Goal: Communication & Community: Answer question/provide support

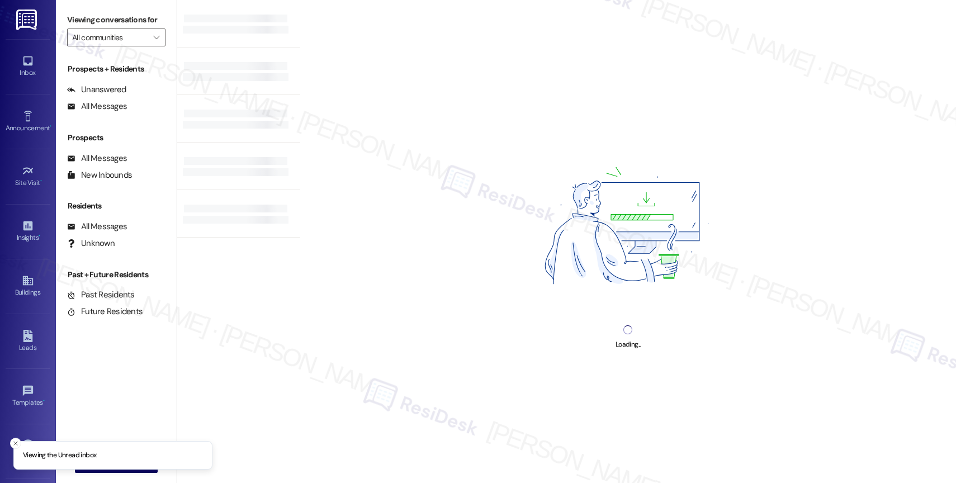
type input "Anthem Mesquite"
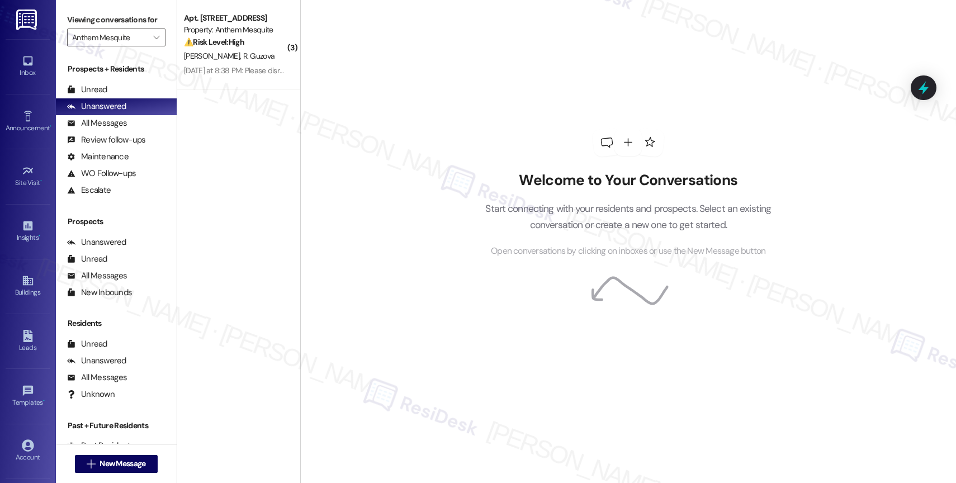
click at [383, 67] on div "Welcome to Your Conversations Start connecting with your residents and prospect…" at bounding box center [628, 241] width 656 height 483
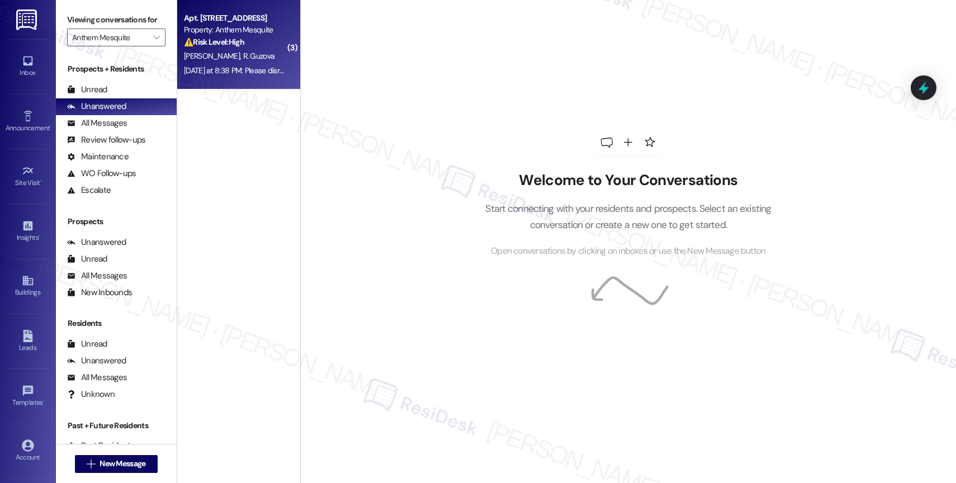
click at [224, 48] on div "Apt. 302, 2107 Anthem Mesquite Property: Anthem Mesquite ⚠️ Risk Level: High Th…" at bounding box center [236, 30] width 106 height 38
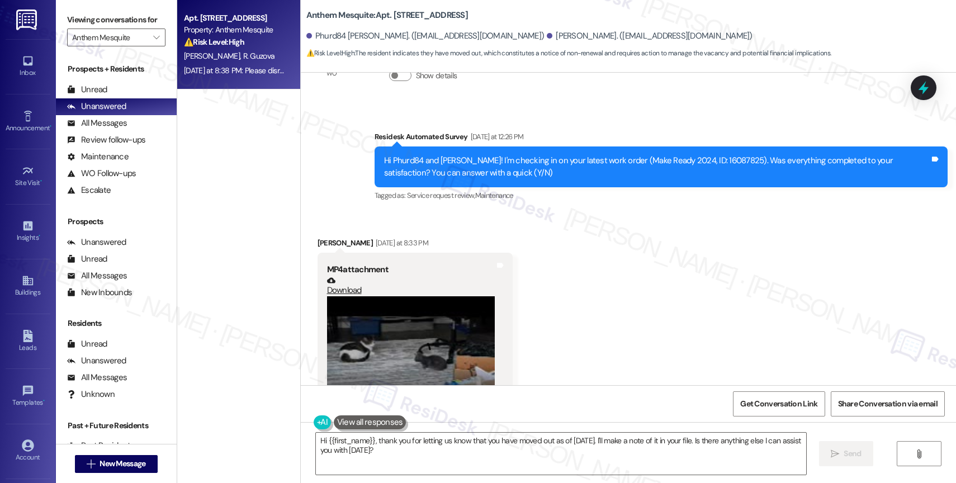
scroll to position [6457, 0]
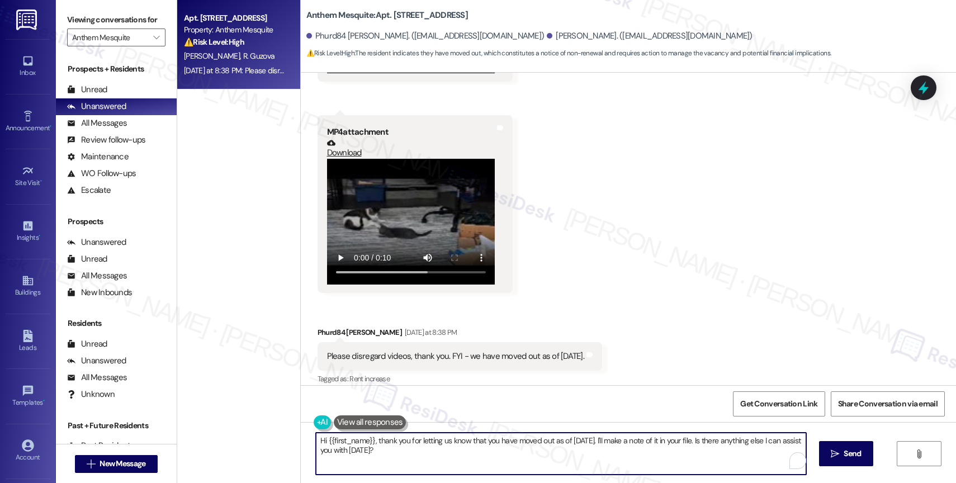
drag, startPoint x: 610, startPoint y: 440, endPoint x: 616, endPoint y: 449, distance: 10.6
click at [616, 448] on textarea "Hi {{first_name}}, thank you for letting us know that you have moved out as of …" at bounding box center [561, 454] width 490 height 42
paste textarea "Please reply with 'STOP' (in all capital letters) to avoid receiving future mes…"
type textarea "Hi {{first_name}}, thank you for letting us know that you have moved out as of …"
click at [842, 454] on span "Send" at bounding box center [853, 454] width 22 height 12
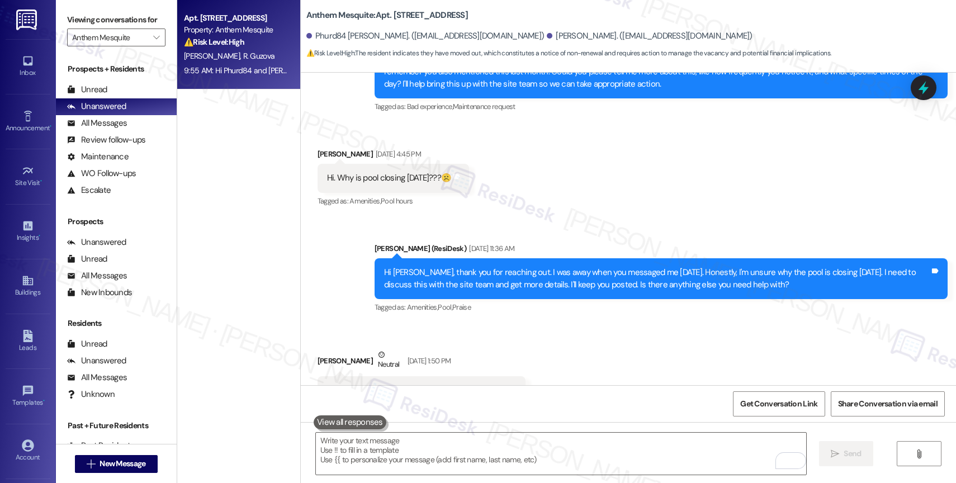
scroll to position [6547, 0]
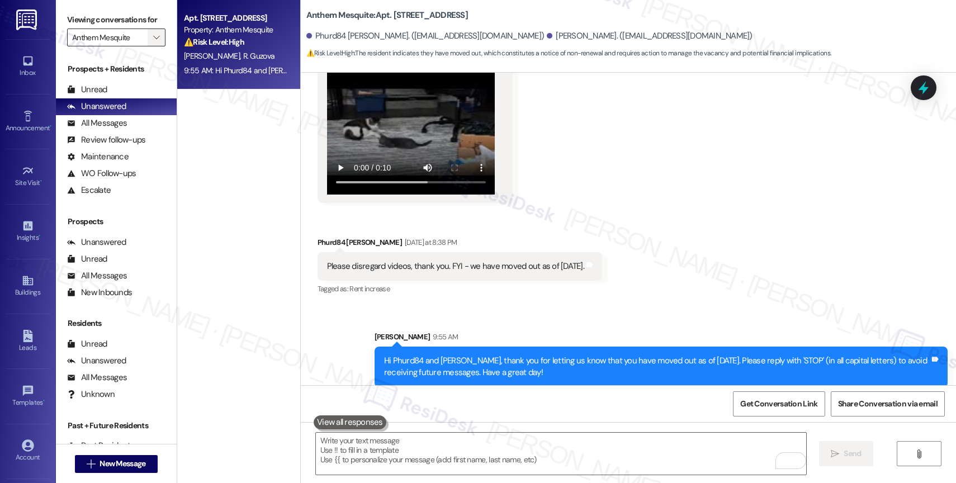
click at [153, 42] on icon "" at bounding box center [156, 37] width 6 height 9
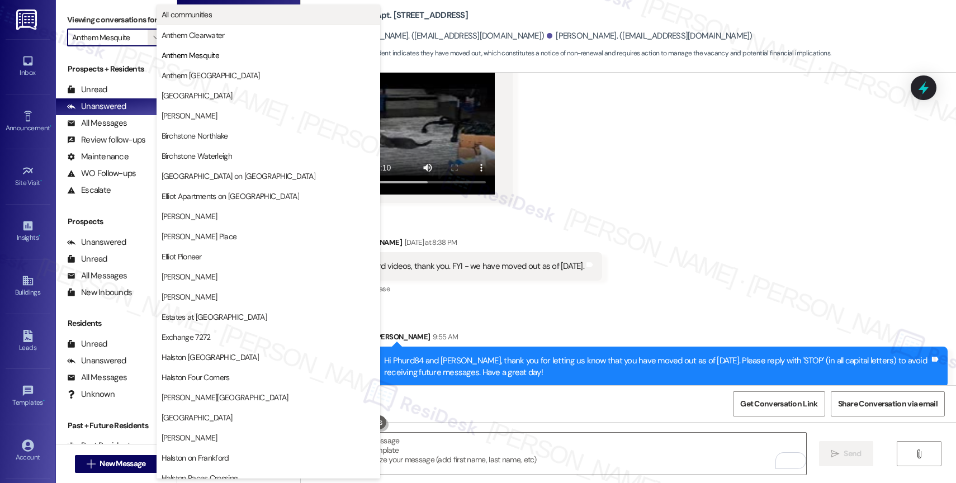
click at [233, 18] on span "All communities" at bounding box center [269, 14] width 214 height 11
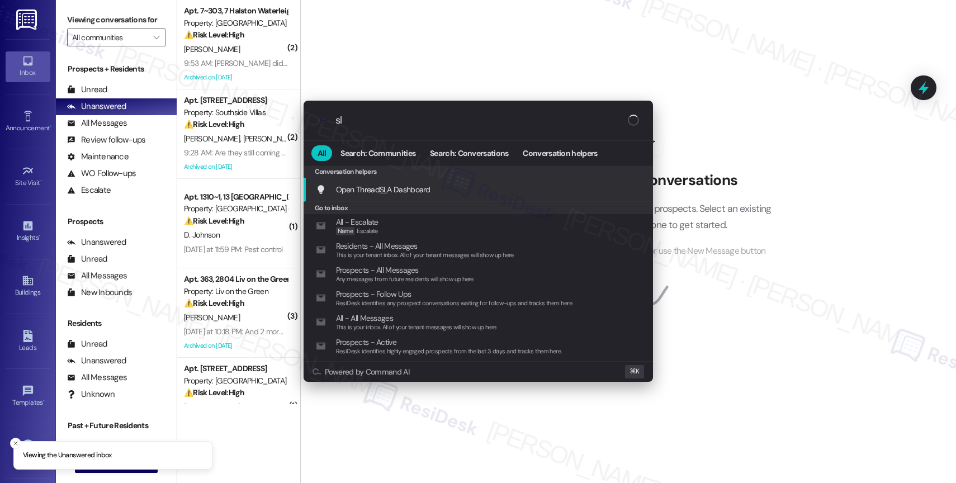
type input "sla"
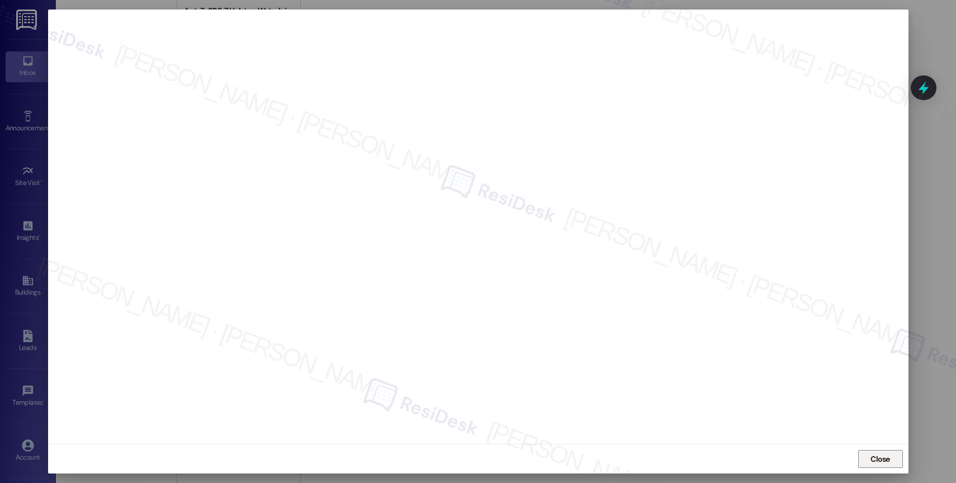
click at [878, 464] on span "Close" at bounding box center [881, 459] width 20 height 12
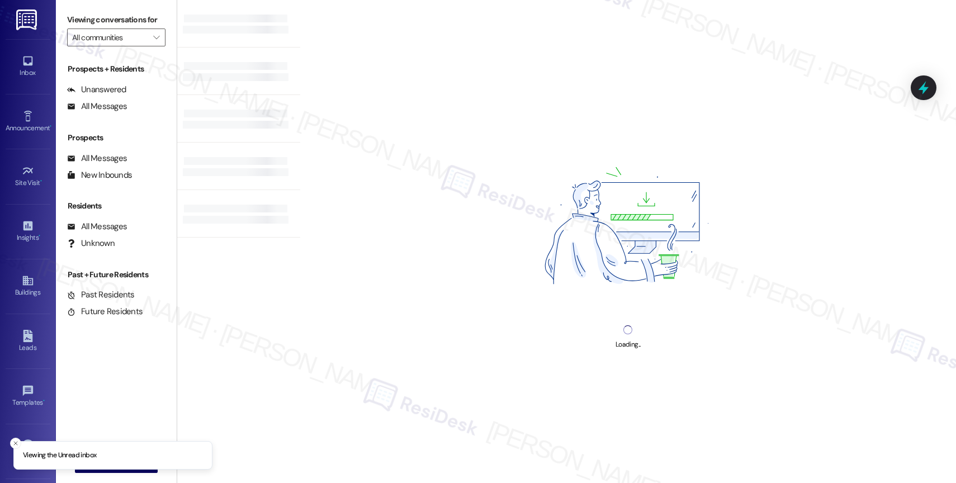
type input "Anthem Mesquite"
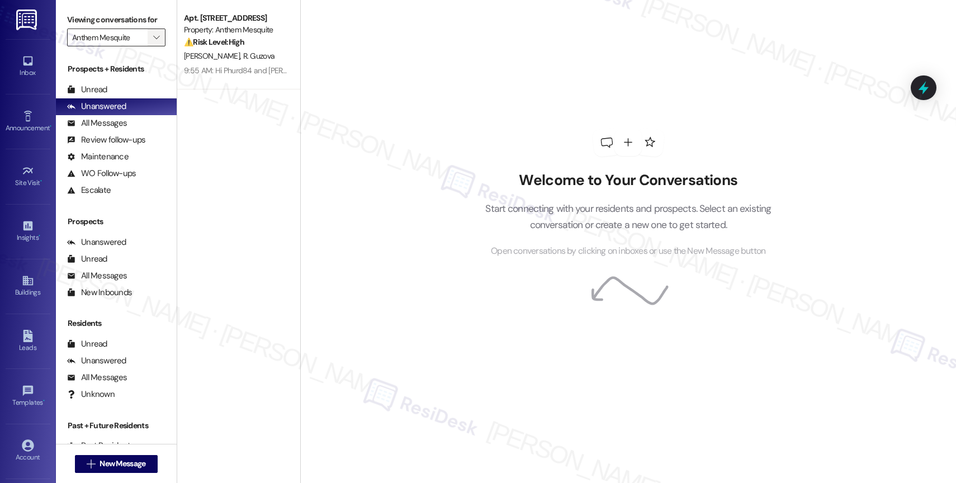
click at [153, 42] on icon "" at bounding box center [156, 37] width 6 height 9
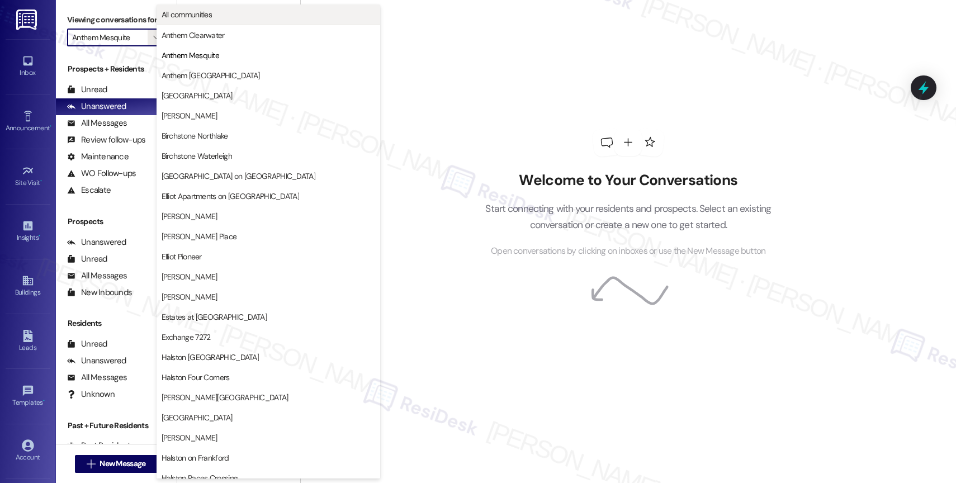
click at [229, 12] on span "All communities" at bounding box center [269, 14] width 214 height 11
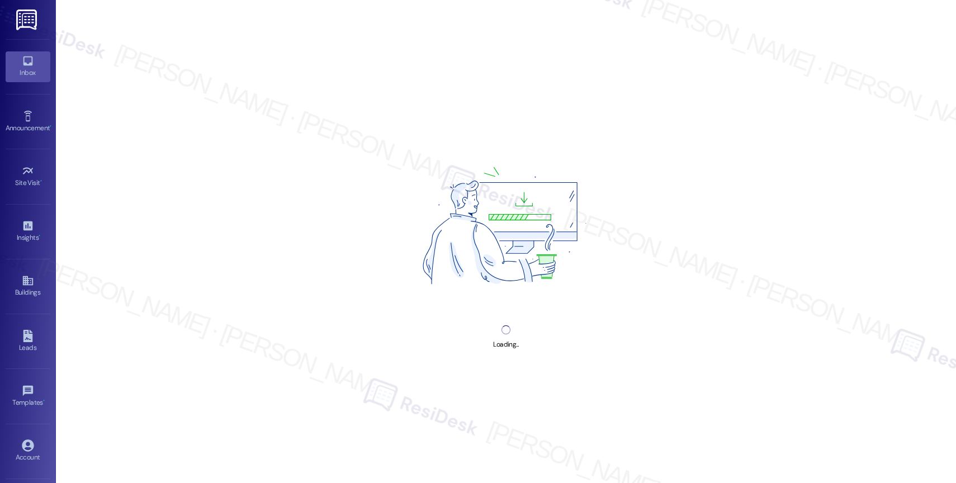
click at [399, 194] on img at bounding box center [506, 228] width 258 height 193
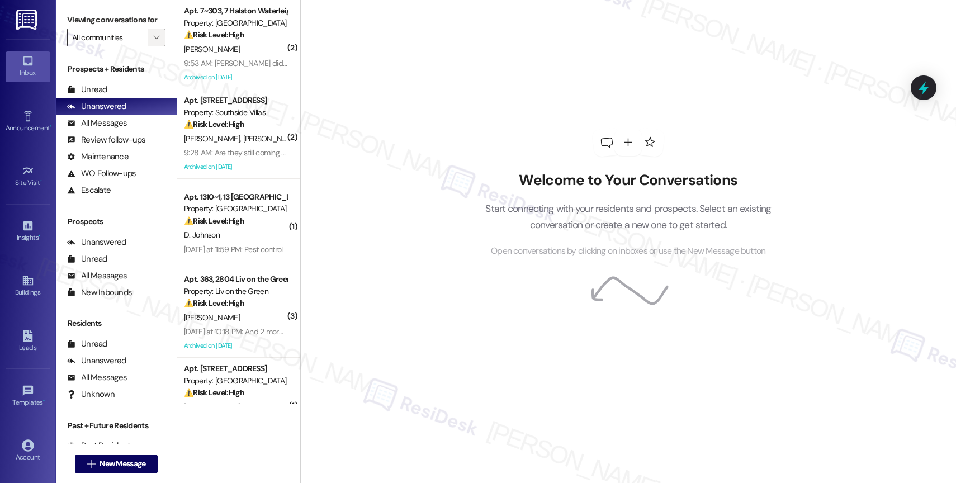
click at [153, 42] on icon "" at bounding box center [156, 37] width 6 height 9
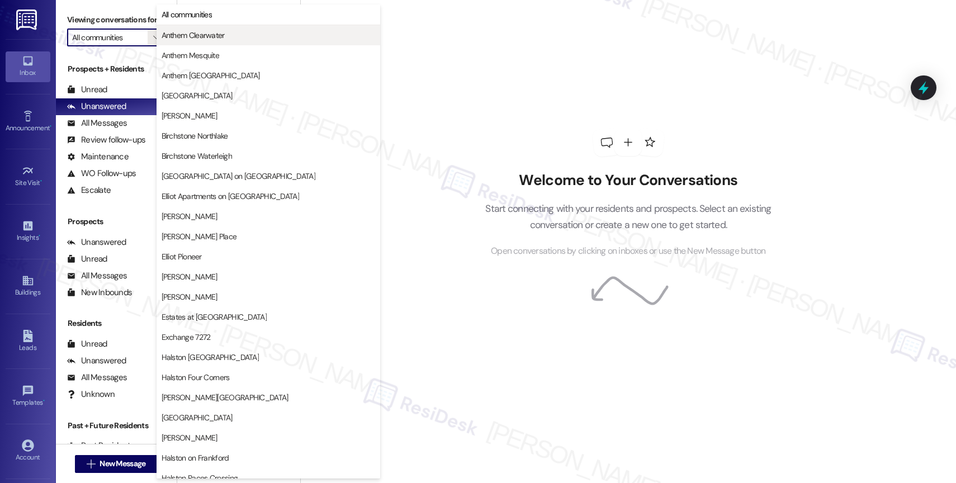
click at [198, 37] on span "Anthem Clearwater" at bounding box center [193, 35] width 63 height 11
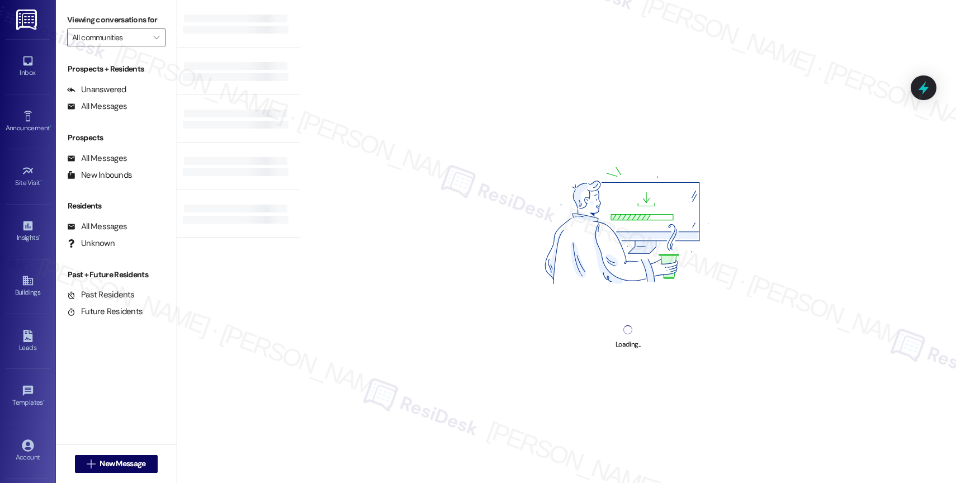
type input "Anthem Clearwater"
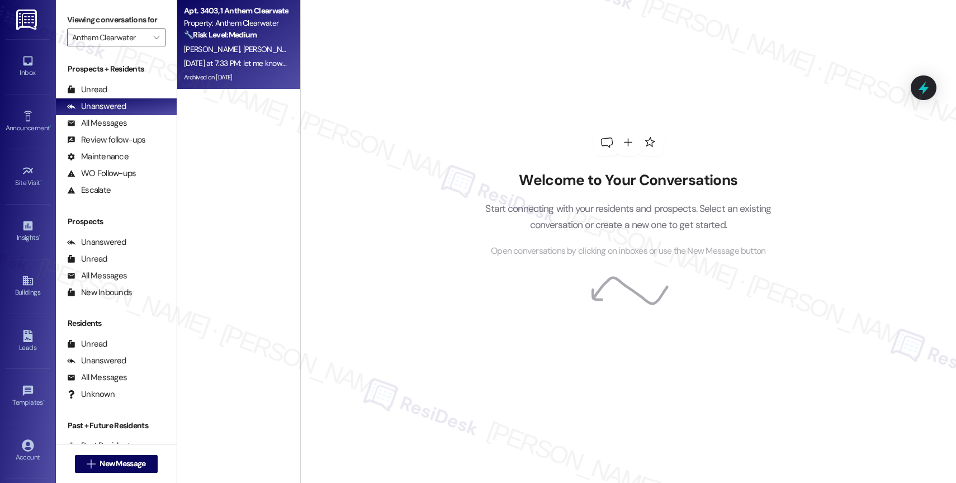
click at [256, 45] on div "R. Topak H. Topak" at bounding box center [236, 49] width 106 height 14
click at [233, 50] on div "R. Topak H. Topak" at bounding box center [236, 49] width 106 height 14
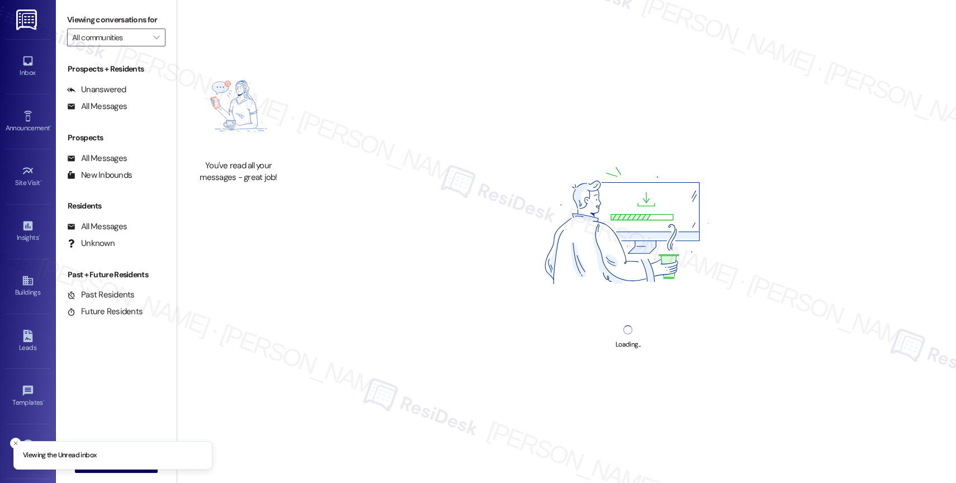
type input "Anthem Clearwater"
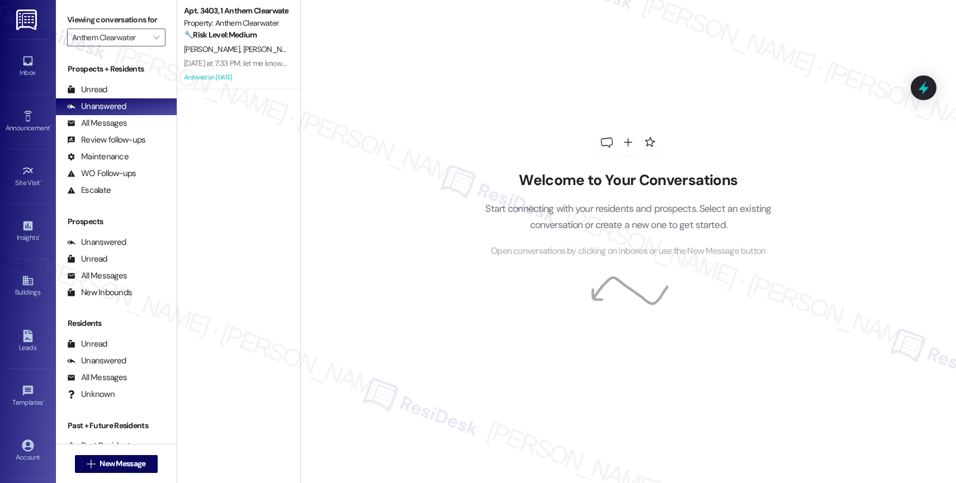
click at [360, 133] on div "Welcome to Your Conversations Start connecting with your residents and prospect…" at bounding box center [628, 241] width 656 height 483
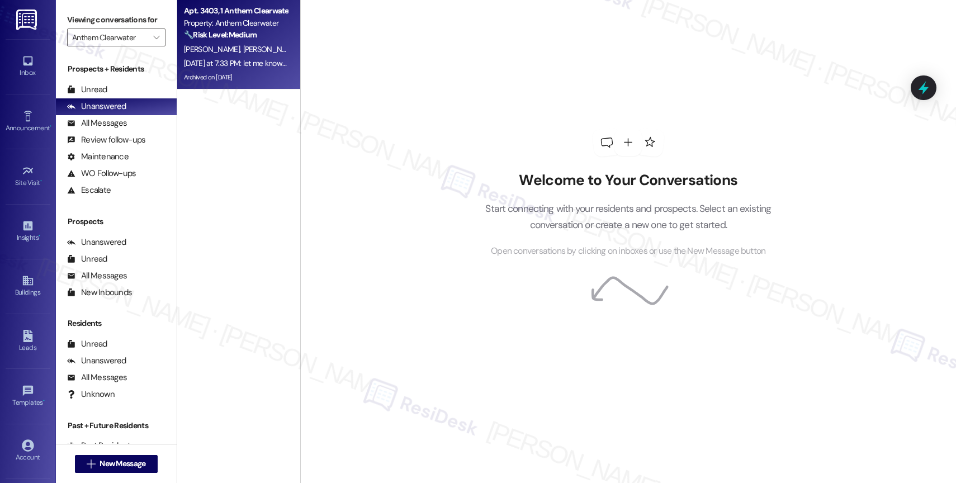
click at [231, 36] on strong "🔧 Risk Level: Medium" at bounding box center [220, 35] width 73 height 10
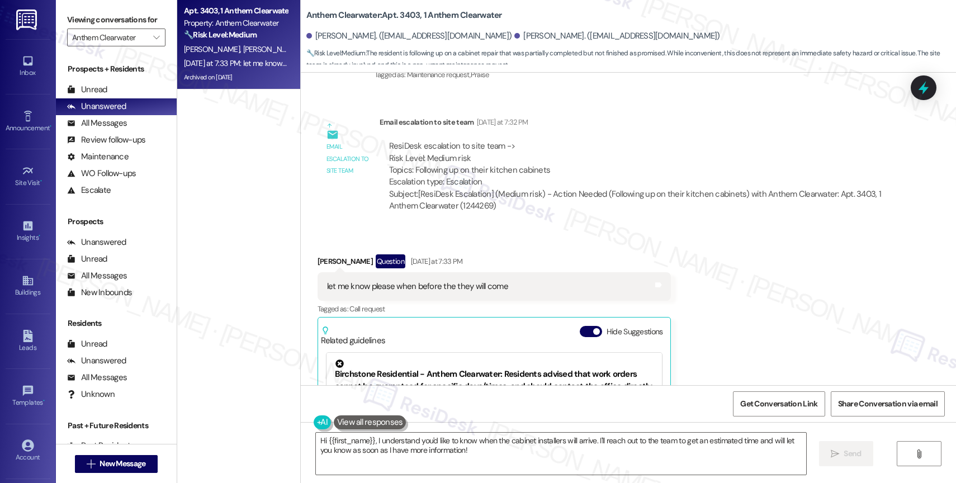
scroll to position [35712, 0]
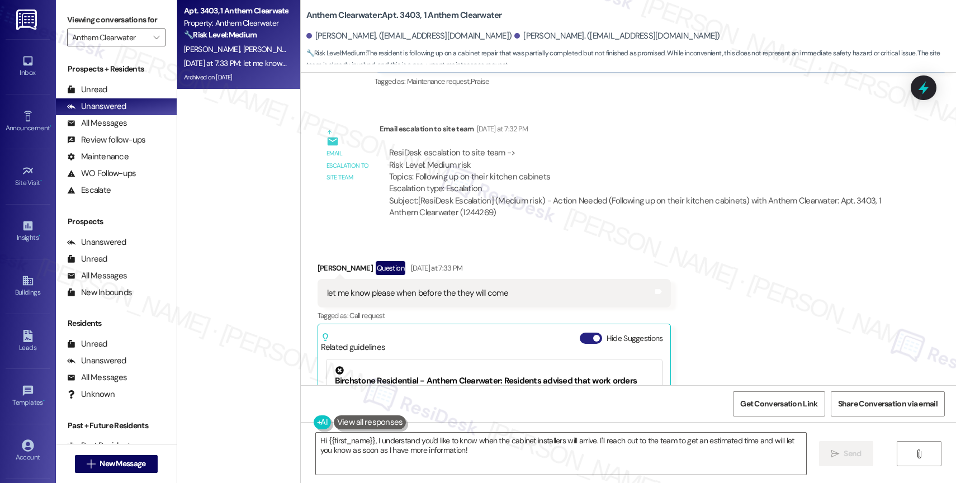
click at [580, 333] on button "Hide Suggestions" at bounding box center [591, 338] width 22 height 11
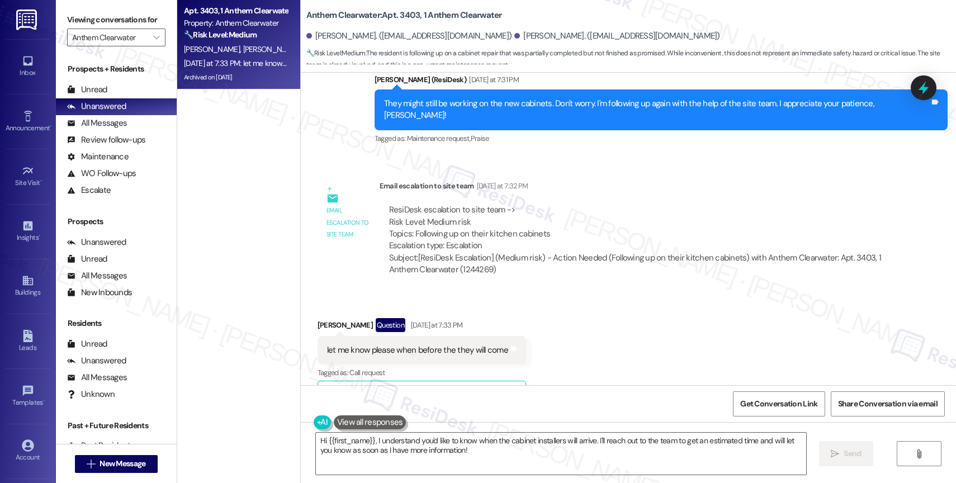
scroll to position [35517, 0]
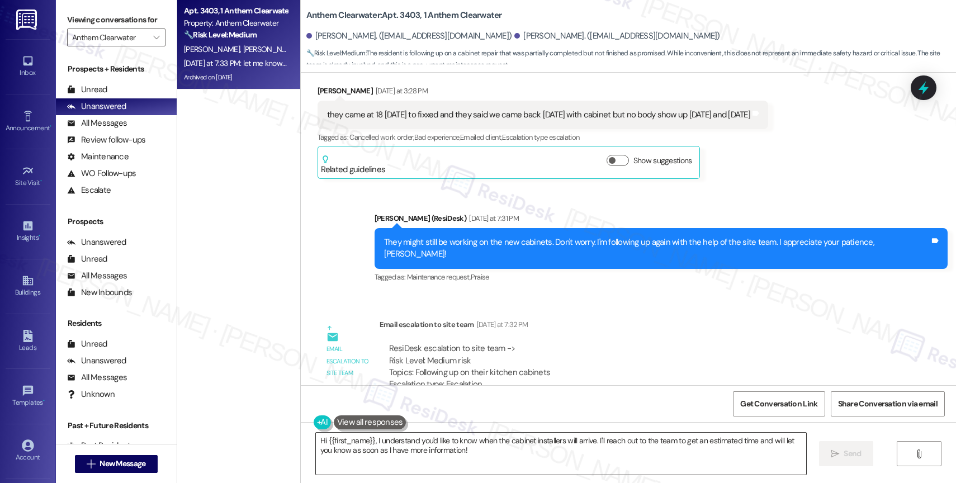
click at [381, 447] on textarea "Hi {{first_name}}, I understand you'd like to know when the cabinet installers …" at bounding box center [561, 454] width 490 height 42
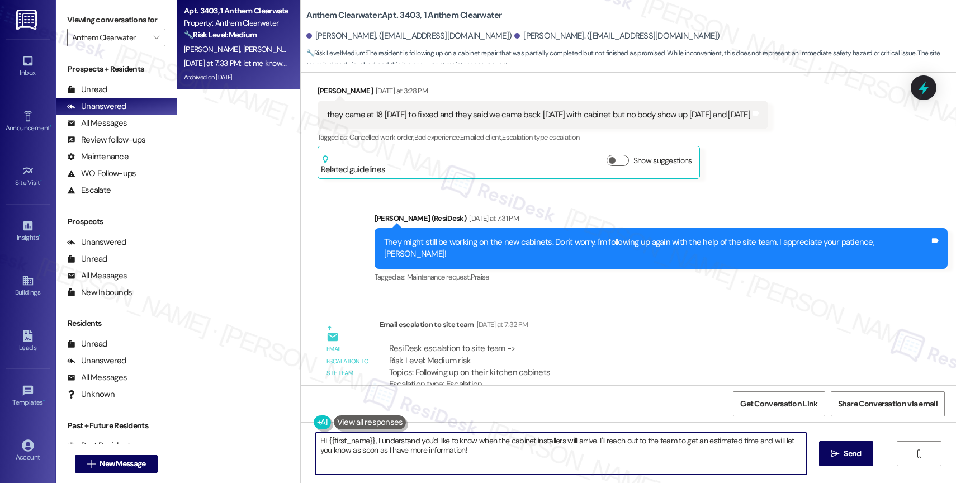
click at [381, 447] on textarea "Hi {{first_name}}, I understand you'd like to know when the cabinet installers …" at bounding box center [561, 454] width 490 height 42
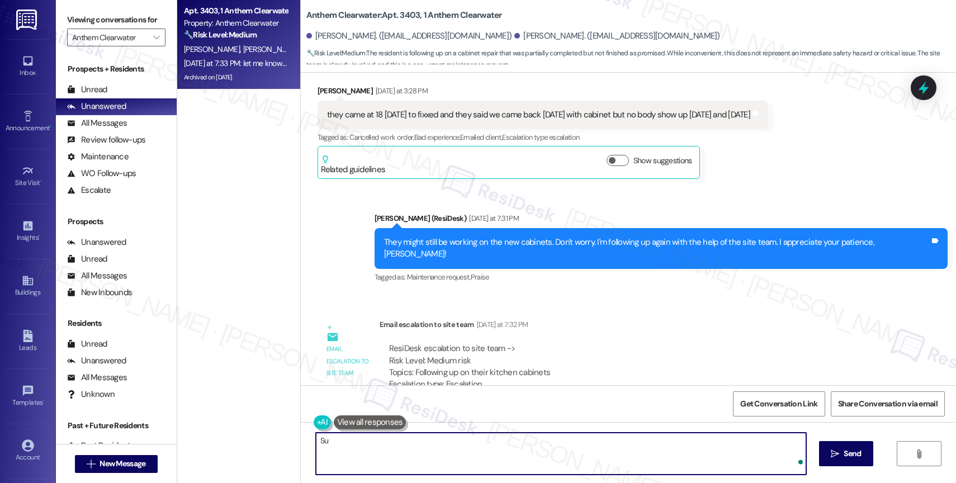
type textarea "S"
click at [316, 440] on textarea "I'll make sure to update you as soon as I hear back from the team." at bounding box center [561, 454] width 490 height 42
click at [592, 439] on textarea "Don't worry. I'll make sure to update you as soon as I hear back from the team." at bounding box center [561, 454] width 490 height 42
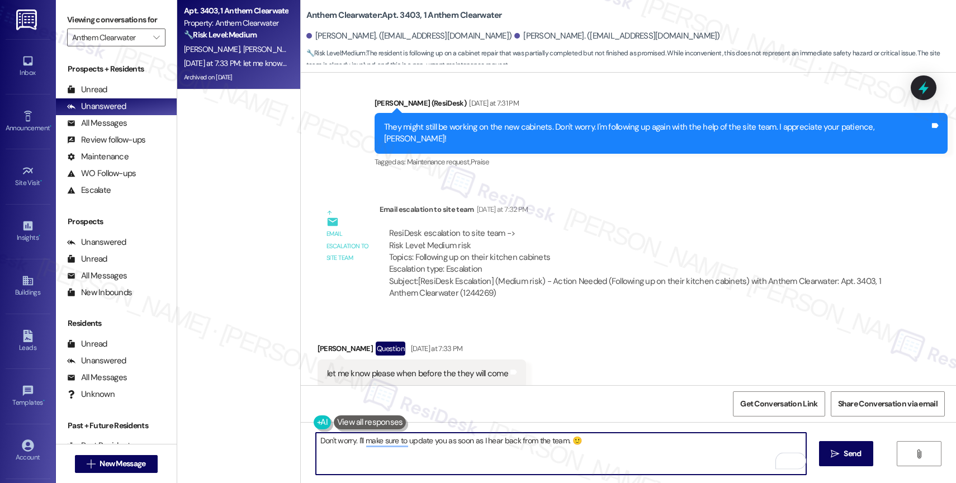
scroll to position [35655, 0]
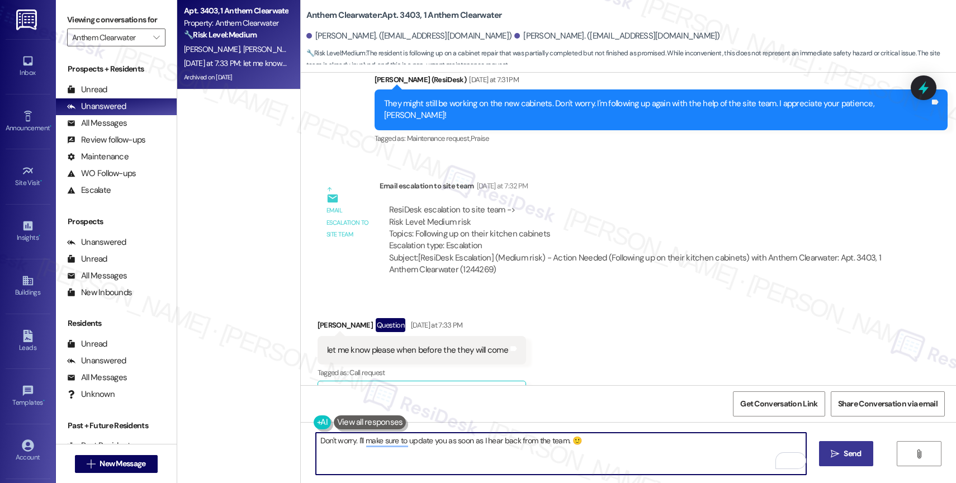
type textarea "Don't worry. I'll make sure to update you as soon as I hear back from the team.…"
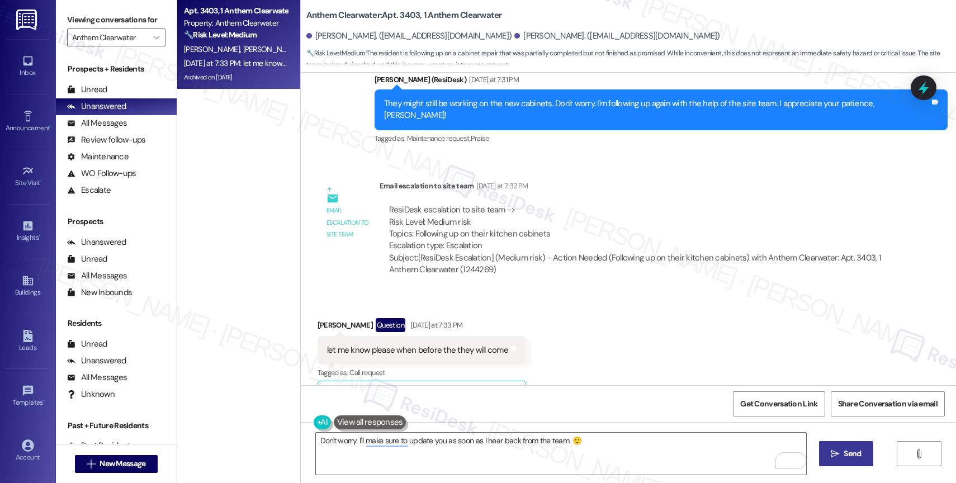
click at [851, 455] on span "Send" at bounding box center [852, 454] width 17 height 12
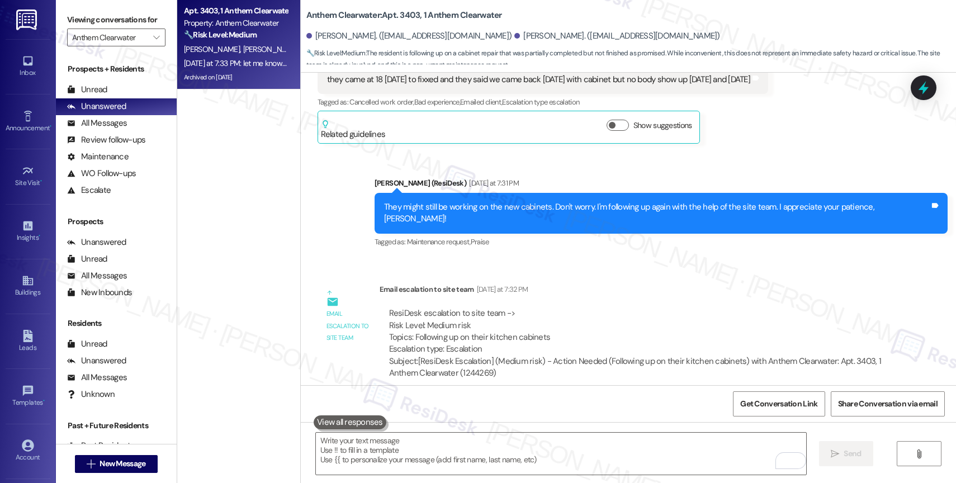
scroll to position [35733, 0]
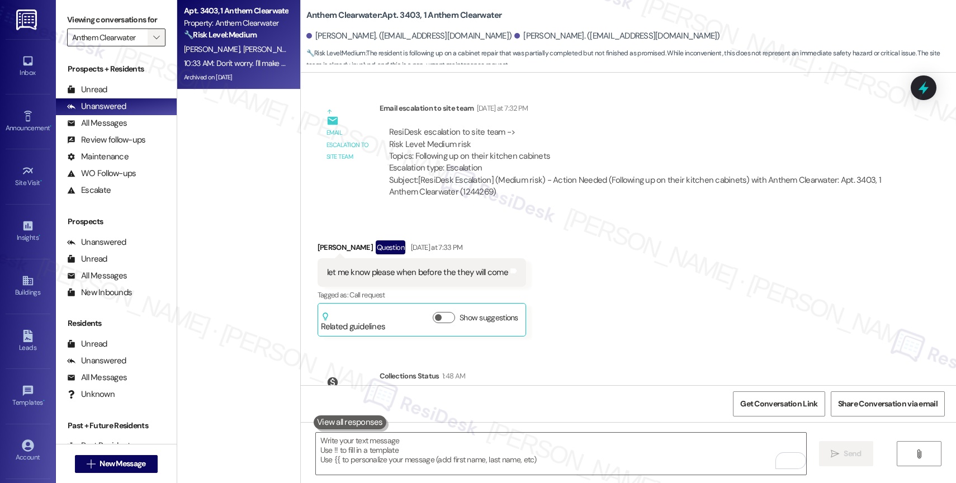
click at [151, 43] on span "" at bounding box center [156, 38] width 11 height 18
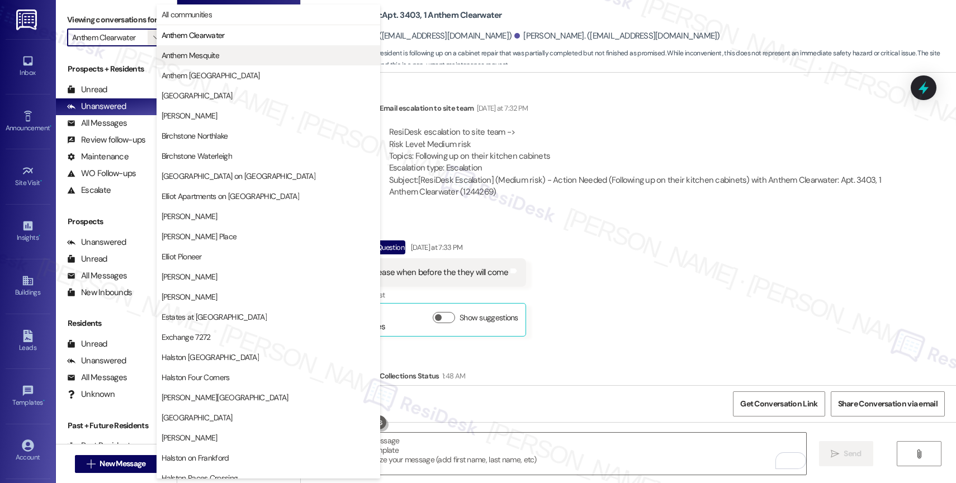
click at [192, 58] on span "Anthem Mesquite" at bounding box center [191, 55] width 58 height 11
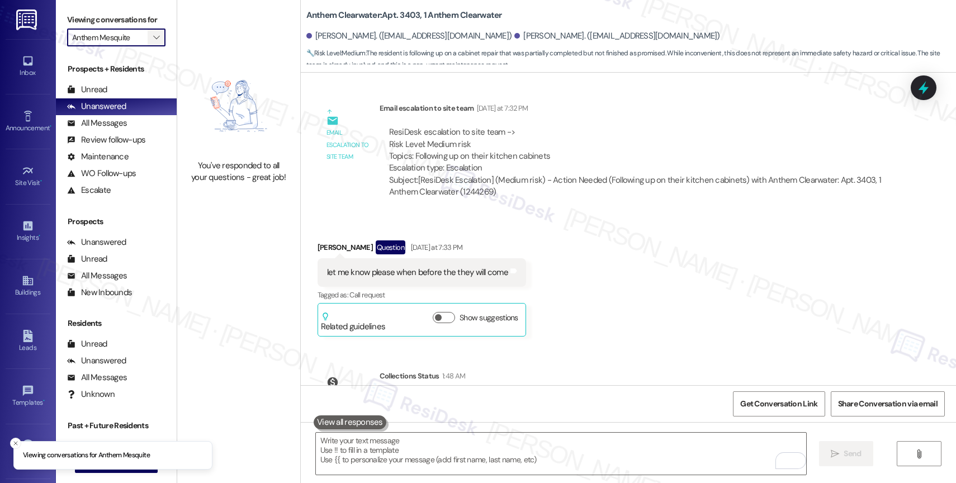
click at [151, 46] on span "" at bounding box center [156, 38] width 11 height 18
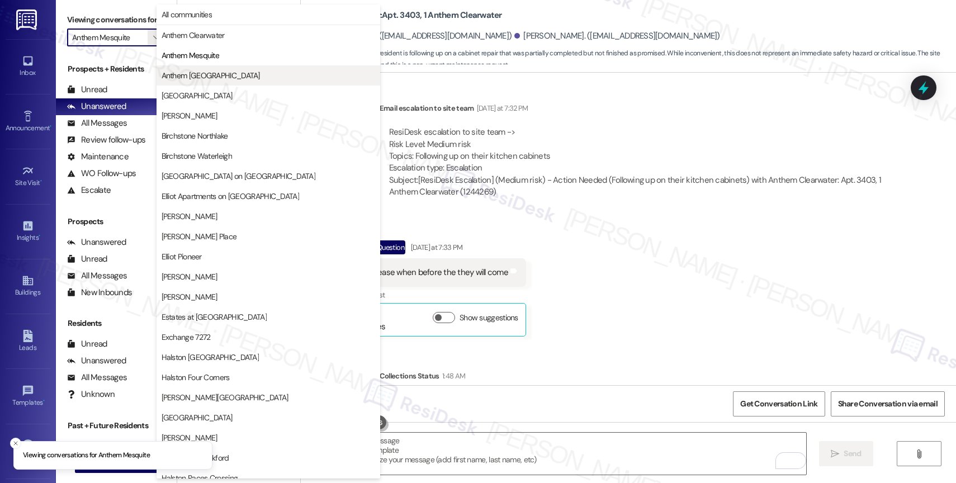
click at [212, 75] on span "Anthem Town East" at bounding box center [211, 75] width 98 height 11
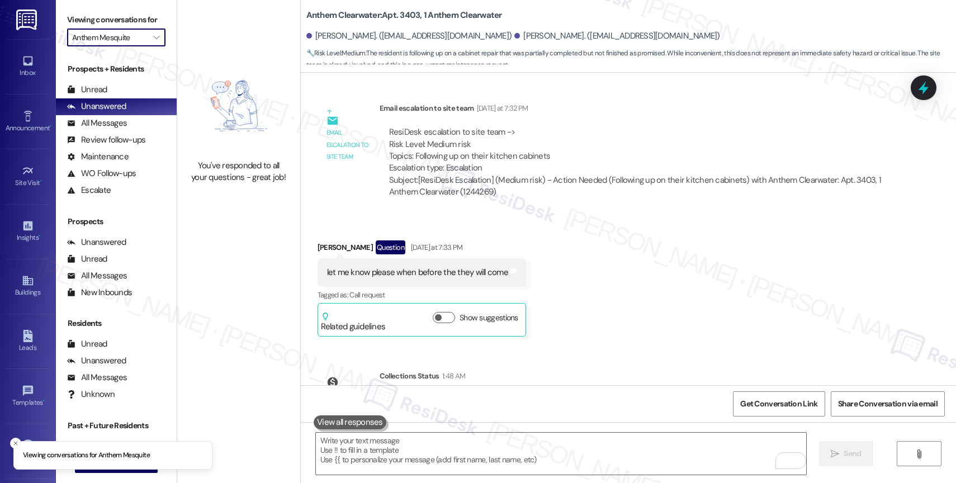
type input "Anthem Town East"
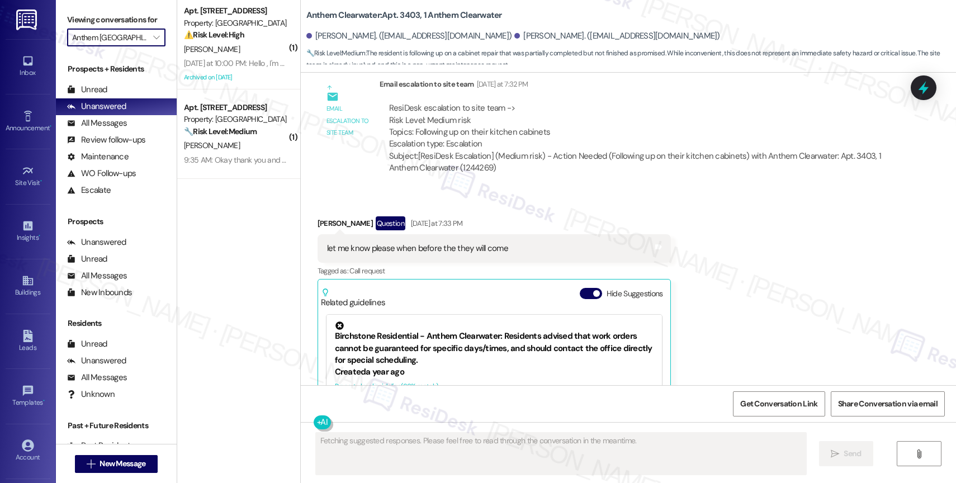
scroll to position [35745, 0]
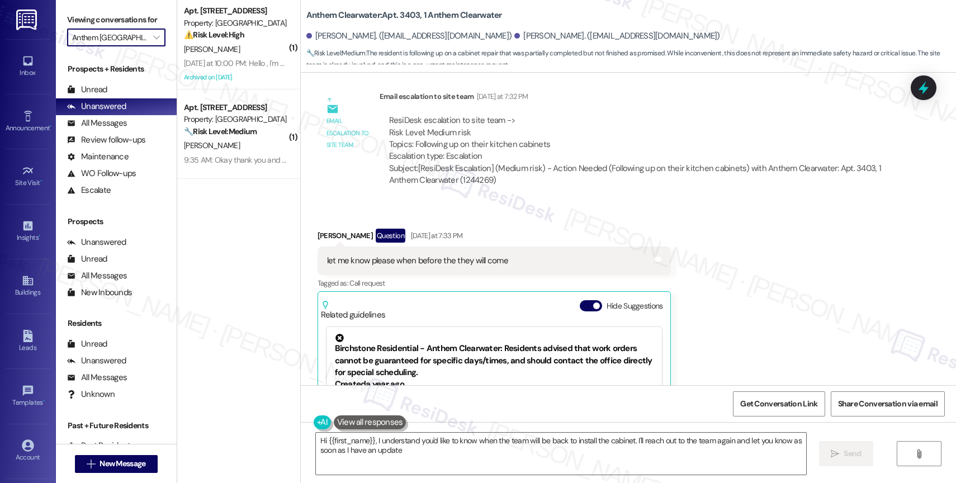
type textarea "Hi {{first_name}}, I understand you'd like to know when the team will be back t…"
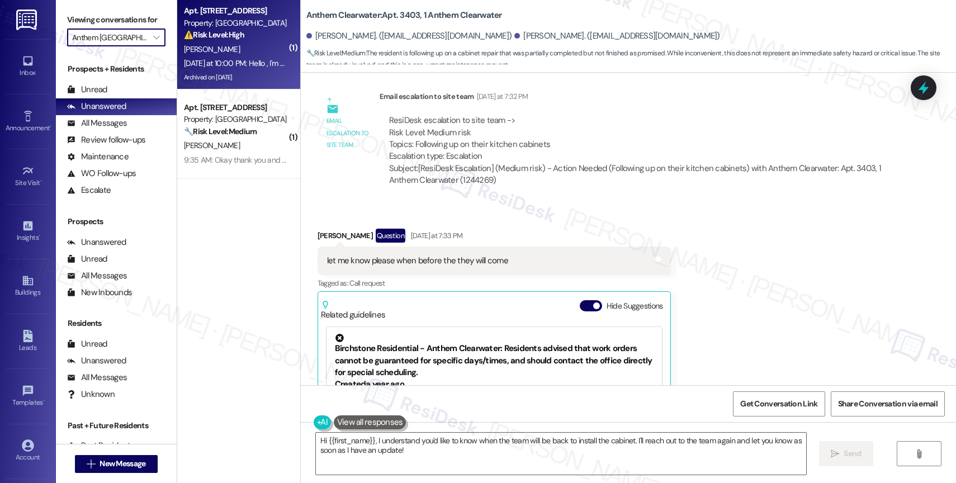
click at [242, 49] on div "M. Ramirez" at bounding box center [236, 49] width 106 height 14
type textarea "Fetching suggested responses. Please feel free to read through the conversation…"
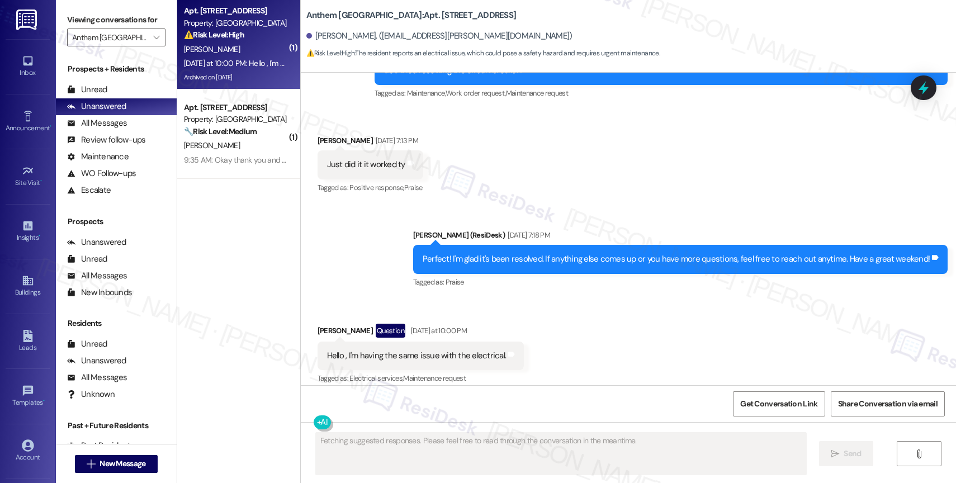
scroll to position [2369, 0]
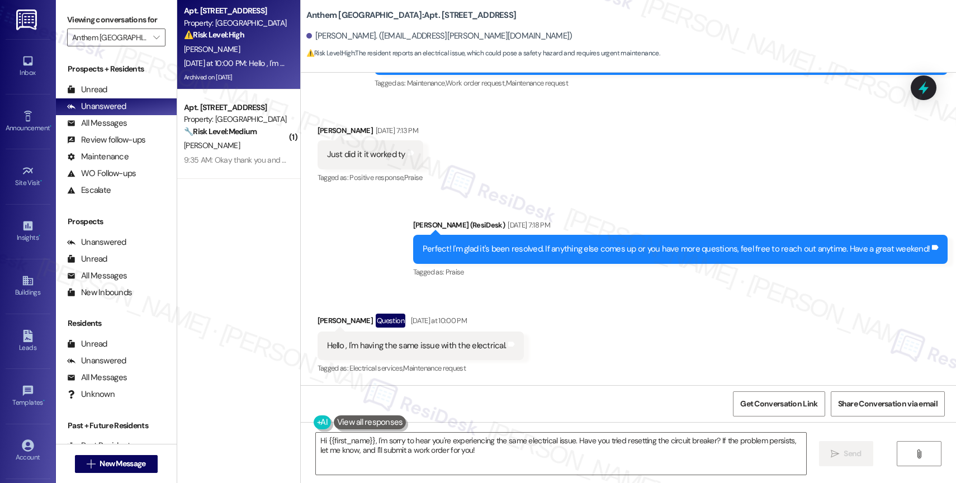
click at [540, 308] on div "Received via SMS Miguel Ramirez Question Yesterday at 10:00 PM Hello , I'm havi…" at bounding box center [628, 337] width 655 height 97
click at [400, 462] on textarea "Hi {{first_name}}, I'm sorry to hear you're experiencing the same electrical is…" at bounding box center [561, 454] width 490 height 42
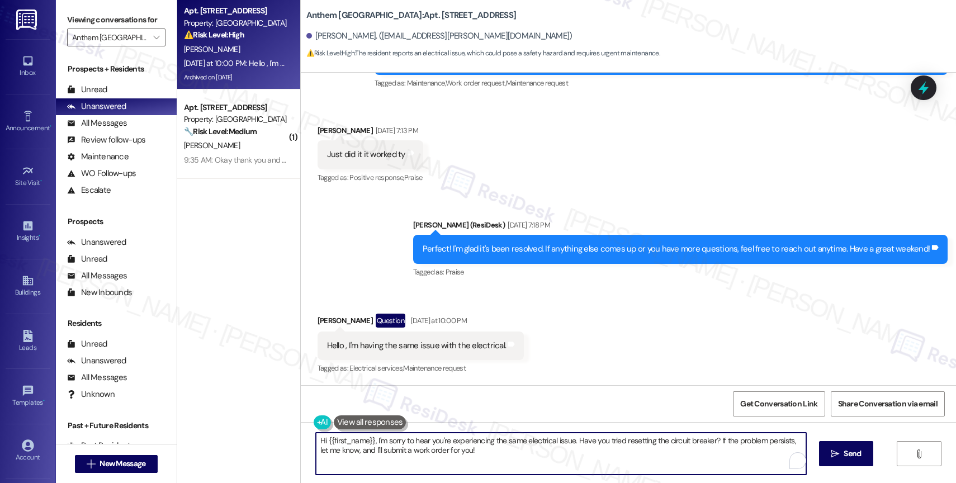
click at [400, 462] on textarea "Hi {{first_name}}, I'm sorry to hear you're experiencing the same electrical is…" at bounding box center [561, 454] width 490 height 42
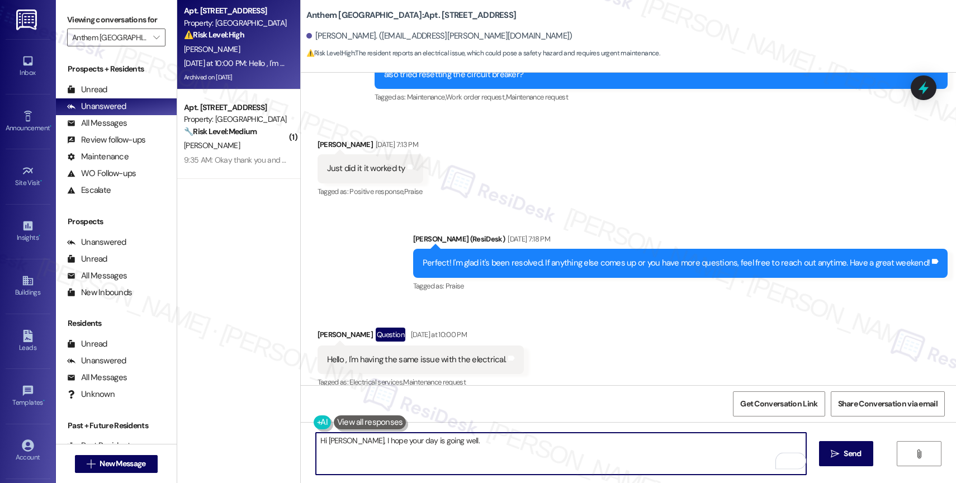
scroll to position [2473, 0]
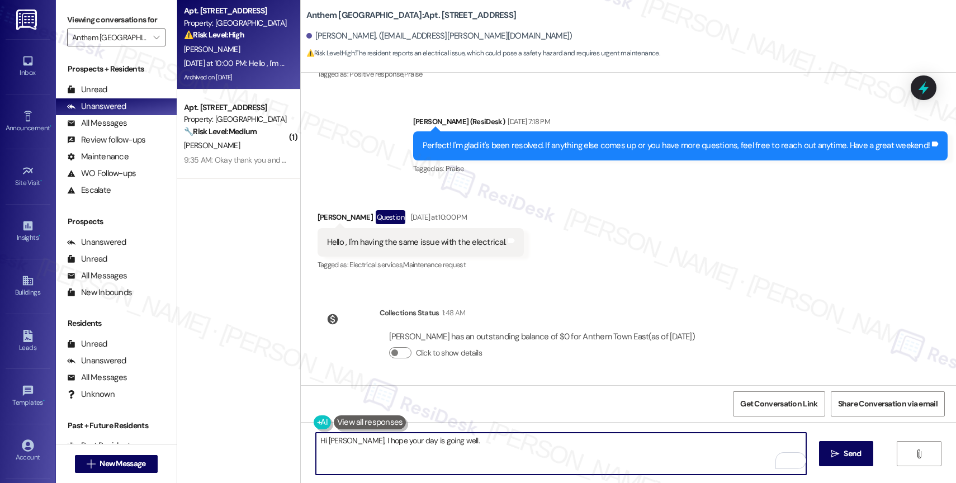
click at [466, 441] on textarea "Hi Miguel, I hope your day is going well." at bounding box center [561, 454] width 490 height 42
type textarea "Hi Miguel, I hope your day is going well. We're here to help with your maintena…"
click at [532, 245] on div "Received via SMS Miguel Ramirez Question Yesterday at 10:00 PM Hello , I'm havi…" at bounding box center [628, 233] width 655 height 97
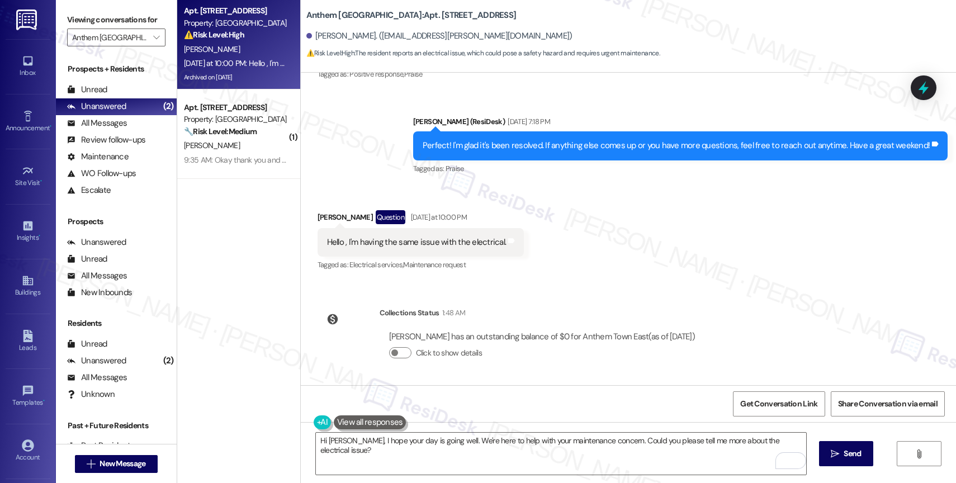
click at [563, 247] on div "Received via SMS Miguel Ramirez Question Yesterday at 10:00 PM Hello , I'm havi…" at bounding box center [628, 233] width 655 height 97
click at [799, 443] on textarea "Hi Miguel, I hope your day is going well. We're here to help with your maintena…" at bounding box center [561, 454] width 490 height 42
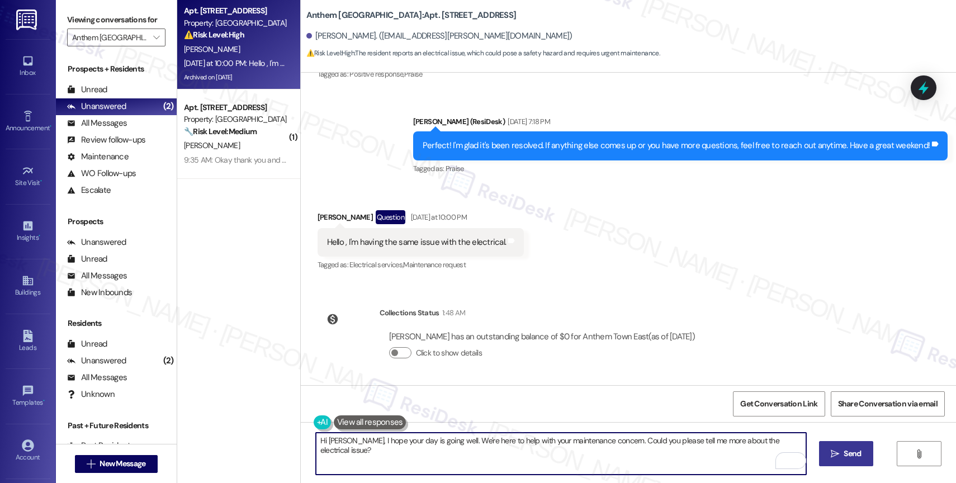
click at [844, 453] on span "Send" at bounding box center [852, 454] width 17 height 12
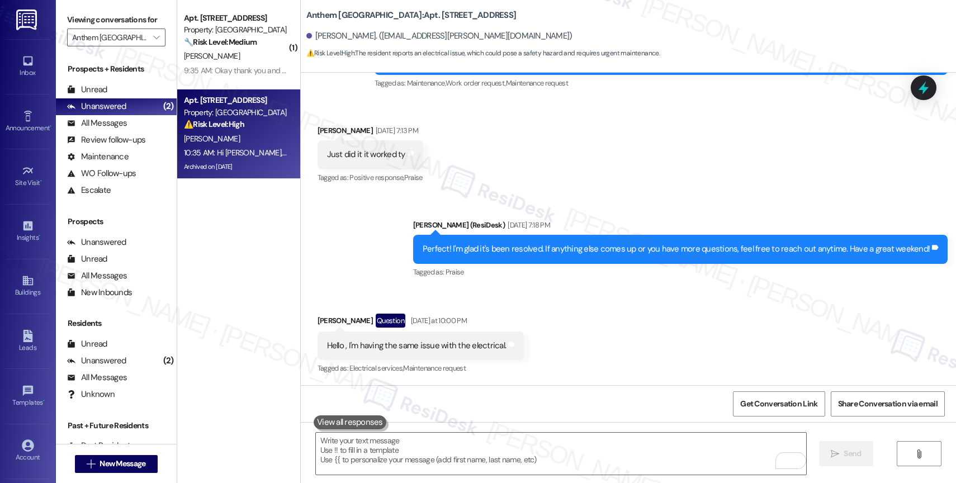
scroll to position [2550, 0]
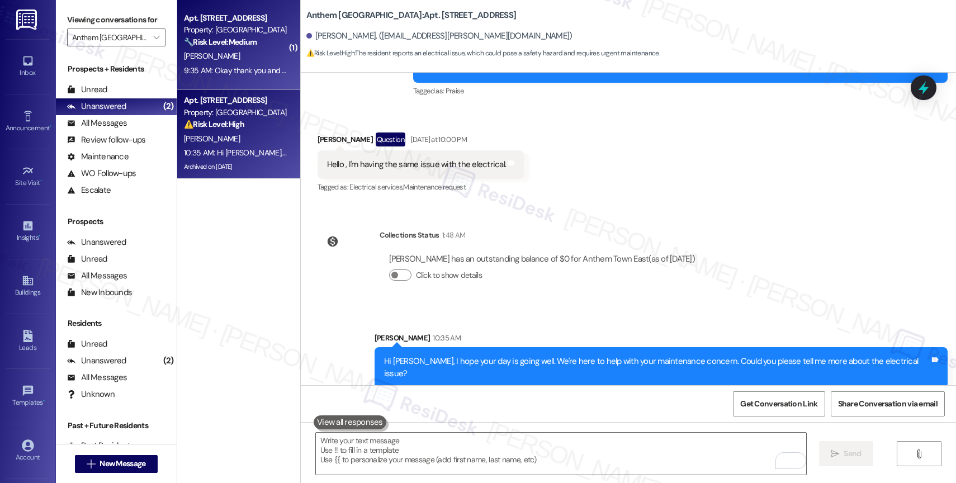
click at [204, 60] on div "M. Duran" at bounding box center [236, 56] width 106 height 14
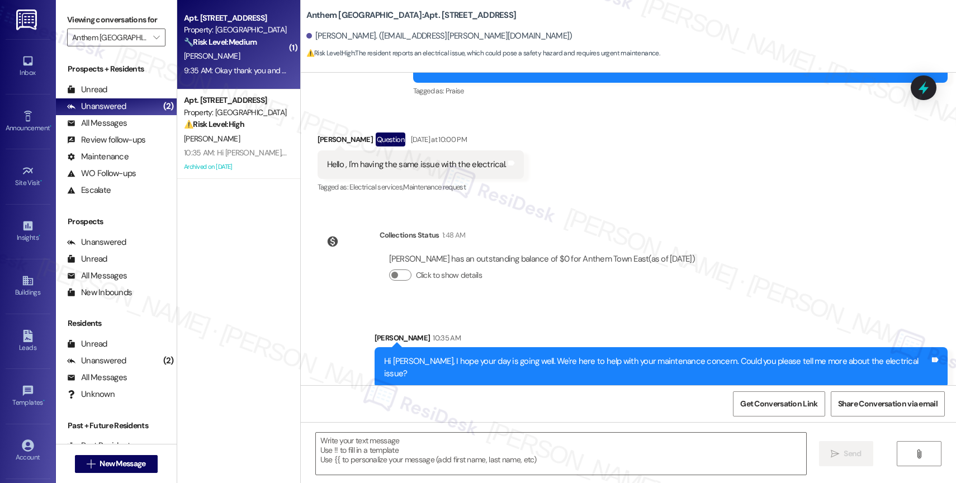
type textarea "Fetching suggested responses. Please feel free to read through the conversation…"
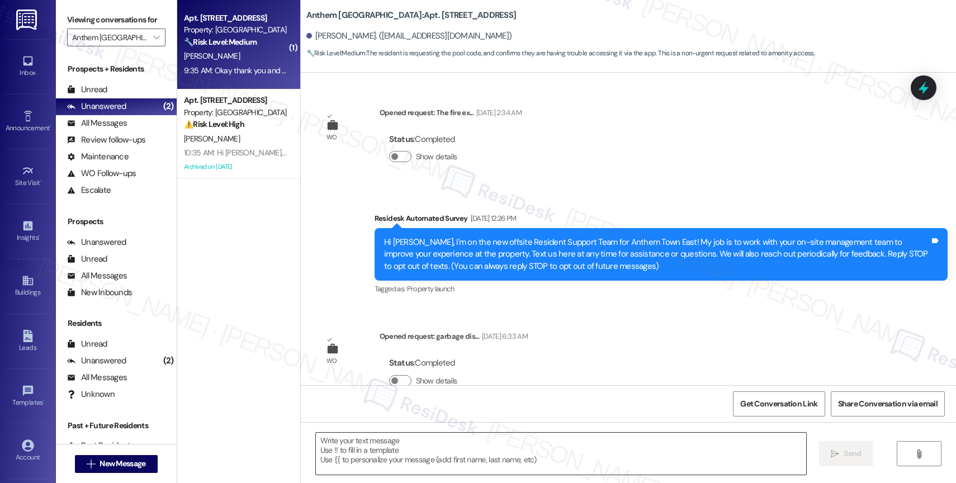
scroll to position [7597, 0]
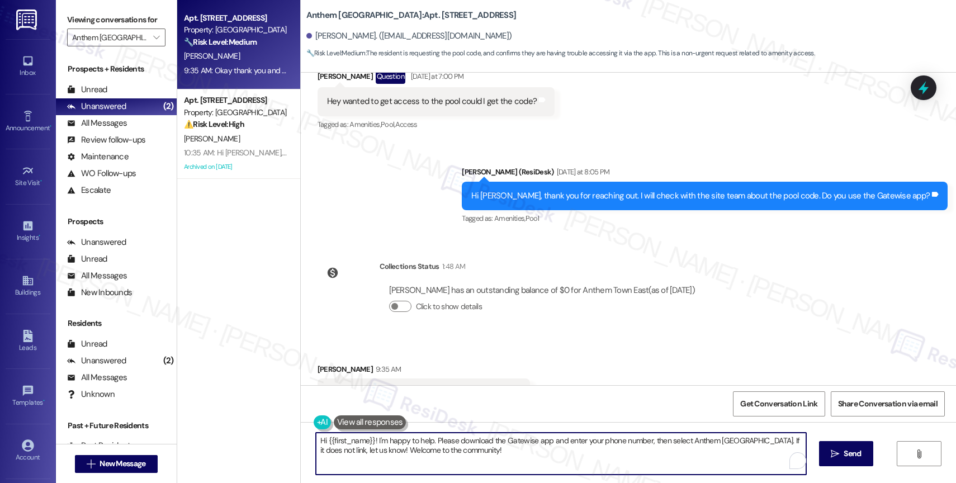
click at [428, 448] on textarea "Hi {{first_name}}! I'm happy to help. Please download the Gatewise app and ente…" at bounding box center [561, 454] width 490 height 42
click at [436, 442] on textarea "Hi {{first_name}}! I'm happy to help. Please download the Gatewise app and ente…" at bounding box center [561, 454] width 490 height 42
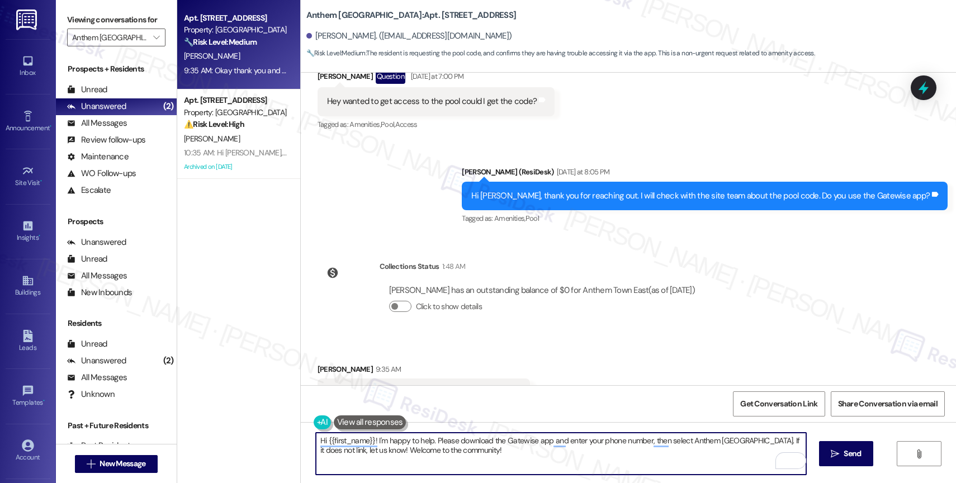
click at [436, 442] on textarea "Hi {{first_name}}! I'm happy to help. Please download the Gatewise app and ente…" at bounding box center [561, 454] width 490 height 42
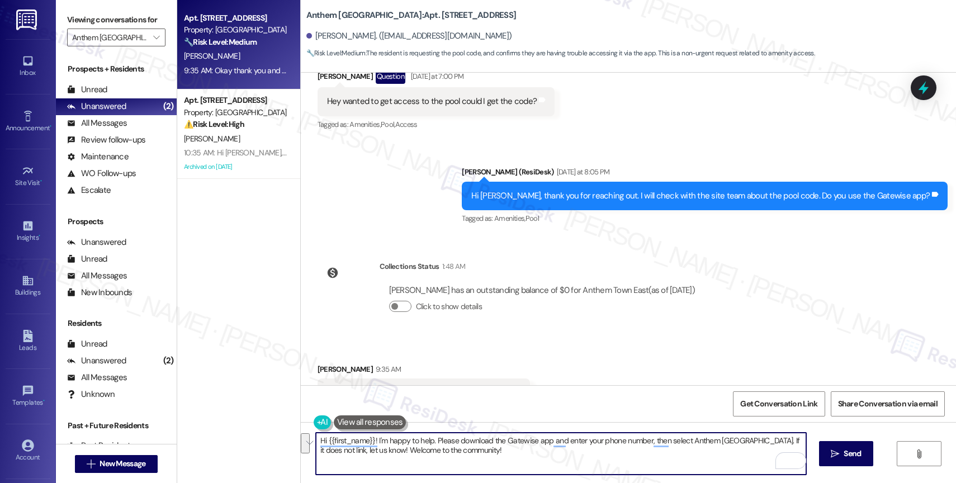
click at [436, 442] on textarea "Hi {{first_name}}! I'm happy to help. Please download the Gatewise app and ente…" at bounding box center [561, 454] width 490 height 42
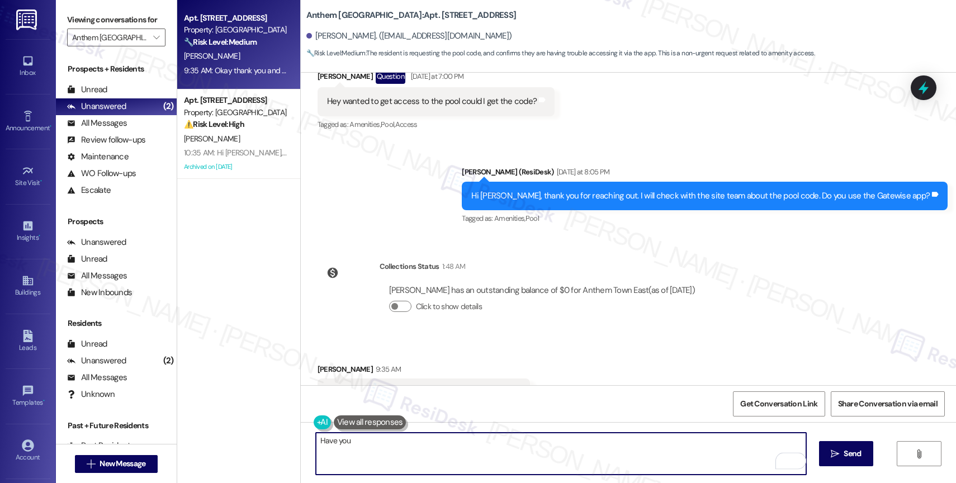
click at [263, 439] on div "Apt. 0915, 9 Anthem Town East Property: Anthem Town East 🔧 Risk Level: Medium T…" at bounding box center [566, 241] width 779 height 483
click at [791, 459] on icon "Open Grammarly. 0 Suggestions." at bounding box center [789, 461] width 12 height 12
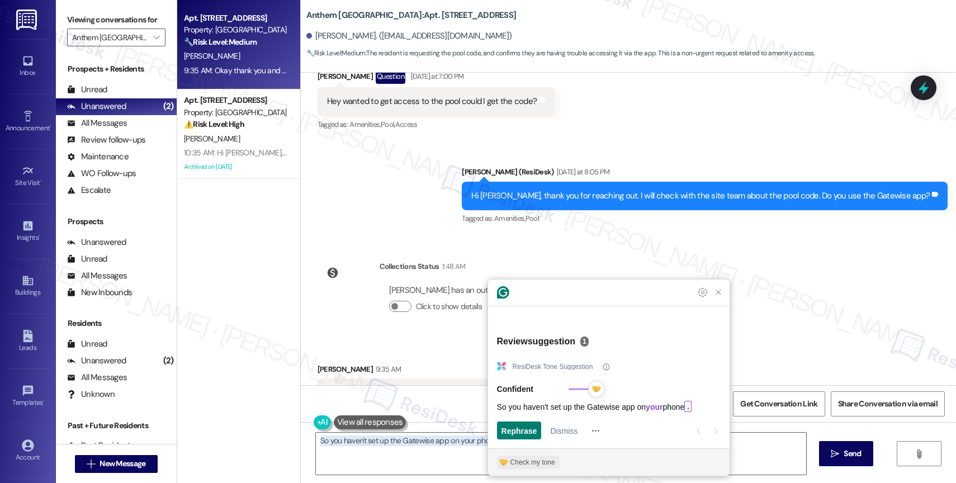
click at [516, 463] on div "Check my tone" at bounding box center [533, 462] width 45 height 10
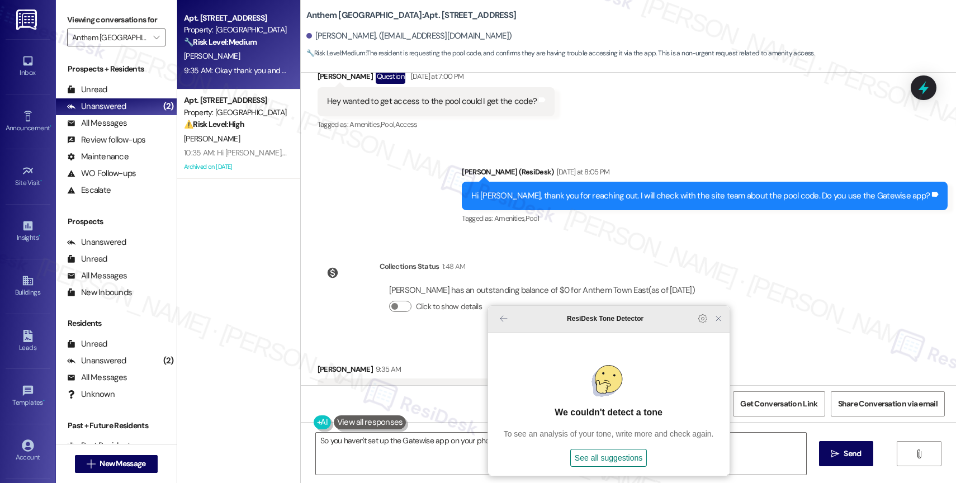
click at [720, 323] on icon "Close Grammarly Assistant" at bounding box center [718, 318] width 9 height 9
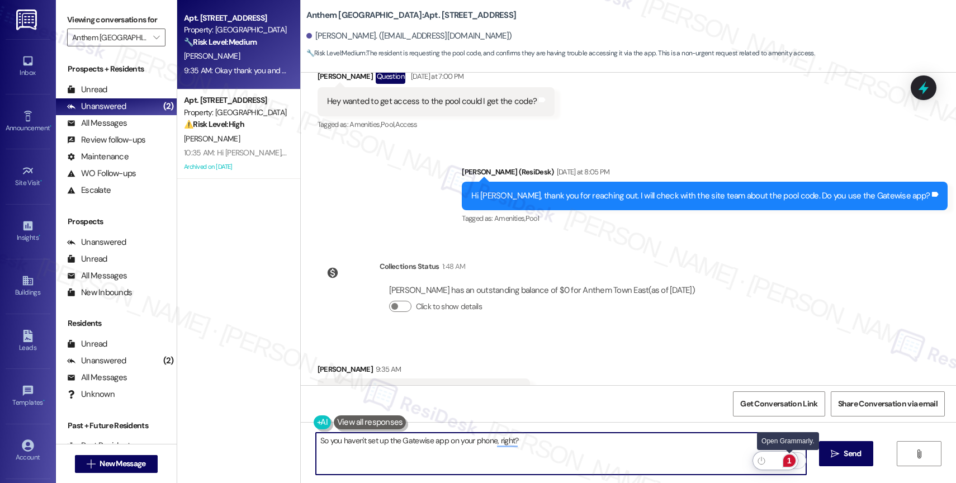
click at [787, 459] on div "1" at bounding box center [789, 461] width 12 height 12
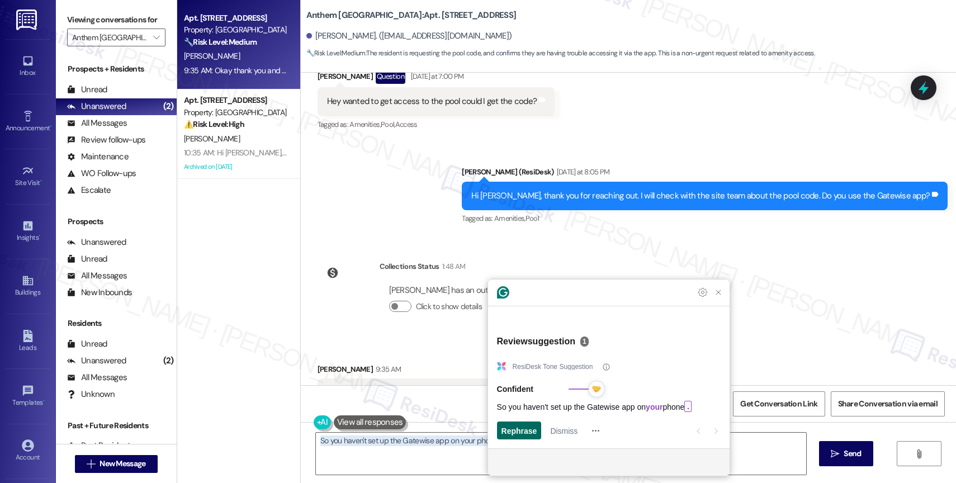
click at [525, 432] on span "Rephrase" at bounding box center [520, 431] width 36 height 12
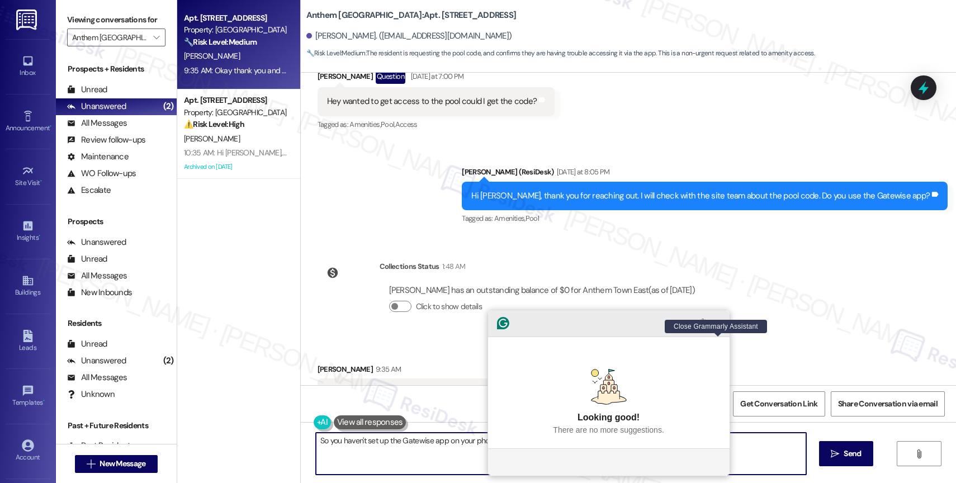
click at [720, 328] on icon "Close Grammarly Assistant" at bounding box center [718, 323] width 9 height 9
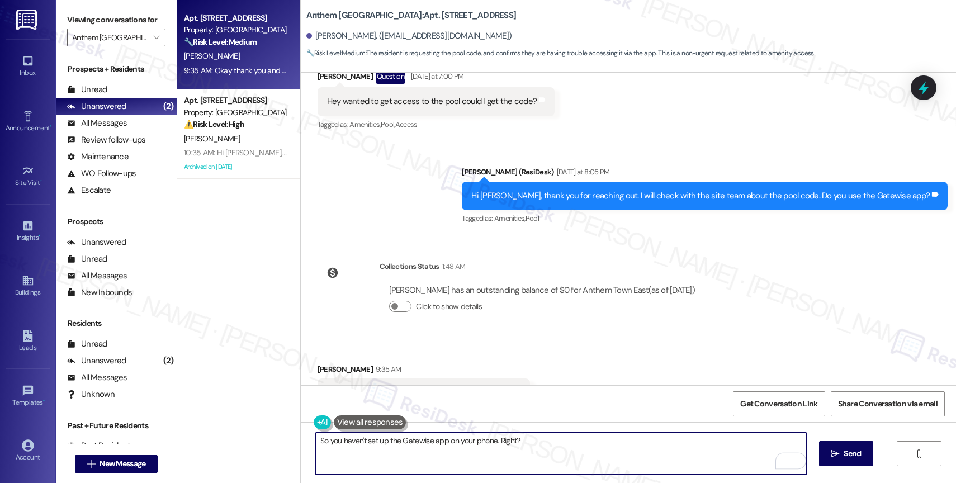
type textarea "So you haven't set up the Gatewise app on your phone. Right?"
click at [844, 455] on span "Send" at bounding box center [852, 454] width 17 height 12
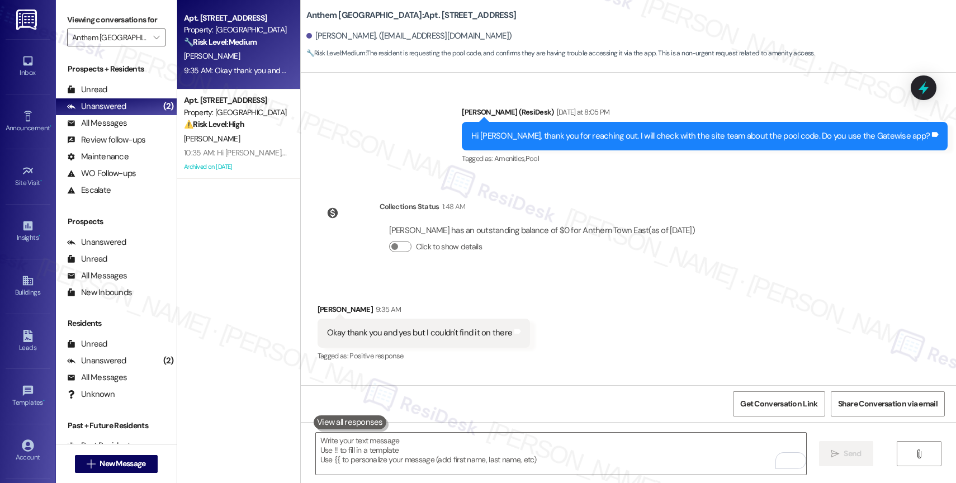
scroll to position [7675, 0]
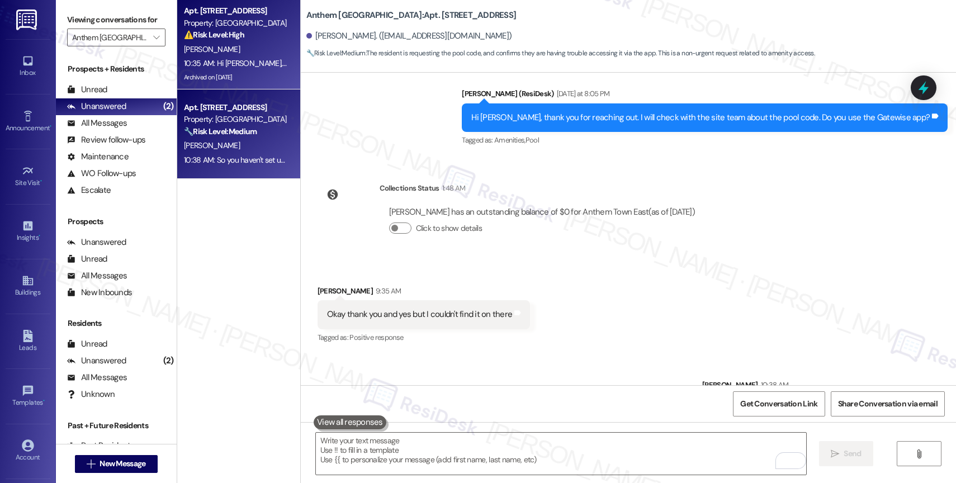
click at [237, 54] on div "M. Ramirez" at bounding box center [236, 49] width 106 height 14
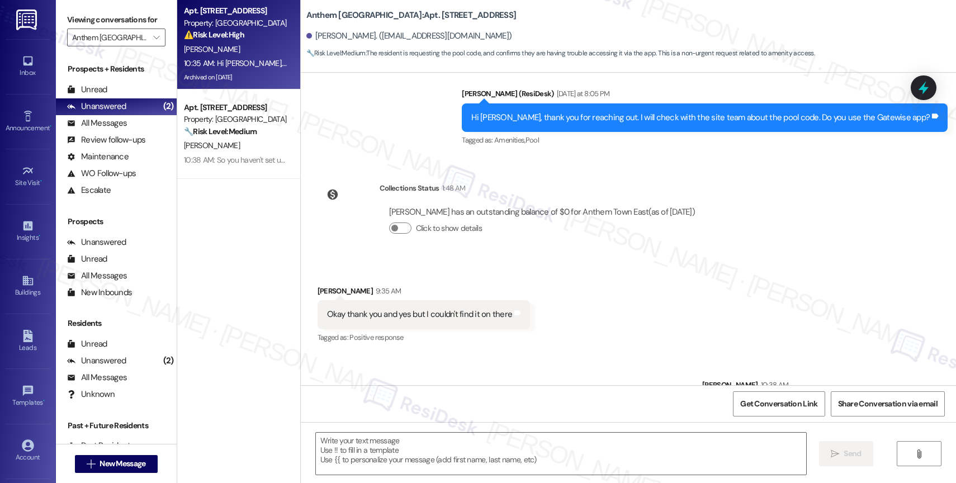
type textarea "Fetching suggested responses. Please feel free to read through the conversation…"
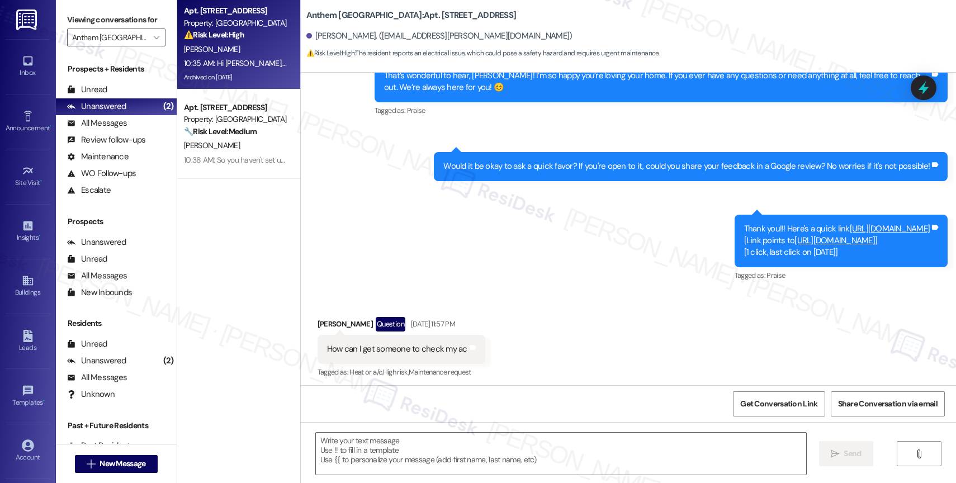
type textarea "Fetching suggested responses. Please feel free to read through the conversation…"
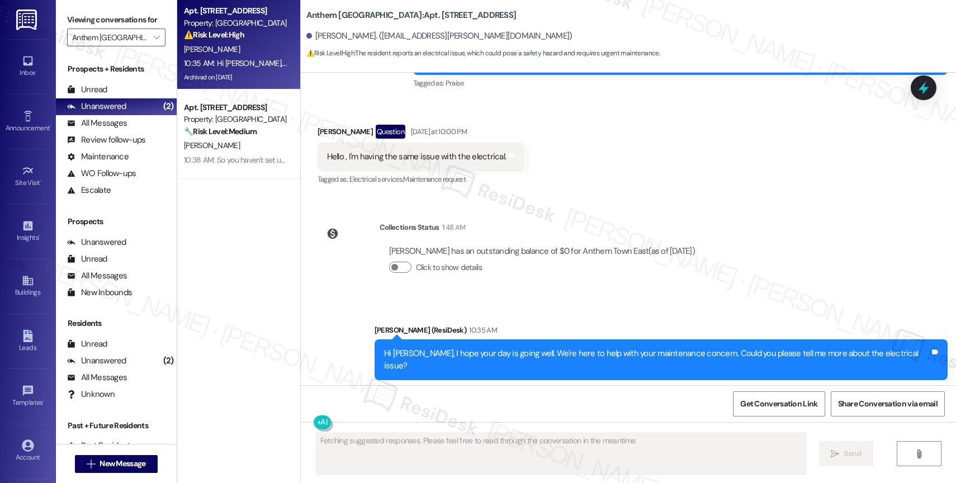
scroll to position [2567, 0]
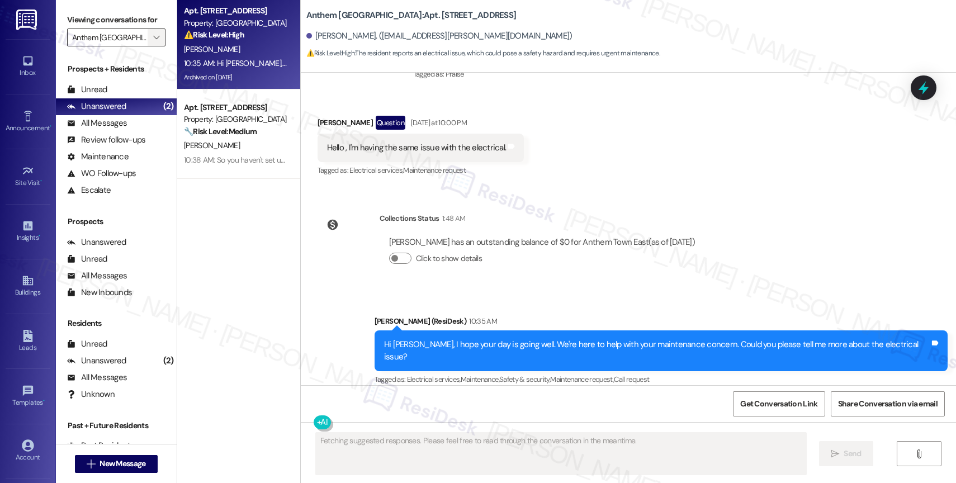
click at [151, 46] on span "" at bounding box center [156, 38] width 11 height 18
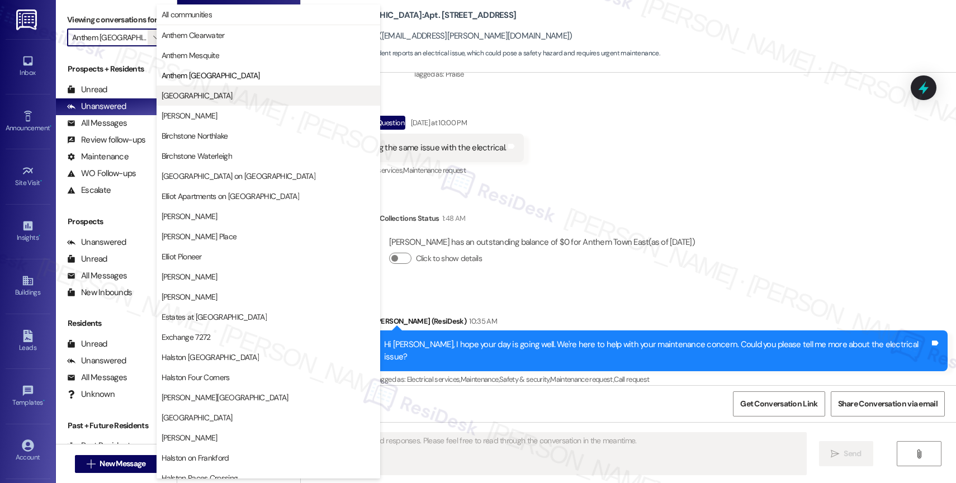
click at [231, 92] on span "Anthem Valley Ranch" at bounding box center [269, 95] width 214 height 11
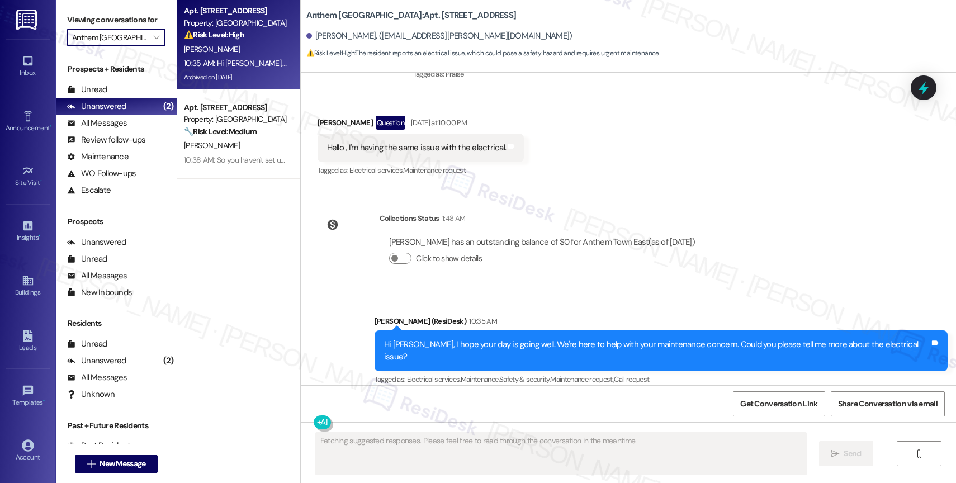
type input "Anthem Valley Ranch"
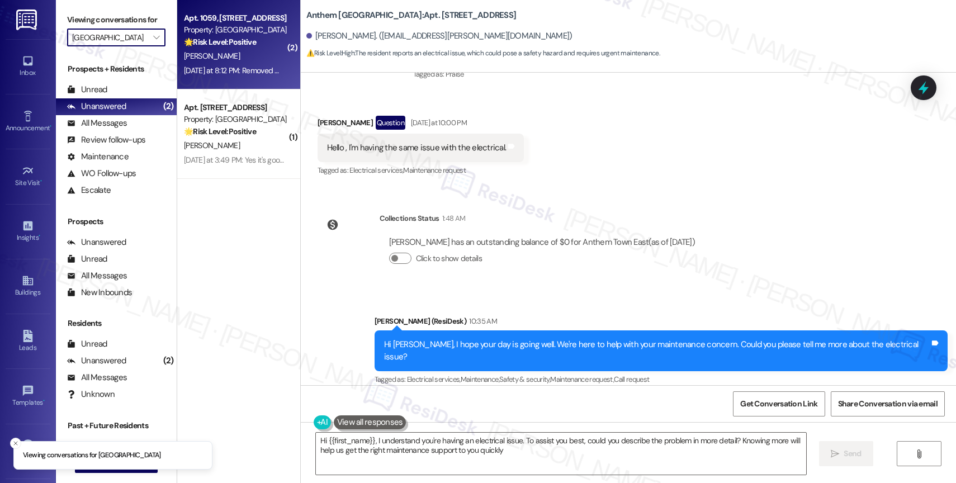
type textarea "Hi {{first_name}}, I understand you're having an electrical issue. To assist yo…"
click at [235, 44] on strong "🌟 Risk Level: Positive" at bounding box center [220, 42] width 72 height 10
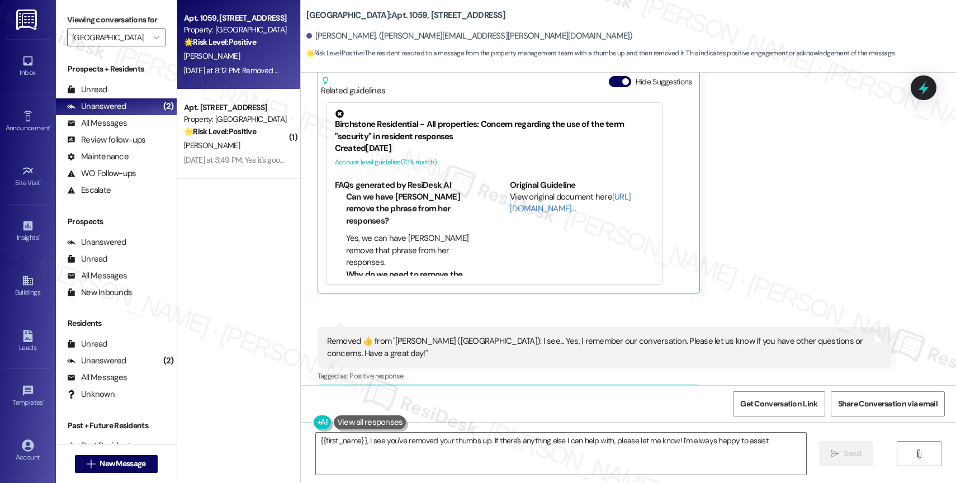
scroll to position [1501, 0]
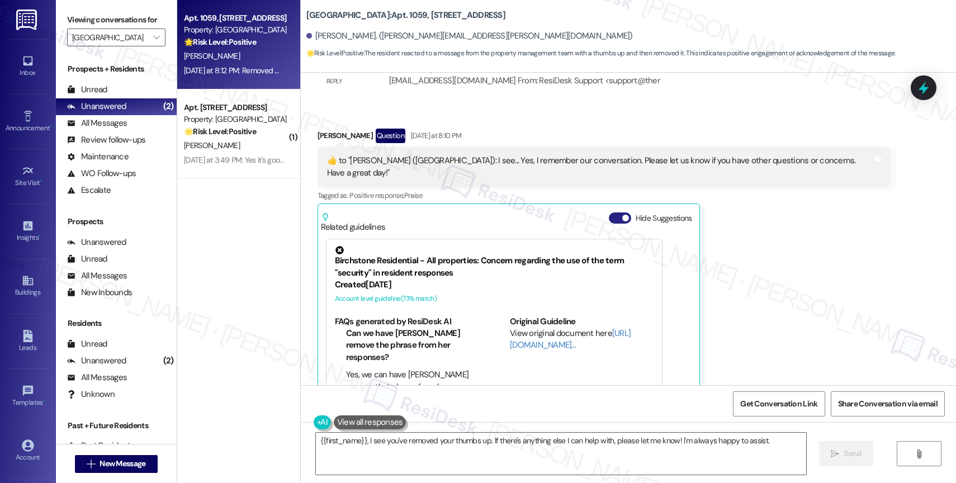
click at [609, 212] on button "Hide Suggestions" at bounding box center [620, 217] width 22 height 11
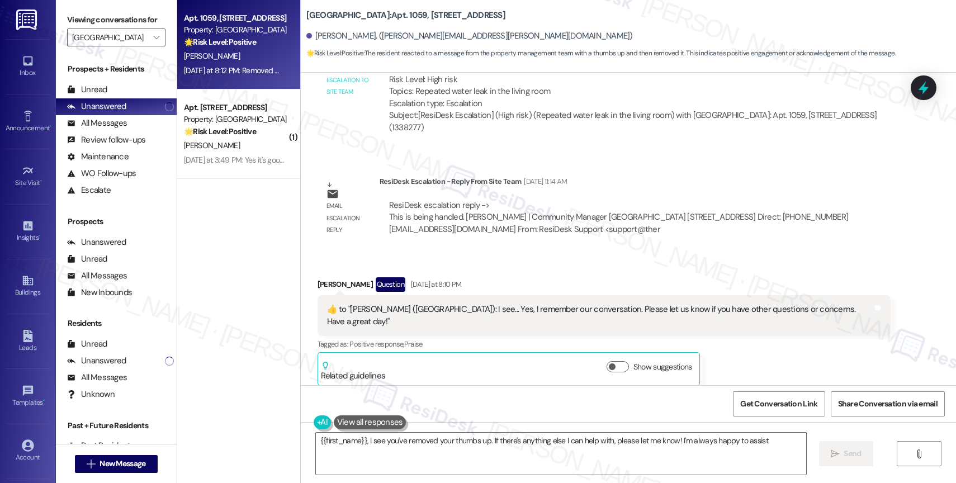
scroll to position [1353, 0]
click at [388, 448] on textarea "{{first_name}}, I see you've removed your thumbs up. If there's anything else I…" at bounding box center [561, 454] width 490 height 42
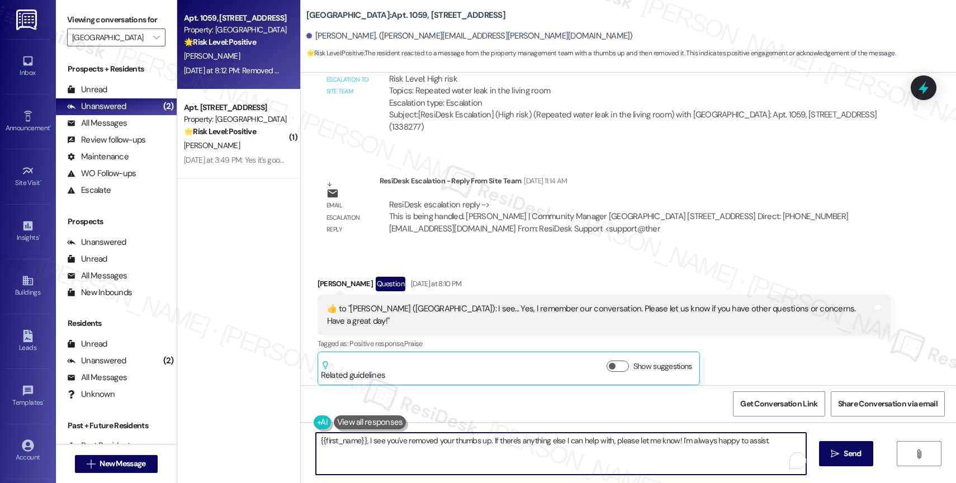
click at [388, 448] on textarea "{{first_name}}, I see you've removed your thumbs up. If there's anything else I…" at bounding box center [561, 454] width 490 height 42
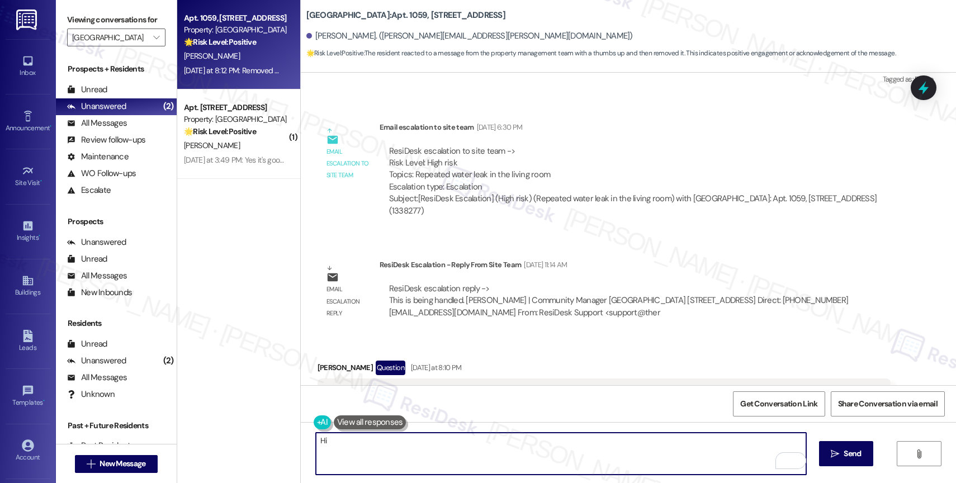
scroll to position [1399, 0]
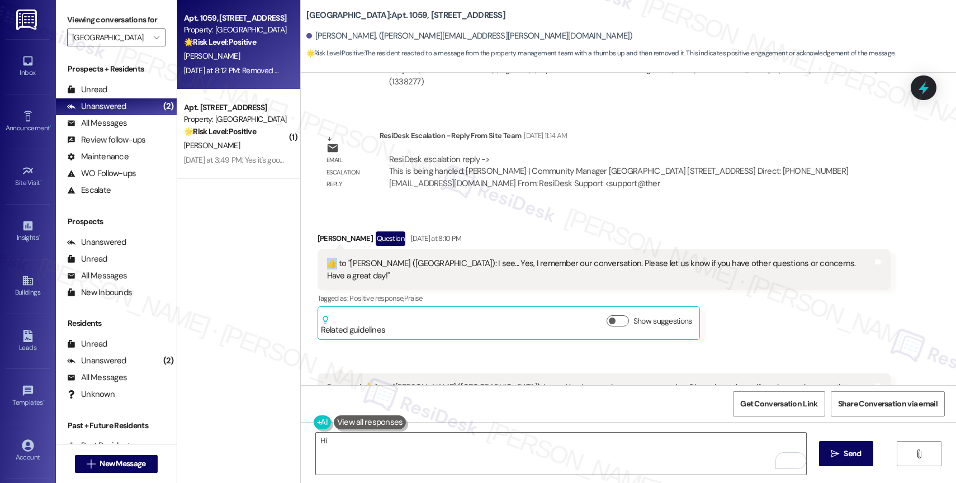
drag, startPoint x: 323, startPoint y: 262, endPoint x: 315, endPoint y: 262, distance: 7.8
click at [318, 262] on div "​👍​ to " Sarah (Anthem Valley Ranch): I see... Yes, I remember our conversation…" at bounding box center [604, 269] width 573 height 41
copy div "​👍​"
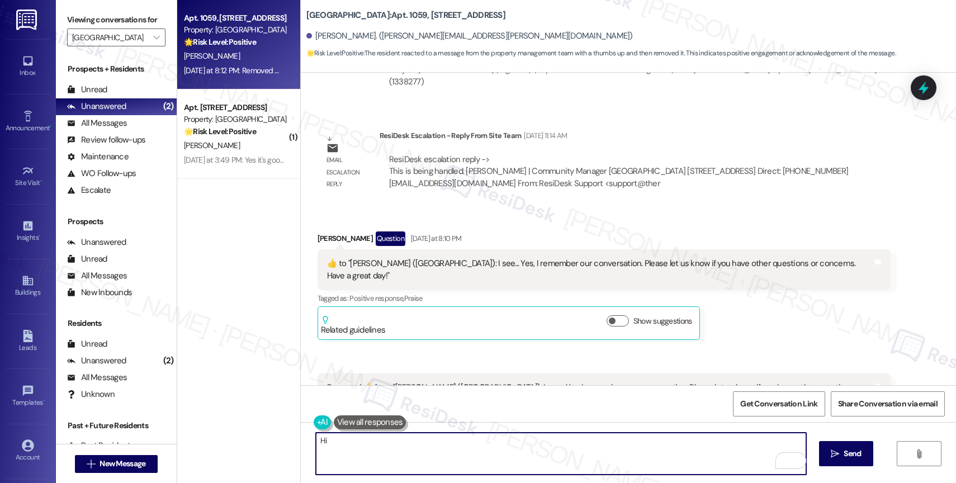
click at [382, 458] on textarea "Hi" at bounding box center [561, 454] width 490 height 42
type textarea "H"
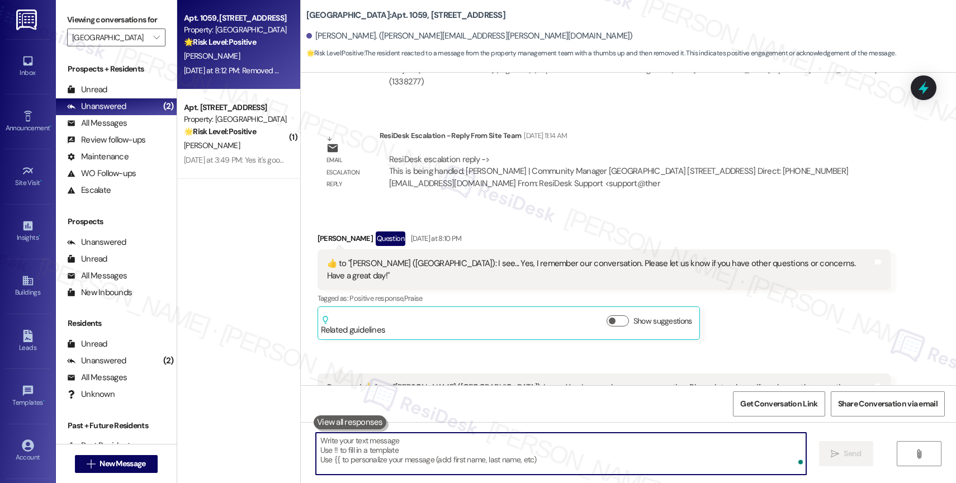
paste textarea "​👍"
type textarea "​👍"
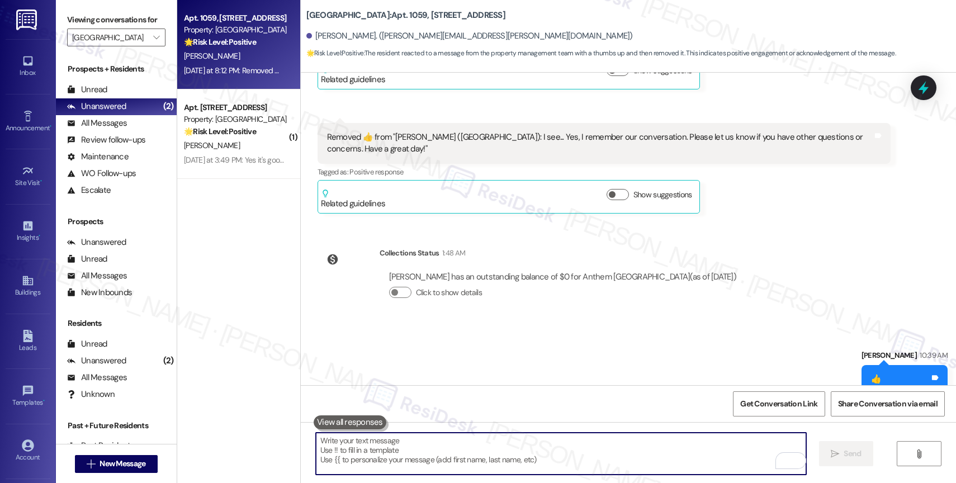
scroll to position [1655, 0]
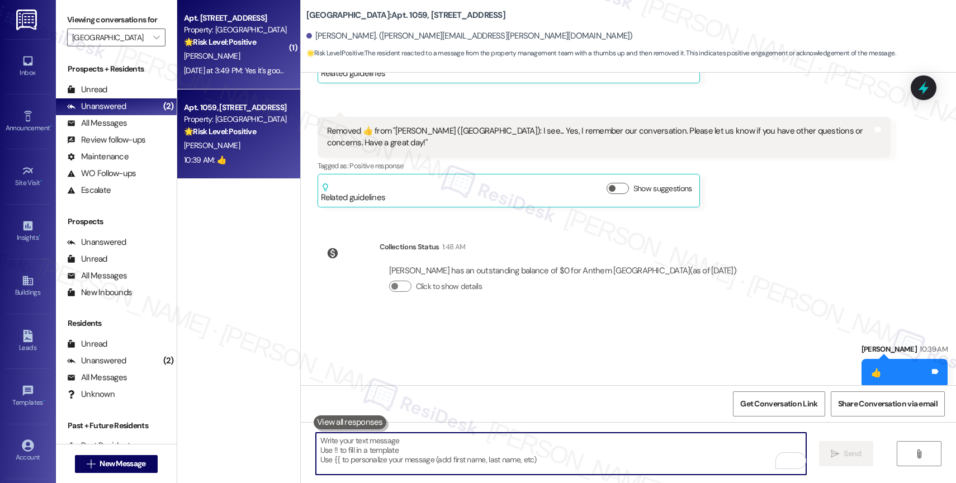
click at [222, 62] on div "H. Gopu" at bounding box center [236, 56] width 106 height 14
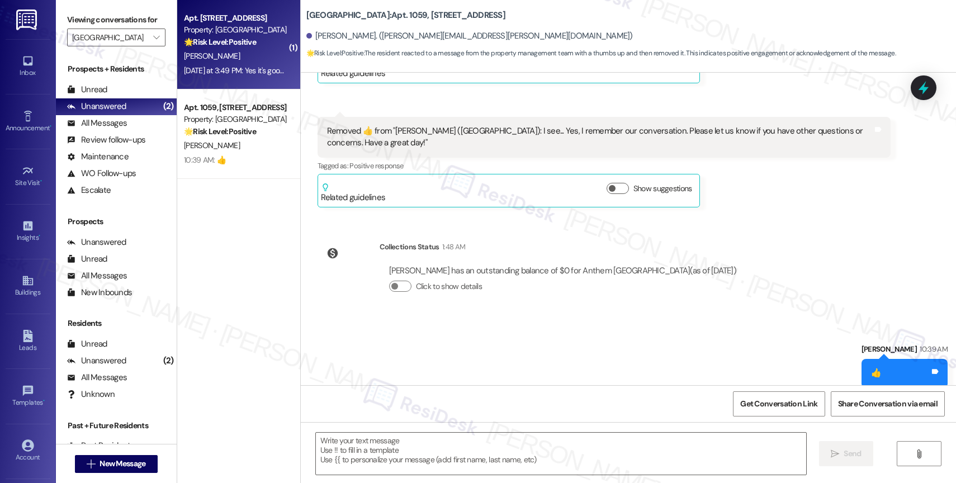
type textarea "Fetching suggested responses. Please feel free to read through the conversation…"
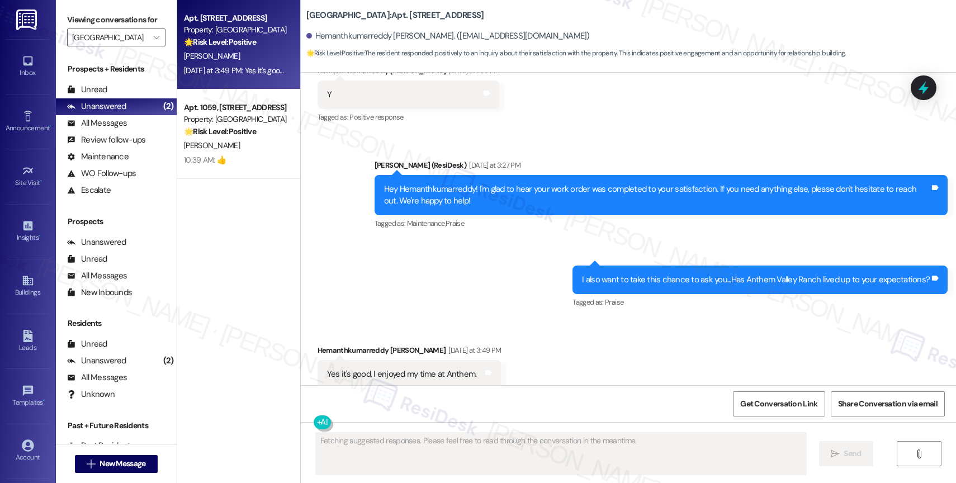
scroll to position [3438, 0]
click at [455, 270] on div "Sent via SMS Sarah (ResiDesk) Yesterday at 3:27 PM Hey Hemanthkumarreddy! I'm g…" at bounding box center [628, 226] width 655 height 185
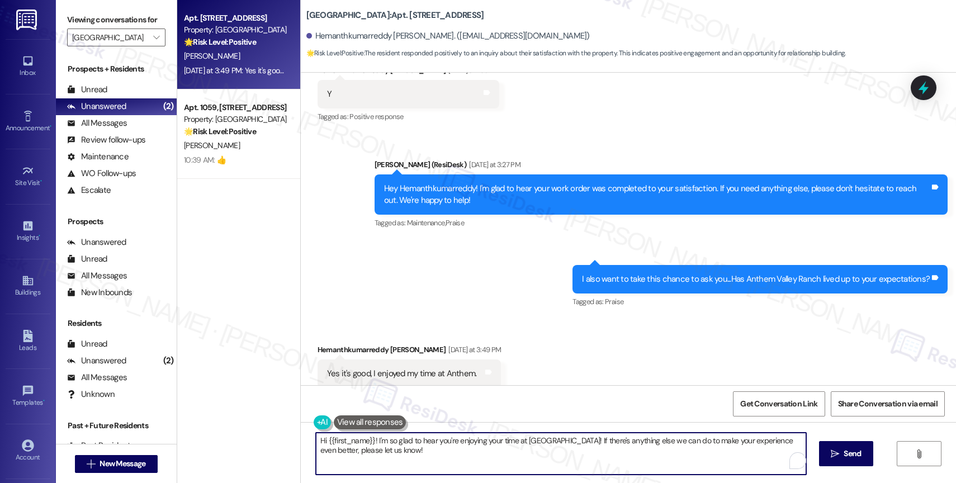
drag, startPoint x: 369, startPoint y: 441, endPoint x: 279, endPoint y: 437, distance: 90.1
click at [279, 437] on div "Apt. 2052, 719 Anthem Valley Ranch Property: Anthem Valley Ranch 🌟 Risk Level: …" at bounding box center [566, 241] width 779 height 483
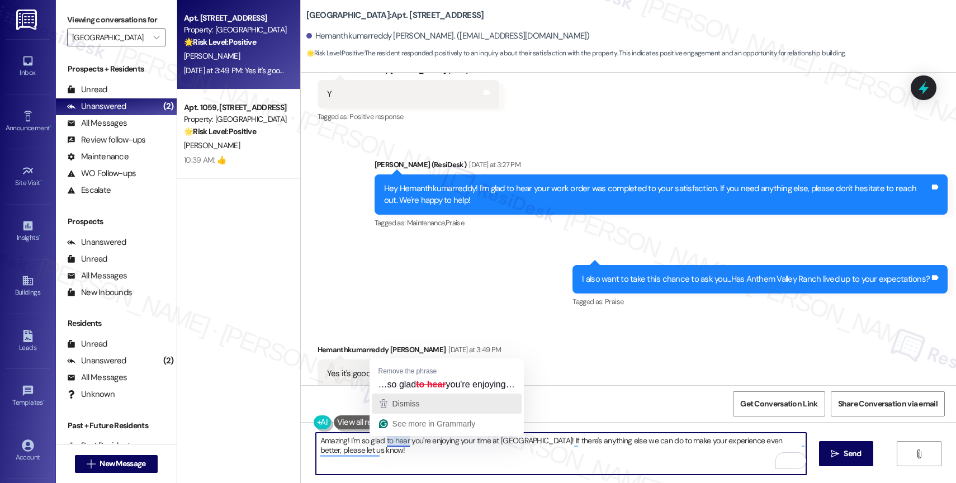
click at [411, 398] on div "Dismiss" at bounding box center [405, 403] width 30 height 17
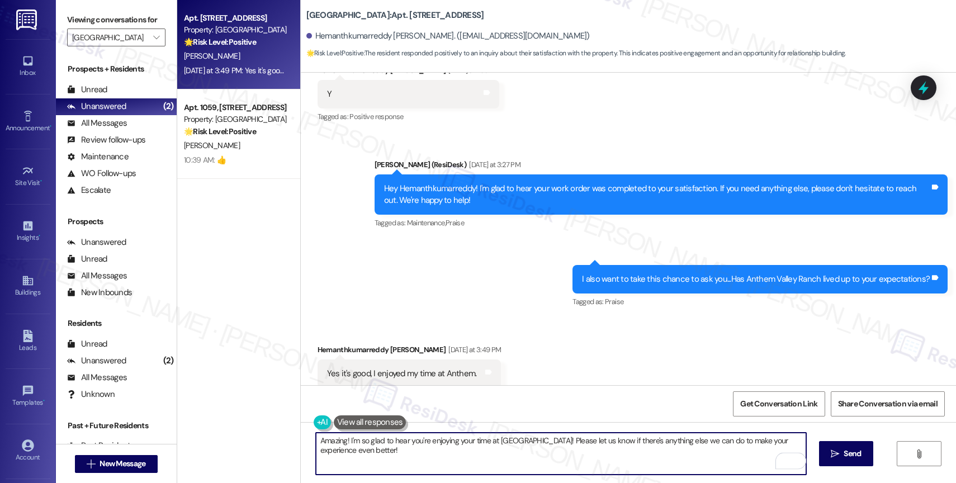
click at [441, 456] on textarea "Amazing! I'm so glad to hear you're enjoying your time at Anthem Valley Ranch! …" at bounding box center [561, 454] width 490 height 42
type textarea "Amazing! I'm so glad to hear you're enjoying your time at Anthem Valley Ranch! …"
click at [435, 457] on textarea "Amazing! I'm so glad to hear you're enjoying your time at Anthem Valley Ranch! …" at bounding box center [561, 454] width 490 height 42
click at [847, 457] on span "Send" at bounding box center [852, 454] width 17 height 12
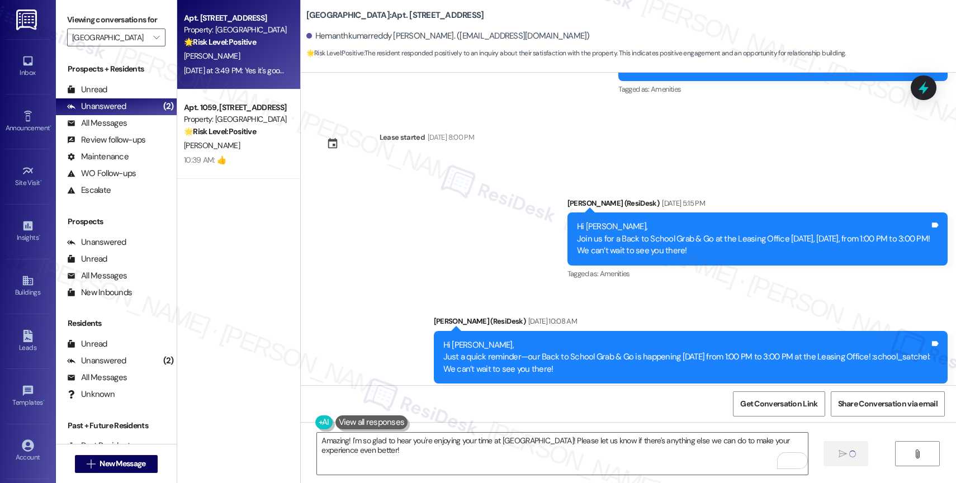
scroll to position [2800, 0]
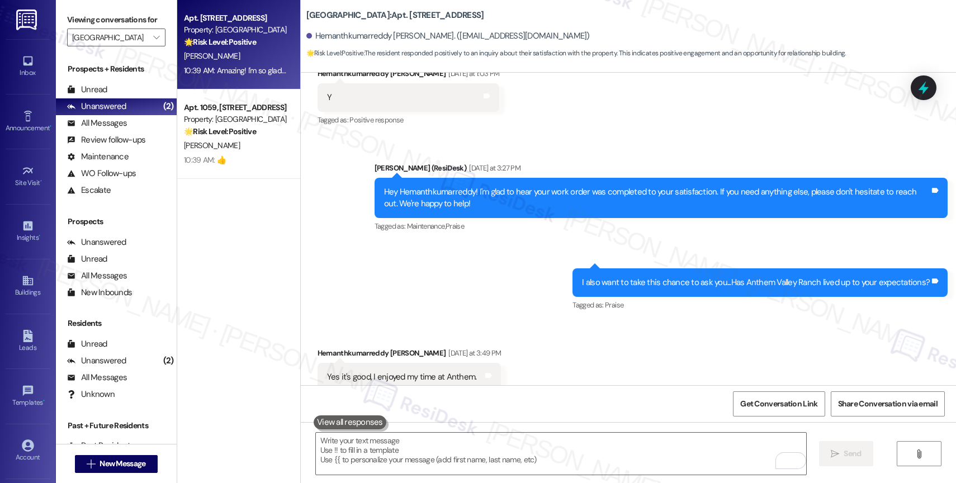
scroll to position [3528, 0]
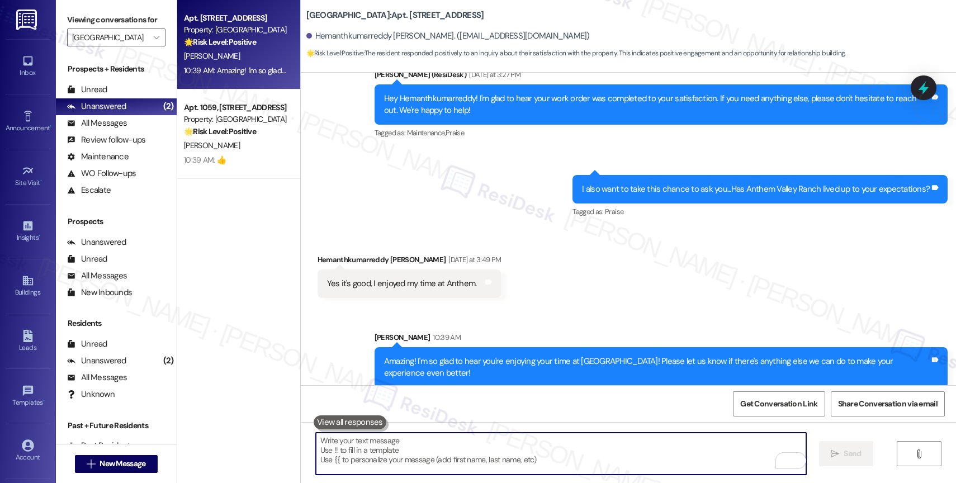
click at [365, 469] on textarea "To enrich screen reader interactions, please activate Accessibility in Grammarl…" at bounding box center [561, 454] width 490 height 42
paste textarea "Would it be okay to ask a quick favor? If you're open to it, could you share yo…"
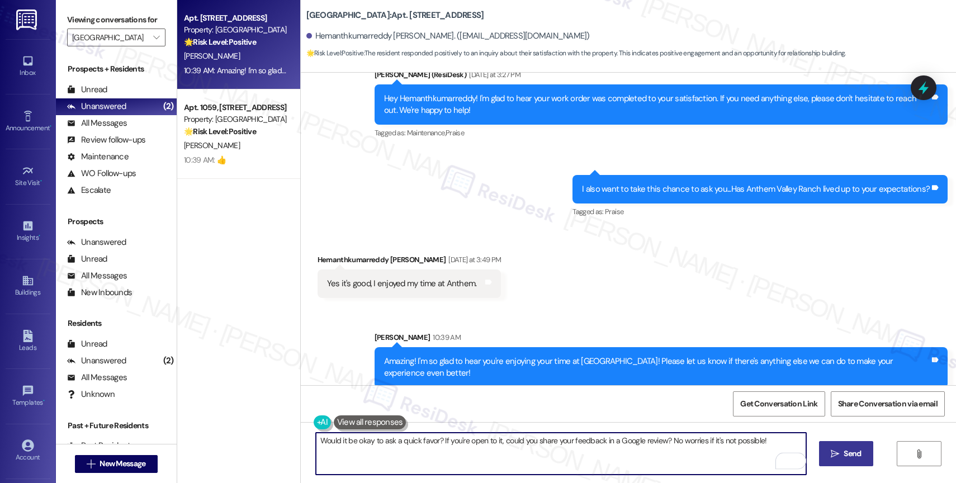
type textarea "Would it be okay to ask a quick favor? If you're open to it, could you share yo…"
click at [848, 454] on span "Send" at bounding box center [852, 454] width 17 height 12
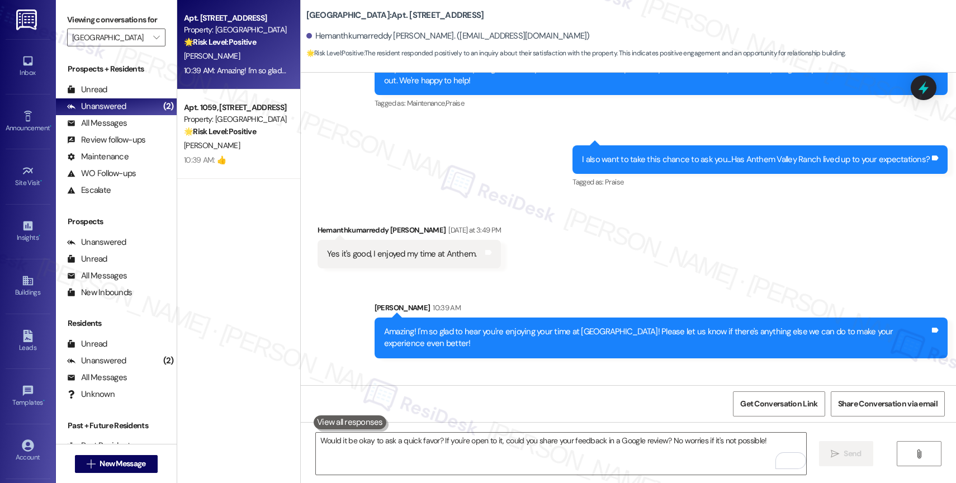
scroll to position [3607, 0]
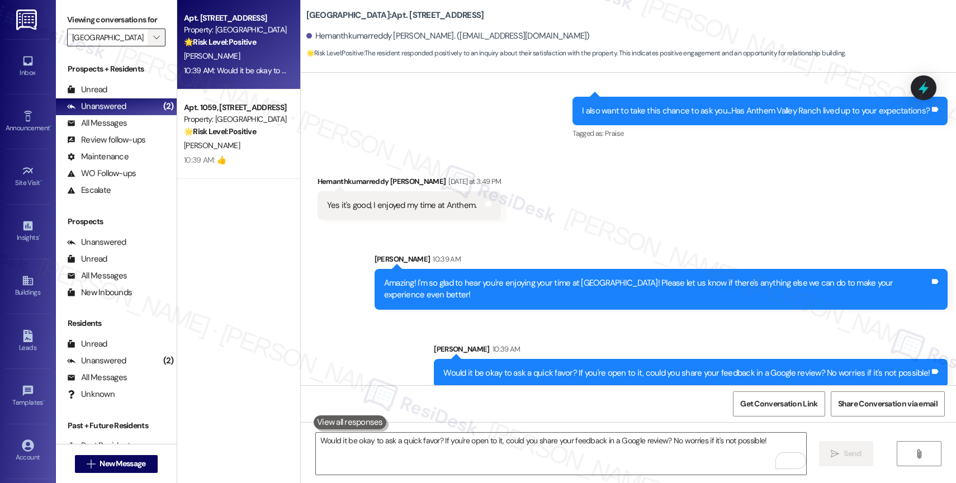
click at [153, 42] on icon "" at bounding box center [156, 37] width 6 height 9
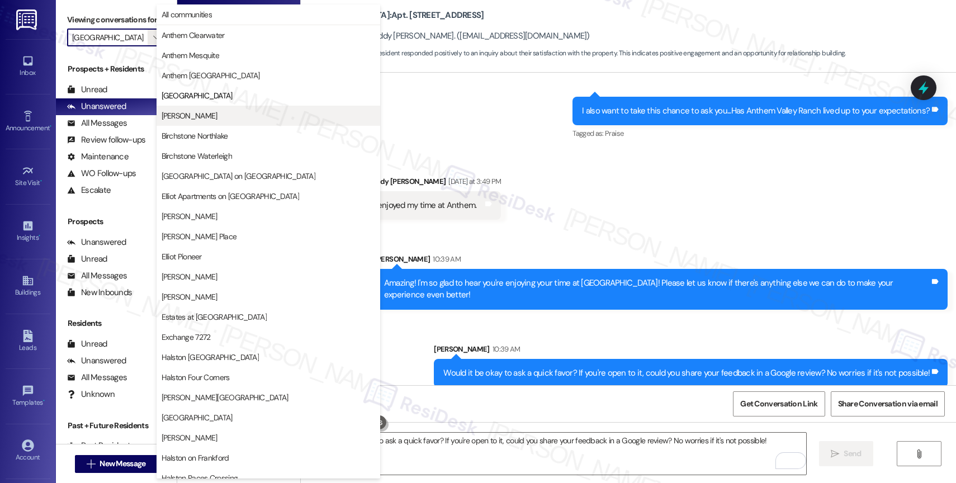
click at [221, 112] on span "[PERSON_NAME]" at bounding box center [269, 115] width 214 height 11
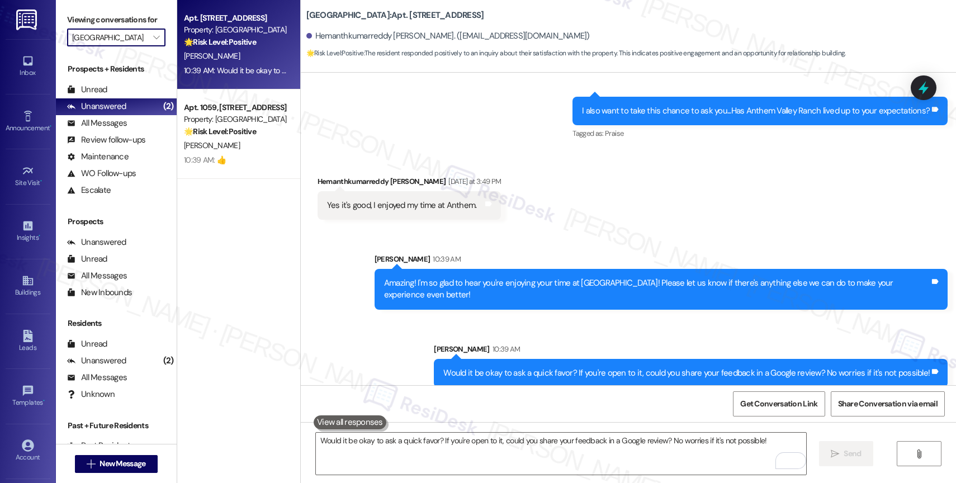
type input "[PERSON_NAME]"
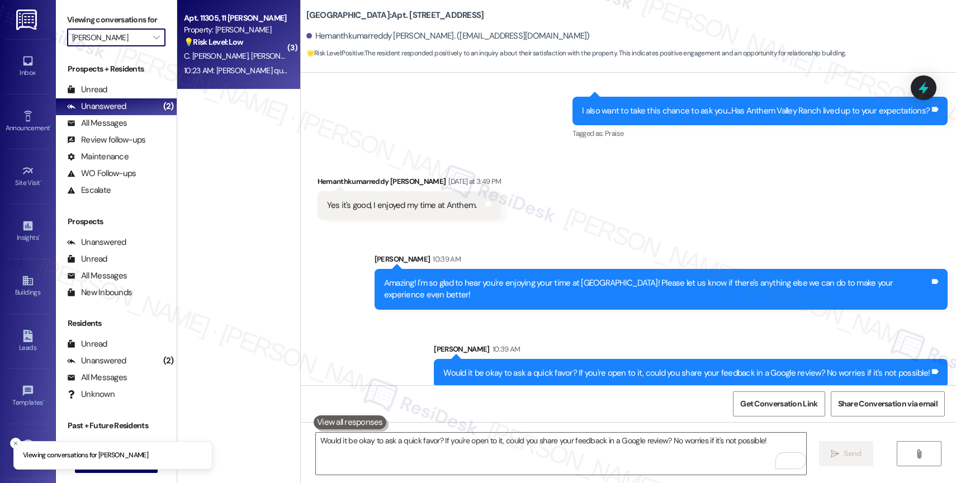
click at [237, 50] on div "[PERSON_NAME] [PERSON_NAME][GEOGRAPHIC_DATA]" at bounding box center [236, 56] width 106 height 14
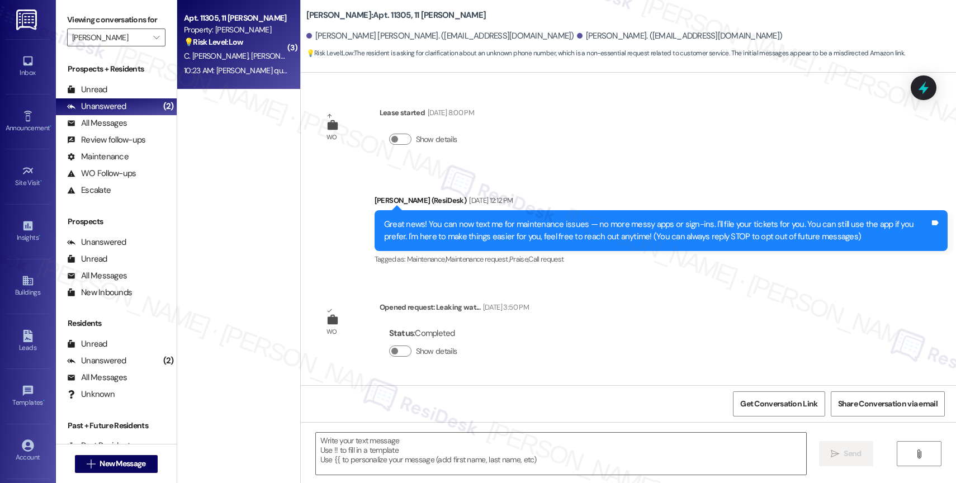
scroll to position [4010, 0]
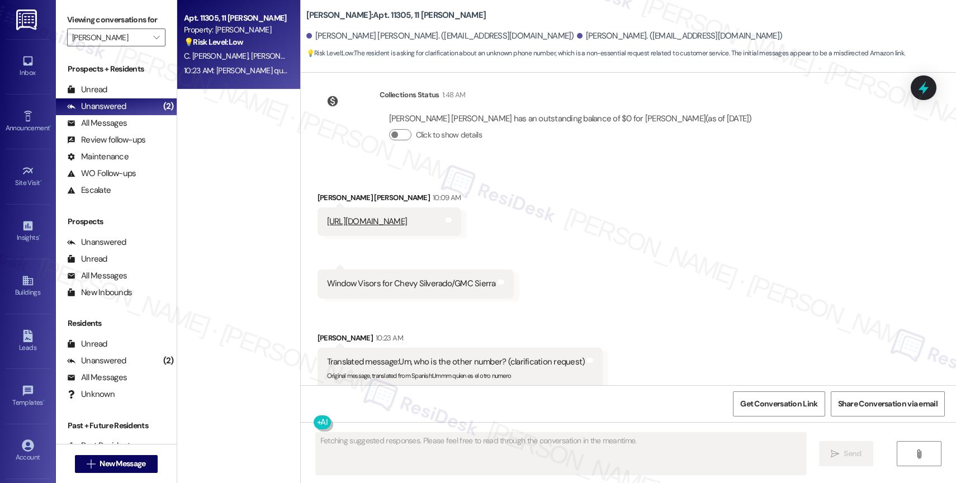
click at [579, 272] on div "Received via SMS Carlos Pacheco Alejos 10:09 AM https://a.co/d/a6s4s4n Tags and…" at bounding box center [628, 282] width 655 height 230
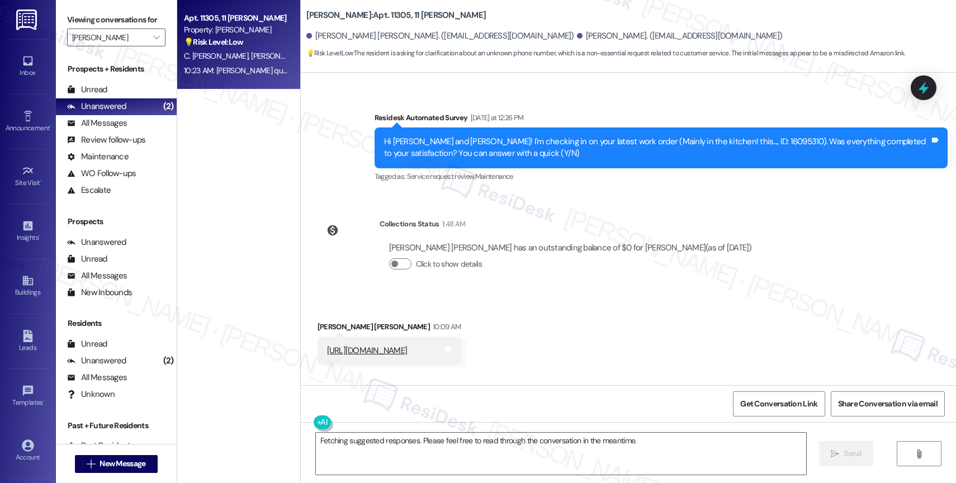
scroll to position [3746, 0]
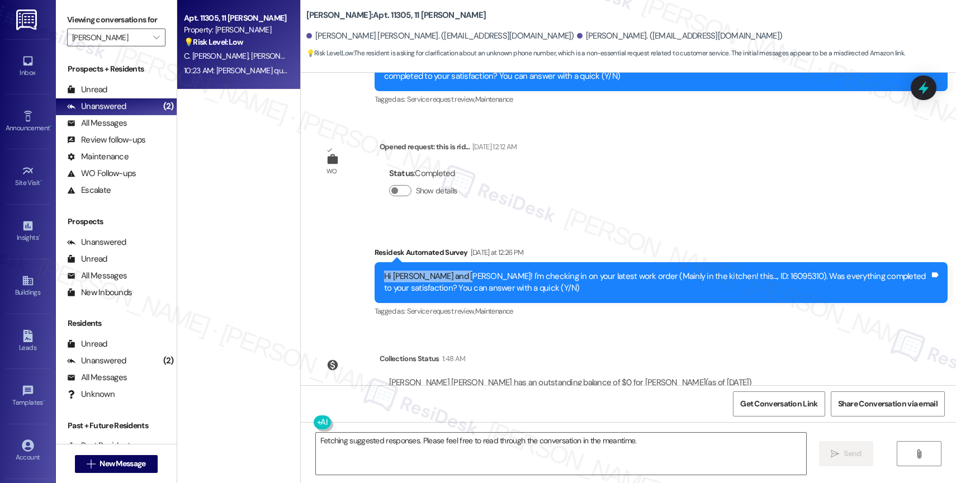
drag, startPoint x: 375, startPoint y: 263, endPoint x: 452, endPoint y: 260, distance: 76.7
click at [452, 271] on div "Hi Carlos and Yesenia! I'm checking in on your latest work order (Mainly in the…" at bounding box center [657, 283] width 546 height 24
copy div "Hi Carlos and Yesenia!"
click at [673, 355] on div "Collections Status 1:48 AM" at bounding box center [571, 361] width 382 height 16
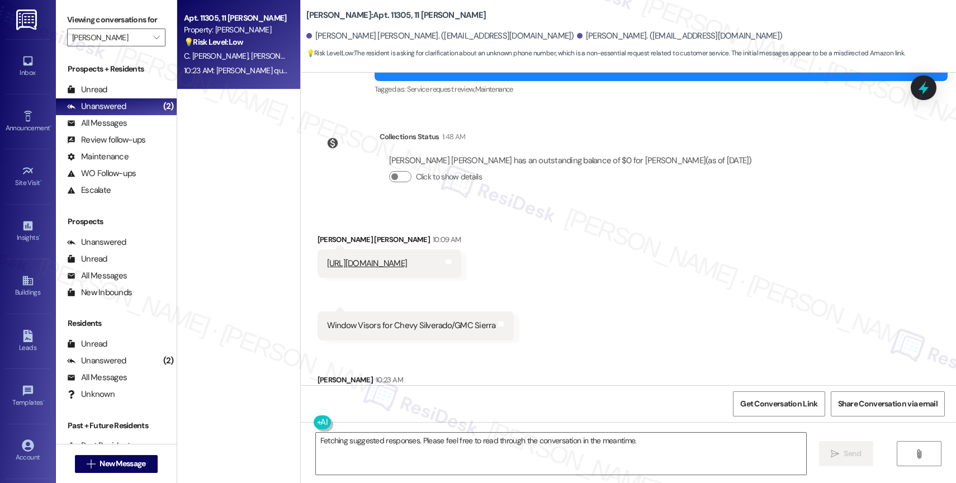
scroll to position [4010, 0]
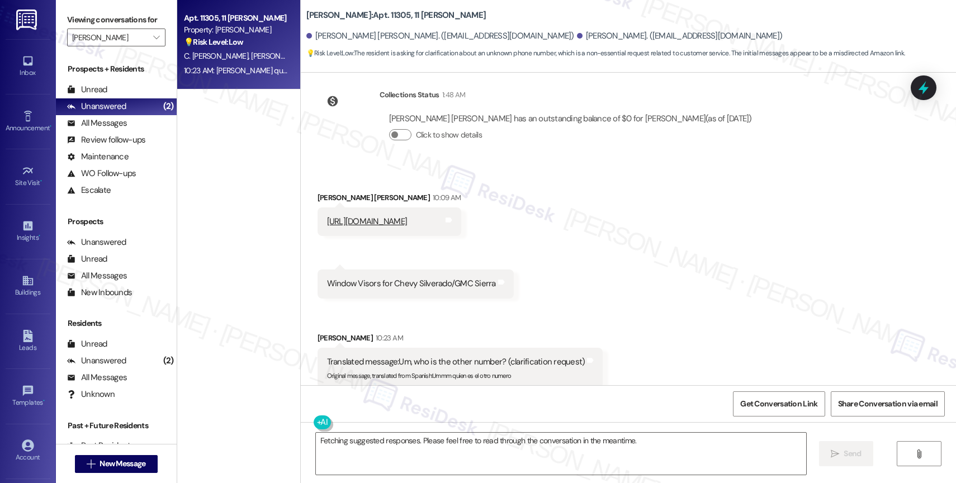
click at [374, 216] on link "https://a.co/d/a6s4s4n" at bounding box center [367, 221] width 81 height 11
click at [384, 450] on textarea "Fetching suggested responses. Please feel free to read through the conversation…" at bounding box center [561, 454] width 490 height 42
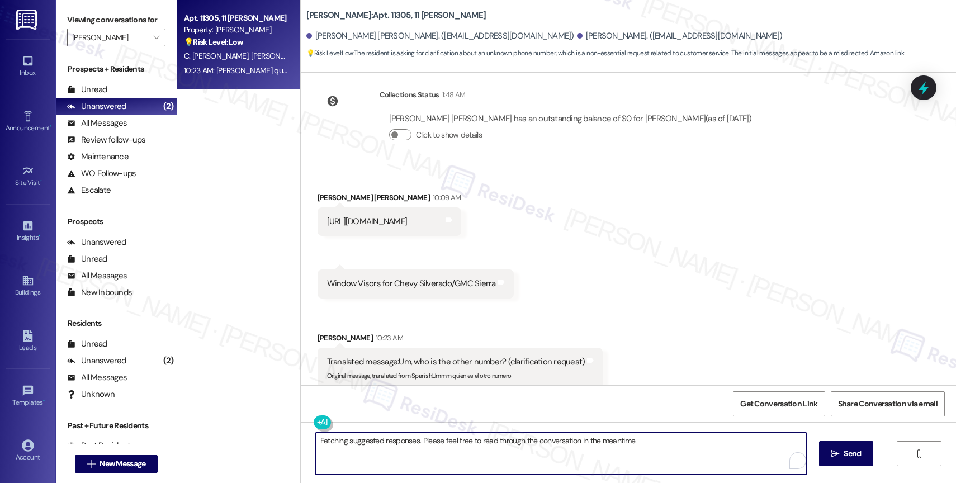
click at [384, 450] on textarea "Fetching suggested responses. Please feel free to read through the conversation…" at bounding box center [561, 454] width 490 height 42
paste textarea "Hi Carlos and Yesenia!"
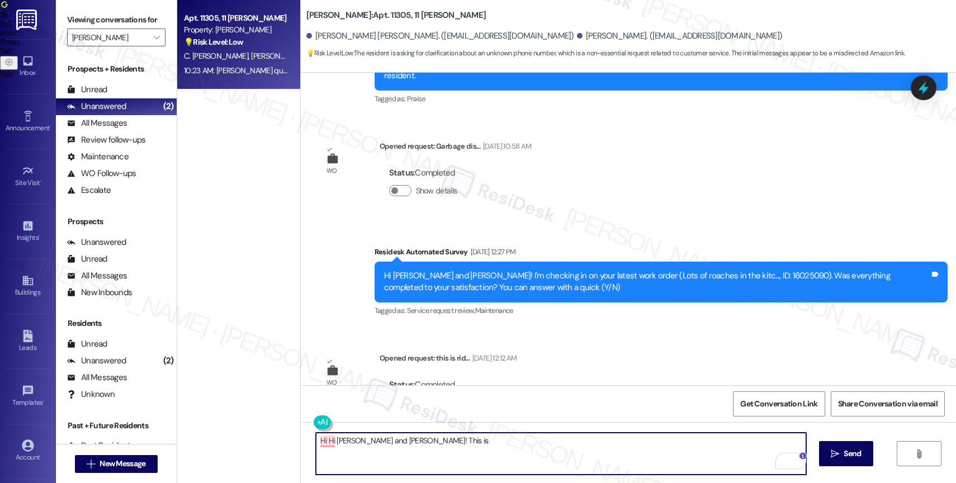
scroll to position [3413, 0]
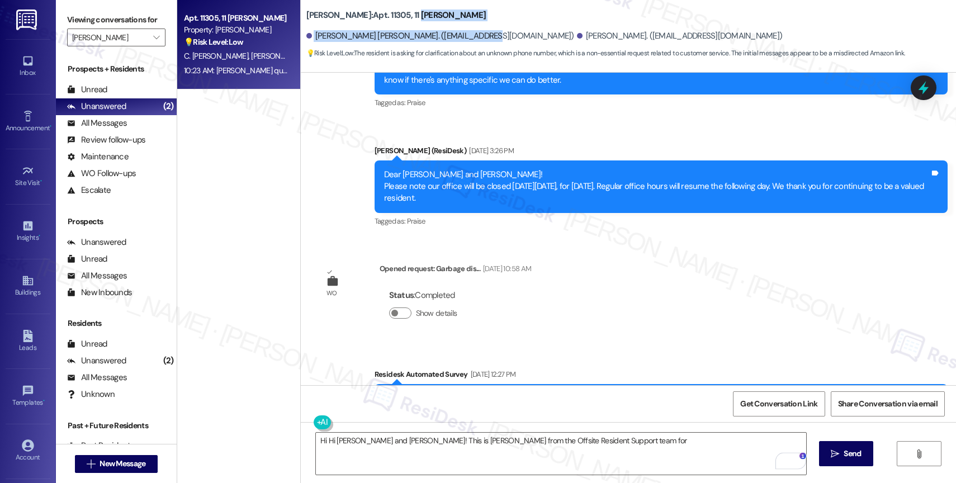
drag, startPoint x: 368, startPoint y: 12, endPoint x: 466, endPoint y: 30, distance: 99.5
click at [466, 30] on div "Avery: Apt. 11305, 11 Avery Carlos Pacheco Alejos. (capa161098@gmail.com) Yesen…" at bounding box center [631, 31] width 650 height 56
click at [423, 5] on div "Avery: Apt. 11305, 11 Avery Carlos Pacheco Alejos. (capa161098@gmail.com) Yesen…" at bounding box center [631, 31] width 650 height 56
drag, startPoint x: 371, startPoint y: 15, endPoint x: 442, endPoint y: 16, distance: 70.5
click at [442, 17] on div "Avery: Apt. 11305, 11 Avery" at bounding box center [418, 15] width 224 height 14
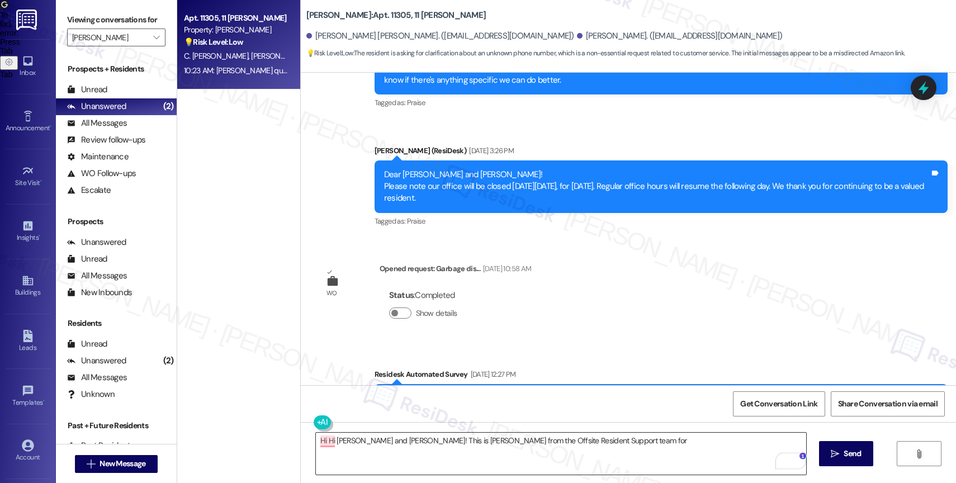
click at [618, 447] on textarea "Hi Hi Carlos and Yesenia! This is Sarah from the Offsite Resident Support team …" at bounding box center [561, 454] width 490 height 42
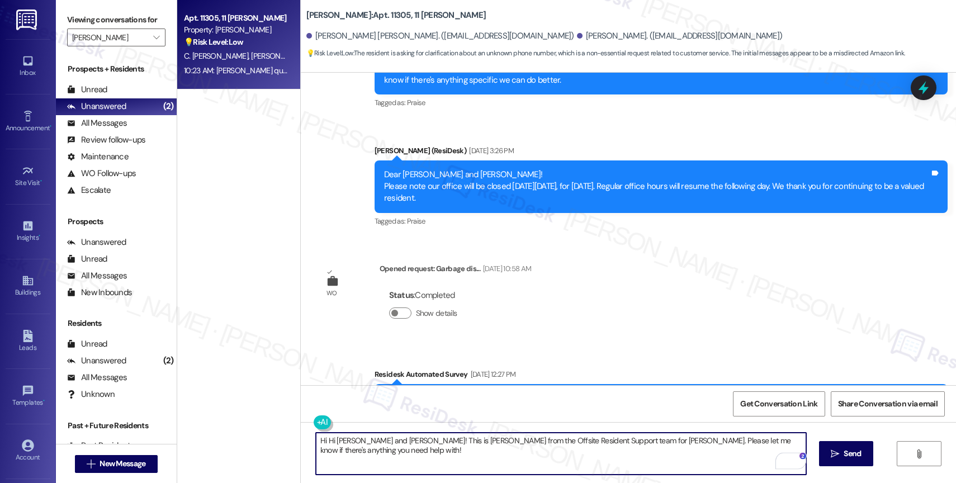
drag, startPoint x: 320, startPoint y: 442, endPoint x: 356, endPoint y: 443, distance: 35.8
click at [320, 441] on textarea "Hi Hi Carlos and Yesenia! This is Sarah from the Offsite Resident Support team …" at bounding box center [561, 454] width 490 height 42
click at [789, 437] on textarea "Hi Carlos and Yesenia! This is Sarah from the Offsite Resident Support team for…" at bounding box center [561, 454] width 490 height 42
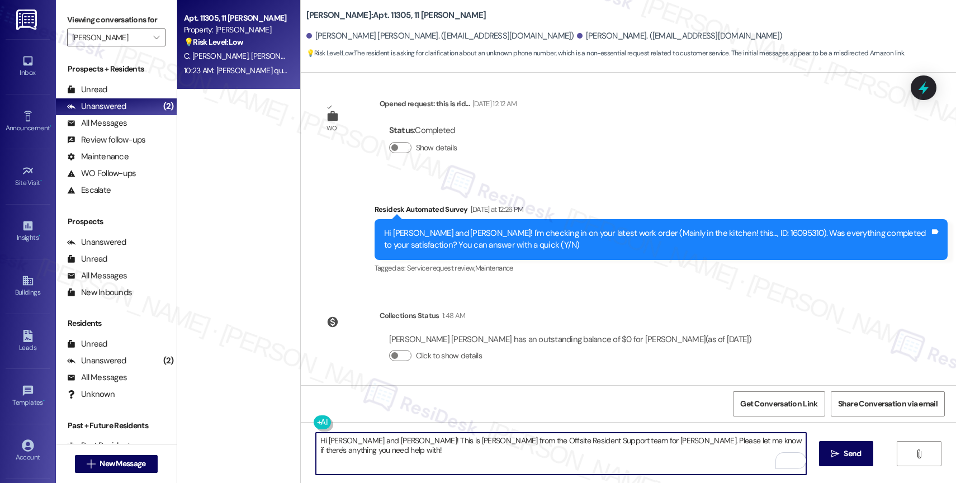
scroll to position [4010, 0]
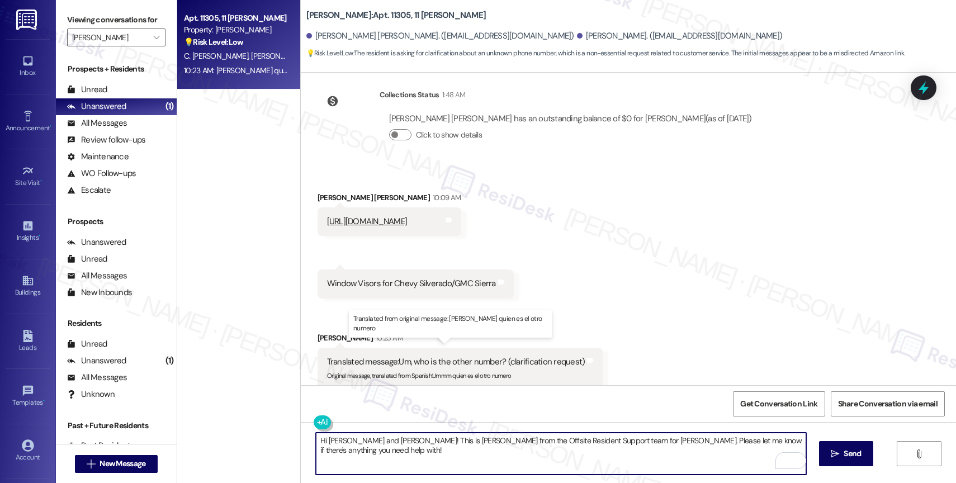
type textarea "Hi Carlos and Yesenia! This is Sarah from the Offsite Resident Support team for…"
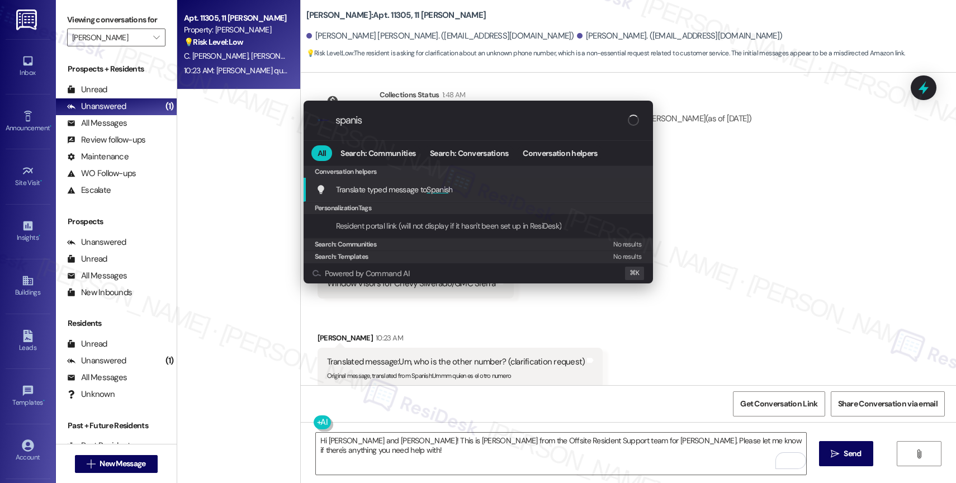
type input "spanish"
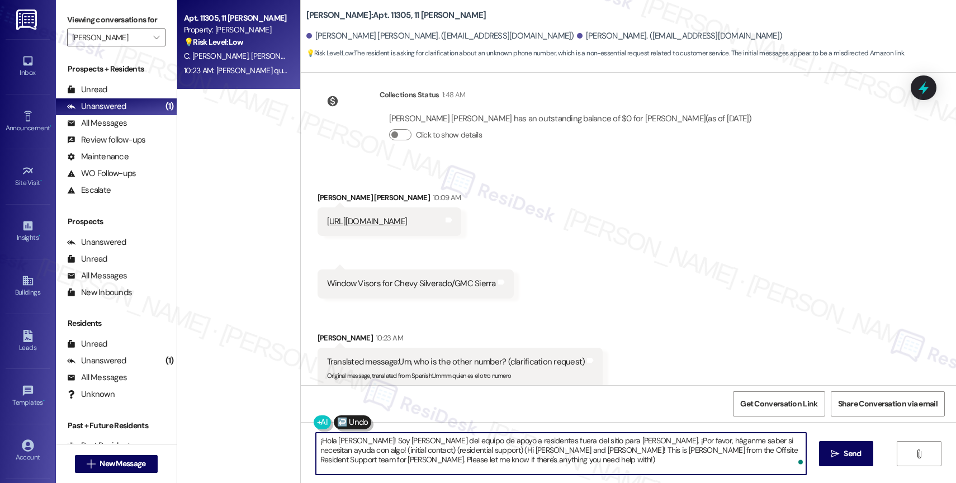
drag, startPoint x: 311, startPoint y: 451, endPoint x: 455, endPoint y: 461, distance: 144.6
click at [455, 461] on textarea "¡Hola Carlos y Yesenia! Soy Sarah del equipo de apoyo a residentes fuera del si…" at bounding box center [561, 454] width 490 height 42
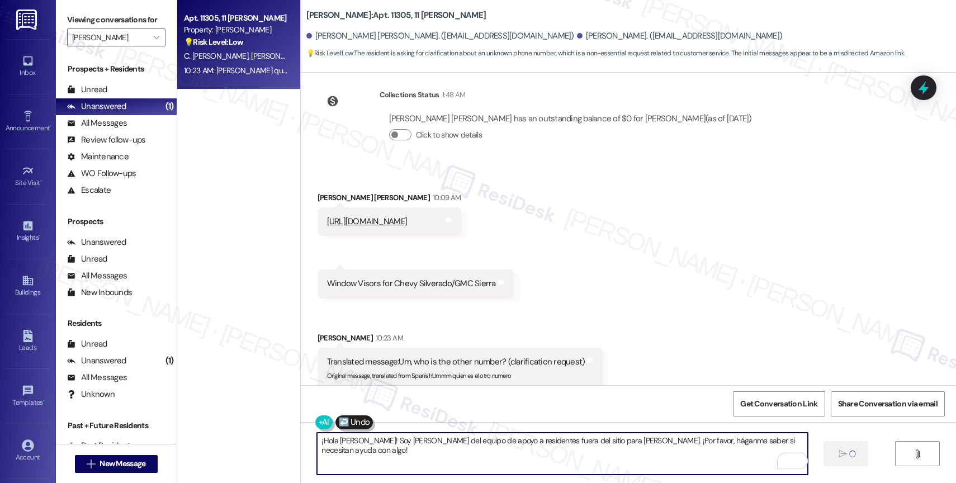
type textarea "¡Hola Carlos y Yesenia! Soy Sarah del equipo de apoyo a residentes fuera del si…"
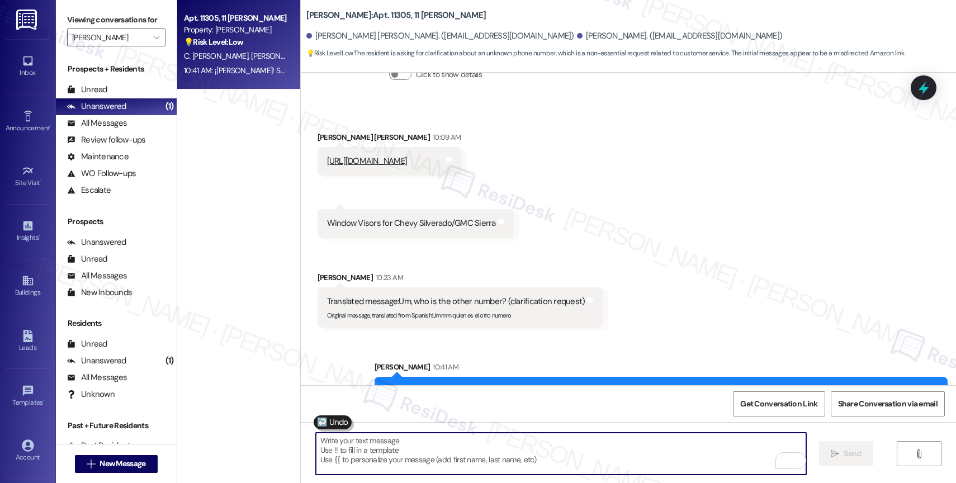
scroll to position [4088, 0]
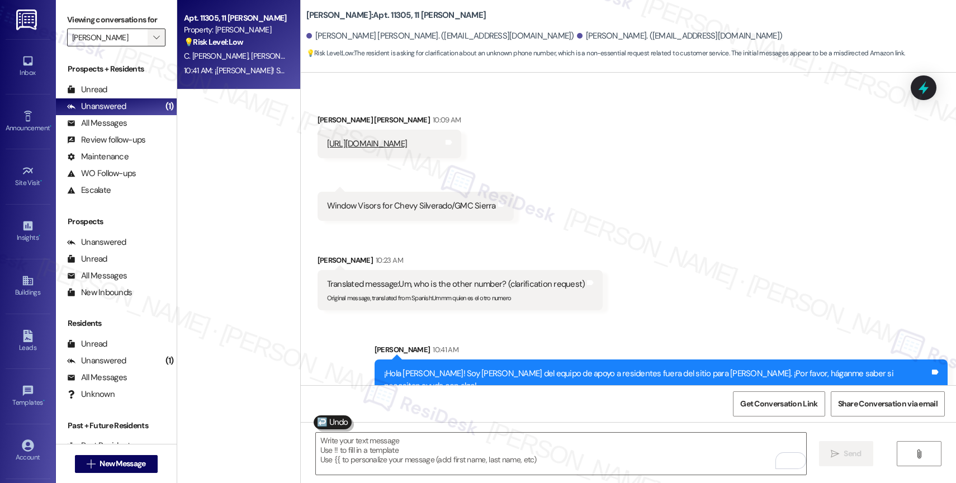
click at [153, 42] on icon "" at bounding box center [156, 37] width 6 height 9
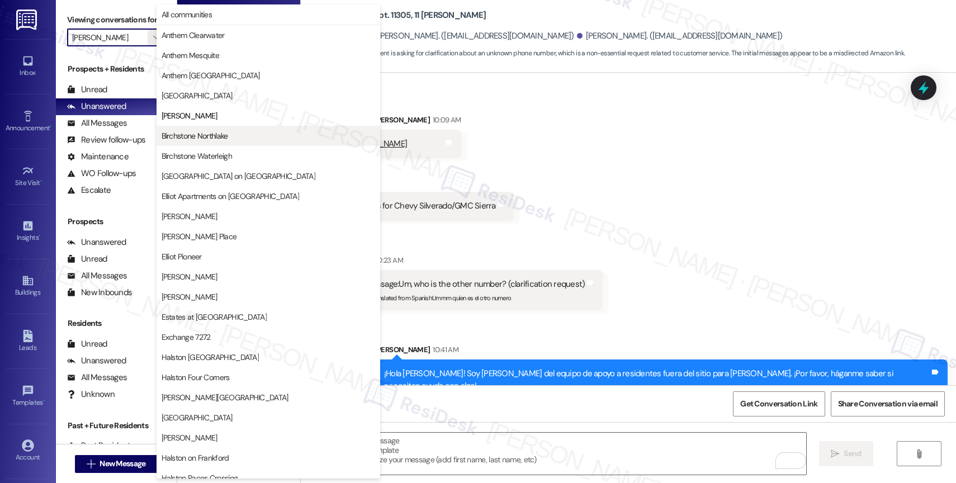
click at [217, 132] on span "Birchstone Northlake" at bounding box center [195, 135] width 67 height 11
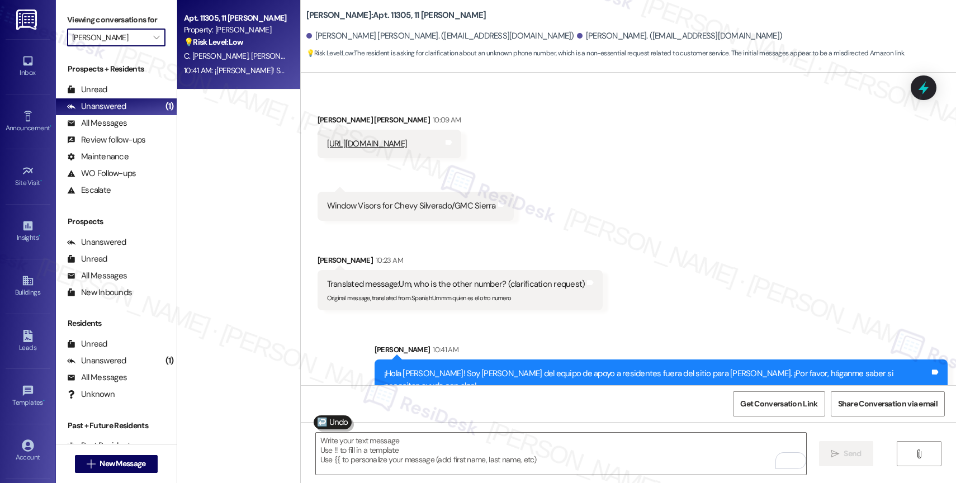
type input "Birchstone Northlake"
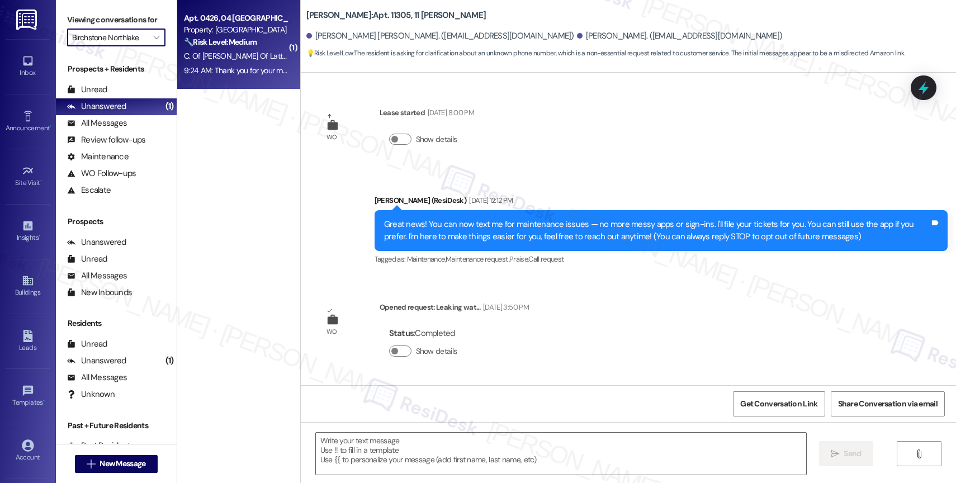
click at [221, 48] on div "Apt. 0426, 04 Birchstone Northlake Property: Birchstone Northlake 🔧 Risk Level:…" at bounding box center [236, 30] width 106 height 38
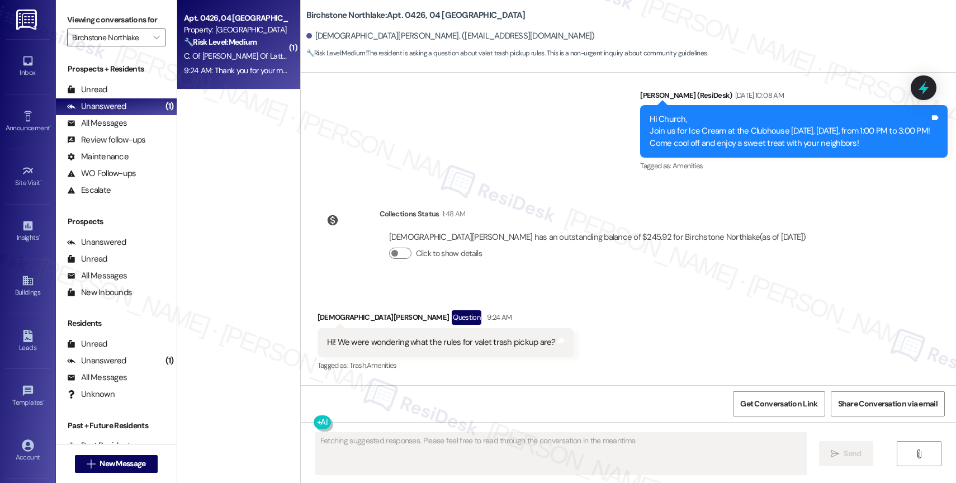
scroll to position [2209, 0]
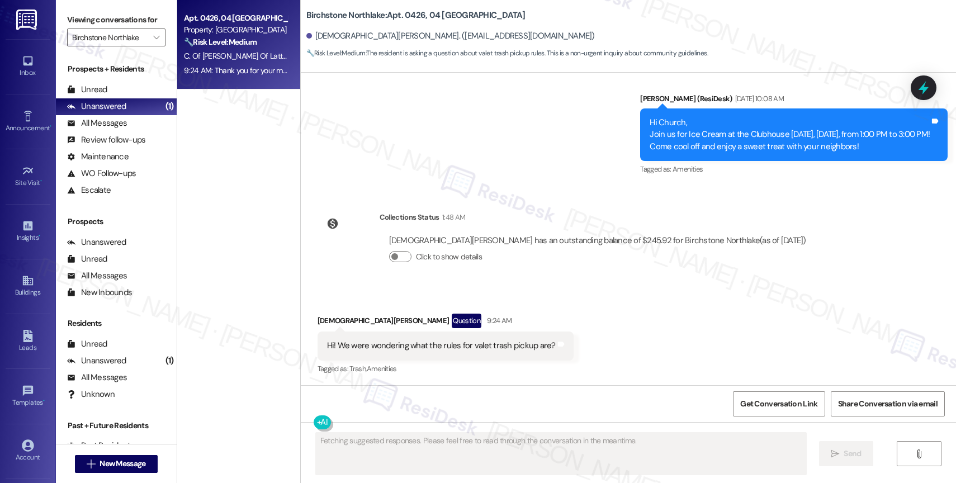
click at [230, 45] on strong "🔧 Risk Level: Medium" at bounding box center [220, 42] width 73 height 10
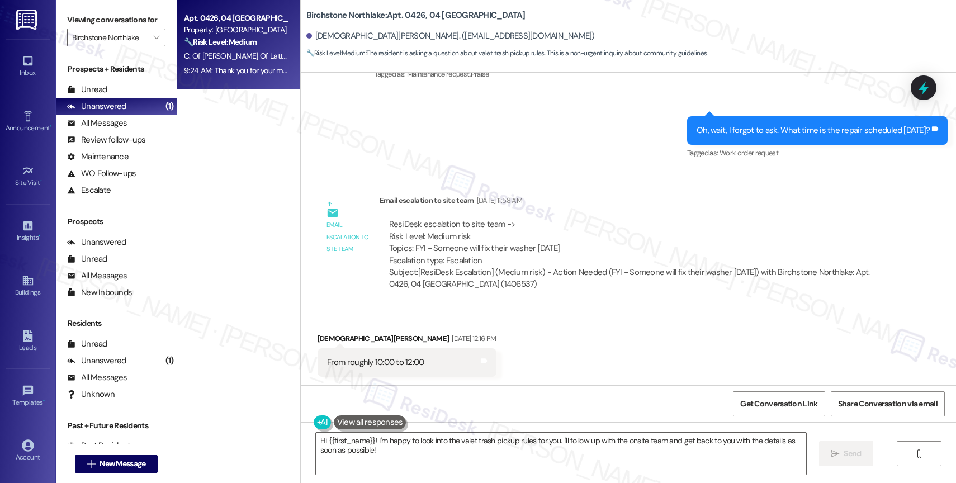
scroll to position [2316, 0]
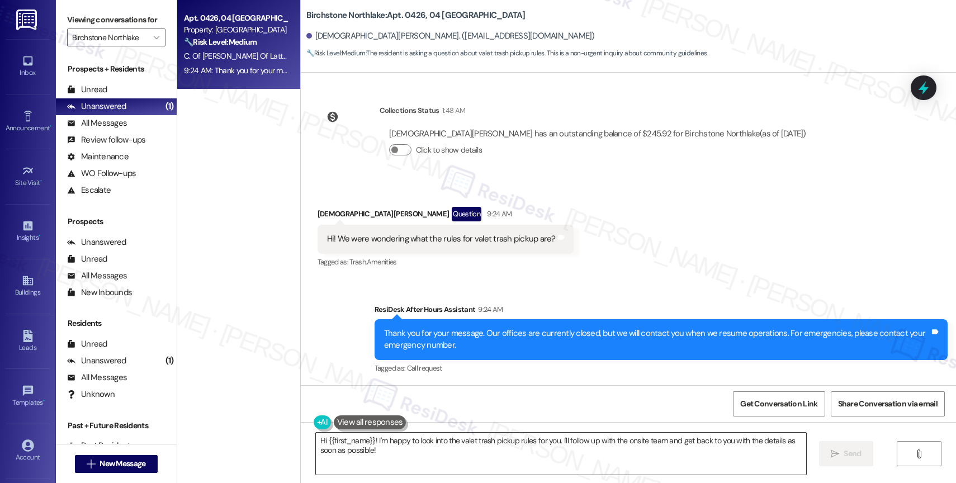
click at [366, 452] on textarea "Hi {{first_name}}! I'm happy to look into the valet trash pickup rules for you.…" at bounding box center [561, 454] width 490 height 42
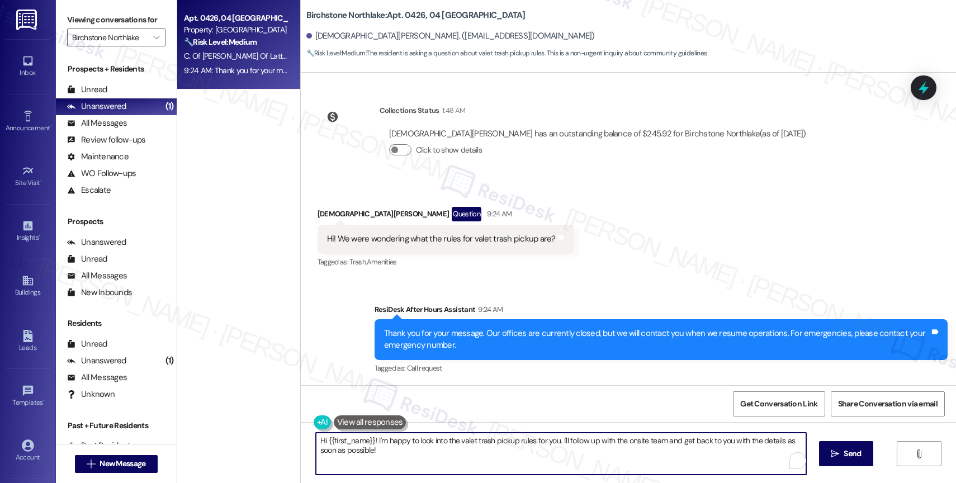
click at [366, 452] on textarea "Hi {{first_name}}! I'm happy to look into the valet trash pickup rules for you.…" at bounding box center [561, 454] width 490 height 42
click at [545, 453] on textarea "Hi {{first_name}}! I'm happy to look into the valet trash pickup rules for you.…" at bounding box center [561, 454] width 490 height 42
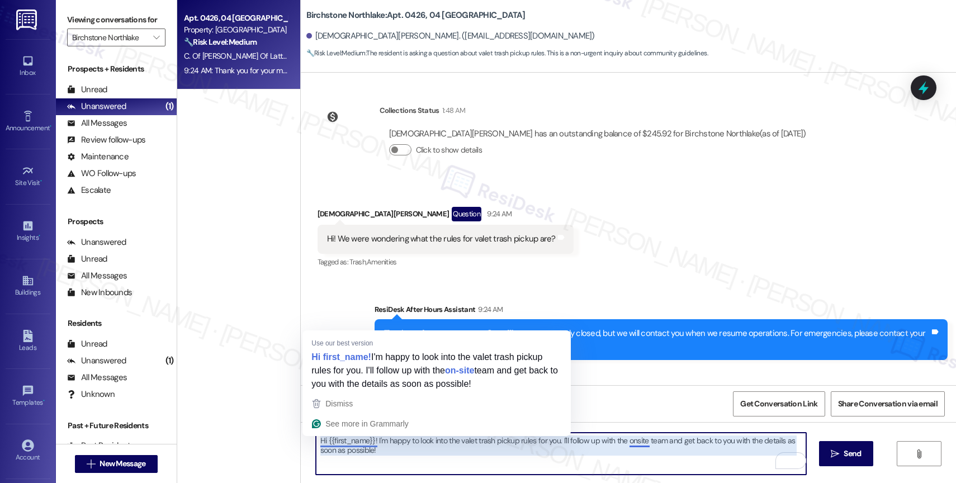
drag, startPoint x: 366, startPoint y: 440, endPoint x: 446, endPoint y: 441, distance: 80.0
click at [366, 439] on textarea "Hi {{first_name}}! I'm happy to look into the valet trash pickup rules for you.…" at bounding box center [561, 454] width 490 height 42
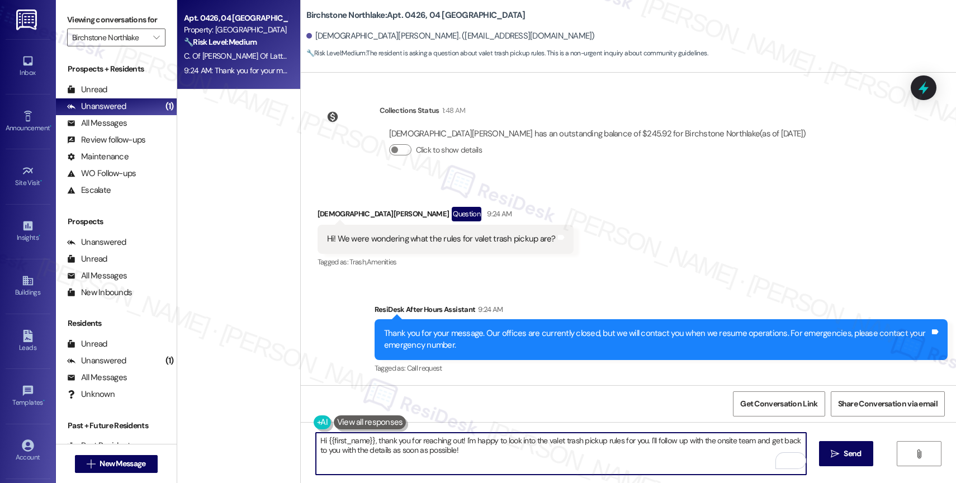
type textarea "Hi {{first_name}}, thank you for reaching out! I'm happy to look into the valet…"
click at [473, 457] on textarea "Hi {{first_name}}, thank you for reaching out! I'm happy to look into the valet…" at bounding box center [561, 454] width 490 height 42
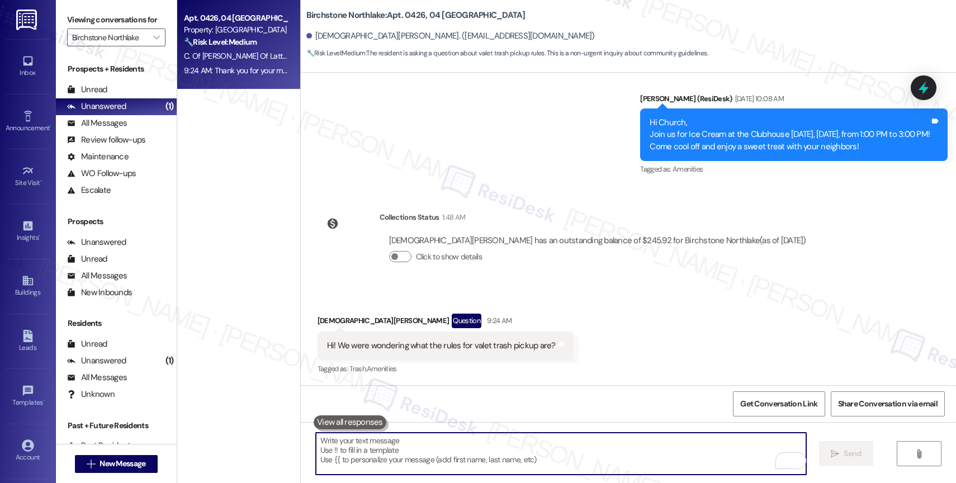
scroll to position [2406, 0]
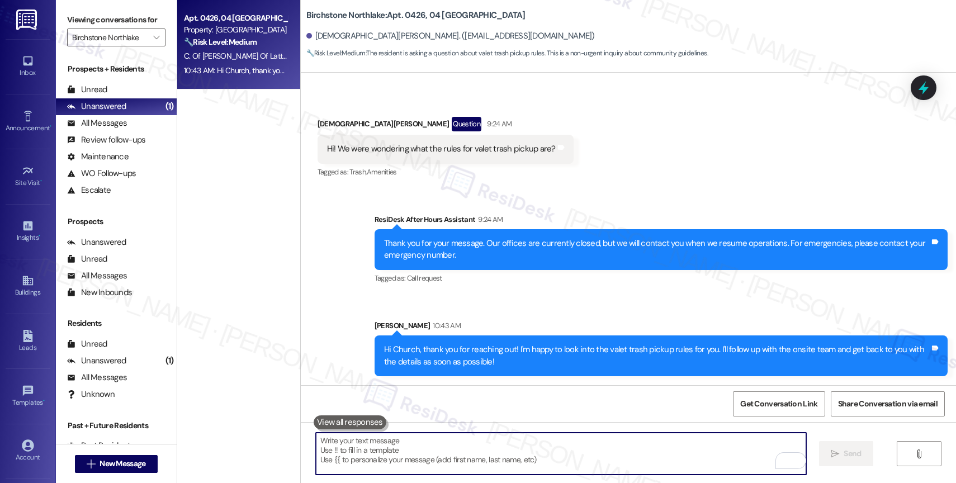
click at [397, 464] on textarea "To enrich screen reader interactions, please activate Accessibility in Grammarl…" at bounding box center [561, 454] width 490 height 42
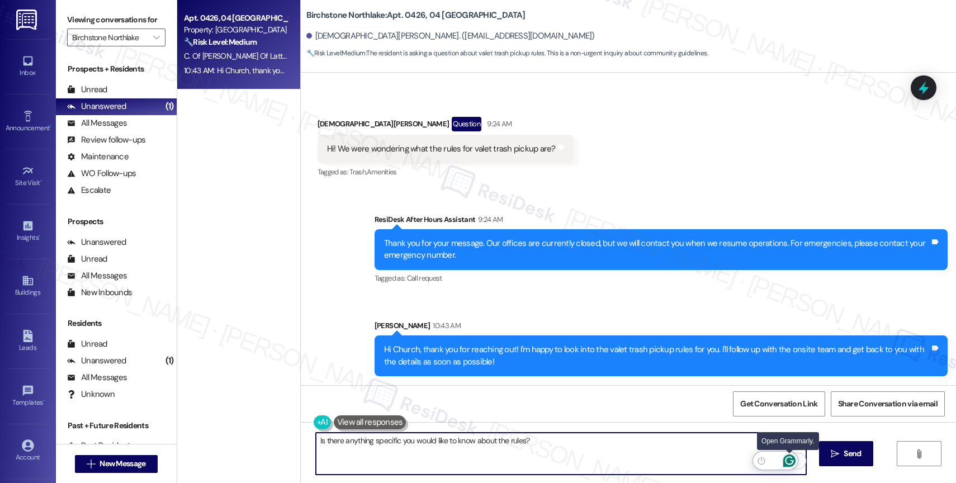
type textarea "Is there anything specific you would like to know about the rules?"
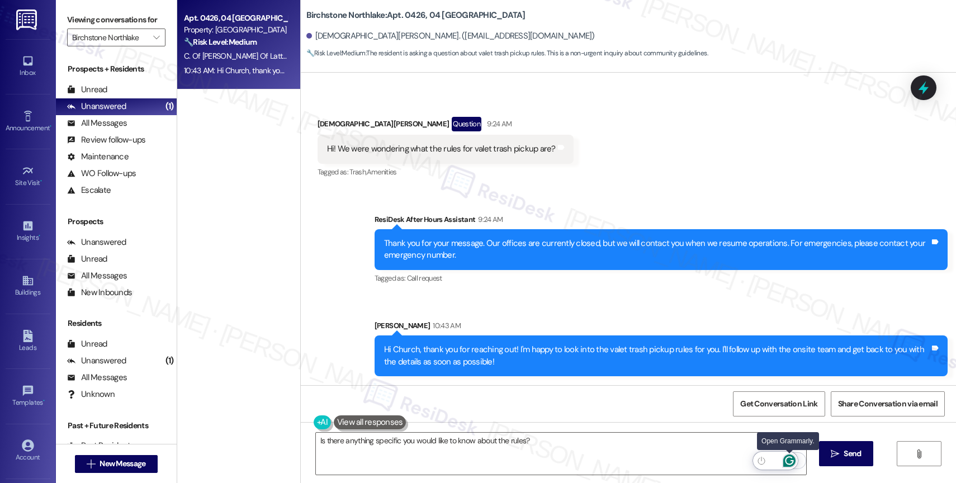
click at [791, 459] on icon "Open Grammarly. 0 Suggestions." at bounding box center [789, 461] width 12 height 12
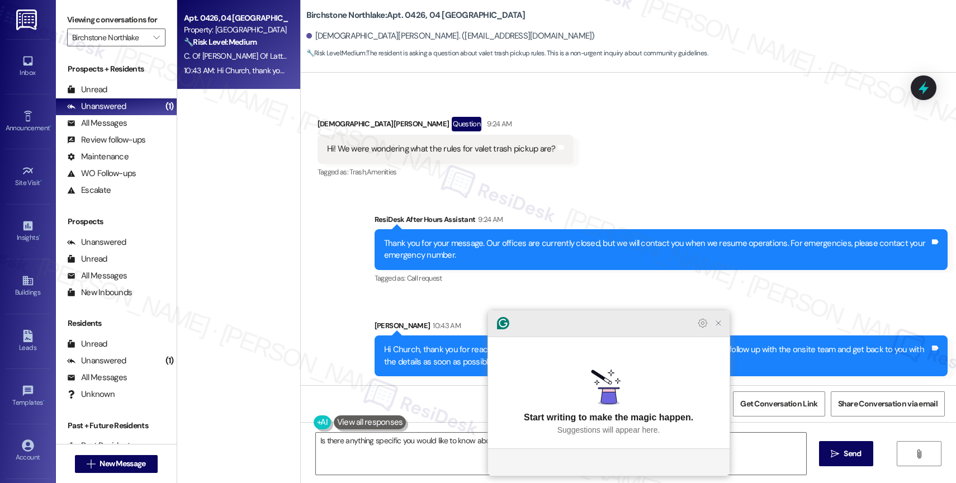
click at [722, 330] on icon "Close Grammarly Assistant" at bounding box center [718, 322] width 13 height 13
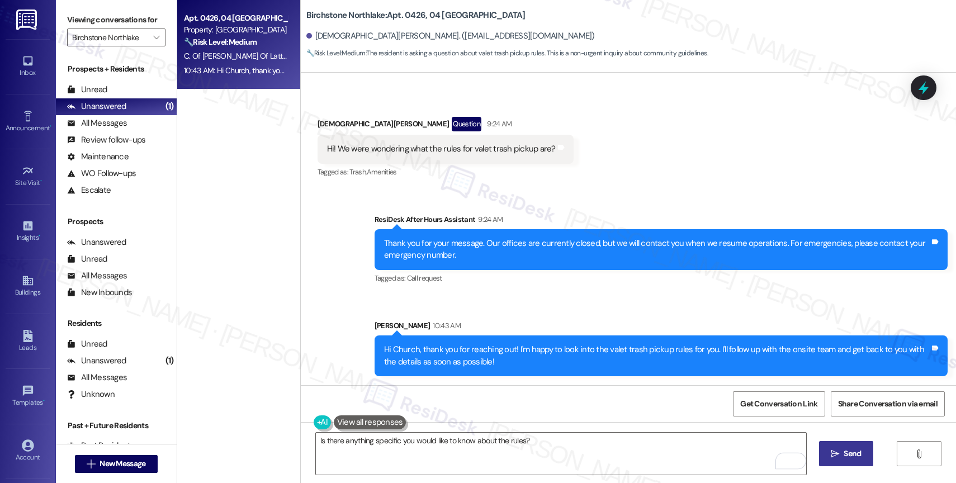
click at [835, 450] on icon "" at bounding box center [835, 454] width 8 height 9
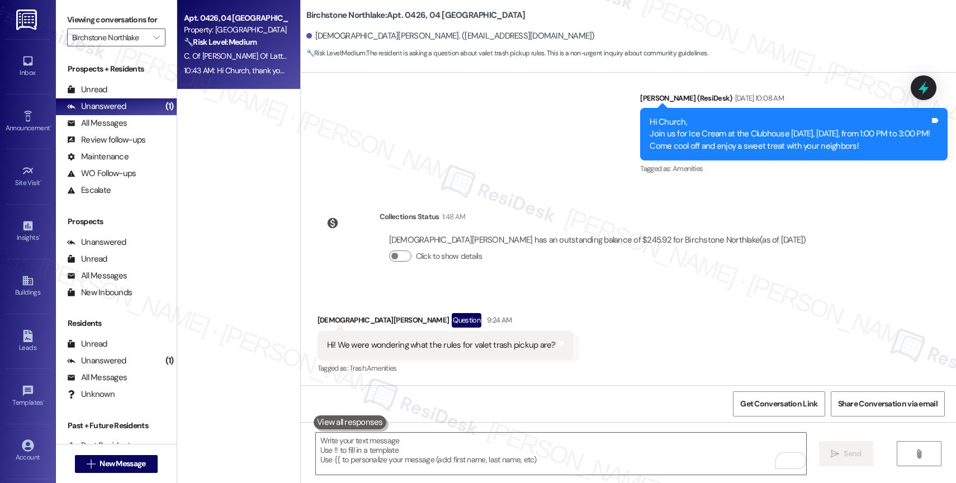
scroll to position [2484, 0]
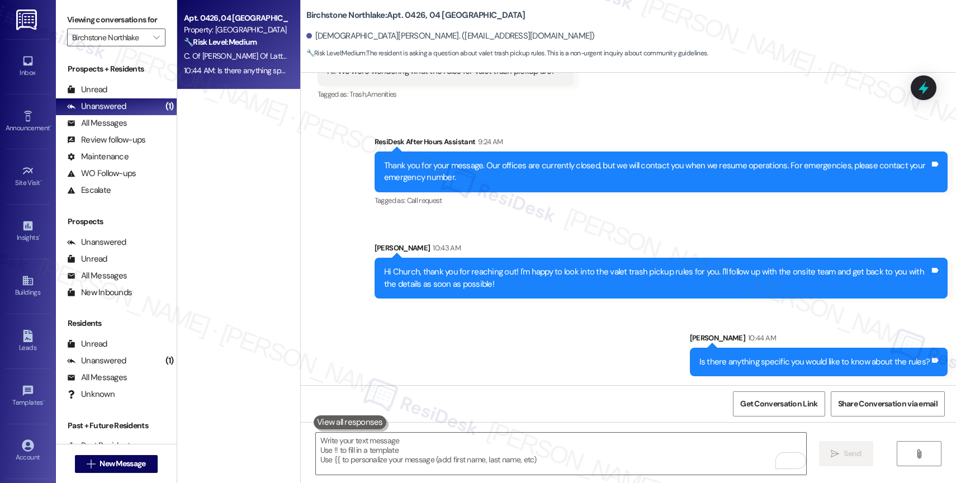
click at [489, 228] on div "Sent via SMS ResiDesk After Hours Assistant 9:24 AM Thank you for your message.…" at bounding box center [628, 248] width 655 height 274
click at [153, 42] on icon "" at bounding box center [156, 37] width 6 height 9
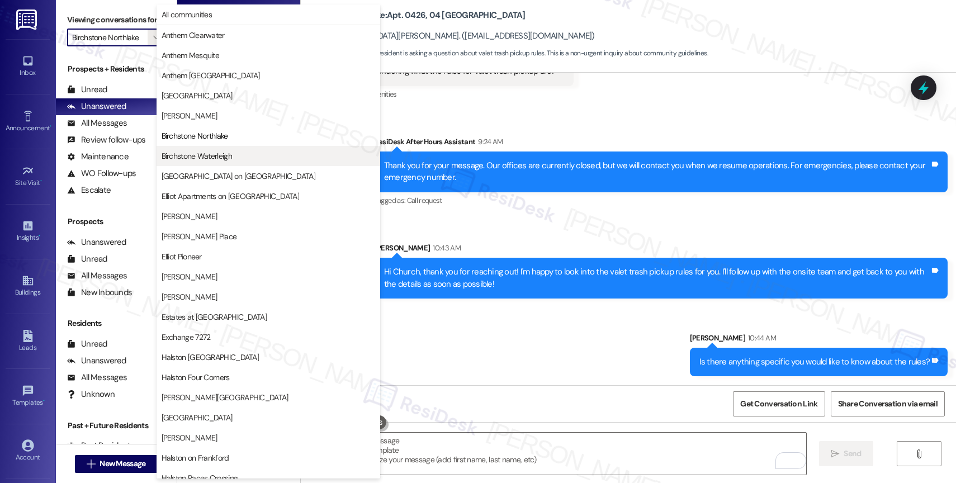
click at [193, 152] on span "Birchstone Waterleigh" at bounding box center [197, 155] width 70 height 11
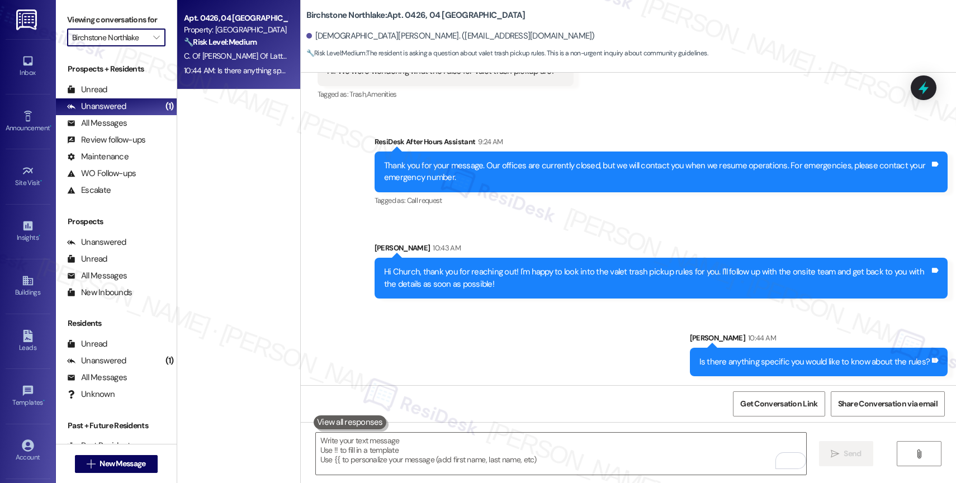
type input "Birchstone Waterleigh"
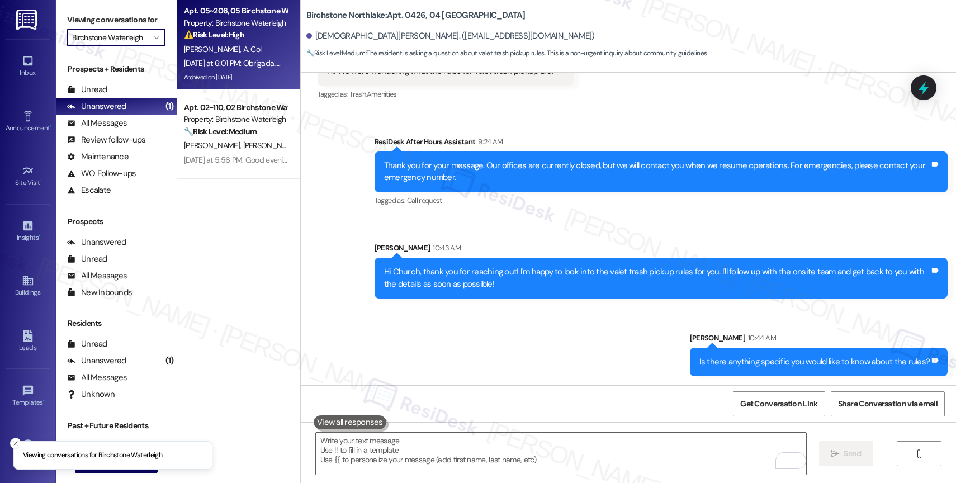
click at [228, 45] on div "B. Borges A. Col" at bounding box center [236, 49] width 106 height 14
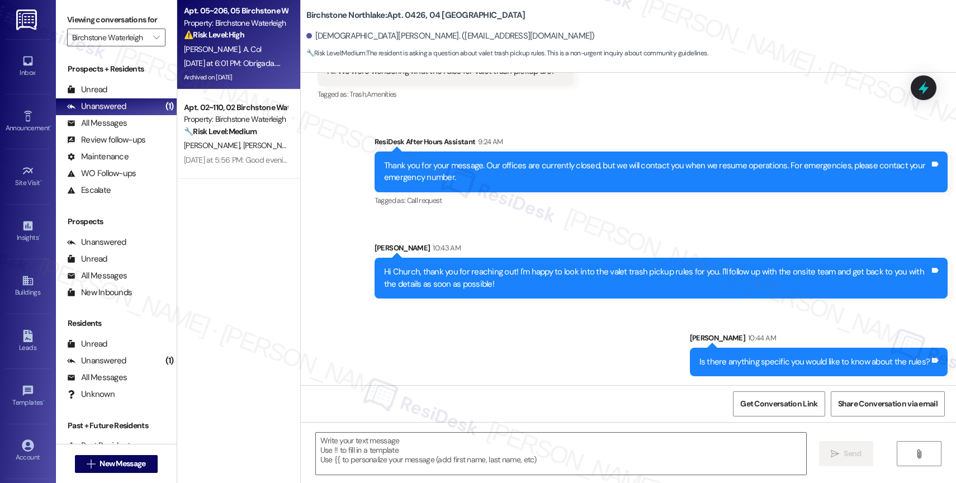
type textarea "Fetching suggested responses. Please feel free to read through the conversation…"
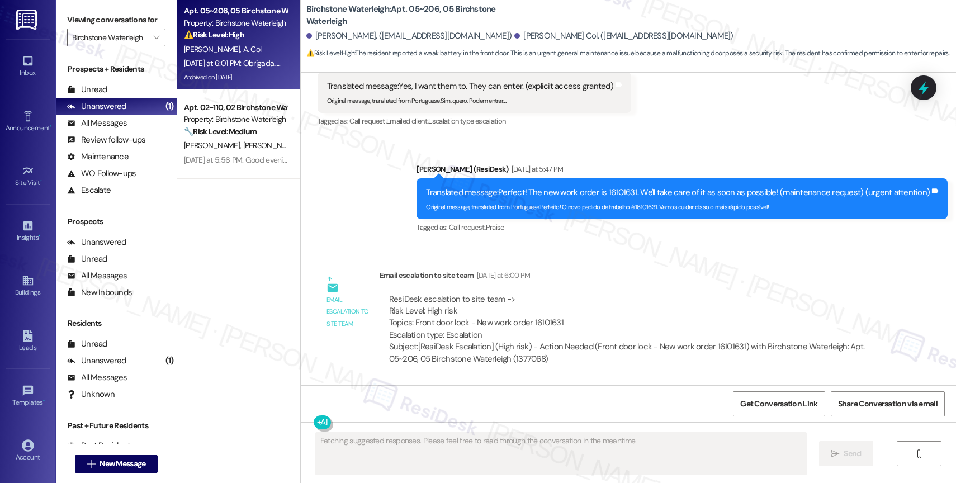
scroll to position [25209, 0]
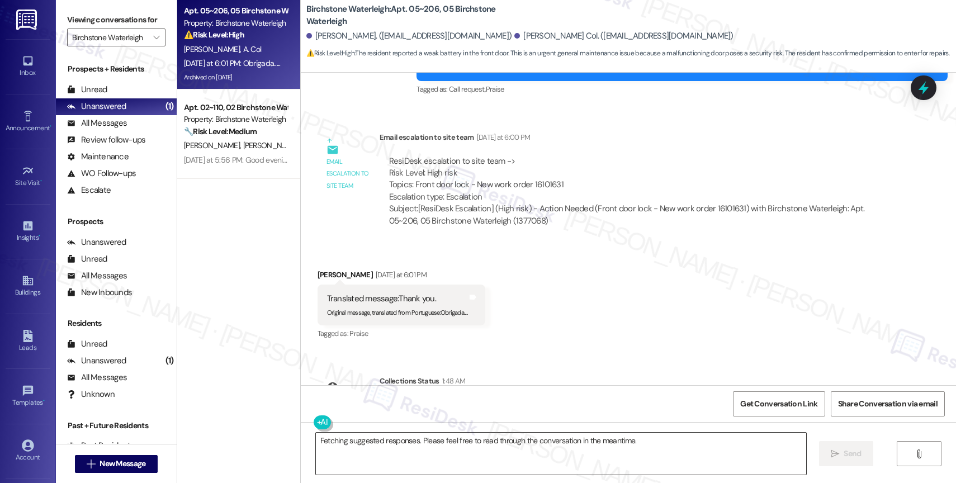
click at [381, 441] on textarea "Fetching suggested responses. Please feel free to read through the conversation…" at bounding box center [561, 454] width 490 height 42
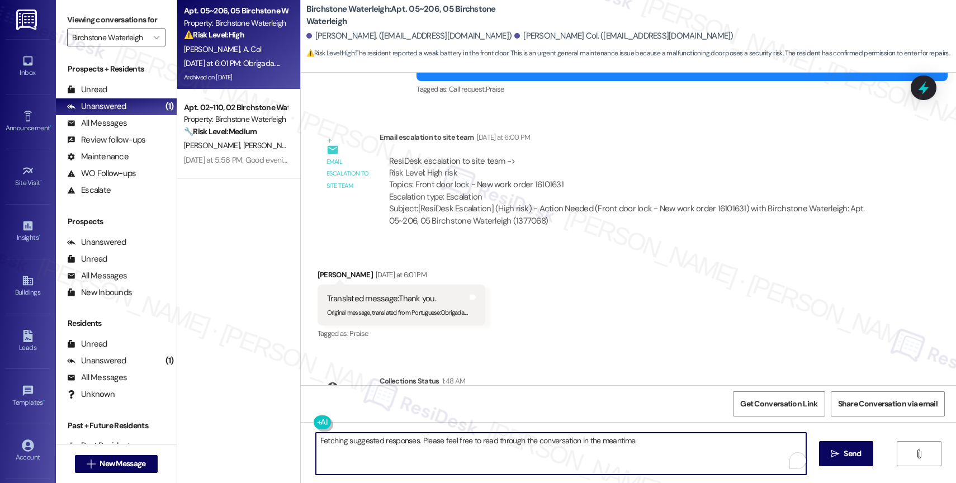
click at [381, 441] on textarea "Fetching suggested responses. Please feel free to read through the conversation…" at bounding box center [561, 454] width 490 height 42
type textarea "You're very welcome!"
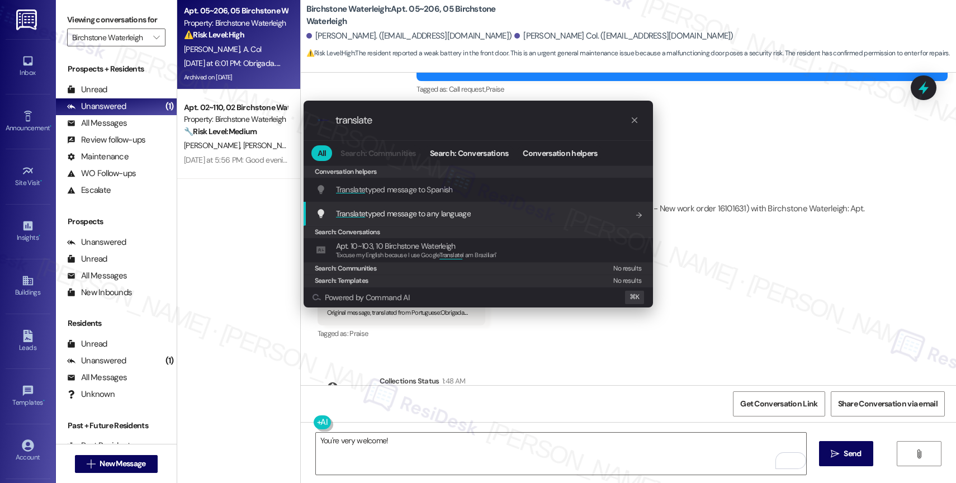
type input "translate"
click at [409, 207] on span "Translate typed message to any language" at bounding box center [403, 213] width 135 height 12
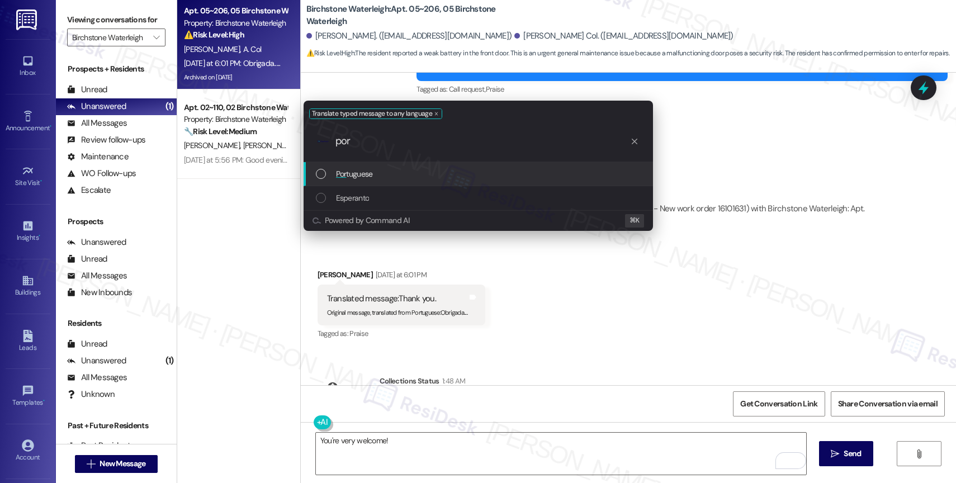
type input "por"
click at [364, 170] on span "Por tuguese" at bounding box center [354, 174] width 37 height 12
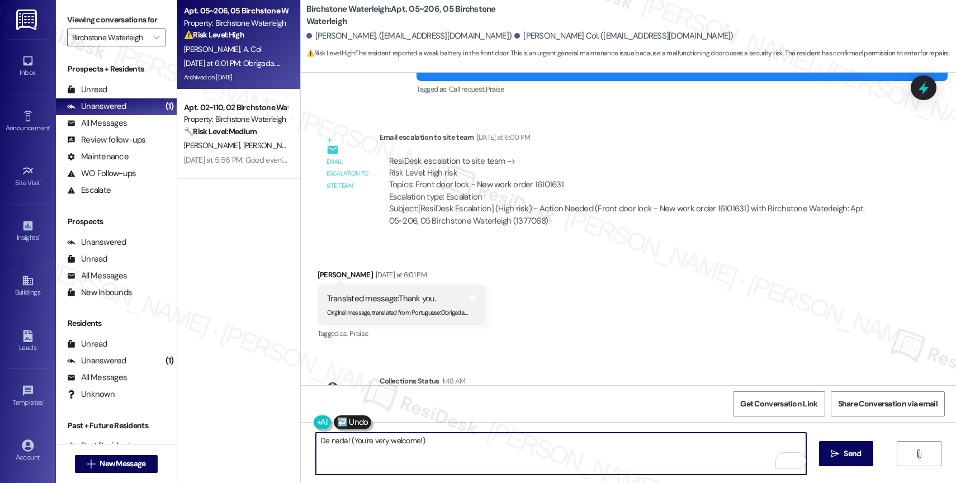
drag, startPoint x: 341, startPoint y: 440, endPoint x: 531, endPoint y: 460, distance: 191.7
click at [531, 460] on textarea "De nada! (You're very welcome!)" at bounding box center [561, 454] width 490 height 42
type textarea "De nada!"
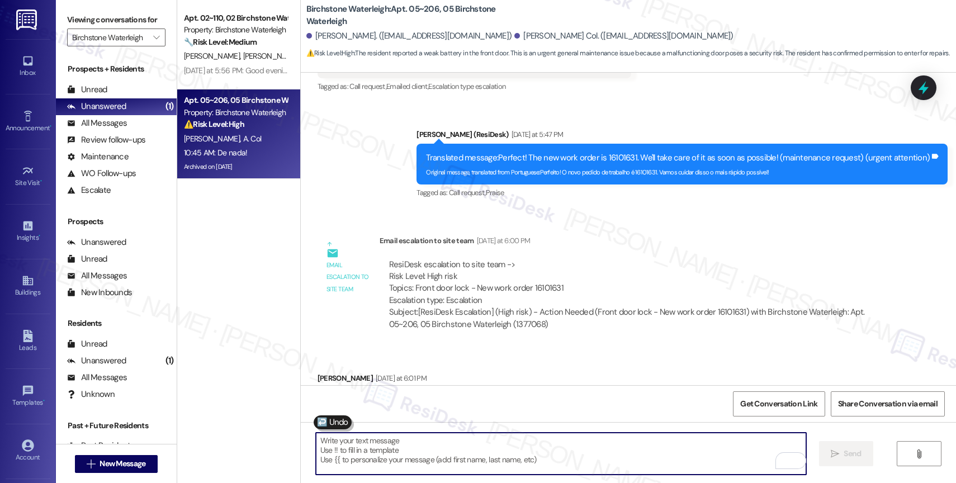
scroll to position [25287, 0]
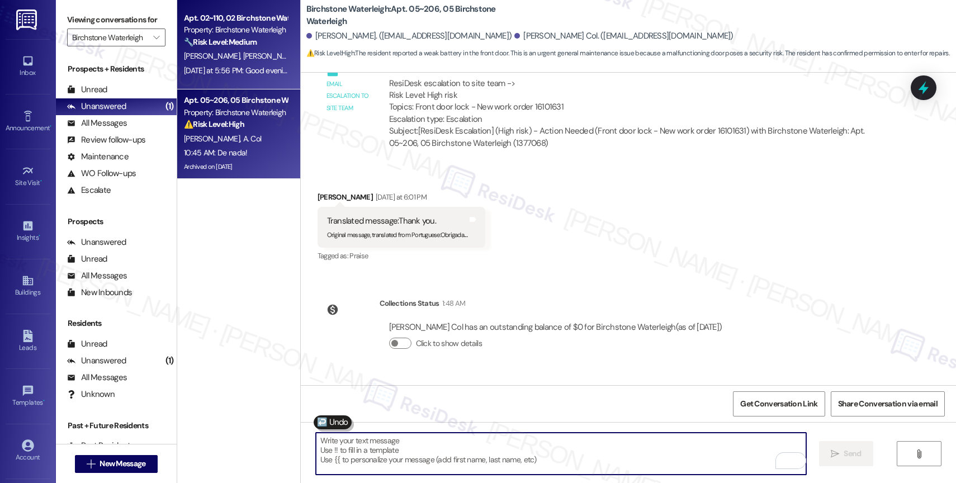
click at [243, 55] on span "K. Szerletich" at bounding box center [271, 56] width 56 height 10
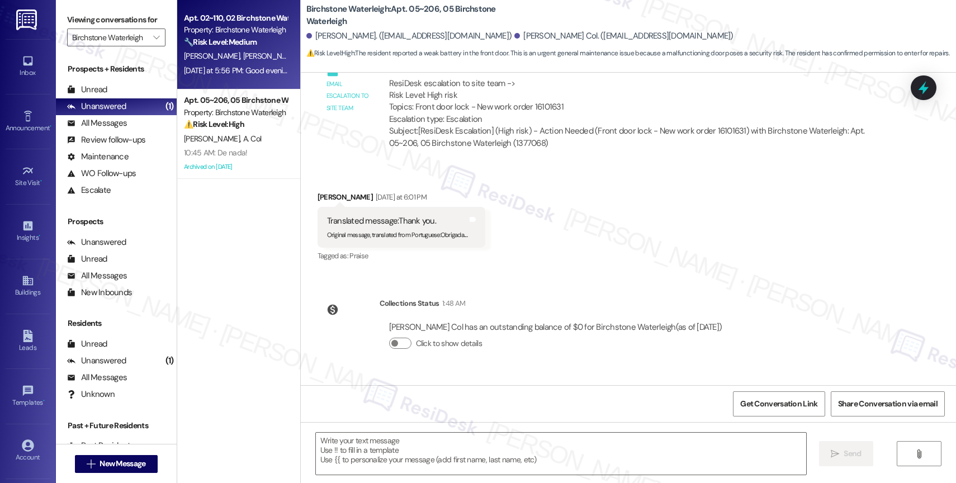
type textarea "Fetching suggested responses. Please feel free to read through the conversation…"
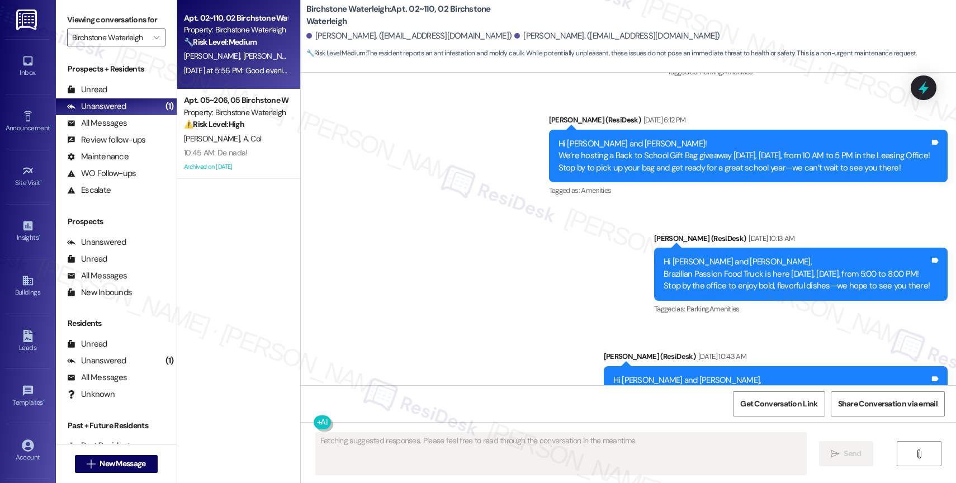
scroll to position [8802, 0]
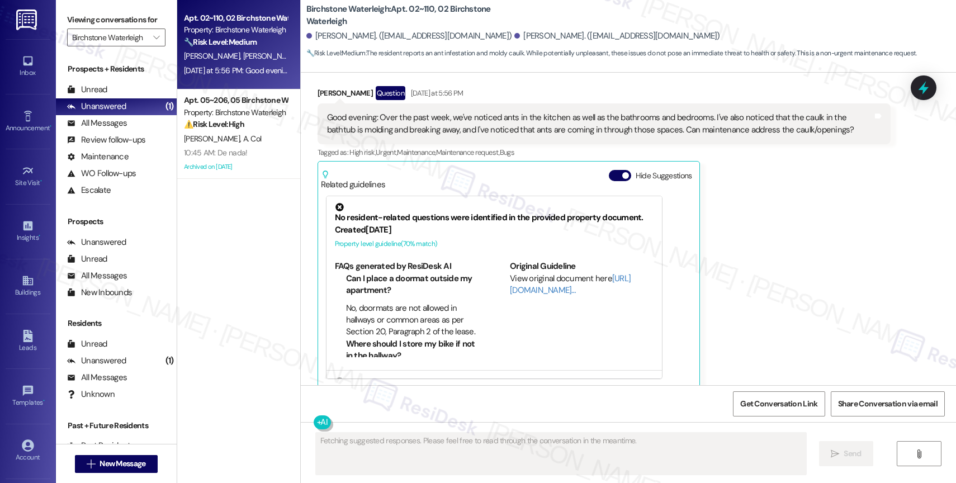
click at [608, 164] on div "Related guidelines Hide Suggestions" at bounding box center [509, 177] width 376 height 26
click at [609, 170] on button "Hide Suggestions" at bounding box center [620, 175] width 22 height 11
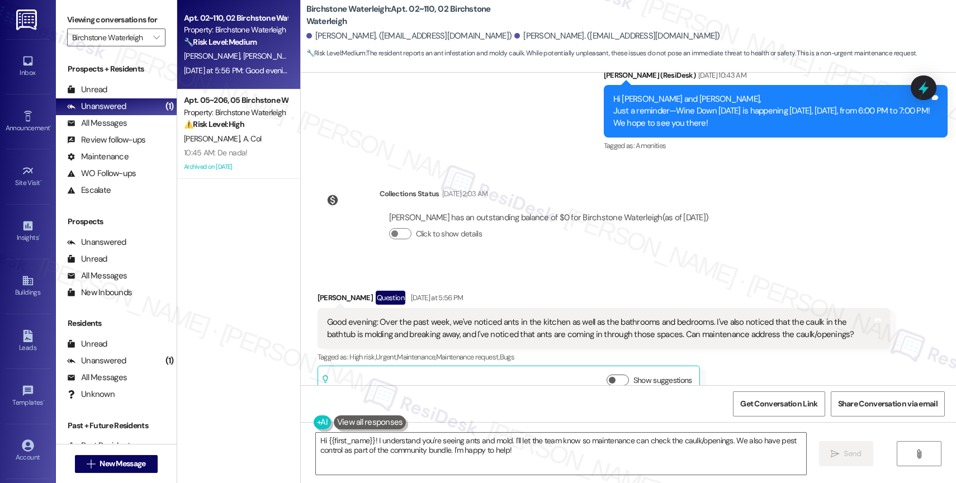
scroll to position [8623, 0]
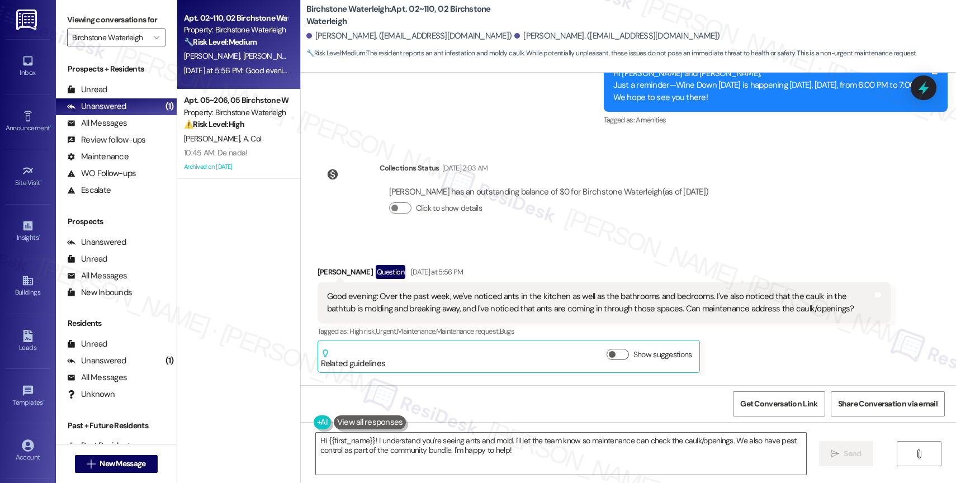
click at [532, 240] on div "Received via SMS Lyndsay Szerletich Question Yesterday at 5:56 PM Good evening:…" at bounding box center [628, 311] width 655 height 142
click at [516, 456] on textarea "Hi {{first_name}}! I understand you're seeing ants and mold. I'll let the team …" at bounding box center [561, 454] width 490 height 42
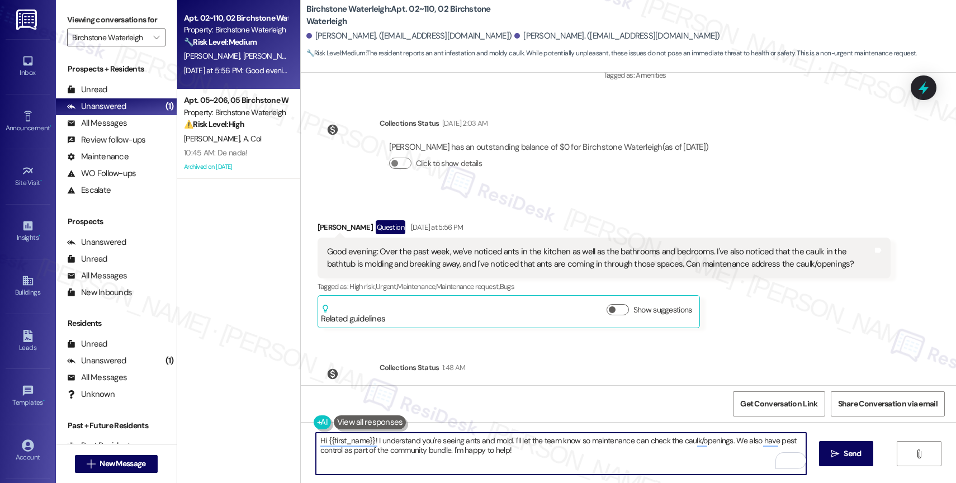
scroll to position [8662, 0]
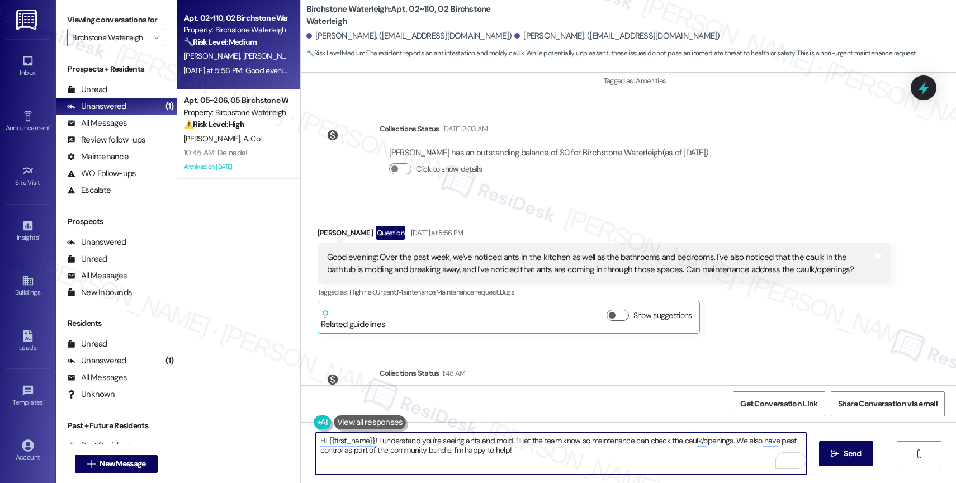
click at [440, 452] on textarea "Hi {{first_name}}! I understand you're seeing ants and mold. I'll let the team …" at bounding box center [561, 454] width 490 height 42
click at [486, 257] on div "Good evening: Over the past week, we've noticed ants in the kitchen as well as …" at bounding box center [600, 264] width 546 height 24
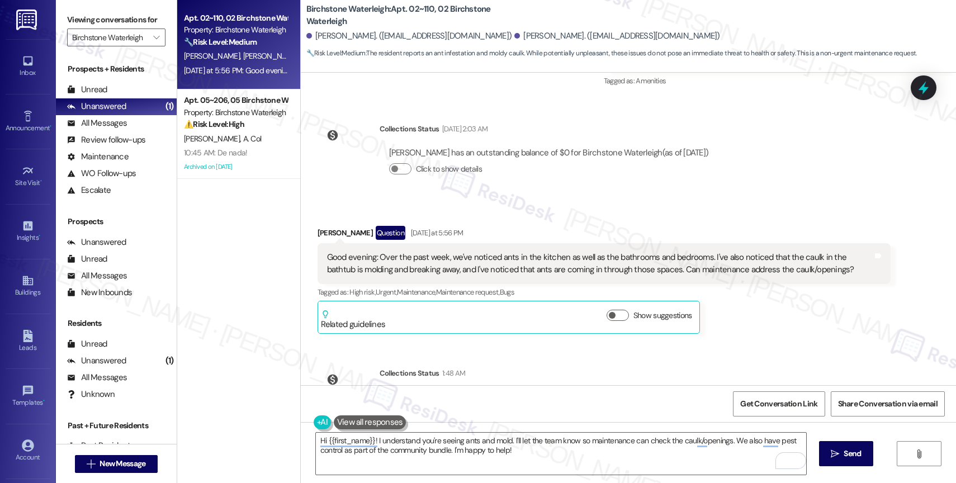
click at [568, 252] on div "Good evening: Over the past week, we've noticed ants in the kitchen as well as …" at bounding box center [600, 264] width 546 height 24
drag, startPoint x: 370, startPoint y: 438, endPoint x: 310, endPoint y: 440, distance: 59.8
click at [316, 440] on textarea "Hi {{first_name}}! I understand you're seeing ants and mold. I'll let the team …" at bounding box center [561, 454] width 490 height 42
drag, startPoint x: 335, startPoint y: 221, endPoint x: 307, endPoint y: 218, distance: 28.1
click at [309, 218] on div "Received via SMS Lyndsay Szerletich Question Yesterday at 5:56 PM Good evening:…" at bounding box center [604, 280] width 590 height 125
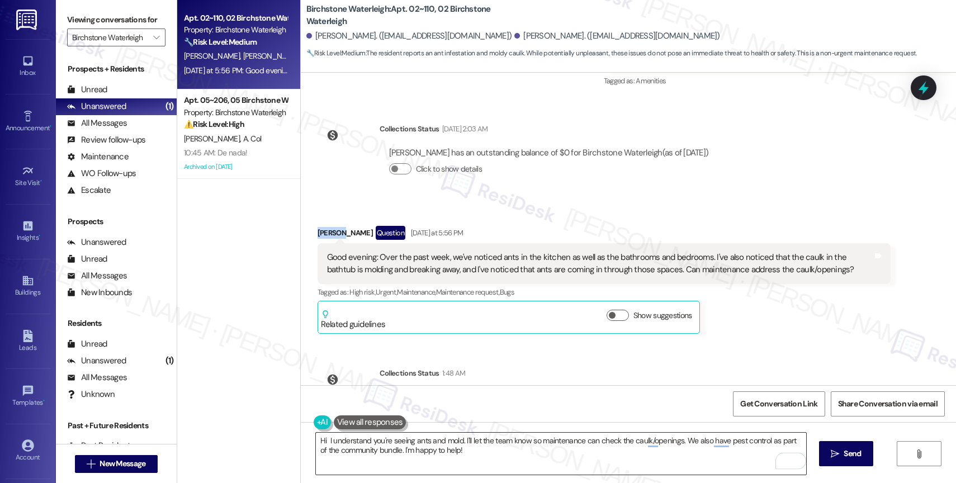
copy div "Lyndsay"
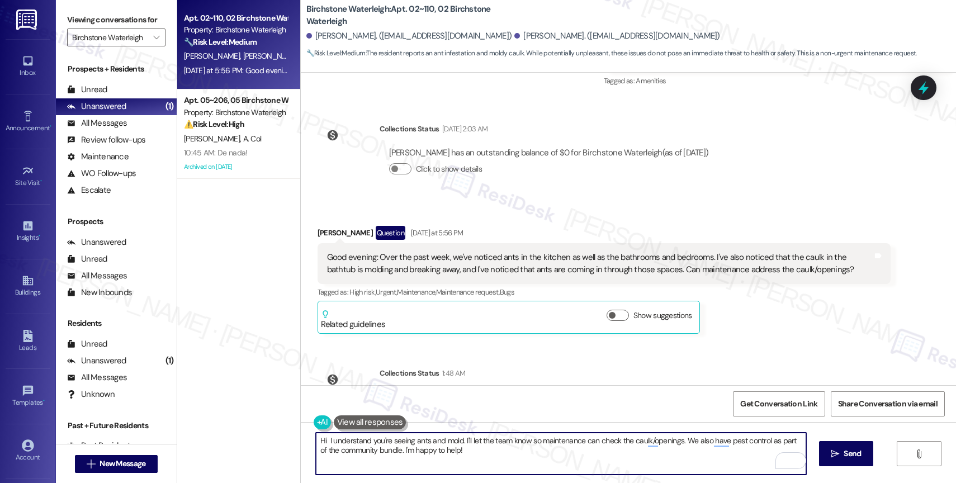
drag, startPoint x: 319, startPoint y: 438, endPoint x: 357, endPoint y: 437, distance: 38.6
click at [319, 438] on textarea "Hi I understand you're seeing ants and mold. I'll let the team know so maintena…" at bounding box center [561, 454] width 490 height 42
paste textarea "Lyndsay"
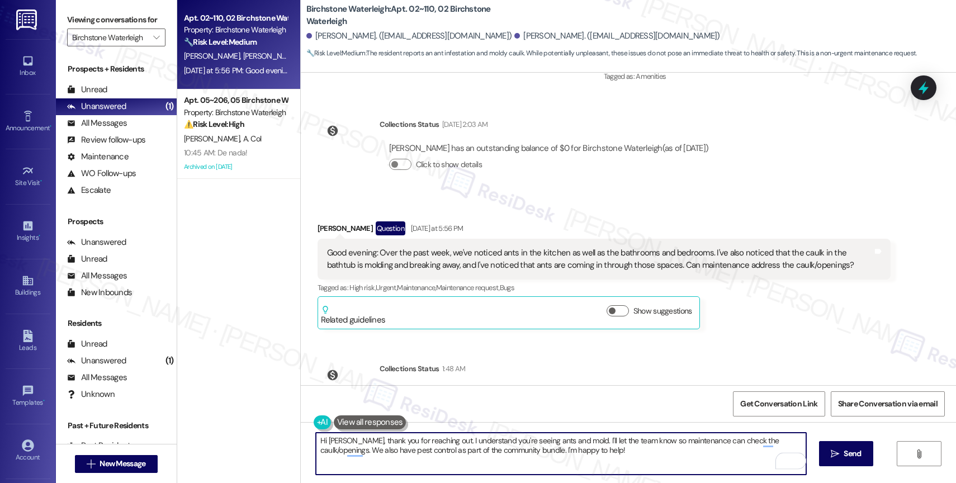
scroll to position [8712, 0]
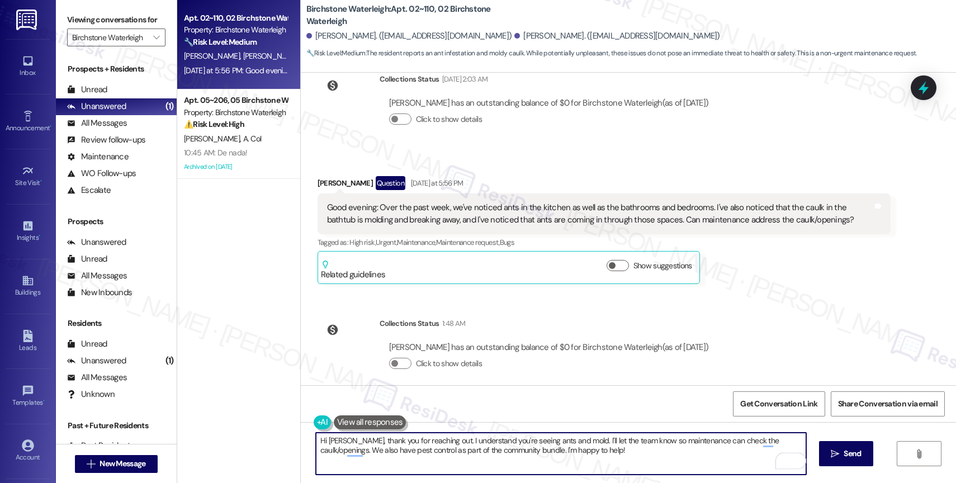
click at [597, 453] on textarea "Hi Lyndsay, thank you for reaching out. I understand you're seeing ants and mol…" at bounding box center [561, 454] width 490 height 42
click at [569, 441] on textarea "Hi Lyndsay, thank you for reaching out. I understand you're seeing ants and mol…" at bounding box center [561, 454] width 490 height 42
drag, startPoint x: 586, startPoint y: 439, endPoint x: 753, endPoint y: 441, distance: 167.2
click at [753, 441] on textarea "Hi Lyndsay, thank you for reaching out. I understand you're seeing ants in the …" at bounding box center [561, 454] width 490 height 42
click at [698, 442] on textarea "Hi Lyndsay, thank you for reaching out. I understand you're seeing ants in the …" at bounding box center [561, 454] width 490 height 42
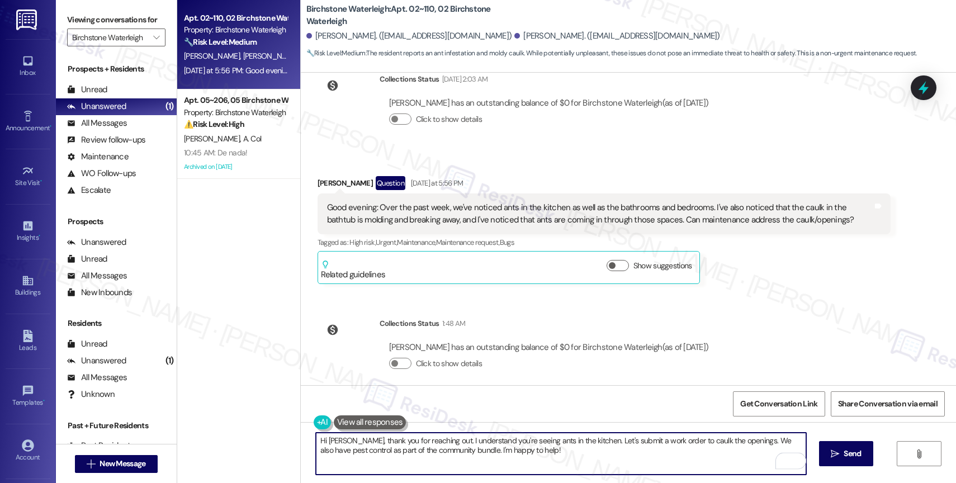
click at [693, 443] on textarea "Hi Lyndsay, thank you for reaching out. I understand you're seeing ants in the …" at bounding box center [561, 454] width 490 height 42
drag, startPoint x: 738, startPoint y: 441, endPoint x: 675, endPoint y: 442, distance: 63.2
click at [675, 442] on textarea "Hi Lyndsay, thank you for reaching out. I understand you're seeing ants in the …" at bounding box center [561, 454] width 490 height 42
click at [583, 458] on textarea "Hi Lyndsay, thank you for reaching out. I understand you're seeing ants in the …" at bounding box center [561, 454] width 490 height 42
drag, startPoint x: 716, startPoint y: 440, endPoint x: 721, endPoint y: 455, distance: 16.6
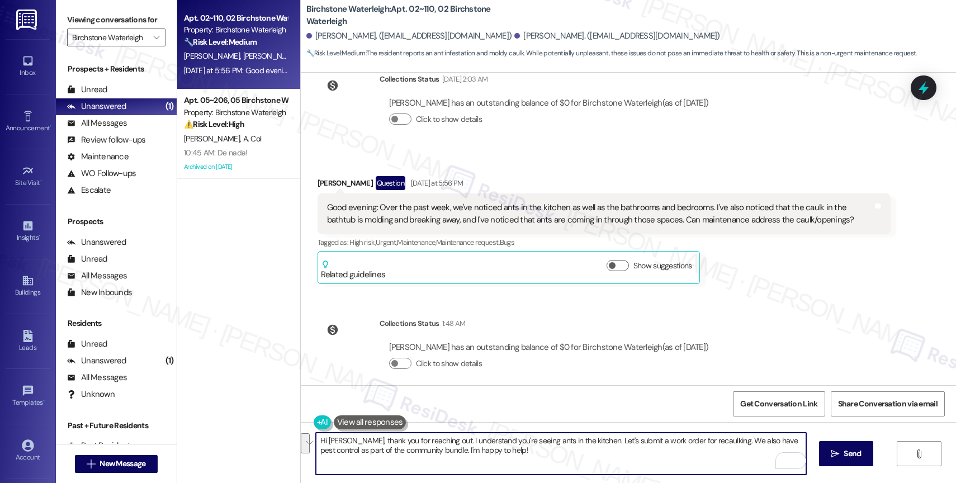
click at [721, 455] on textarea "Hi Lyndsay, thank you for reaching out. I understand you're seeing ants in the …" at bounding box center [561, 454] width 490 height 42
click at [736, 445] on textarea "Hi Lyndsay, thank you for reaching out. I understand you're seeing ants in the …" at bounding box center [561, 454] width 490 height 42
click at [584, 457] on textarea "Hi Lyndsay, thank you for reaching out. I understand you're seeing ants in the …" at bounding box center [561, 454] width 490 height 42
click at [789, 459] on icon "Open Grammarly. 0 Suggestions." at bounding box center [789, 461] width 12 height 12
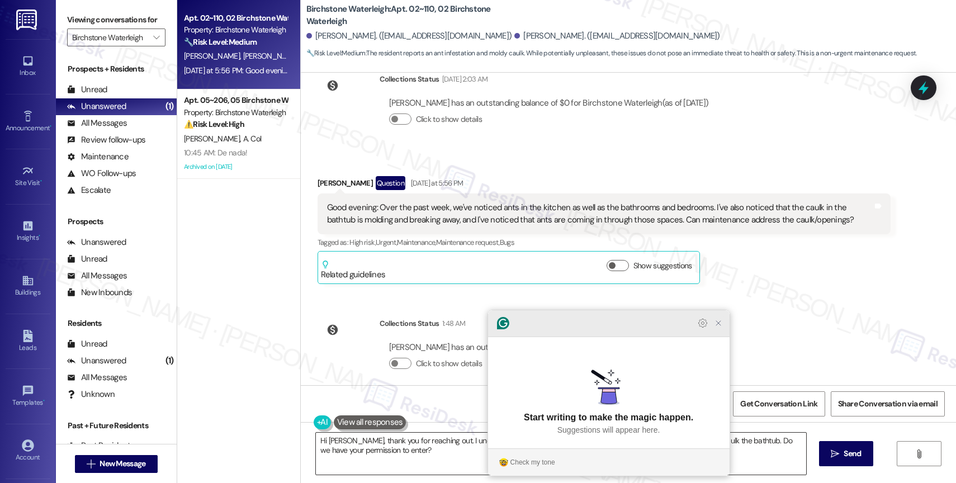
click at [721, 328] on icon "Close Grammarly Assistant" at bounding box center [718, 323] width 9 height 9
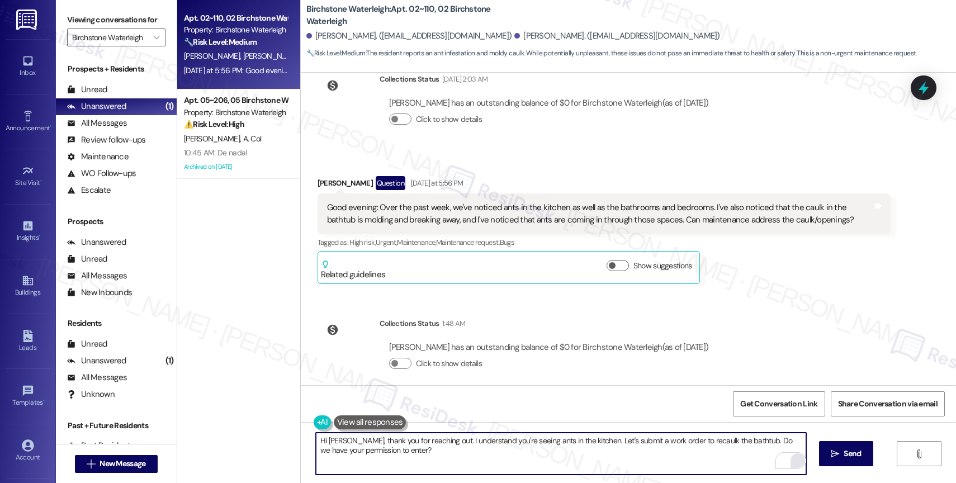
click at [599, 439] on textarea "Hi Lyndsay, thank you for reaching out. I understand you're seeing ants in the …" at bounding box center [561, 454] width 490 height 42
click at [708, 460] on textarea "Hi Lyndsay, thank you for reaching out. I understand you're seeing ants in the …" at bounding box center [561, 454] width 490 height 42
type textarea "Hi Lyndsay, thank you for reaching out. I understand you're seeing ants in the …"
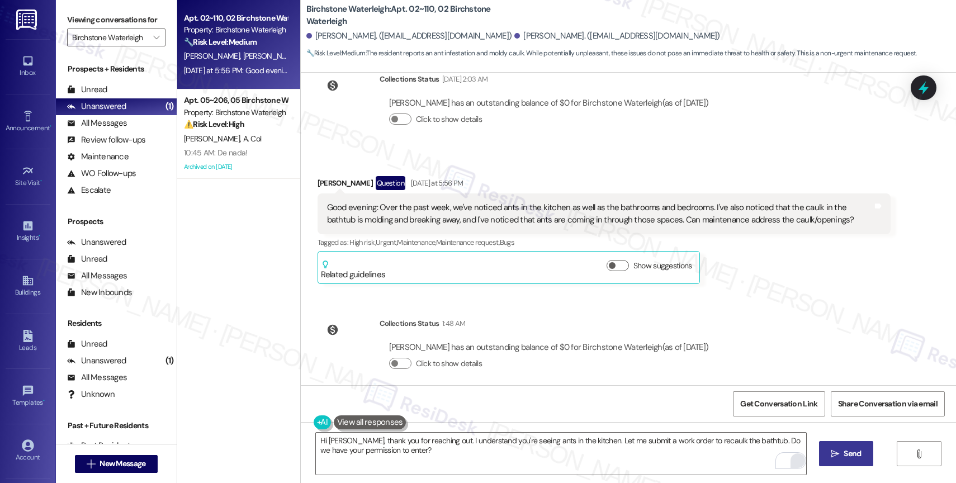
click at [844, 452] on span "Send" at bounding box center [852, 454] width 17 height 12
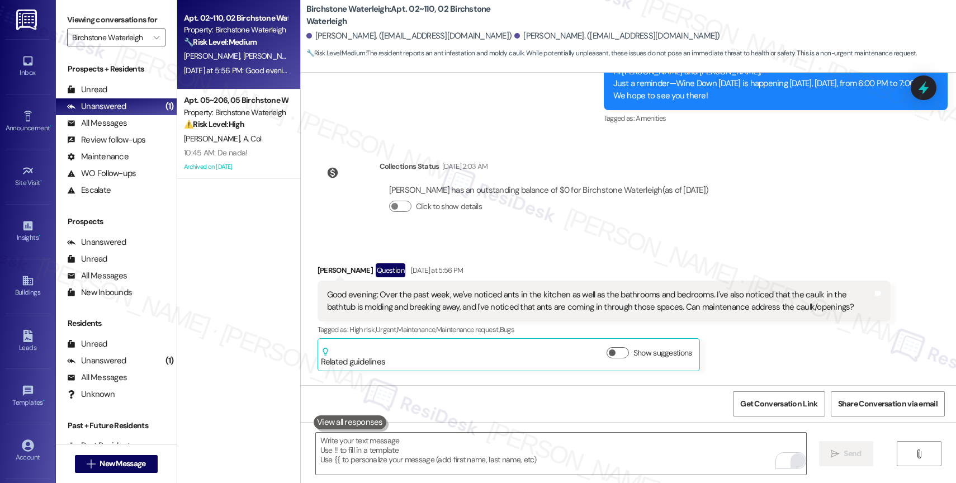
scroll to position [8609, 0]
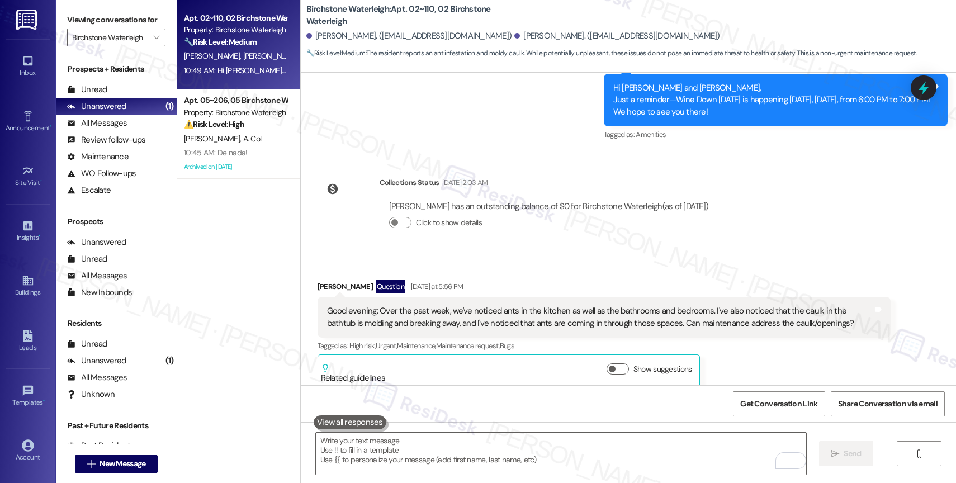
scroll to position [8802, 0]
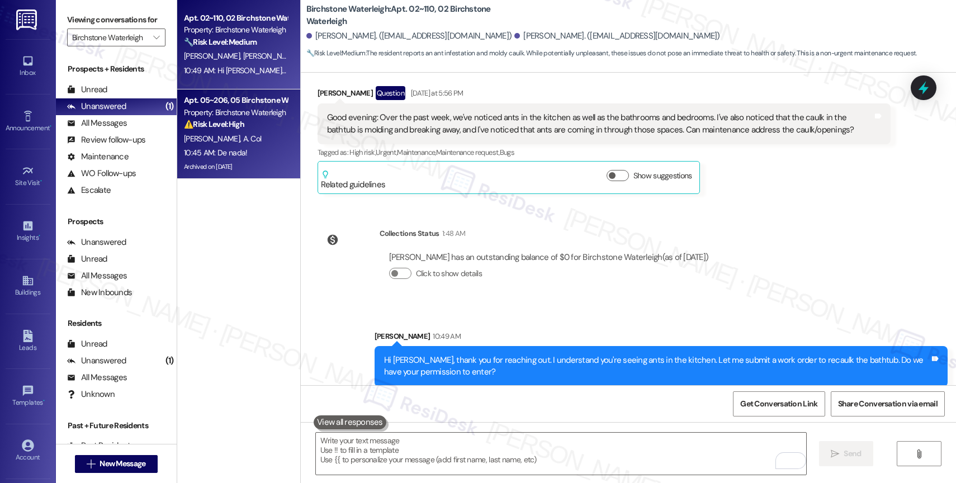
click at [229, 150] on div "10:45 AM: De nada! 10:45 AM: De nada!" at bounding box center [215, 153] width 63 height 10
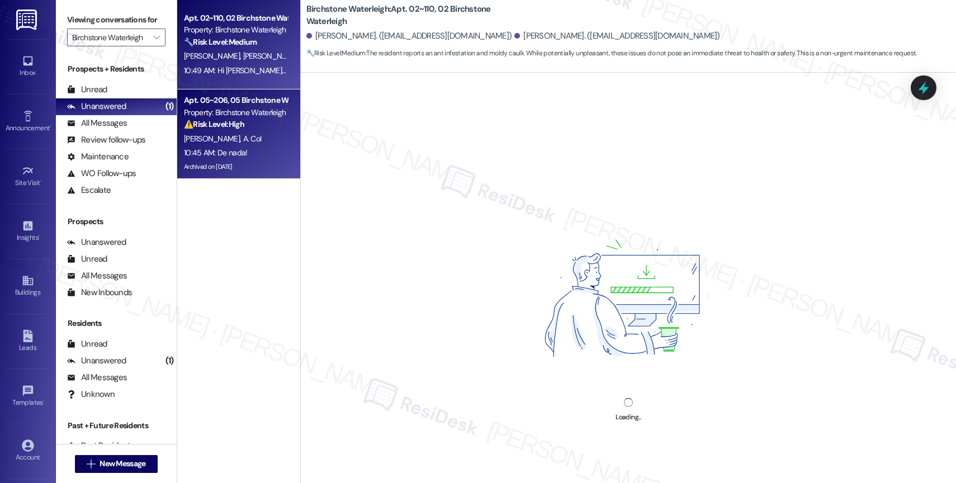
click at [215, 34] on div "Property: Birchstone Waterleigh" at bounding box center [235, 30] width 103 height 12
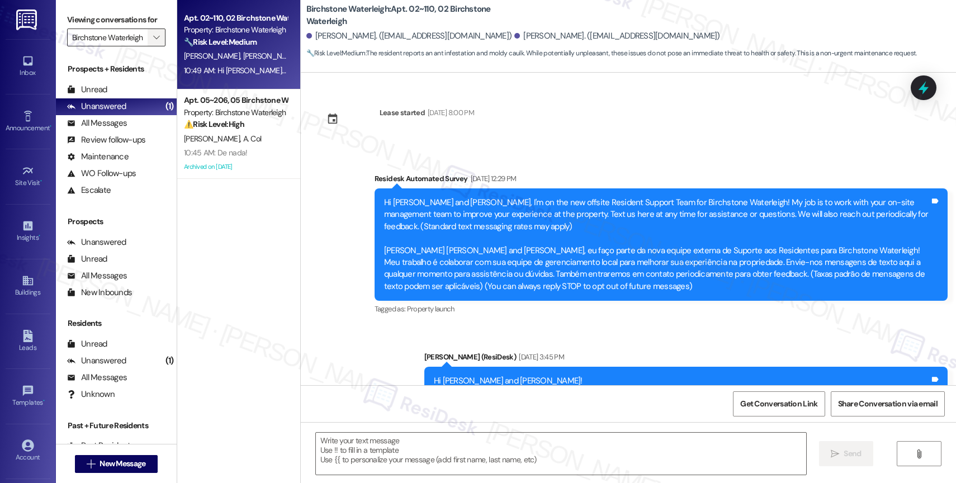
scroll to position [4419, 0]
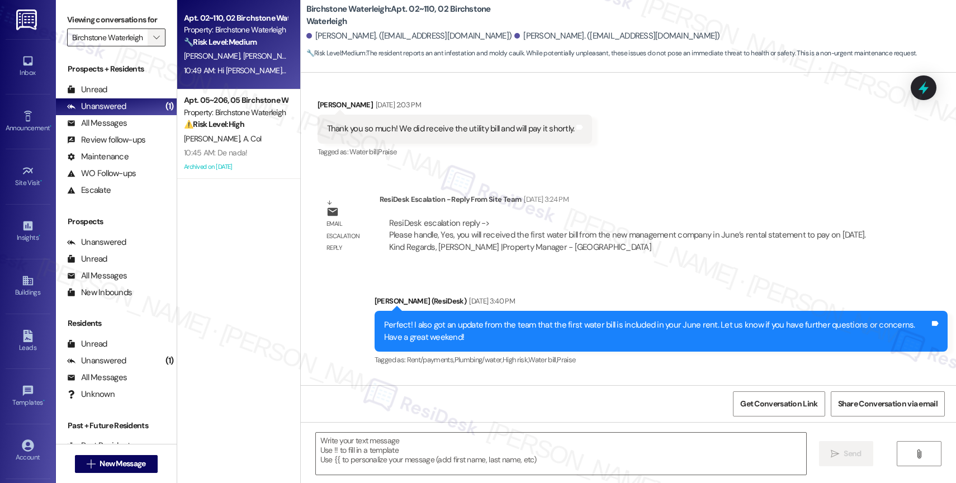
click at [153, 42] on icon "" at bounding box center [156, 37] width 6 height 9
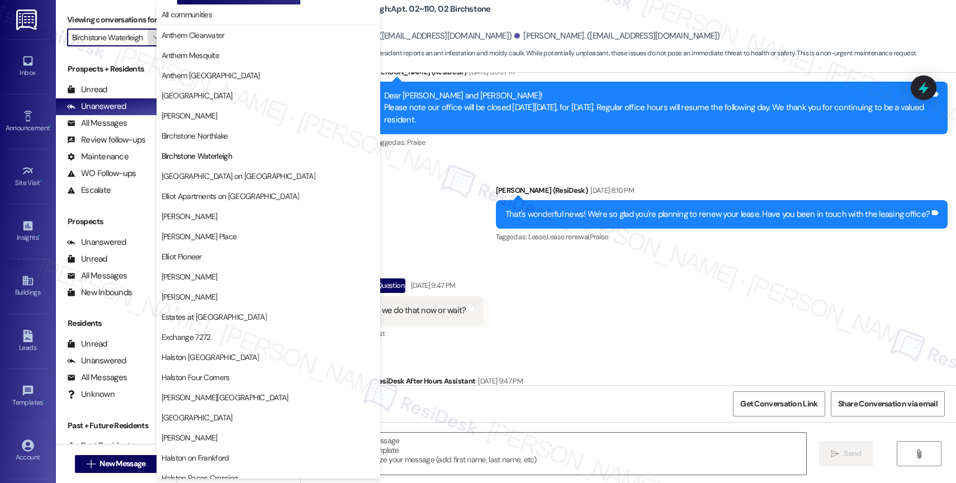
scroll to position [0, 4]
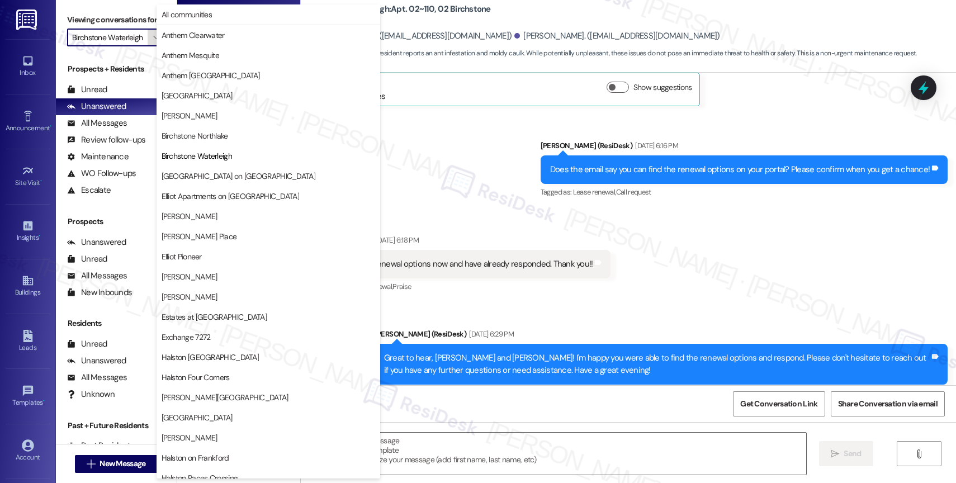
type textarea "Fetching suggested responses. Please feel free to read through the conversation…"
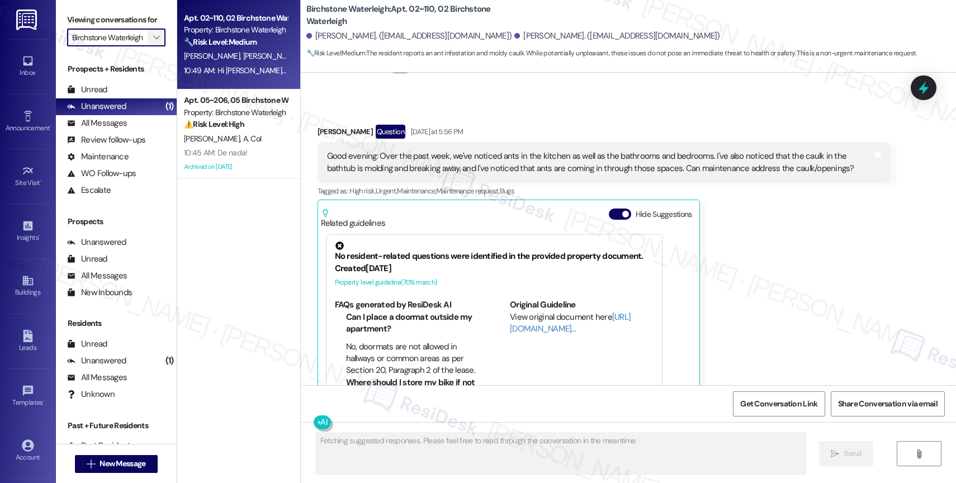
scroll to position [8802, 0]
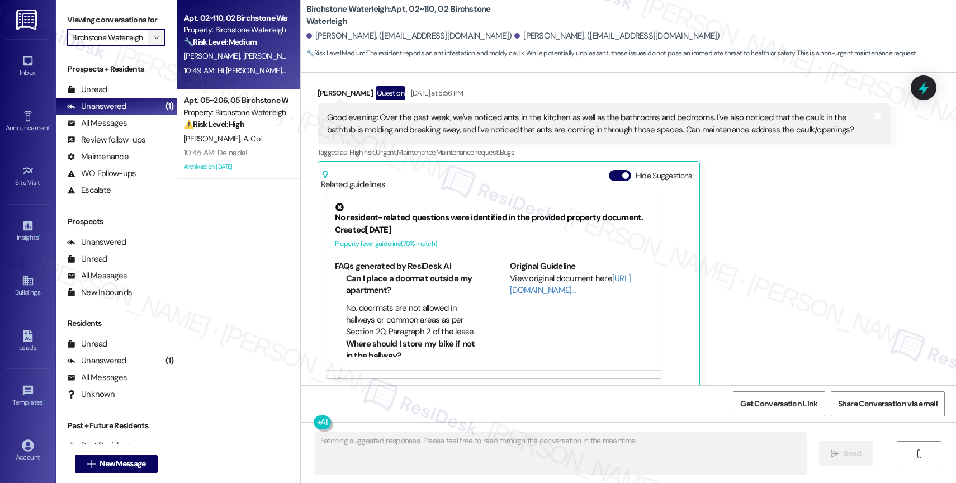
click at [153, 42] on icon "" at bounding box center [156, 37] width 6 height 9
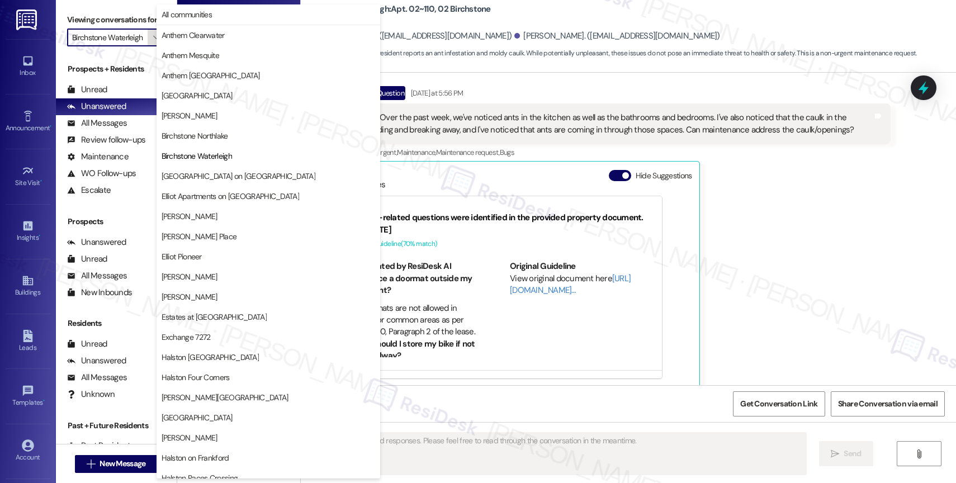
scroll to position [0, 0]
click at [215, 171] on span "[GEOGRAPHIC_DATA] on [GEOGRAPHIC_DATA]" at bounding box center [239, 176] width 154 height 11
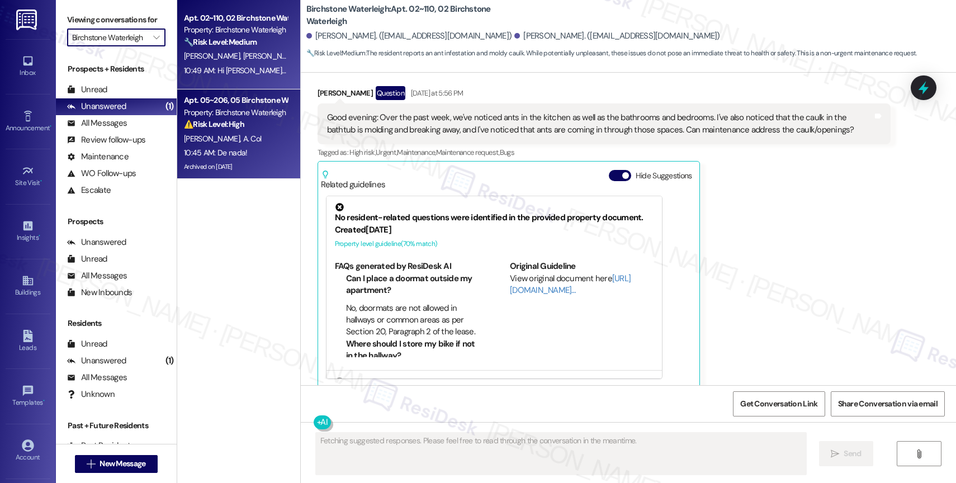
type input "[GEOGRAPHIC_DATA] on [GEOGRAPHIC_DATA]"
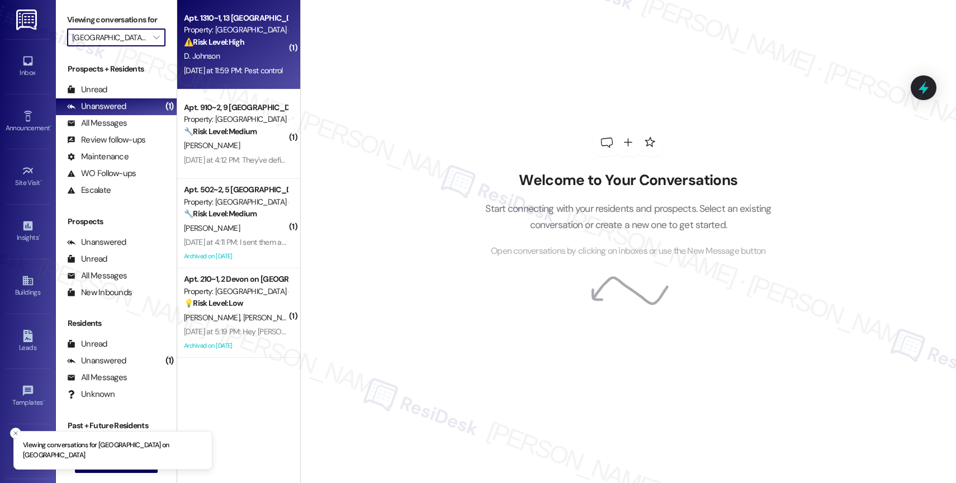
click at [221, 49] on div "D. Johnson" at bounding box center [236, 56] width 106 height 14
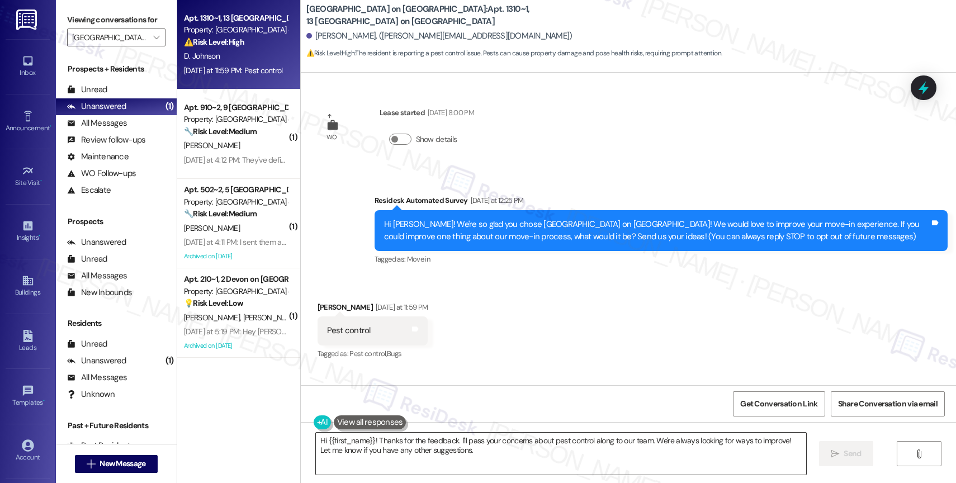
click at [402, 458] on textarea "Hi {{first_name}}! Thanks for the feedback. I'll pass your concerns about pest …" at bounding box center [561, 454] width 490 height 42
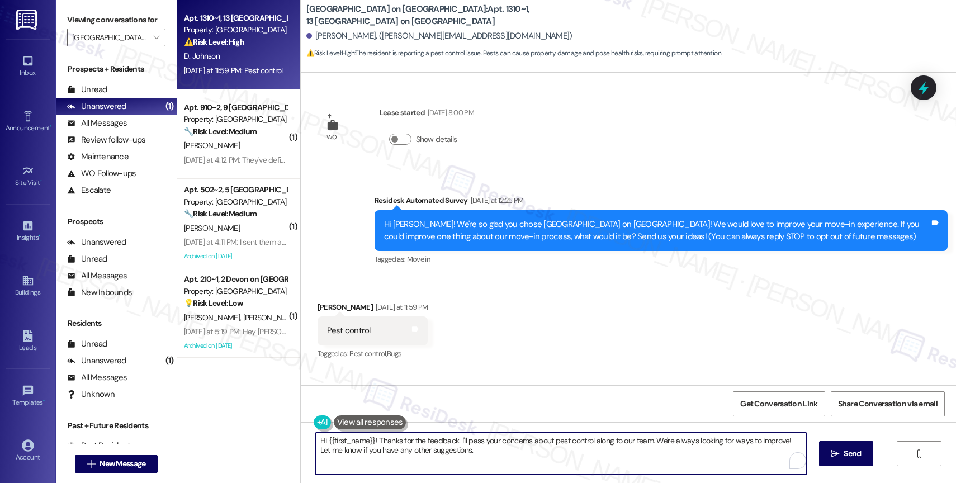
click at [402, 458] on textarea "Hi {{first_name}}! Thanks for the feedback. I'll pass your concerns about pest …" at bounding box center [561, 454] width 490 height 42
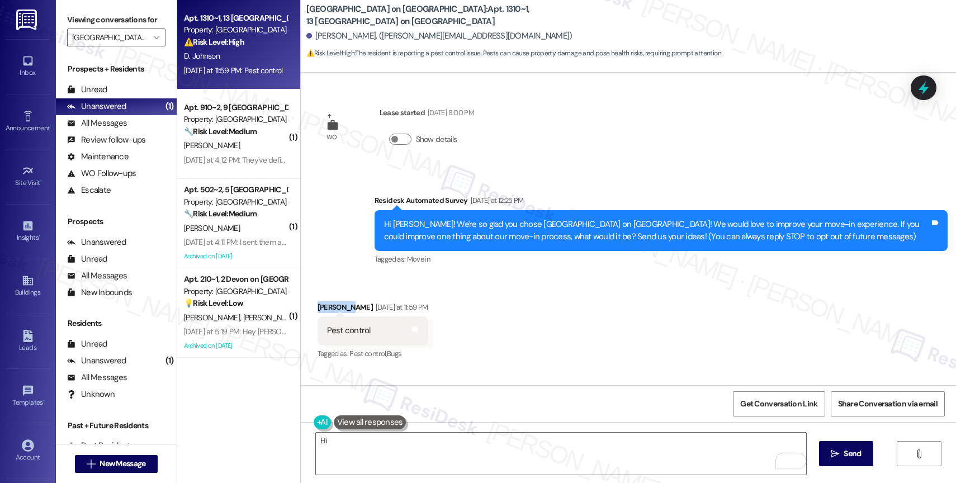
click at [318, 304] on div "Deaaliyah Johnson Yesterday at 11:59 PM" at bounding box center [373, 309] width 111 height 16
copy div "Deaaliyah"
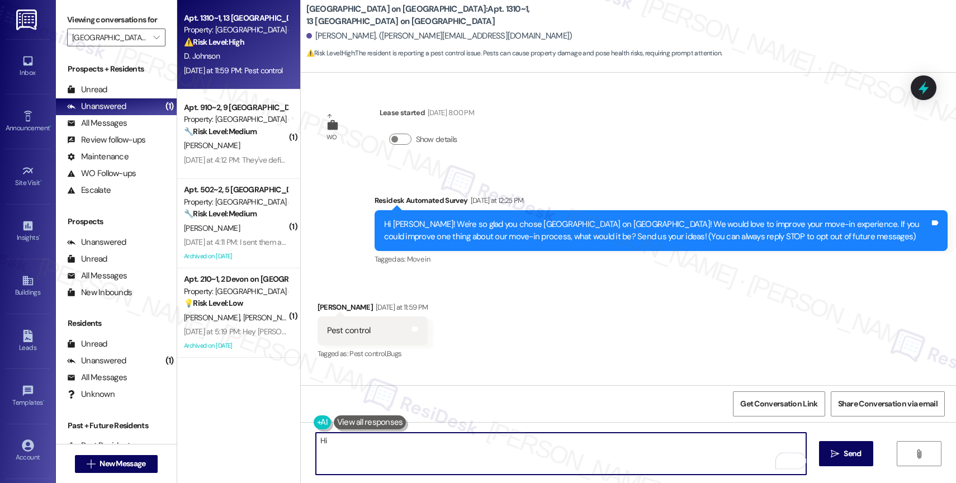
click at [330, 441] on textarea "Hi" at bounding box center [561, 454] width 490 height 42
paste textarea "Deaaliyah"
drag, startPoint x: 593, startPoint y: 440, endPoint x: 808, endPoint y: 451, distance: 215.5
click at [808, 451] on div "Hi Deaaliyah, it's great to connect with you! Do you need help with pest contro…" at bounding box center [628, 464] width 655 height 84
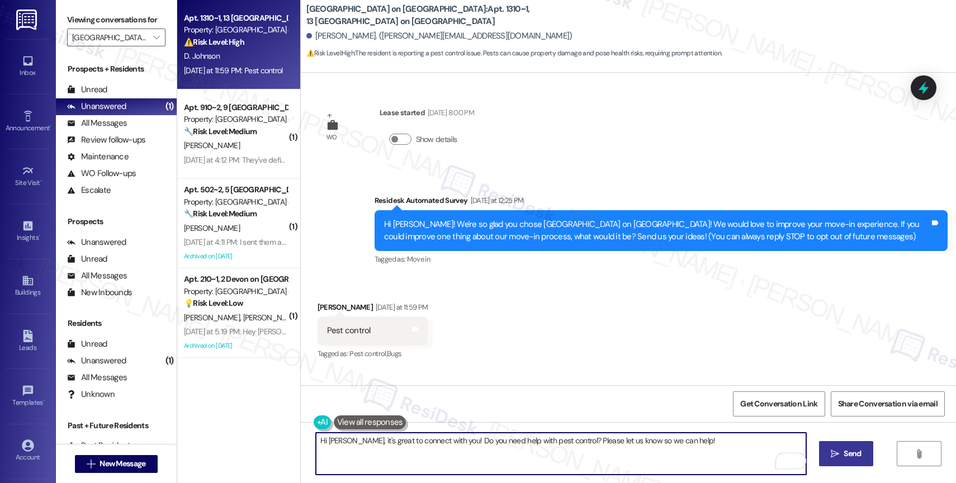
type textarea "Hi Deaaliyah, it's great to connect with you! Do you need help with pest contro…"
click at [844, 451] on span "Send" at bounding box center [852, 454] width 17 height 12
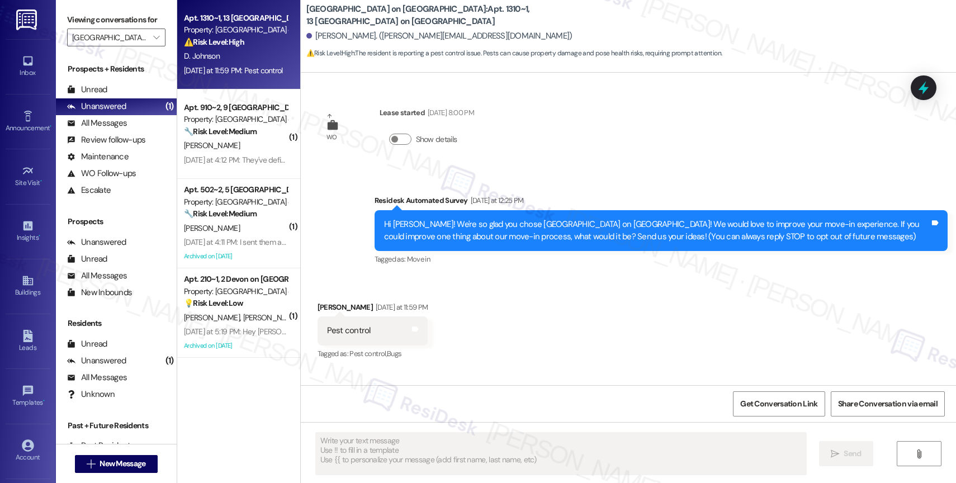
scroll to position [166, 0]
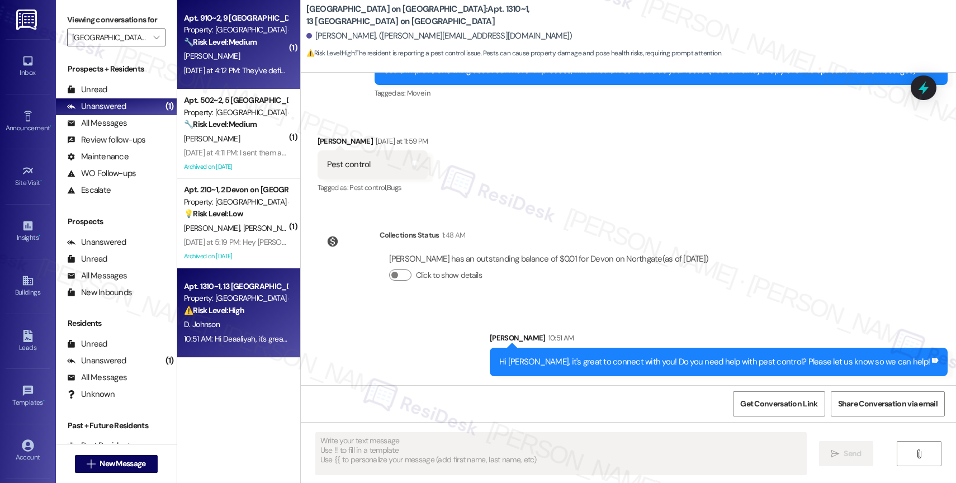
click at [220, 44] on strong "🔧 Risk Level: Medium" at bounding box center [220, 42] width 73 height 10
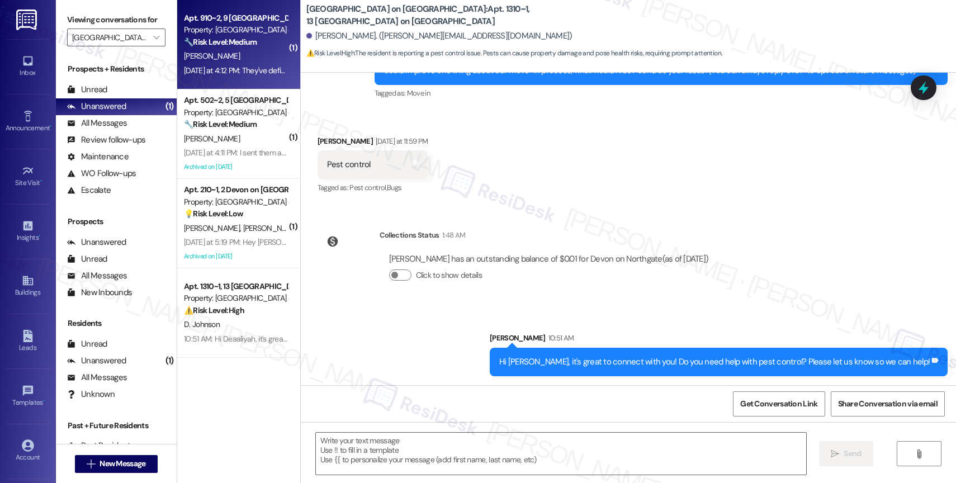
type textarea "Fetching suggested responses. Please feel free to read through the conversation…"
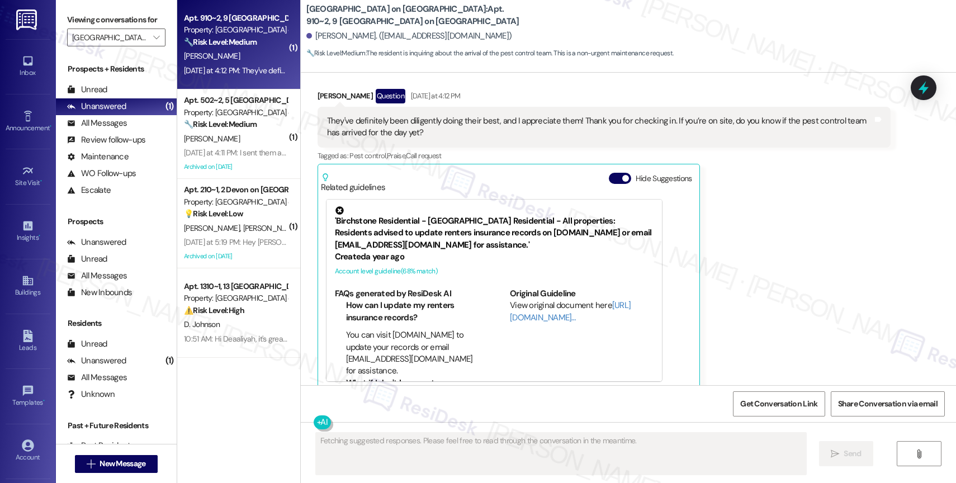
scroll to position [758, 0]
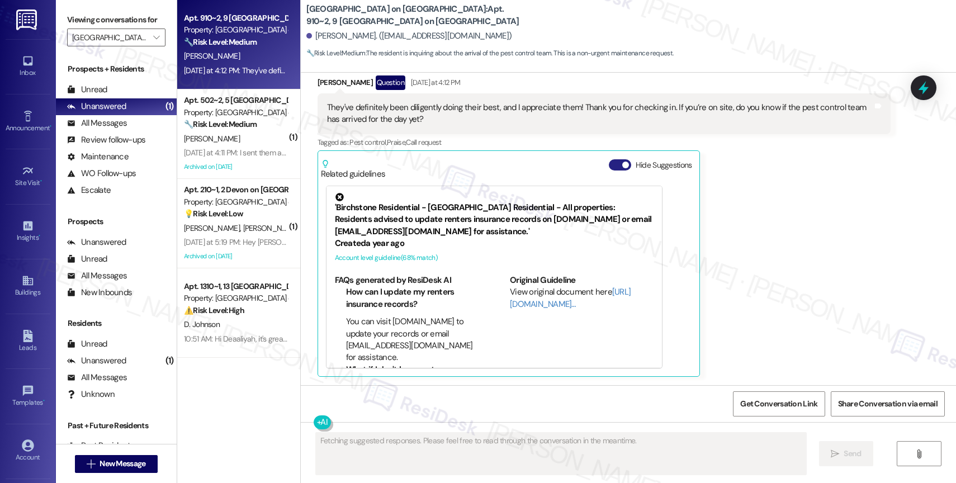
click at [611, 164] on button "Hide Suggestions" at bounding box center [620, 164] width 22 height 11
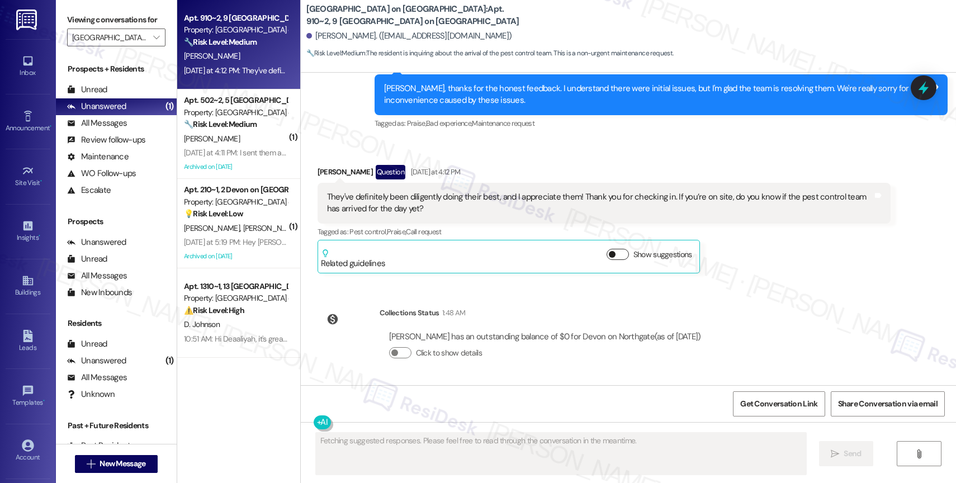
scroll to position [669, 0]
click at [502, 170] on div "Kate Mann Question Yesterday at 4:12 PM" at bounding box center [604, 174] width 573 height 18
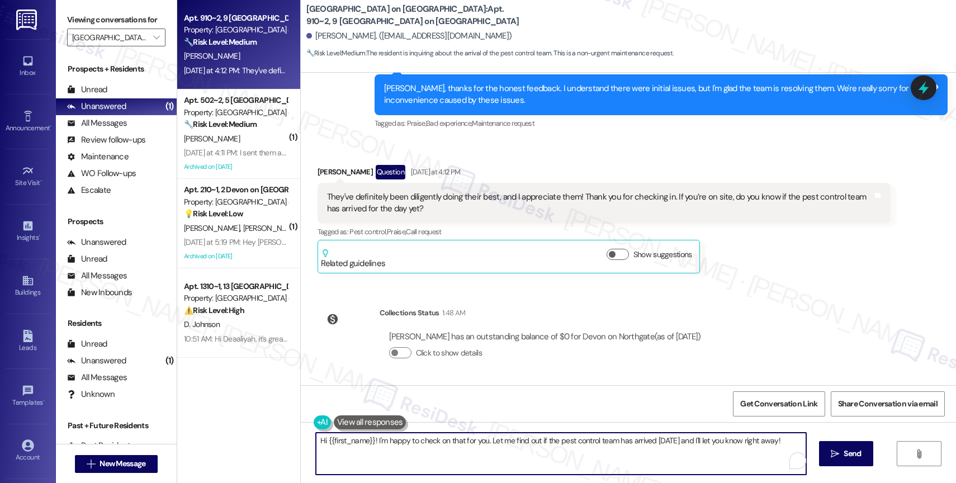
click at [385, 448] on textarea "Hi {{first_name}}! I'm happy to check on that for you. Let me find out if the p…" at bounding box center [561, 454] width 490 height 42
click at [370, 420] on button at bounding box center [370, 422] width 73 height 14
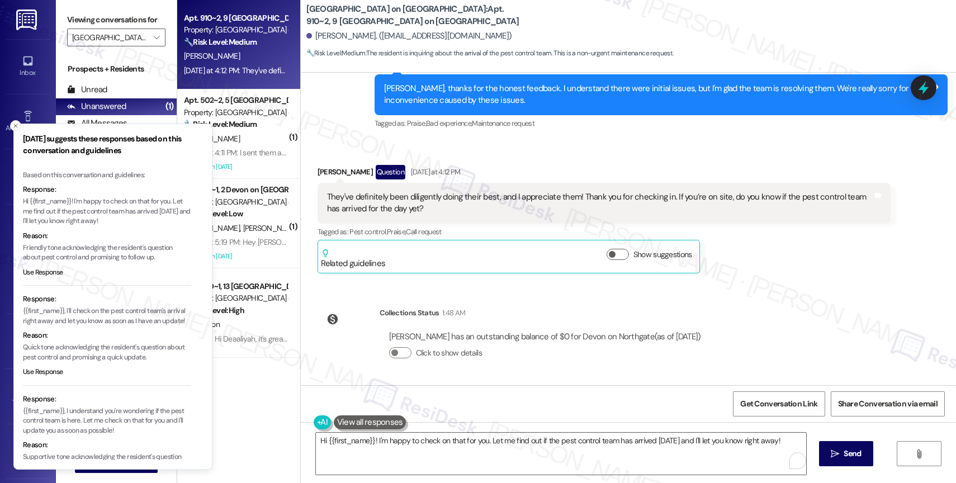
click at [10, 123] on button "Close toast" at bounding box center [15, 125] width 11 height 11
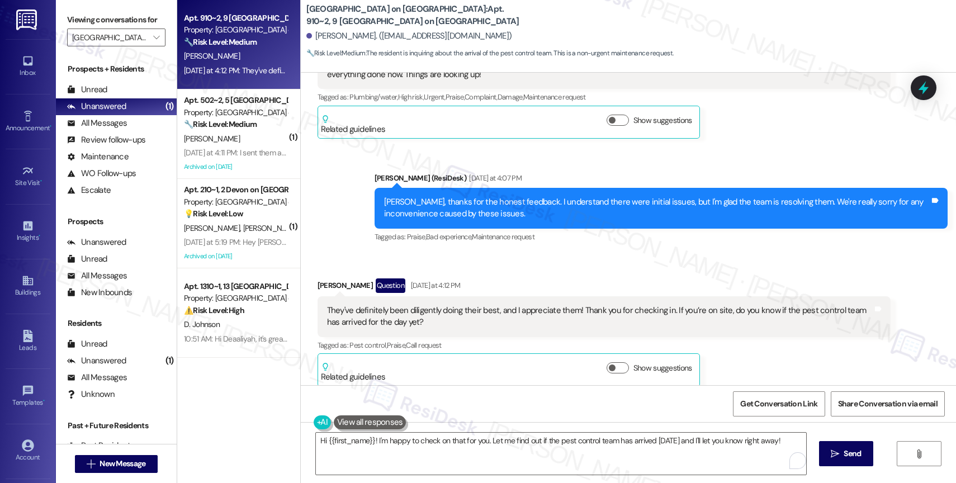
scroll to position [556, 0]
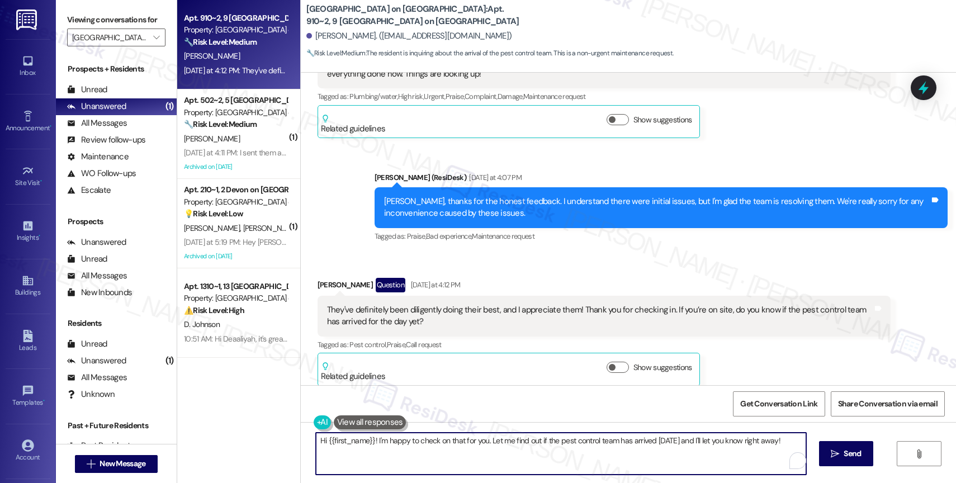
click at [388, 438] on textarea "Hi {{first_name}}! I'm happy to check on that for you. Let me find out if the p…" at bounding box center [561, 454] width 490 height 42
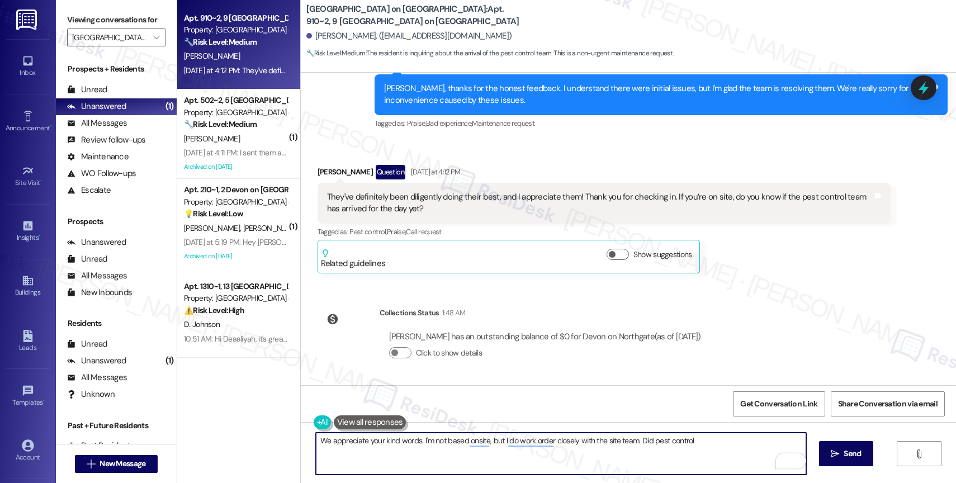
drag, startPoint x: 634, startPoint y: 439, endPoint x: 761, endPoint y: 448, distance: 127.8
click at [761, 448] on textarea "We appreciate your kind words. I'm not based onsite, but I do work order closel…" at bounding box center [561, 454] width 490 height 42
click at [471, 439] on textarea "We appreciate your kind words. I'm not based on site, but I work closely with t…" at bounding box center [561, 454] width 490 height 42
click at [537, 451] on textarea "We appreciate your kind words. I'm not based onsite, but I work closely with th…" at bounding box center [561, 454] width 490 height 42
click at [531, 461] on textarea "We appreciate your kind words. I'm not based onsite but work closely with the s…" at bounding box center [561, 454] width 490 height 42
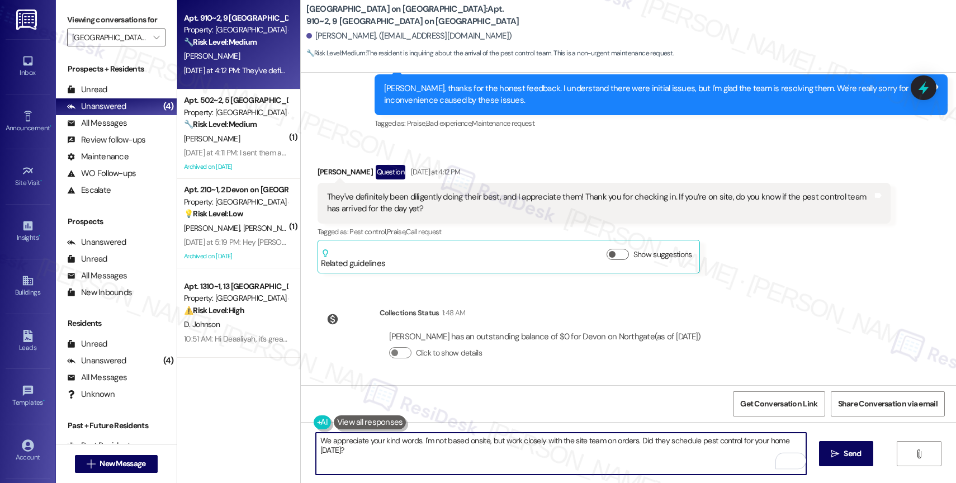
click at [499, 438] on textarea "We appreciate your kind words. I'm not based onsite, but work closely with the …" at bounding box center [561, 454] width 490 height 42
type textarea "We appreciate your kind words. I'm not based onsite, but I do work closely with…"
click at [418, 453] on textarea "We appreciate your kind words. I'm not based onsite, but I do work closely with…" at bounding box center [561, 454] width 490 height 42
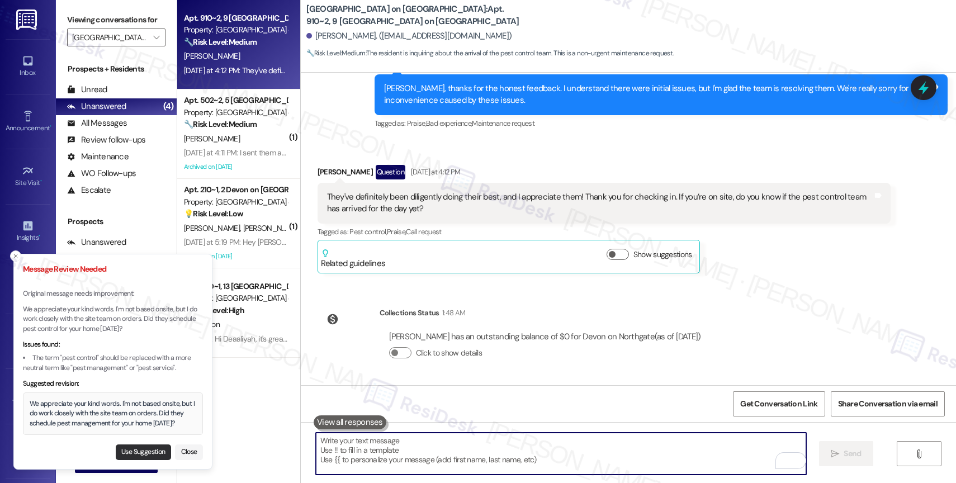
click at [140, 452] on button "Use Suggestion" at bounding box center [143, 453] width 55 height 16
type textarea "We appreciate your kind words. I'm not based onsite, but I do work closely with…"
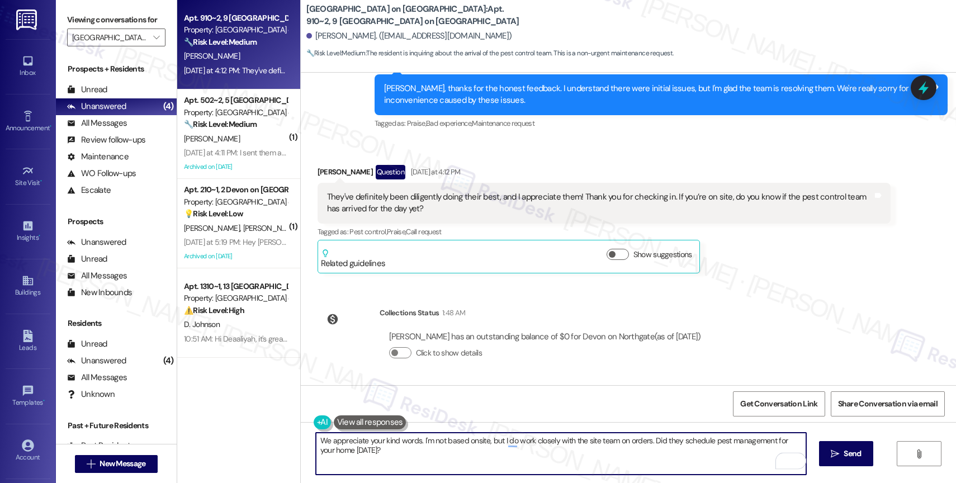
click at [534, 453] on textarea "We appreciate your kind words. I'm not based onsite, but I do work closely with…" at bounding box center [561, 454] width 490 height 42
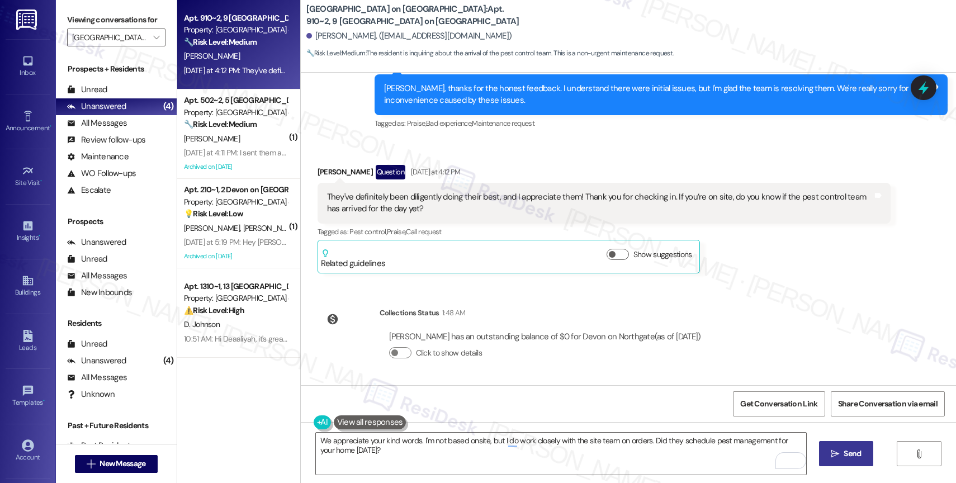
click at [847, 455] on span "Send" at bounding box center [852, 454] width 17 height 12
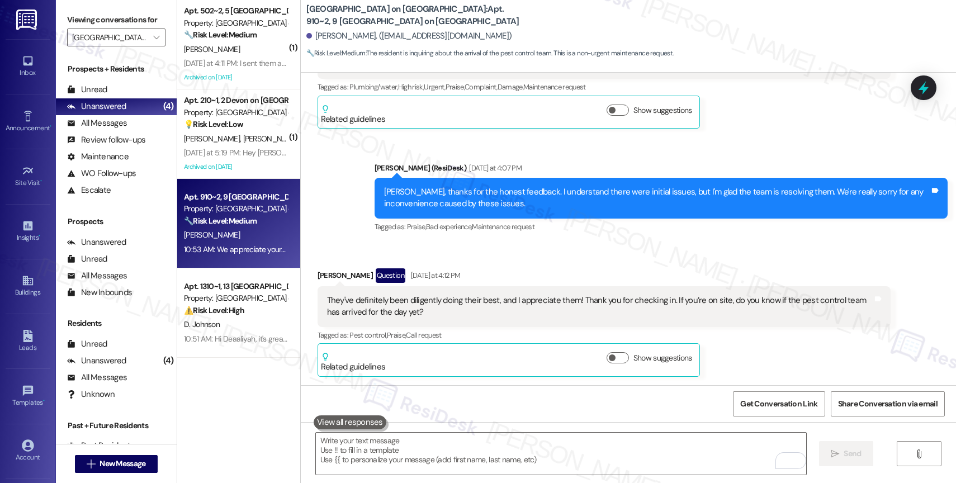
scroll to position [758, 0]
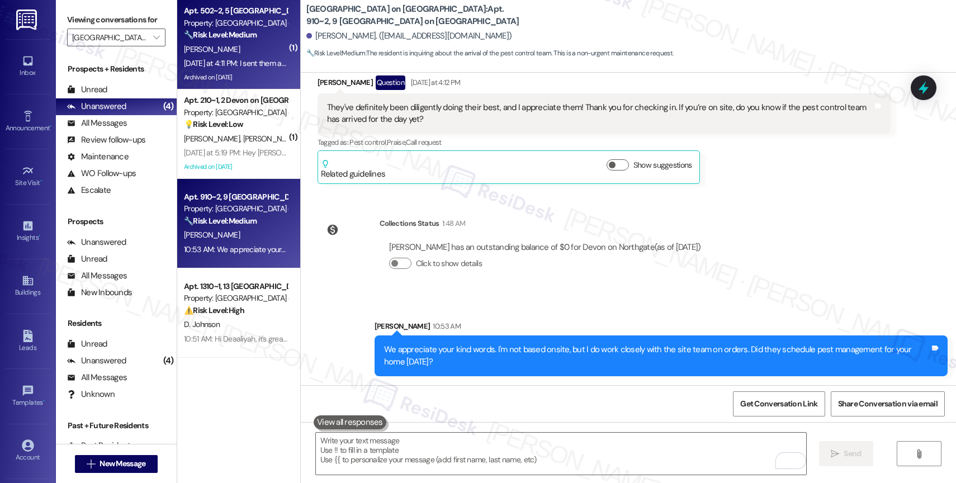
click at [244, 18] on div "Property: [GEOGRAPHIC_DATA] on [GEOGRAPHIC_DATA]" at bounding box center [235, 23] width 103 height 12
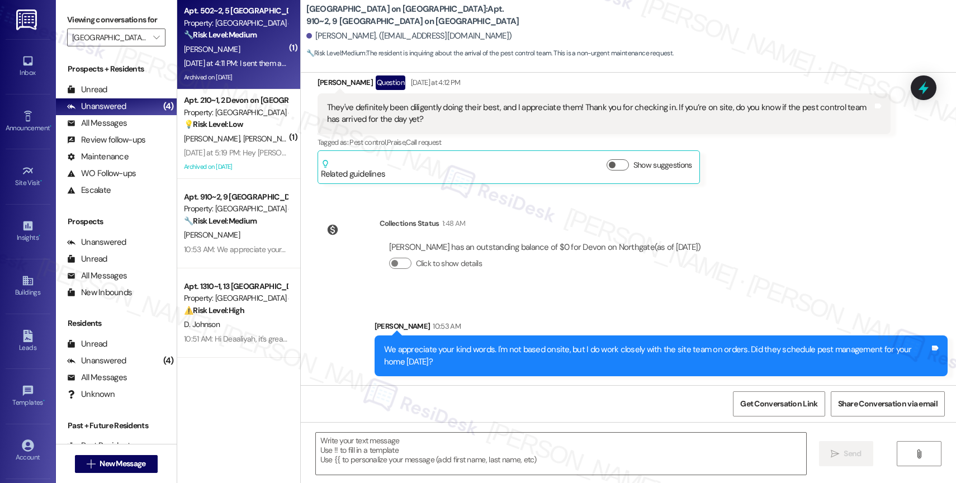
type textarea "Fetching suggested responses. Please feel free to read through the conversation…"
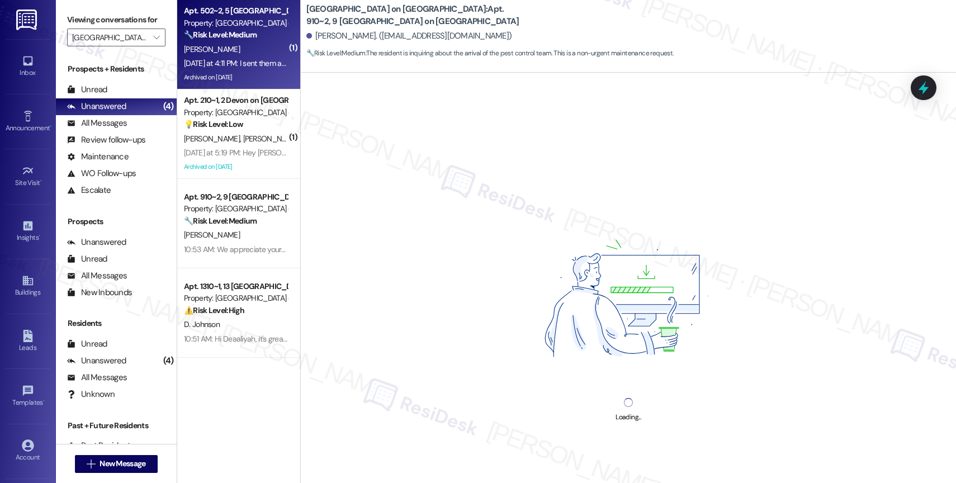
click at [237, 48] on div "[PERSON_NAME]" at bounding box center [236, 49] width 106 height 14
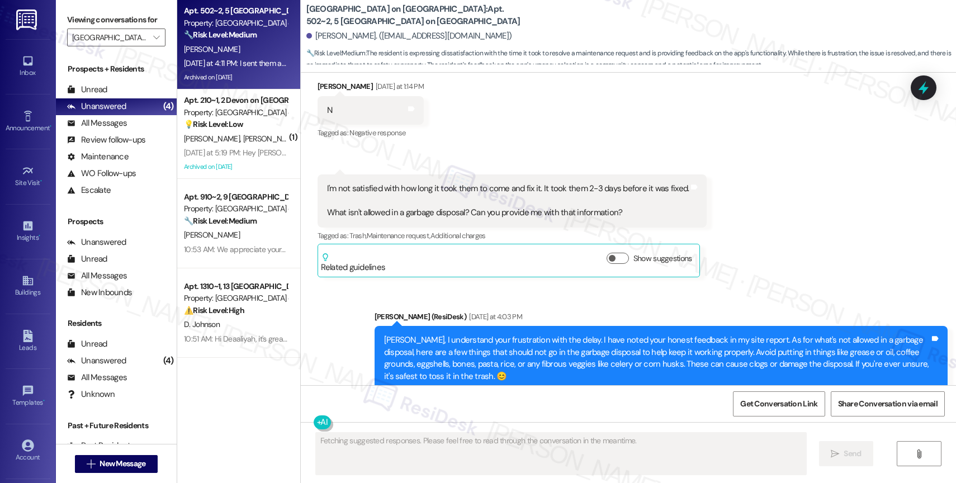
scroll to position [57200, 0]
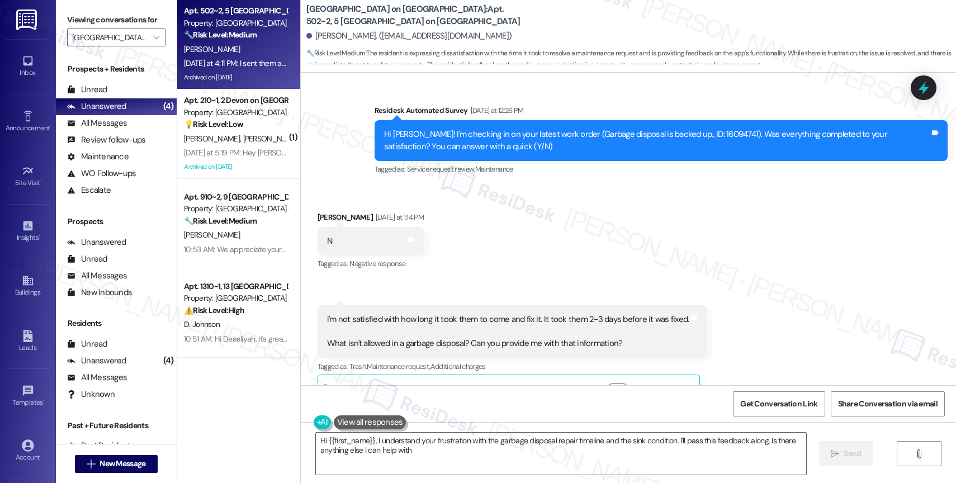
type textarea "Hi {{first_name}}, I understand your frustration with the garbage disposal repa…"
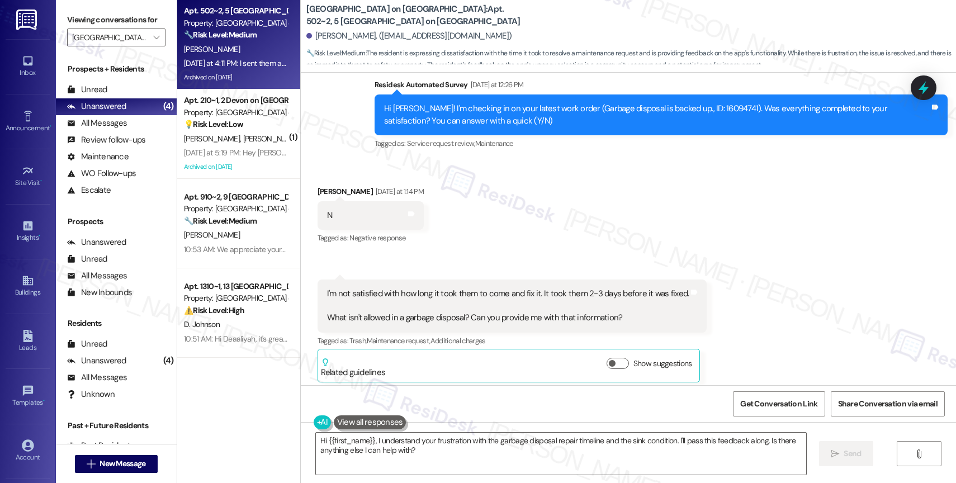
scroll to position [57197, 0]
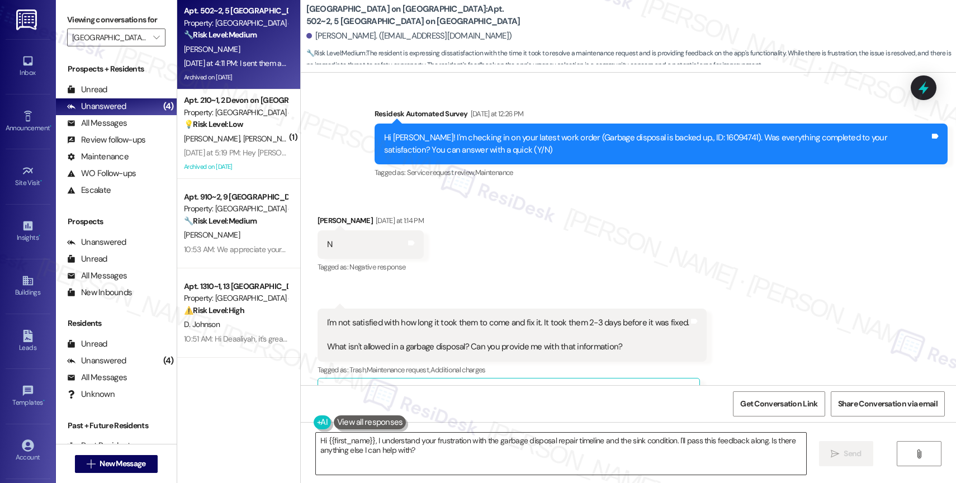
click at [409, 456] on textarea "Hi {{first_name}}, I understand your frustration with the garbage disposal repa…" at bounding box center [561, 454] width 490 height 42
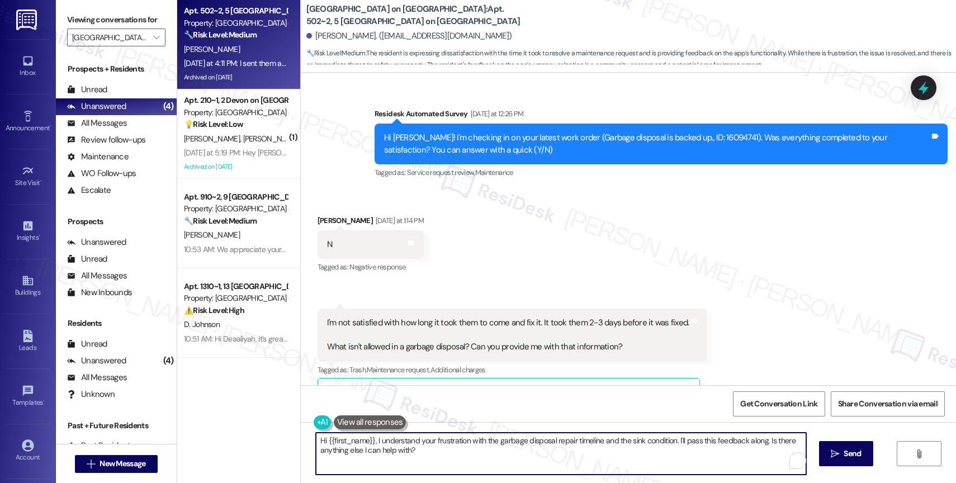
click at [409, 456] on textarea "Hi {{first_name}}, I understand your frustration with the garbage disposal repa…" at bounding box center [561, 454] width 490 height 42
type textarea "I'm really sorry for the inconvenience caused by the issue."
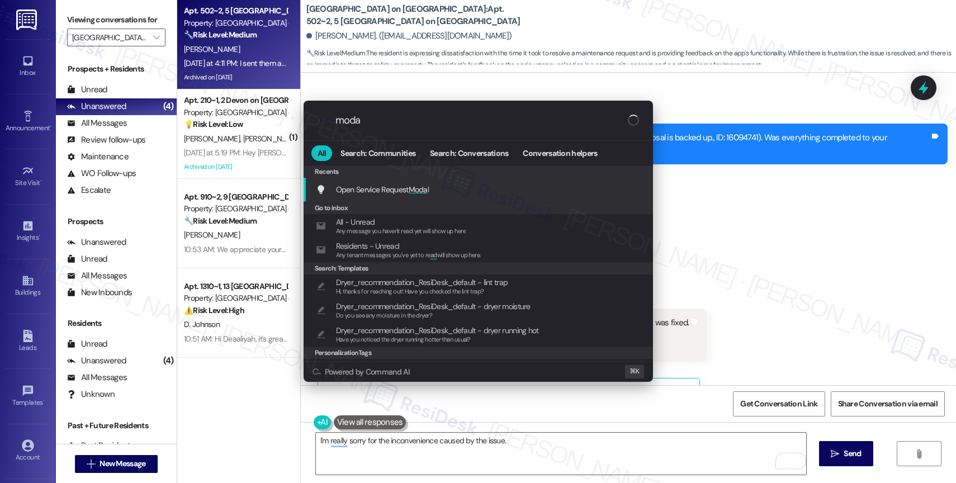
type input "modal"
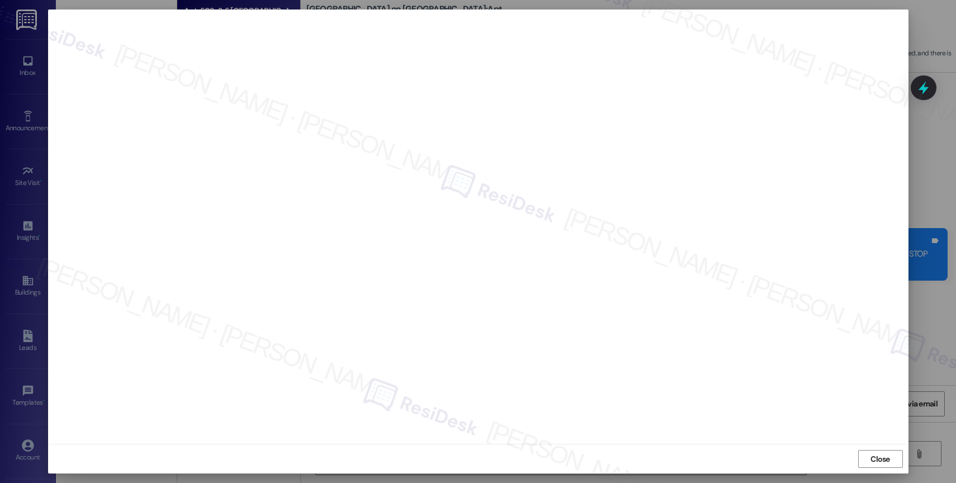
scroll to position [57197, 0]
click at [890, 460] on span "Close" at bounding box center [880, 459] width 24 height 12
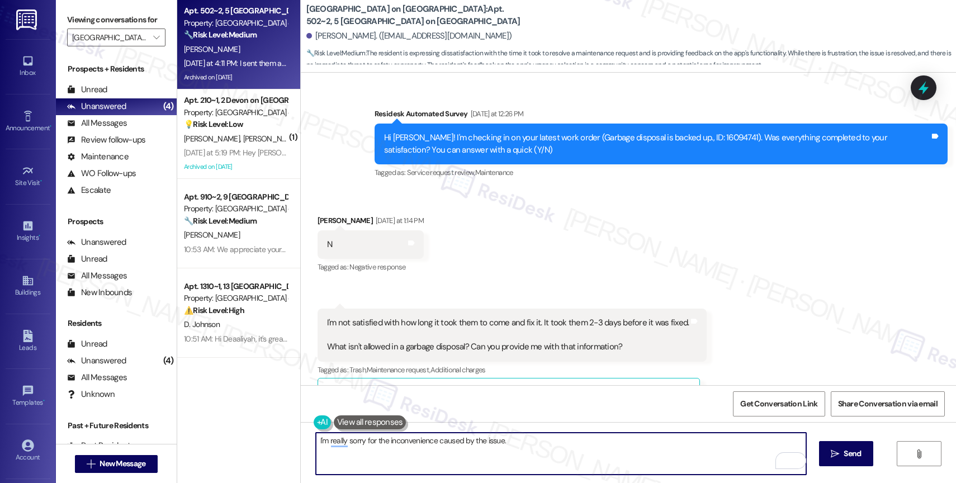
click at [544, 447] on textarea "I'm really sorry for the inconvenience caused by the issue." at bounding box center [561, 454] width 490 height 42
click at [316, 438] on textarea "I'm really sorry for the inconvenience caused by the issue." at bounding box center [561, 454] width 490 height 42
click at [530, 443] on textarea "I'm really sorry for the inconvenience caused by the issue." at bounding box center [561, 454] width 490 height 42
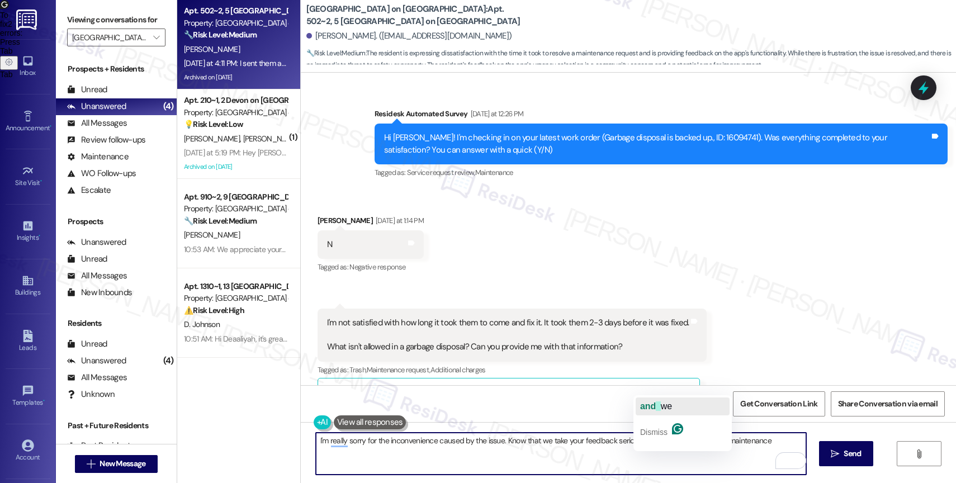
click at [674, 401] on button "and we" at bounding box center [683, 407] width 94 height 18
click at [727, 407] on span "improving" at bounding box center [726, 406] width 43 height 10
drag, startPoint x: 738, startPoint y: 440, endPoint x: 852, endPoint y: 440, distance: 113.5
click at [852, 440] on div "I'm really sorry for the inconvenience caused by the issue. Know that we take y…" at bounding box center [628, 464] width 655 height 84
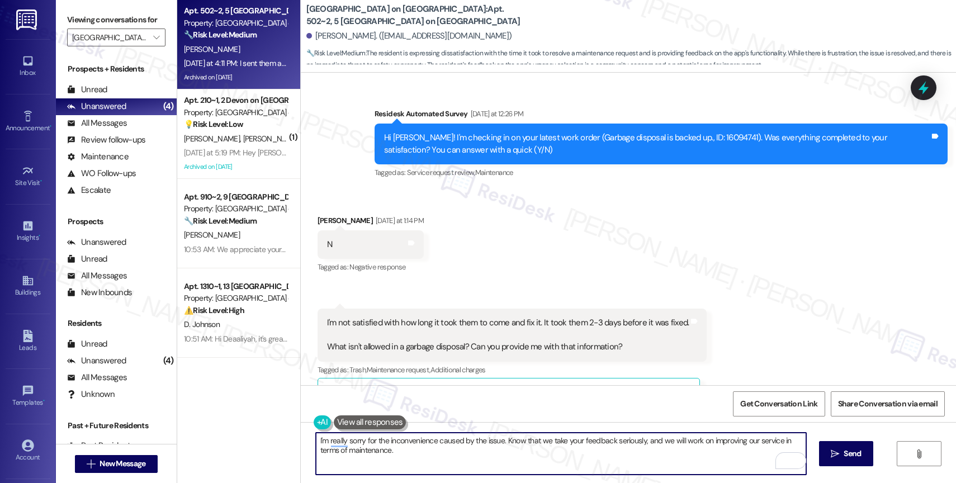
paste textarea "If anything else comes up or you have more questions, feel free to reach out an…"
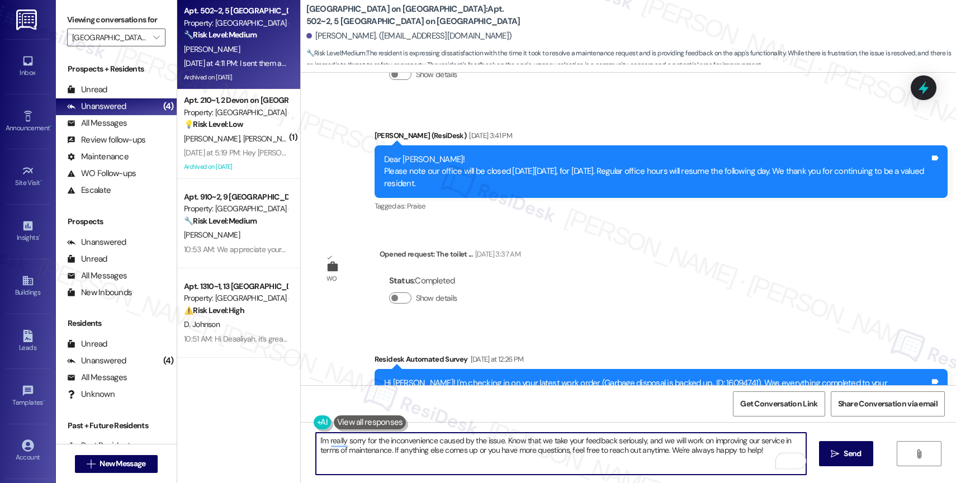
scroll to position [56944, 0]
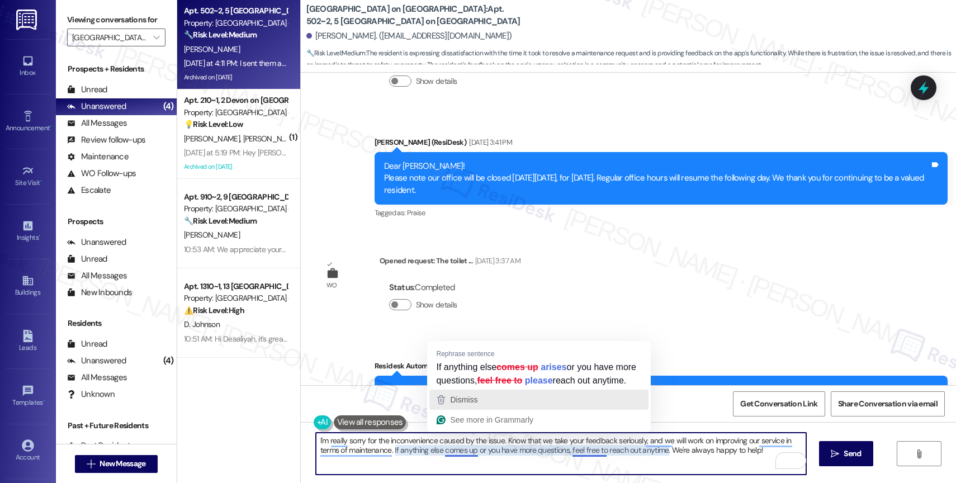
click at [460, 404] on span "Dismiss" at bounding box center [463, 399] width 27 height 9
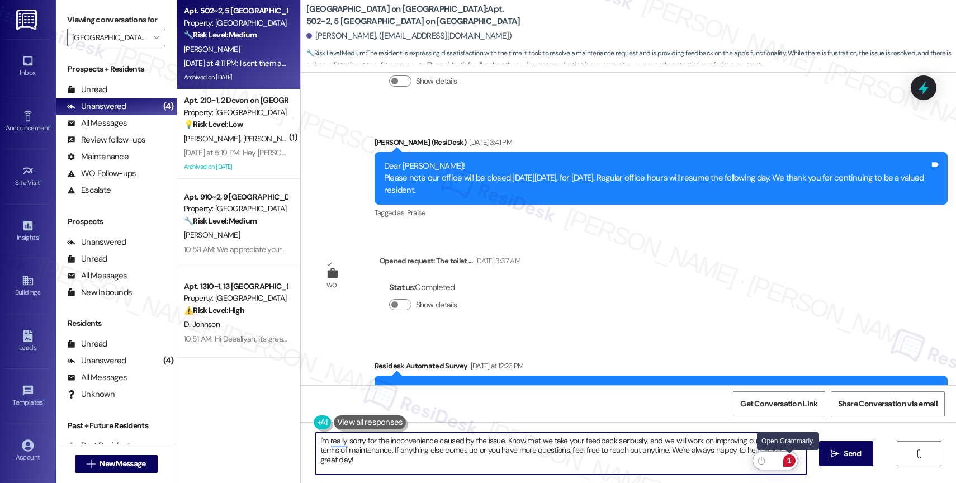
type textarea "I'm really sorry for the inconvenience caused by the issue. Know that we take y…"
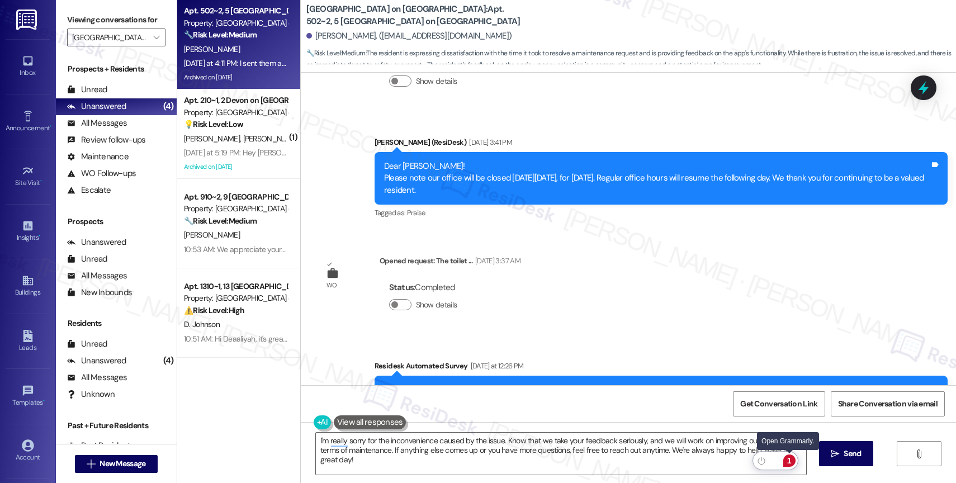
click at [792, 461] on div "1" at bounding box center [789, 461] width 12 height 12
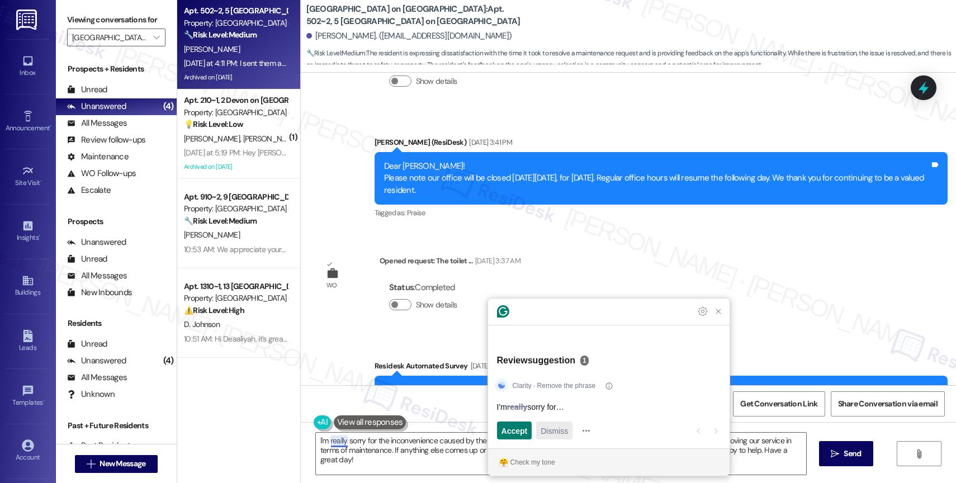
click at [568, 435] on span "Dismiss" at bounding box center [554, 431] width 27 height 12
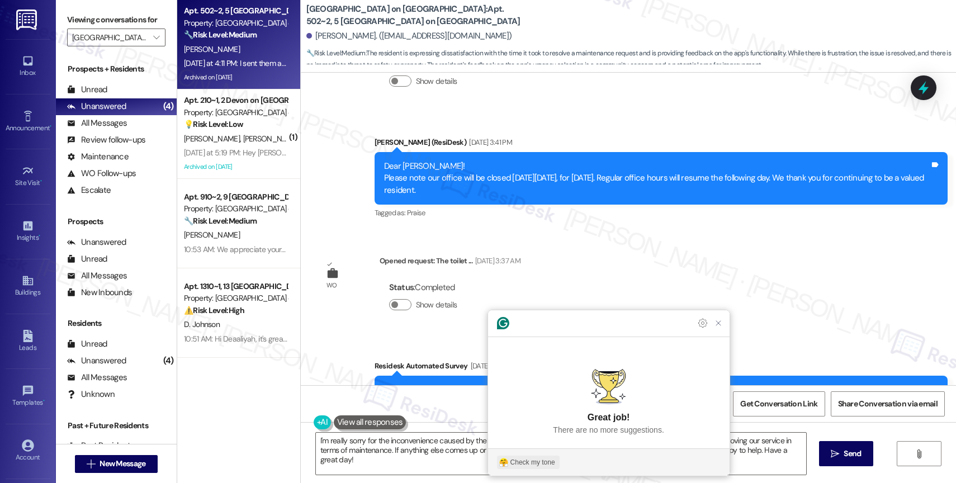
click at [537, 461] on div "Check my tone" at bounding box center [533, 462] width 45 height 10
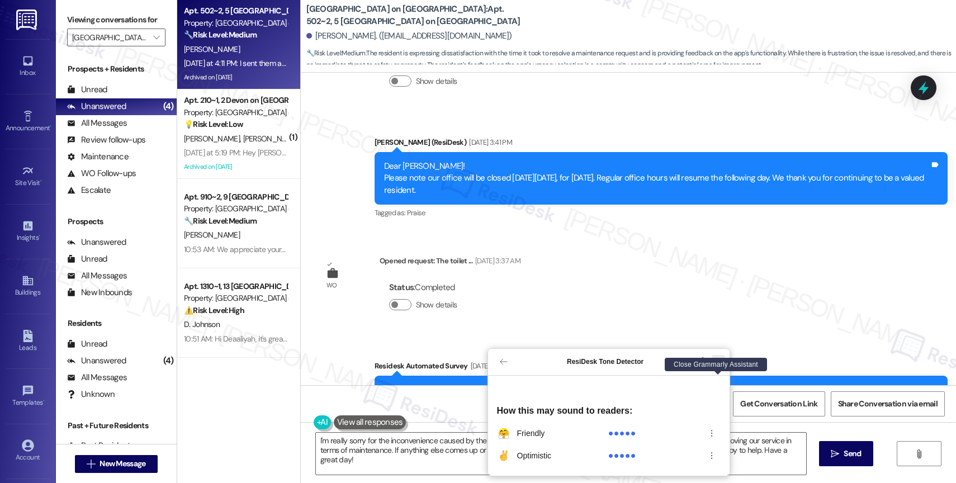
click at [720, 366] on icon "Close Grammarly Assistant" at bounding box center [718, 361] width 9 height 9
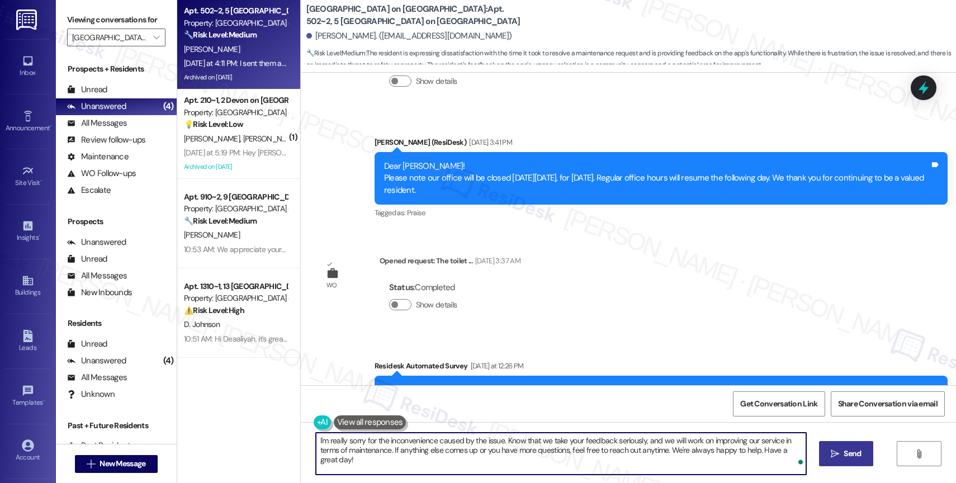
click at [826, 446] on button " Send" at bounding box center [846, 453] width 54 height 25
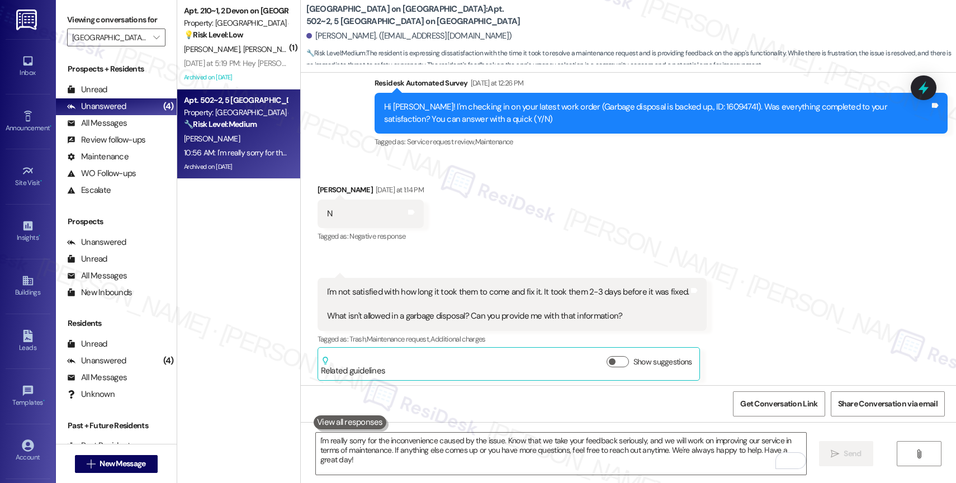
scroll to position [57421, 0]
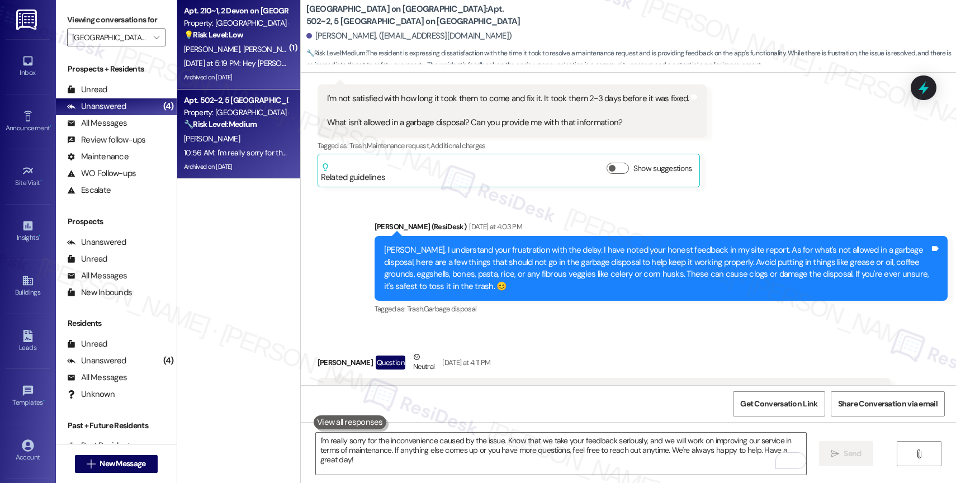
click at [243, 49] on span "D. Ghalan" at bounding box center [272, 49] width 59 height 10
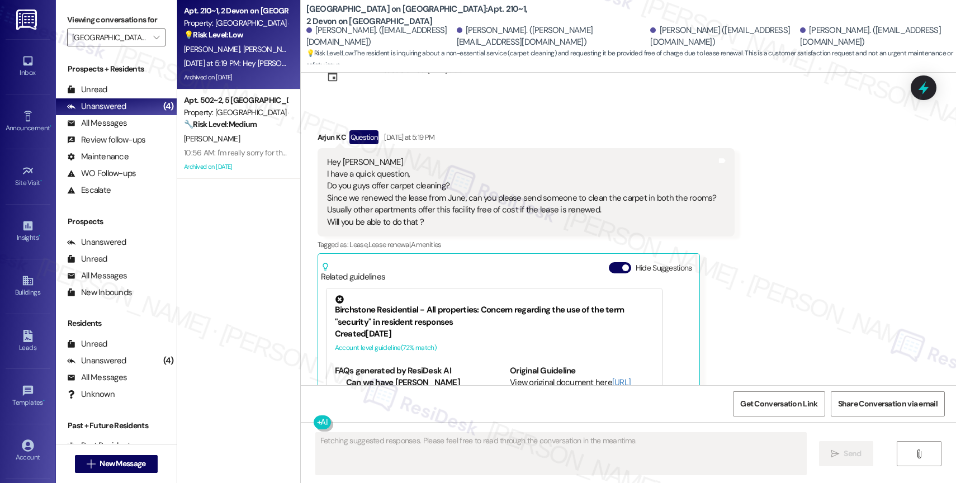
scroll to position [13549, 0]
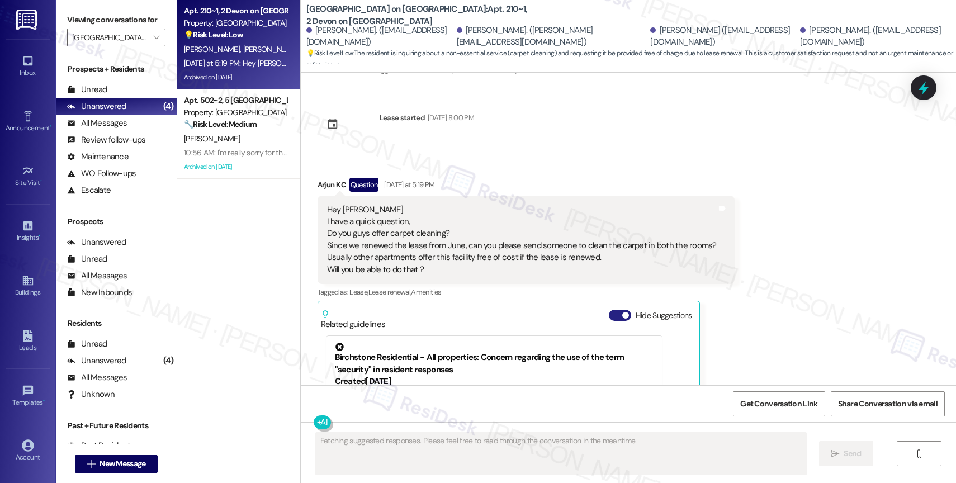
click at [612, 310] on button "Hide Suggestions" at bounding box center [620, 315] width 22 height 11
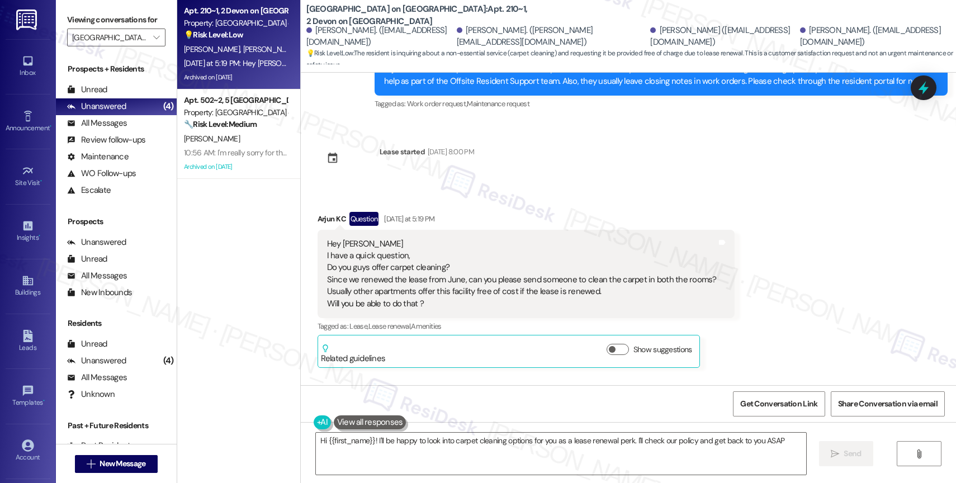
type textarea "Hi {{first_name}}! I'll be happy to look into carpet cleaning options for you a…"
click at [504, 187] on div "Received via SMS Arjun K C Question Yesterday at 5:19 PM Hey Sarah I have a qui…" at bounding box center [628, 282] width 655 height 190
click at [471, 204] on div "Received via SMS Arjun K C Question Yesterday at 5:19 PM Hey Sarah I have a qui…" at bounding box center [526, 290] width 434 height 173
click at [412, 440] on textarea "Hi {{first_name}}! I'll be happy to look into carpet cleaning options for you a…" at bounding box center [561, 454] width 490 height 42
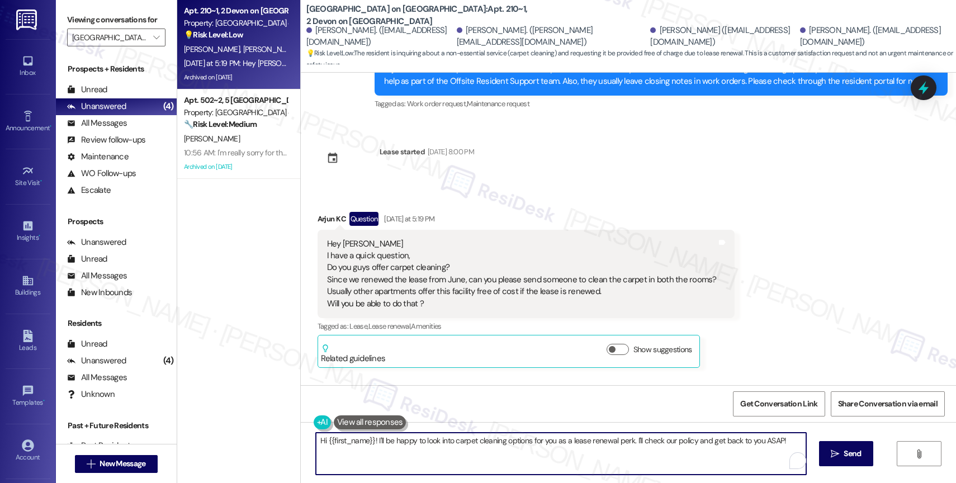
click at [412, 440] on textarea "Hi {{first_name}}! I'll be happy to look into carpet cleaning options for you a…" at bounding box center [561, 454] width 490 height 42
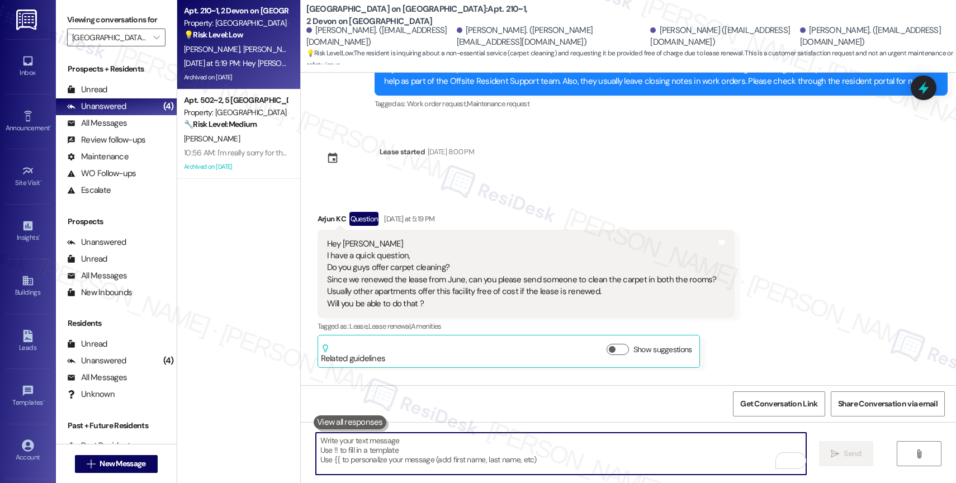
click at [365, 461] on textarea "To enrich screen reader interactions, please activate Accessibility in Grammarl…" at bounding box center [561, 454] width 490 height 42
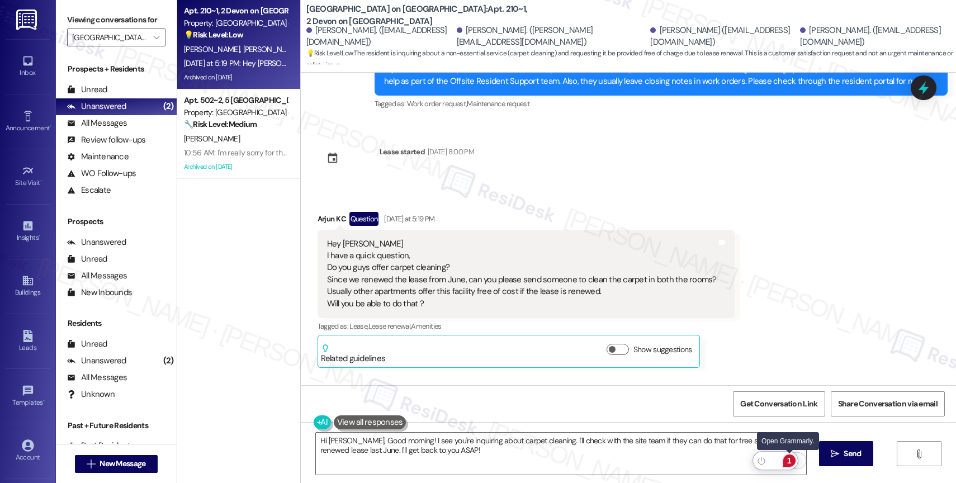
click at [788, 460] on div "1" at bounding box center [789, 461] width 12 height 12
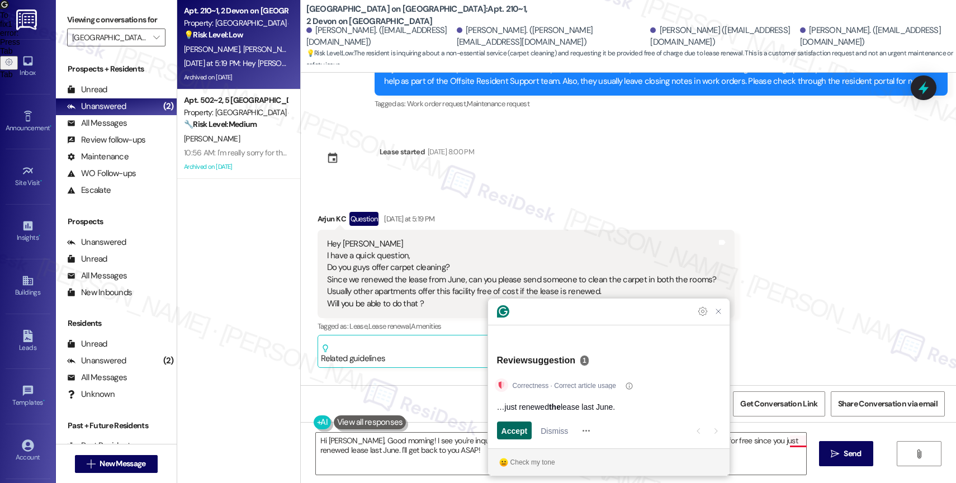
click at [528, 433] on span "Accept" at bounding box center [515, 431] width 26 height 12
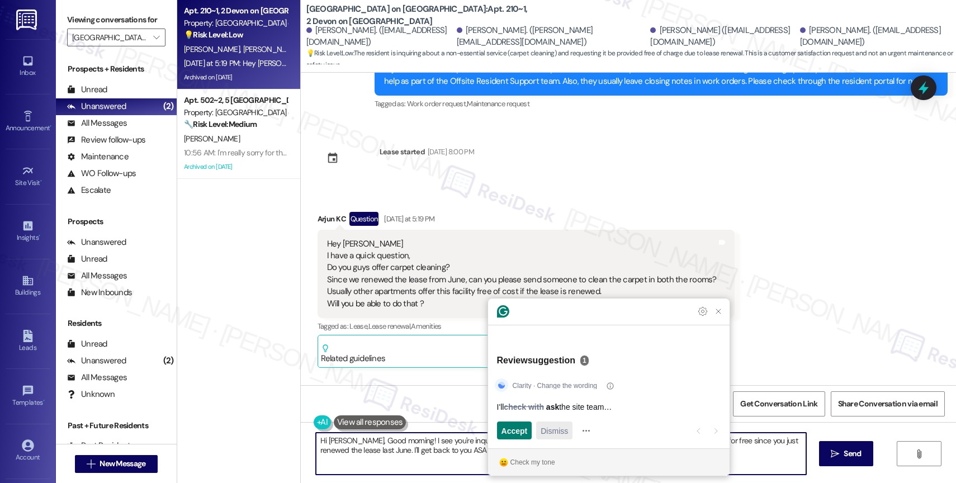
click at [559, 434] on span "Dismiss" at bounding box center [554, 431] width 27 height 12
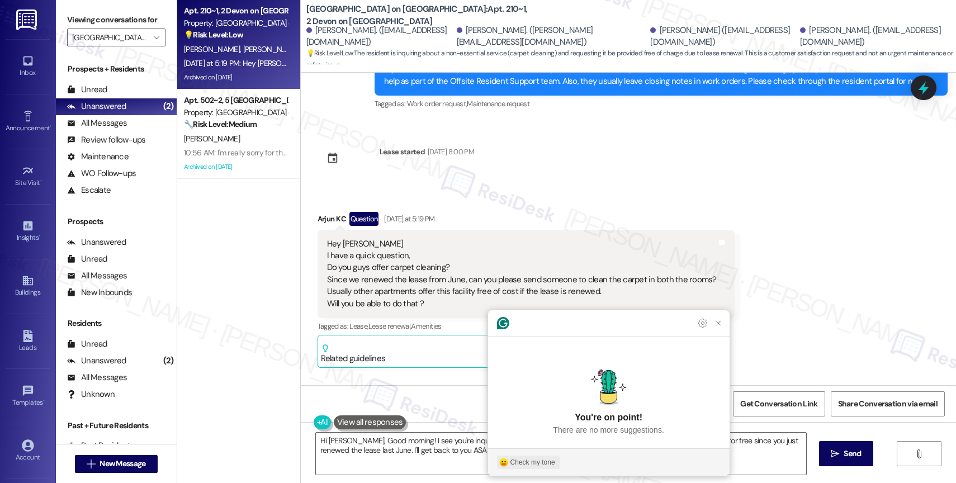
click at [540, 461] on div "Check my tone" at bounding box center [533, 462] width 45 height 10
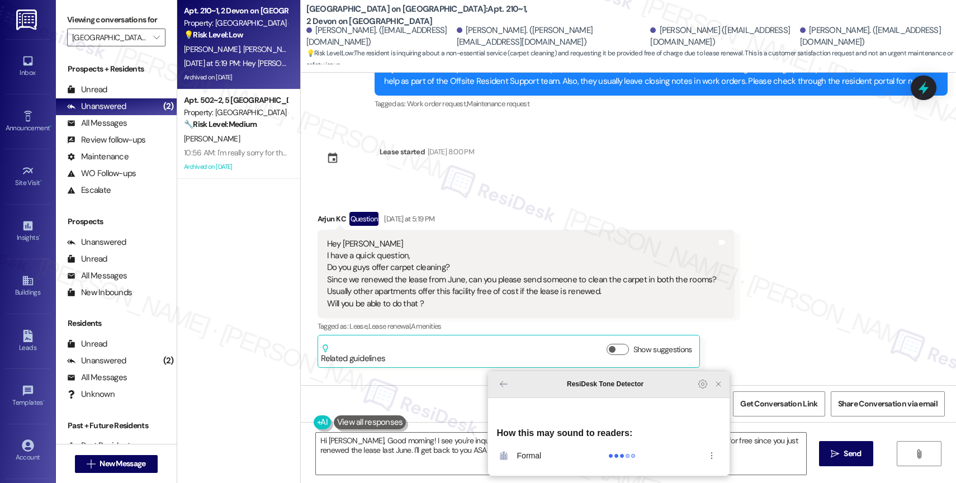
click at [719, 389] on icon "Close Grammarly Assistant" at bounding box center [718, 384] width 9 height 9
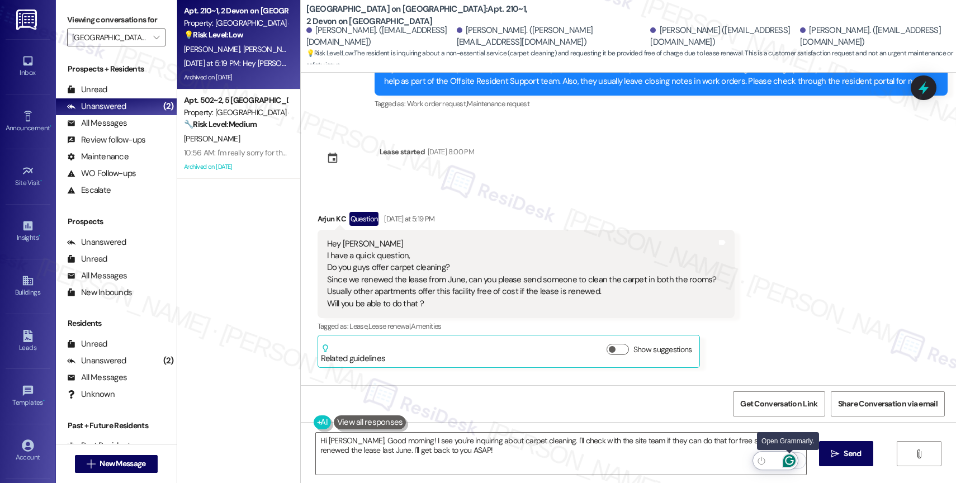
click at [790, 459] on icon "Open Grammarly. 0 Suggestions." at bounding box center [789, 461] width 12 height 12
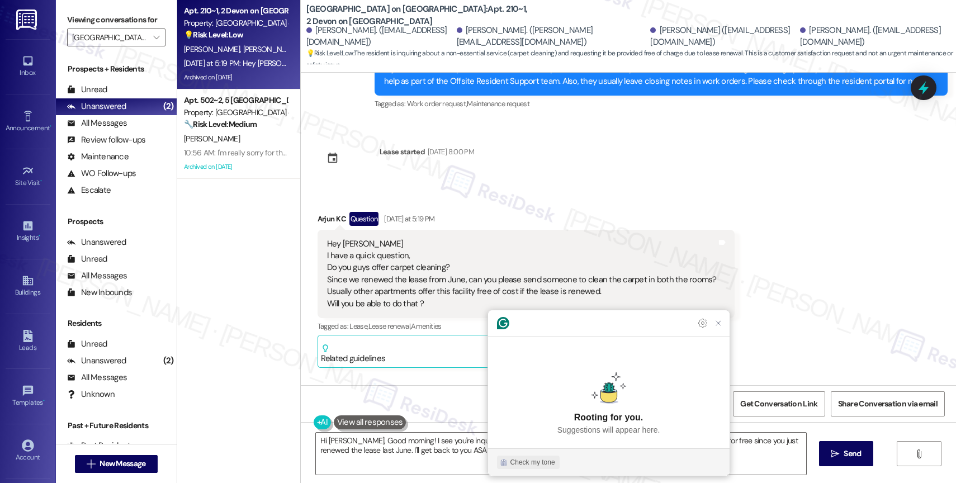
click at [518, 459] on div "Check my tone" at bounding box center [533, 462] width 45 height 10
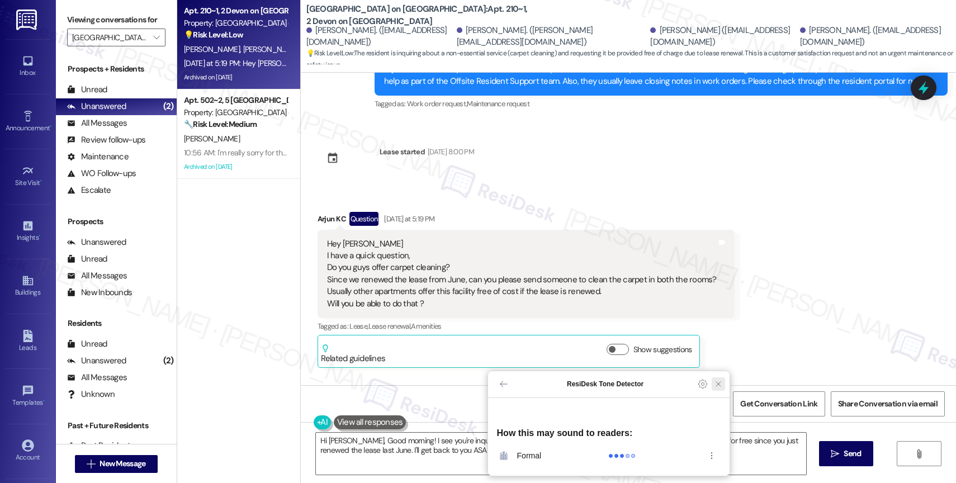
drag, startPoint x: 719, startPoint y: 402, endPoint x: 470, endPoint y: 429, distance: 250.3
click at [716, 389] on icon "Close Grammarly Assistant" at bounding box center [718, 384] width 9 height 9
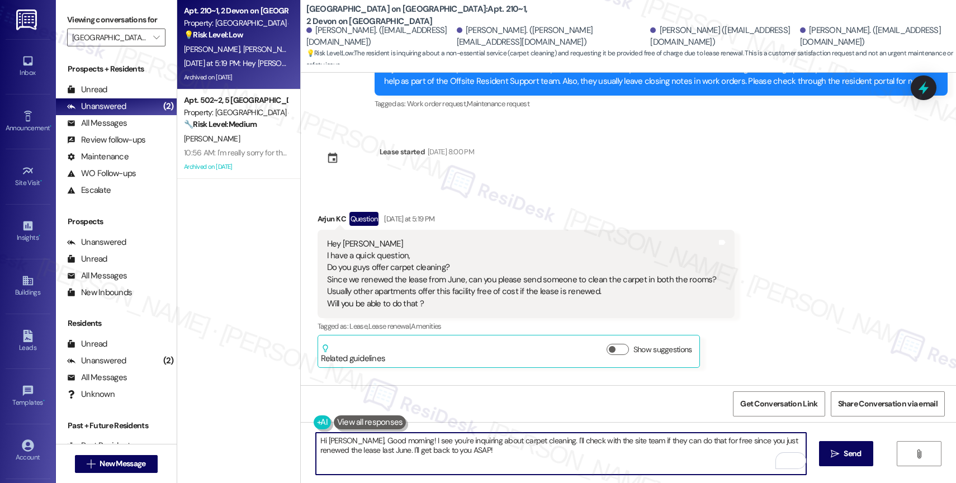
drag, startPoint x: 420, startPoint y: 450, endPoint x: 527, endPoint y: 464, distance: 108.3
click at [525, 464] on textarea "Hi Arjun, Good morning! I see you're inquiring about carpet cleaning. I'll chec…" at bounding box center [561, 454] width 490 height 42
type textarea "Hi Arjun, Good morning! I see you're inquiring about carpet cleaning. I'll chec…"
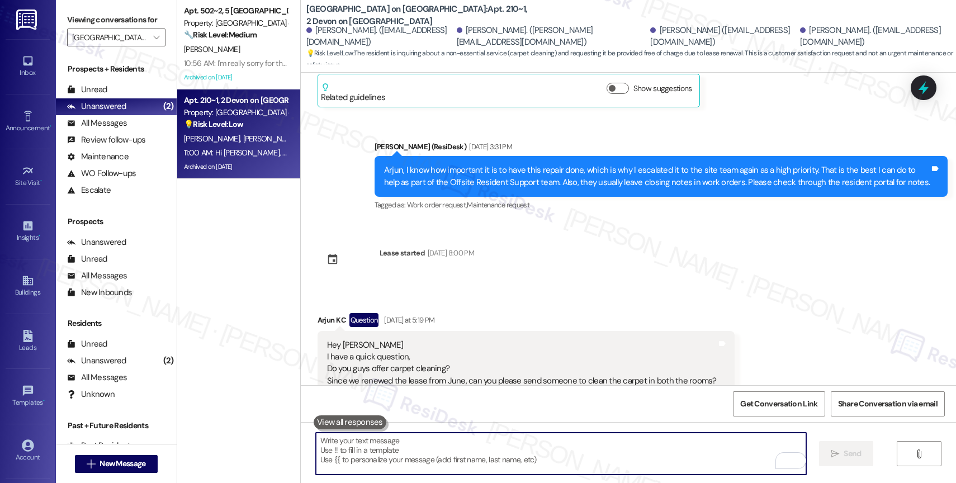
scroll to position [13605, 0]
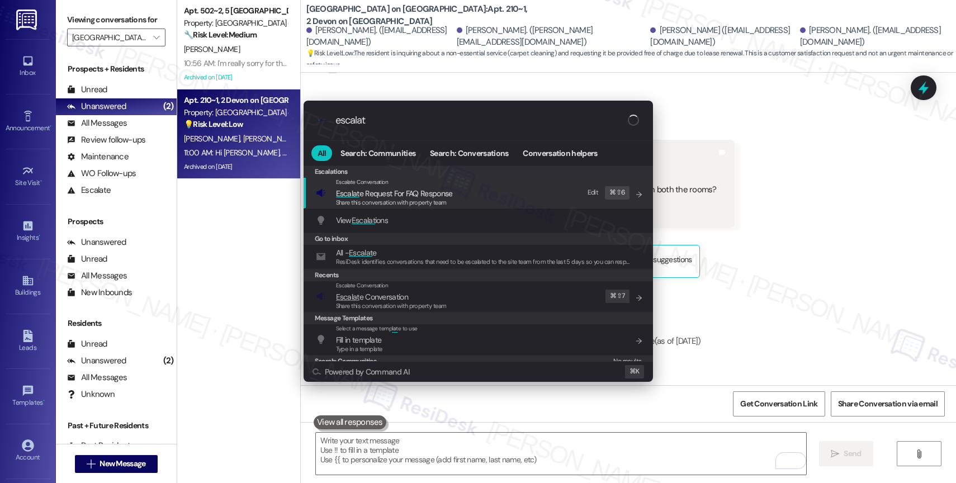
type input "escalate"
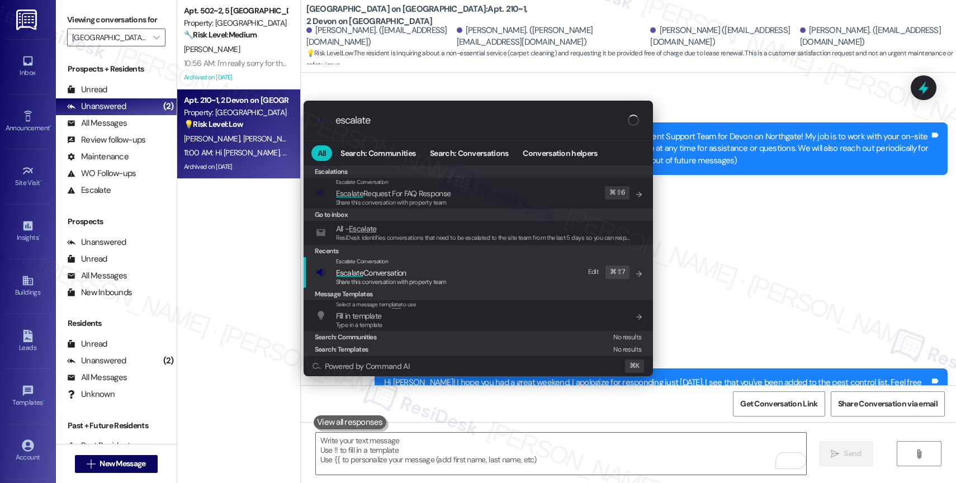
scroll to position [13605, 0]
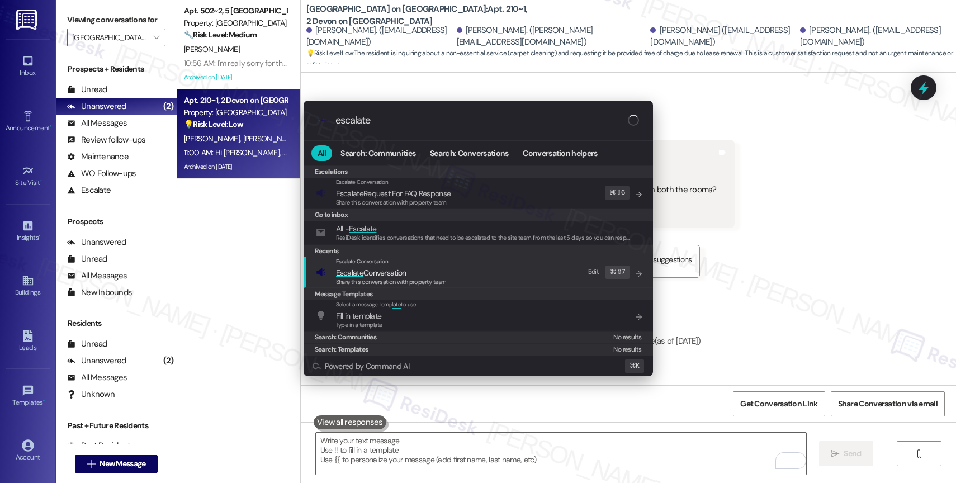
type input "escalate"
click at [413, 266] on div "Escalate Conversation" at bounding box center [391, 261] width 111 height 9
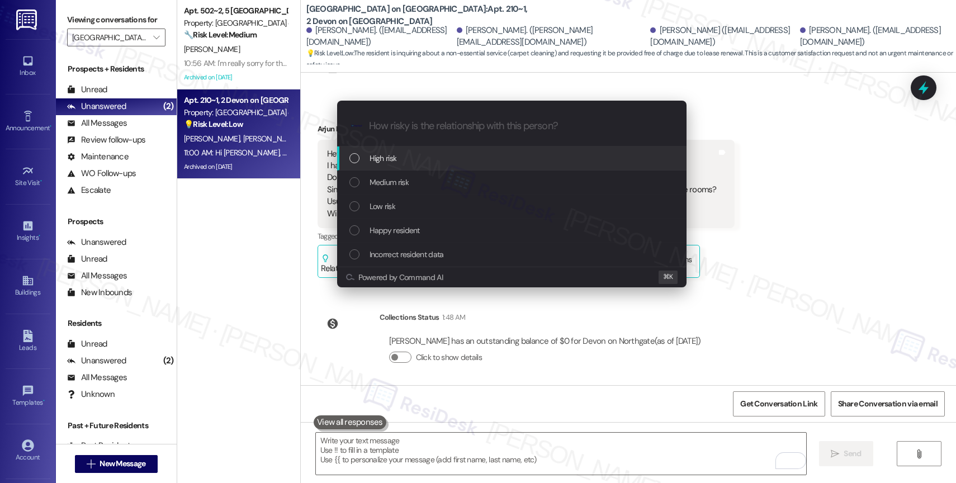
click at [386, 154] on span "High risk" at bounding box center [383, 158] width 27 height 12
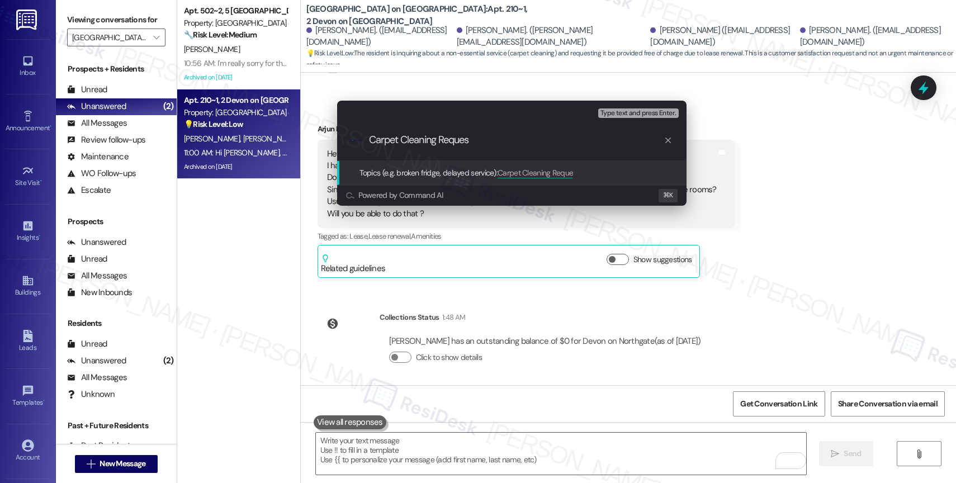
type input "Carpet Cleaning Request"
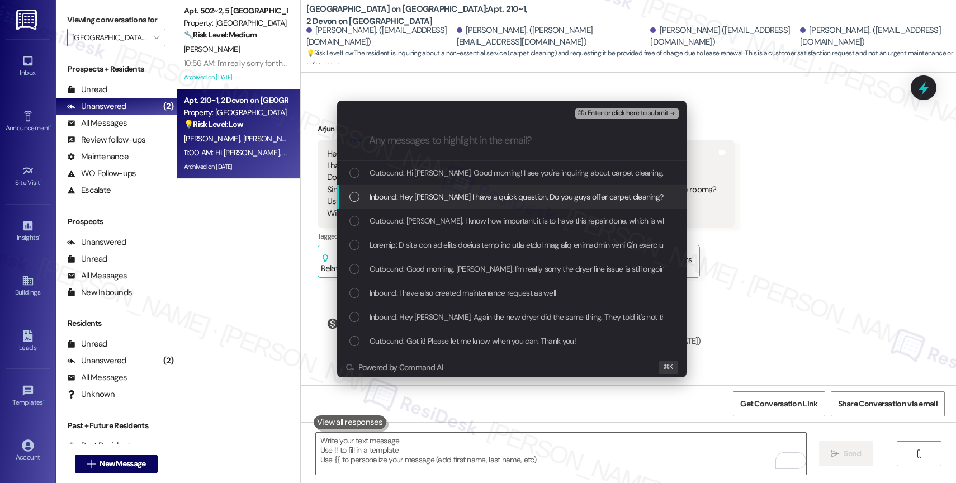
click at [460, 195] on span "Inbound: Hey Sarah I have a quick question, Do you guys offer carpet cleaning? …" at bounding box center [867, 197] width 995 height 12
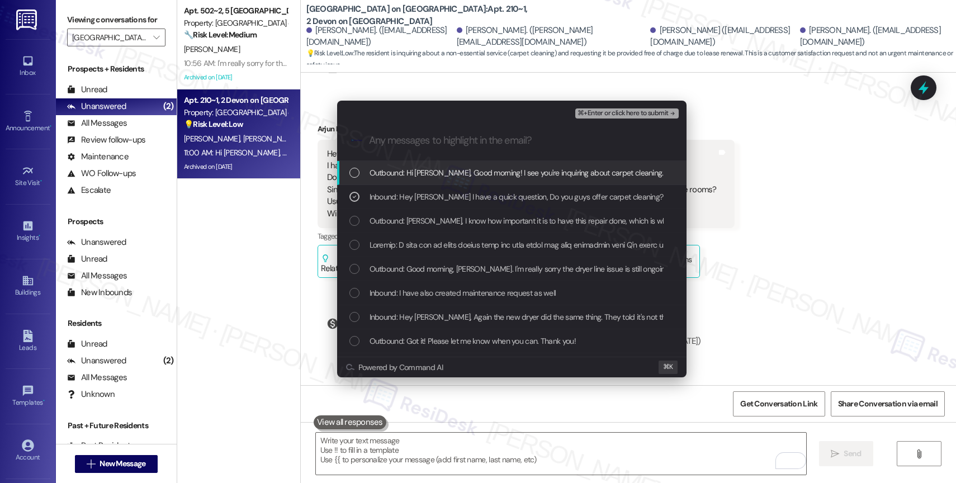
click at [659, 110] on span "⌘+Enter or click here to submit" at bounding box center [623, 114] width 91 height 8
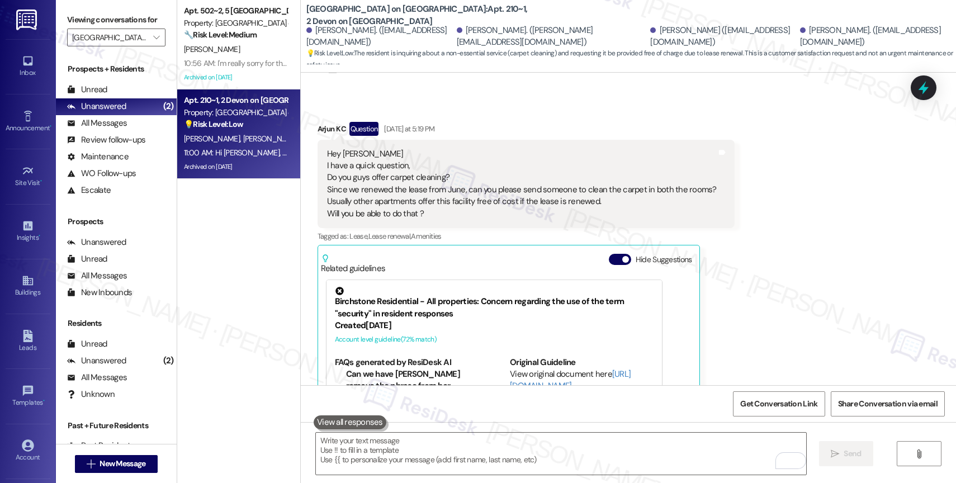
scroll to position [13799, 0]
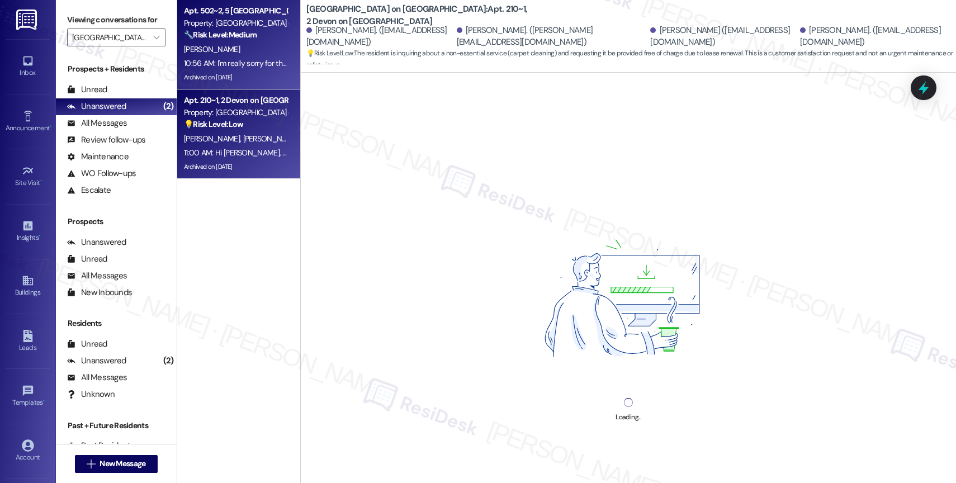
click at [213, 39] on strong "🔧 Risk Level: Medium" at bounding box center [220, 35] width 73 height 10
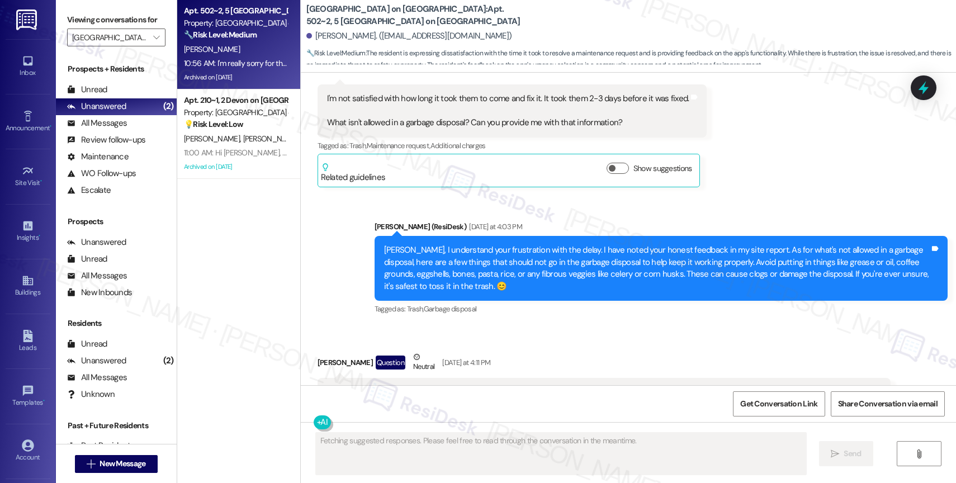
scroll to position [57630, 0]
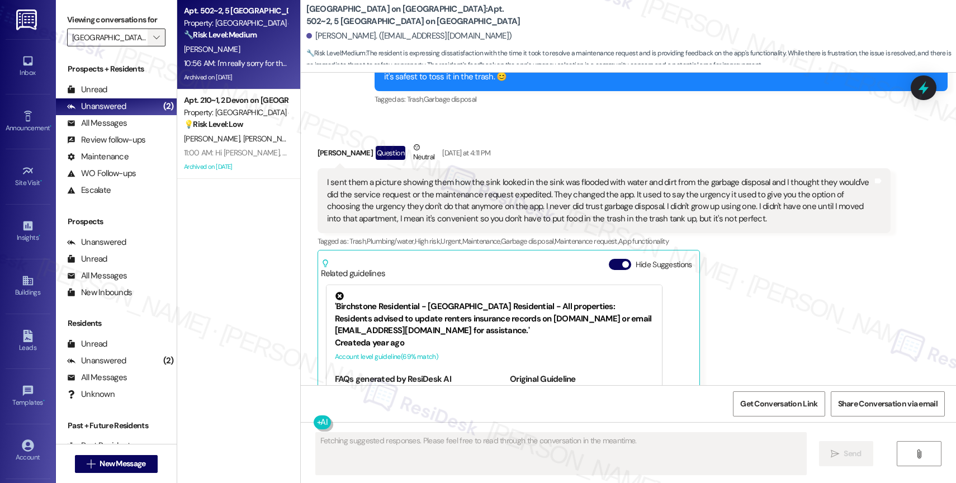
click at [153, 42] on icon "" at bounding box center [156, 37] width 6 height 9
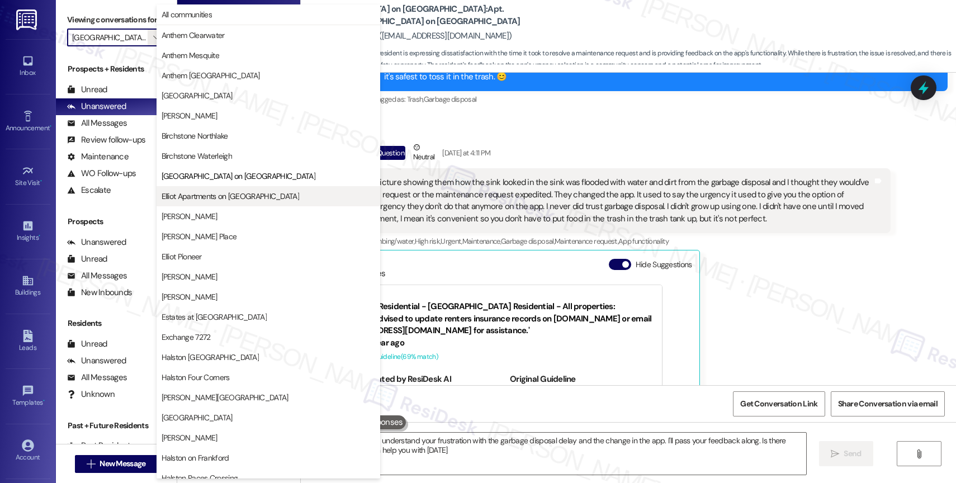
type textarea "Hi {{first_name}}, I understand your frustration with the garbage disposal dela…"
click at [210, 194] on span "Elliot Apartments on [GEOGRAPHIC_DATA]" at bounding box center [231, 196] width 138 height 11
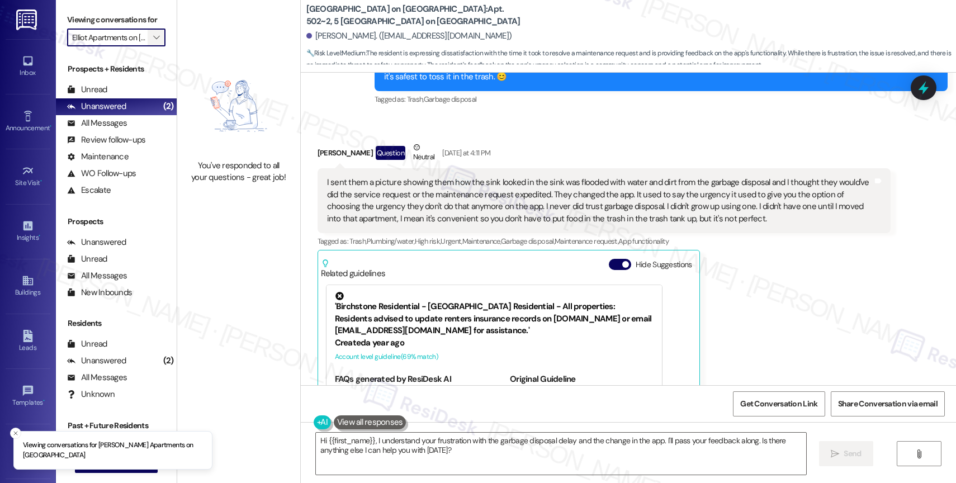
click at [153, 42] on icon "" at bounding box center [156, 37] width 6 height 9
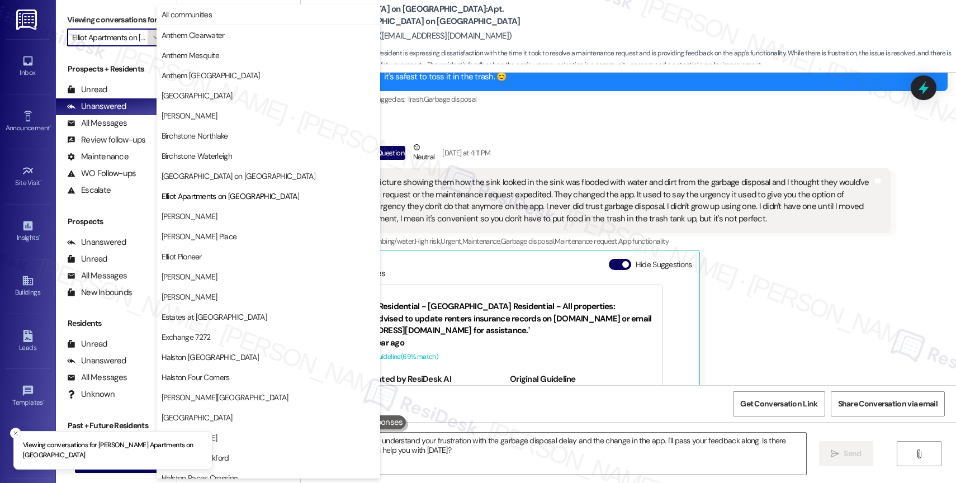
scroll to position [182, 0]
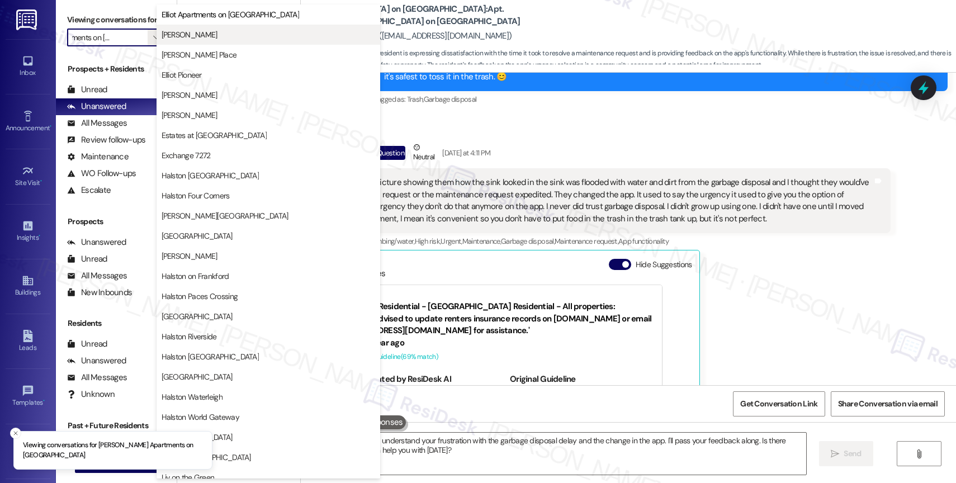
click at [210, 34] on span "[PERSON_NAME]" at bounding box center [190, 34] width 56 height 11
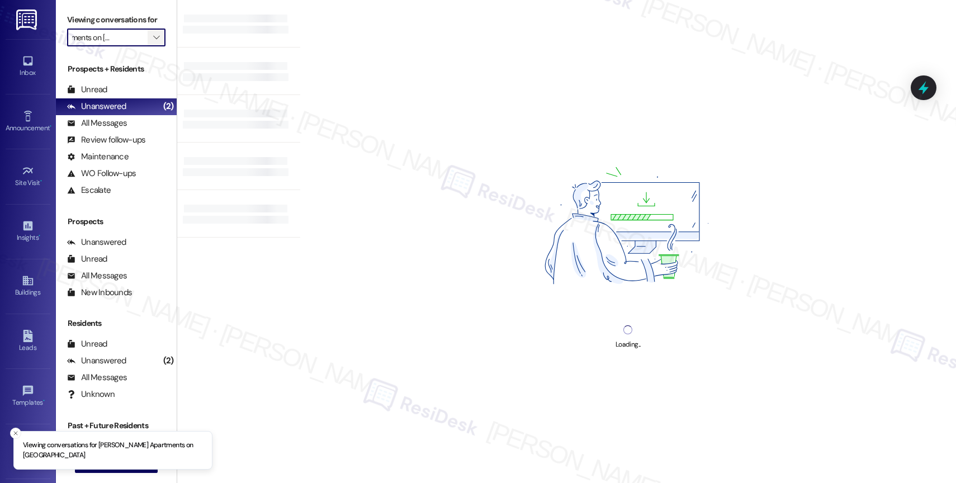
type input "[PERSON_NAME]"
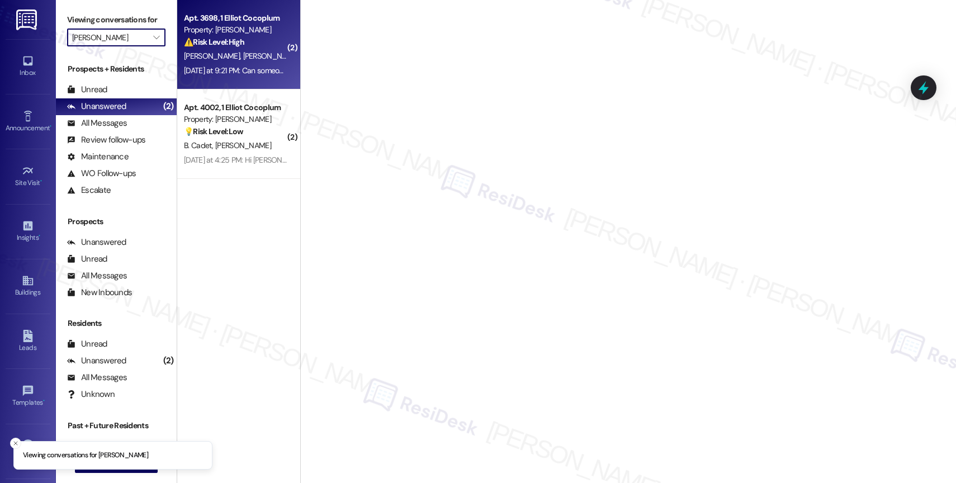
click at [216, 43] on strong "⚠️ Risk Level: High" at bounding box center [214, 42] width 60 height 10
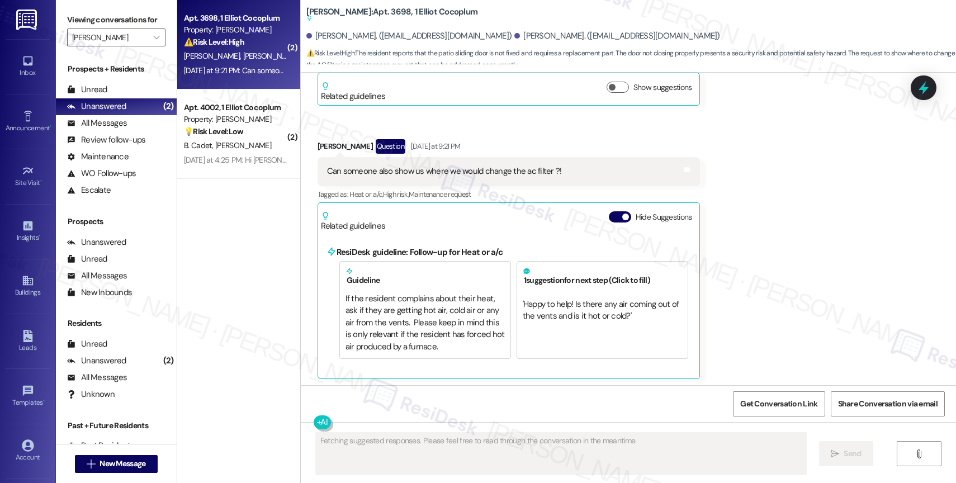
scroll to position [342, 0]
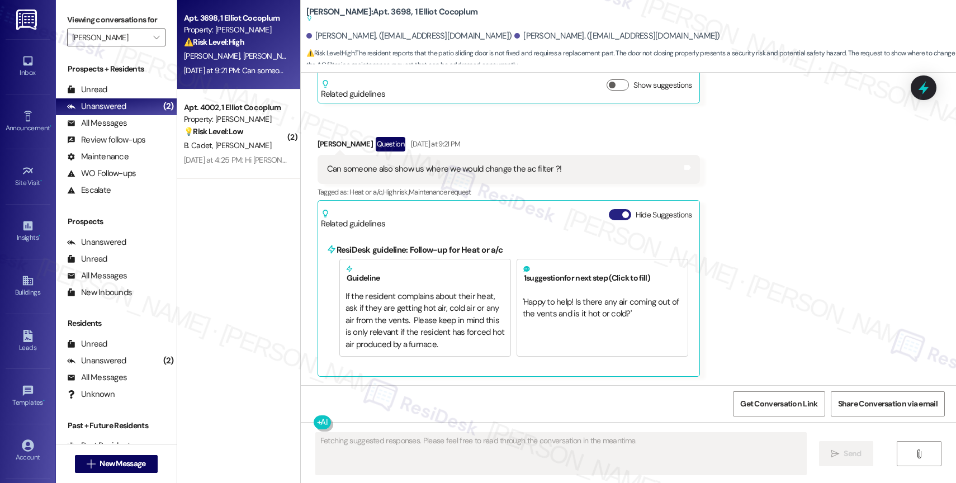
click at [609, 211] on button "Hide Suggestions" at bounding box center [620, 214] width 22 height 11
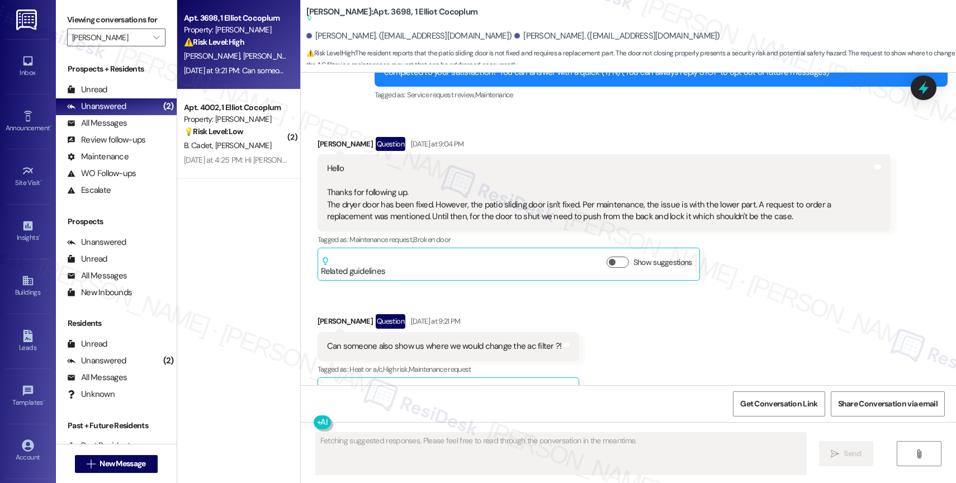
scroll to position [137, 0]
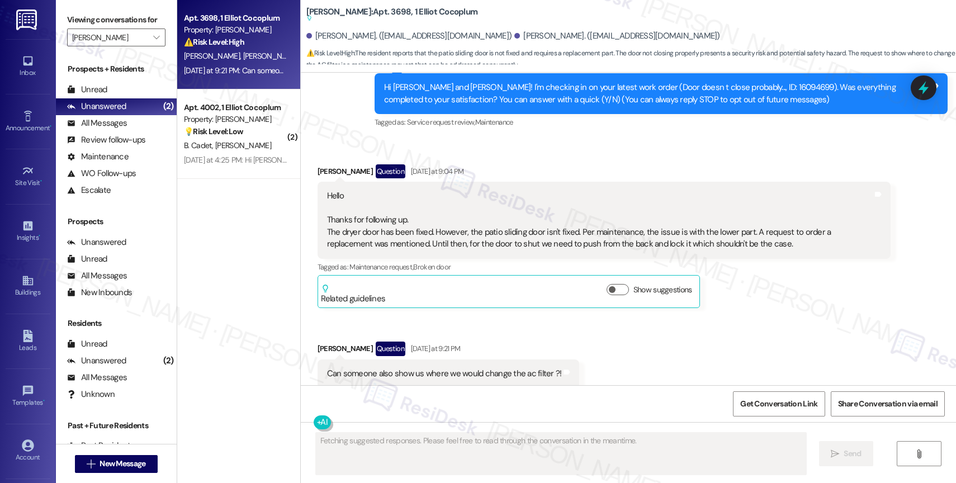
click at [522, 163] on div "Received via SMS Jerome Snowden Question Yesterday at 9:04 PM Hello Thanks for …" at bounding box center [604, 236] width 590 height 161
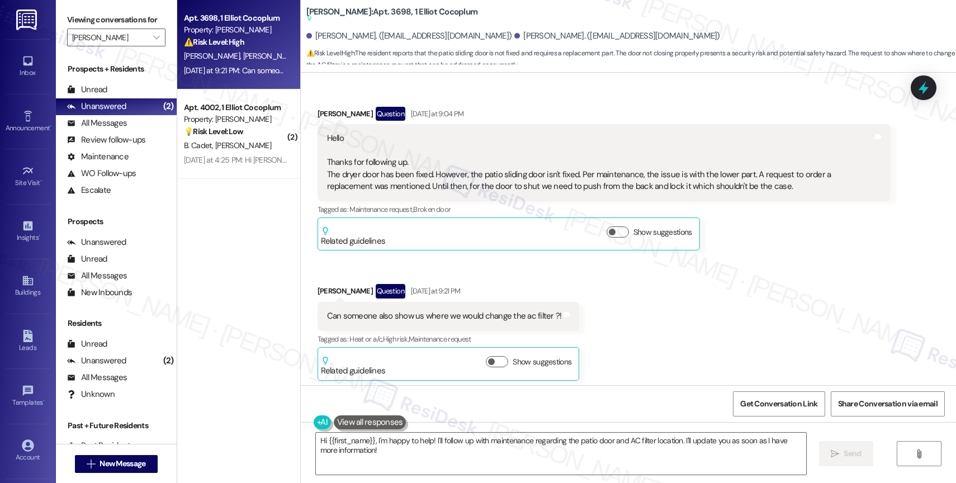
scroll to position [179, 0]
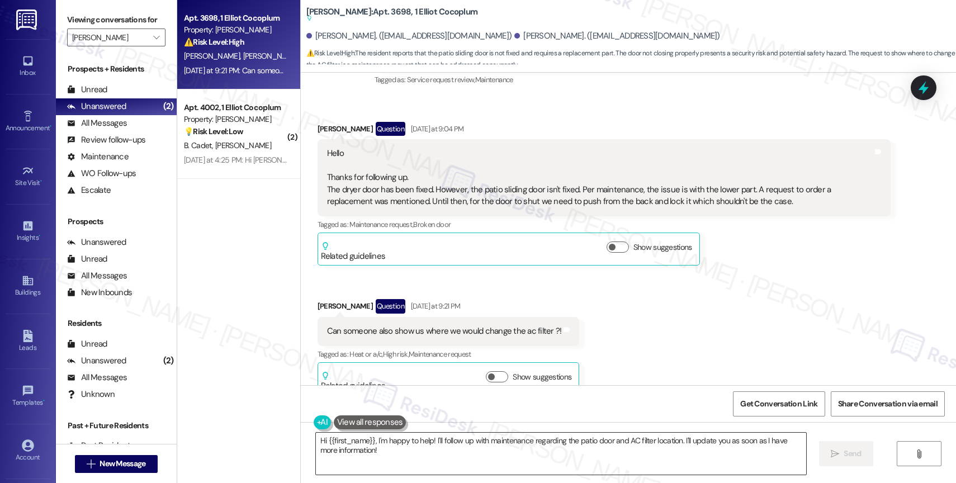
drag, startPoint x: 368, startPoint y: 440, endPoint x: 389, endPoint y: 463, distance: 31.3
click at [389, 463] on textarea "Hi {{first_name}}, I'm happy to help! I'll follow up with maintenance regarding…" at bounding box center [561, 454] width 490 height 42
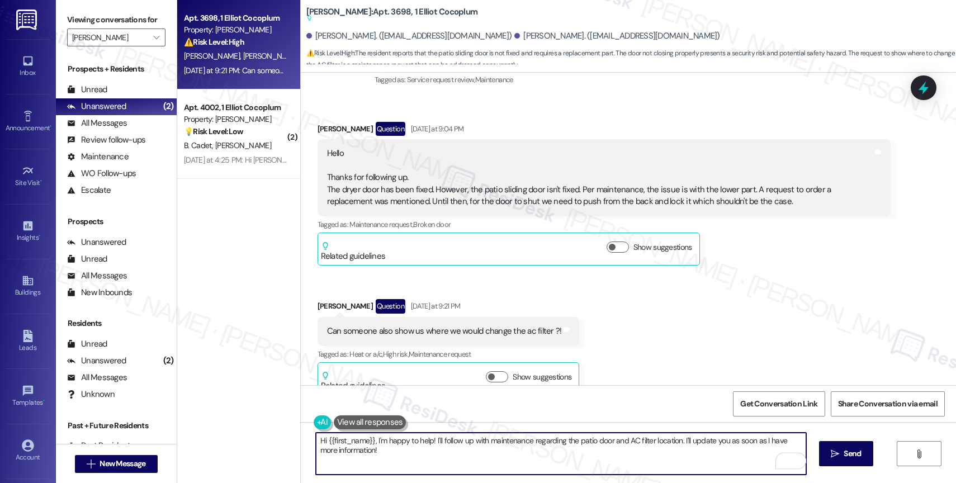
drag, startPoint x: 370, startPoint y: 441, endPoint x: 382, endPoint y: 459, distance: 21.4
click at [382, 459] on textarea "Hi {{first_name}}, I'm happy to help! I'll follow up with maintenance regarding…" at bounding box center [561, 454] width 490 height 42
click at [489, 442] on textarea "Hi {{first_name}}, thank you for updating me about the patio sliding door." at bounding box center [561, 454] width 490 height 42
click at [574, 443] on textarea "Hi {{first_name}}, thank you for updating me about the patio sliding door." at bounding box center [561, 454] width 490 height 42
type textarea "Hi {{first_name}}, thank you for updating me about the patio sliding door."
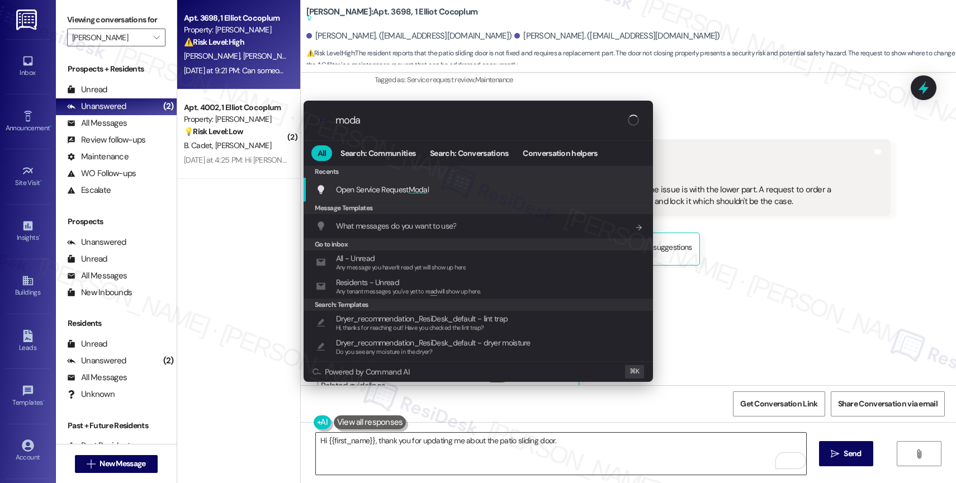
type input "modal"
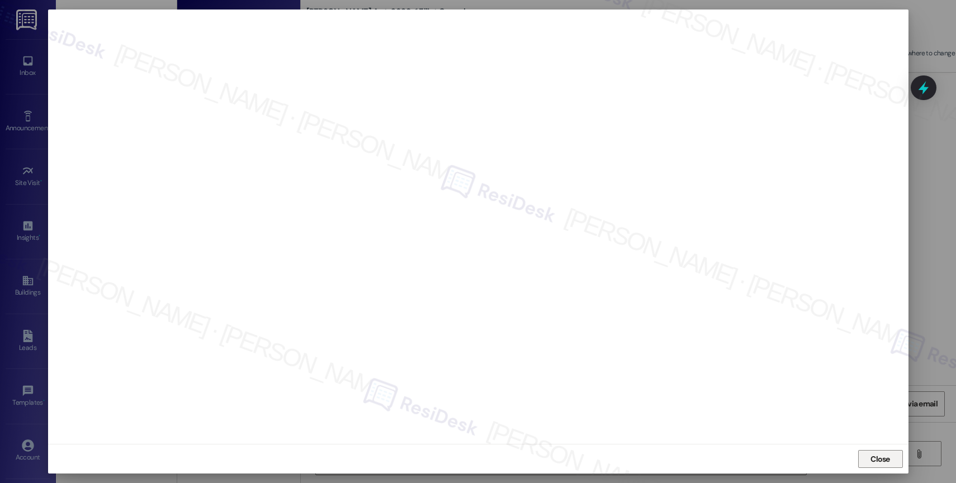
click at [886, 455] on span "Close" at bounding box center [881, 459] width 20 height 12
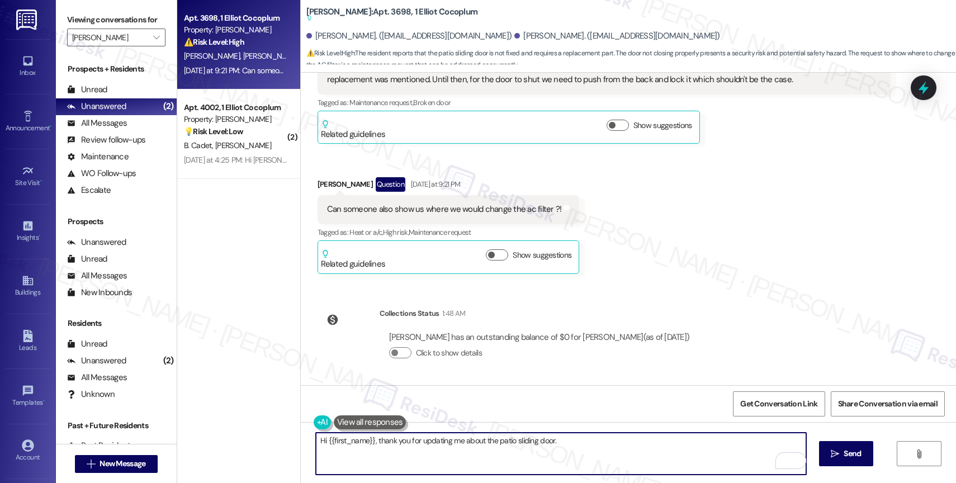
scroll to position [143, 0]
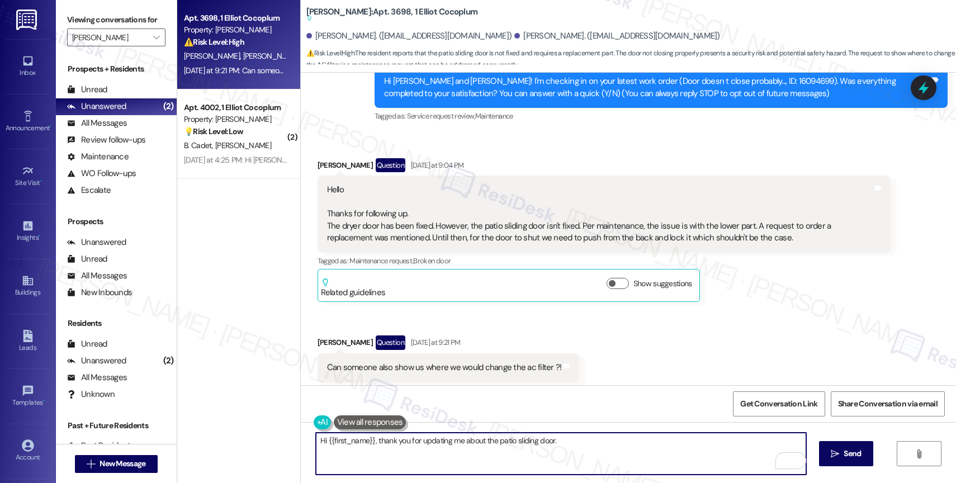
click at [585, 449] on textarea "Hi {{first_name}}, thank you for updating me about the patio sliding door." at bounding box center [561, 454] width 490 height 42
click at [791, 460] on div "1" at bounding box center [789, 461] width 12 height 12
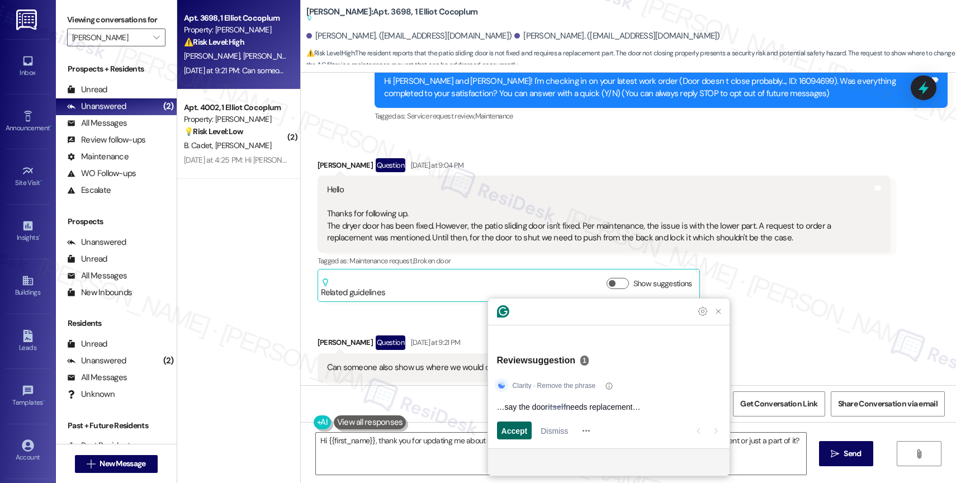
click at [513, 429] on span "Accept" at bounding box center [515, 431] width 26 height 12
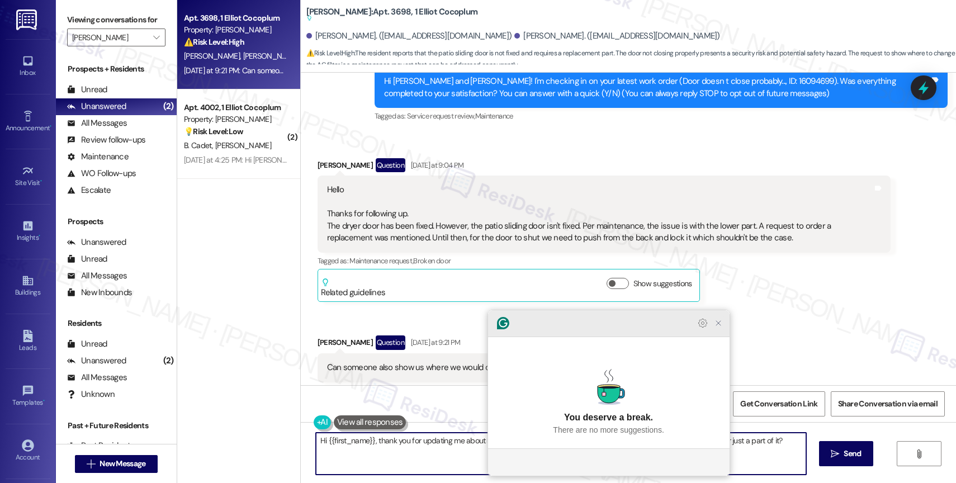
click at [722, 328] on icon "Close Grammarly Assistant" at bounding box center [718, 323] width 9 height 9
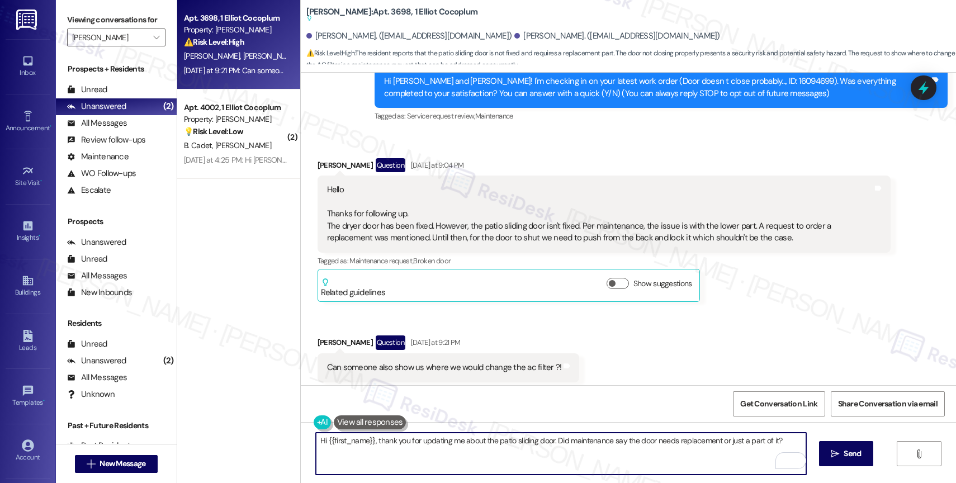
click at [787, 441] on textarea "Hi {{first_name}}, thank you for updating me about the patio sliding door. Did …" at bounding box center [561, 454] width 490 height 42
drag, startPoint x: 723, startPoint y: 440, endPoint x: 805, endPoint y: 441, distance: 82.2
click at [805, 441] on div "Hi {{first_name}}, thank you for updating me about the patio sliding door. Did …" at bounding box center [628, 464] width 655 height 84
click at [740, 403] on span "they" at bounding box center [747, 406] width 17 height 10
click at [718, 400] on div ", or" at bounding box center [722, 407] width 15 height 18
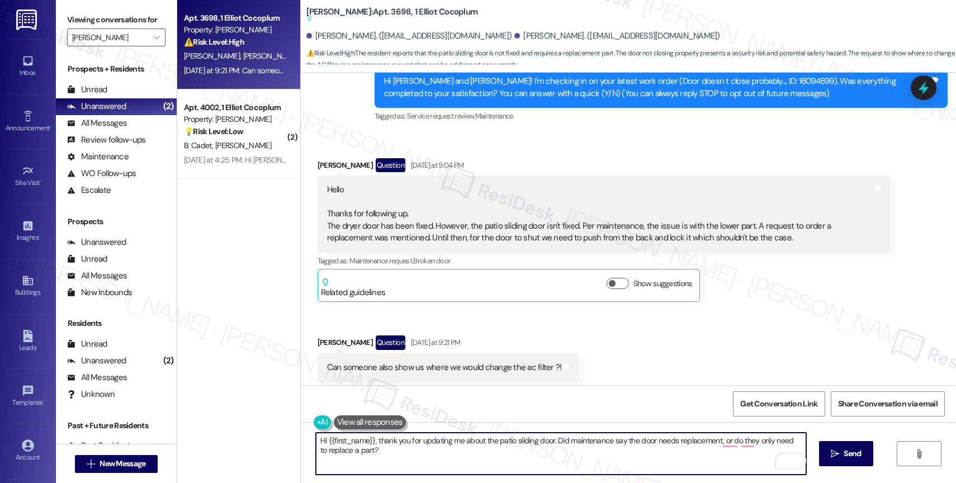
click at [643, 461] on textarea "Hi {{first_name}}, thank you for updating me about the patio sliding door. Did …" at bounding box center [561, 454] width 490 height 42
type textarea "Hi {{first_name}}, thank you for updating me about the patio sliding door. Did …"
click at [791, 462] on div "1" at bounding box center [789, 461] width 12 height 12
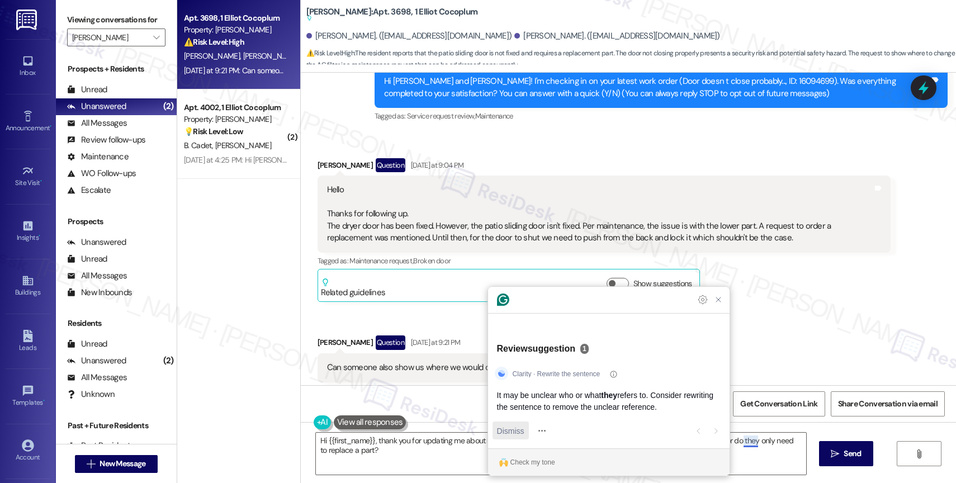
click at [511, 431] on span "Dismiss" at bounding box center [510, 431] width 27 height 12
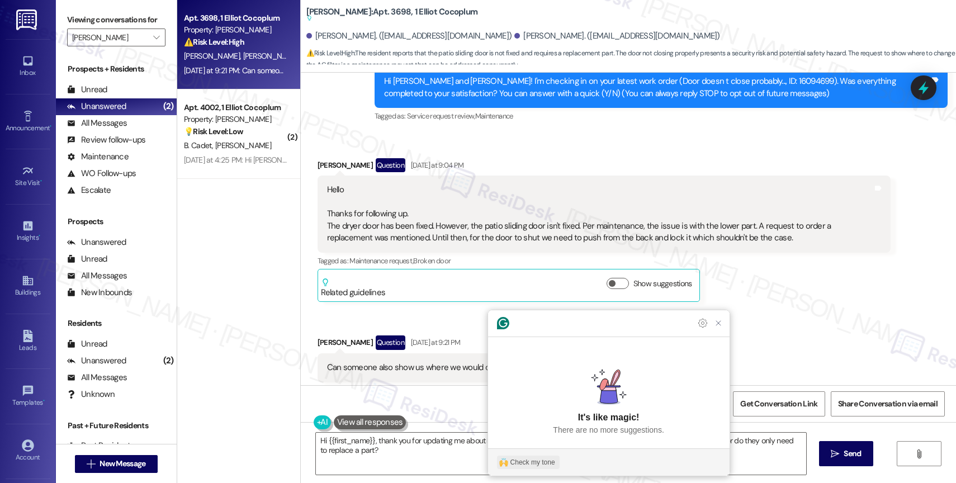
click at [538, 464] on div "Check my tone" at bounding box center [533, 462] width 45 height 10
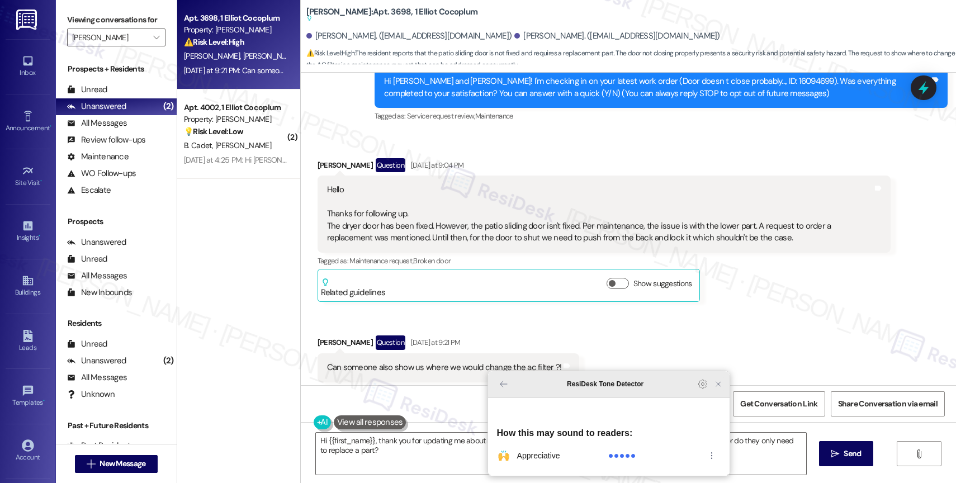
click at [714, 389] on icon "Close Grammarly Assistant" at bounding box center [718, 384] width 9 height 9
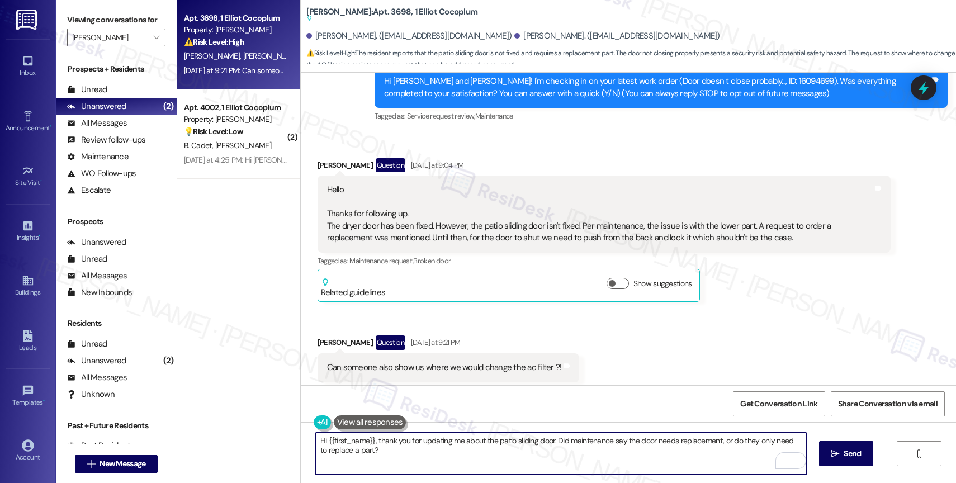
scroll to position [301, 0]
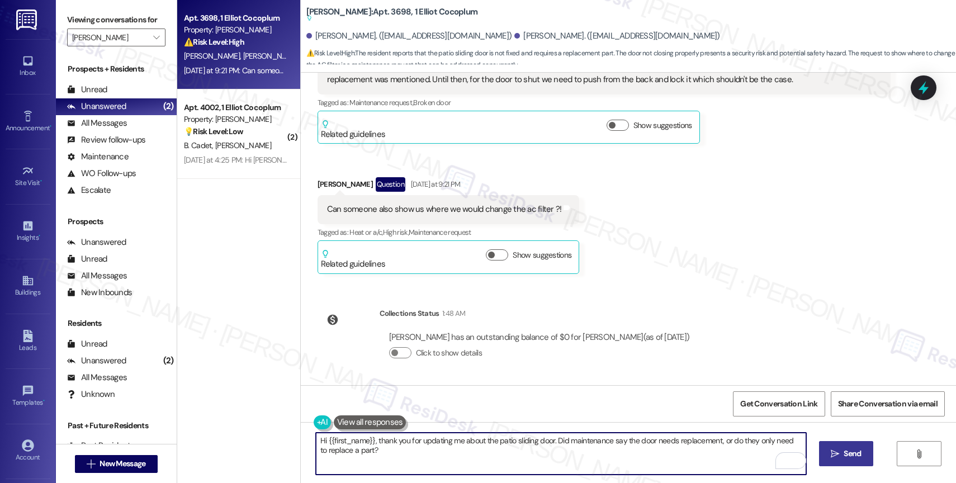
click at [835, 457] on icon "" at bounding box center [835, 454] width 8 height 9
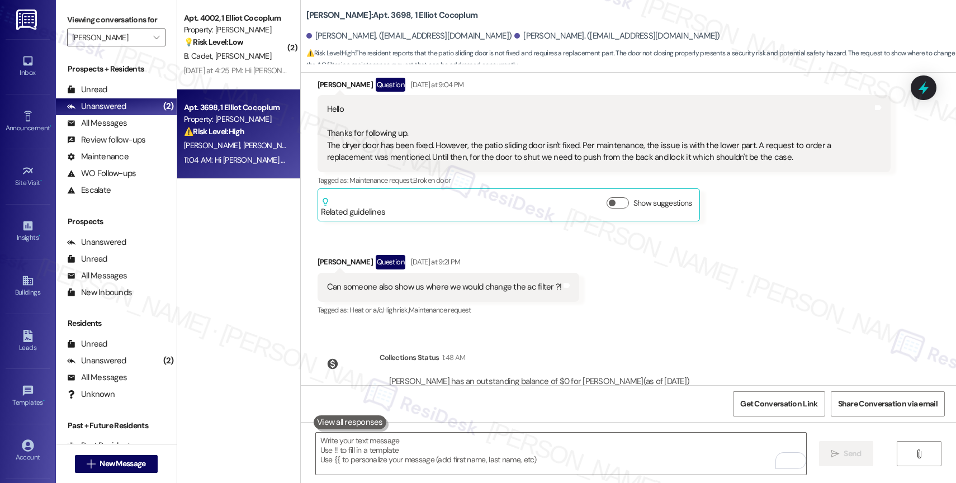
scroll to position [358, 0]
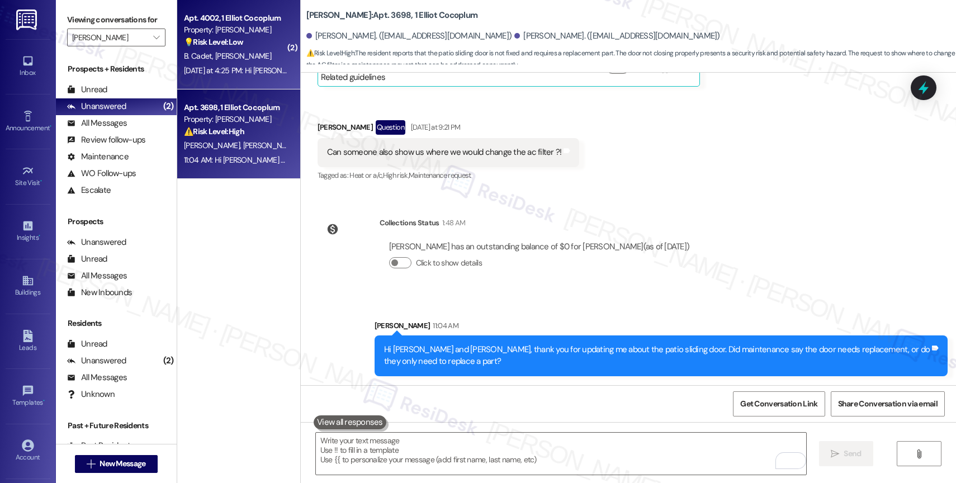
click at [233, 46] on strong "💡 Risk Level: Low" at bounding box center [213, 42] width 59 height 10
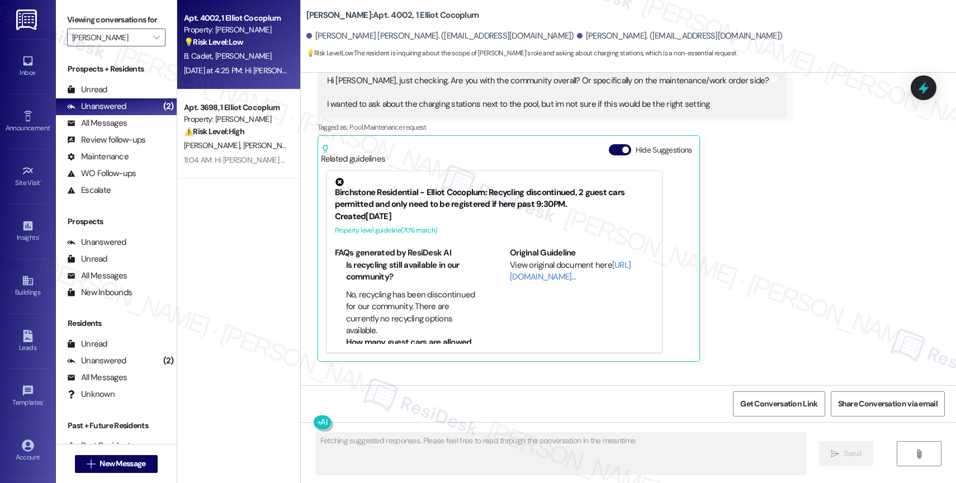
scroll to position [1047, 0]
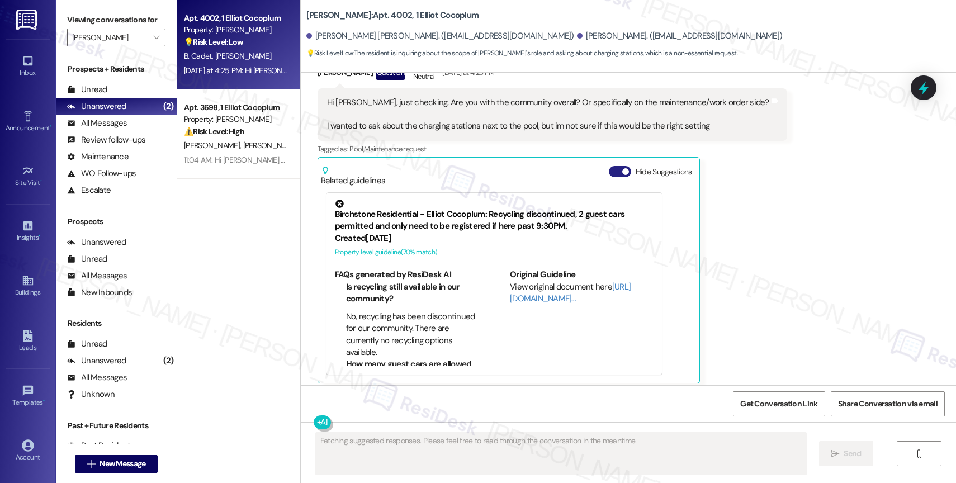
click at [610, 171] on button "Hide Suggestions" at bounding box center [620, 171] width 22 height 11
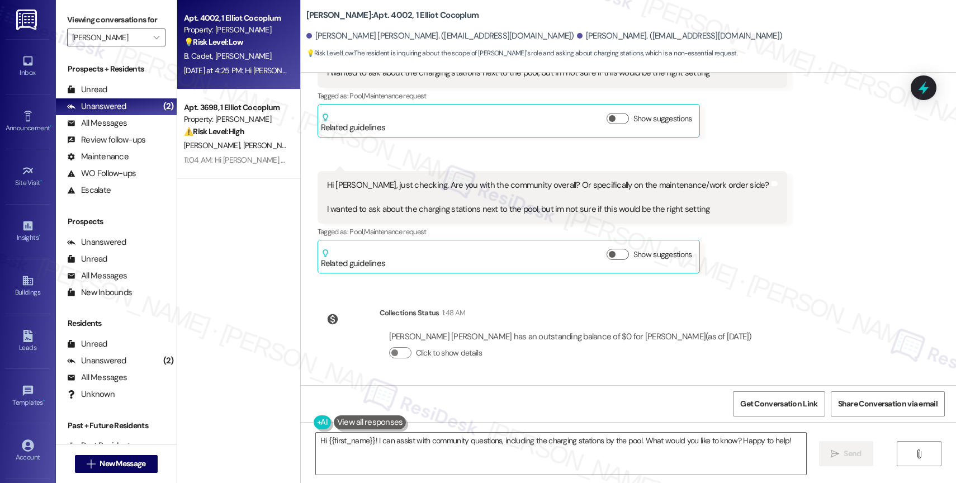
scroll to position [954, 0]
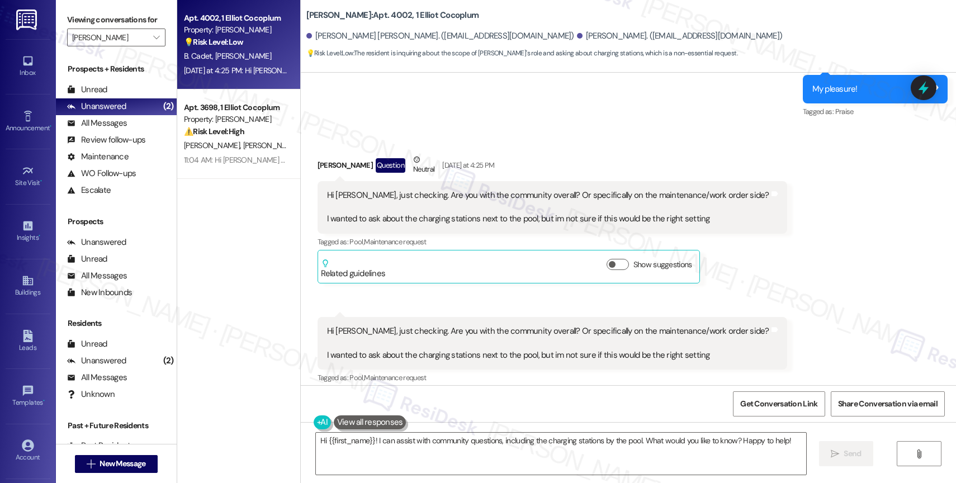
click at [601, 127] on div "Sent via SMS Sarah (ResiDesk) Yesterday at 4:14 PM My pleasure! Tags and notes …" at bounding box center [628, 81] width 655 height 95
click at [504, 153] on div "Received via SMS Billy Cadet Question Neutral Yesterday at 4:25 PM Hi Sarah, ju…" at bounding box center [552, 218] width 486 height 147
click at [408, 450] on textarea "Hi {{first_name}}! I can assist with community questions, including the chargin…" at bounding box center [561, 454] width 490 height 42
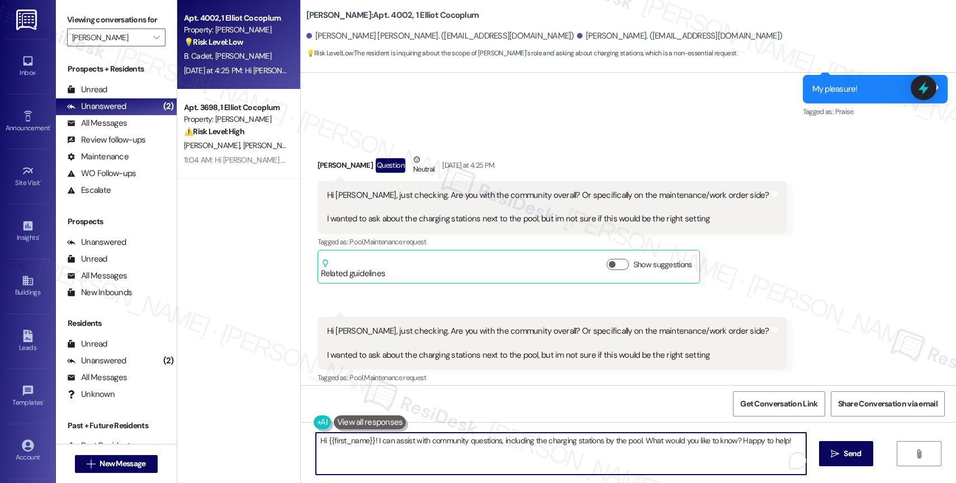
click at [408, 450] on textarea "Hi {{first_name}}! I can assist with community questions, including the chargin…" at bounding box center [561, 454] width 490 height 42
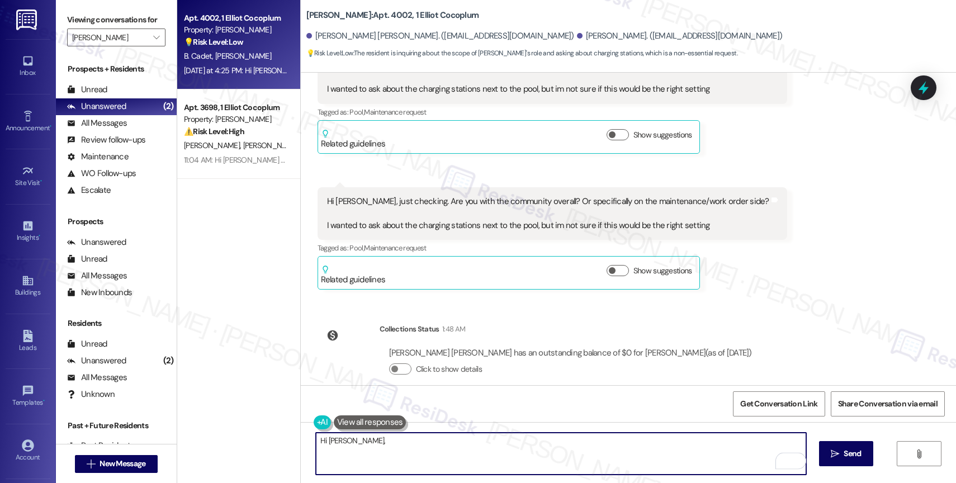
scroll to position [1100, 0]
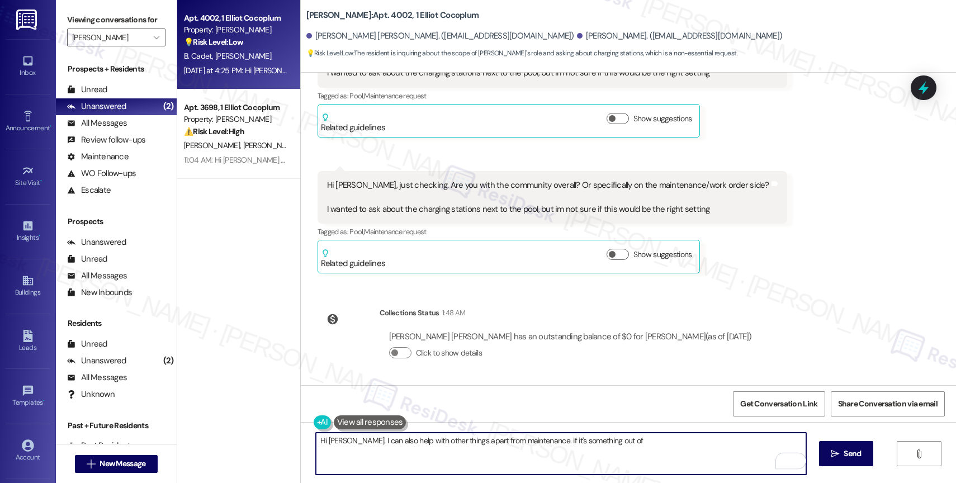
drag, startPoint x: 526, startPoint y: 441, endPoint x: 701, endPoint y: 438, distance: 175.6
click at [701, 438] on textarea "Hi Billy. I can also help with other things apart from maintenance. if it's som…" at bounding box center [561, 454] width 490 height 42
drag, startPoint x: 338, startPoint y: 441, endPoint x: 688, endPoint y: 452, distance: 350.2
click at [688, 452] on textarea "Hi Billy. I can also help with other things apart from maintenance." at bounding box center [561, 454] width 490 height 42
click at [556, 441] on textarea "Hi Billy. I work closely with the site team so you can ask anything here. What …" at bounding box center [561, 454] width 490 height 42
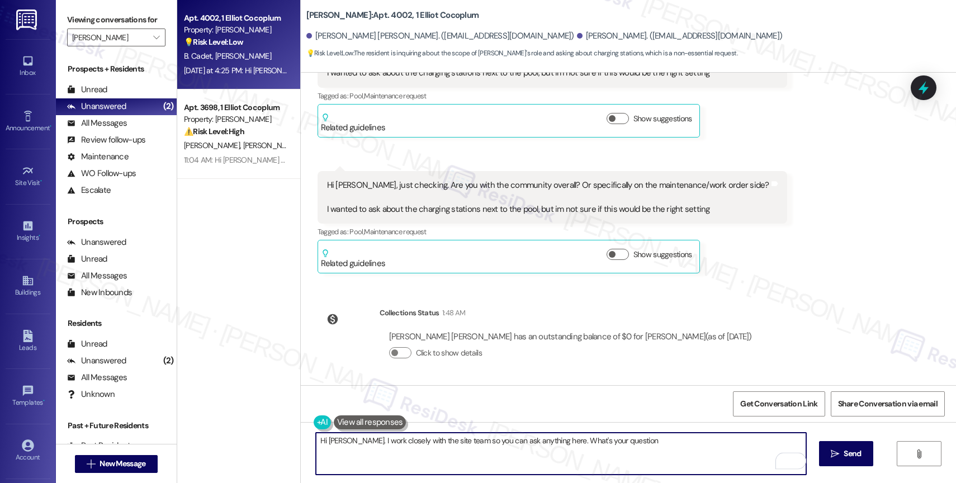
click at [648, 446] on textarea "Hi Billy. I work closely with the site team so you can ask anything here. What'…" at bounding box center [561, 454] width 490 height 42
click at [331, 440] on textarea "Hi Billy. I work closely with the site team, so you can ask anything here. What…" at bounding box center [561, 454] width 490 height 42
type textarea "Hi Billy, Good morning! I work closely with the site team, so you can ask anyth…"
click at [790, 460] on icon "Open Grammarly. 0 Suggestions." at bounding box center [789, 461] width 12 height 12
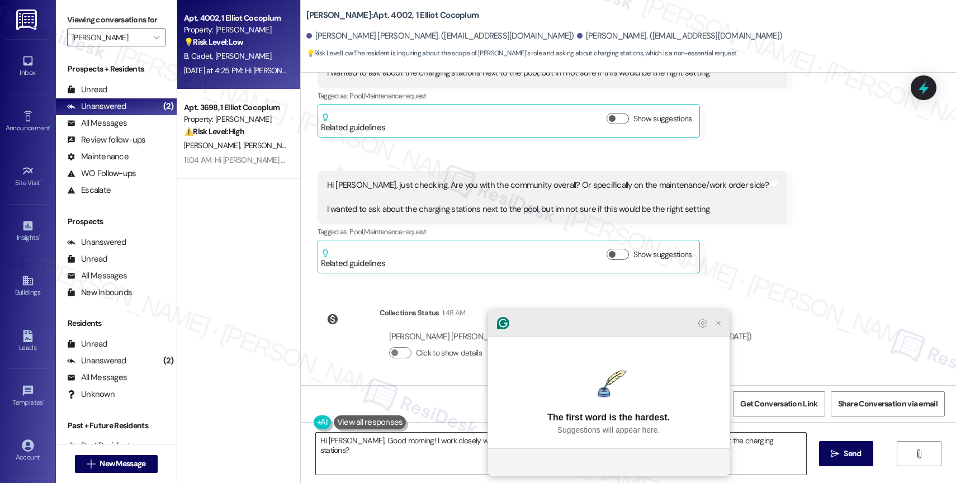
click at [721, 328] on icon "Close Grammarly Assistant" at bounding box center [718, 323] width 9 height 9
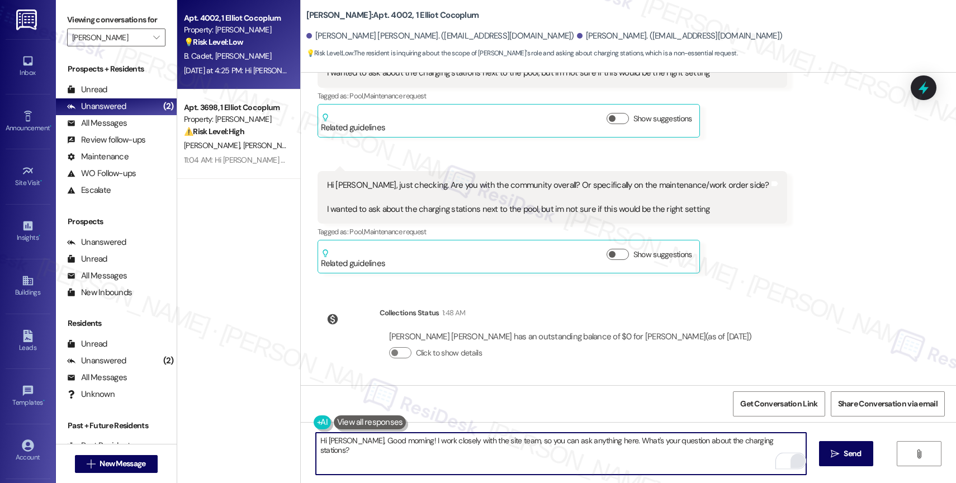
scroll to position [849, 0]
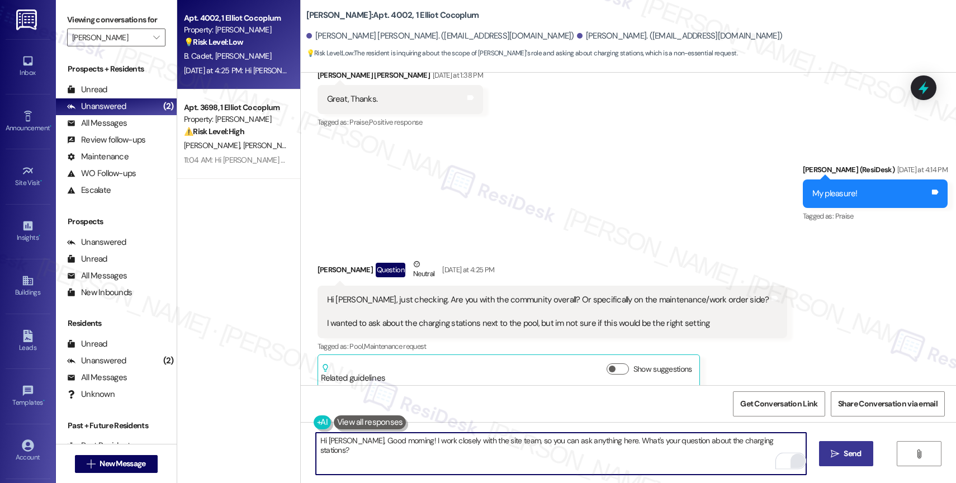
click at [844, 448] on span "Send" at bounding box center [852, 454] width 17 height 12
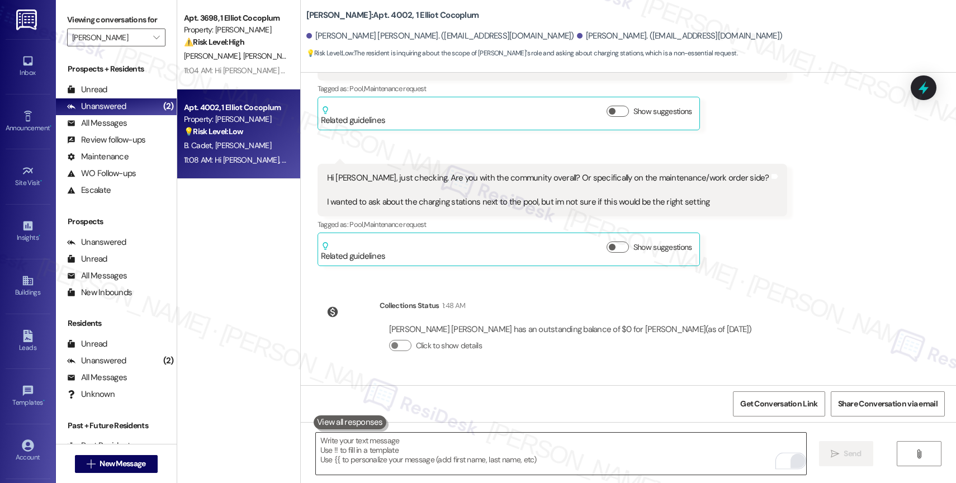
scroll to position [1178, 0]
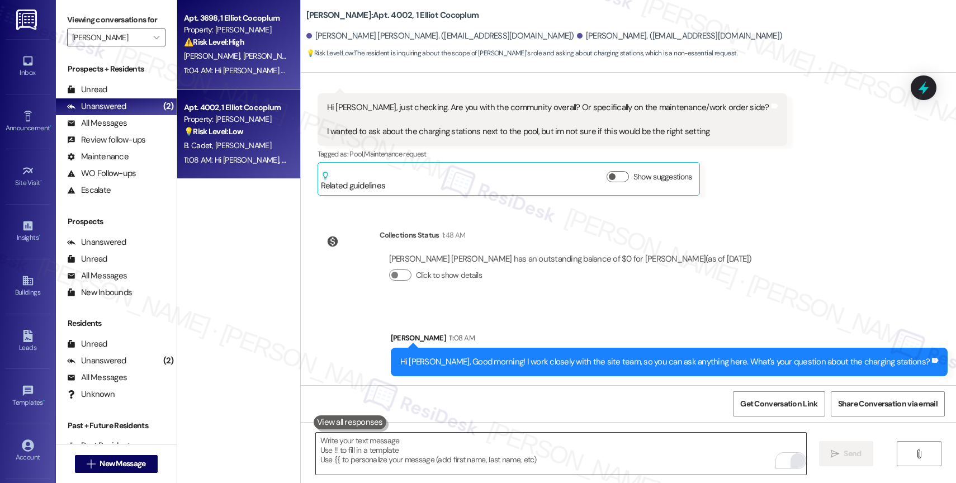
click at [229, 49] on div "Apt. 3698, 1 Elliot Cocoplum Property: Elliot Cocoplum ⚠️ Risk Level: High The …" at bounding box center [236, 30] width 106 height 38
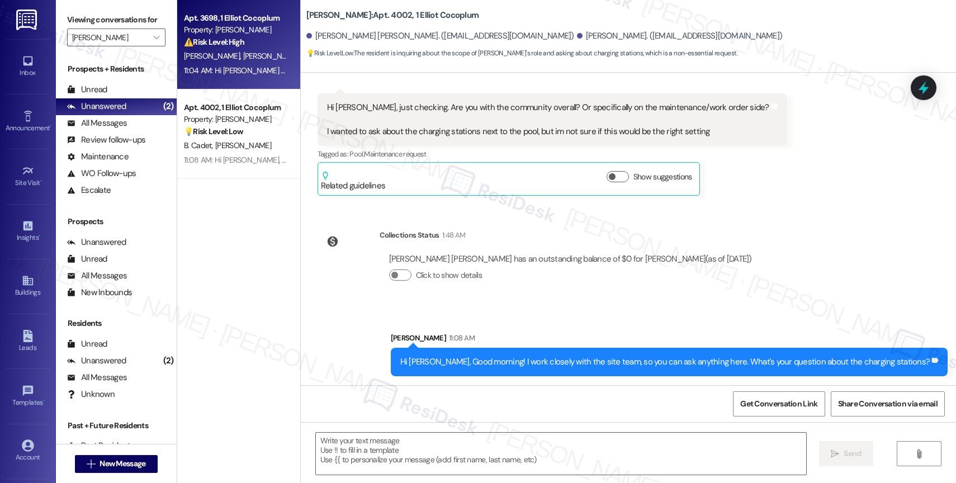
type textarea "Fetching suggested responses. Please feel free to read through the conversation…"
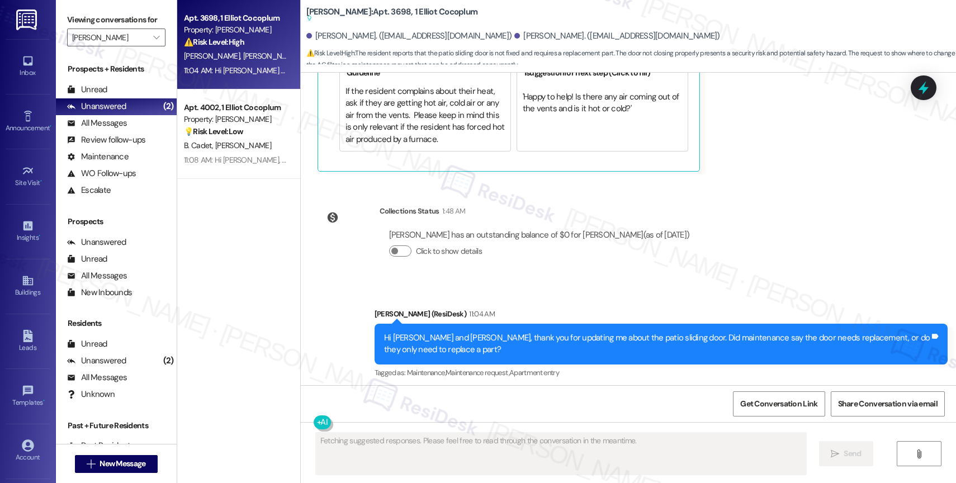
scroll to position [551, 0]
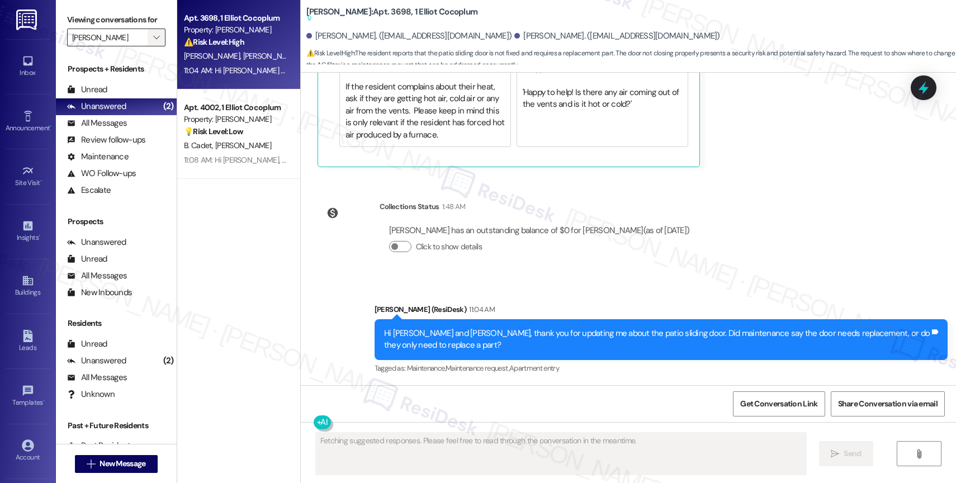
click at [153, 42] on icon "" at bounding box center [156, 37] width 6 height 9
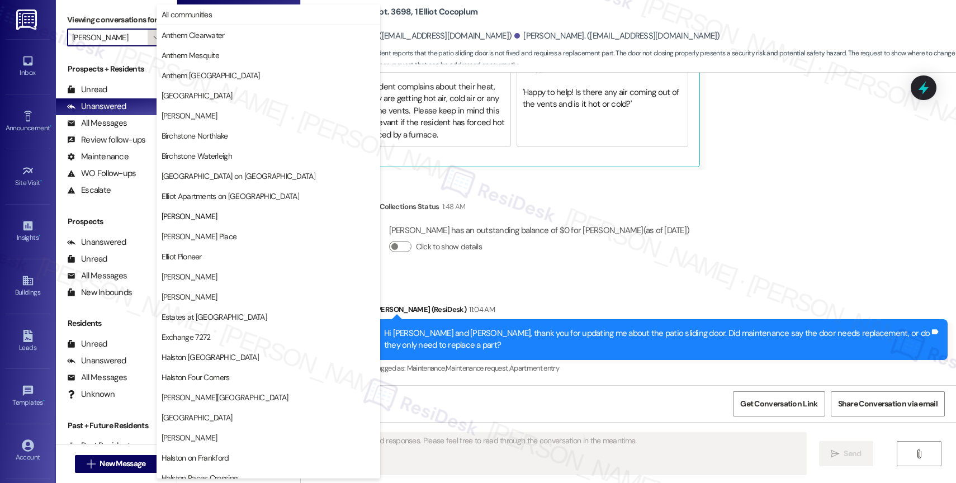
scroll to position [182, 0]
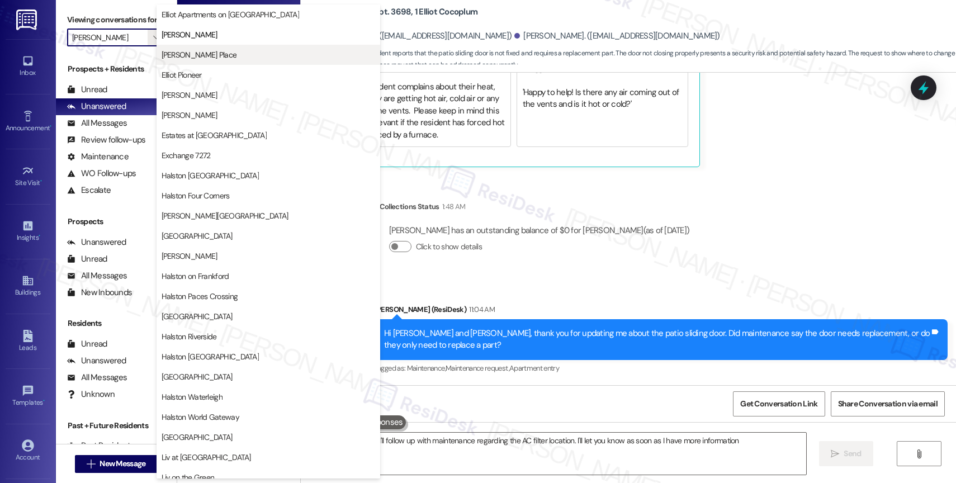
type textarea "Hi {{first_name}}! I'll follow up with maintenance regarding the AC filter loca…"
click at [214, 48] on button "[PERSON_NAME] Place" at bounding box center [269, 55] width 224 height 20
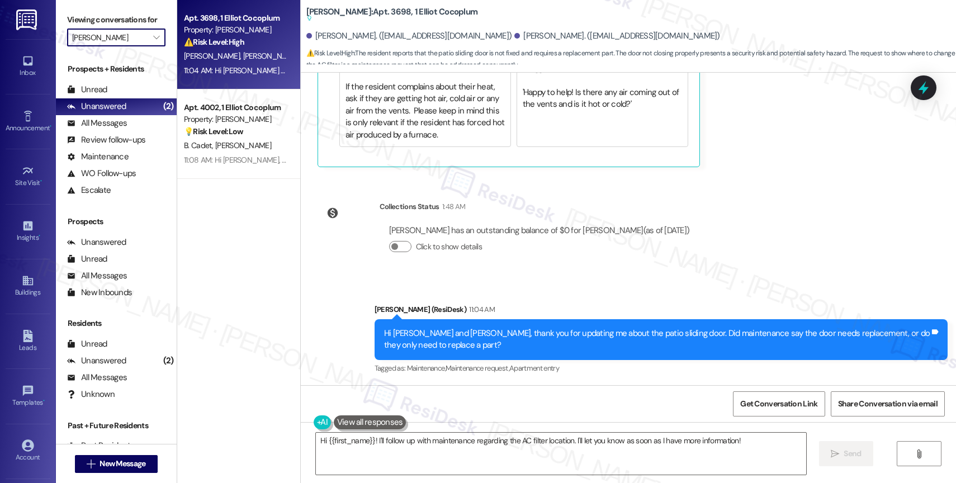
type input "[PERSON_NAME] Place"
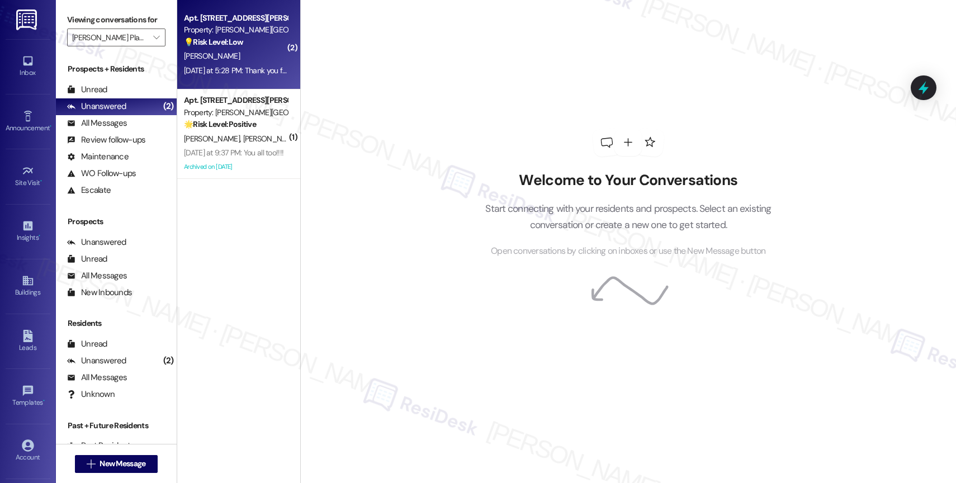
click at [249, 58] on div "E. Cajuste" at bounding box center [236, 56] width 106 height 14
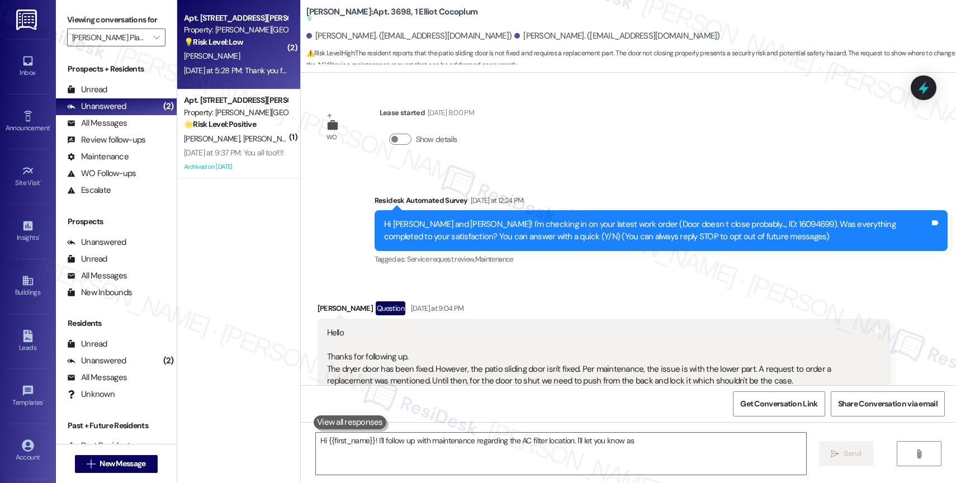
type textarea "Hi {{first_name}}! I'll follow up with maintenance regarding the AC filter loca…"
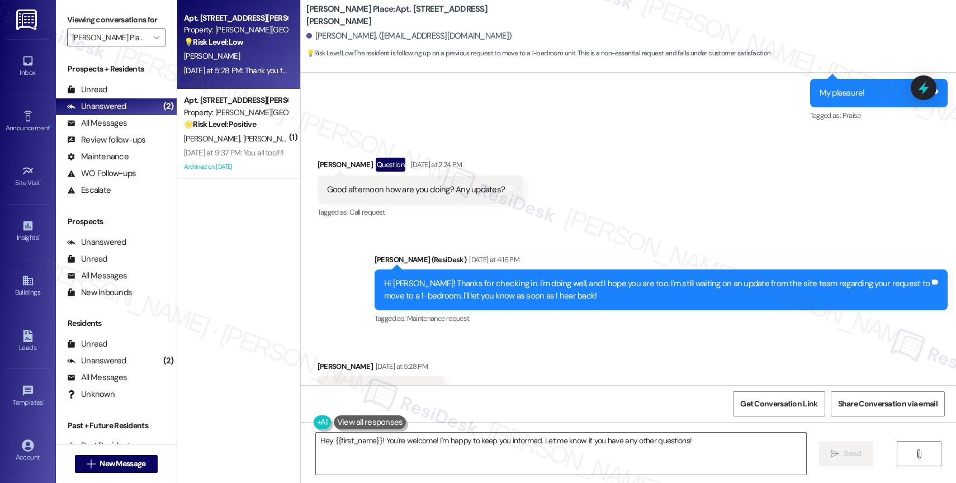
scroll to position [1189, 0]
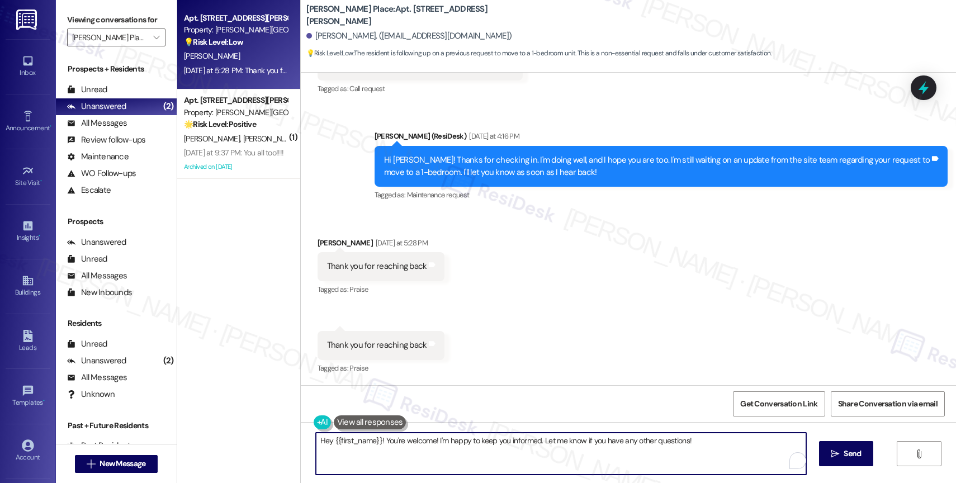
click at [391, 442] on textarea "Hey {{first_name}}! You're welcome! I'm happy to keep you informed. Let me know…" at bounding box center [561, 454] width 490 height 42
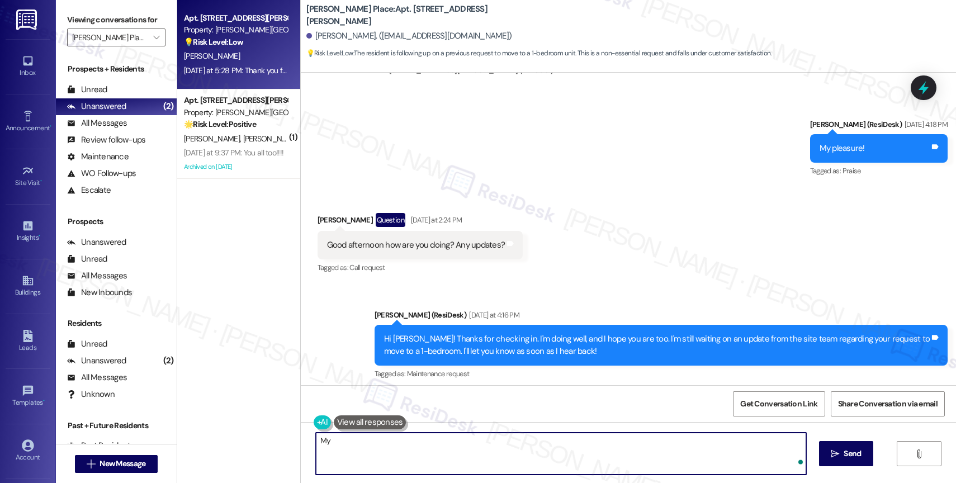
scroll to position [882, 0]
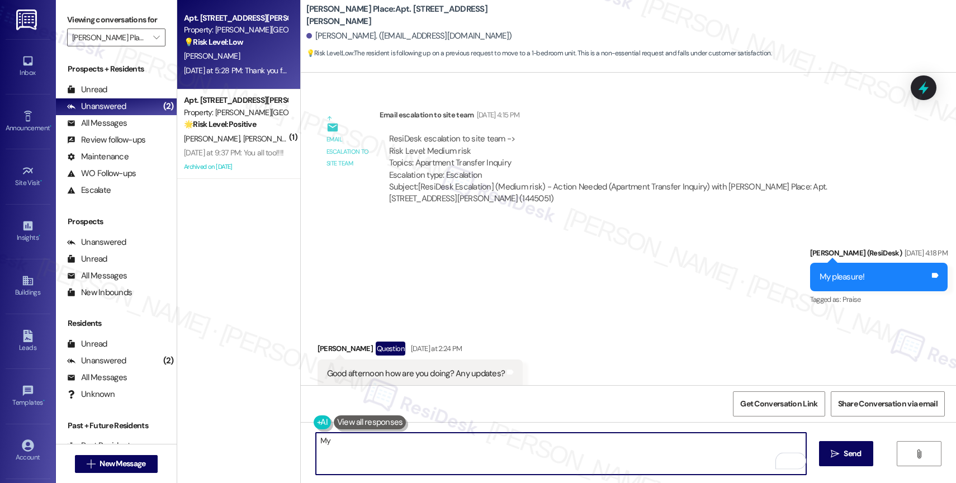
type textarea "M"
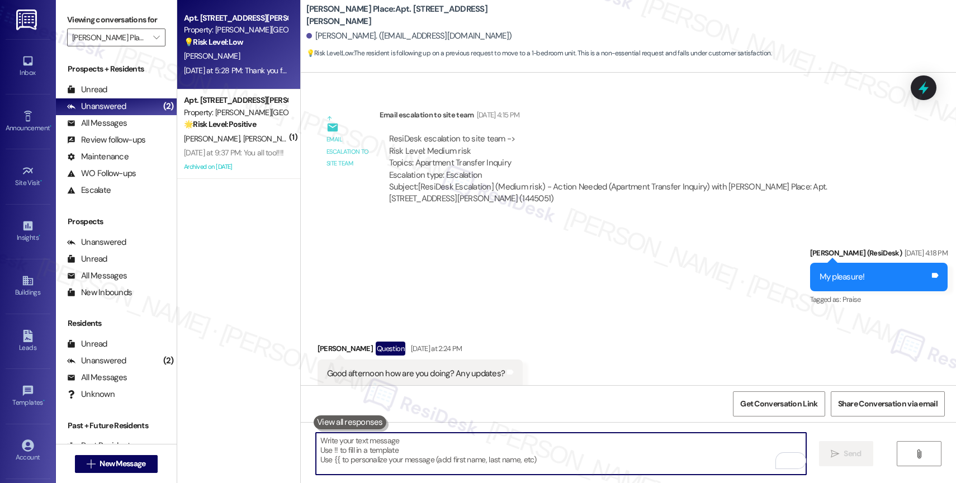
type textarea "y"
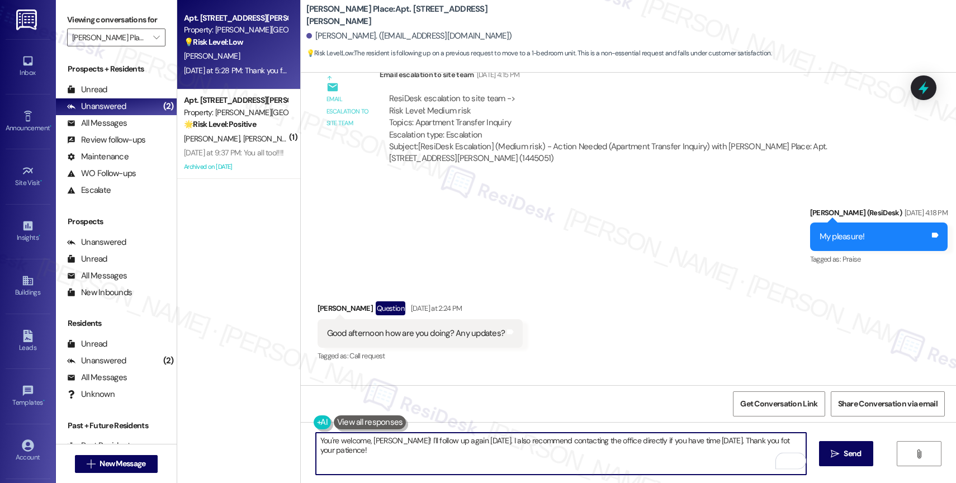
scroll to position [1189, 0]
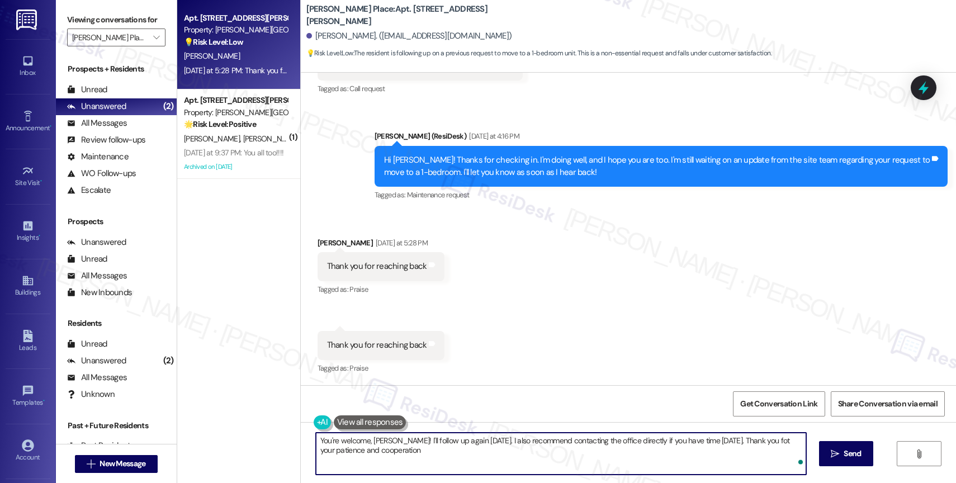
type textarea "You're welcome, Edner! I'll follow up again today. I also recommend contacting …"
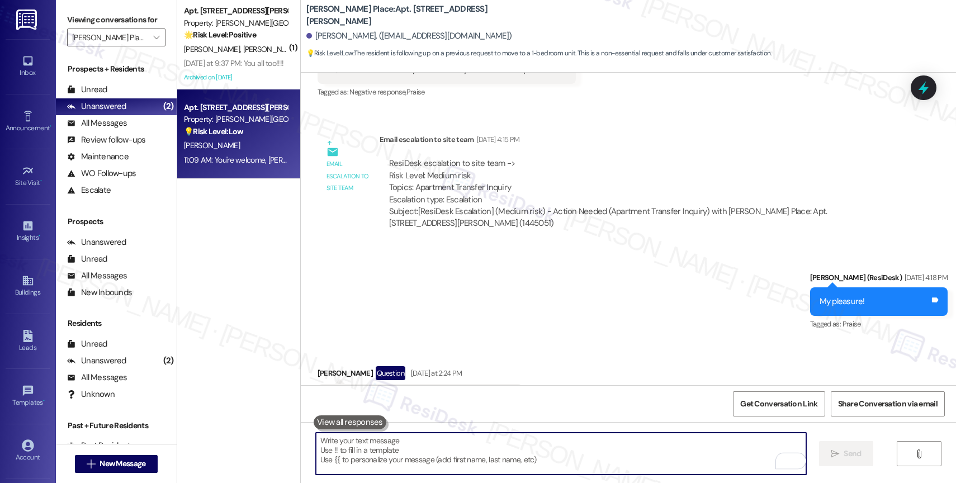
scroll to position [757, 0]
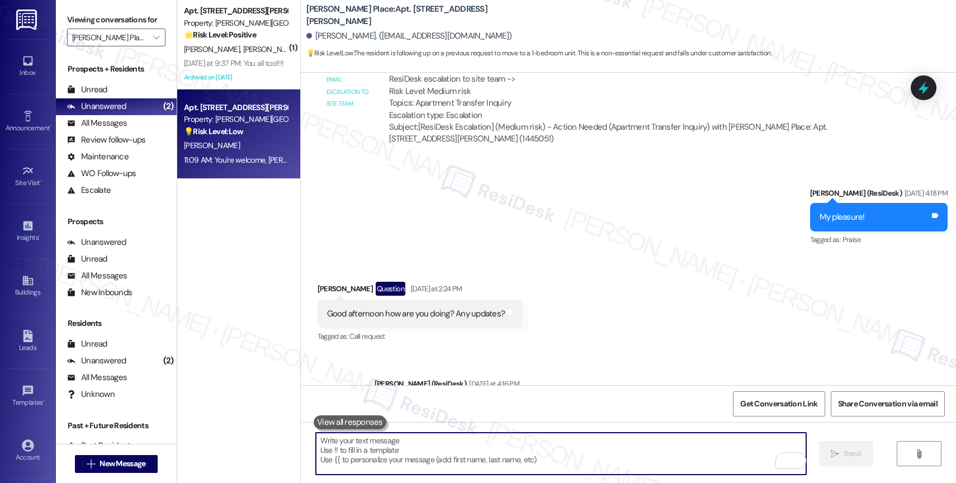
click at [528, 278] on div "Received via SMS Edner Cajuste Question Yesterday at 2:24 PM Good afternoon how…" at bounding box center [628, 305] width 655 height 97
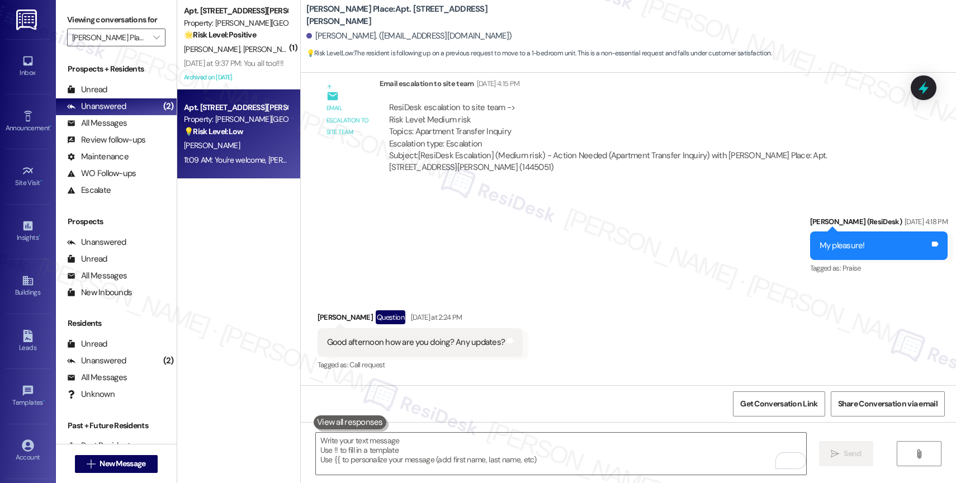
scroll to position [884, 0]
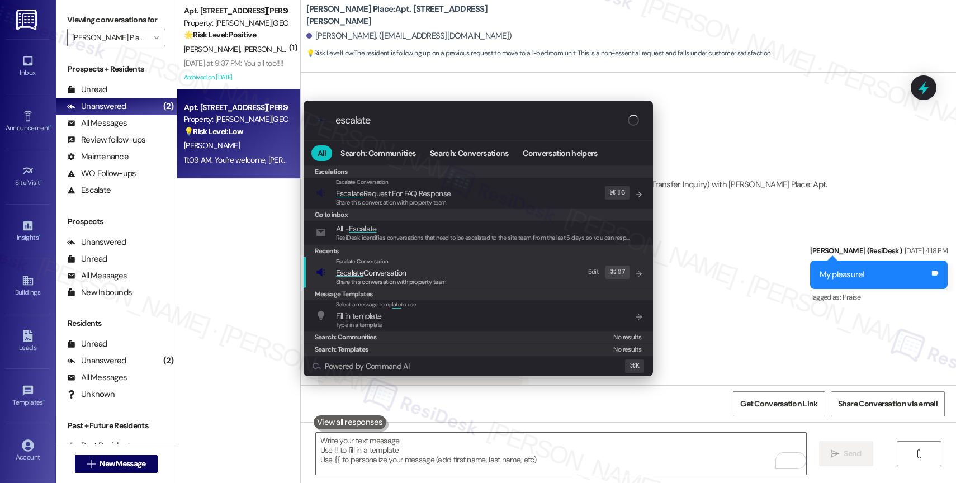
type input "escalate"
click at [381, 266] on div "Escalate Conversation Escalate Conversation Share this conversation with proper…" at bounding box center [391, 272] width 111 height 30
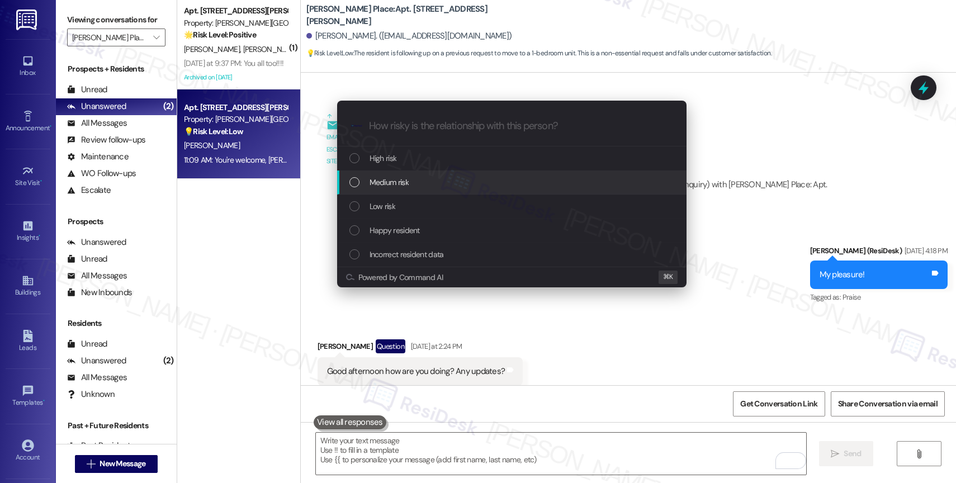
click at [386, 171] on div "Medium risk" at bounding box center [511, 183] width 349 height 24
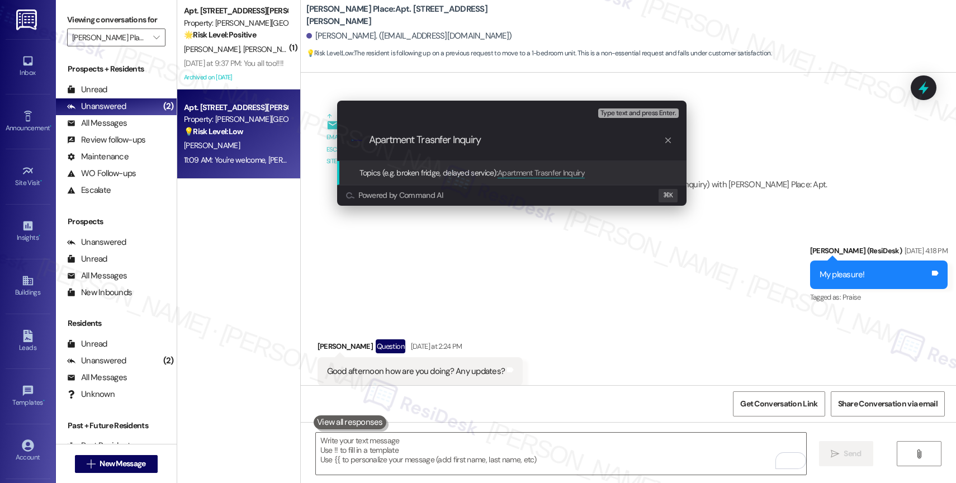
click at [440, 136] on input "Apartment Trasnfer Inquiry" at bounding box center [516, 140] width 295 height 12
type input "Apartment Transfer Inquiry"
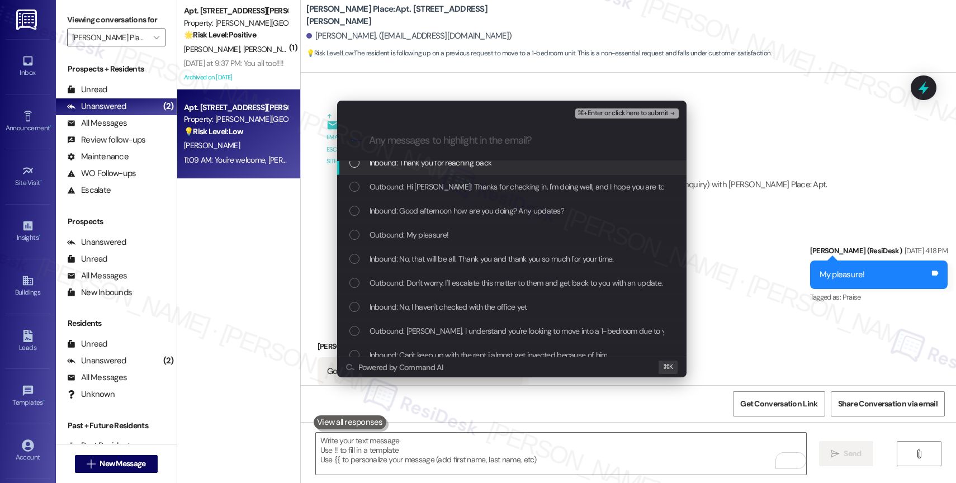
scroll to position [131, 0]
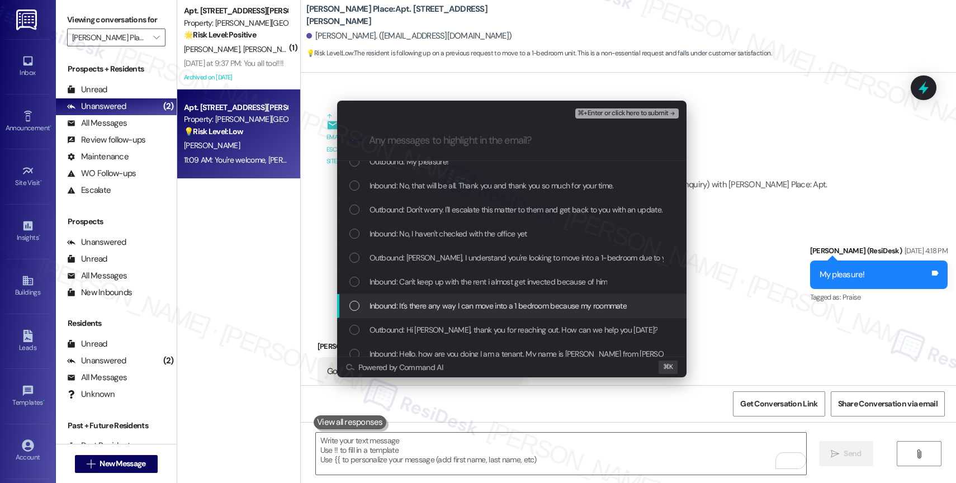
click at [447, 308] on span "Inbound: It's there any way I can move into a 1 bedroom because my roommate" at bounding box center [499, 306] width 258 height 12
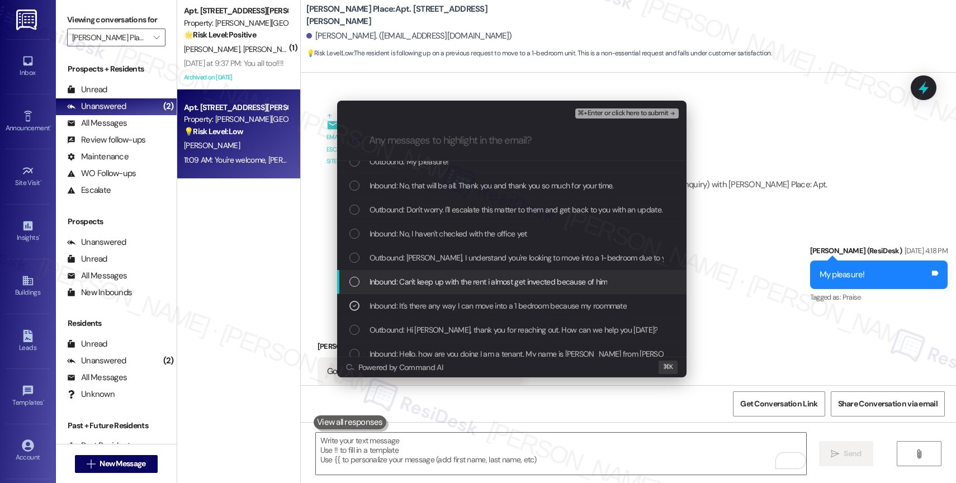
click at [448, 282] on span "Inbound: Can't keep up with the rent i almost get invected because of him" at bounding box center [489, 282] width 238 height 12
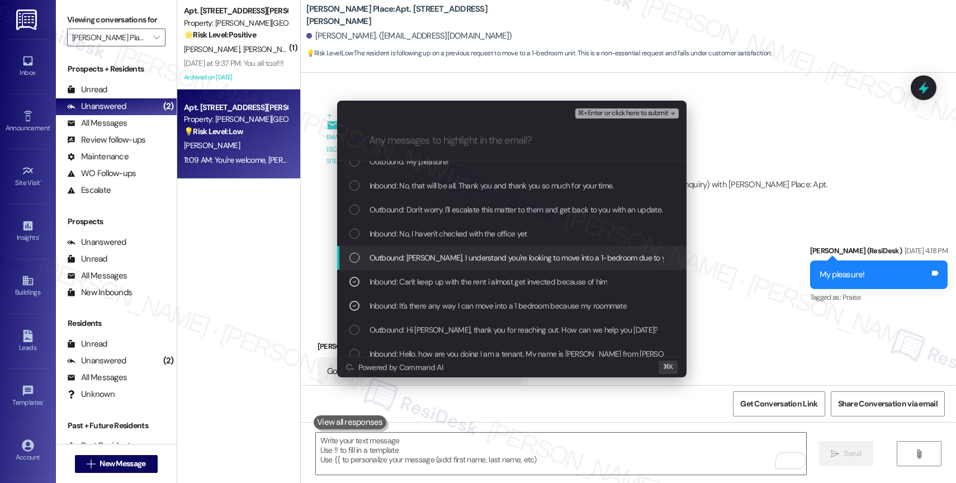
drag, startPoint x: 447, startPoint y: 248, endPoint x: 450, endPoint y: 229, distance: 19.8
click at [448, 246] on div "Outbound: Edner, I understand you're looking to move into a 1-bedroom due to yo…" at bounding box center [511, 258] width 349 height 24
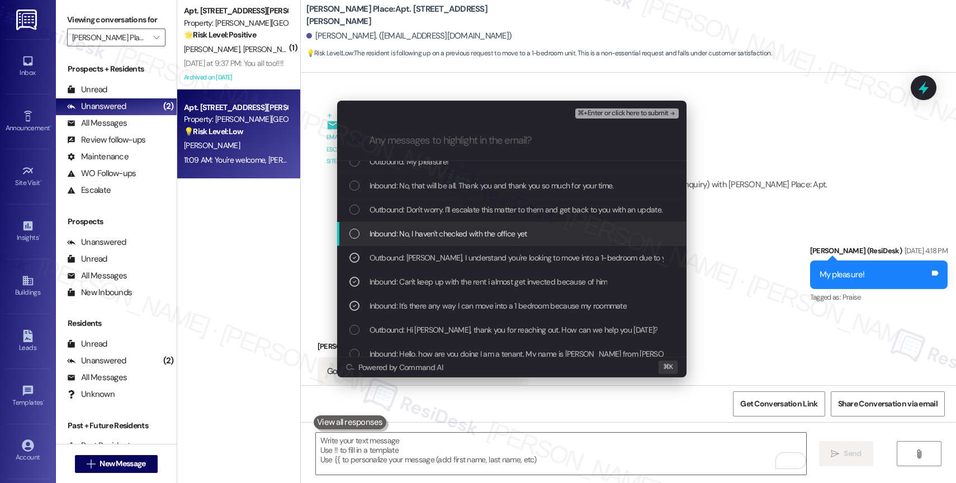
click at [451, 226] on div "Inbound: No, I haven't checked with the office yet" at bounding box center [511, 234] width 349 height 24
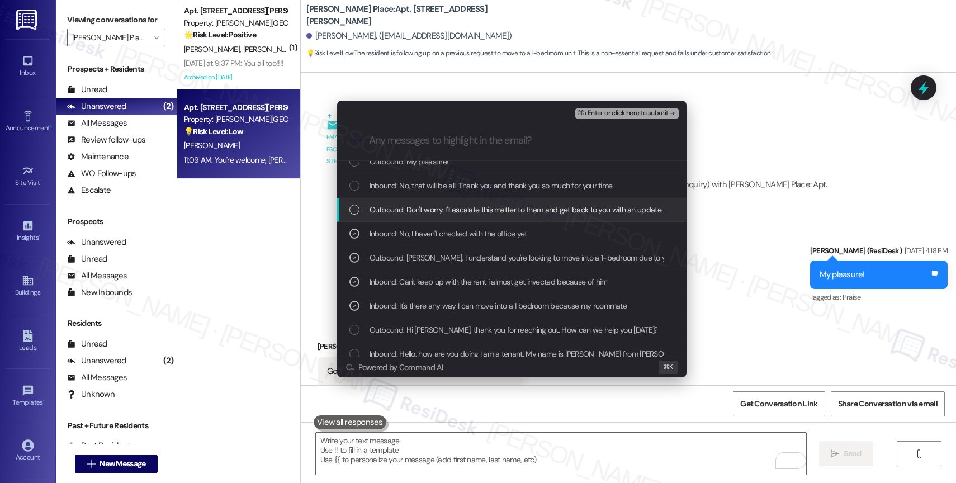
click at [451, 215] on span "Outbound: Don't worry. I'll escalate this matter to them and get back to you wi…" at bounding box center [585, 210] width 431 height 12
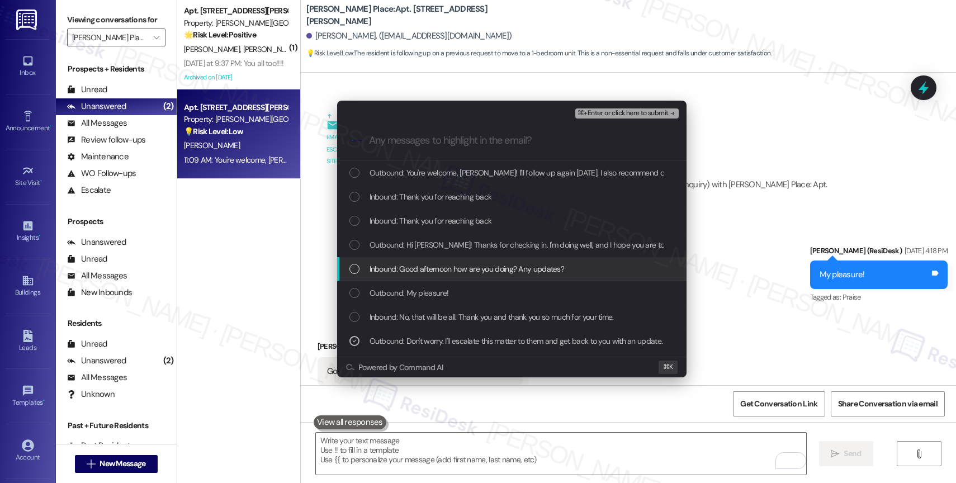
click at [471, 276] on div "Inbound: Good afternoon how are you doing? Any updates?" at bounding box center [511, 269] width 349 height 24
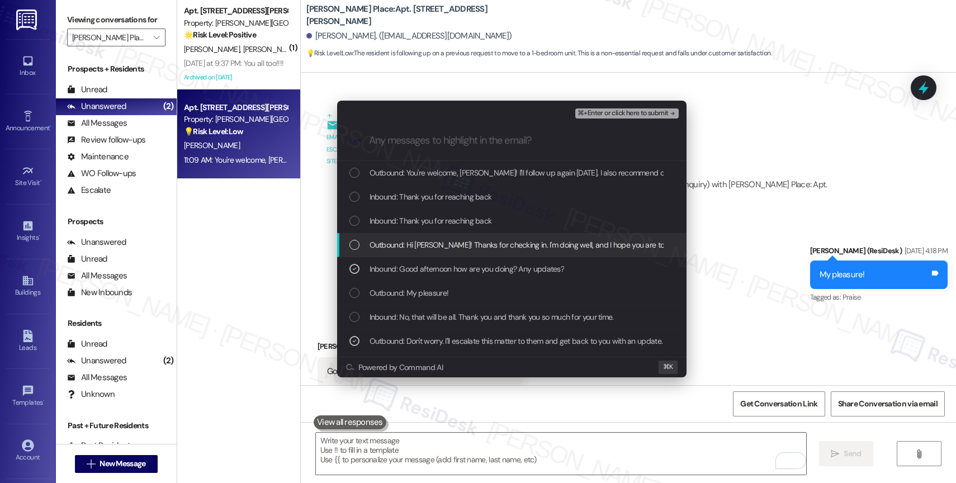
click at [469, 240] on span "Outbound: Hi Edner! Thanks for checking in. I'm doing well, and I hope you are …" at bounding box center [738, 245] width 737 height 12
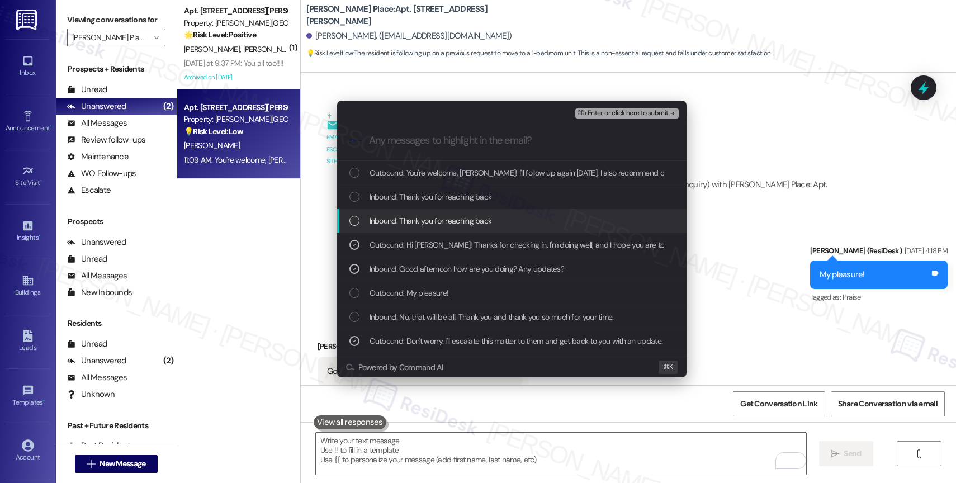
click at [464, 220] on span "Inbound: Thank you for reaching back" at bounding box center [431, 221] width 122 height 12
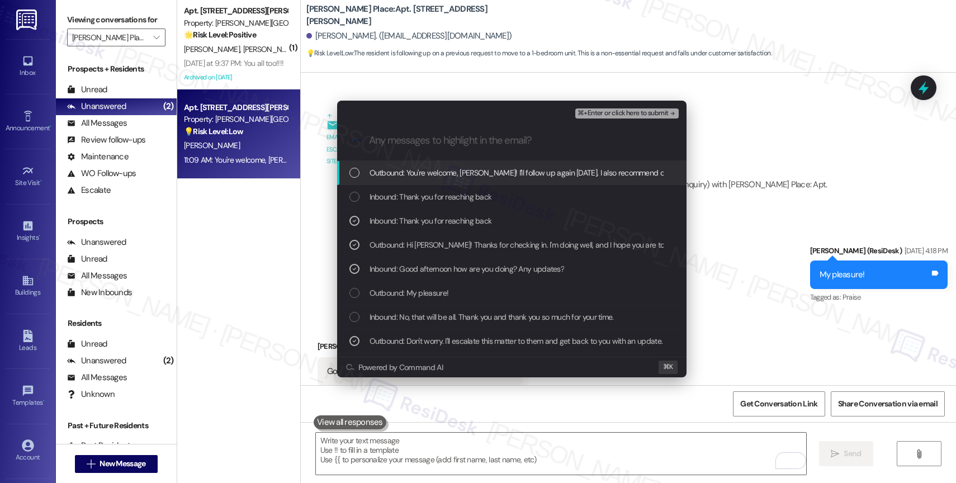
click at [483, 174] on span "Outbound: You're welcome, Edner! I'll follow up again today. I also recommend c…" at bounding box center [675, 173] width 610 height 12
click at [662, 113] on span "⌘+Enter or click here to submit" at bounding box center [623, 114] width 91 height 8
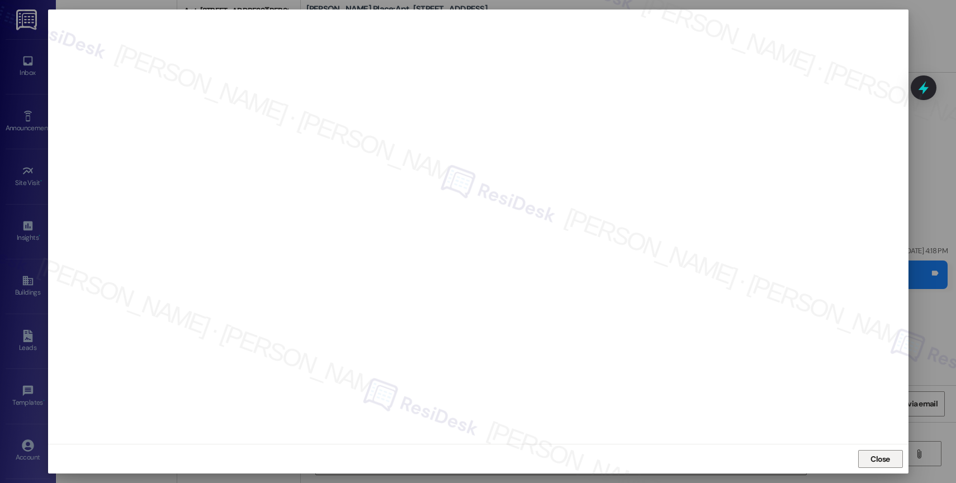
click at [868, 461] on button "Close" at bounding box center [880, 459] width 45 height 18
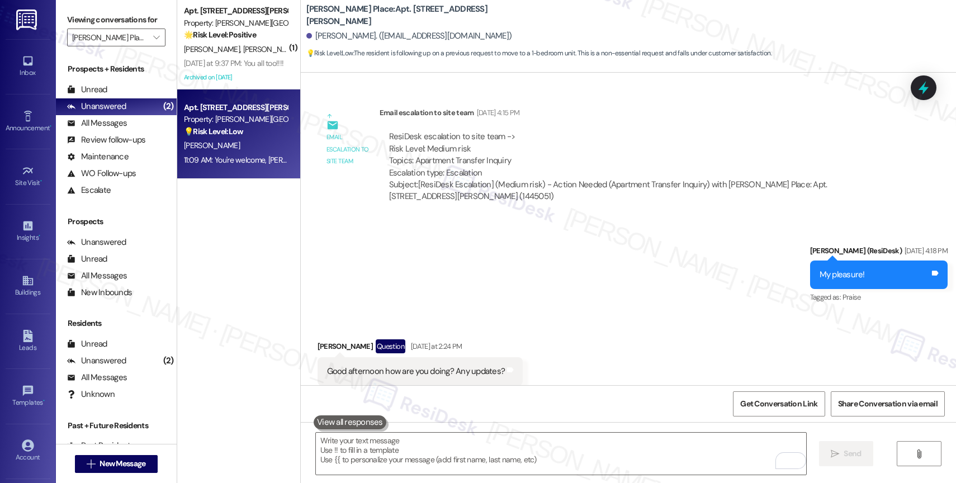
click at [409, 323] on div "Received via SMS Edner Cajuste Question Yesterday at 2:24 PM Good afternoon how…" at bounding box center [628, 362] width 655 height 97
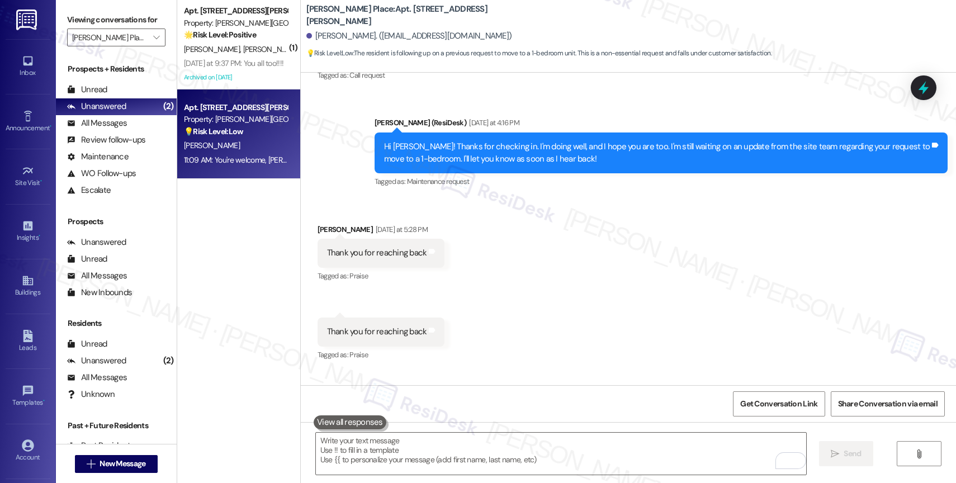
scroll to position [1279, 0]
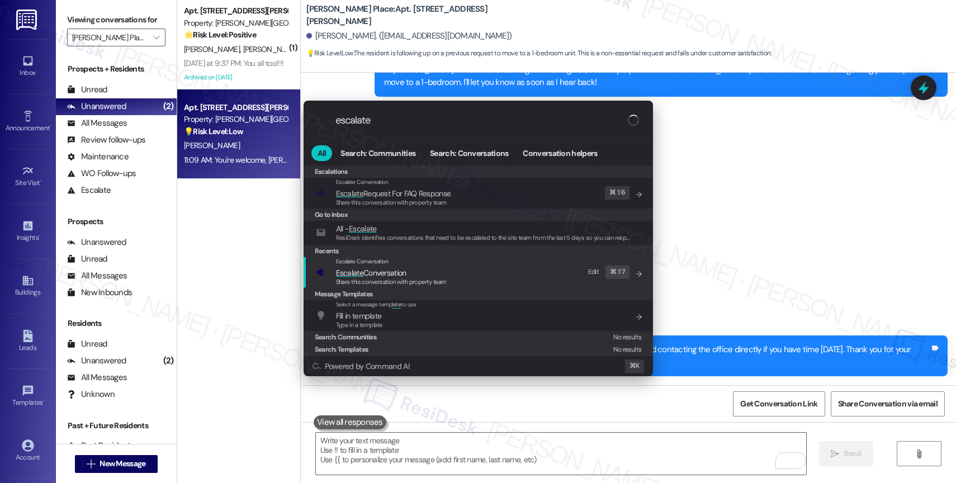
type input "escalate"
click at [402, 276] on span "Escalate Conversation" at bounding box center [371, 273] width 70 height 10
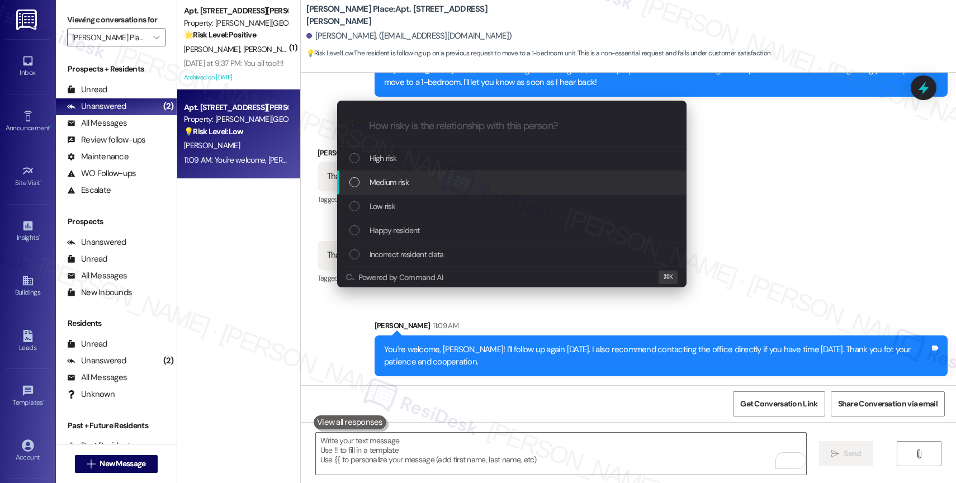
click at [394, 178] on span "Medium risk" at bounding box center [389, 182] width 39 height 12
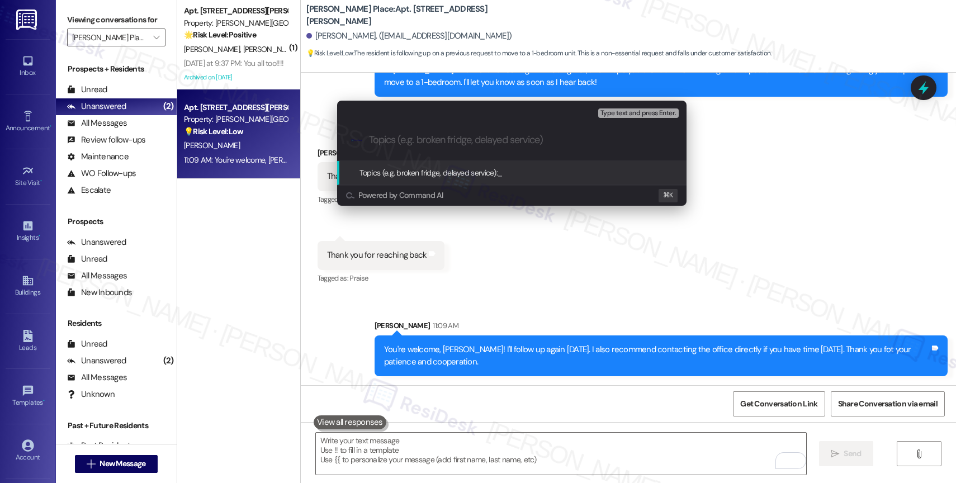
paste input "Apartment Transfer Inquiry"
type input "Apartment Transfer Inquiry"
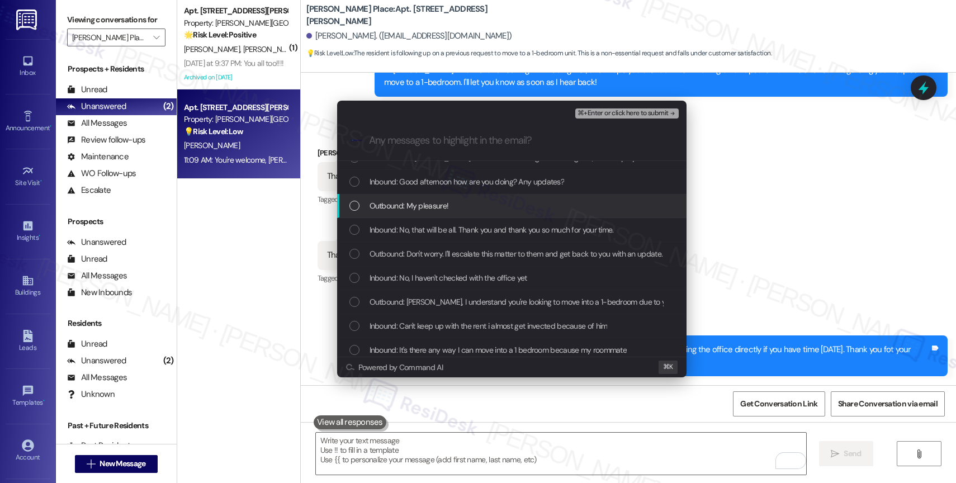
scroll to position [112, 0]
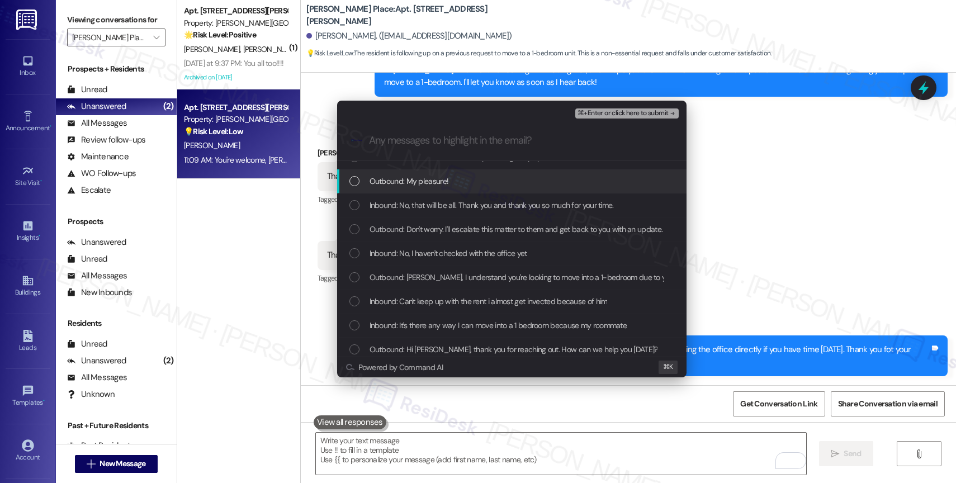
click at [643, 112] on span "⌘+Enter or click here to submit" at bounding box center [623, 114] width 91 height 8
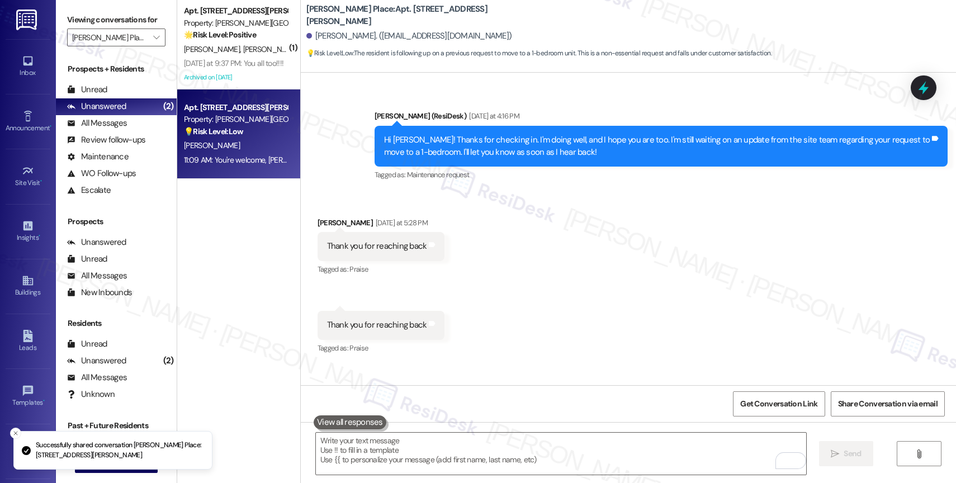
scroll to position [1189, 0]
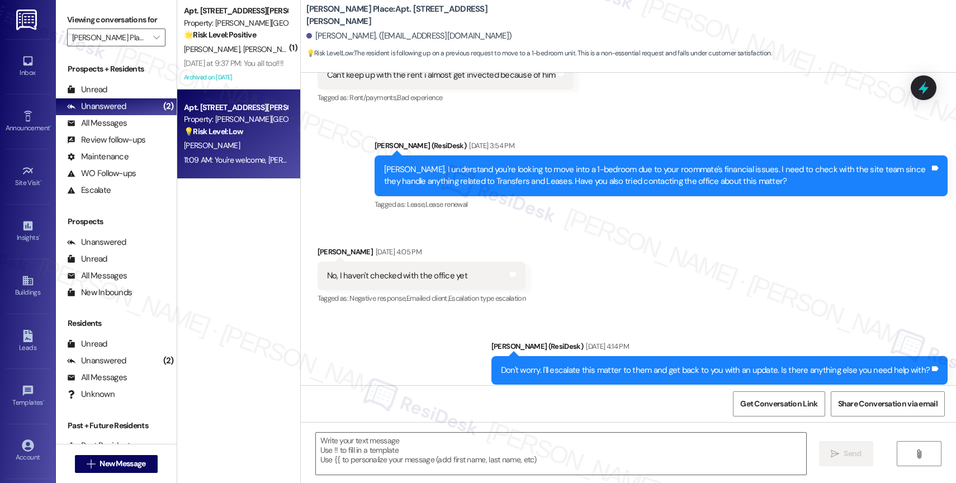
type textarea "Fetching suggested responses. Please feel free to read through the conversation…"
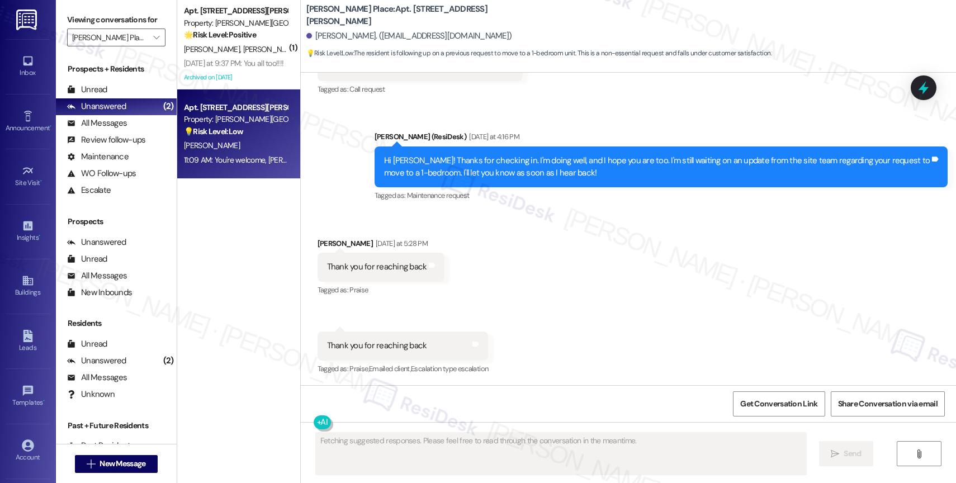
click at [243, 53] on span "L. Todd" at bounding box center [271, 49] width 56 height 10
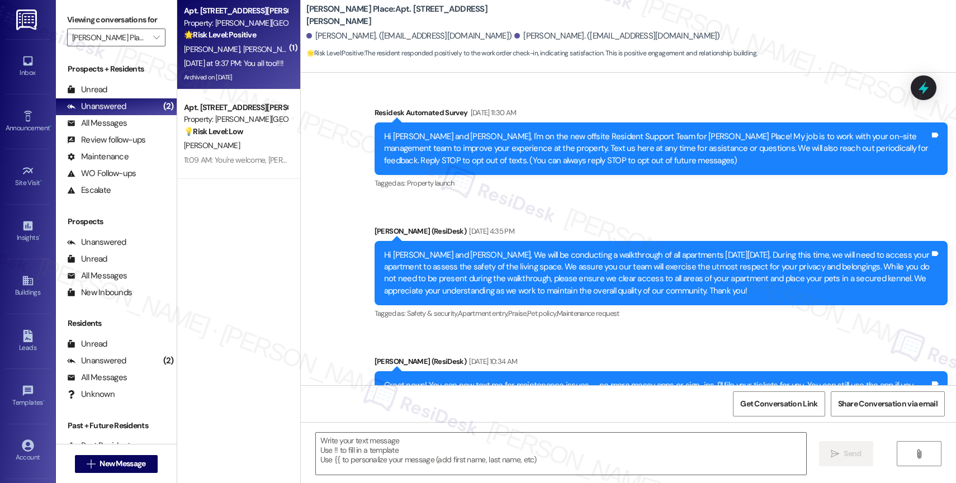
scroll to position [13777, 0]
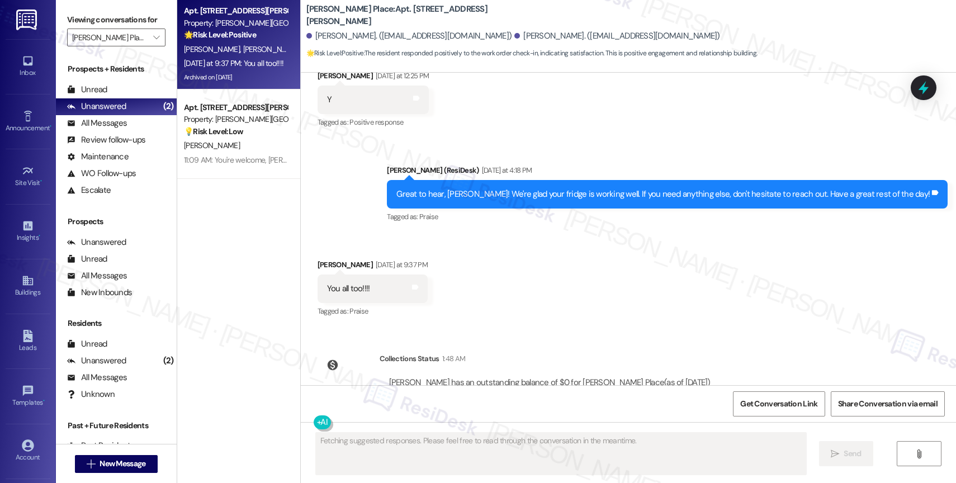
click at [480, 264] on div "Received via SMS Linda Todd Yesterday at 9:37 PM You all too!!!! Tags and notes…" at bounding box center [628, 281] width 655 height 95
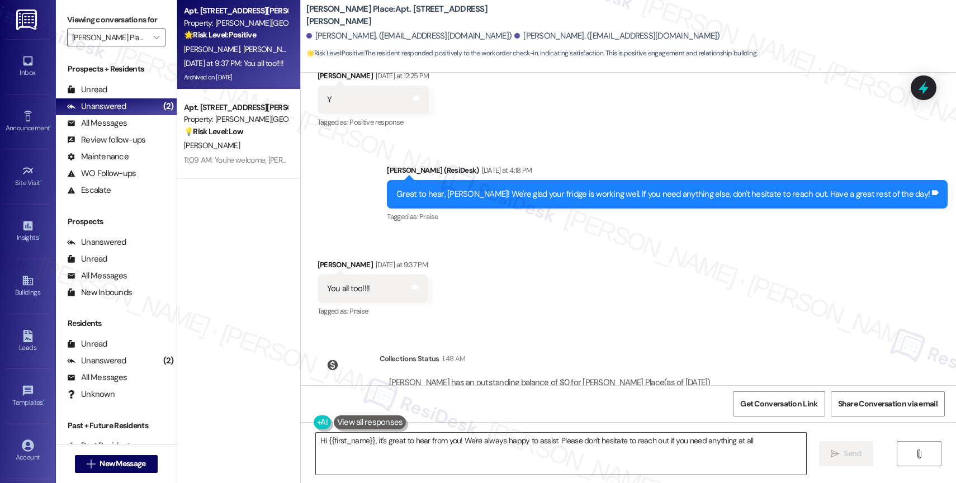
type textarea "Hi {{first_name}}, it's great to hear from you! We're always happy to assist. P…"
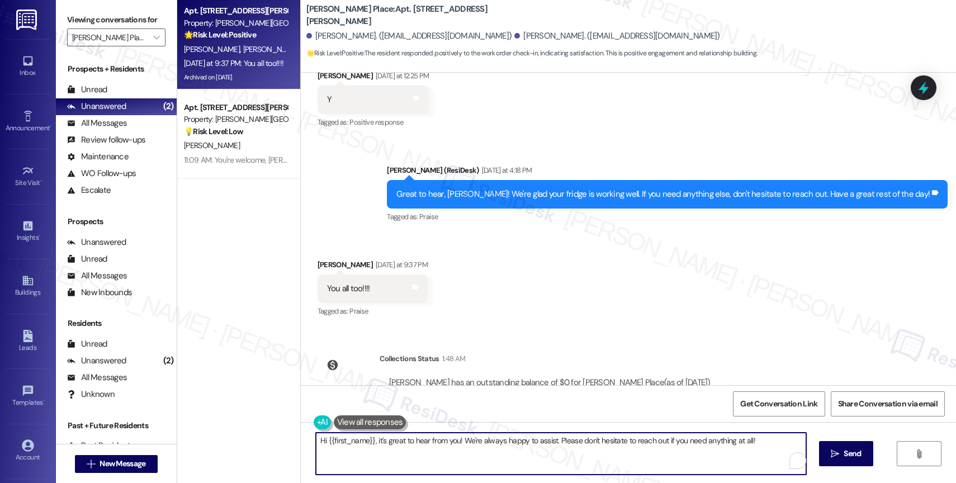
click at [353, 442] on textarea "Hi {{first_name}}, it's great to hear from you! We're always happy to assist. P…" at bounding box center [561, 454] width 490 height 42
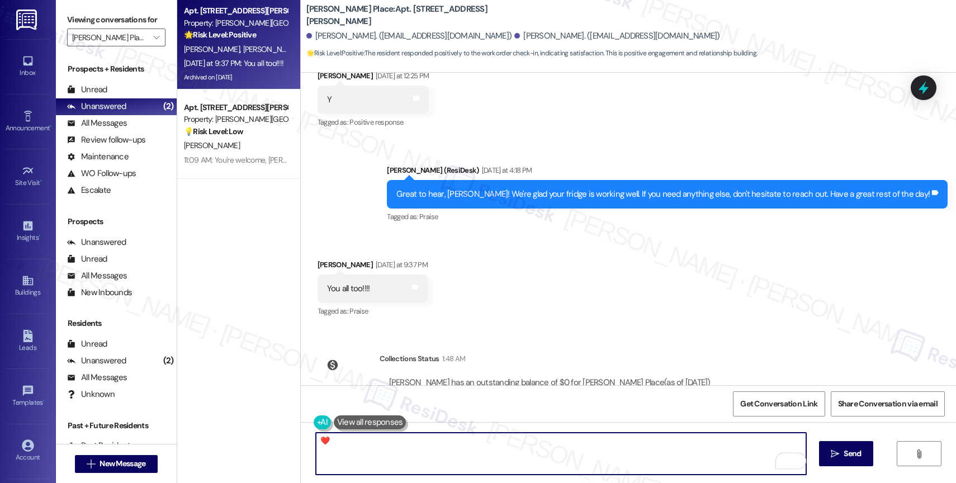
click at [316, 436] on textarea "❤️" at bounding box center [561, 454] width 490 height 42
type textarea "Thanks ❤️"
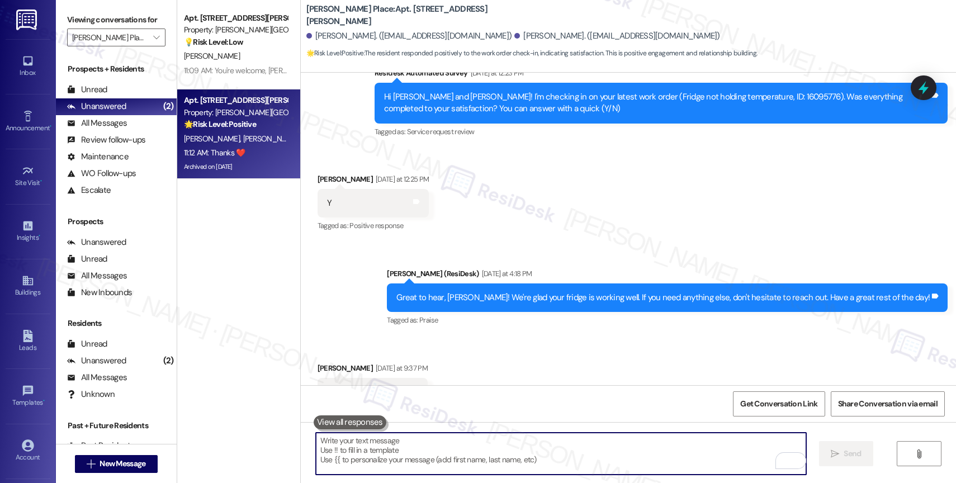
scroll to position [13855, 0]
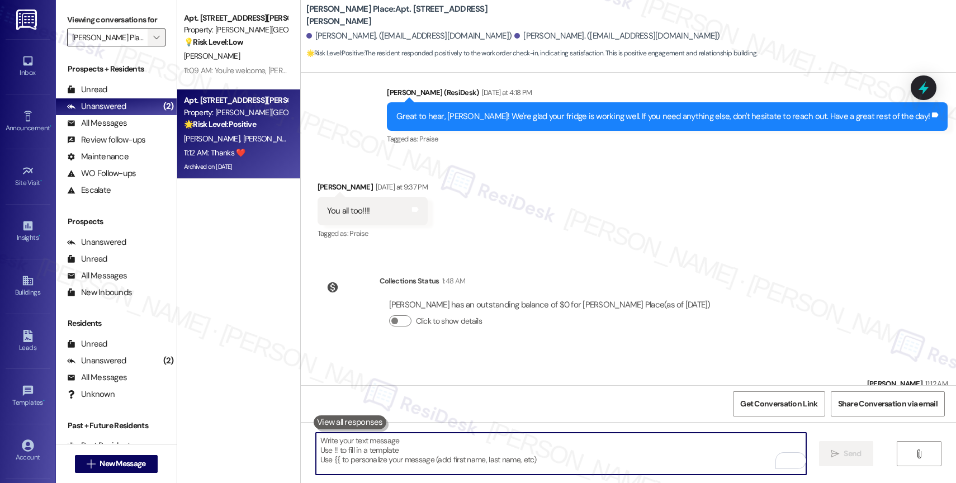
click at [153, 42] on icon "" at bounding box center [156, 37] width 6 height 9
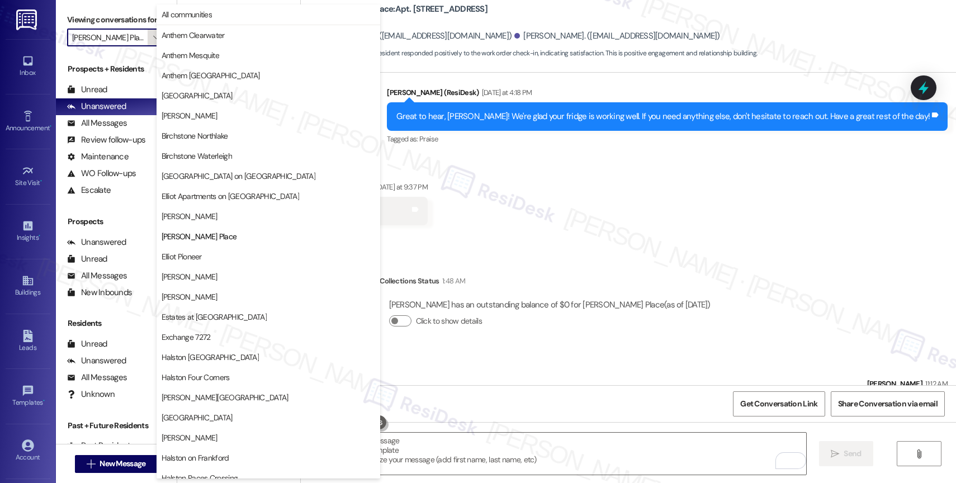
scroll to position [182, 0]
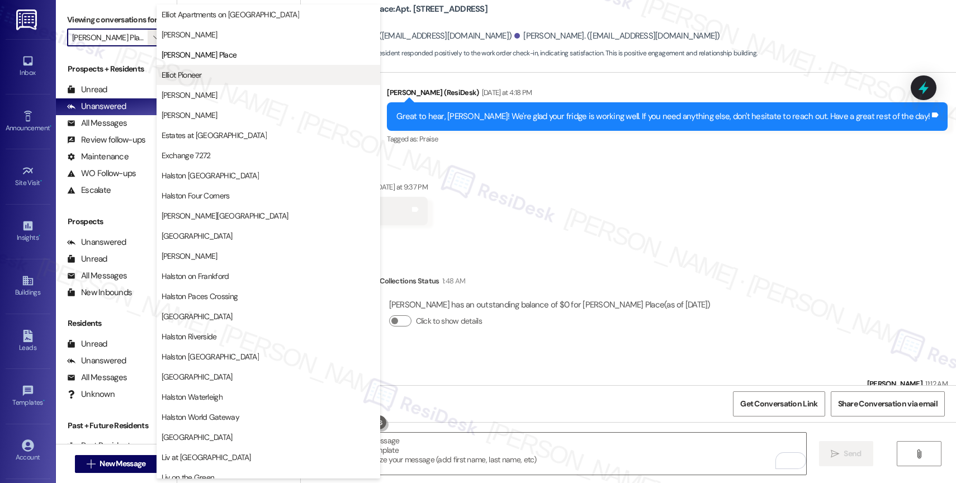
click at [196, 73] on span "Elliot Pioneer" at bounding box center [182, 74] width 40 height 11
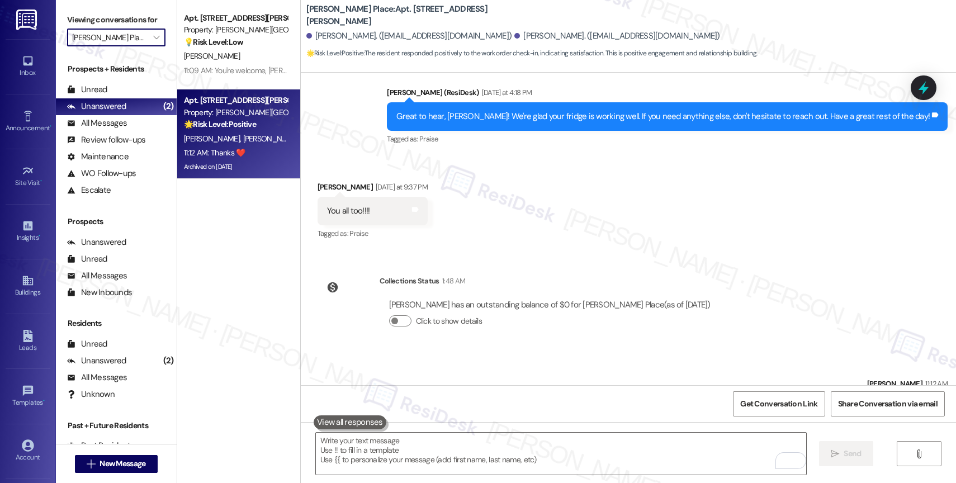
type input "Elliot Pioneer"
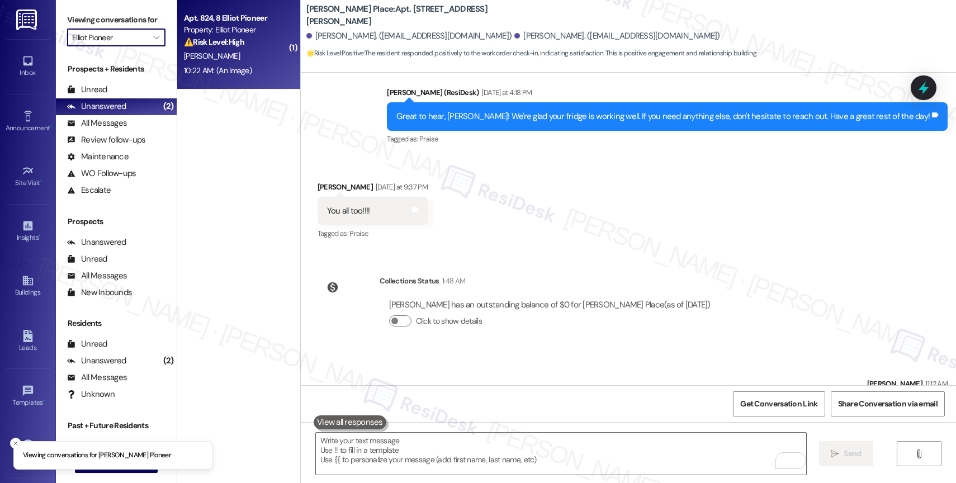
click at [242, 45] on div "⚠️ Risk Level: High The message reports a vehicle on a tire jack for several we…" at bounding box center [235, 42] width 103 height 12
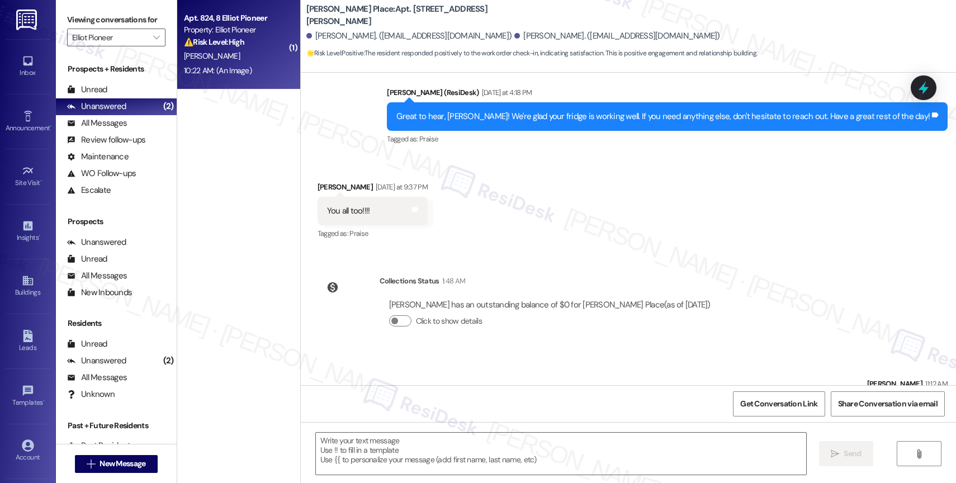
type textarea "Fetching suggested responses. Please feel free to read through the conversation…"
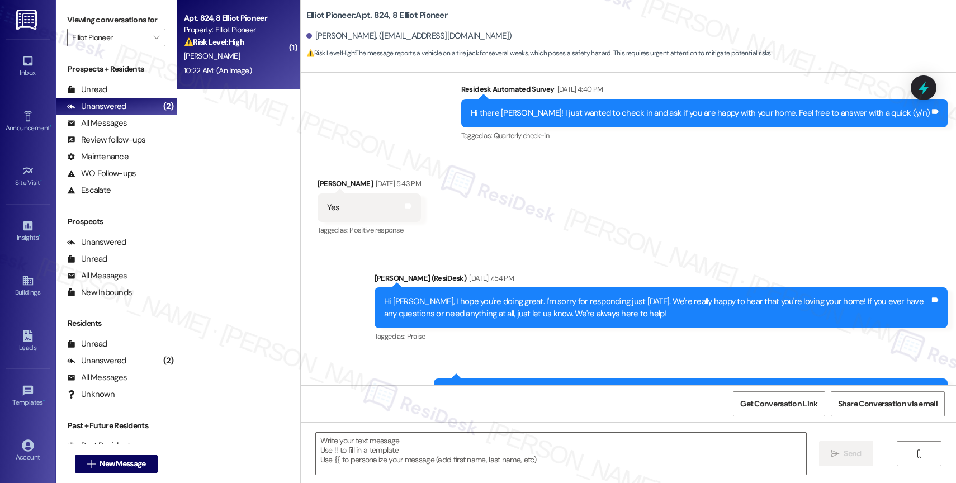
type textarea "Fetching suggested responses. Please feel free to read through the conversation…"
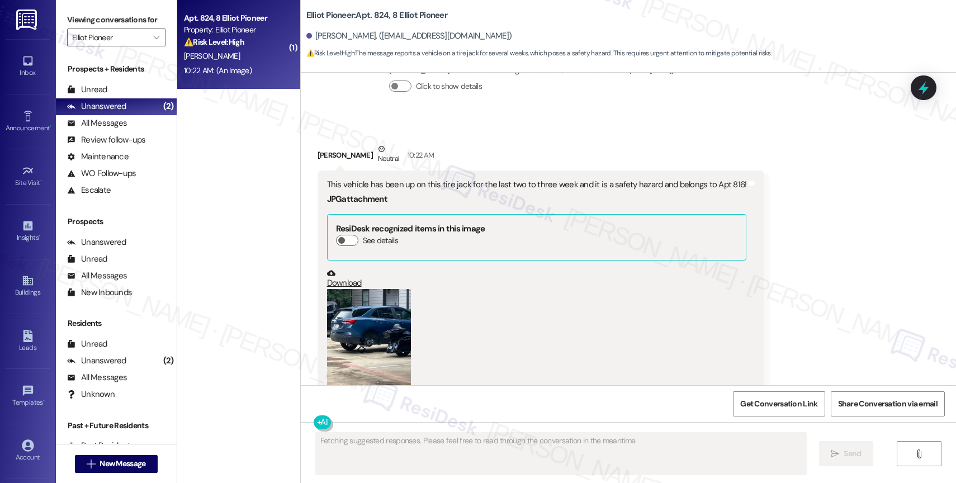
scroll to position [7396, 0]
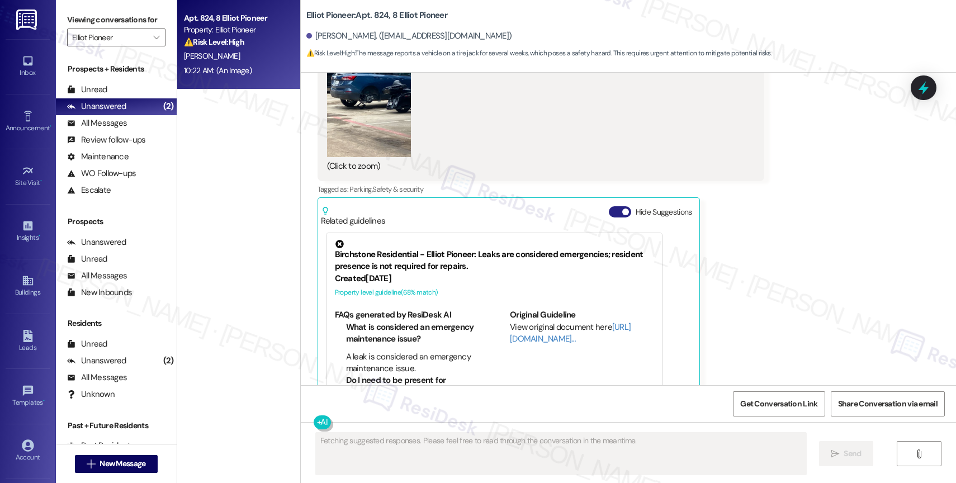
click at [609, 206] on button "Hide Suggestions" at bounding box center [620, 211] width 22 height 11
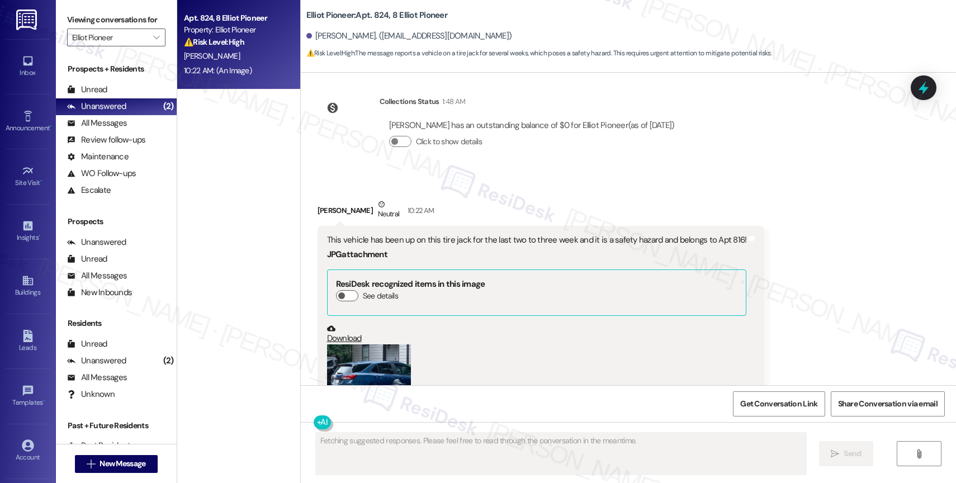
scroll to position [7183, 0]
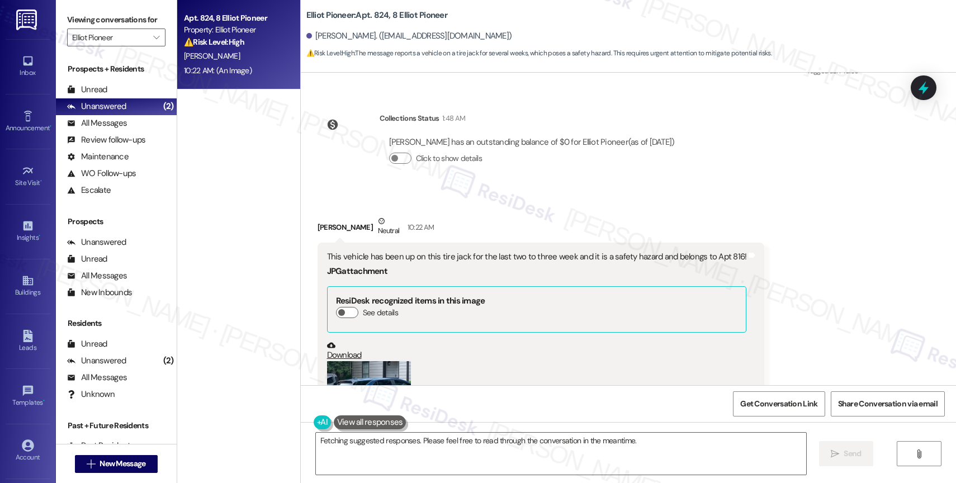
click at [374, 361] on button "Zoom image" at bounding box center [369, 417] width 84 height 112
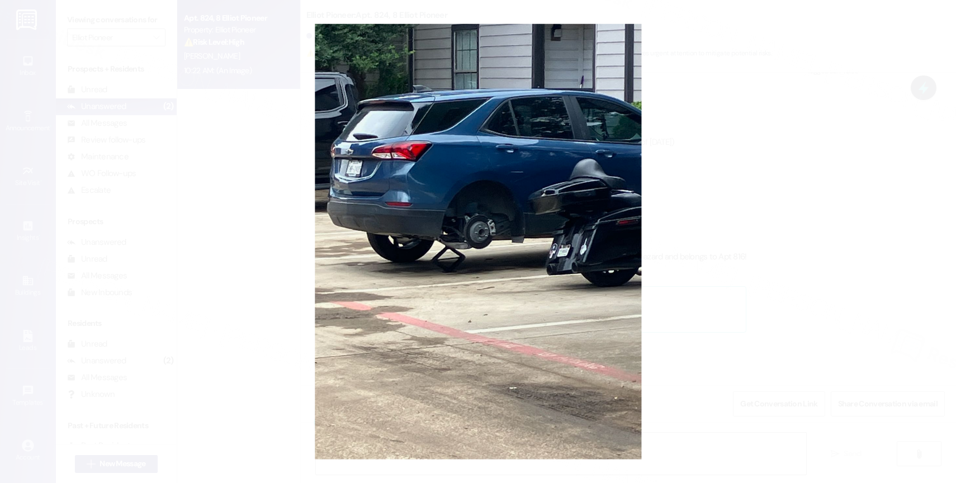
click at [473, 264] on button "Unzoom image" at bounding box center [478, 241] width 956 height 483
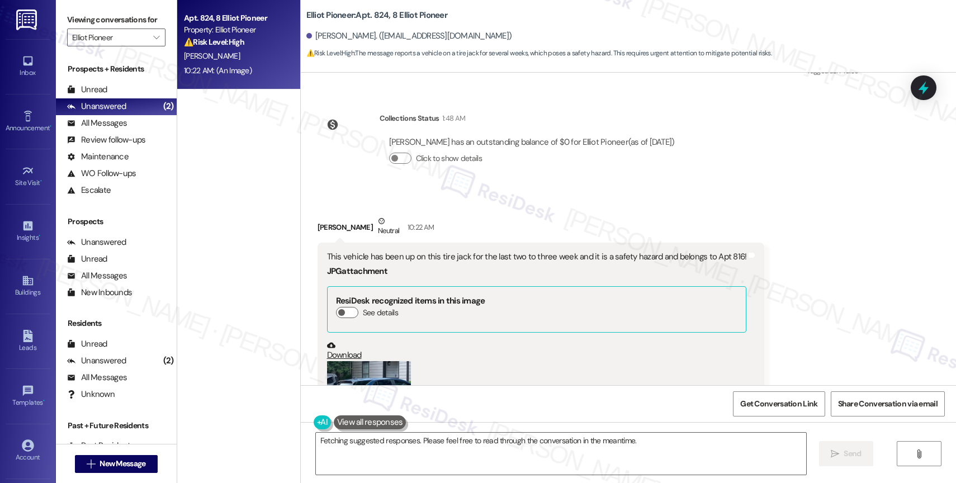
click at [360, 419] on button at bounding box center [370, 422] width 73 height 14
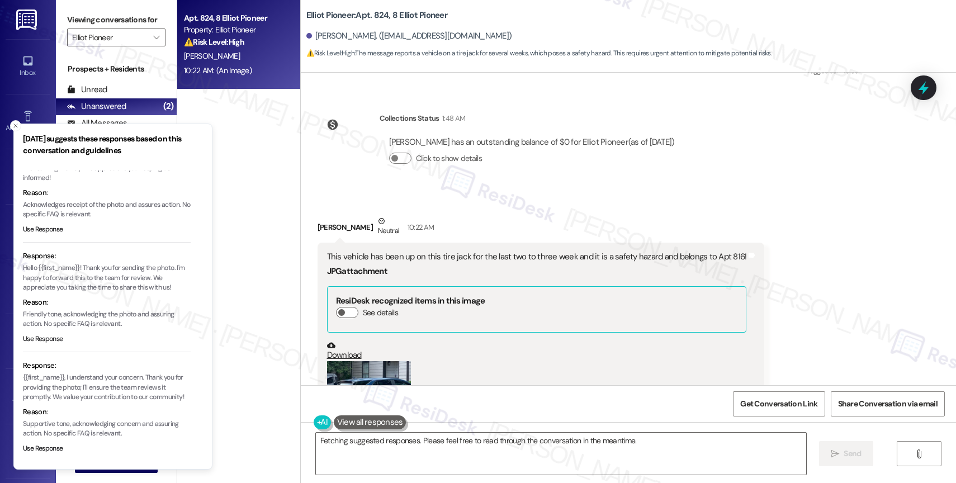
scroll to position [44, 0]
click at [53, 447] on button "Use Response" at bounding box center [43, 448] width 40 height 10
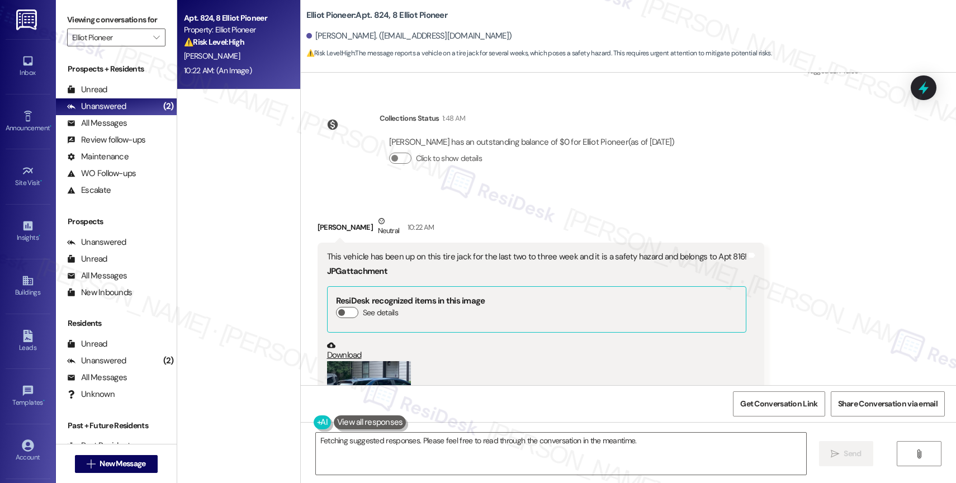
click at [310, 442] on div "{{first_name}}, I understand your concern. Thank you for providing the photo; I…" at bounding box center [556, 453] width 492 height 43
click at [316, 441] on textarea "{{first_name}}, I understand your concern. Thank you for providing the photo; I…" at bounding box center [561, 454] width 490 height 42
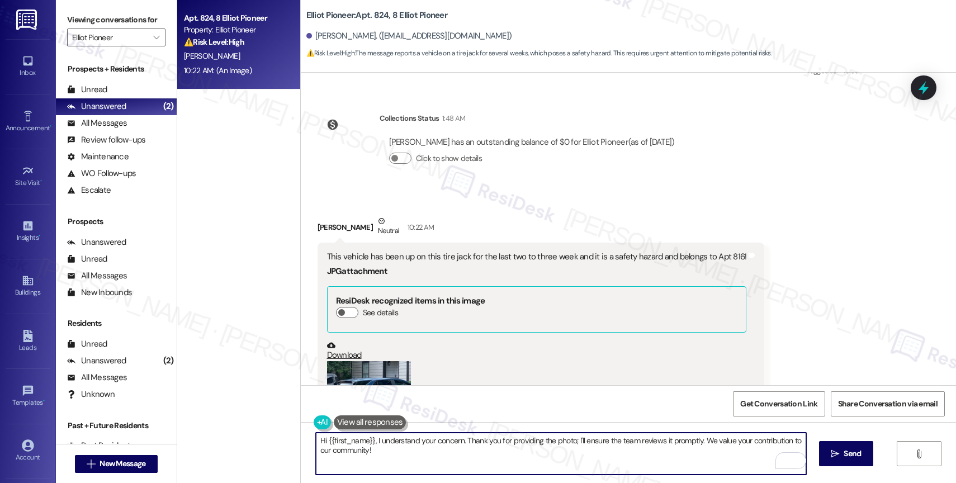
click at [455, 440] on textarea "Hi {{first_name}}, I understand your concern. Thank you for providing the photo…" at bounding box center [561, 454] width 490 height 42
drag, startPoint x: 413, startPoint y: 438, endPoint x: 477, endPoint y: 438, distance: 63.7
click at [477, 438] on textarea "Hi {{first_name}}, I understand your concern about . Thank you for providing th…" at bounding box center [561, 454] width 490 height 42
click at [722, 438] on textarea "Hi {{first_name}}, I understand this is a safety hazard . Thank you for providi…" at bounding box center [561, 454] width 490 height 42
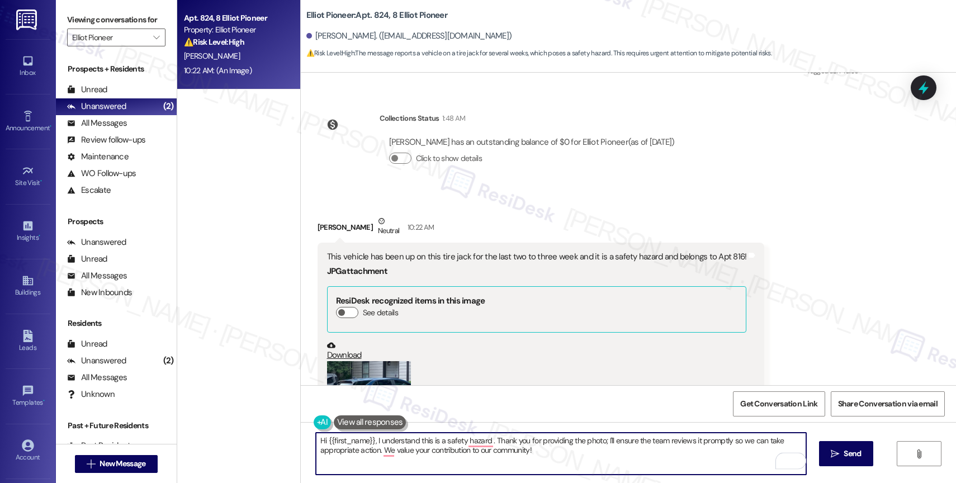
click at [553, 453] on textarea "Hi {{first_name}}, I understand this is a safety hazard . Thank you for providi…" at bounding box center [561, 454] width 490 height 42
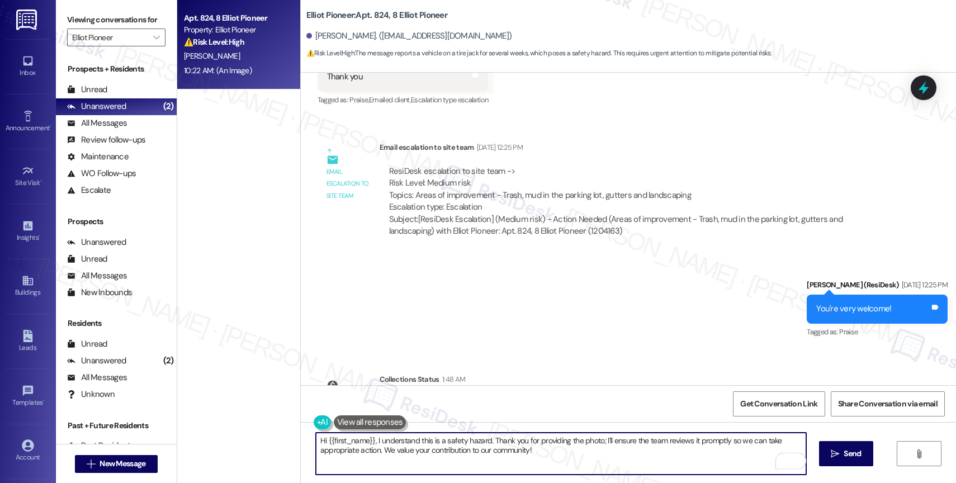
scroll to position [7280, 0]
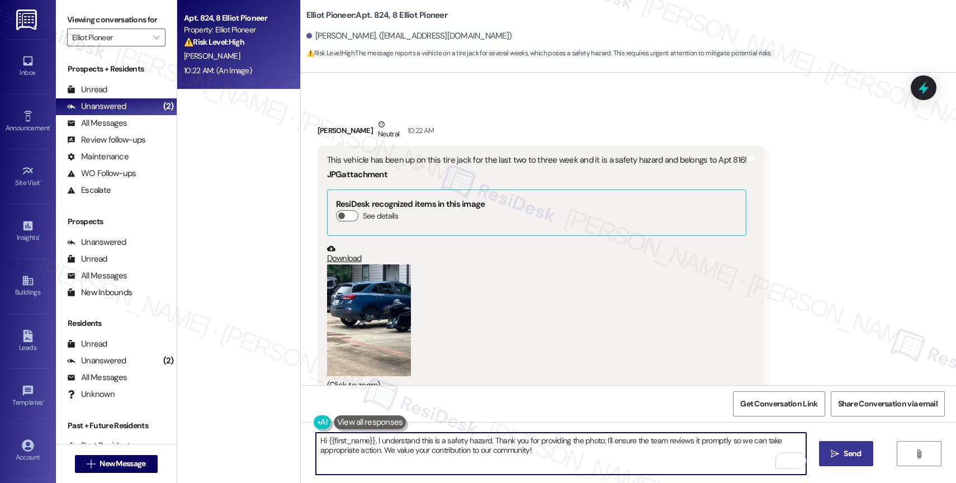
type textarea "Hi {{first_name}}, I understand this is a safety hazard. Thank you for providin…"
click at [839, 450] on span " Send" at bounding box center [846, 454] width 35 height 12
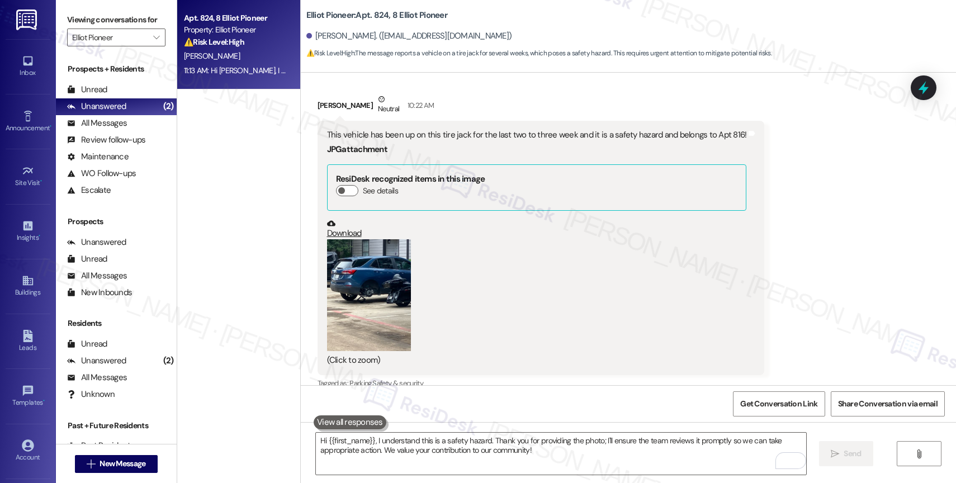
scroll to position [7396, 0]
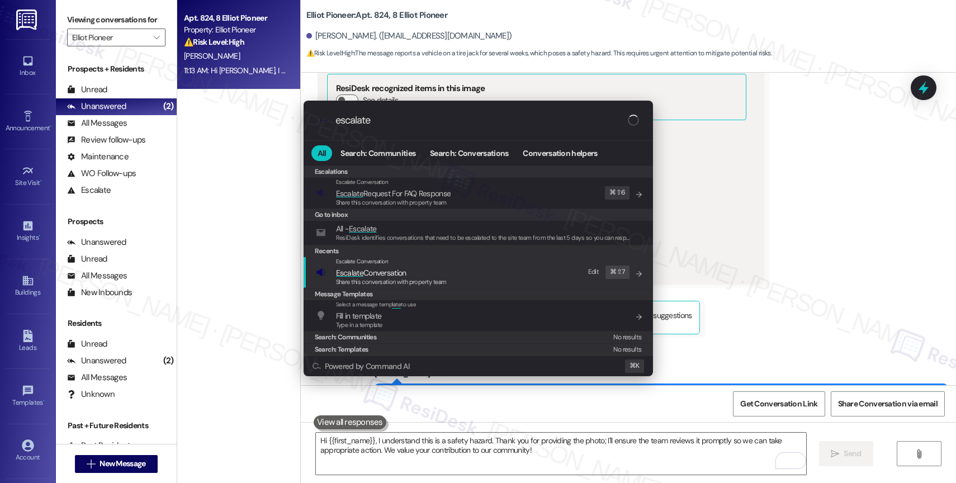
type input "escalate"
click at [381, 277] on span "Escalate Conversation" at bounding box center [371, 273] width 70 height 10
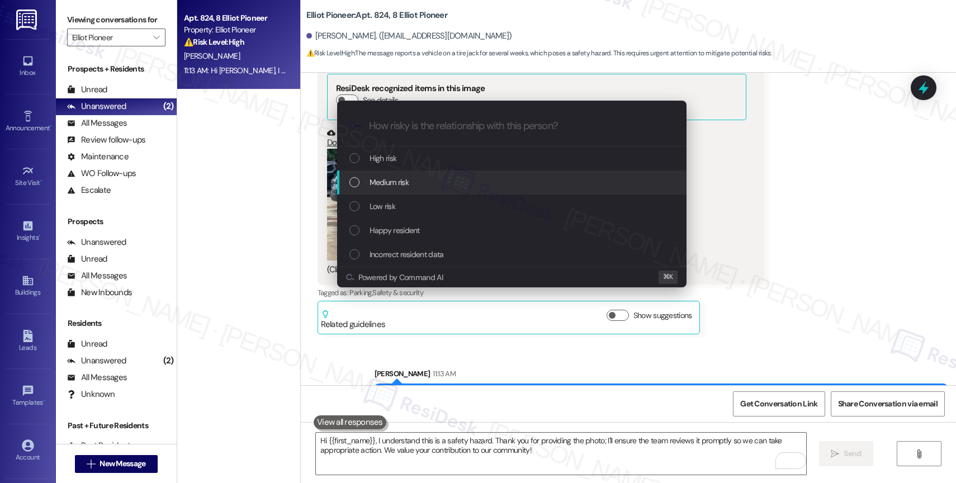
click at [393, 171] on div "Medium risk" at bounding box center [511, 183] width 349 height 24
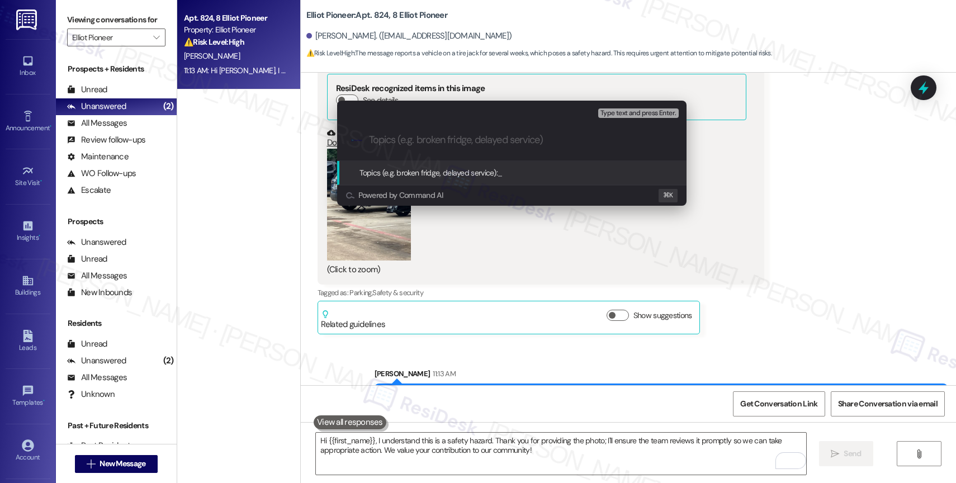
click at [393, 138] on input "Topics (e.g. broken fridge, delayed service)" at bounding box center [521, 140] width 304 height 12
type input "Safety Hazard"
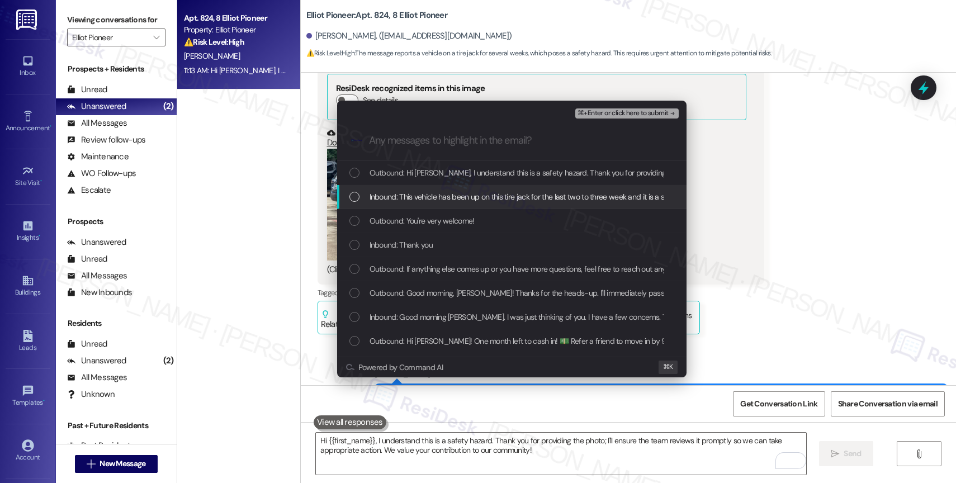
click at [468, 192] on span "Inbound: This vehicle has been up on this tire jack for the last two to three w…" at bounding box center [577, 197] width 415 height 12
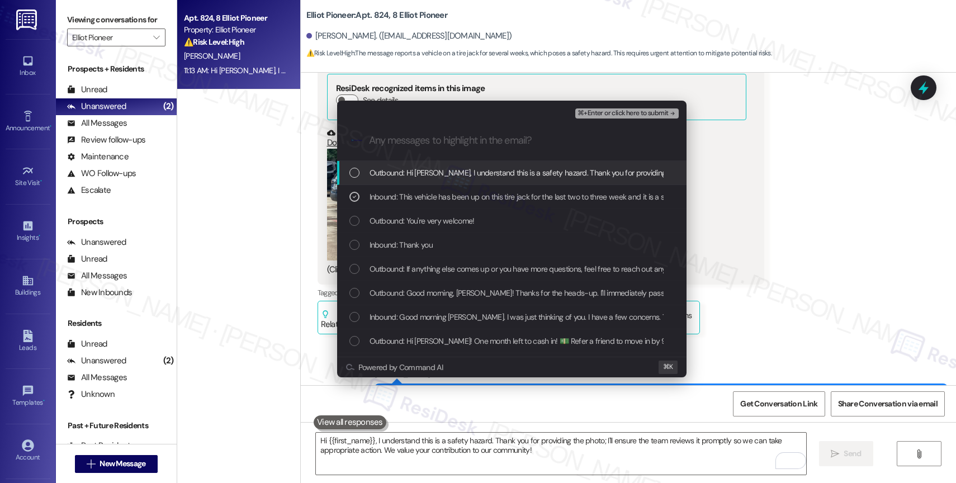
click at [630, 112] on span "⌘+Enter or click here to submit" at bounding box center [623, 114] width 91 height 8
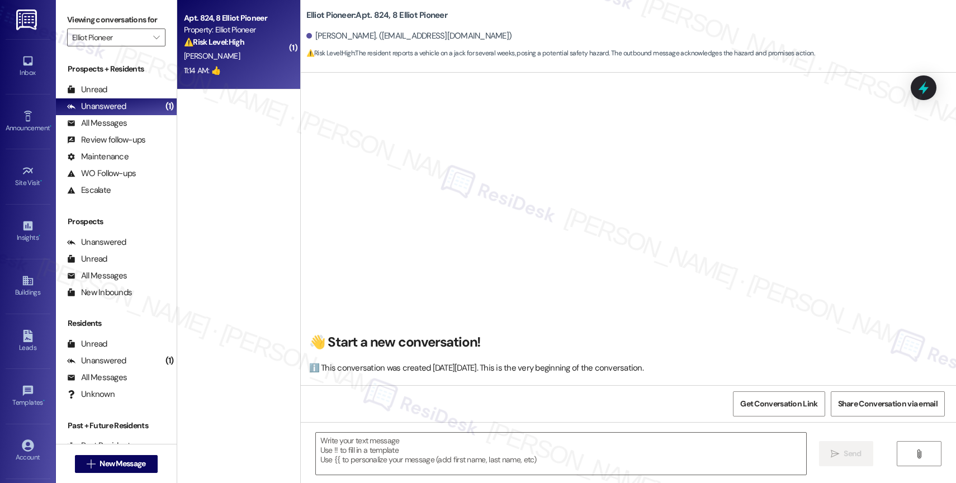
scroll to position [7506, 0]
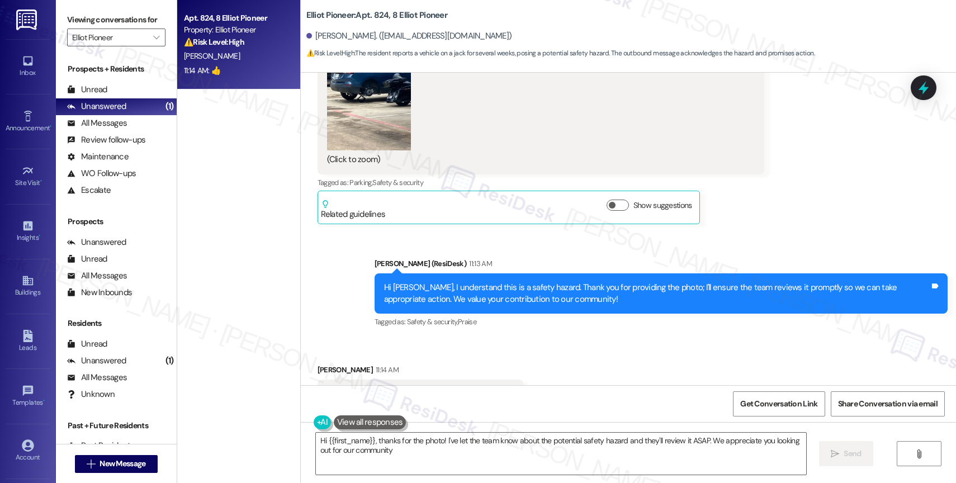
type textarea "Hi {{first_name}}, thanks for the photo! I've let the team know about the poten…"
click at [393, 459] on textarea "Hi {{first_name}}, thanks for the photo! I've let the team know about the poten…" at bounding box center [561, 454] width 490 height 42
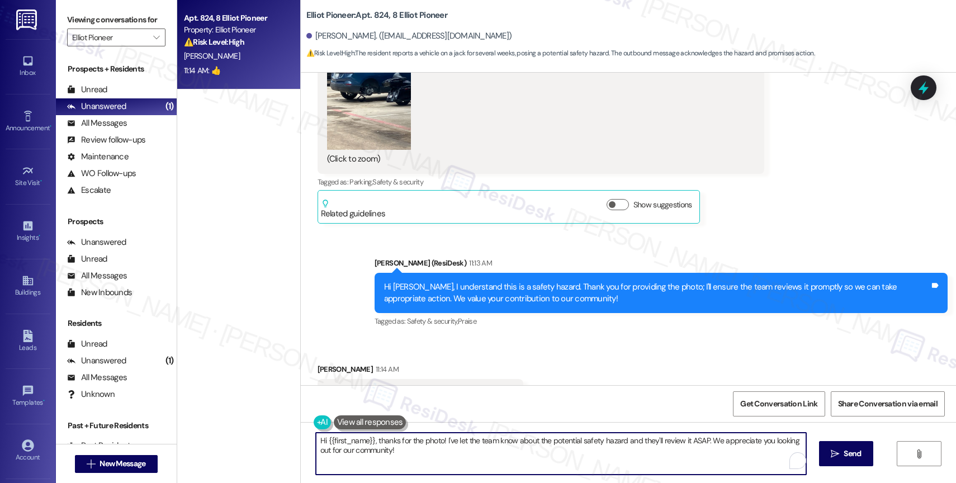
click at [393, 459] on textarea "Hi {{first_name}}, thanks for the photo! I've let the team know about the poten…" at bounding box center [561, 454] width 490 height 42
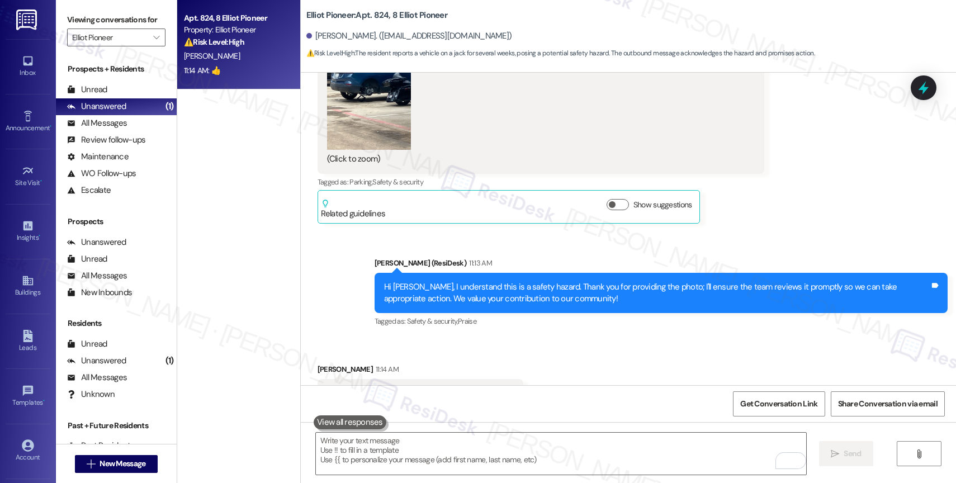
click at [319, 379] on div "👍 Tags and notes" at bounding box center [421, 393] width 206 height 29
copy div "👍"
click at [528, 355] on div "Received via SMS [PERSON_NAME] 11:14 AM 👍 Tags and notes Tagged as: Positive re…" at bounding box center [420, 394] width 223 height 78
click at [372, 446] on textarea "To enrich screen reader interactions, please activate Accessibility in Grammarl…" at bounding box center [561, 454] width 490 height 42
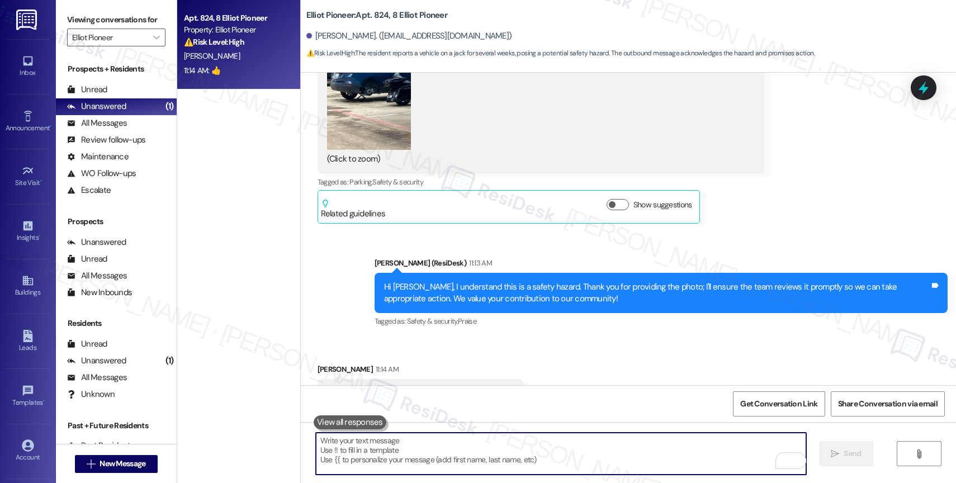
paste textarea "👍"
type textarea "👍"
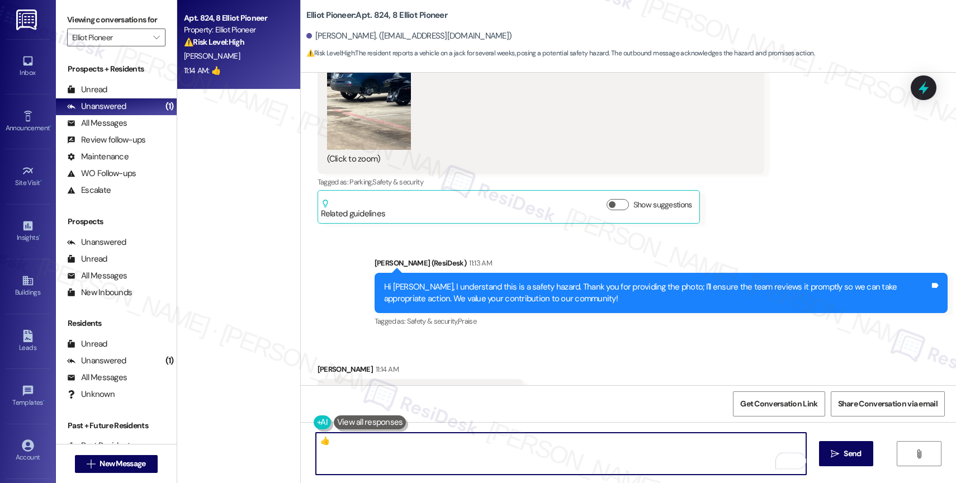
drag, startPoint x: 319, startPoint y: 440, endPoint x: 278, endPoint y: 436, distance: 40.5
click at [278, 436] on div "Apt. 824, 8 Elliot Pioneer Property: Elliot Pioneer ⚠️ Risk Level: High The res…" at bounding box center [566, 241] width 779 height 483
drag, startPoint x: 356, startPoint y: 441, endPoint x: 257, endPoint y: 429, distance: 99.7
click at [262, 429] on div "Apt. 824, 8 Elliot Pioneer Property: Elliot Pioneer ⚠️ Risk Level: High The res…" at bounding box center [566, 241] width 779 height 483
paste textarea "Feel free to let us know if you have other questions or concerns so we can assi…"
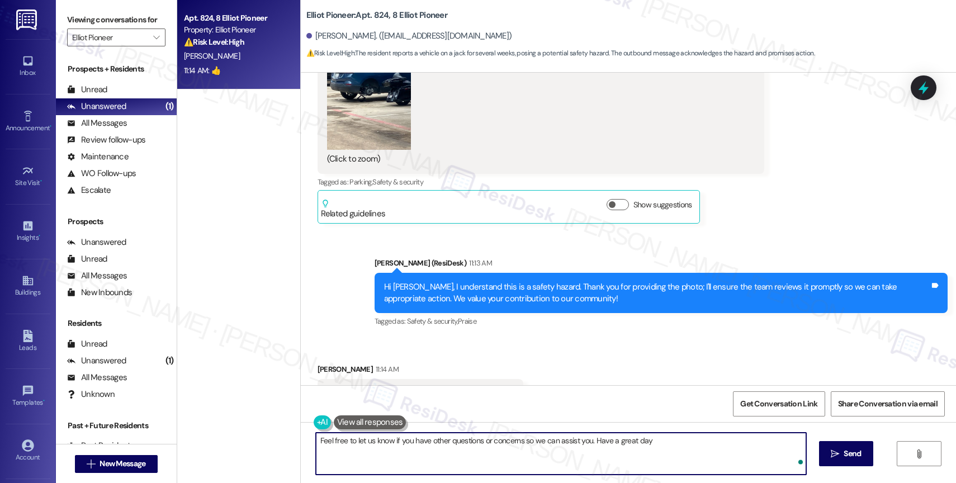
type textarea "Feel free to let us know if you have other questions or concerns so we can assi…"
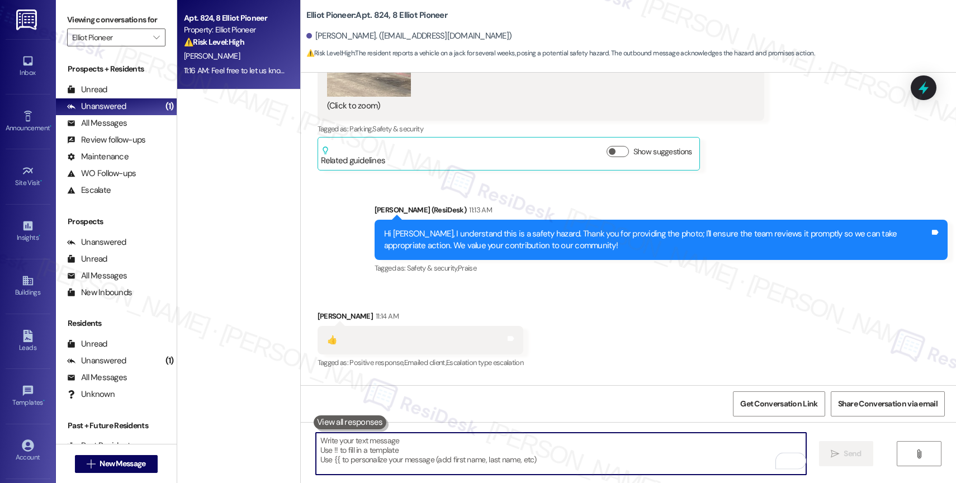
scroll to position [7585, 0]
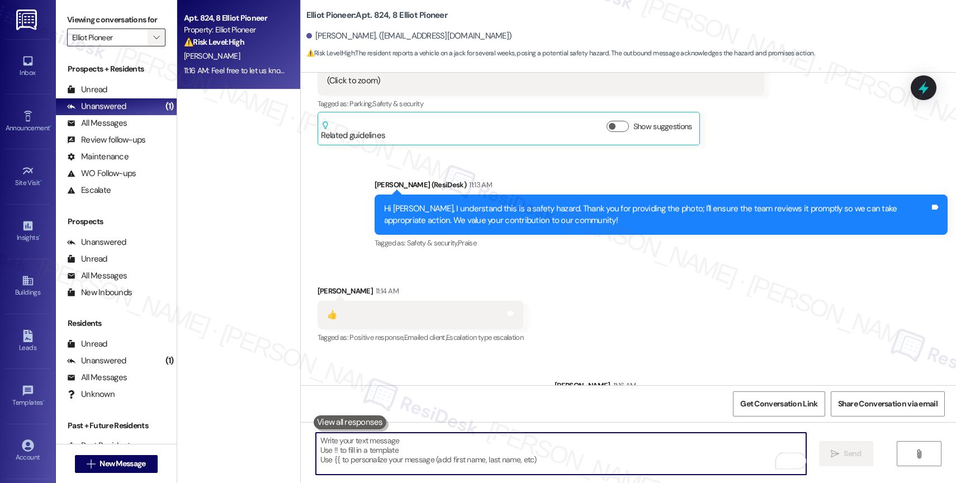
click at [151, 43] on span "" at bounding box center [156, 38] width 11 height 18
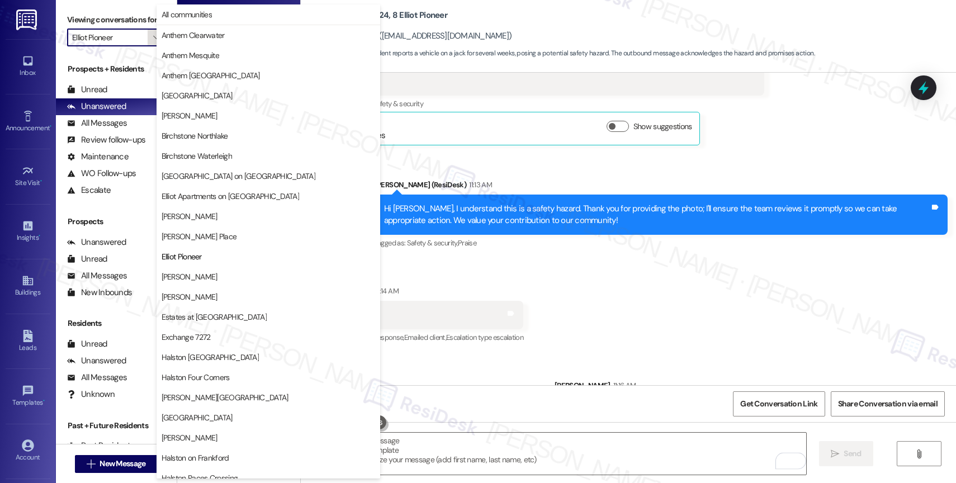
scroll to position [182, 0]
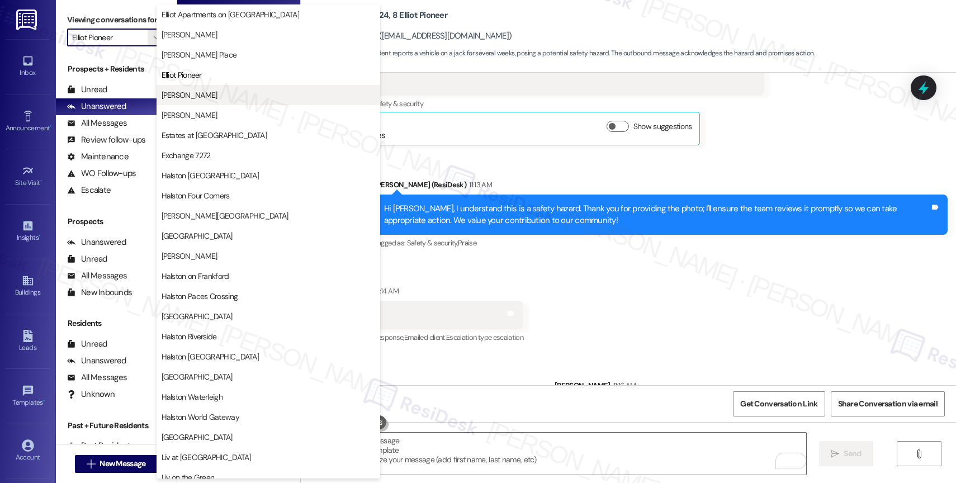
click at [209, 91] on span "[PERSON_NAME]" at bounding box center [269, 94] width 214 height 11
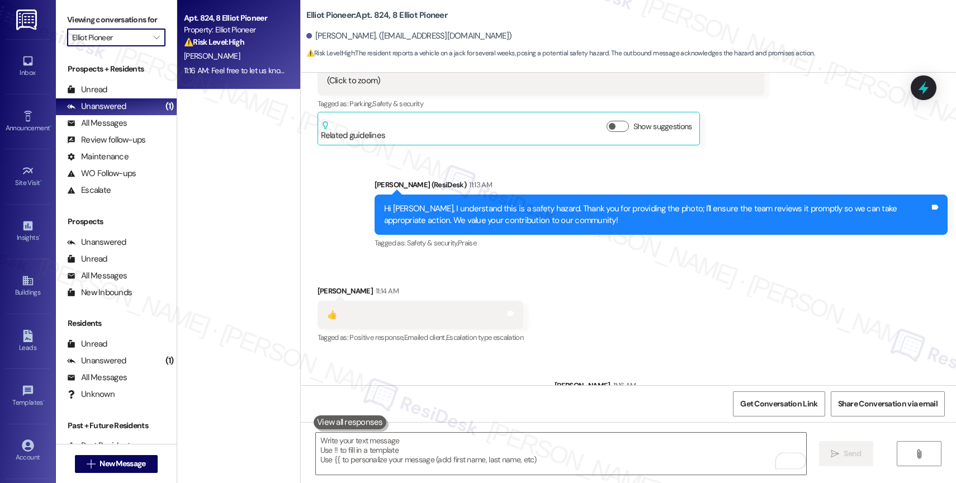
type input "[PERSON_NAME]"
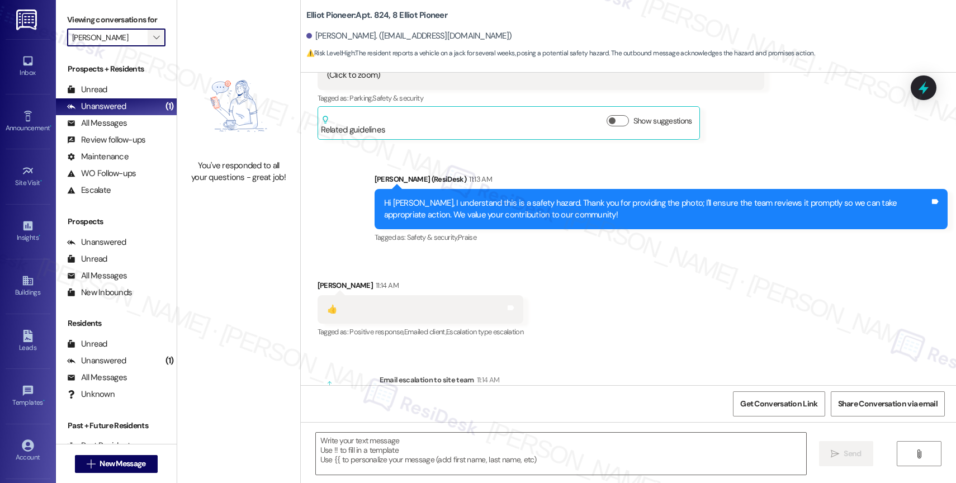
scroll to position [7506, 0]
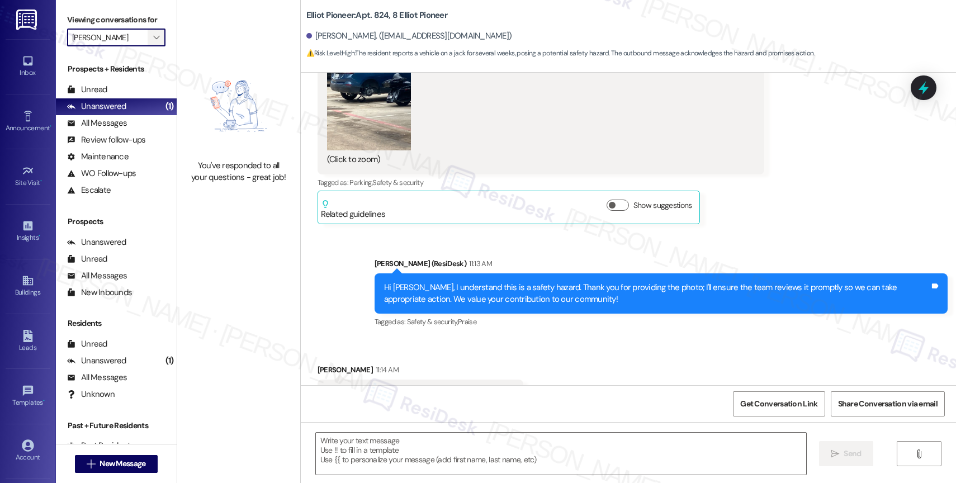
type textarea "Fetching suggested responses. Please feel free to read through the conversation…"
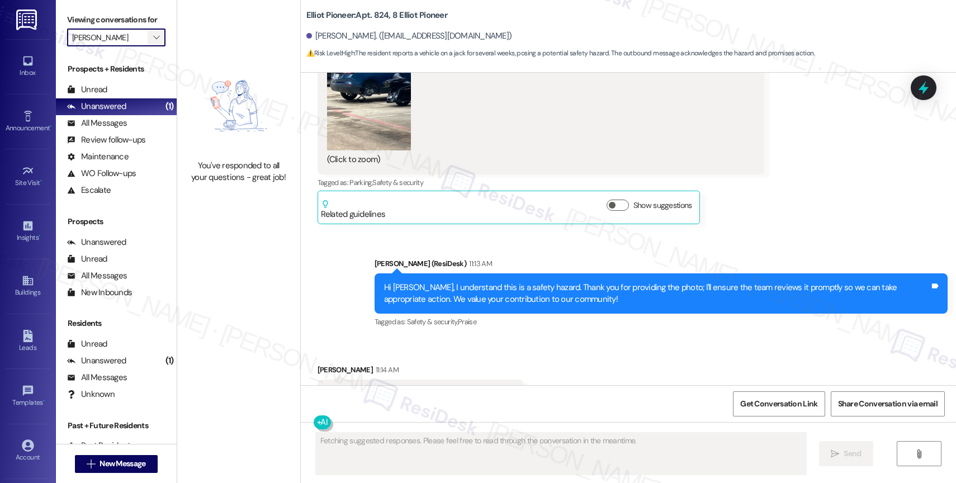
click at [153, 42] on icon "" at bounding box center [156, 37] width 6 height 9
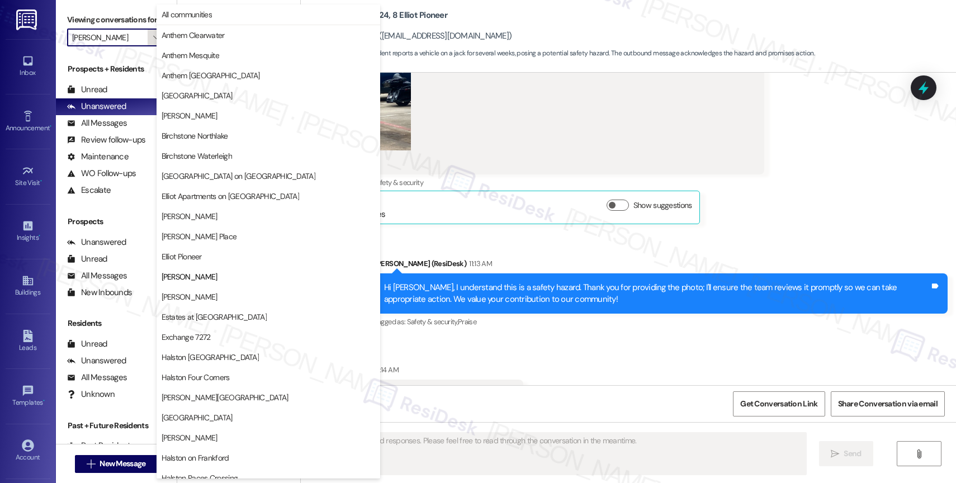
scroll to position [182, 0]
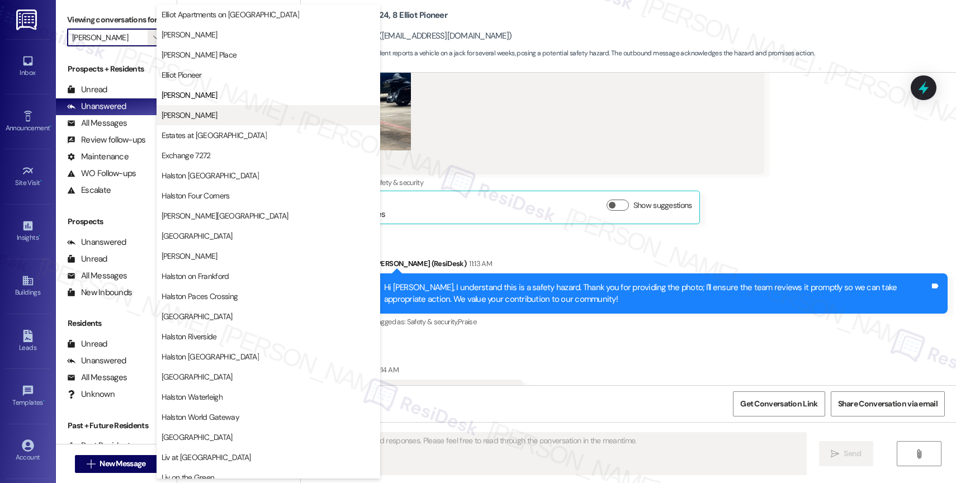
click at [209, 119] on span "[PERSON_NAME]" at bounding box center [190, 115] width 56 height 11
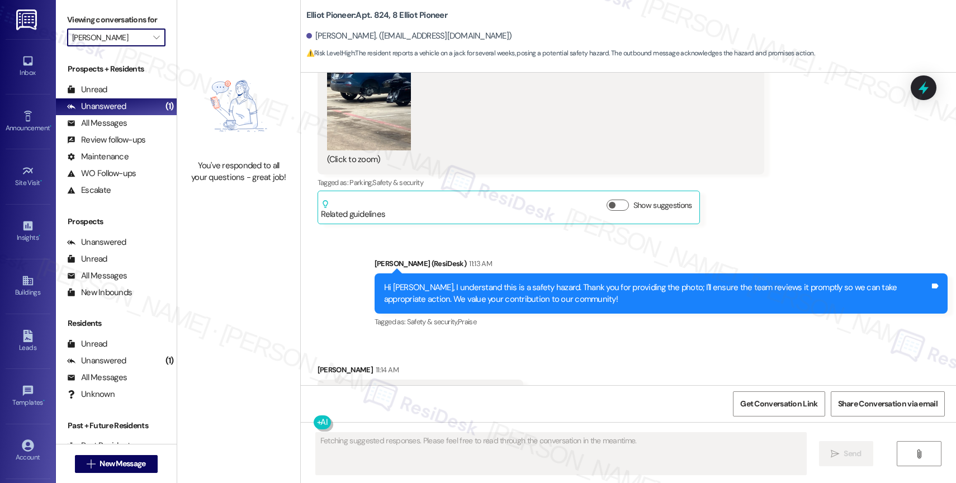
type input "[PERSON_NAME]"
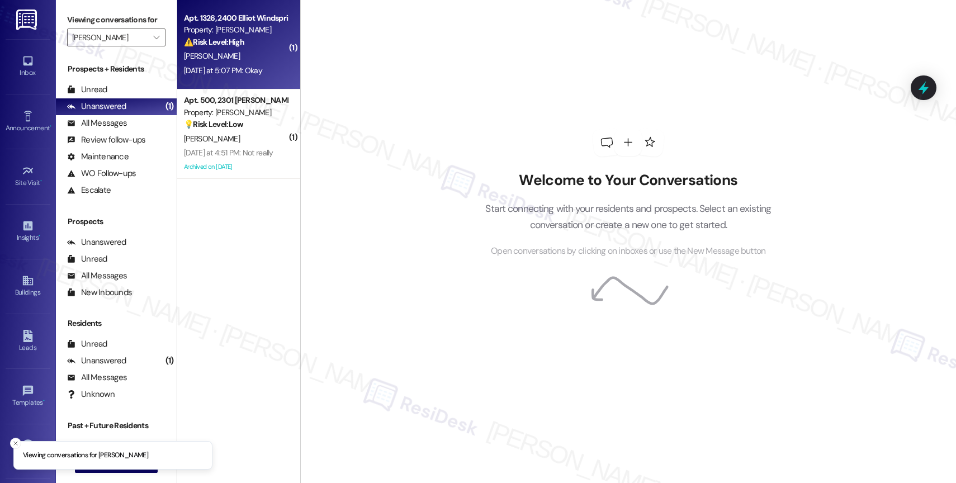
click at [238, 48] on div "⚠️ Risk Level: High The resident is reporting black mold, which poses a health …" at bounding box center [235, 42] width 103 height 12
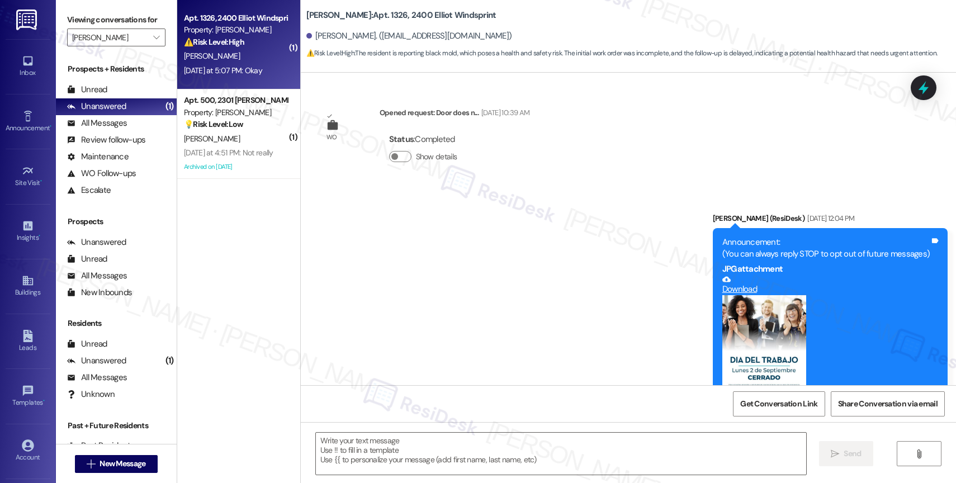
scroll to position [8765, 0]
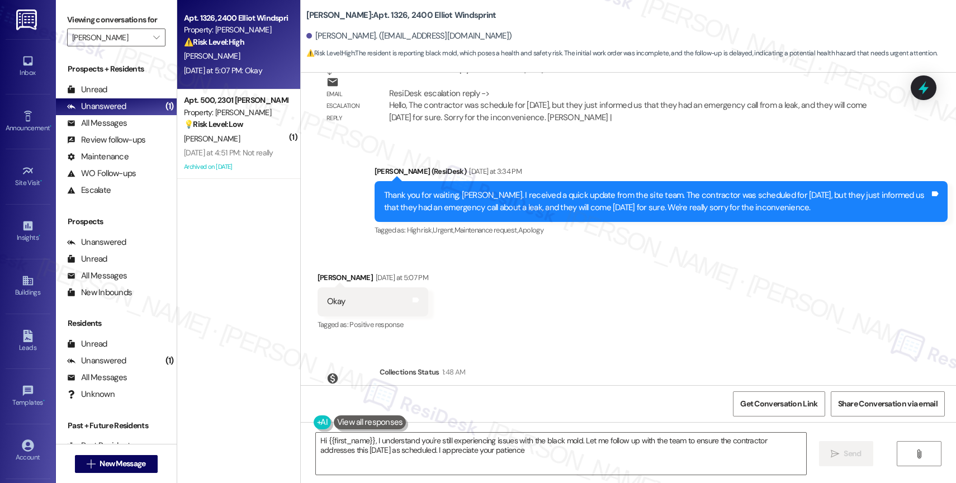
type textarea "Hi {{first_name}}, I understand you're still experiencing issues with the black…"
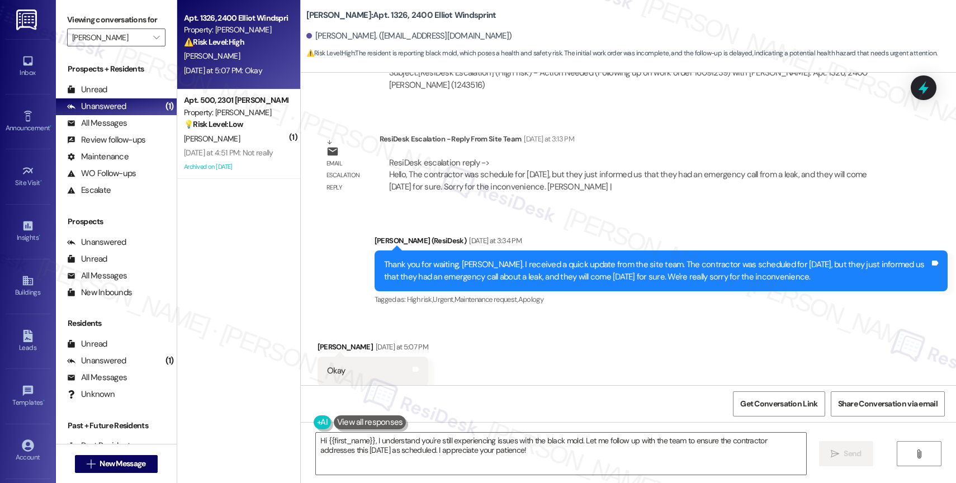
scroll to position [8695, 0]
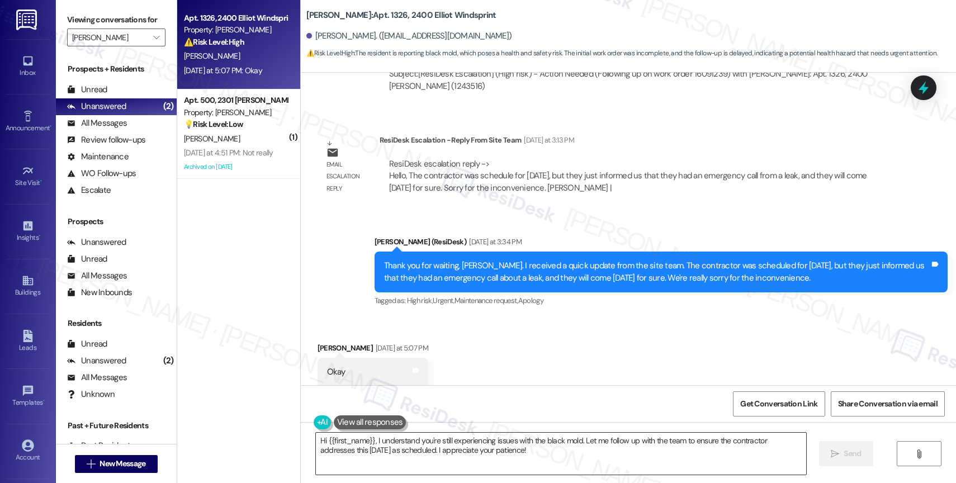
click at [401, 446] on textarea "Hi {{first_name}}, I understand you're still experiencing issues with the black…" at bounding box center [561, 454] width 490 height 42
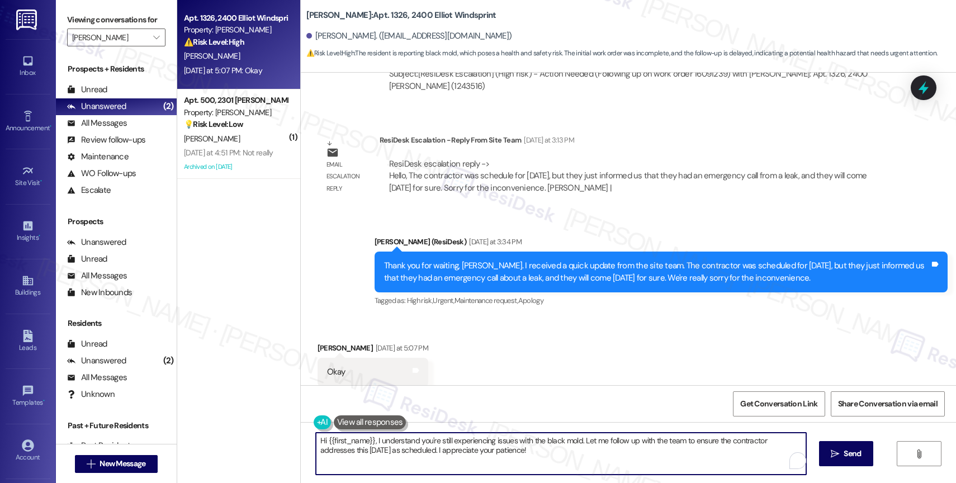
click at [401, 446] on textarea "Hi {{first_name}}, I understand you're still experiencing issues with the black…" at bounding box center [561, 454] width 490 height 42
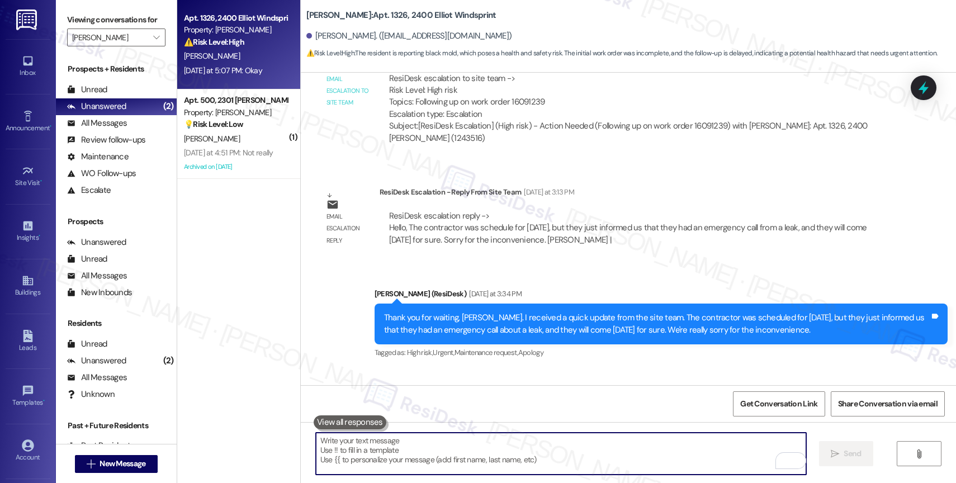
scroll to position [8765, 0]
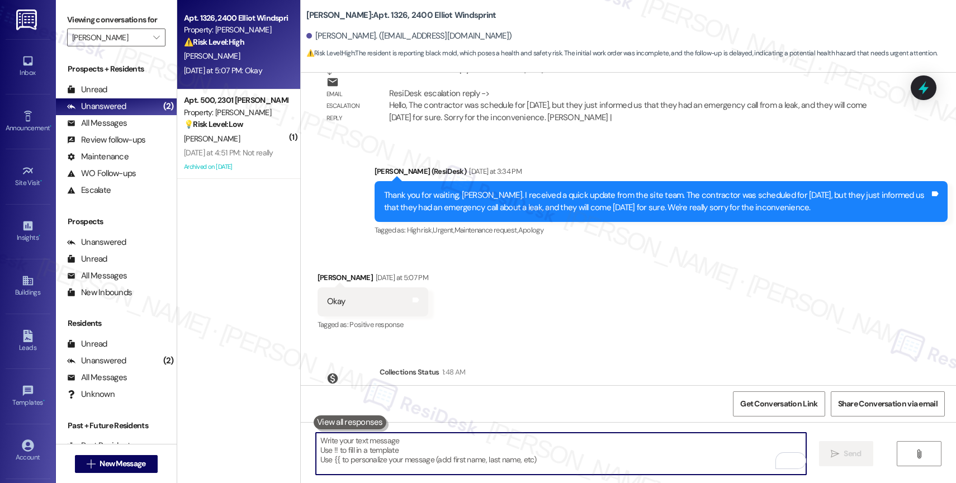
click at [349, 441] on textarea "To enrich screen reader interactions, please activate Accessibility in Grammarl…" at bounding box center [561, 454] width 490 height 42
type textarea "w"
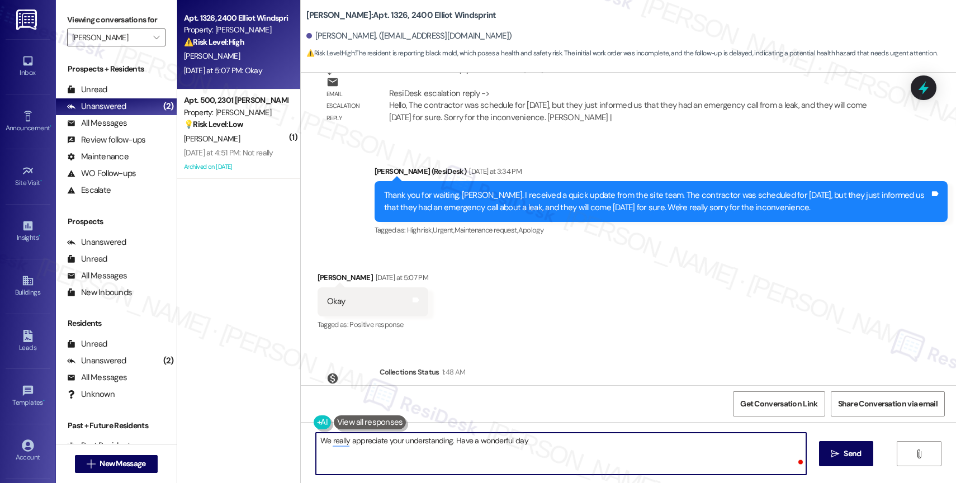
type textarea "We really appreciate your understanding. Have a wonderful day!"
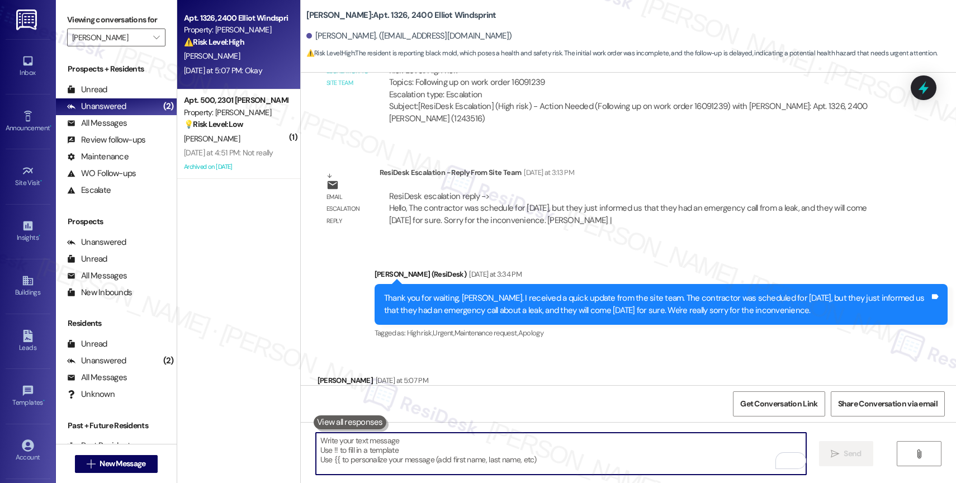
scroll to position [8734, 0]
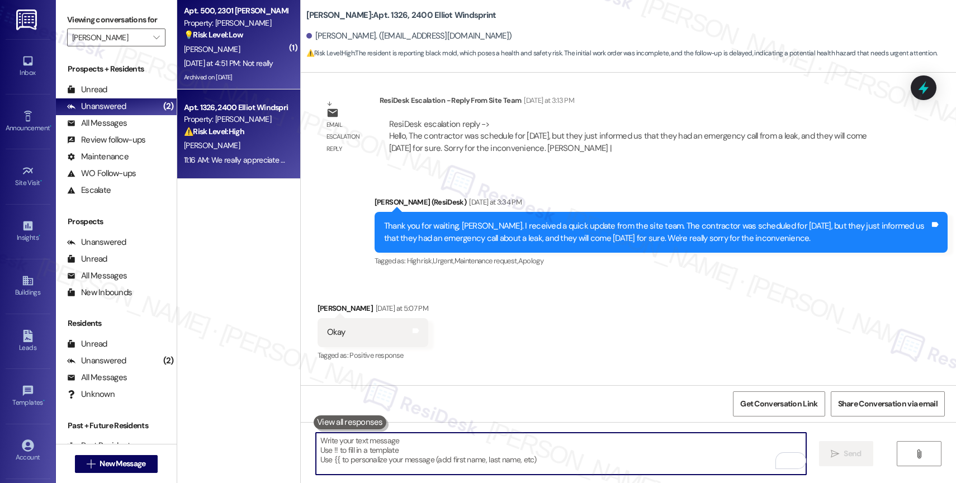
click at [229, 61] on div "[DATE] at 4:51 PM: Not really [DATE] at 4:51 PM: Not really" at bounding box center [228, 63] width 89 height 10
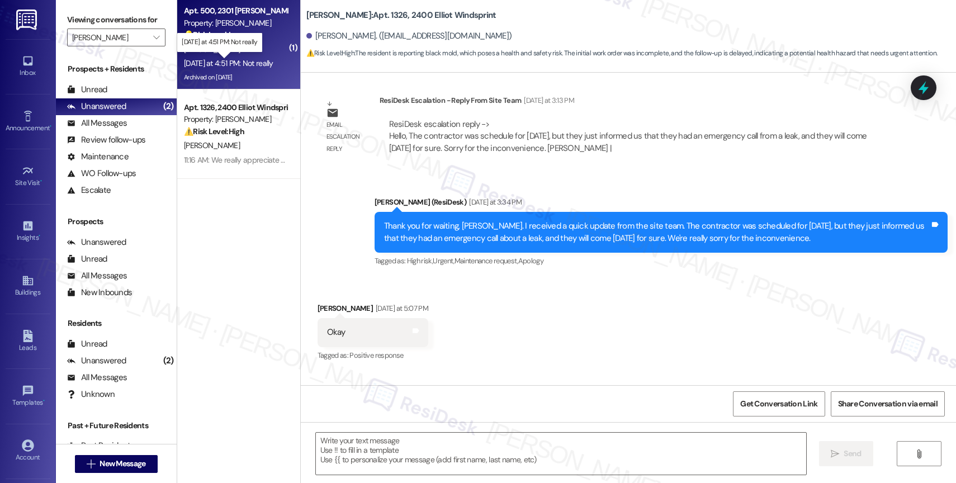
type textarea "Fetching suggested responses. Please feel free to read through the conversation…"
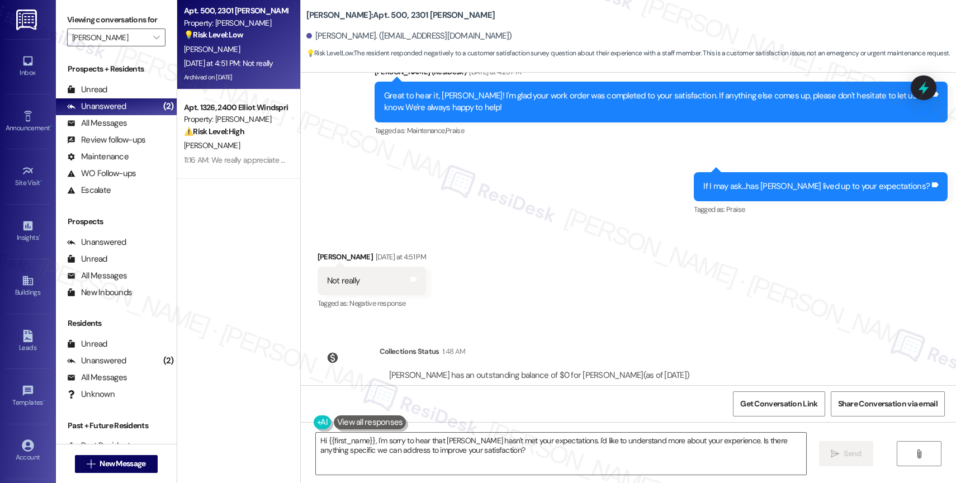
scroll to position [12346, 0]
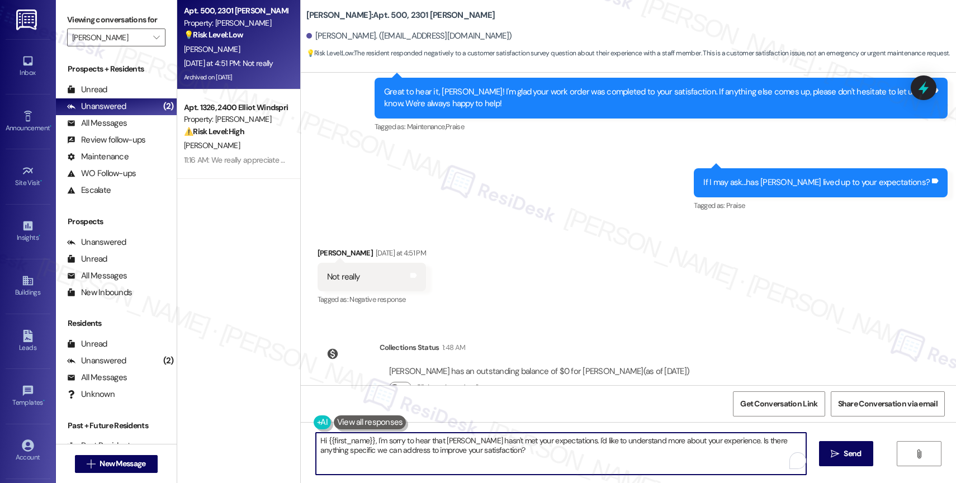
drag, startPoint x: 370, startPoint y: 441, endPoint x: 292, endPoint y: 442, distance: 77.7
click at [301, 443] on div "Hi {{first_name}}, I'm sorry to hear that [PERSON_NAME] hasn't met your expecta…" at bounding box center [628, 464] width 655 height 84
click at [548, 461] on textarea "I'm sorry to hear that [PERSON_NAME] hasn't met your expectations. I'd like to …" at bounding box center [561, 454] width 490 height 42
type textarea "I'm sorry to hear that [PERSON_NAME] hasn't met your expectations. I'd like to …"
click at [848, 449] on span "Send" at bounding box center [852, 454] width 17 height 12
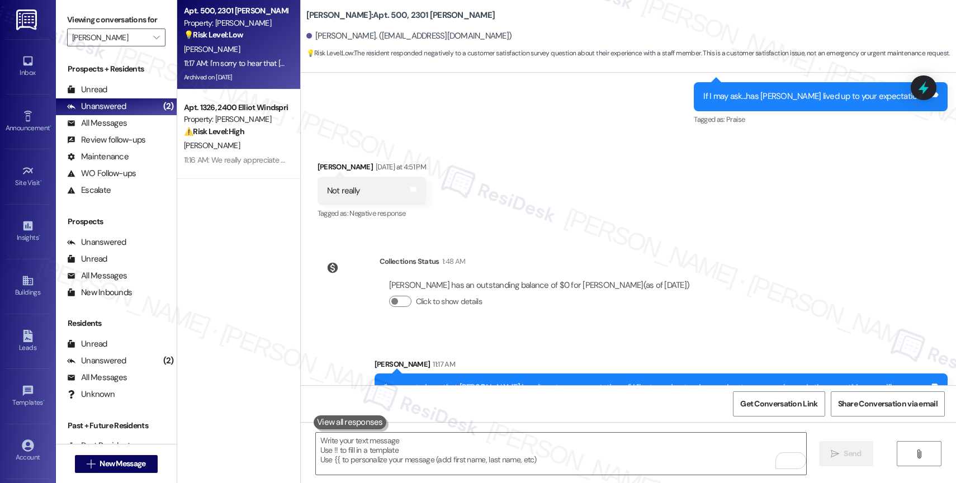
scroll to position [12436, 0]
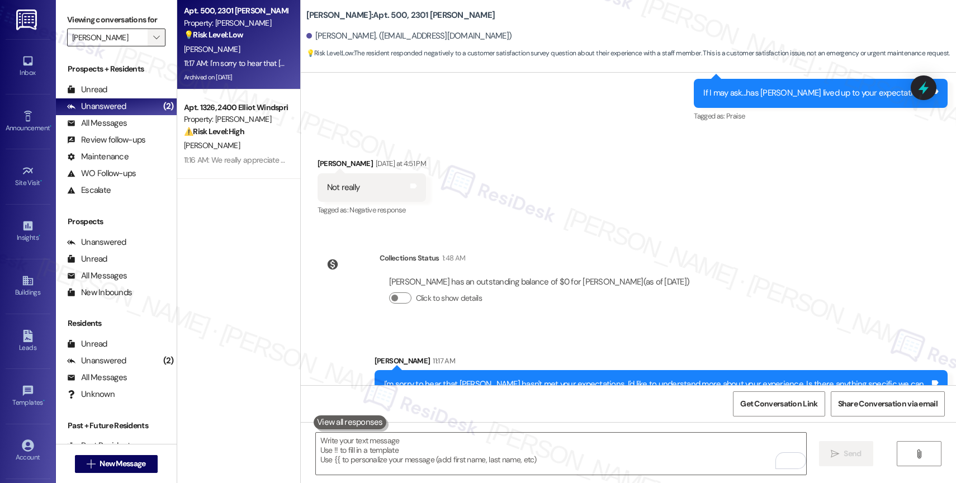
click at [153, 42] on icon "" at bounding box center [156, 37] width 6 height 9
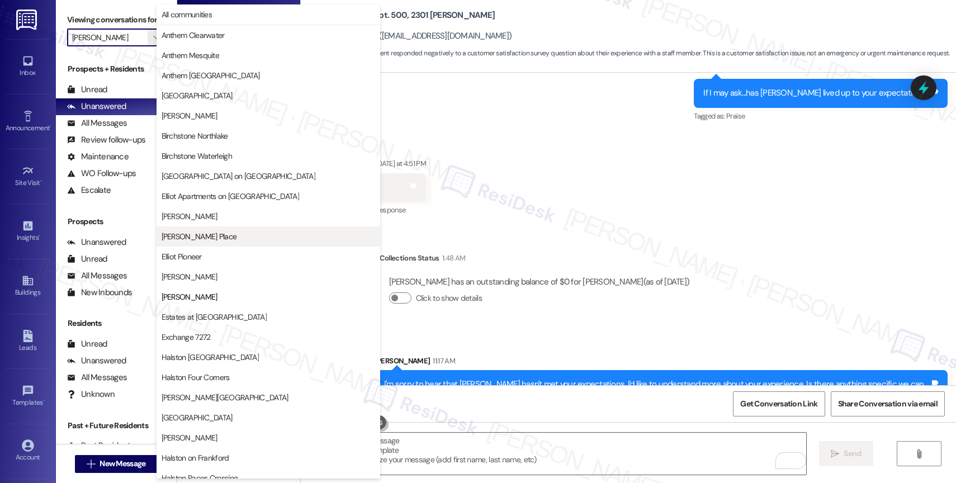
scroll to position [182, 0]
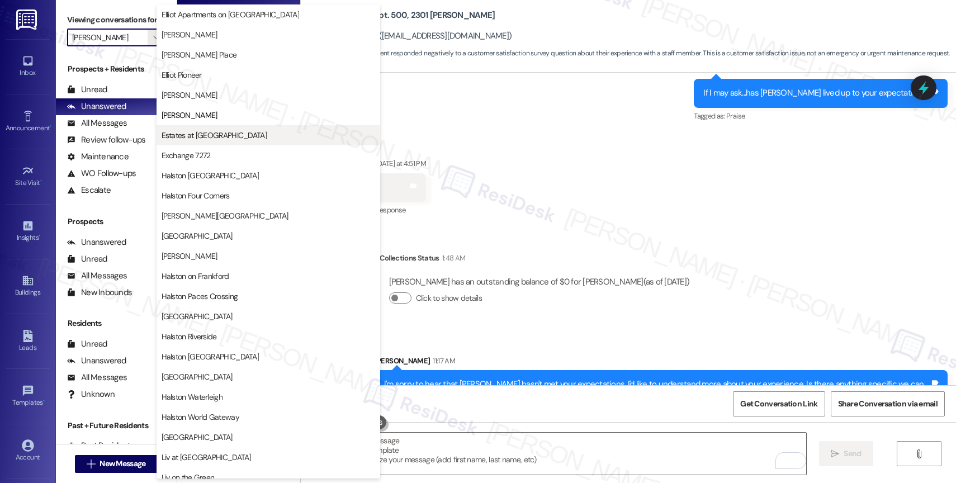
click at [232, 134] on span "Estates at [GEOGRAPHIC_DATA]" at bounding box center [269, 135] width 214 height 11
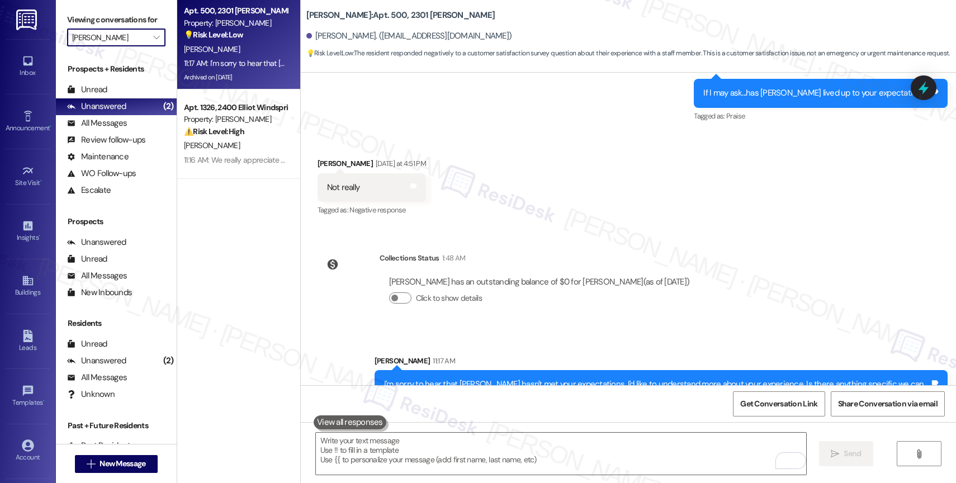
type input "Estates at [GEOGRAPHIC_DATA]"
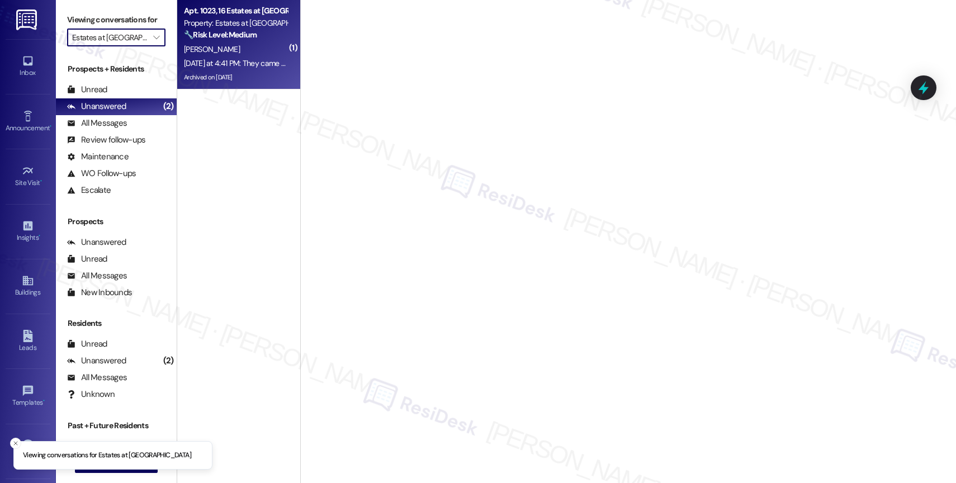
click at [228, 47] on div "[PERSON_NAME]" at bounding box center [236, 49] width 106 height 14
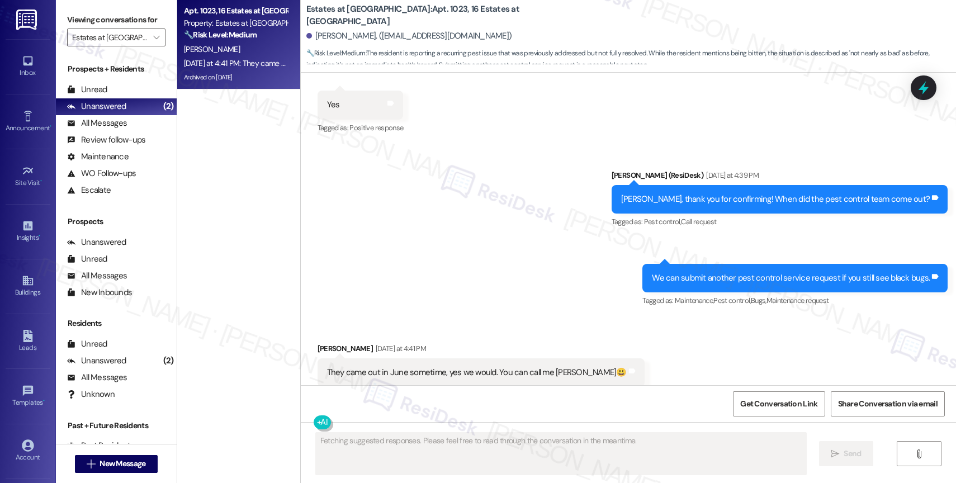
scroll to position [3432, 0]
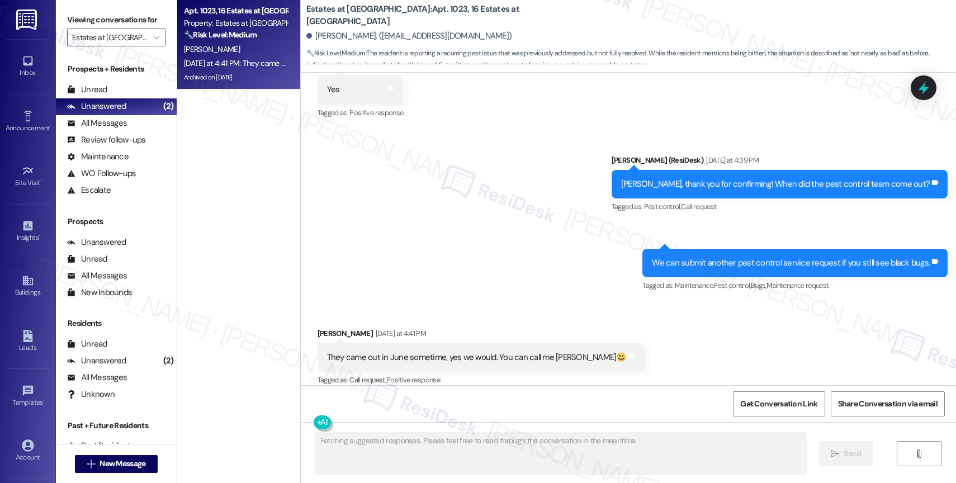
click at [487, 197] on div "Sent via SMS [PERSON_NAME] (ResiDesk) [DATE] at 4:39 PM [PERSON_NAME], thank yo…" at bounding box center [628, 215] width 655 height 173
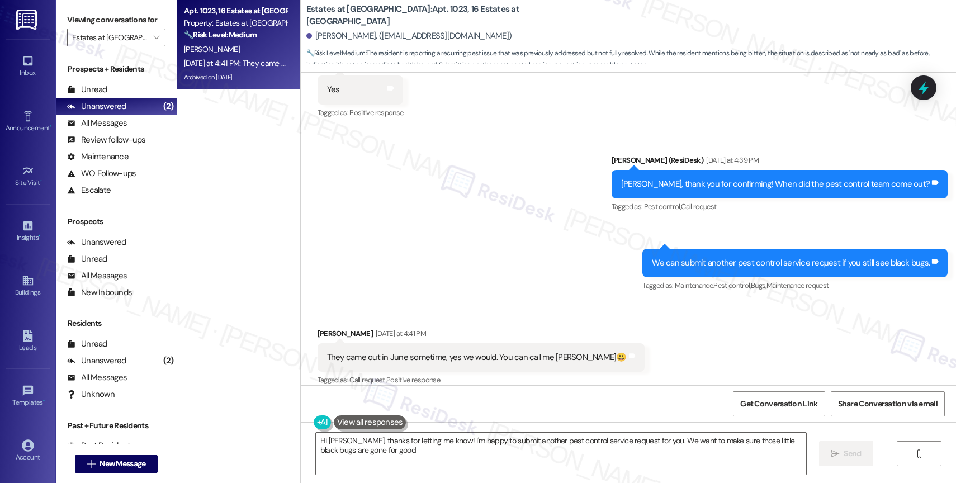
type textarea "Hi [PERSON_NAME], thanks for letting me know! I'm happy to submit another pest …"
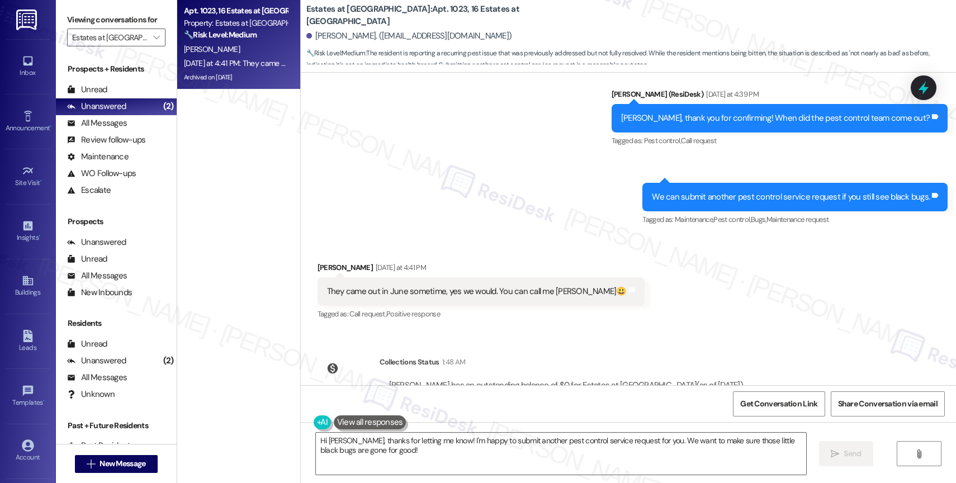
scroll to position [3536, 0]
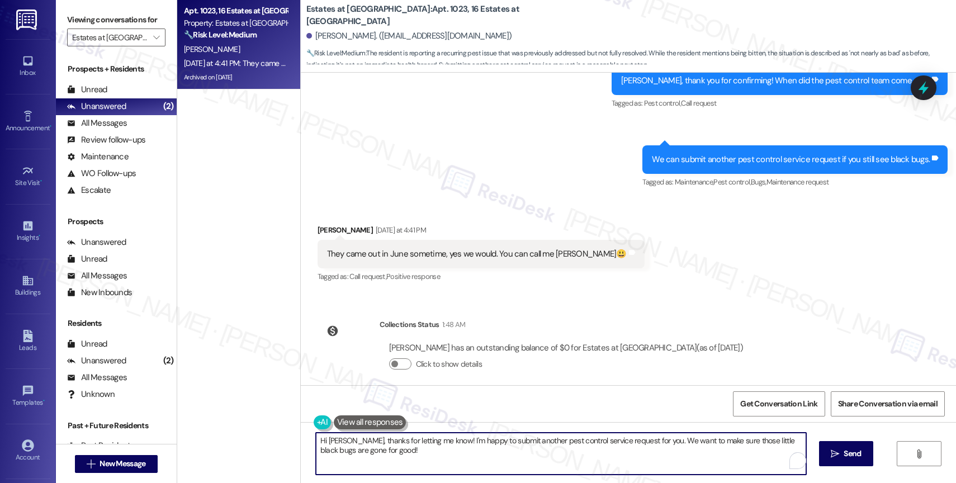
click at [384, 455] on textarea "Hi [PERSON_NAME], thanks for letting me know! I'm happy to submit another pest …" at bounding box center [561, 454] width 490 height 42
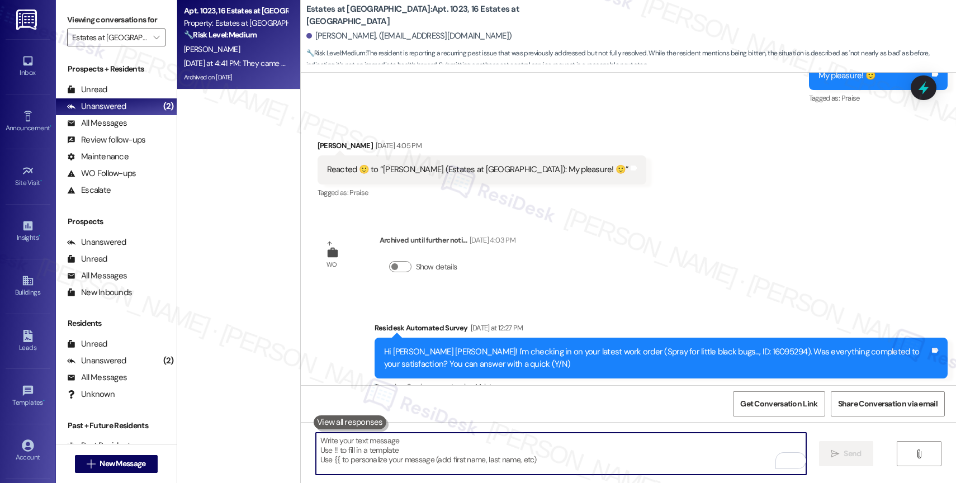
scroll to position [3061, 0]
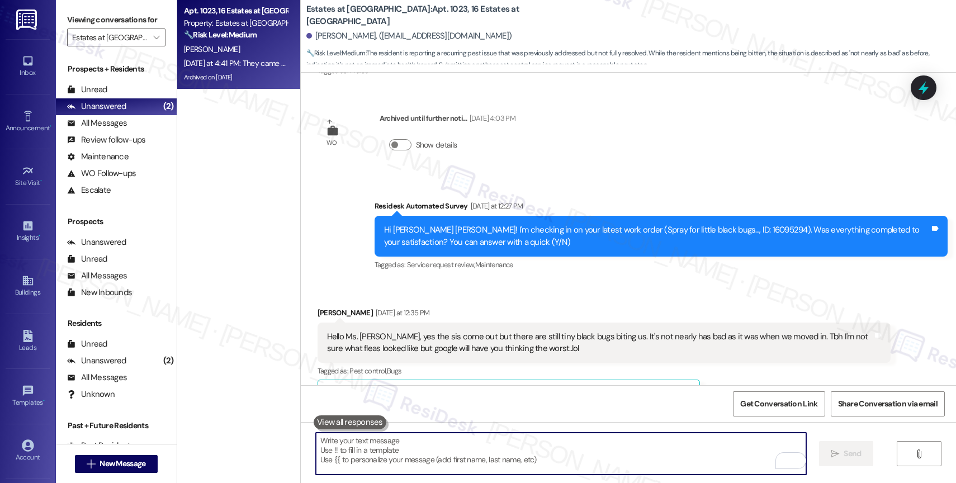
click at [526, 282] on div "Received via SMS [PERSON_NAME] [DATE] at 12:35 PM Hello Ms. [PERSON_NAME], yes …" at bounding box center [628, 391] width 655 height 218
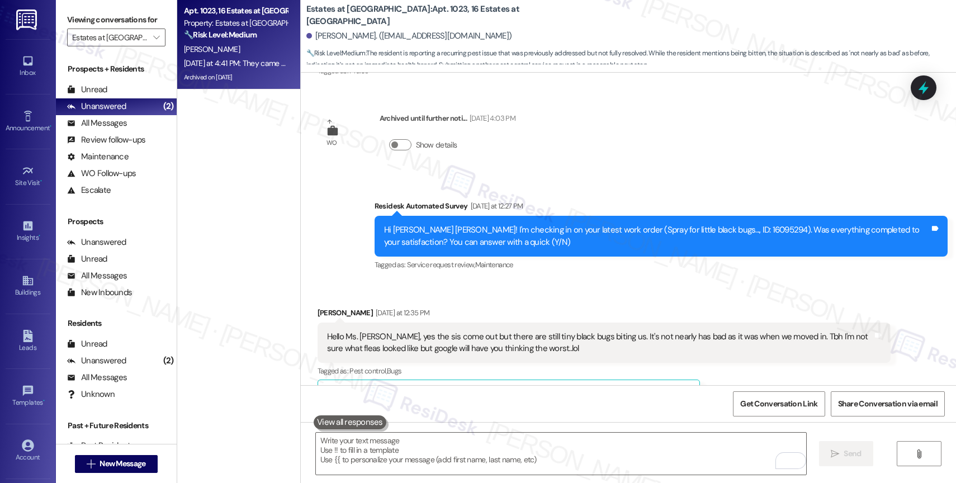
scroll to position [3095, 0]
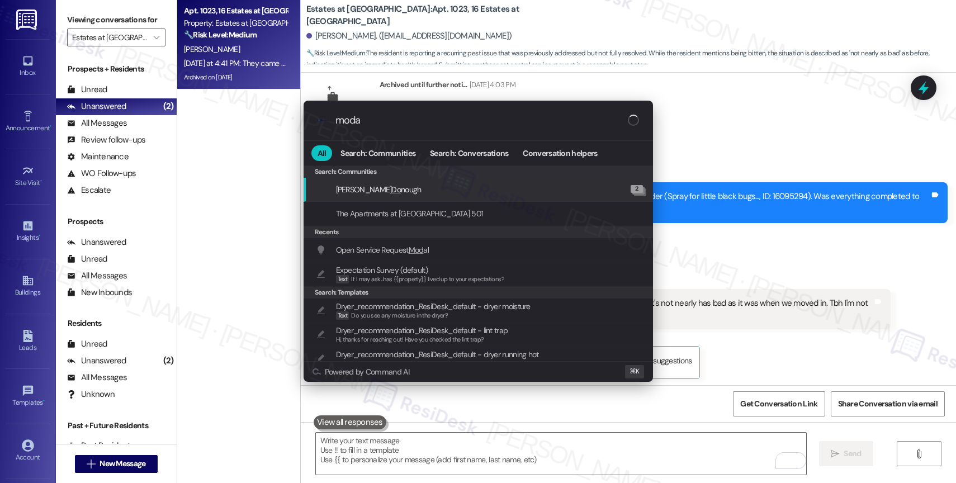
type input "modal"
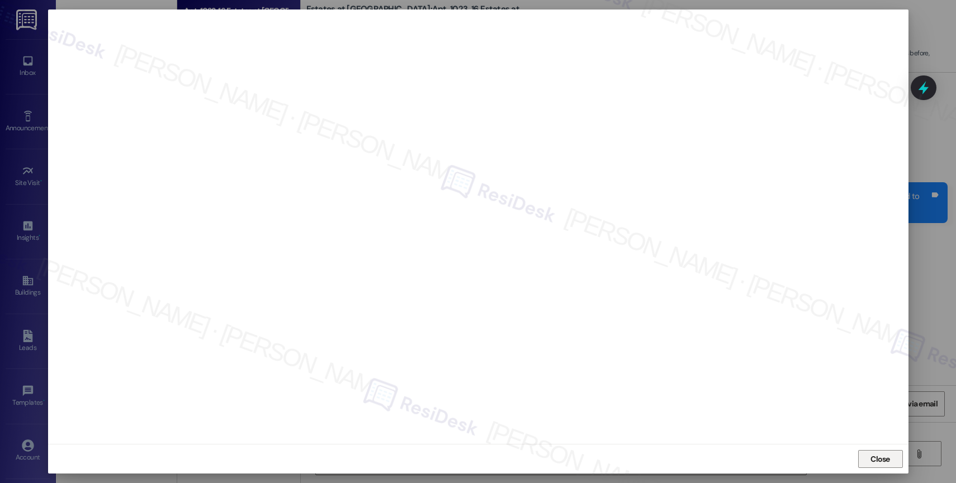
click at [892, 455] on button "Close" at bounding box center [880, 459] width 45 height 18
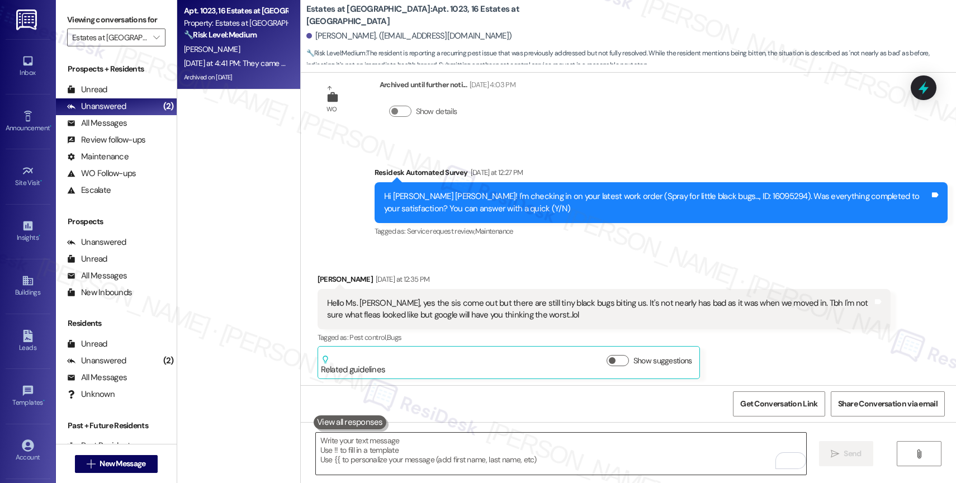
click at [363, 461] on textarea "To enrich screen reader interactions, please activate Accessibility in Grammarl…" at bounding box center [561, 454] width 490 height 42
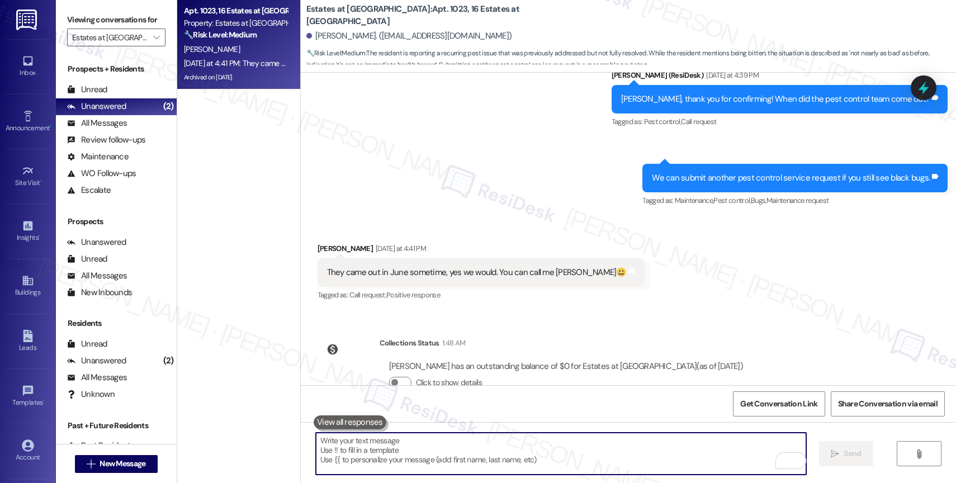
scroll to position [3536, 0]
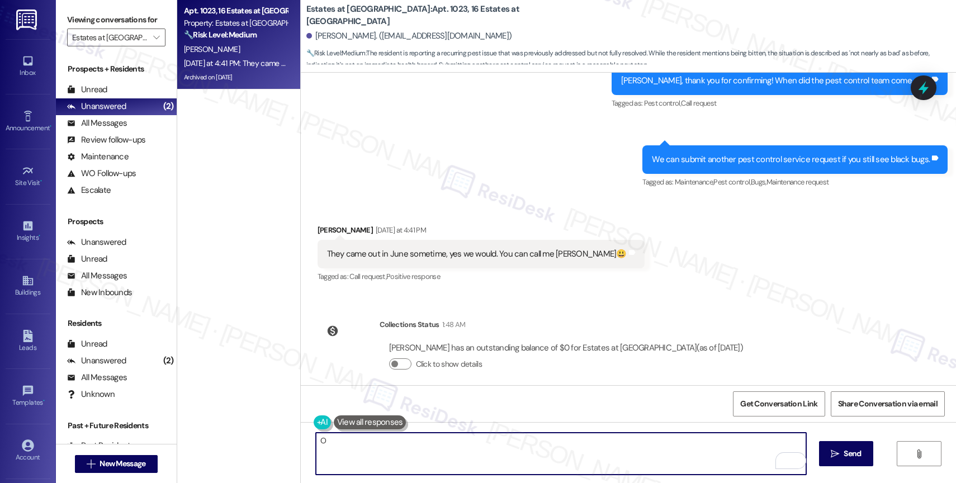
type textarea "Oh"
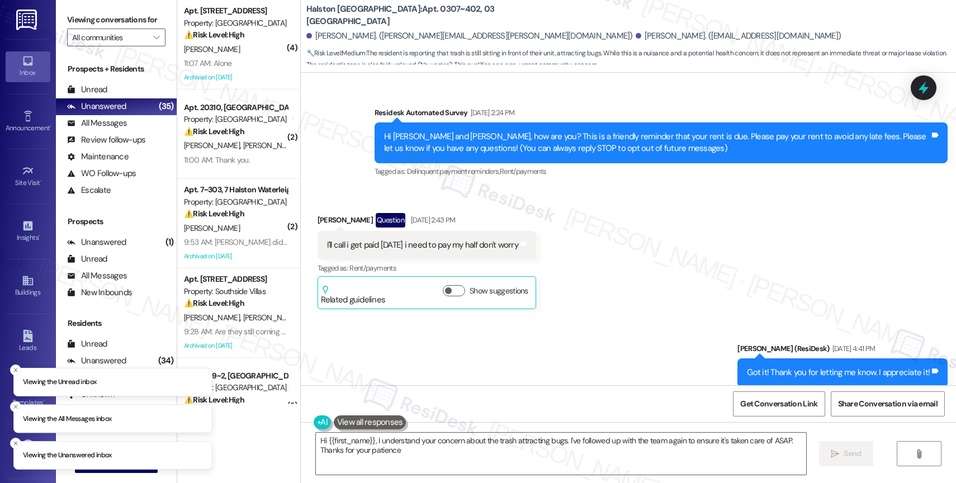
type textarea "Hi {{first_name}}, I understand your concern about the trash attracting bugs. I…"
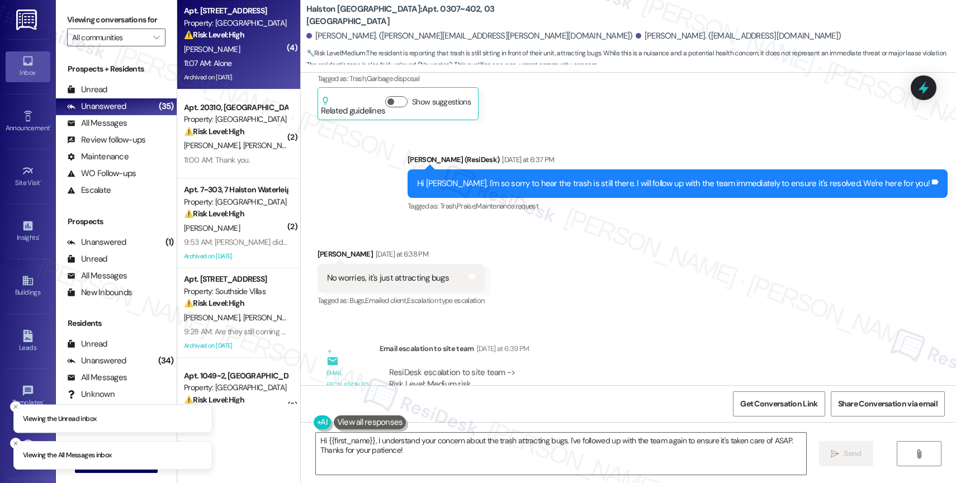
click at [208, 40] on div "⚠️ Risk Level: High The resident reports a partial loss of power and a burning …" at bounding box center [235, 35] width 103 height 12
type textarea "Fetching suggested responses. Please feel free to read through the conversation…"
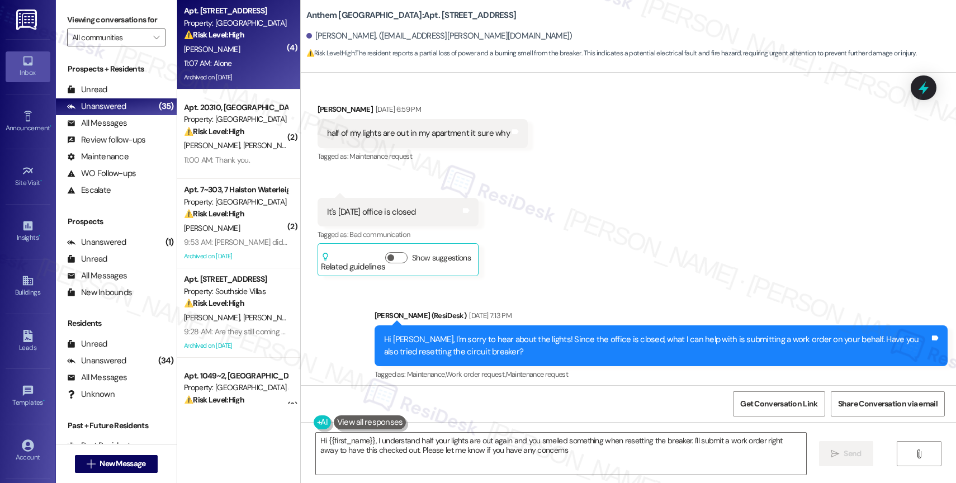
type textarea "Hi {{first_name}}, I understand half your lights are out again and you smelled …"
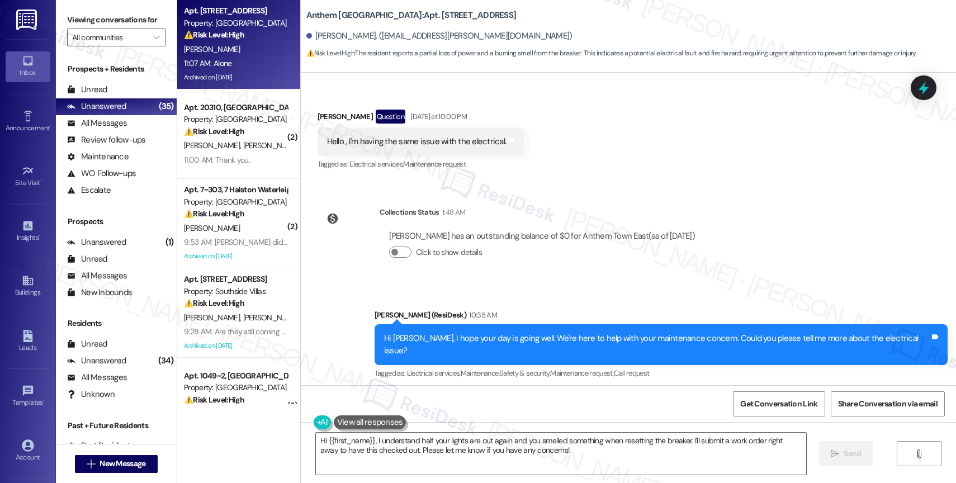
scroll to position [2564, 0]
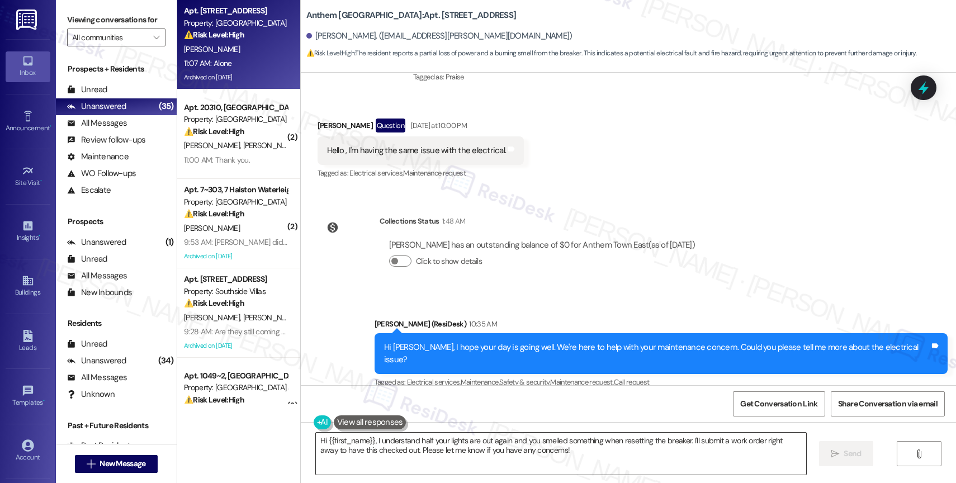
click at [382, 449] on textarea "Hi {{first_name}}, I understand half your lights are out again and you smelled …" at bounding box center [561, 454] width 490 height 42
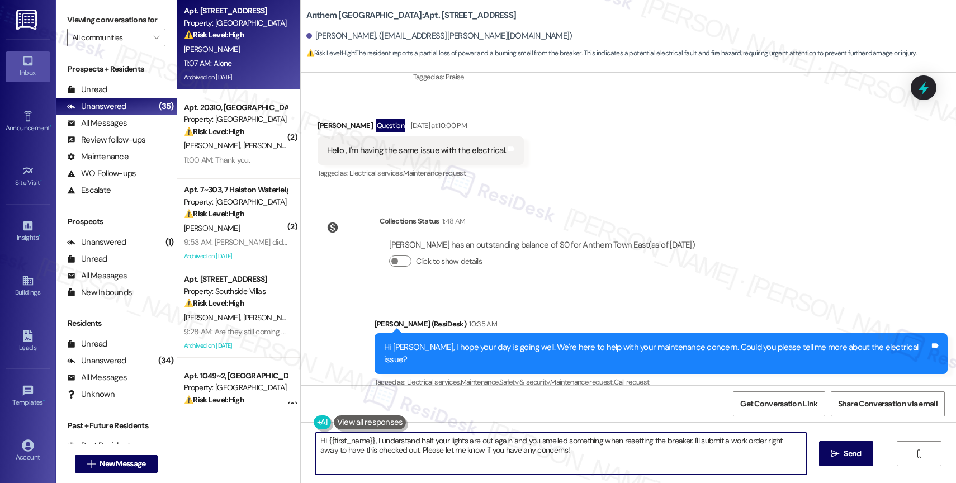
click at [382, 449] on textarea "Hi {{first_name}}, I understand half your lights are out again and you smelled …" at bounding box center [561, 454] width 490 height 42
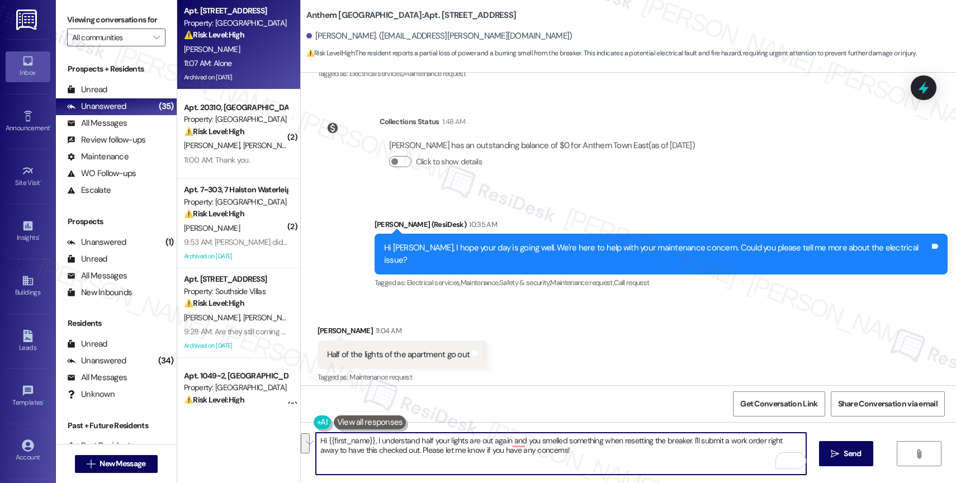
scroll to position [2667, 0]
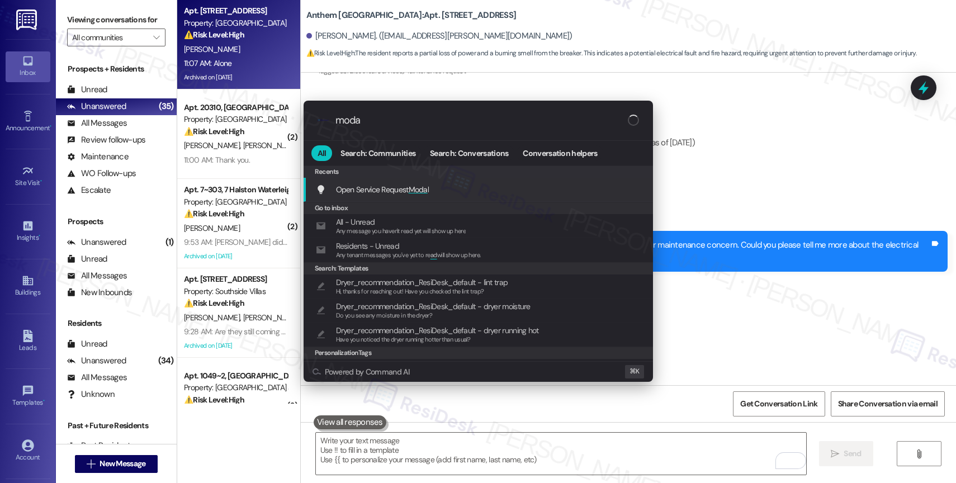
type input "modal"
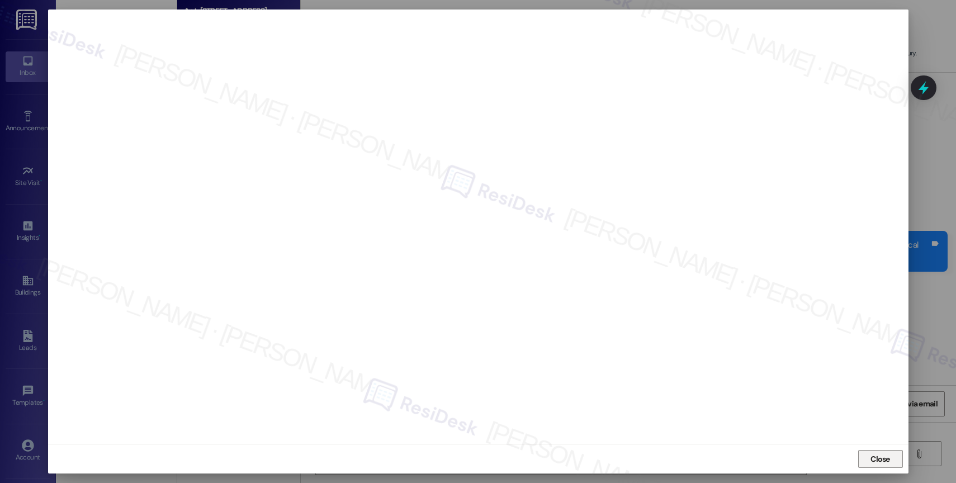
click at [871, 459] on span "Close" at bounding box center [881, 459] width 20 height 12
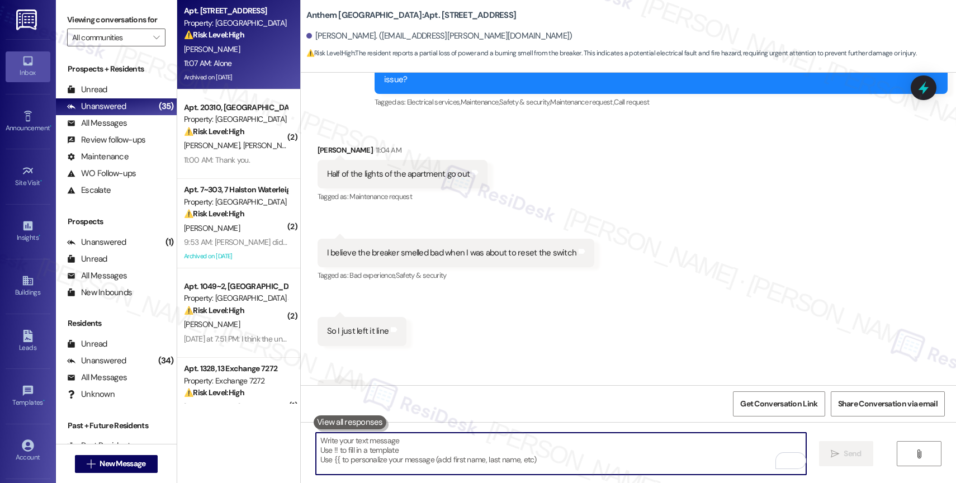
scroll to position [2865, 0]
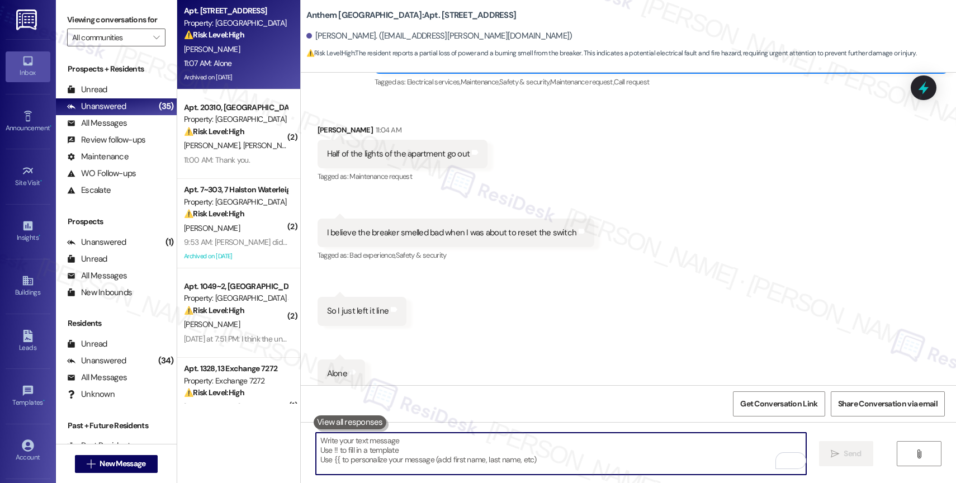
click at [392, 450] on textarea "To enrich screen reader interactions, please activate Accessibility in Grammarl…" at bounding box center [561, 454] width 490 height 42
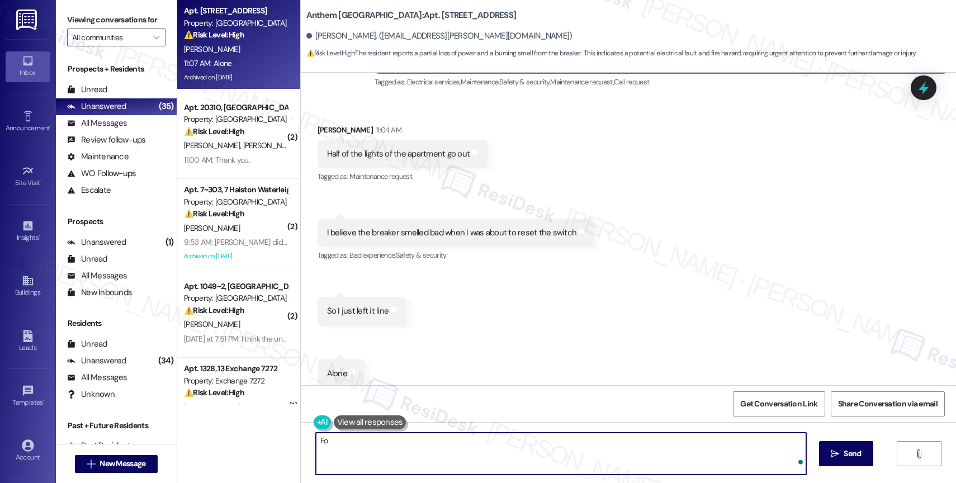
type textarea "F"
paste textarea "Would you like me to submit a work order on your behalf? Please let me know and…"
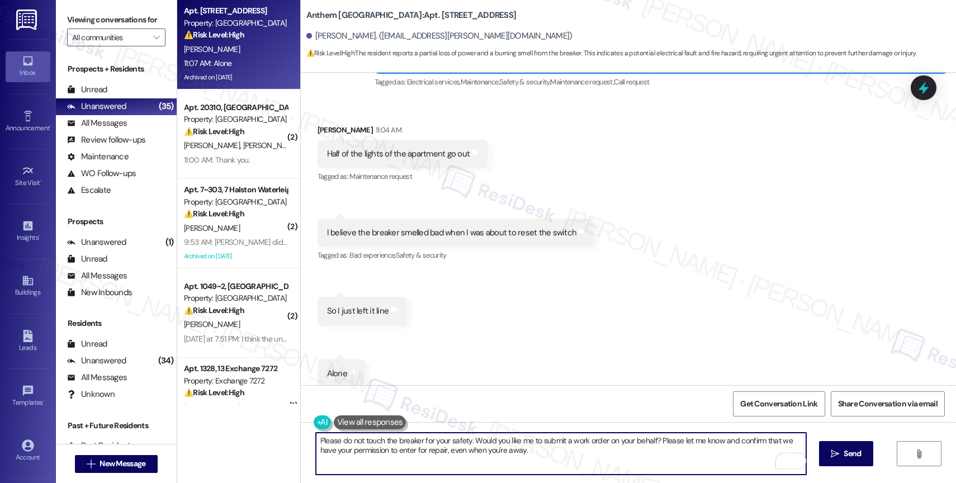
click at [557, 448] on textarea "Please do not touch the breaker for your safety. Would you like me to submit a …" at bounding box center [561, 454] width 490 height 42
type textarea "Please do not touch the breaker for your safety. Would you like me to submit a …"
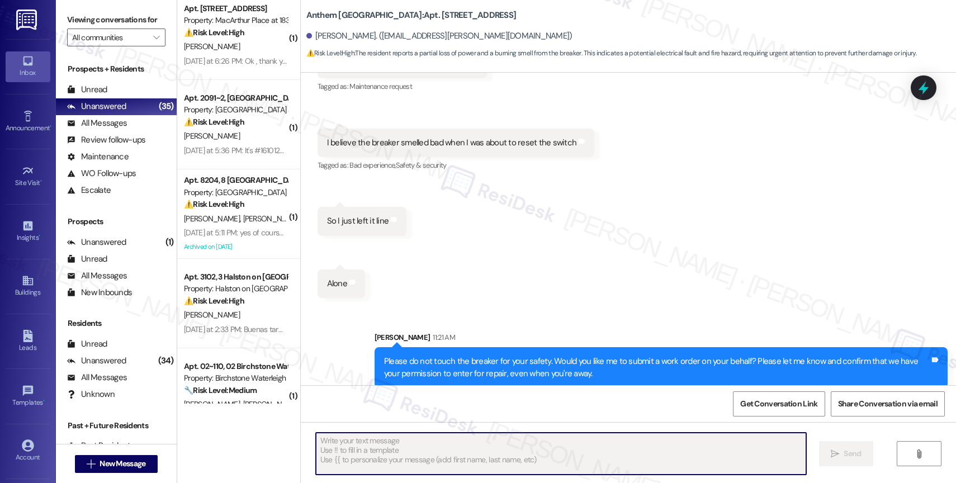
scroll to position [586, 0]
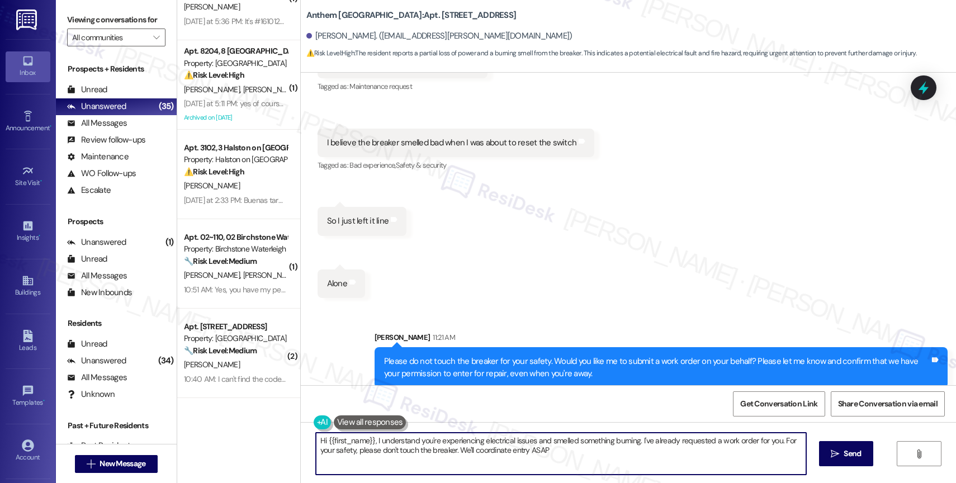
type textarea "Hi {{first_name}}, I understand you're experiencing electrical issues and smell…"
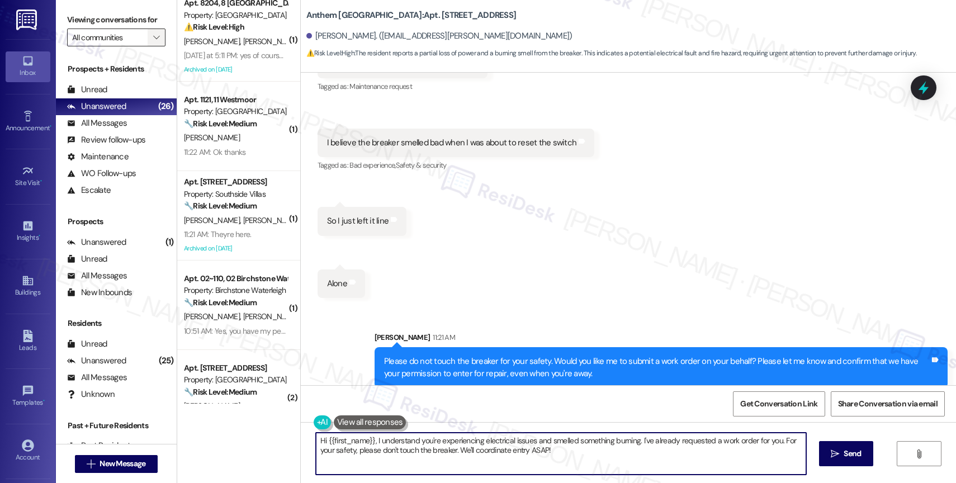
click at [151, 46] on span "" at bounding box center [156, 38] width 11 height 18
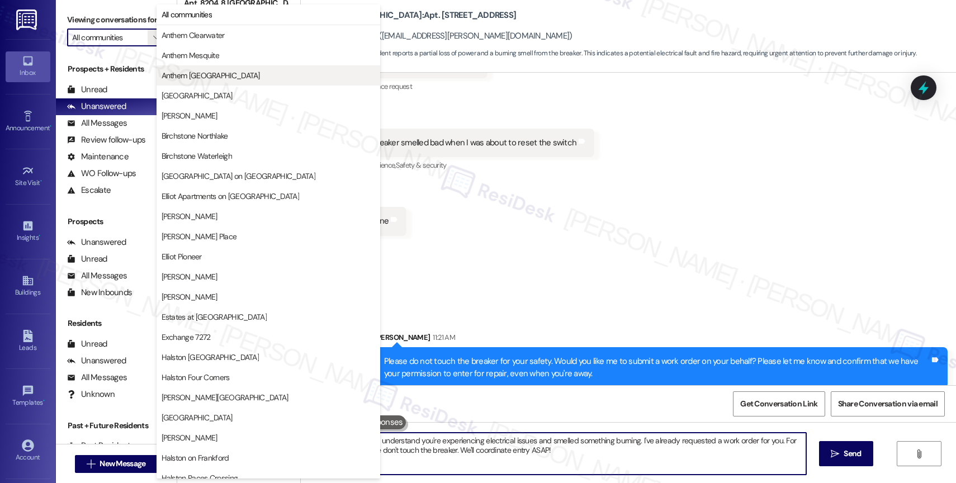
click at [213, 74] on span "Anthem [GEOGRAPHIC_DATA]" at bounding box center [211, 75] width 98 height 11
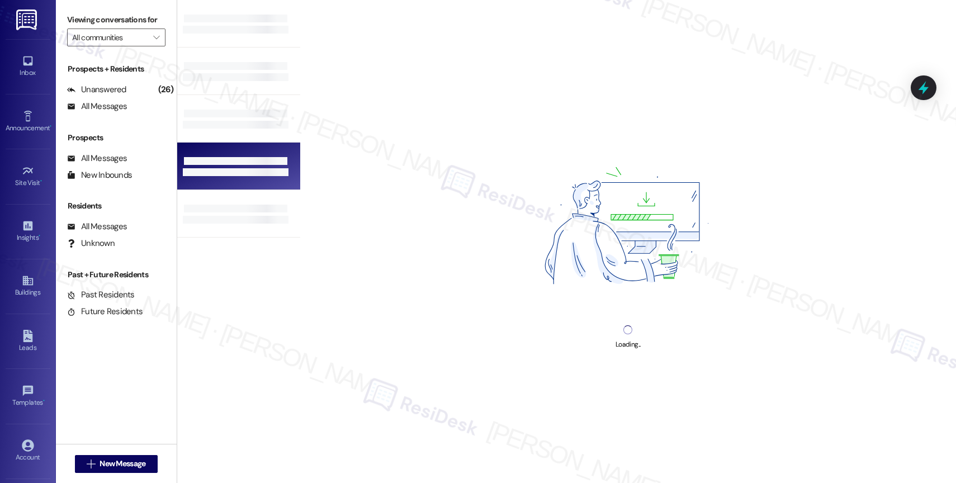
type input "Anthem [GEOGRAPHIC_DATA]"
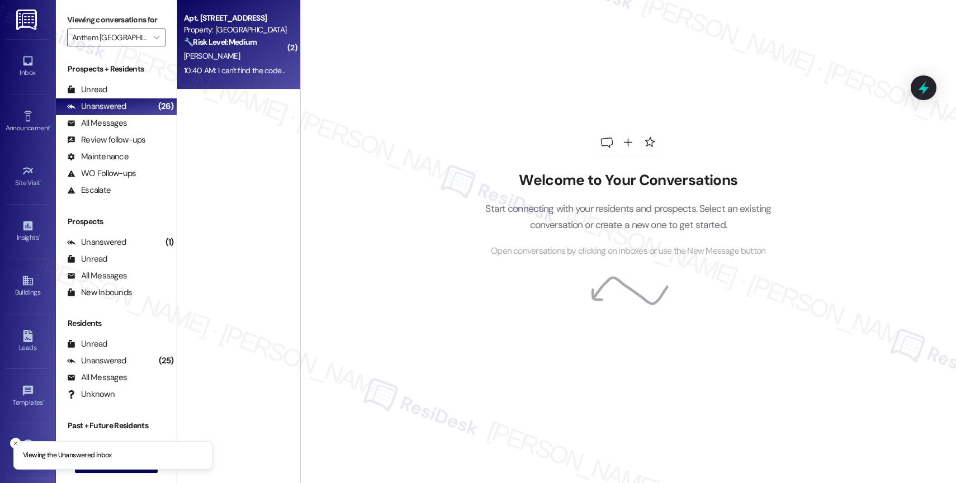
click at [215, 67] on div "10:40 AM: I can't find the code on the app or website 10:40 AM: I can't find th…" at bounding box center [269, 70] width 171 height 10
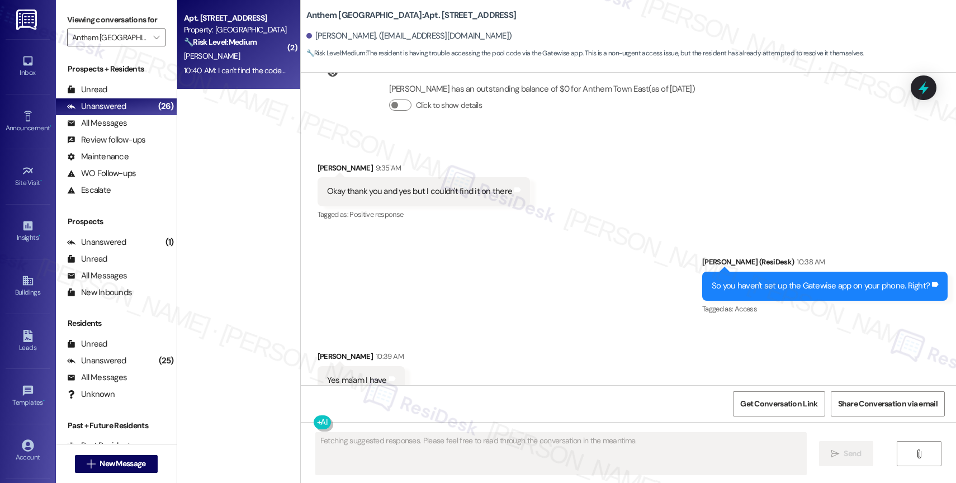
scroll to position [7898, 0]
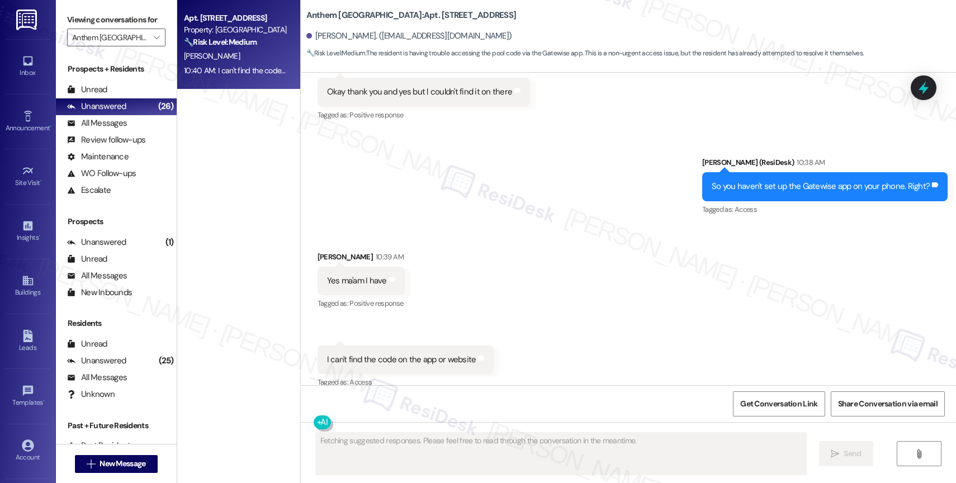
click at [513, 251] on div "Received via SMS [PERSON_NAME] 10:39 AM Yes ma'am I have Tags and notes Tagged …" at bounding box center [628, 329] width 655 height 206
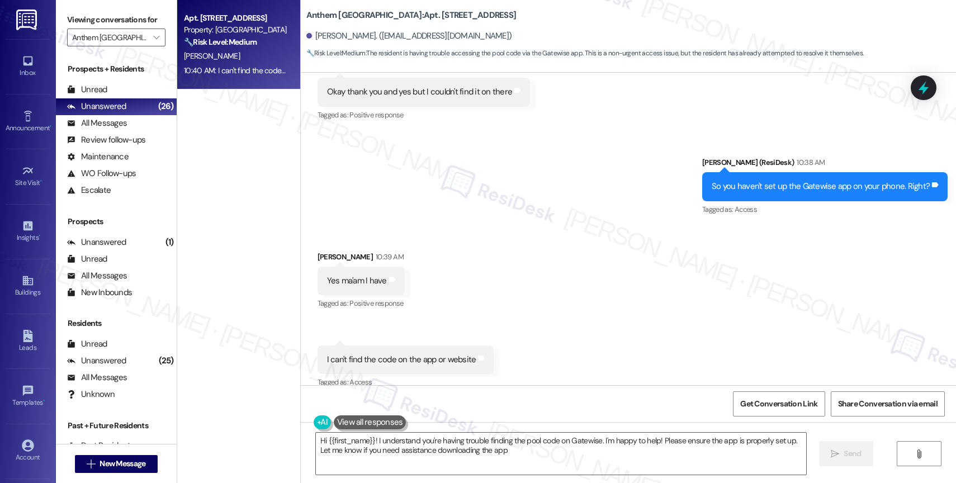
type textarea "Hi {{first_name}}! I understand you're having trouble finding the pool code on …"
click at [401, 443] on textarea "Hi {{first_name}}! I understand you're having trouble finding the pool code on …" at bounding box center [561, 454] width 490 height 42
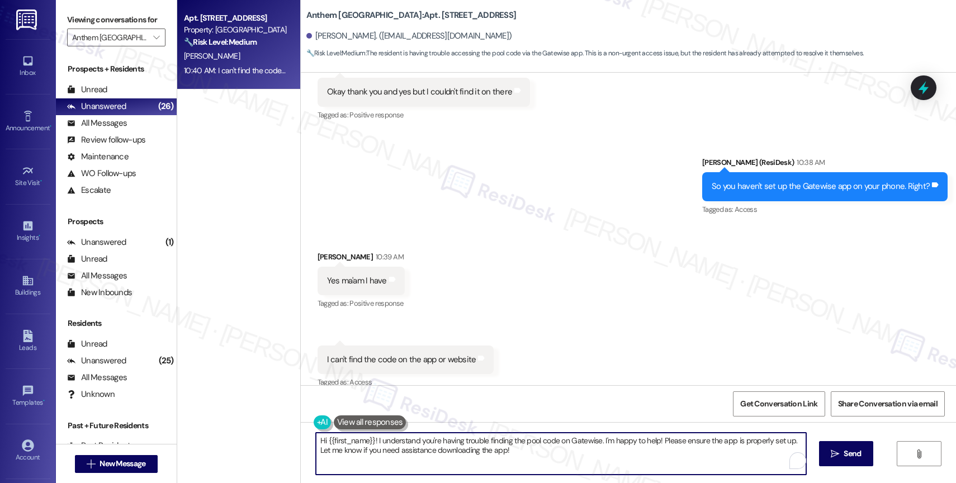
click at [401, 443] on textarea "Hi {{first_name}}! I understand you're having trouble finding the pool code on …" at bounding box center [561, 454] width 490 height 42
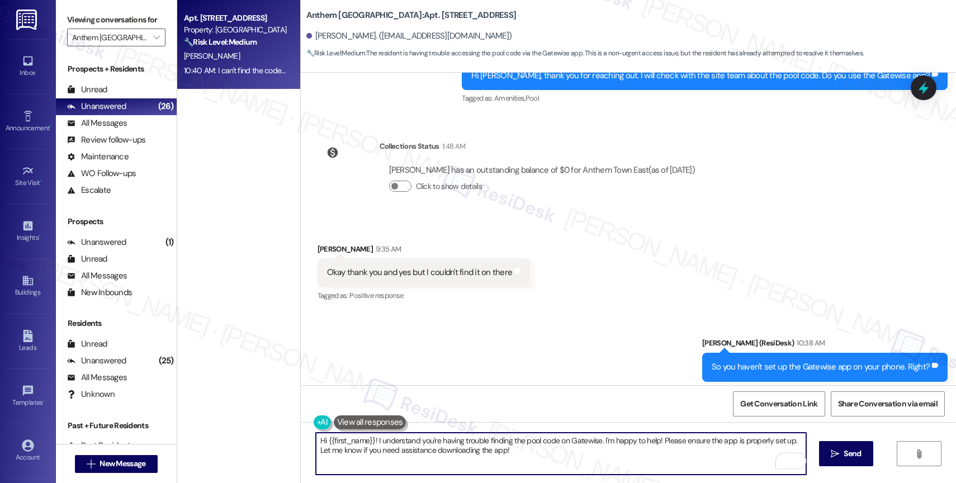
scroll to position [7661, 0]
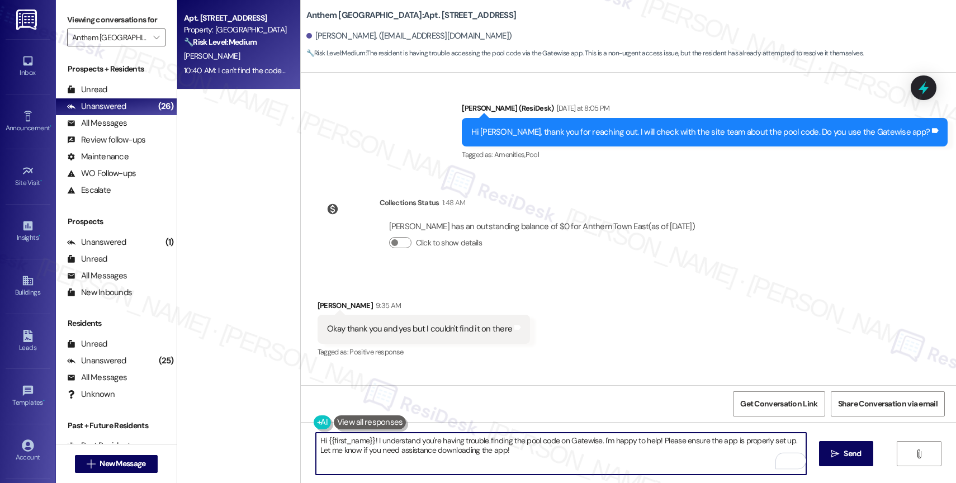
click at [413, 451] on textarea "Hi {{first_name}}! I understand you're having trouble finding the pool code on …" at bounding box center [561, 454] width 490 height 42
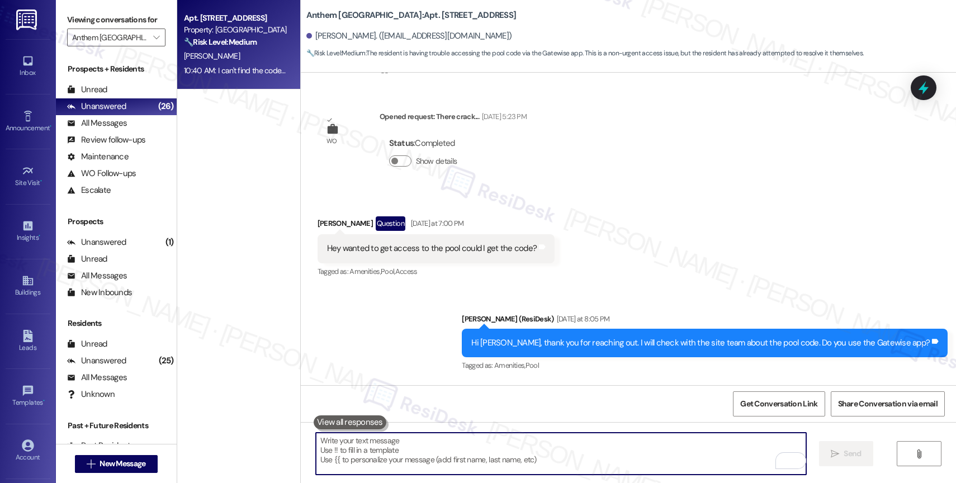
scroll to position [7898, 0]
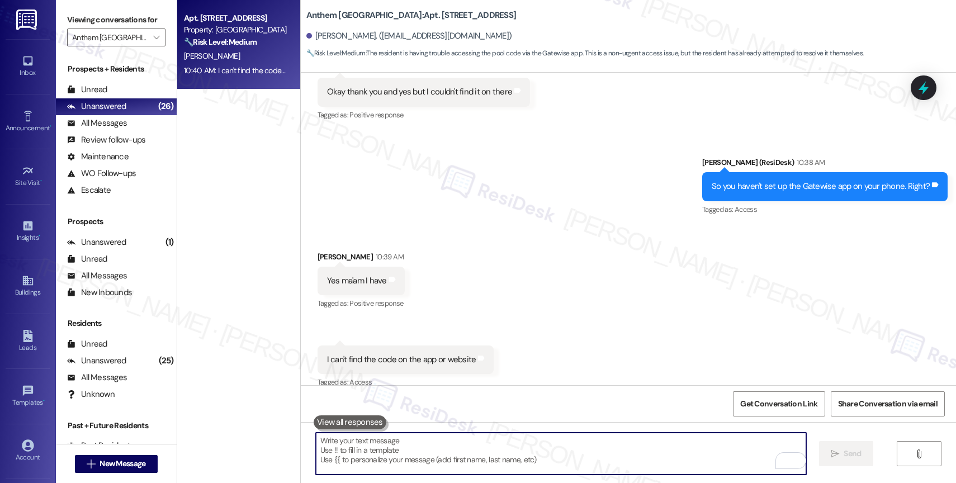
click at [393, 452] on textarea "To enrich screen reader interactions, please activate Accessibility in Grammarl…" at bounding box center [561, 454] width 490 height 42
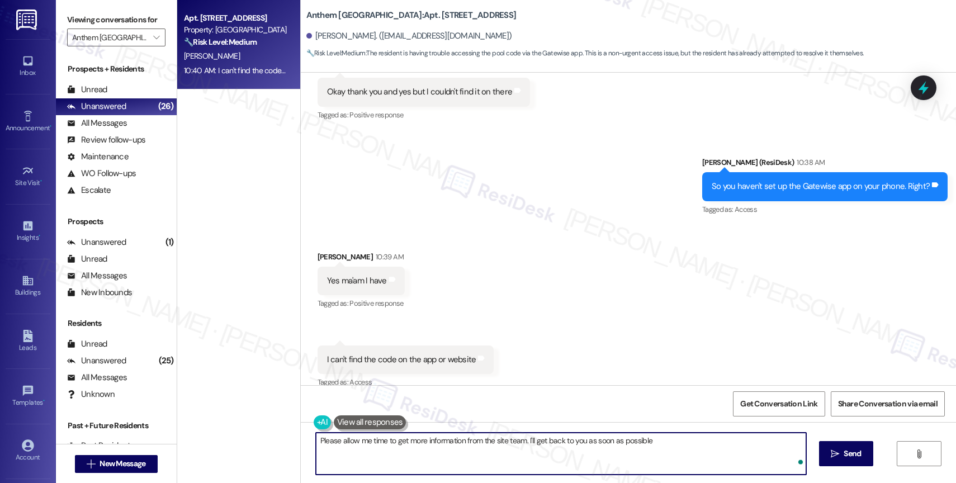
type textarea "Please allow me time to get more information from the site team. I'll get back …"
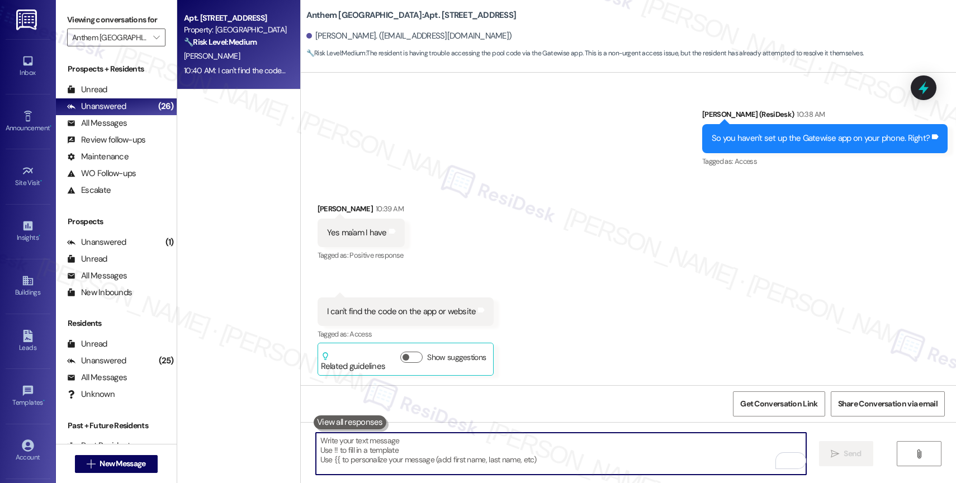
scroll to position [7976, 0]
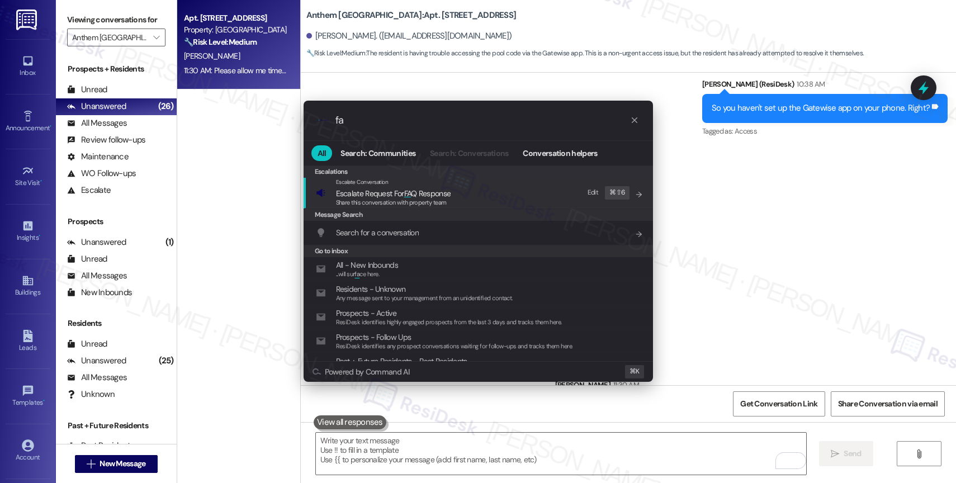
type input "faq"
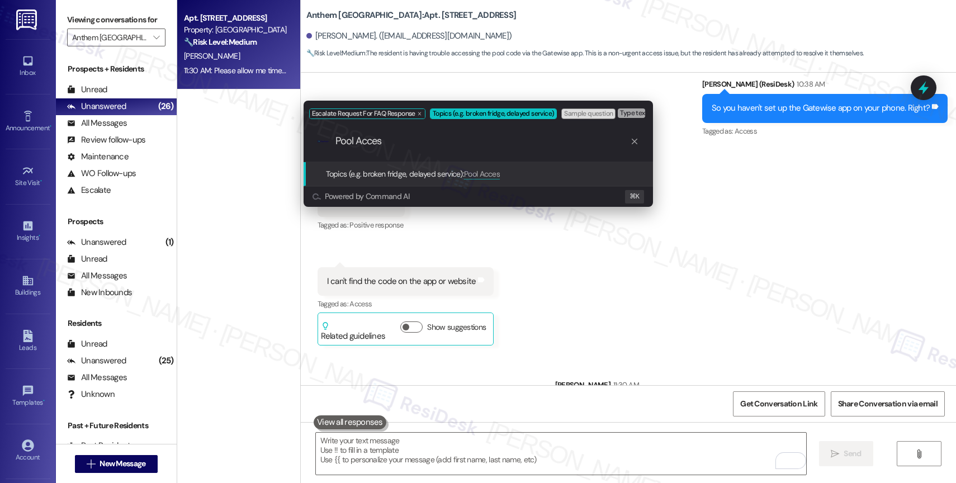
type input "Pool Access"
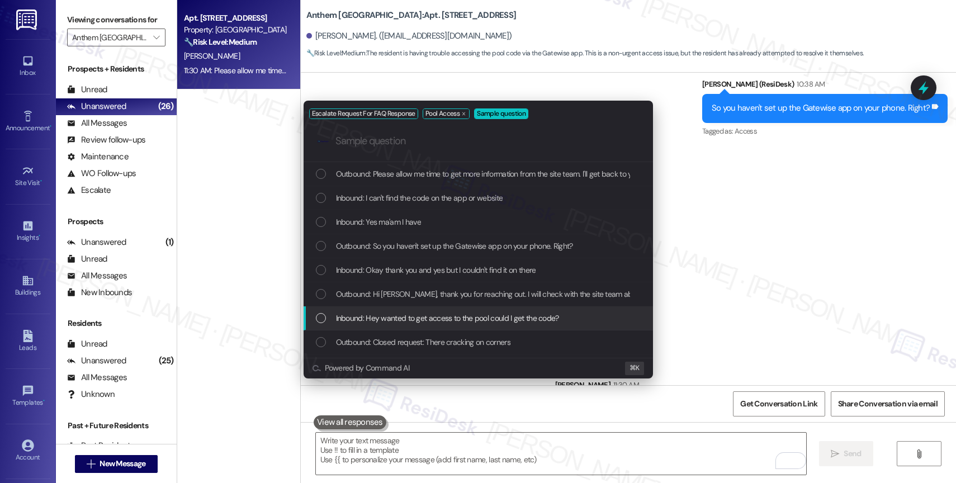
click at [416, 318] on span "Inbound: Hey wanted to get access to the pool could I get the code?" at bounding box center [447, 318] width 223 height 12
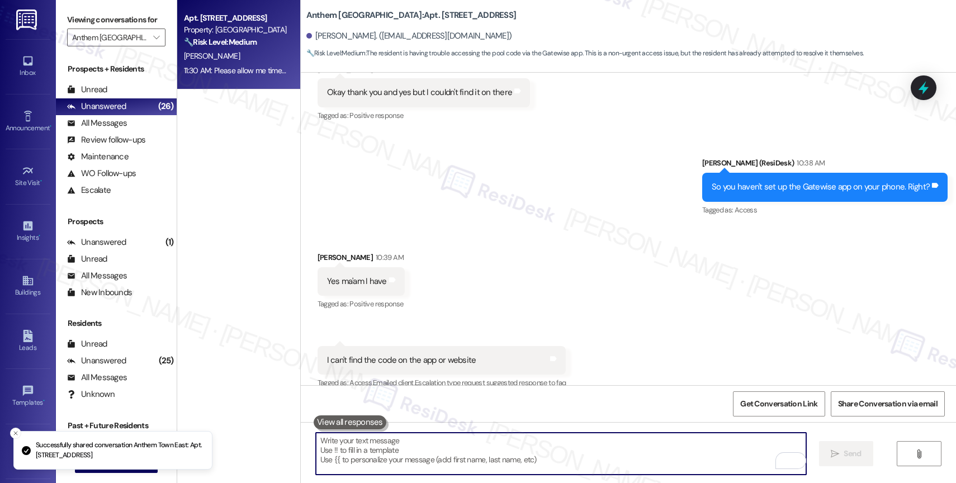
scroll to position [7992, 0]
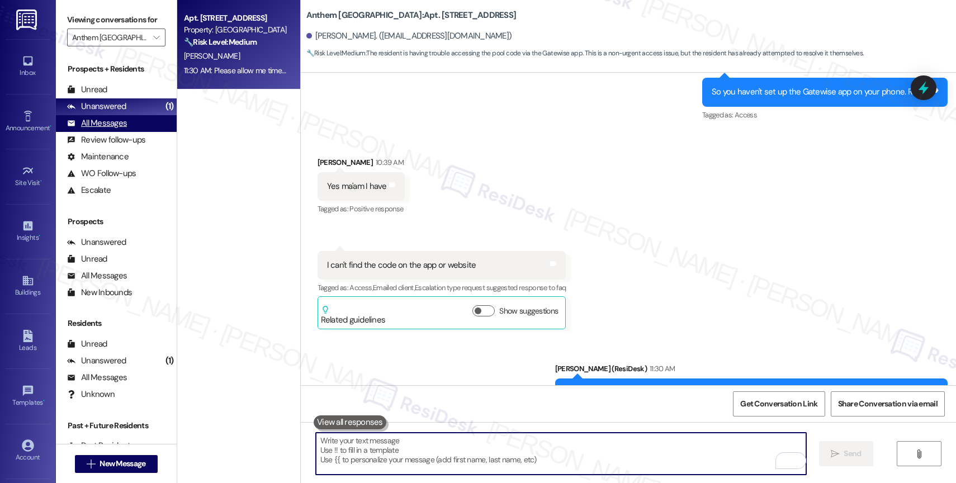
click at [96, 129] on div "All Messages" at bounding box center [97, 123] width 60 height 12
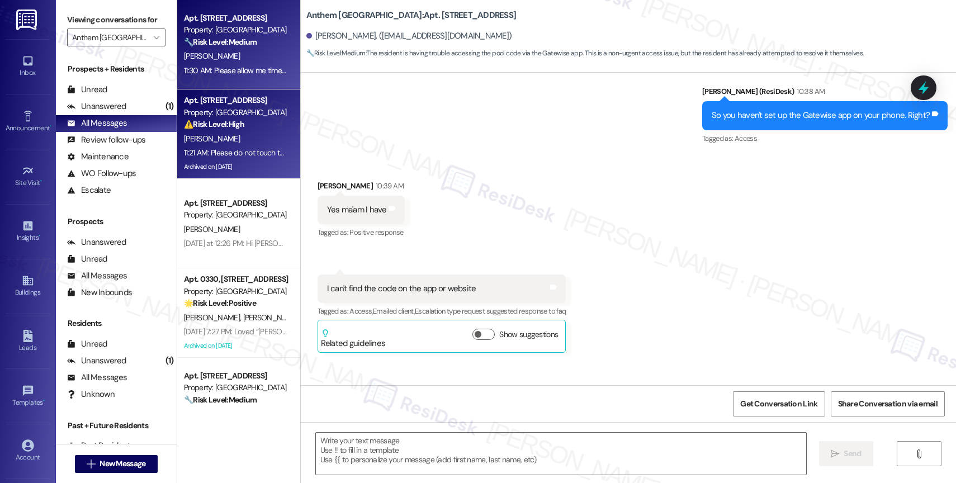
type textarea "Fetching suggested responses. Please feel free to read through the conversation…"
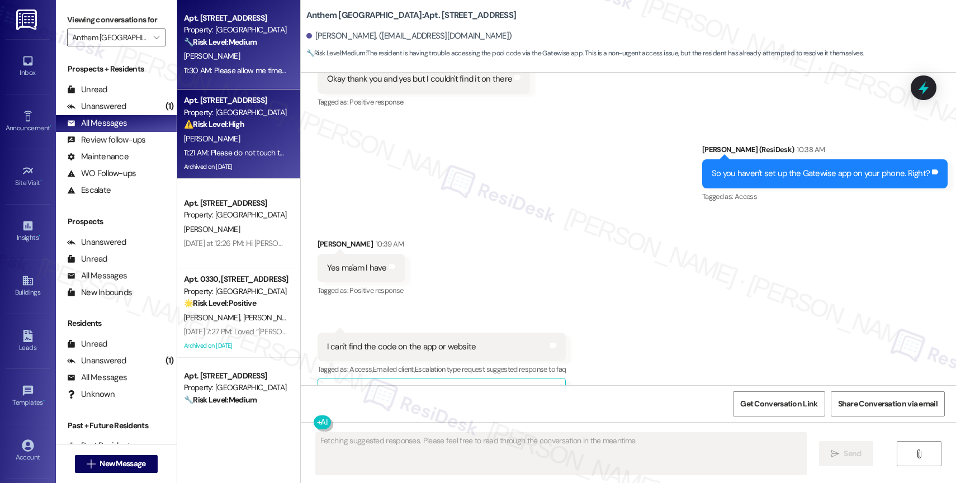
click at [238, 119] on div "⚠️ Risk Level: High The resident reports a partial loss of power and a burning …" at bounding box center [235, 125] width 103 height 12
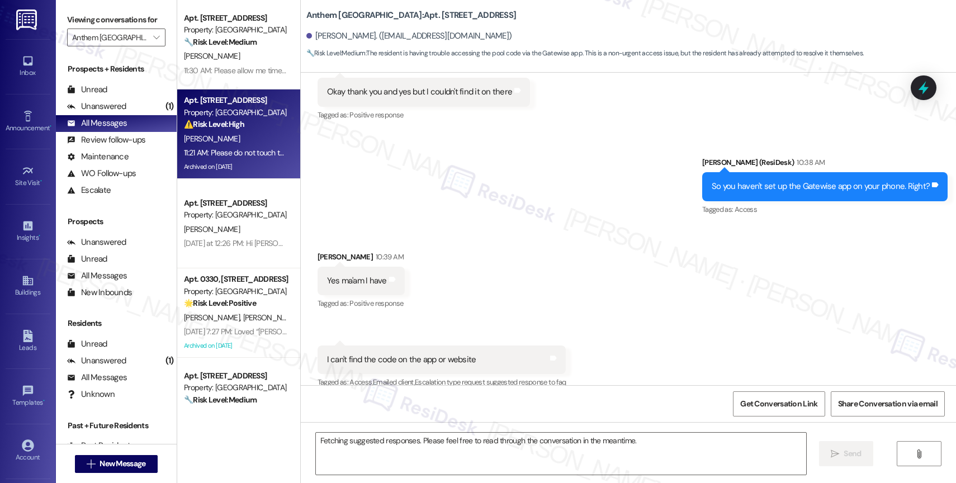
scroll to position [7897, 0]
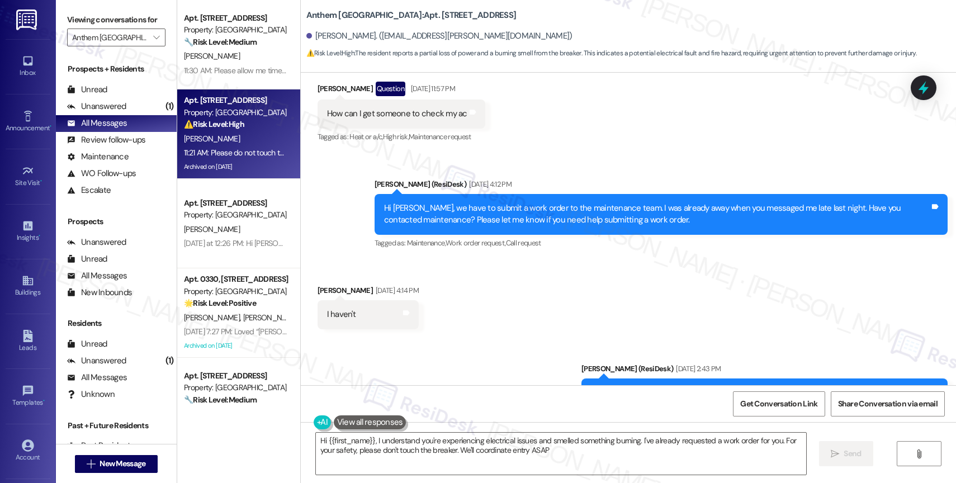
type textarea "Hi {{first_name}}, I understand you're experiencing electrical issues and smell…"
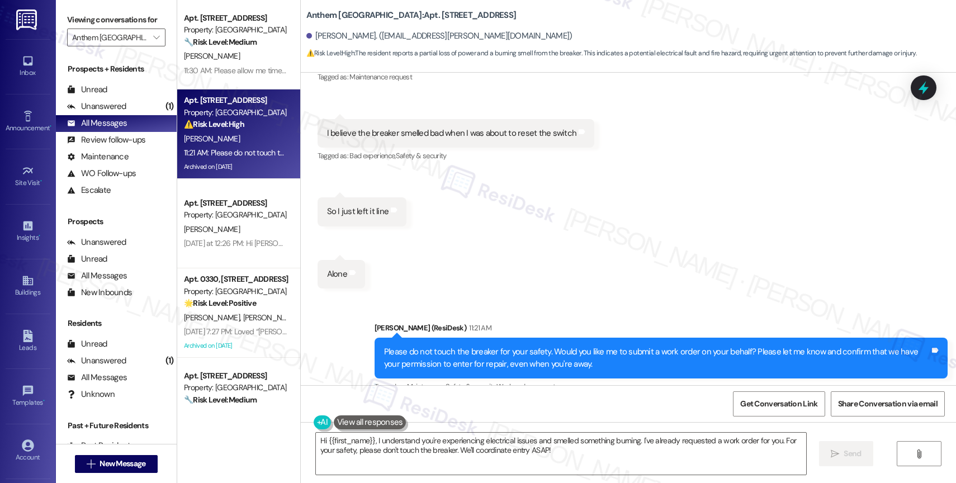
scroll to position [2971, 0]
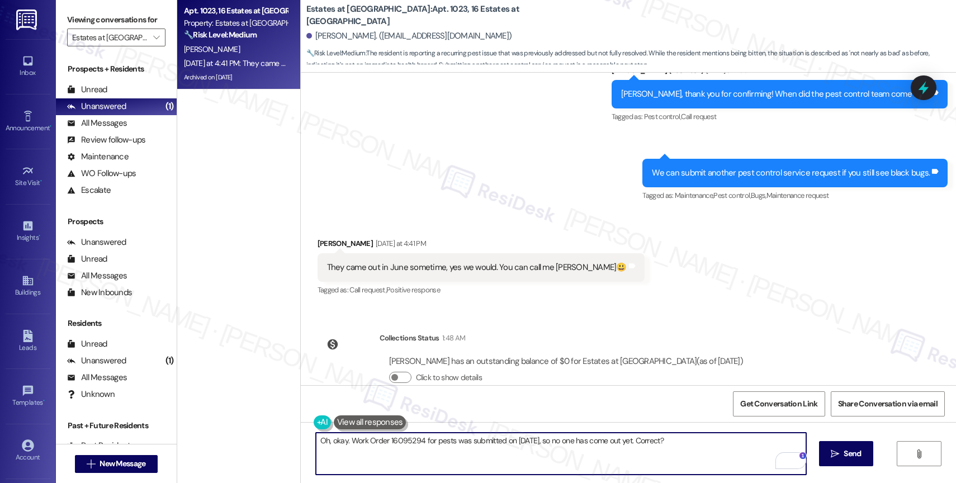
scroll to position [3536, 0]
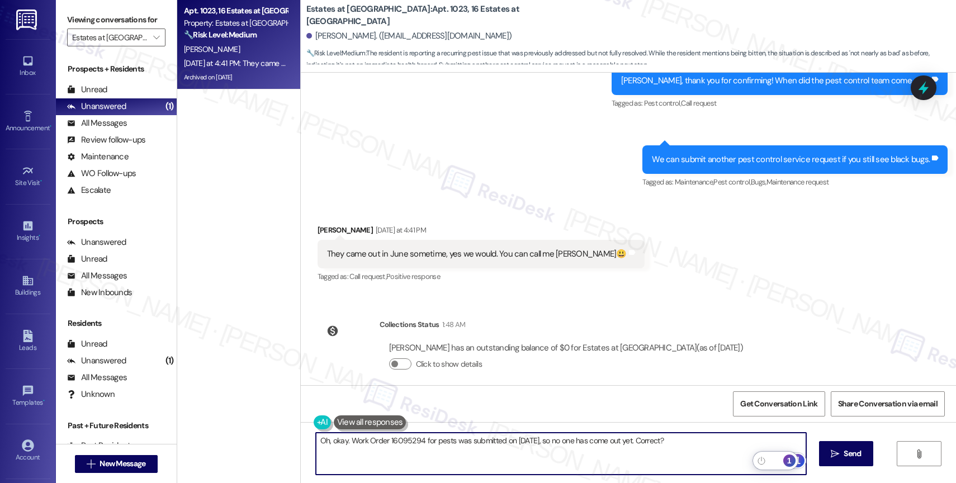
type textarea "Oh, okay. Work Order 16095294 for pests was submitted on [DATE], so no one has …"
click at [790, 457] on div "1" at bounding box center [789, 461] width 12 height 12
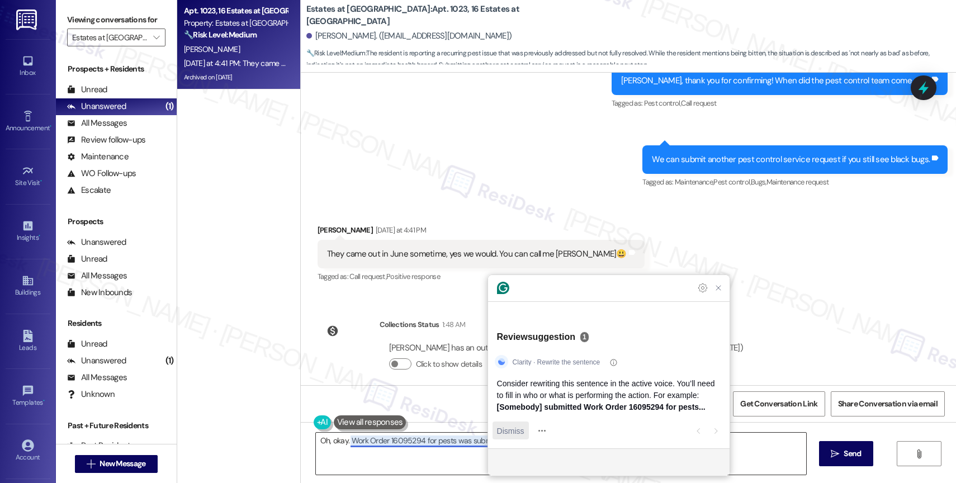
click at [507, 432] on span "Dismiss" at bounding box center [510, 431] width 27 height 12
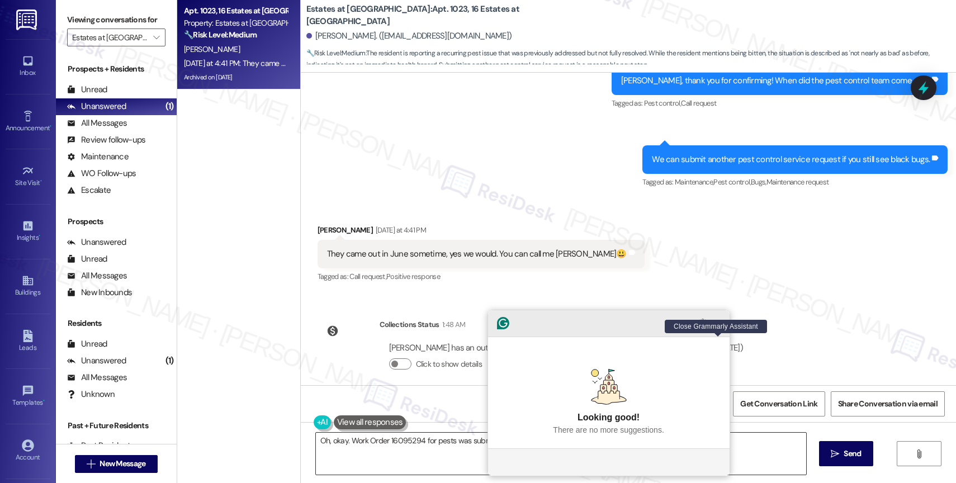
click at [715, 328] on icon "Close Grammarly Assistant" at bounding box center [718, 323] width 9 height 9
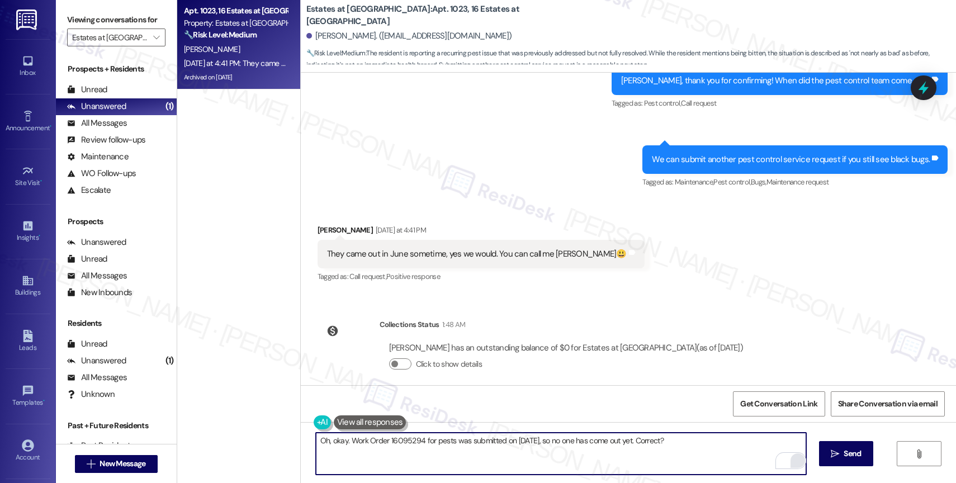
click at [704, 447] on textarea "Oh, okay. Work Order 16095294 for pests was submitted on August 18th, so no one…" at bounding box center [561, 454] width 490 height 42
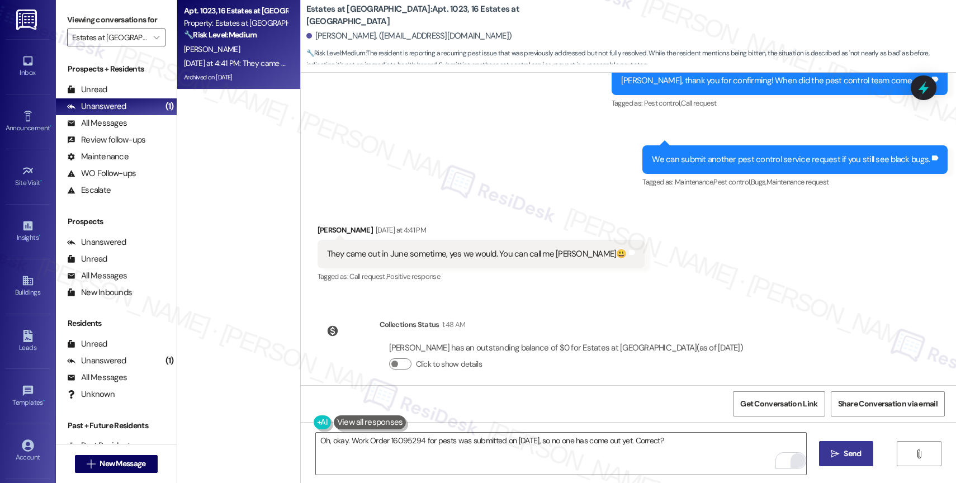
click at [849, 459] on span "Send" at bounding box center [852, 454] width 17 height 12
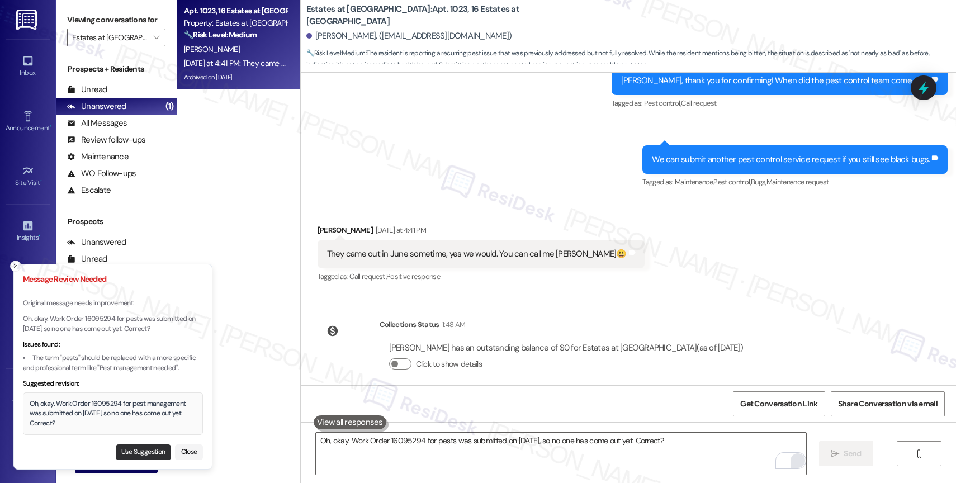
click at [145, 456] on button "Use Suggestion" at bounding box center [143, 453] width 55 height 16
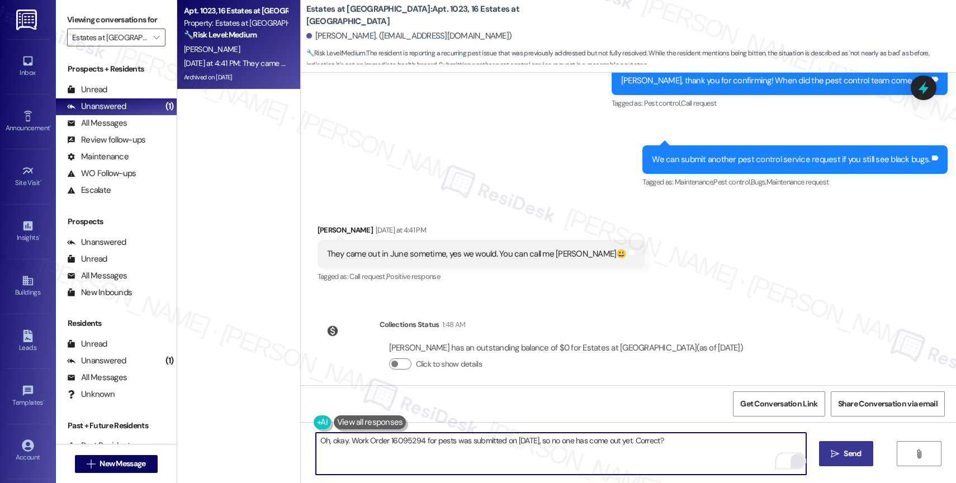
click at [740, 439] on textarea "Oh, okay. Work Order 16095294 for pest management was submitted on August 18th,…" at bounding box center [561, 454] width 490 height 42
click at [825, 453] on button " Send" at bounding box center [846, 453] width 54 height 25
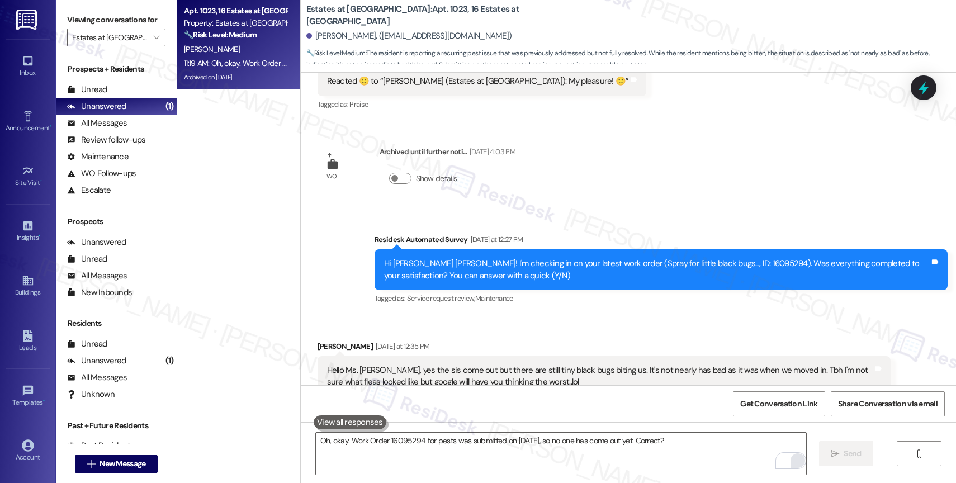
scroll to position [3613, 0]
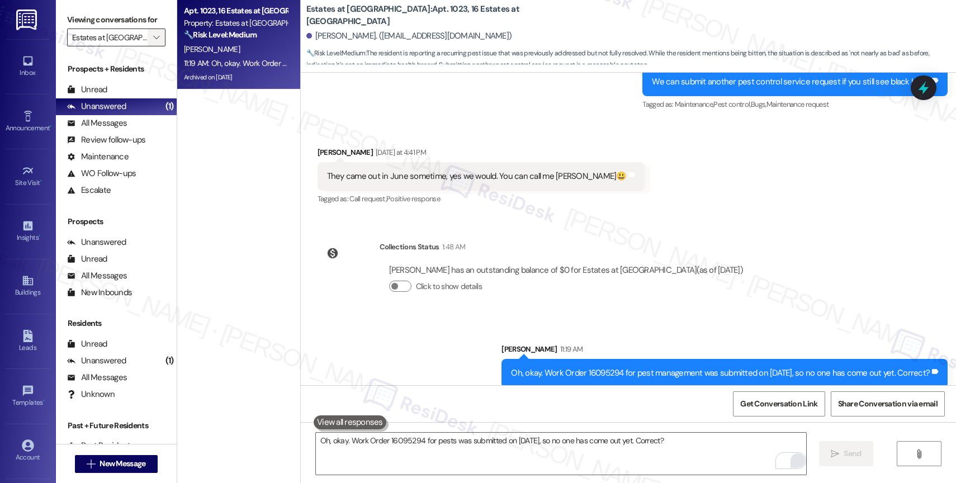
click at [153, 42] on icon "" at bounding box center [156, 37] width 6 height 9
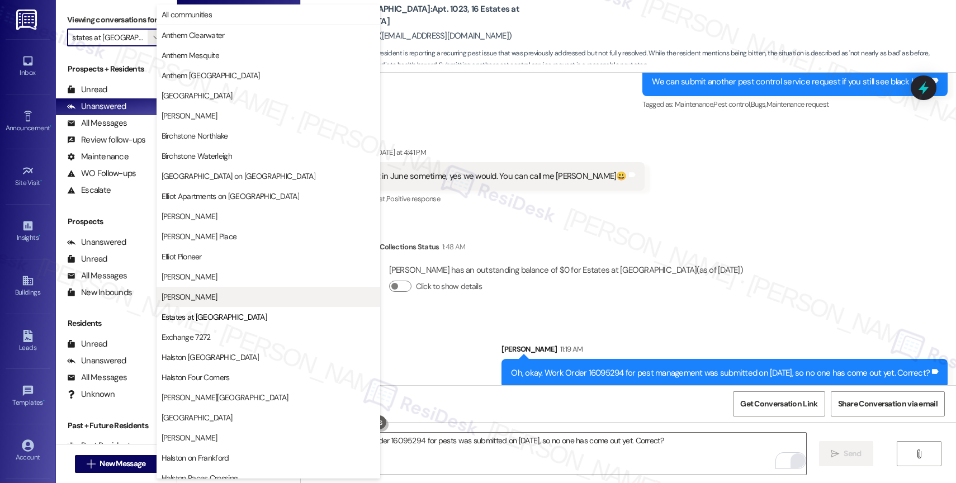
scroll to position [182, 0]
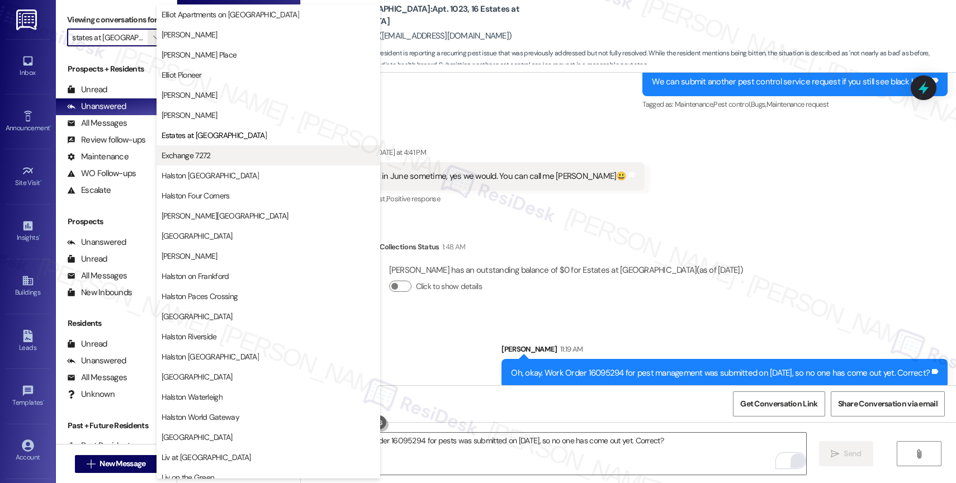
click at [201, 156] on span "Exchange 7272" at bounding box center [186, 155] width 49 height 11
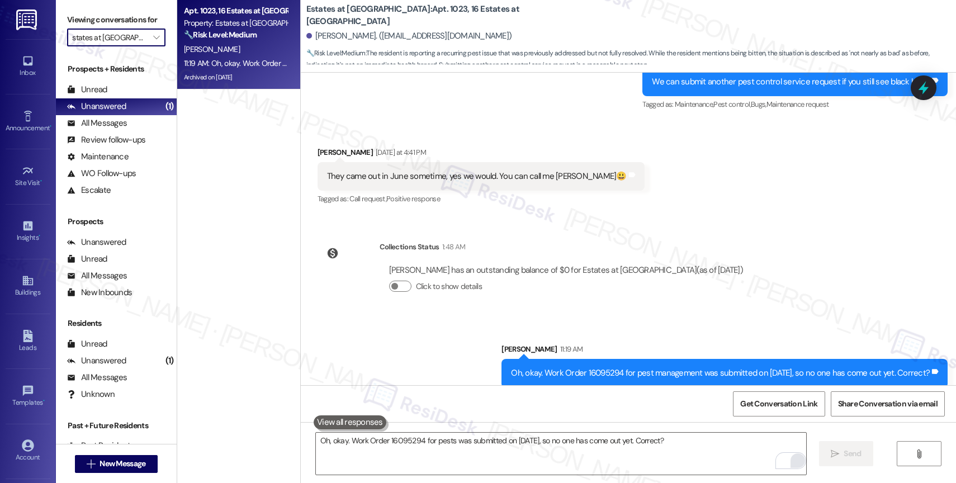
type input "Exchange 7272"
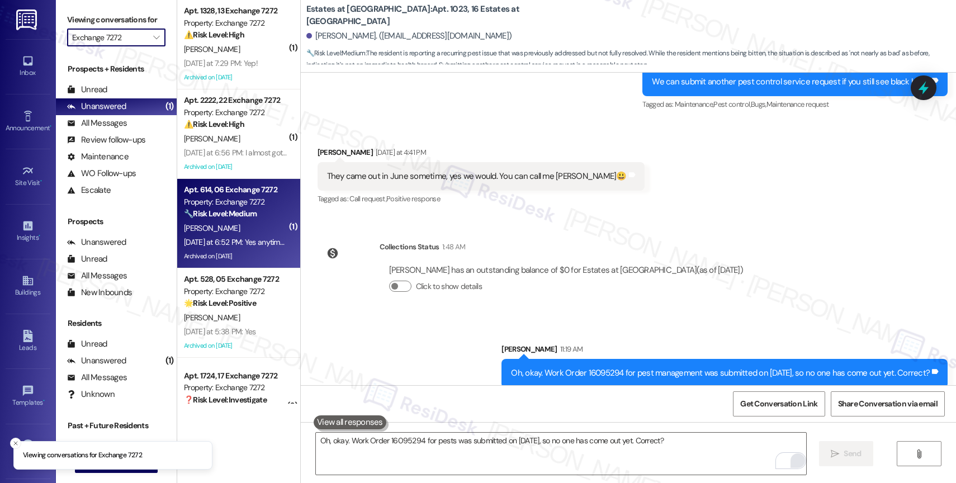
scroll to position [44, 0]
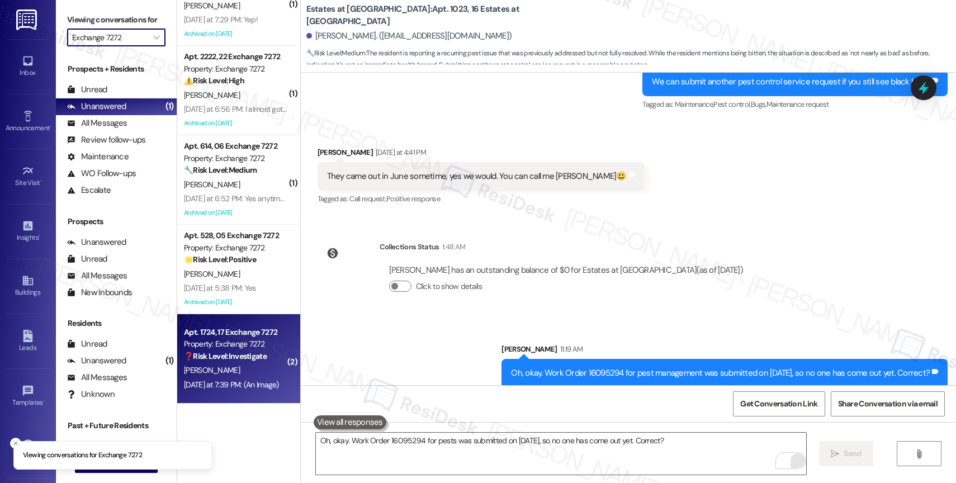
click at [235, 361] on strong "❓ Risk Level: Investigate" at bounding box center [225, 356] width 83 height 10
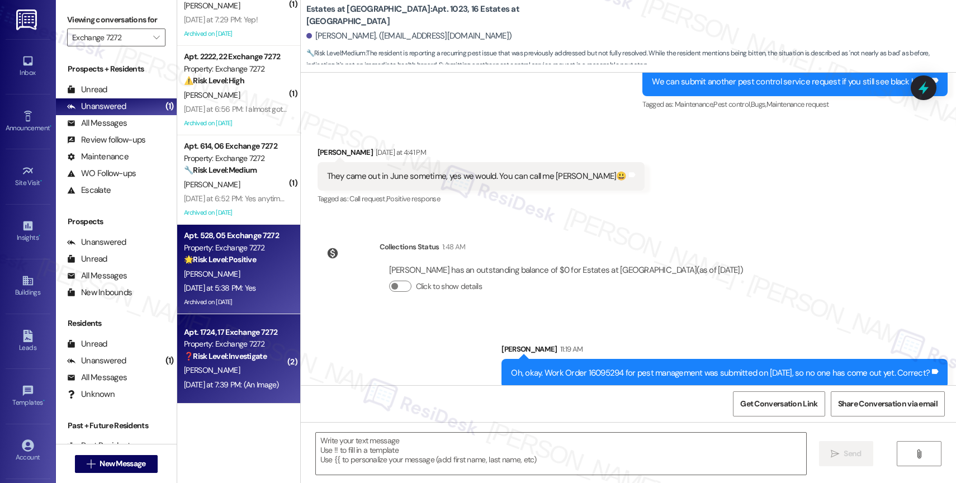
type textarea "Fetching suggested responses. Please feel free to read through the conversation…"
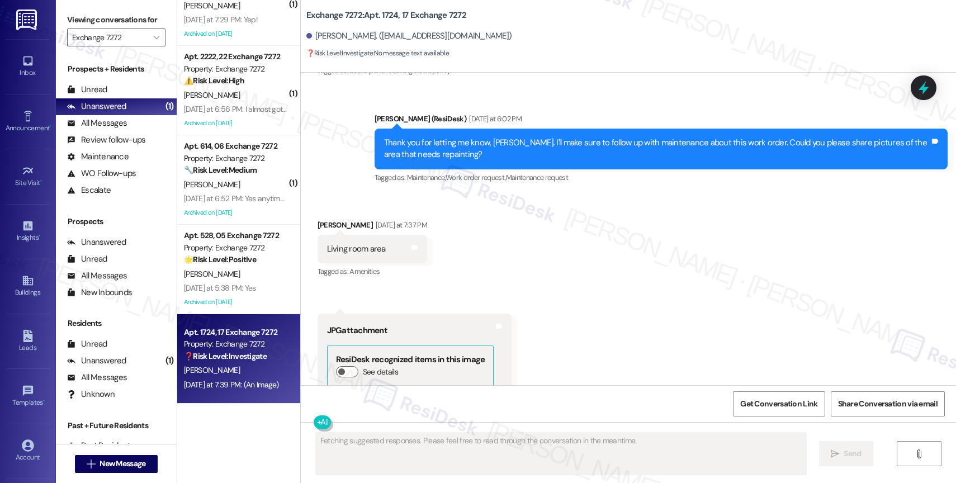
scroll to position [457, 0]
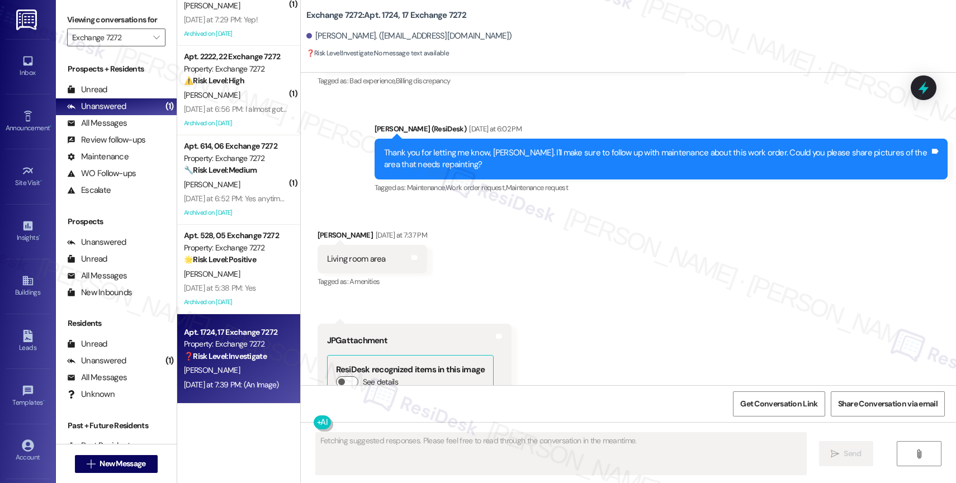
click at [531, 305] on div "Received via SMS Veronica Nunez Yesterday at 7:37 PM Living room area Tags and …" at bounding box center [628, 389] width 655 height 370
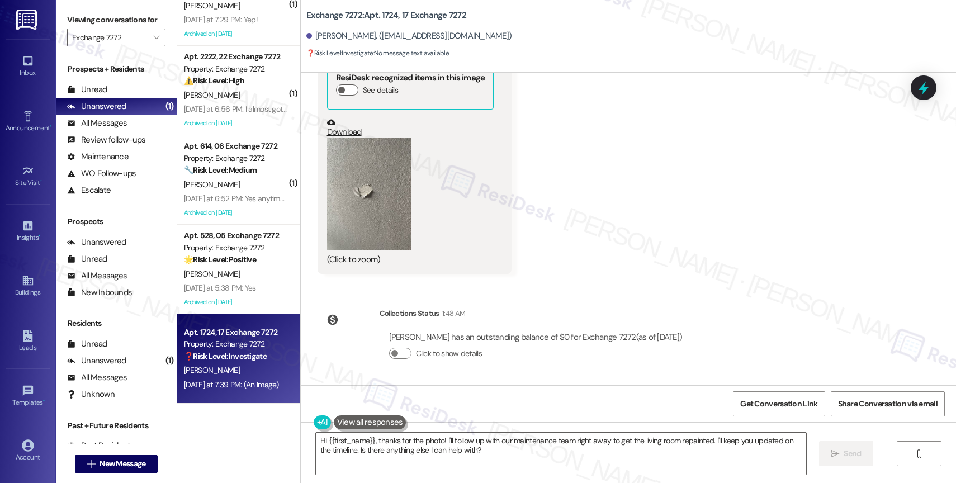
scroll to position [635, 0]
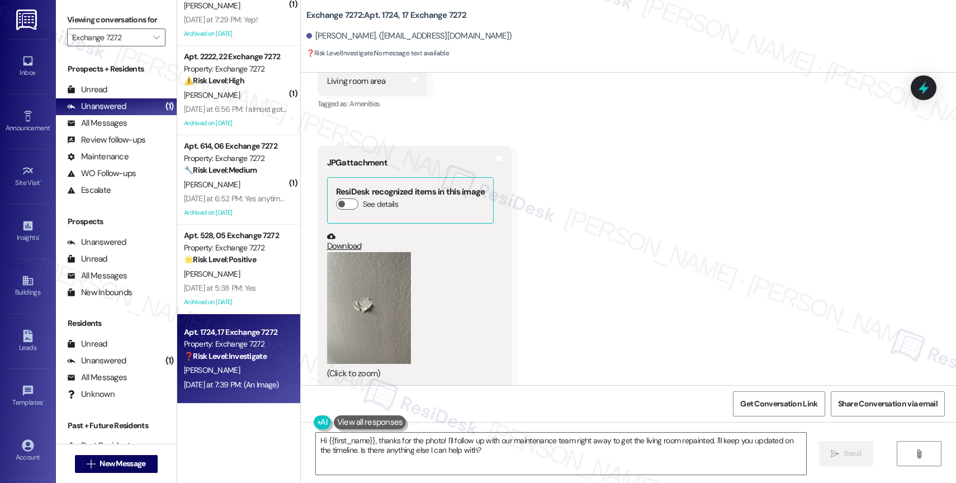
click at [365, 298] on button "Zoom image" at bounding box center [369, 308] width 84 height 112
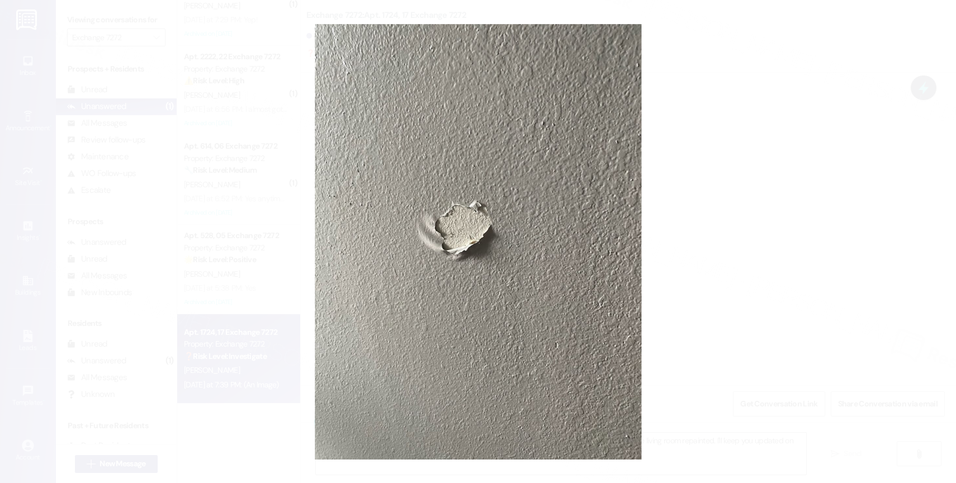
click at [532, 240] on button "Unzoom image" at bounding box center [478, 241] width 956 height 483
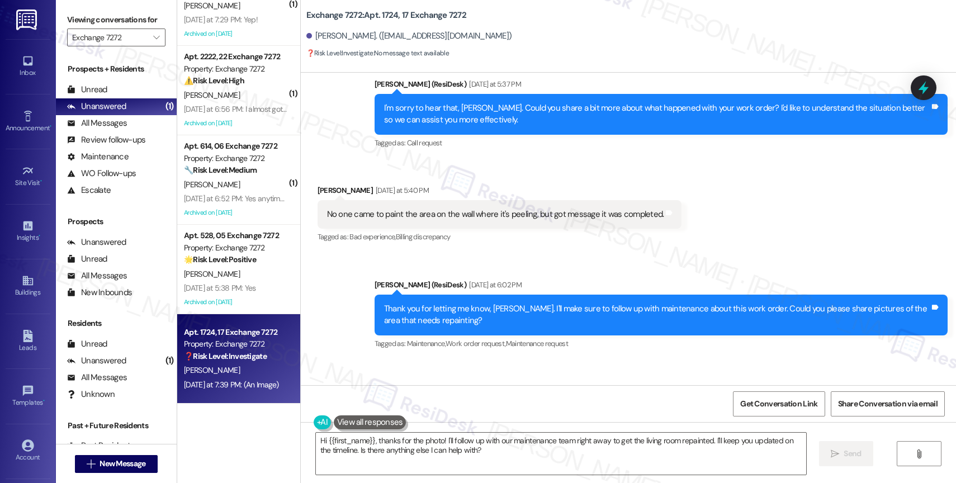
scroll to position [279, 0]
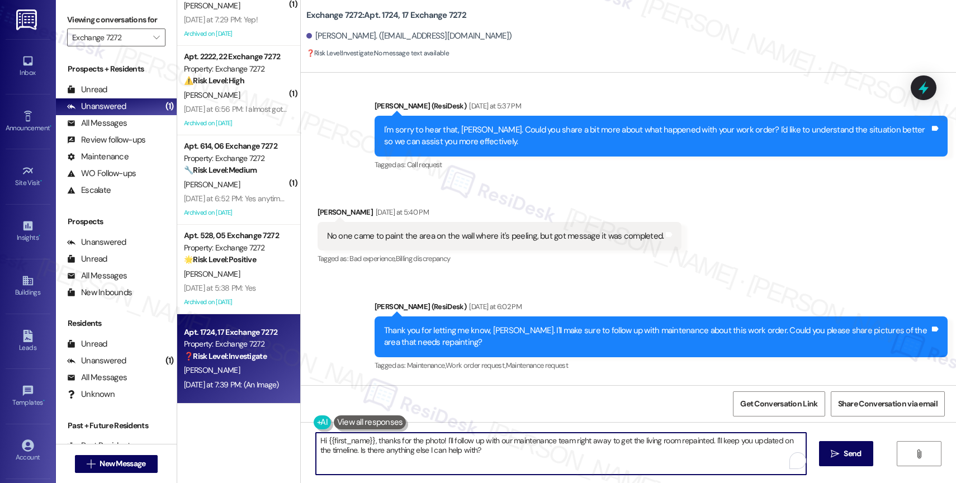
click at [419, 452] on textarea "Hi {{first_name}}, thanks for the photo! I'll follow up with our maintenance te…" at bounding box center [561, 454] width 490 height 42
type textarea "T"
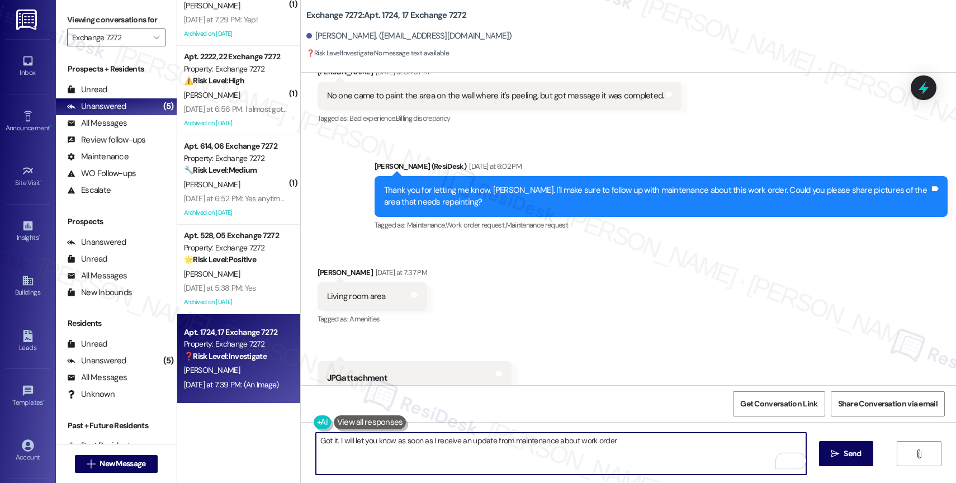
scroll to position [144, 0]
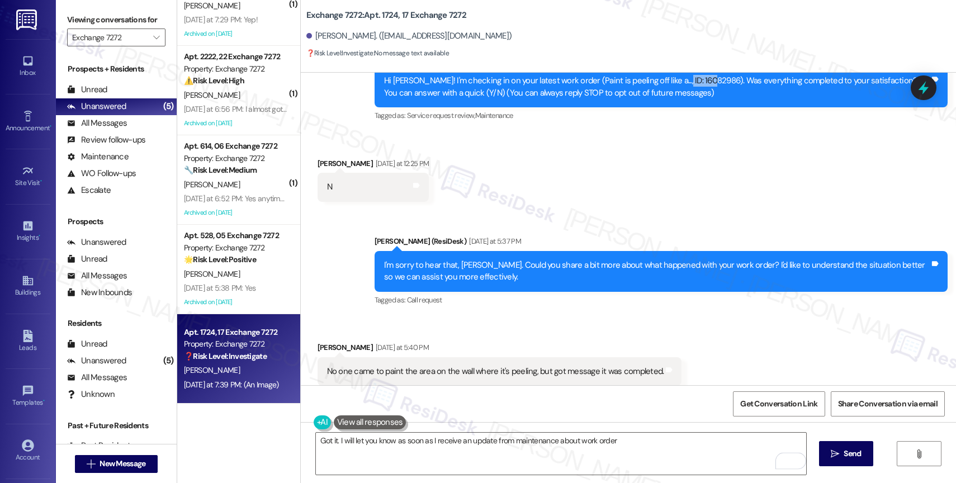
drag, startPoint x: 694, startPoint y: 83, endPoint x: 659, endPoint y: 82, distance: 34.7
click at [659, 82] on div "Hi Veronica! I'm checking in on your latest work order (Paint is peeling off li…" at bounding box center [657, 87] width 546 height 24
copy div "16082986"
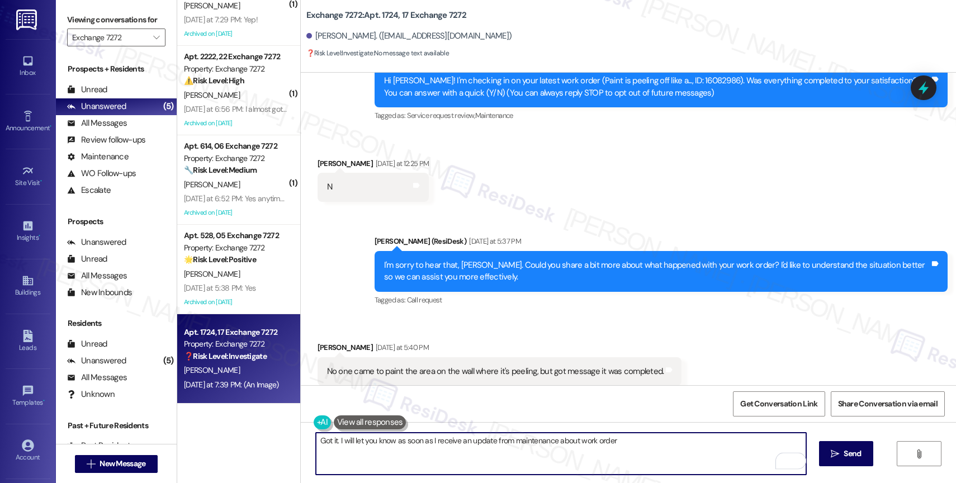
click at [623, 446] on textarea "Got it. I will let you know as soon as I receive an update from maintenance abo…" at bounding box center [561, 454] width 490 height 42
paste textarea "16082986"
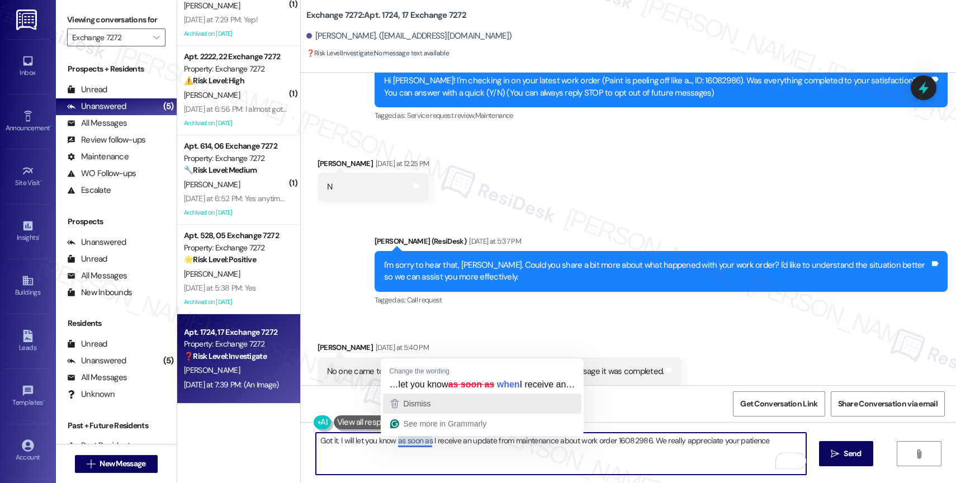
click at [414, 407] on span "Dismiss" at bounding box center [417, 403] width 27 height 9
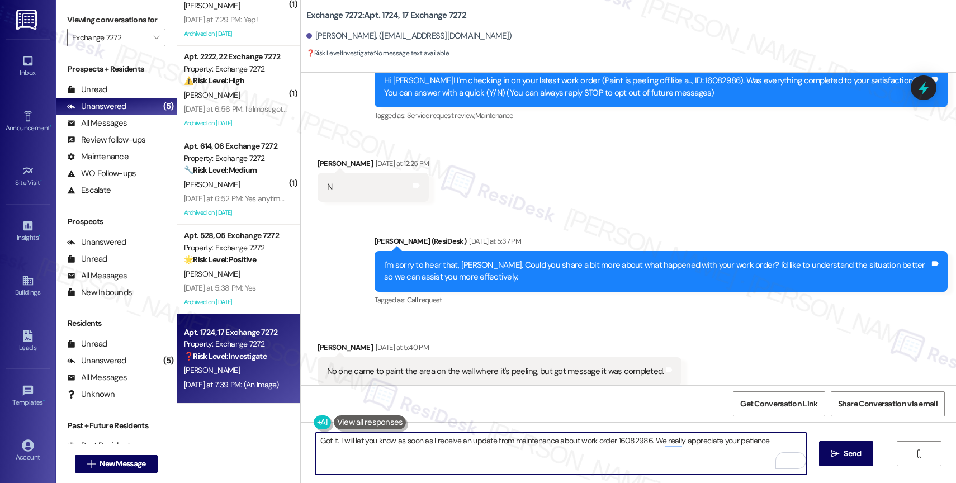
click at [777, 443] on textarea "Got it. I will let you know as soon as I receive an update from maintenance abo…" at bounding box center [561, 454] width 490 height 42
type textarea "Got it. I will let you know as soon as I receive an update from maintenance abo…"
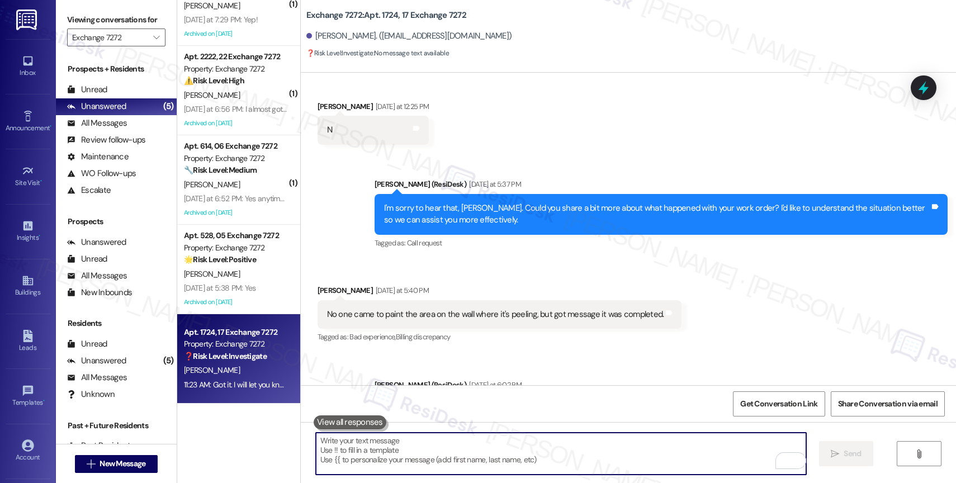
scroll to position [827, 0]
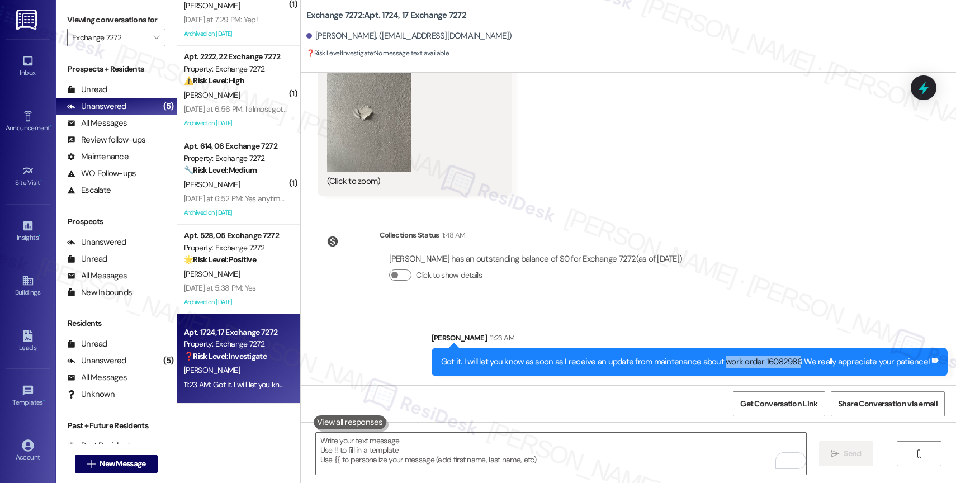
drag, startPoint x: 726, startPoint y: 363, endPoint x: 800, endPoint y: 357, distance: 74.6
click at [800, 357] on div "Got it. I will let you know as soon as I receive an update from maintenance abo…" at bounding box center [685, 362] width 489 height 12
copy div "work order 16082986"
click at [683, 273] on div "Click to show details" at bounding box center [536, 276] width 294 height 12
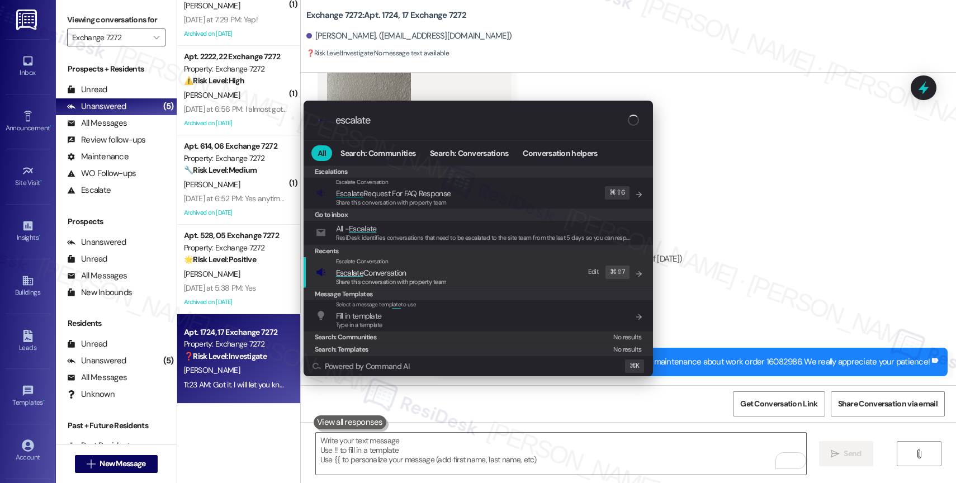
type input "escalate"
click at [395, 271] on span "Escalate Conversation" at bounding box center [371, 273] width 70 height 10
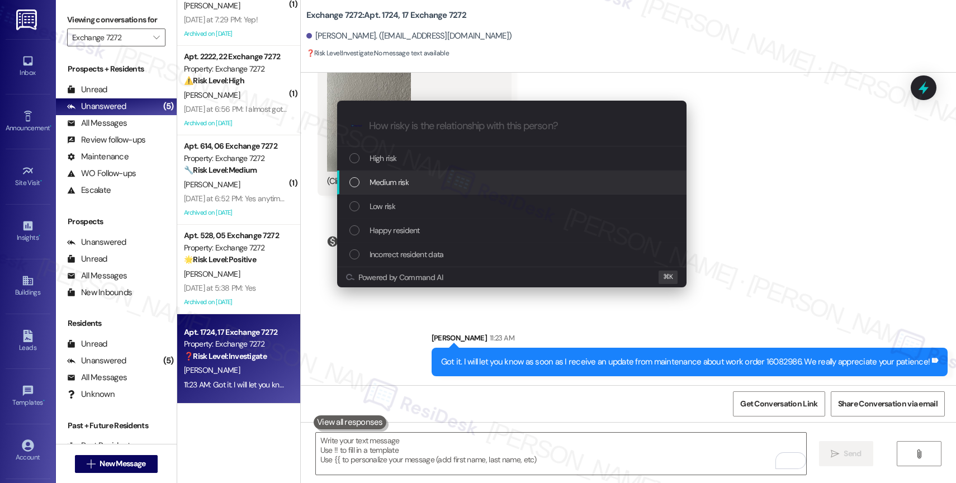
click at [385, 181] on span "Medium risk" at bounding box center [389, 182] width 39 height 12
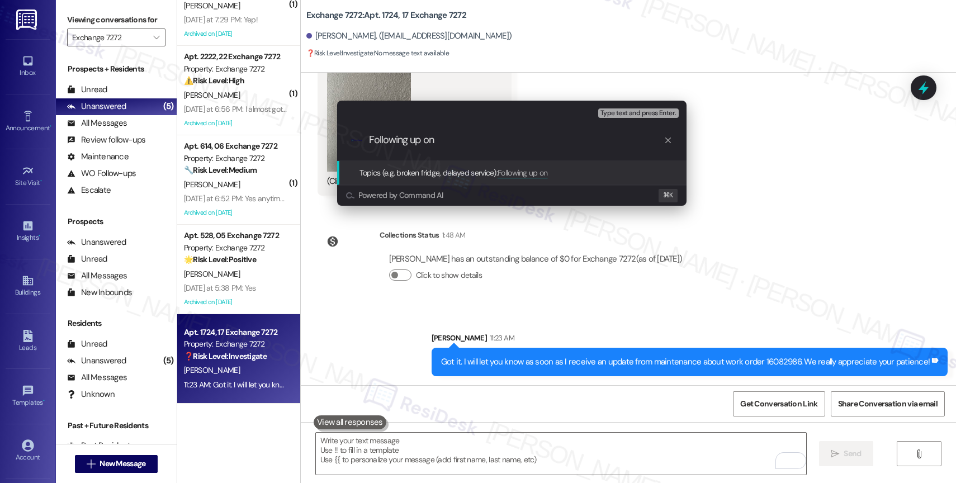
paste input "work order 16082986"
type input "Following up on work order 16082986"
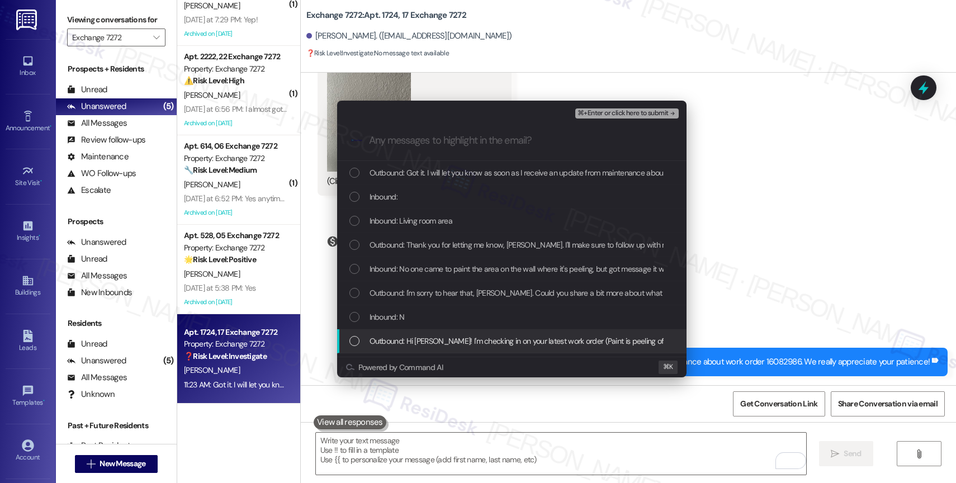
click at [434, 338] on span "Outbound: Hi Veronica! I'm checking in on your latest work order (Paint is peel…" at bounding box center [785, 341] width 831 height 12
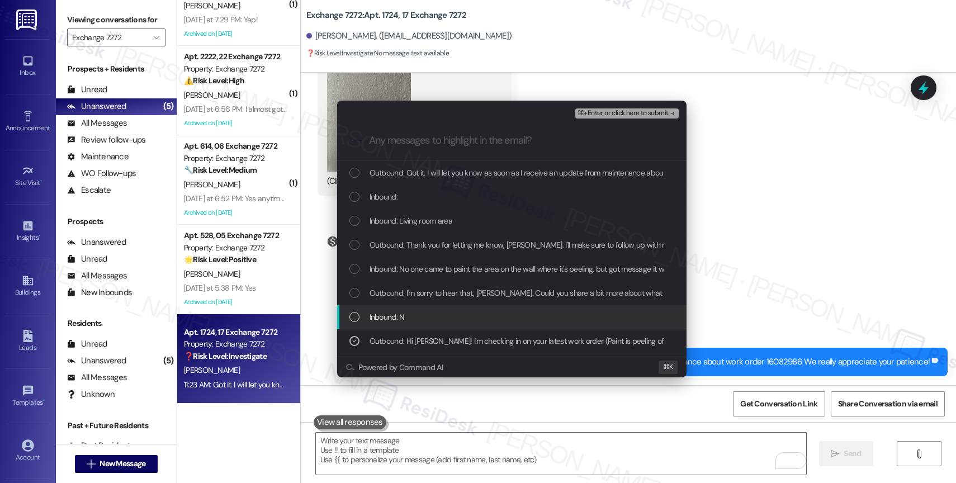
drag, startPoint x: 422, startPoint y: 316, endPoint x: 423, endPoint y: 310, distance: 6.3
click at [422, 316] on div "Inbound: N" at bounding box center [512, 317] width 327 height 12
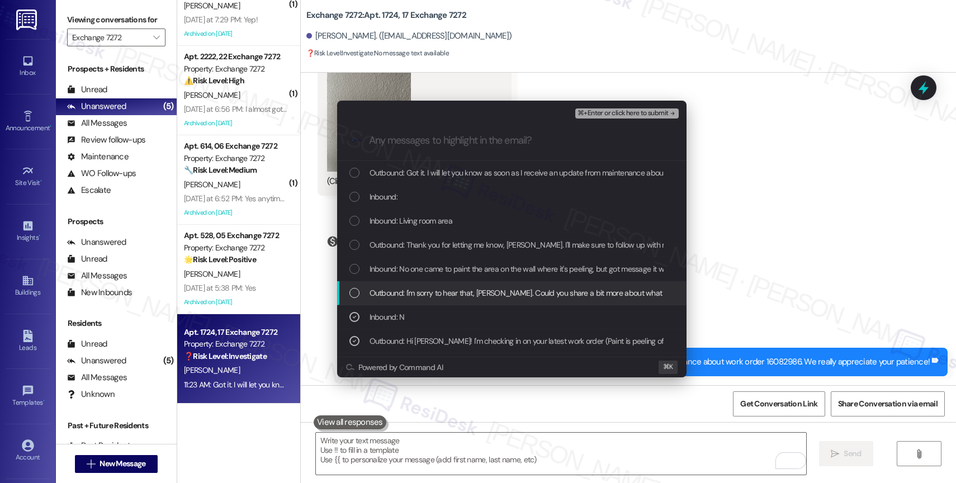
drag, startPoint x: 427, startPoint y: 292, endPoint x: 429, endPoint y: 271, distance: 21.4
click at [427, 290] on span "Outbound: I'm sorry to hear that, Veronica. Could you share a bit more about wh…" at bounding box center [698, 293] width 656 height 12
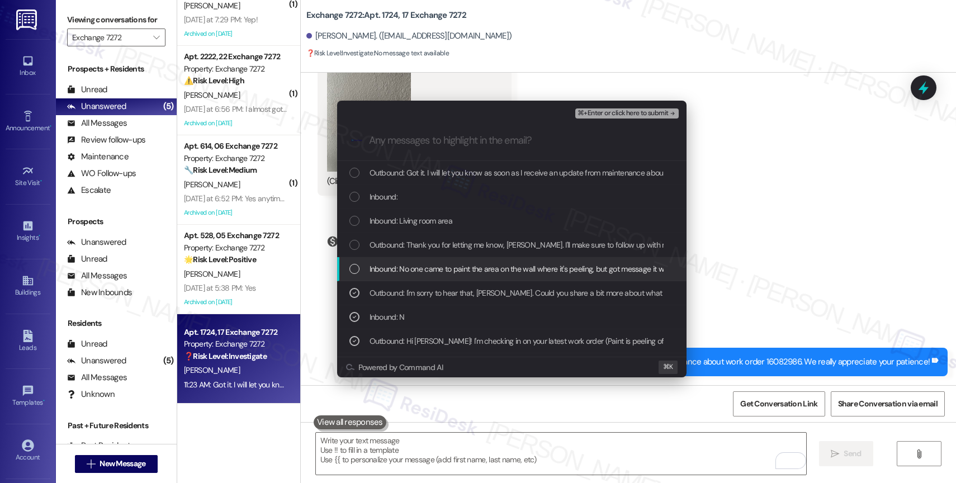
drag, startPoint x: 429, startPoint y: 271, endPoint x: 428, endPoint y: 257, distance: 14.6
click at [429, 270] on span "Inbound: No one came to paint the area on the wall where it's peeling, but got …" at bounding box center [540, 269] width 341 height 12
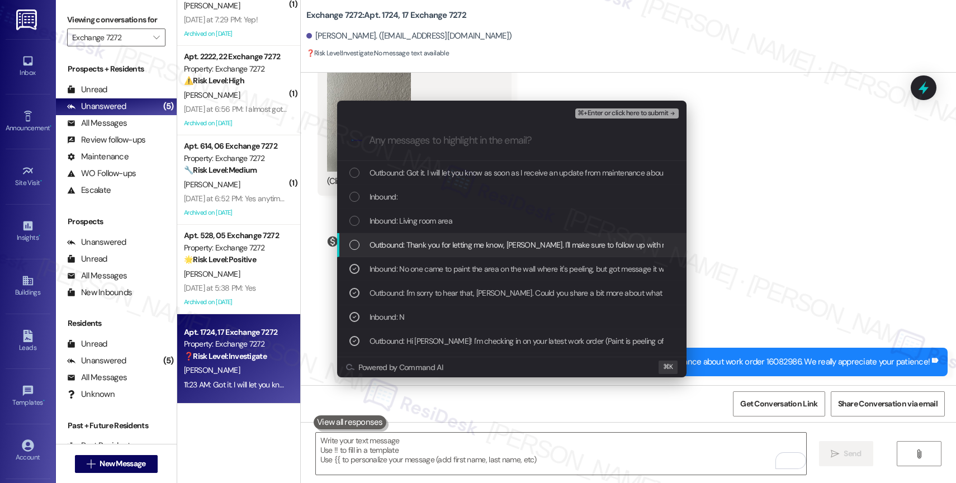
click at [429, 249] on div "Outbound: Thank you for letting me know, Veronica. I'll make sure to follow up …" at bounding box center [511, 245] width 349 height 24
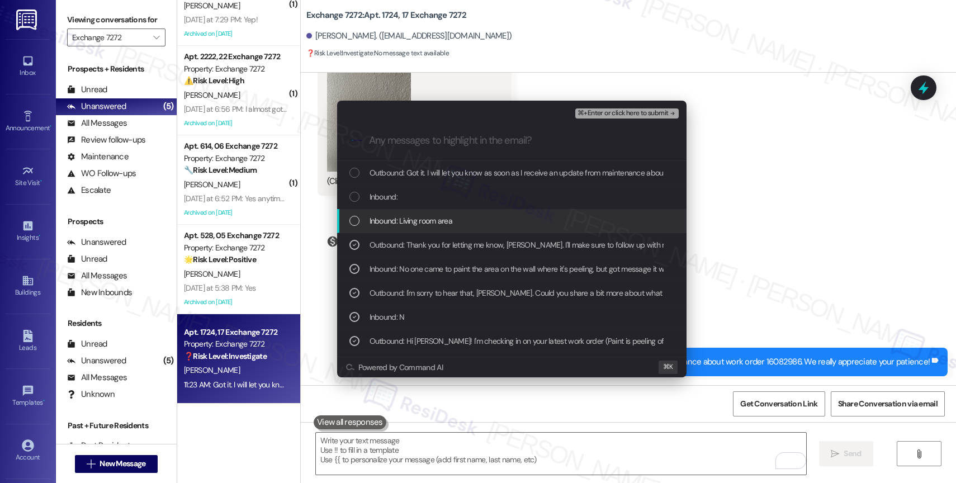
click at [426, 226] on span "Inbound: Living room area" at bounding box center [411, 221] width 83 height 12
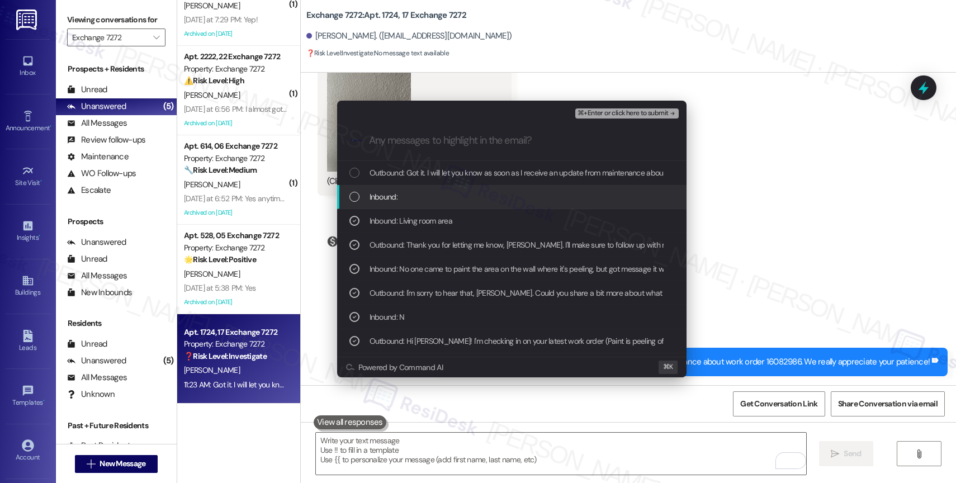
click at [421, 192] on div "Inbound:" at bounding box center [511, 197] width 349 height 24
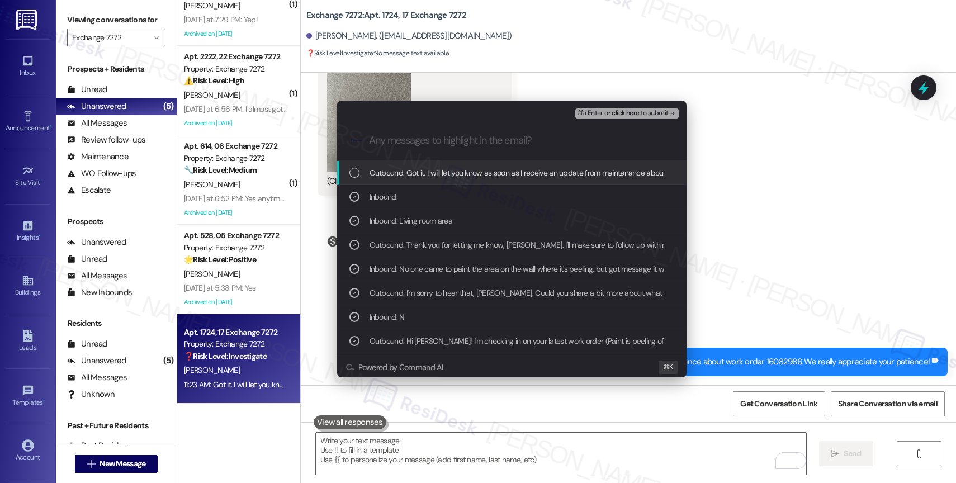
click at [437, 177] on span "Outbound: Got it. I will let you know as soon as I receive an update from maint…" at bounding box center [614, 173] width 488 height 12
click at [651, 110] on span "⌘+Enter or click here to submit" at bounding box center [623, 114] width 91 height 8
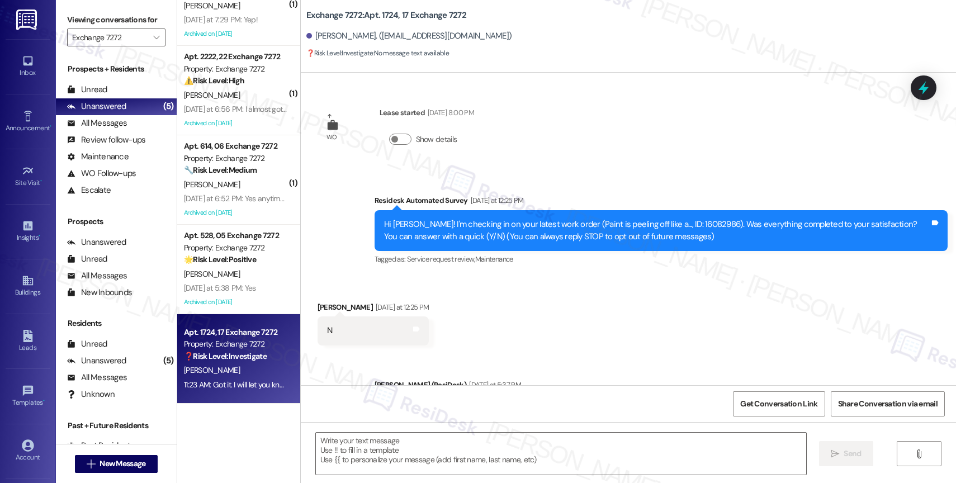
scroll to position [860, 0]
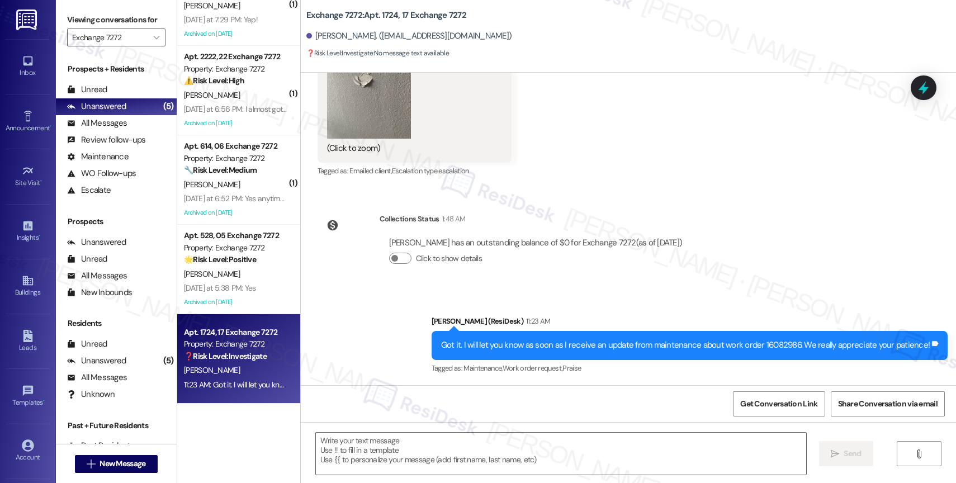
type textarea "Fetching suggested responses. Please feel free to read through the conversation…"
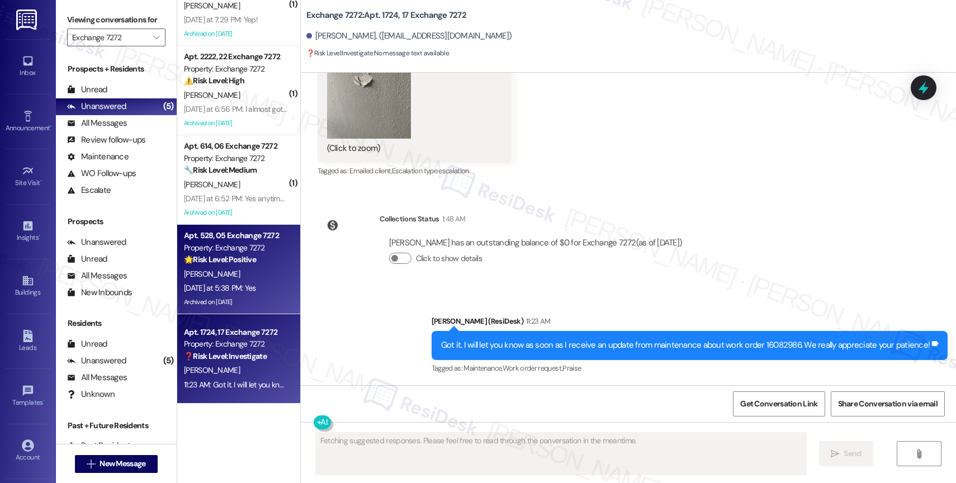
click at [251, 255] on div "🌟 Risk Level: Positive The resident responded positively to the satisfaction ch…" at bounding box center [235, 260] width 103 height 12
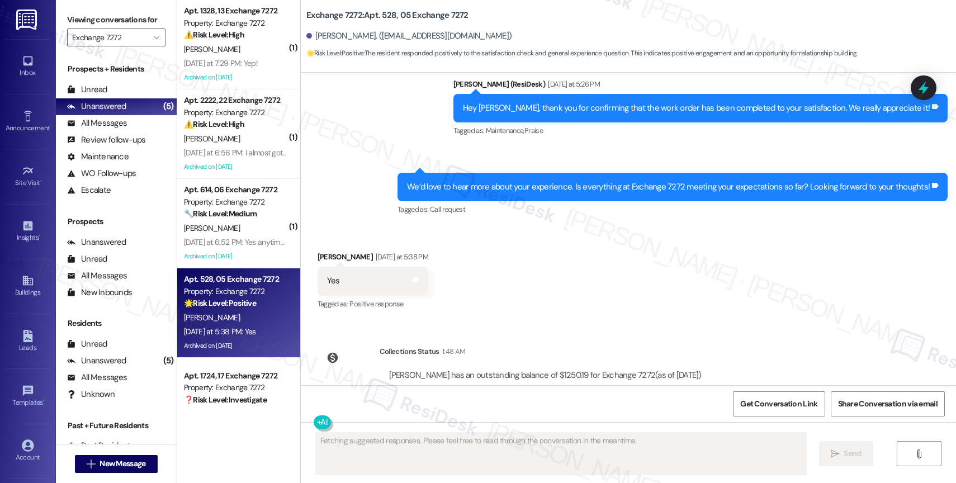
scroll to position [7221, 0]
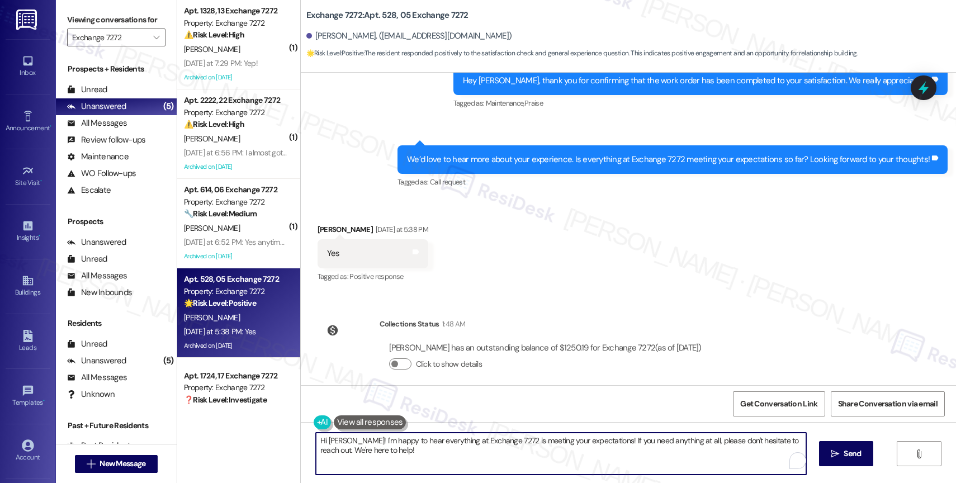
drag, startPoint x: 344, startPoint y: 440, endPoint x: 258, endPoint y: 436, distance: 86.2
click at [262, 436] on div "( 1 ) Apt. 1328, 13 Exchange 7272 Property: Exchange 7272 ⚠️ Risk Level: High T…" at bounding box center [566, 241] width 779 height 483
click at [413, 450] on textarea "Amazing! I'm happy to hear everything at Exchange 7272 is meeting your expectat…" at bounding box center [561, 454] width 490 height 42
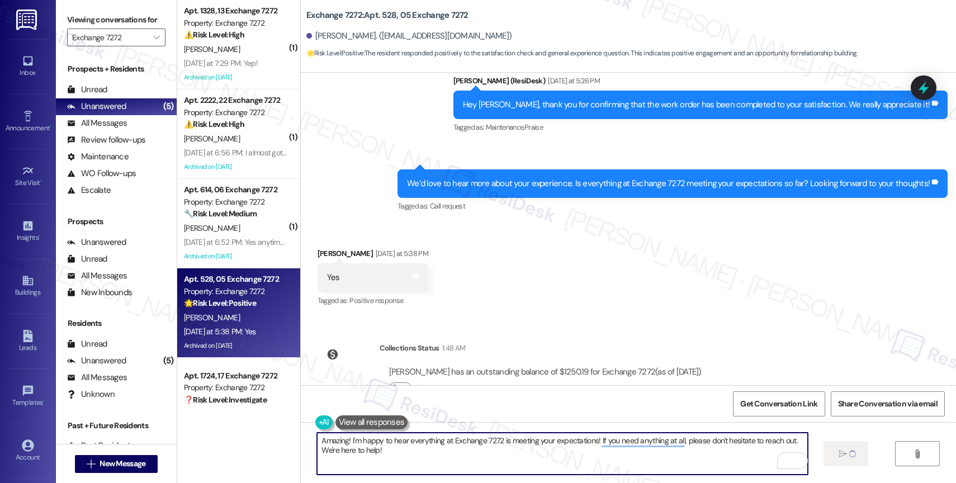
scroll to position [7169, 0]
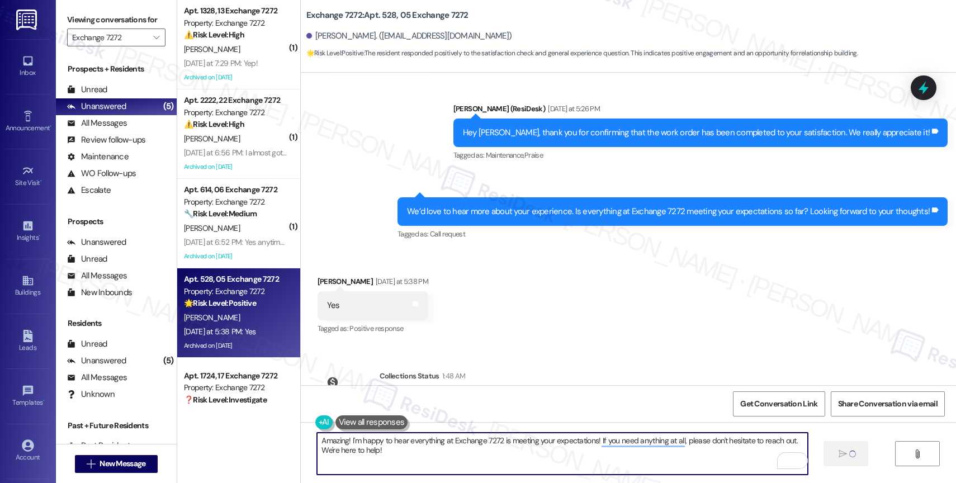
type textarea "Amazing! I'm happy to hear everything at Exchange 7272 is meeting your expectat…"
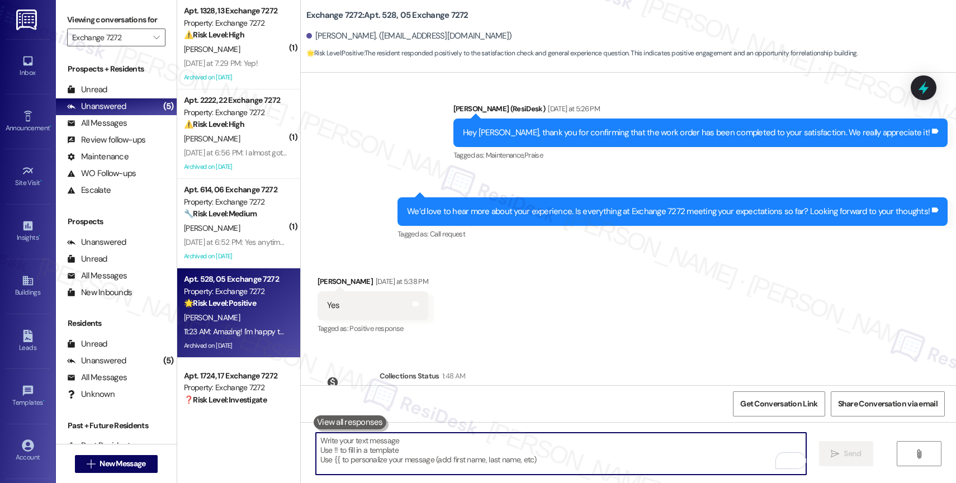
scroll to position [7117, 0]
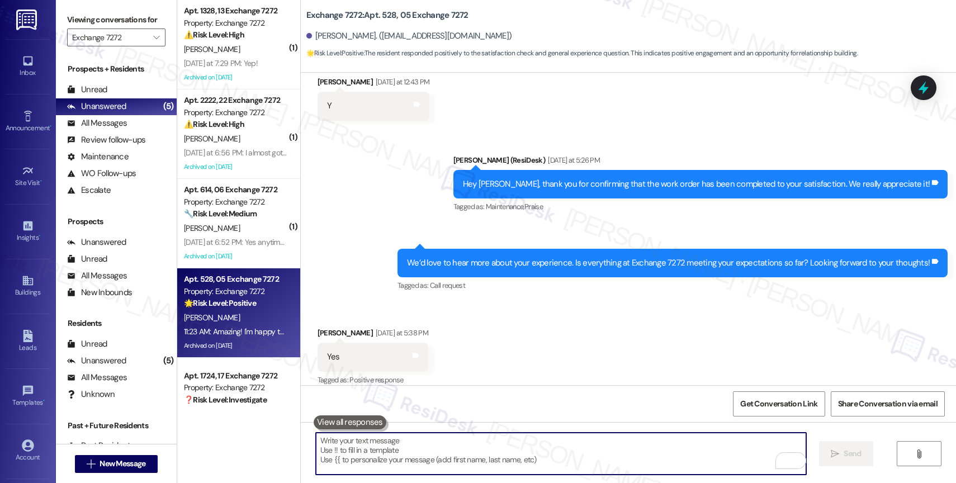
click at [384, 447] on textarea "To enrich screen reader interactions, please activate Accessibility in Grammarl…" at bounding box center [561, 454] width 490 height 42
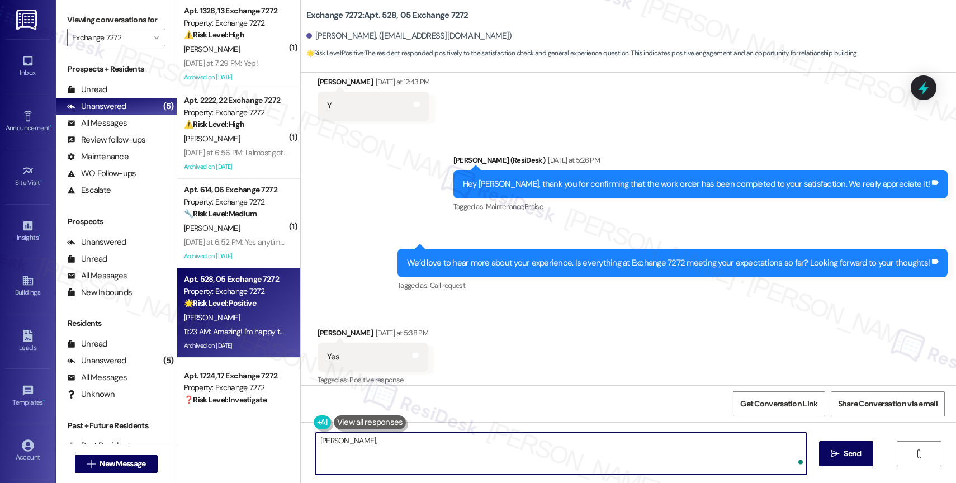
paste textarea "Would you like me to submit a work order on your behalf? Please let me know and…"
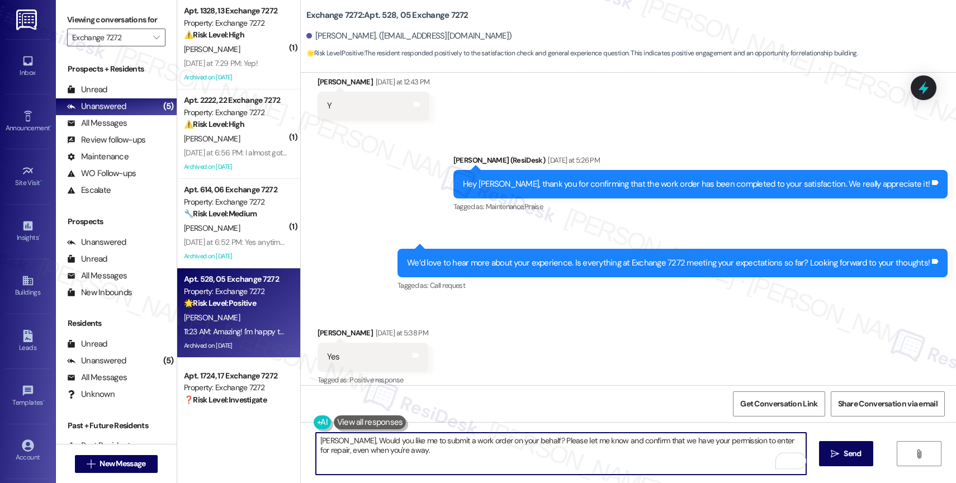
click at [342, 440] on textarea "Sherry, Would you like me to submit a work order on your behalf? Please let me …" at bounding box center [561, 454] width 490 height 42
type textarea "Sherry, would you like me to submit a work order on your behalf? Please let me …"
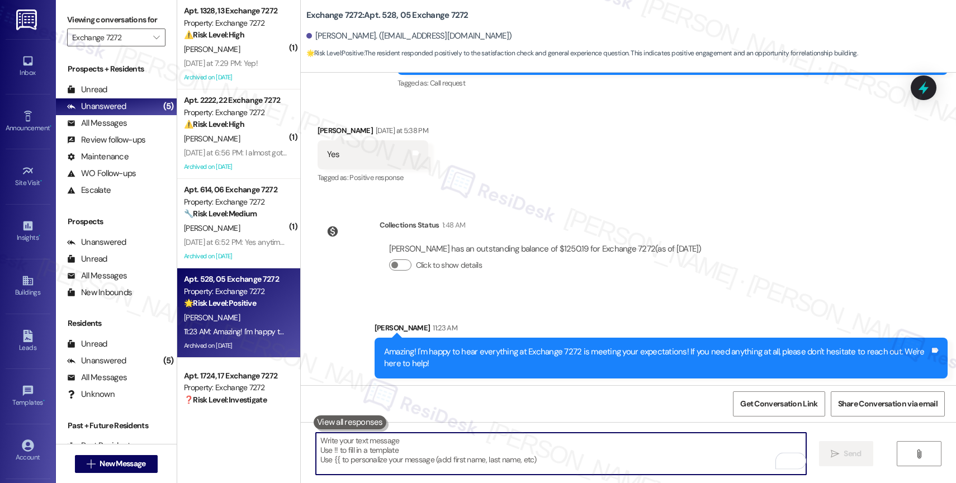
scroll to position [7400, 0]
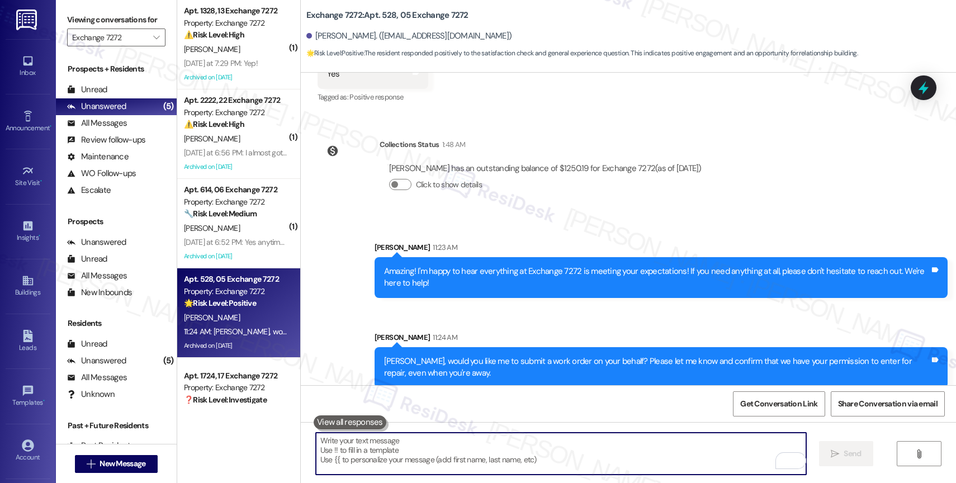
click at [415, 451] on textarea "To enrich screen reader interactions, please activate Accessibility in Grammarl…" at bounding box center [561, 454] width 490 height 42
click at [388, 451] on textarea "To enrich screen reader interactions, please activate Accessibility in Grammarl…" at bounding box center [561, 454] width 490 height 42
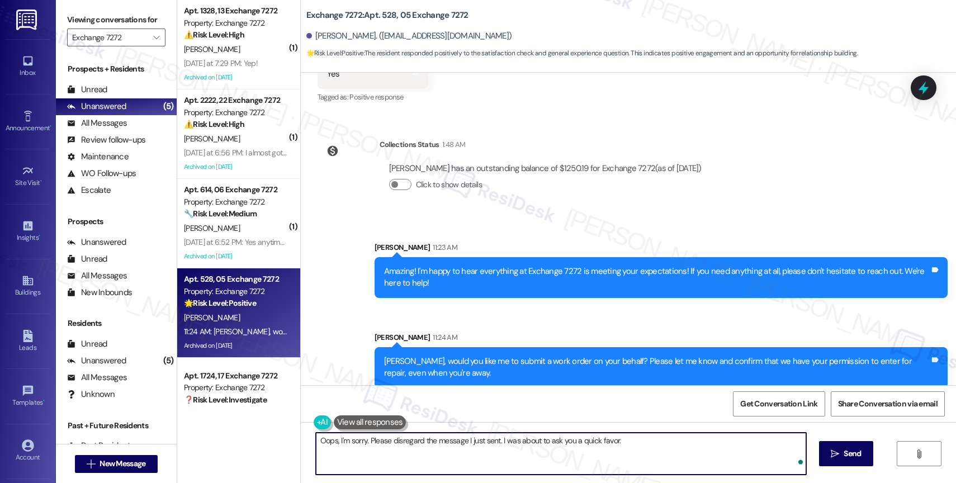
paste textarea "Could I ask a quick favor? If you don't mind, would you share your feedback in …"
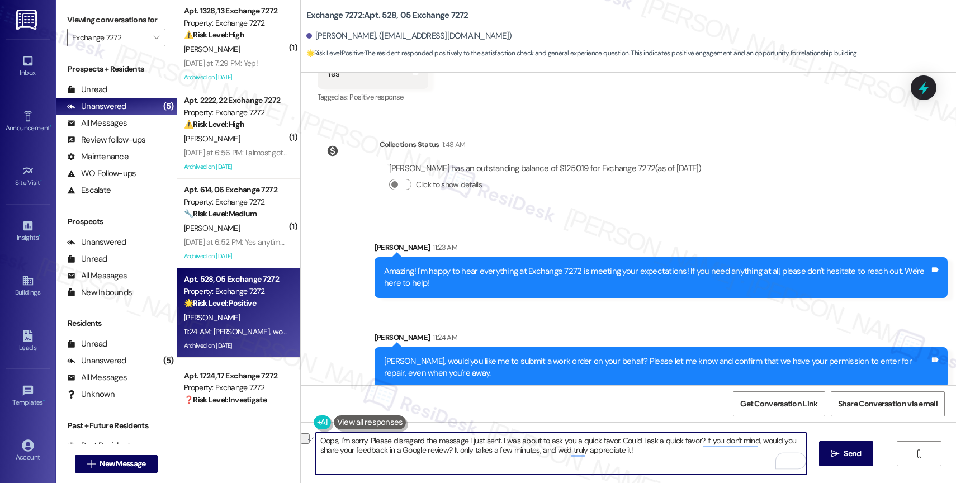
drag, startPoint x: 692, startPoint y: 440, endPoint x: 611, endPoint y: 438, distance: 81.1
click at [611, 438] on textarea "Oops, I'm sorry. Please disregard the message I just sent. I was about to ask y…" at bounding box center [561, 454] width 490 height 42
click at [589, 450] on textarea "Oops, I'm sorry. Please disregard the message I just sent. I was about to ask y…" at bounding box center [561, 454] width 490 height 42
click at [343, 440] on textarea "Oops, I'm sorry. Please disregard the message I just sent. I was about to ask y…" at bounding box center [561, 454] width 490 height 42
click at [787, 457] on div "2" at bounding box center [789, 461] width 12 height 12
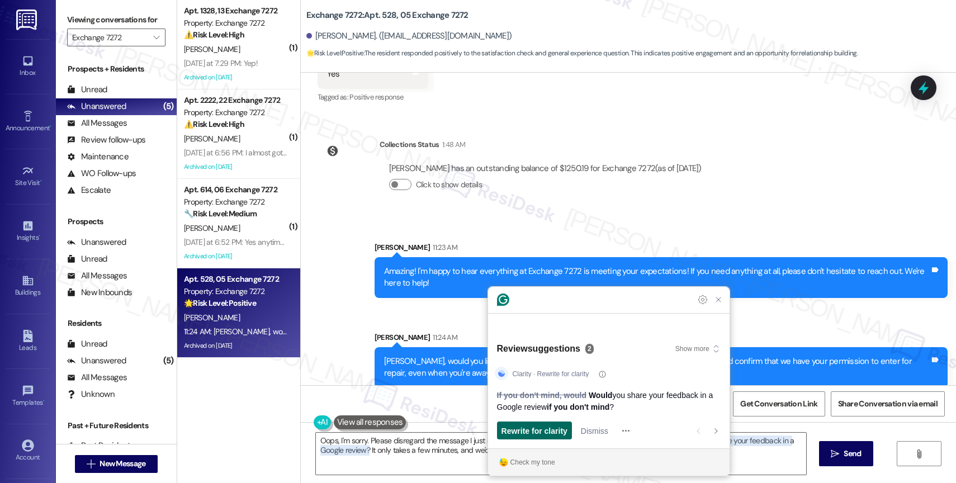
click at [554, 431] on span "Rewrite for clarity" at bounding box center [535, 431] width 66 height 12
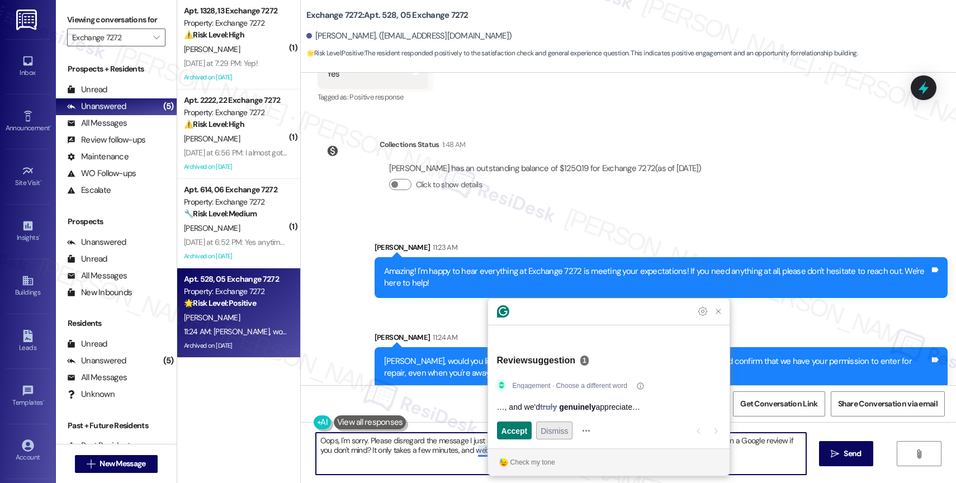
type textarea "Oops, I'm sorry. Please disregard the message I just sent. I was about to ask y…"
click at [564, 427] on span "Dismiss" at bounding box center [554, 431] width 27 height 12
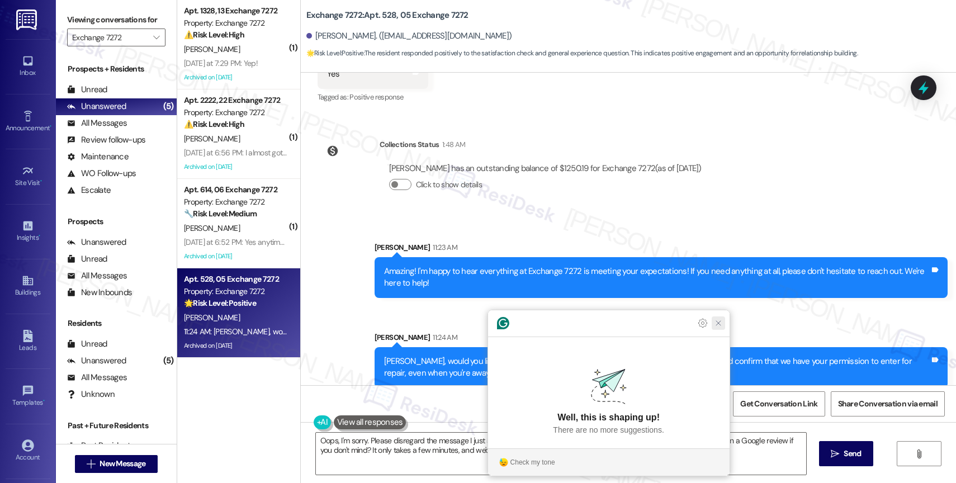
click at [715, 328] on icon "Close Grammarly Assistant" at bounding box center [718, 323] width 9 height 9
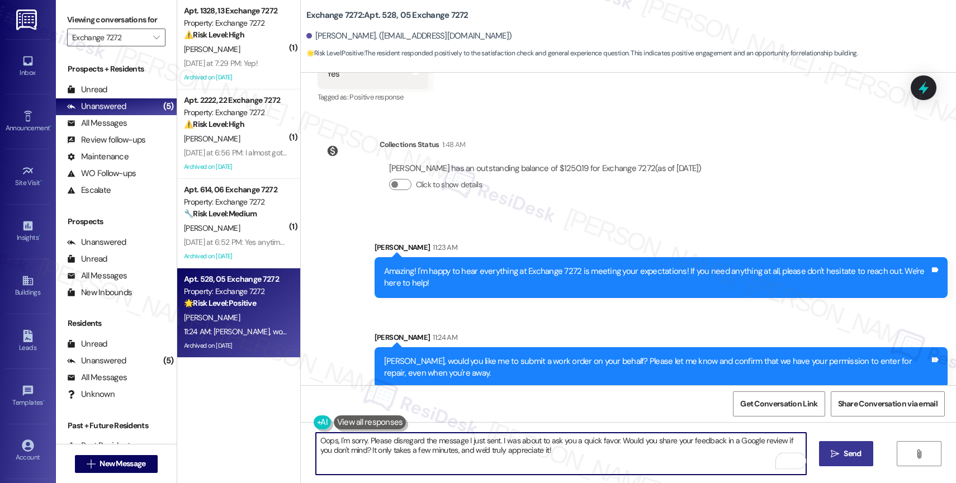
click at [836, 443] on button " Send" at bounding box center [846, 453] width 54 height 25
click at [406, 445] on textarea "Oops, I'm sorry. Please disregard the message I just sent. I was about to ask y…" at bounding box center [562, 454] width 490 height 42
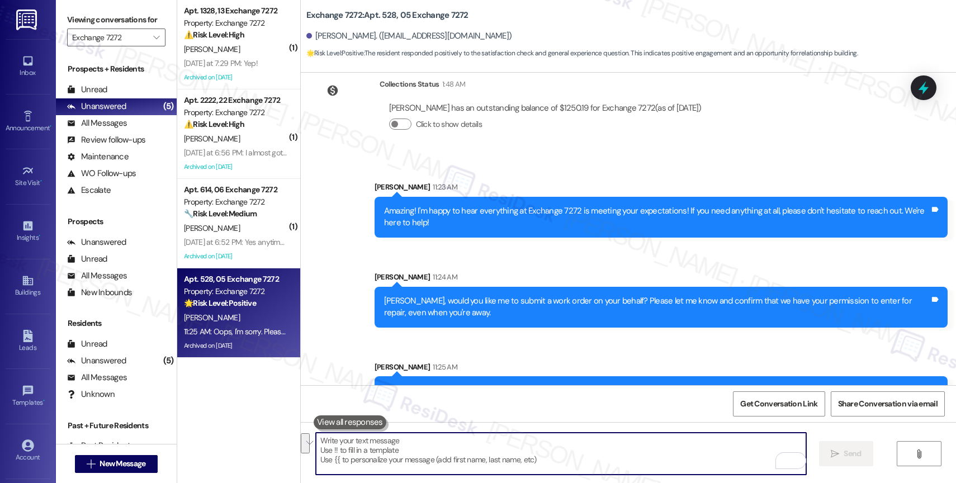
scroll to position [7490, 0]
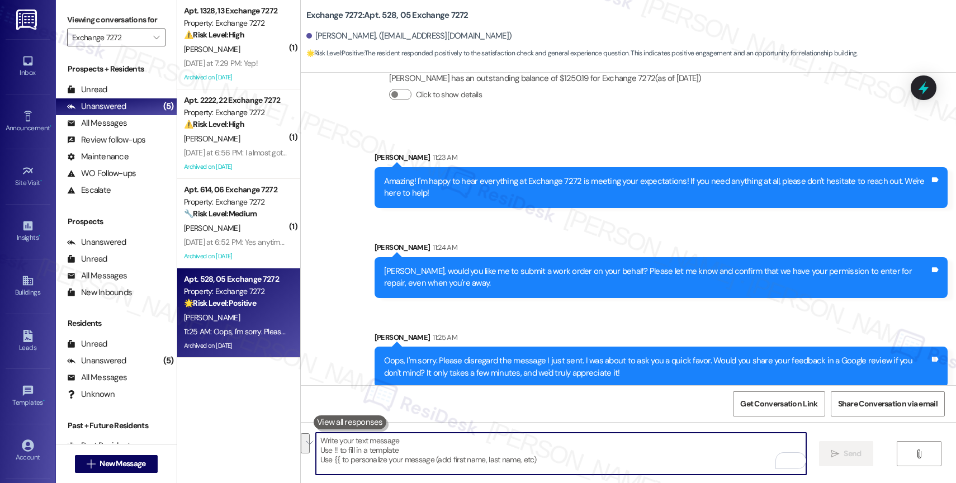
click at [474, 306] on div "Sent via SMS Sarah 11:23 AM Amazing! I'm happy to hear everything at Exchange 7…" at bounding box center [628, 261] width 655 height 270
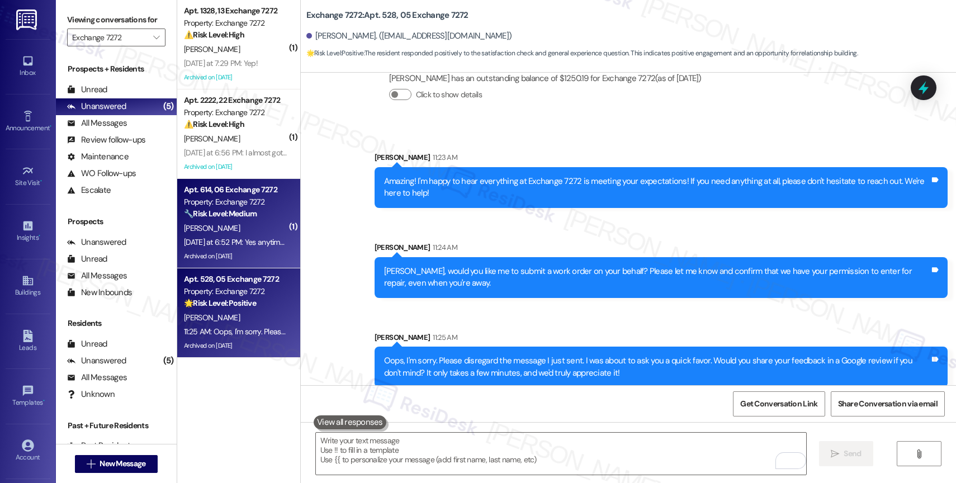
click at [252, 202] on div "Property: Exchange 7272" at bounding box center [235, 202] width 103 height 12
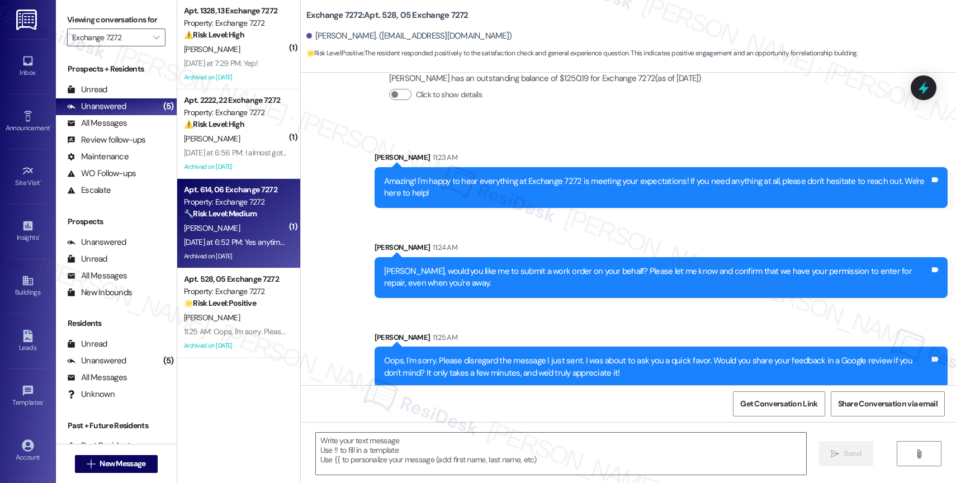
type textarea "Fetching suggested responses. Please feel free to read through the conversation…"
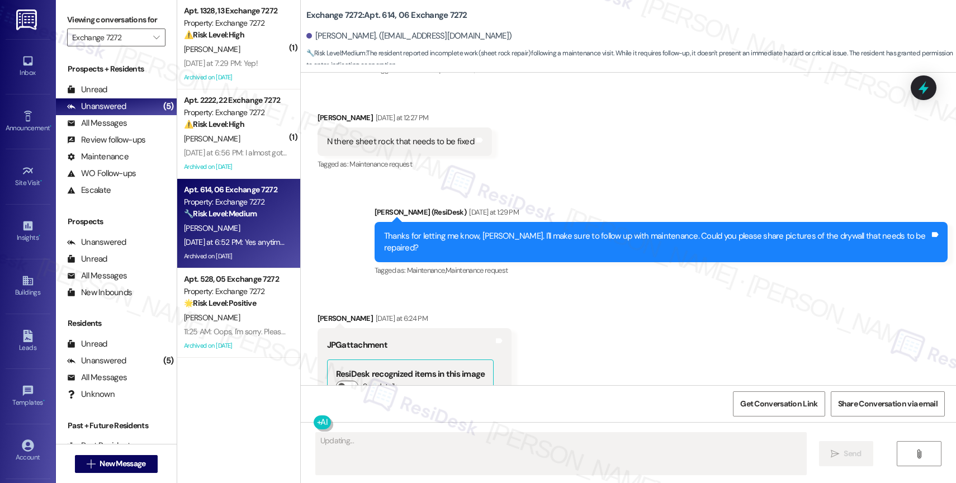
scroll to position [5830, 0]
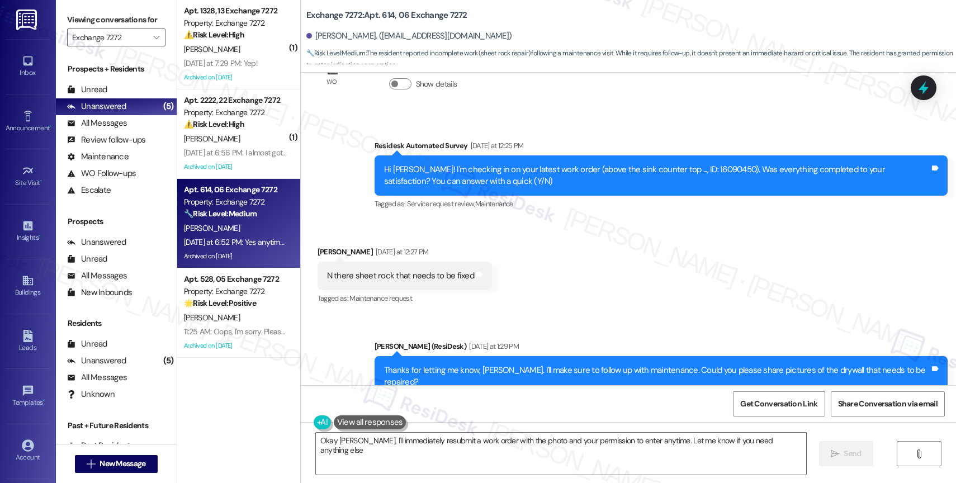
type textarea "Okay Jerry, I'll immediately resubmit a work order with the photo and your perm…"
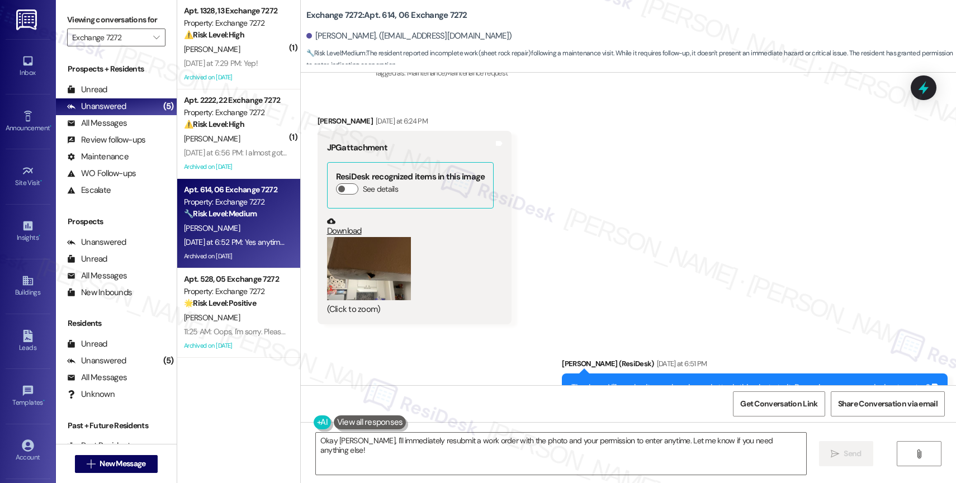
scroll to position [6204, 0]
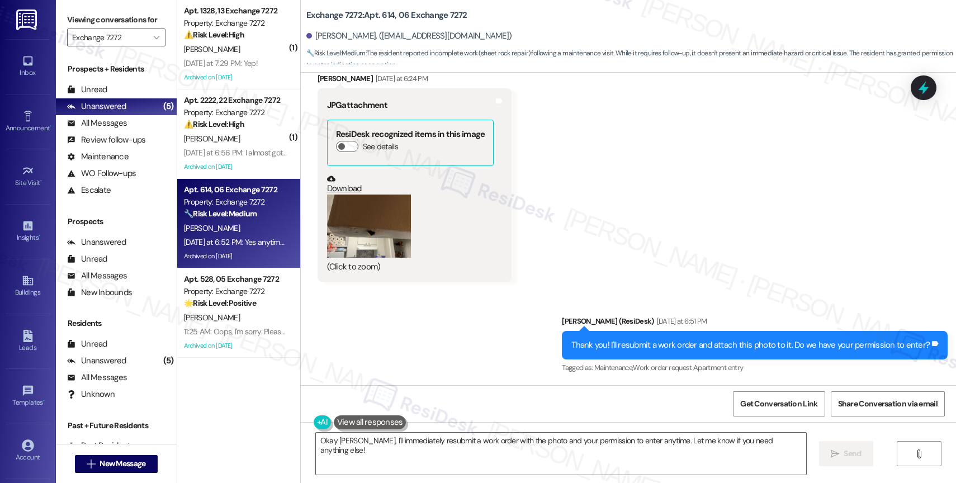
click at [375, 195] on button "Zoom image" at bounding box center [369, 226] width 84 height 63
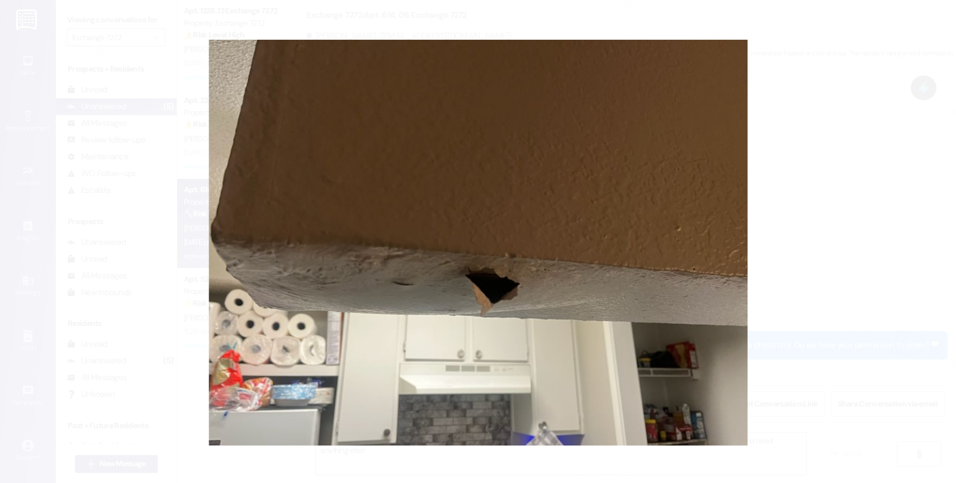
click at [550, 283] on button "Unzoom image" at bounding box center [478, 241] width 956 height 483
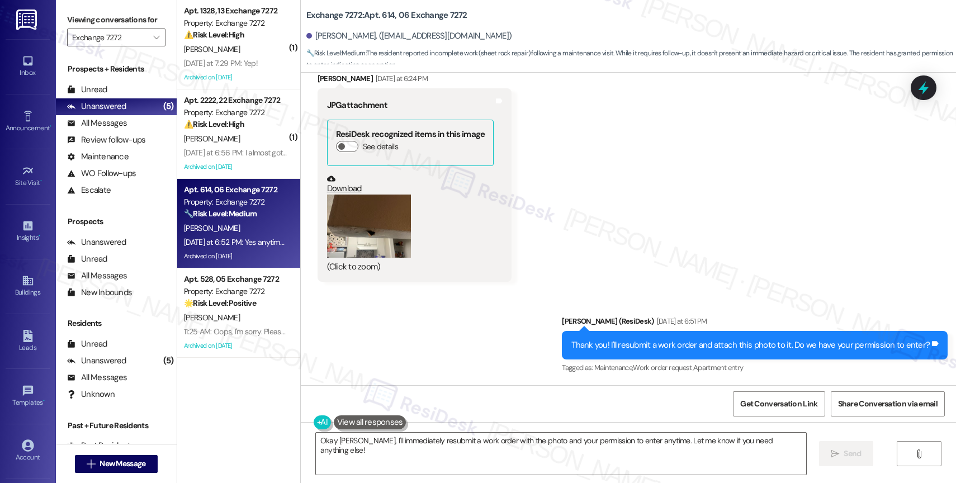
click at [623, 290] on div "Sent via SMS Sarah (ResiDesk) Yesterday at 6:51 PM Thank you! I'll resubmit a w…" at bounding box center [628, 337] width 655 height 95
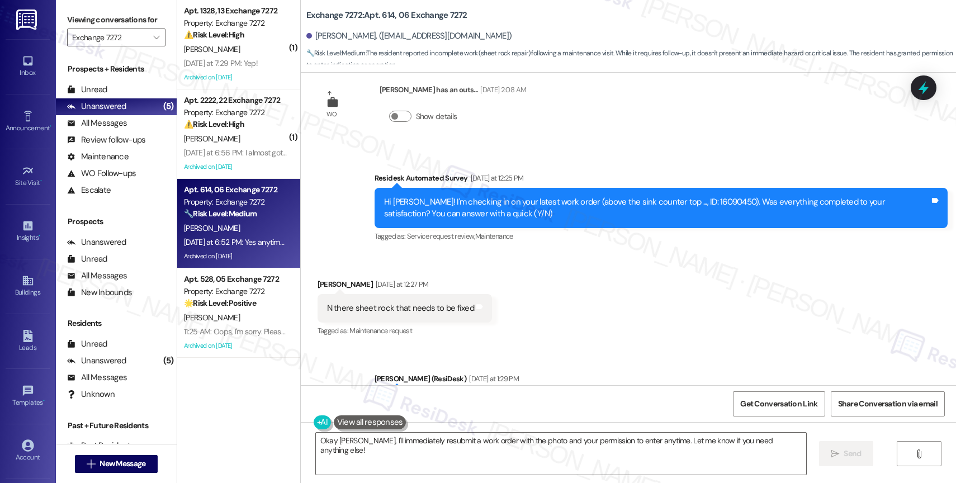
scroll to position [5782, 0]
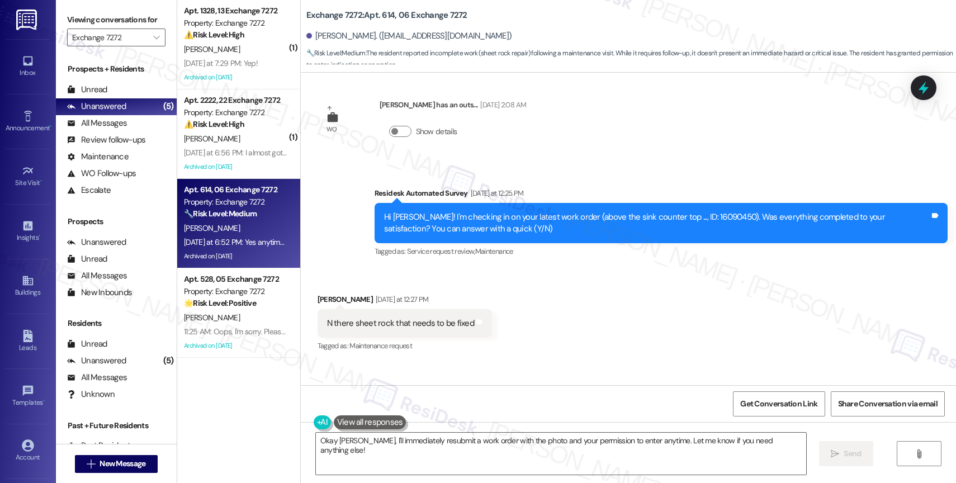
click at [569, 268] on div "Received via SMS Jerry Henderson Yesterday at 12:27 PM N there sheet rock that …" at bounding box center [628, 315] width 655 height 95
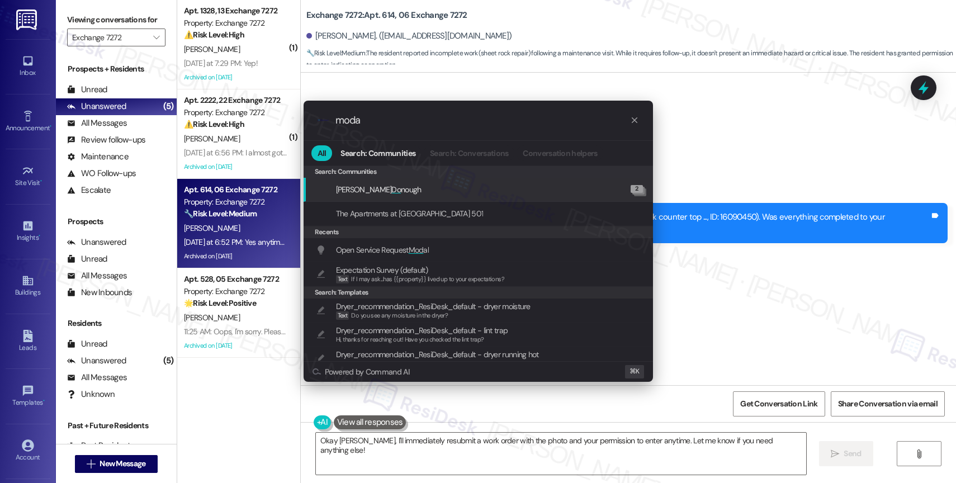
type input "modal"
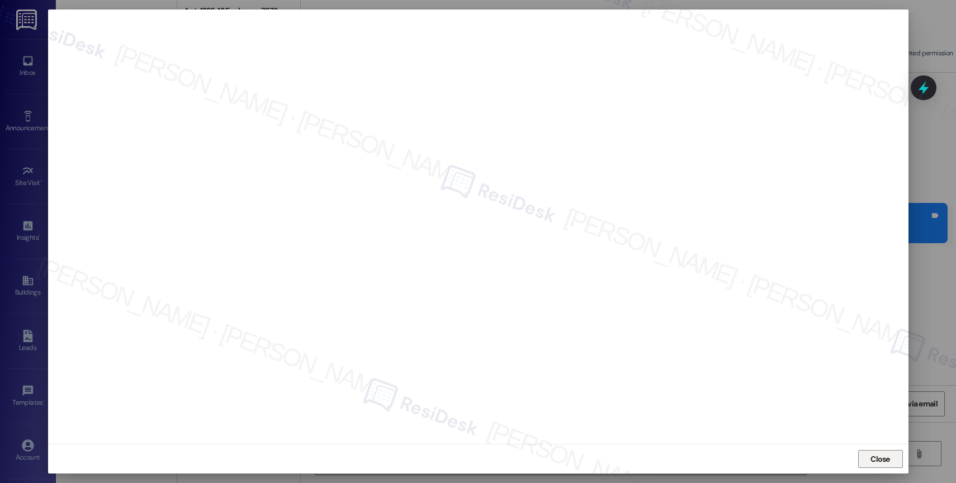
click at [882, 460] on span "Close" at bounding box center [881, 459] width 20 height 12
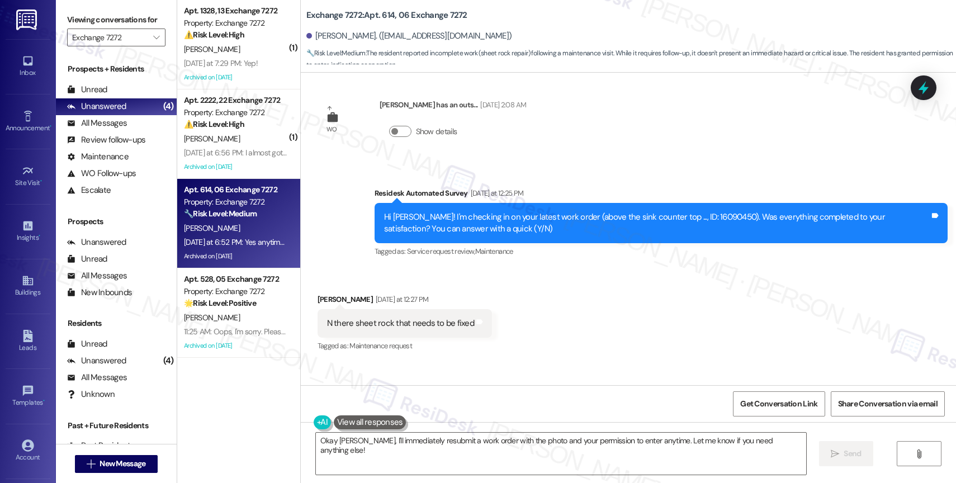
scroll to position [6229, 0]
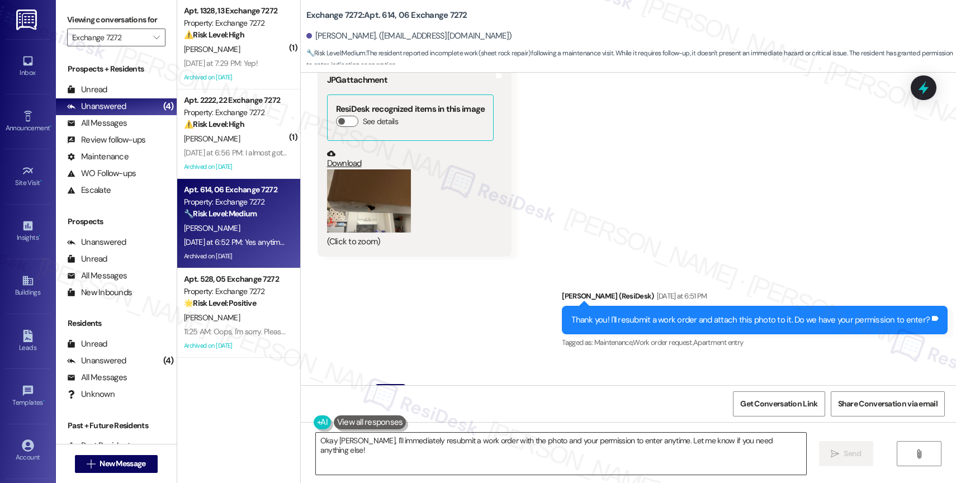
click at [415, 434] on textarea "Okay Jerry, I'll immediately resubmit a work order with the photo and your perm…" at bounding box center [561, 454] width 490 height 42
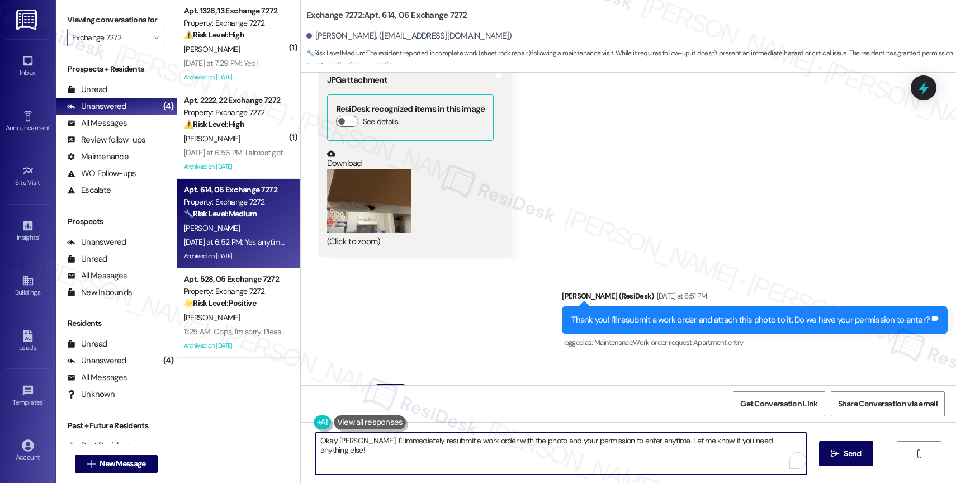
click at [409, 443] on textarea "Okay Jerry, I'll immediately resubmit a work order with the photo and your perm…" at bounding box center [561, 454] width 490 height 42
paste textarea "16102305"
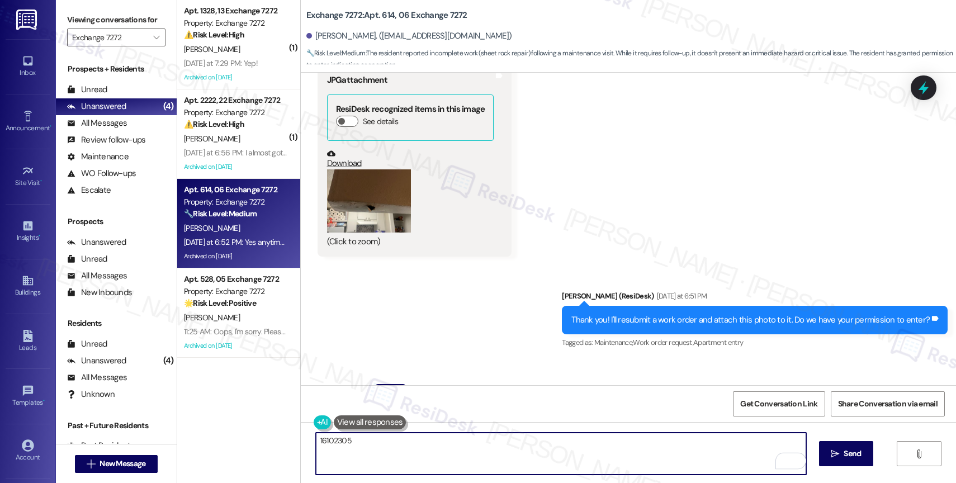
click at [316, 441] on textarea "16102305" at bounding box center [561, 454] width 490 height 42
click at [488, 441] on textarea "Got it! I have submitted work order 16102305" at bounding box center [561, 454] width 490 height 42
drag, startPoint x: 332, startPoint y: 442, endPoint x: 222, endPoint y: 441, distance: 110.2
click at [222, 441] on div "( 1 ) Apt. 1328, 13 Exchange 7272 Property: Exchange 7272 ⚠️ Risk Level: High T…" at bounding box center [566, 241] width 779 height 483
click at [530, 448] on textarea "I have submitted work order 16102305 to maintenance." at bounding box center [561, 454] width 490 height 42
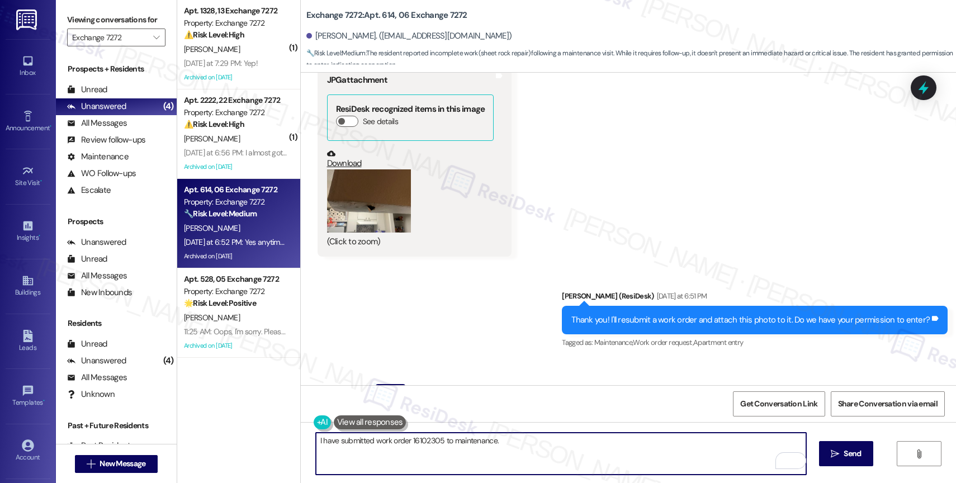
paste textarea "Feel free to let us know if you have other questions or concerns so we can assi…"
type textarea "I have submitted work order 16102305 to maintenance. Feel free to let us know i…"
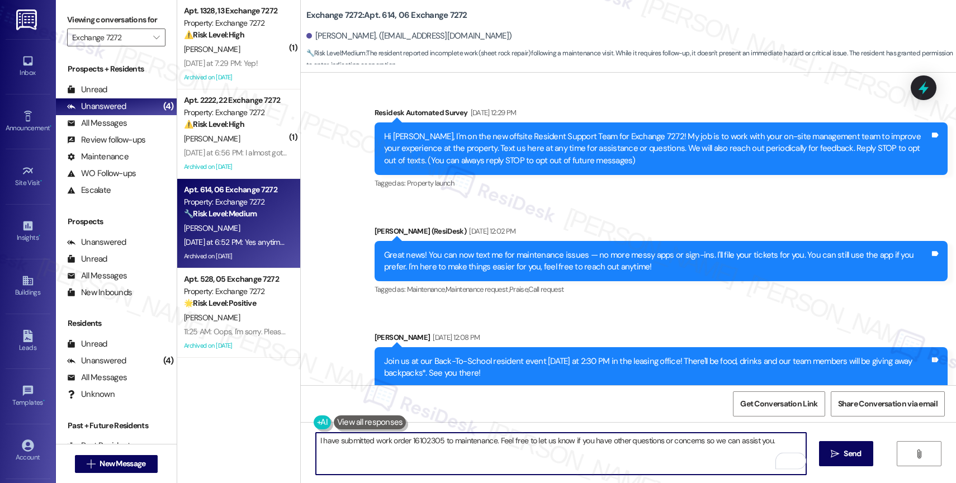
scroll to position [6229, 0]
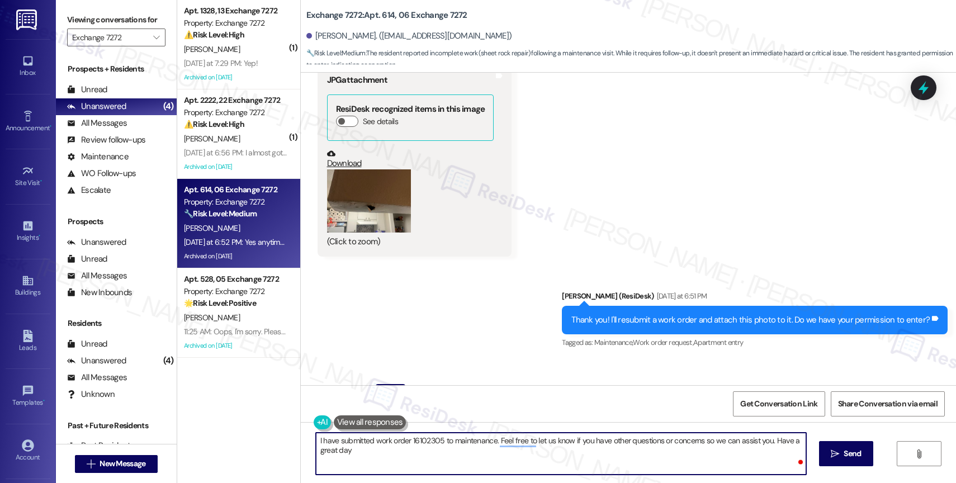
type textarea "I have submitted work order 16102305 to maintenance. Feel free to let us know i…"
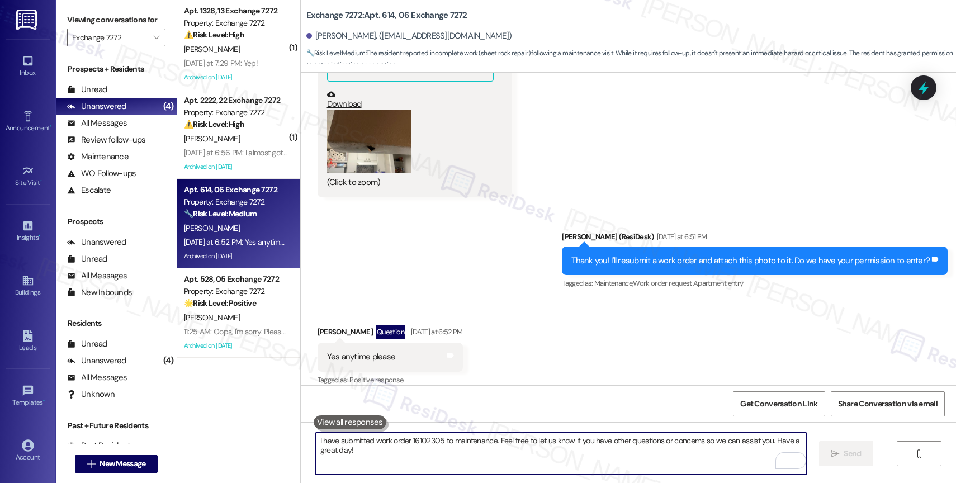
scroll to position [6307, 0]
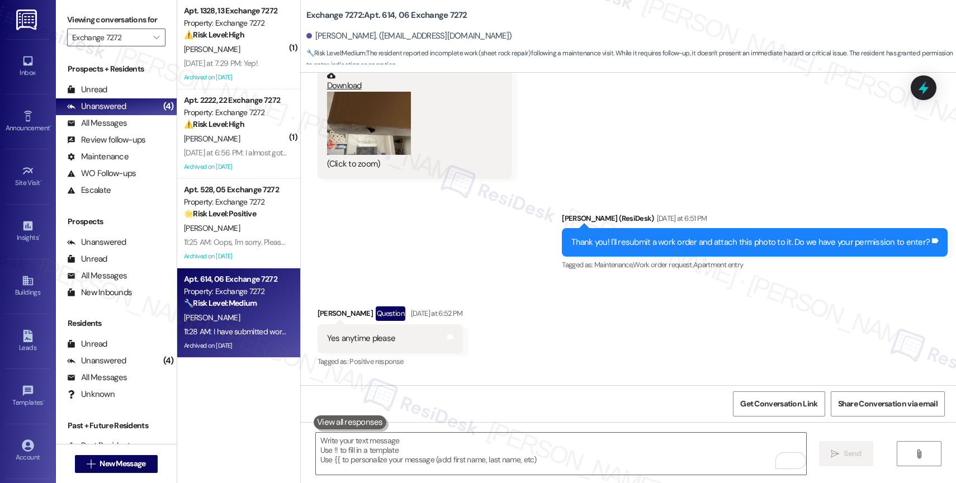
drag, startPoint x: 439, startPoint y: 361, endPoint x: 511, endPoint y: 357, distance: 72.3
click at [511, 427] on div "I have submitted work order 16102305 to maintenance. Feel free to let us know i…" at bounding box center [657, 439] width 546 height 24
copy div "work order 16102305"
click at [492, 281] on div "Received via SMS Jerry Henderson Question Yesterday at 6:52 PM Yes anytime plea…" at bounding box center [628, 329] width 655 height 97
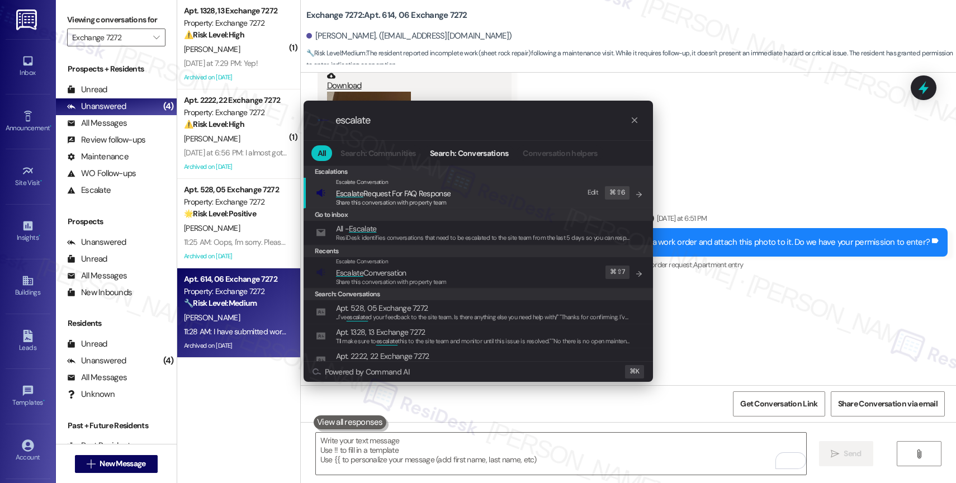
type input "escalate"
click at [393, 266] on div "Escalate Conversation Escalate Conversation Share this conversation with proper…" at bounding box center [391, 272] width 111 height 30
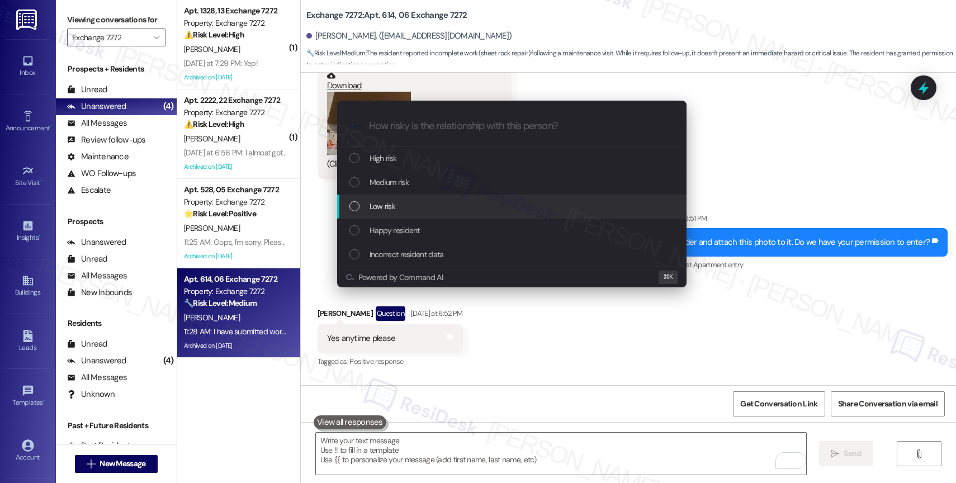
click at [390, 199] on div "Low risk" at bounding box center [511, 207] width 349 height 24
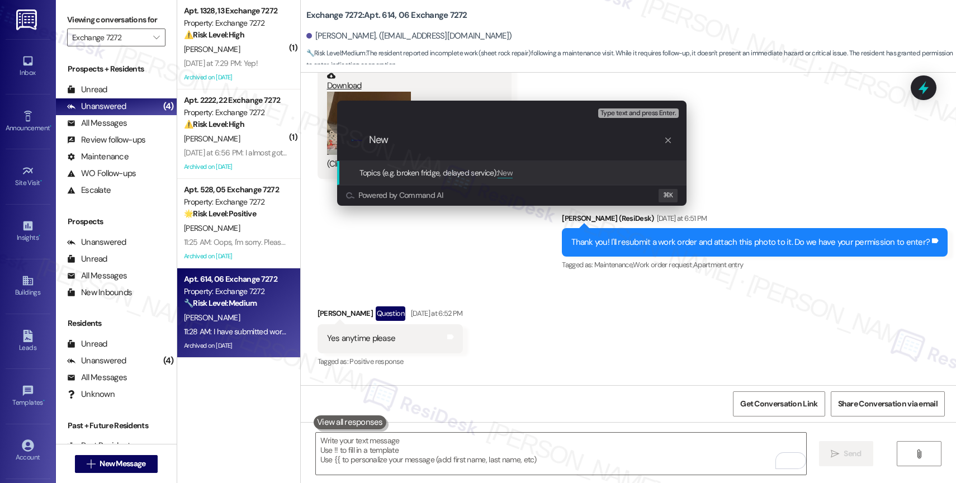
paste input "work order 16102305"
type input "New work order 16102305 filed by ResiDesk"
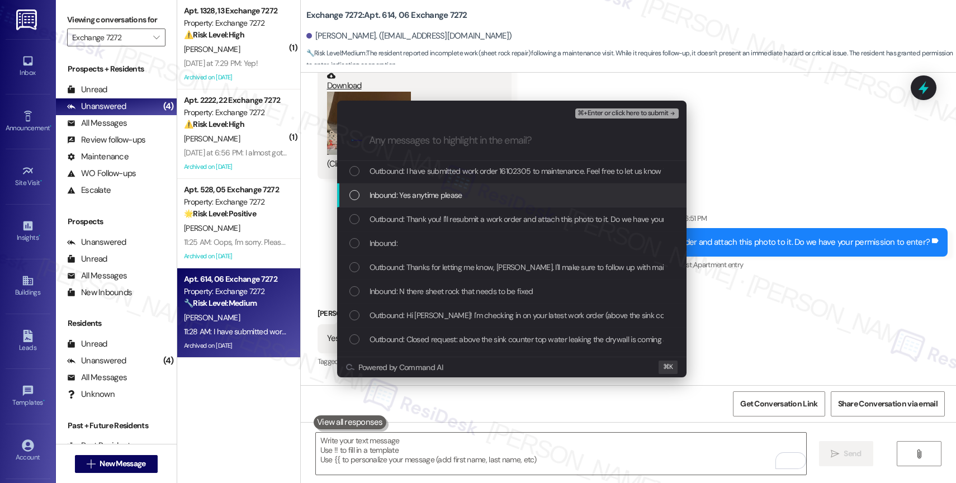
scroll to position [2, 0]
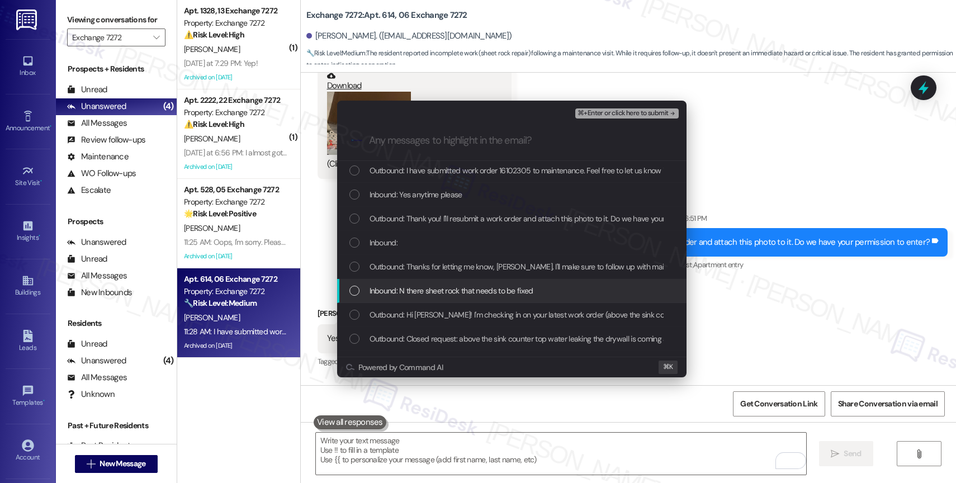
drag, startPoint x: 440, startPoint y: 297, endPoint x: 440, endPoint y: 273, distance: 24.6
click at [440, 297] on div "Inbound: N there sheet rock that needs to be fixed" at bounding box center [511, 291] width 349 height 24
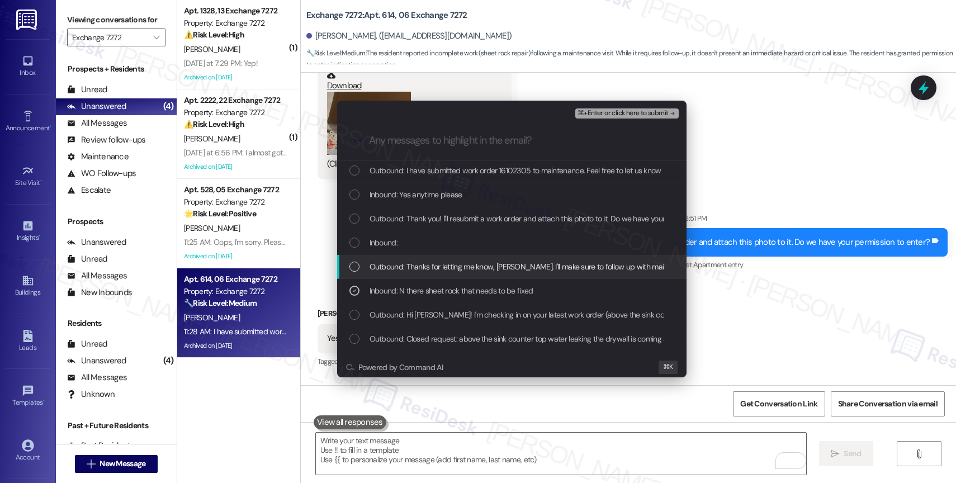
click at [440, 264] on span "Outbound: Thanks for letting me know, Jerry. I'll make sure to follow up with m…" at bounding box center [654, 267] width 569 height 12
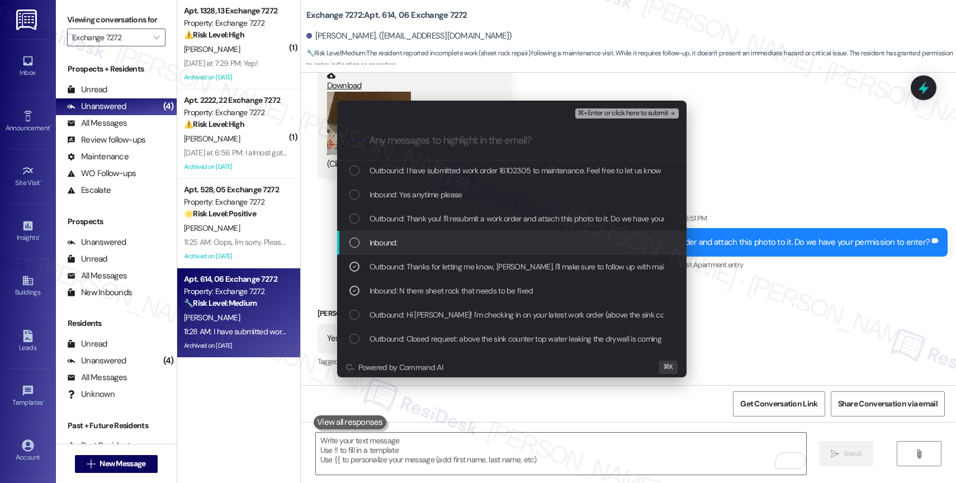
drag, startPoint x: 421, startPoint y: 244, endPoint x: 429, endPoint y: 223, distance: 22.1
click at [422, 243] on div "Inbound:" at bounding box center [512, 243] width 327 height 12
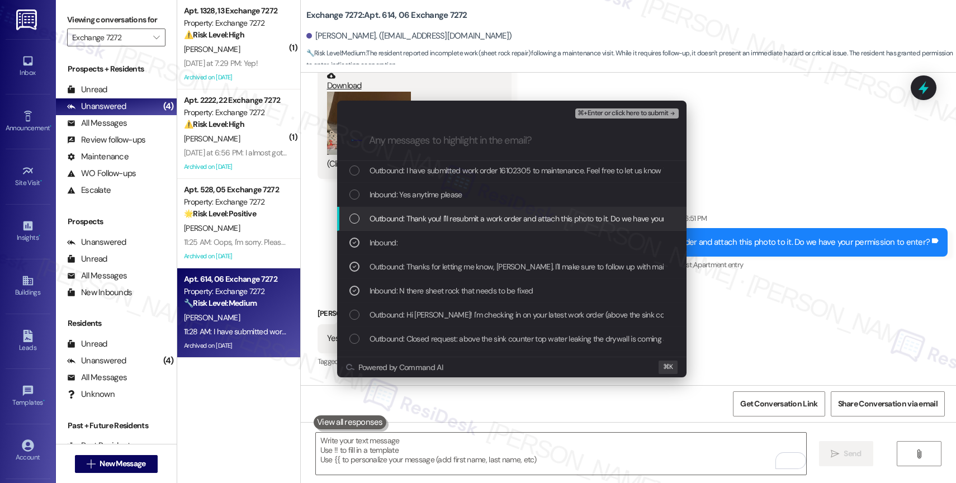
drag, startPoint x: 429, startPoint y: 222, endPoint x: 433, endPoint y: 207, distance: 15.2
click at [429, 221] on span "Outbound: Thank you! I'll resubmit a work order and attach this photo to it. Do…" at bounding box center [551, 218] width 363 height 12
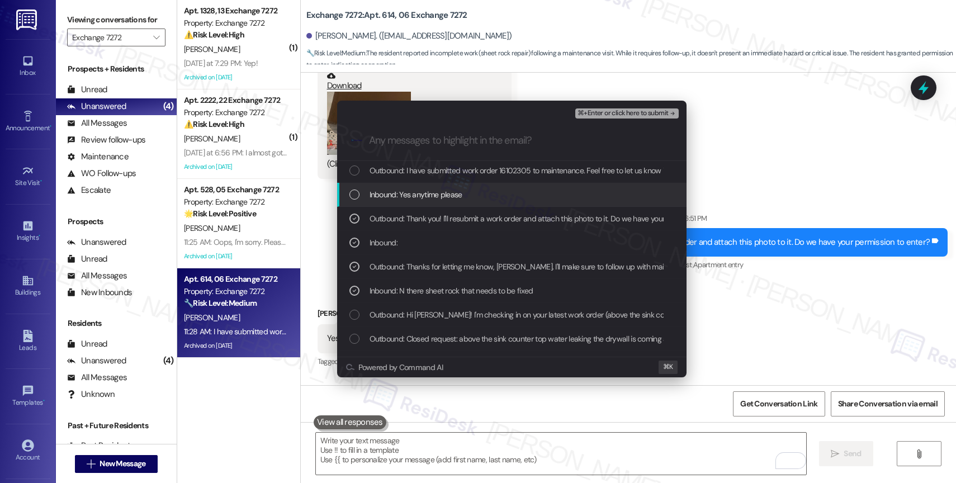
drag, startPoint x: 434, startPoint y: 199, endPoint x: 437, endPoint y: 190, distance: 9.0
click at [434, 199] on span "Inbound: Yes anytime please" at bounding box center [416, 194] width 93 height 12
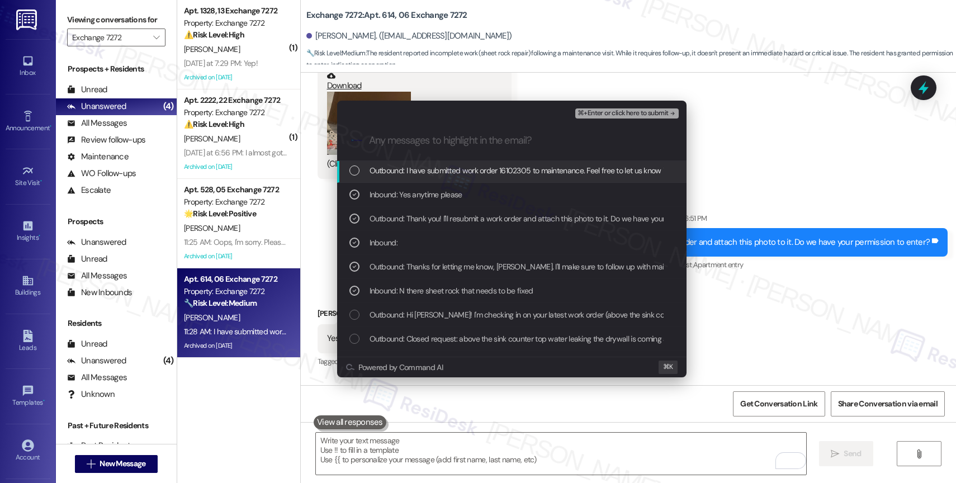
click at [461, 168] on span "Outbound: I have submitted work order 16102305 to maintenance. Feel free to let…" at bounding box center [646, 170] width 552 height 12
click at [645, 111] on span "⌘+Enter or click here to submit" at bounding box center [623, 114] width 91 height 8
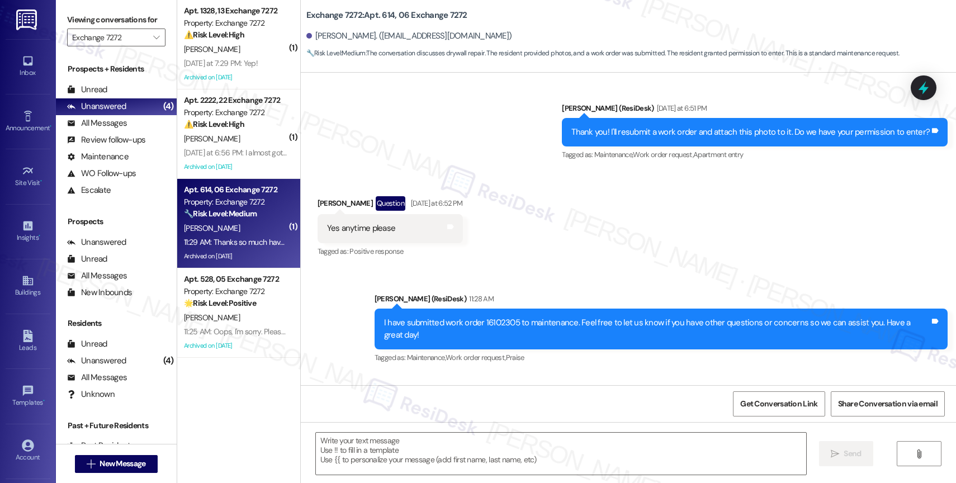
scroll to position [6418, 0]
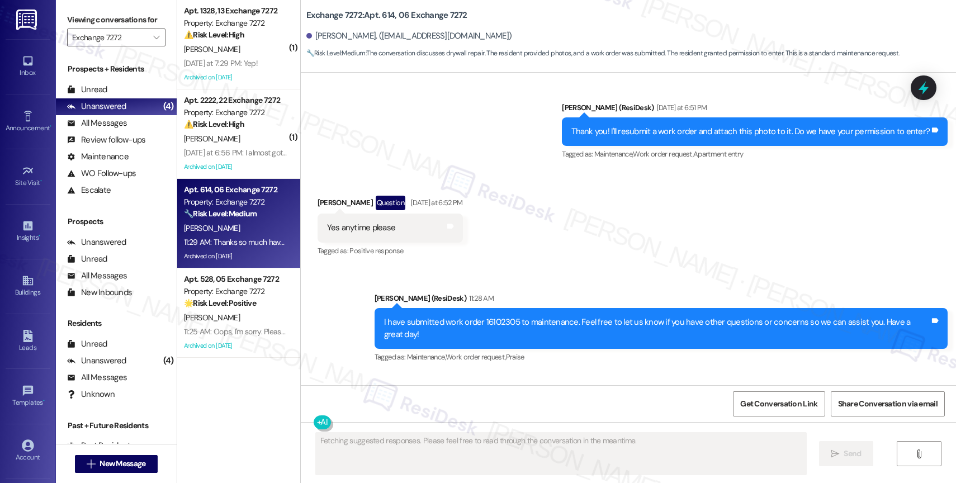
click at [506, 374] on div "Received via SMS Jerry Henderson 11:29 AM Thanks so much have a good day as wel…" at bounding box center [628, 421] width 655 height 95
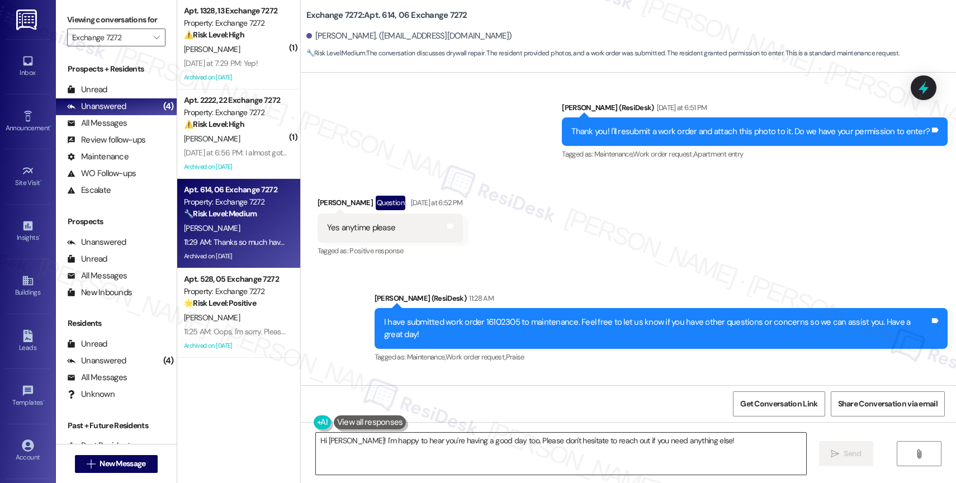
click at [370, 447] on textarea "Hi Jerry! I'm happy to hear you're having a good day too. Please don't hesitate…" at bounding box center [561, 454] width 490 height 42
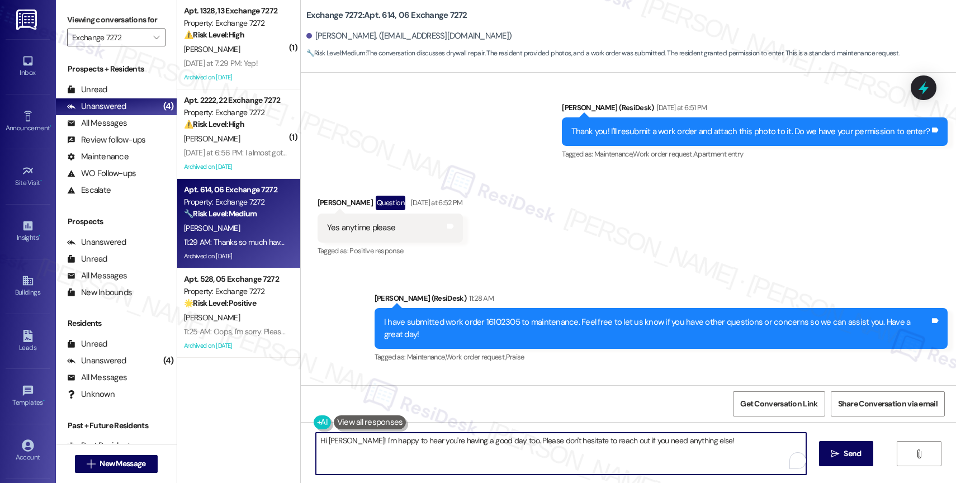
click at [370, 447] on textarea "Hi Jerry! I'm happy to hear you're having a good day too. Please don't hesitate…" at bounding box center [561, 454] width 490 height 42
type textarea "You're most welcome!"
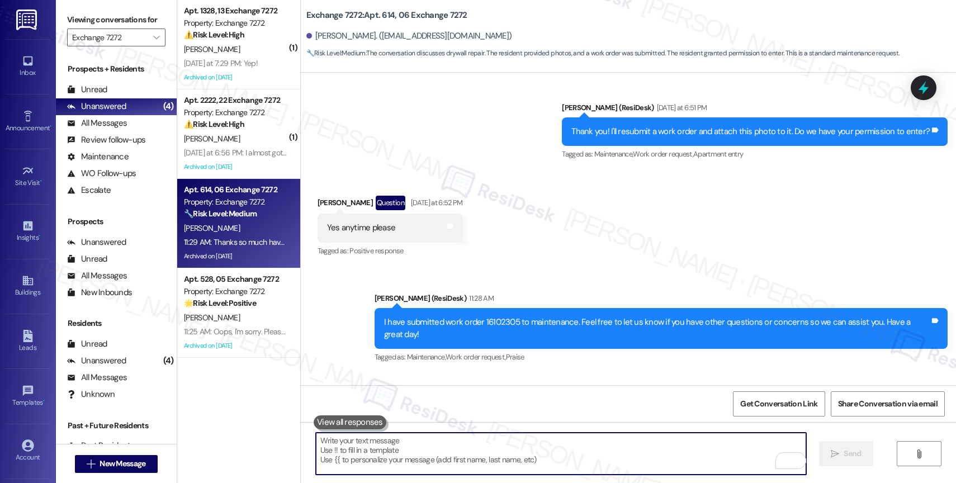
scroll to position [6417, 0]
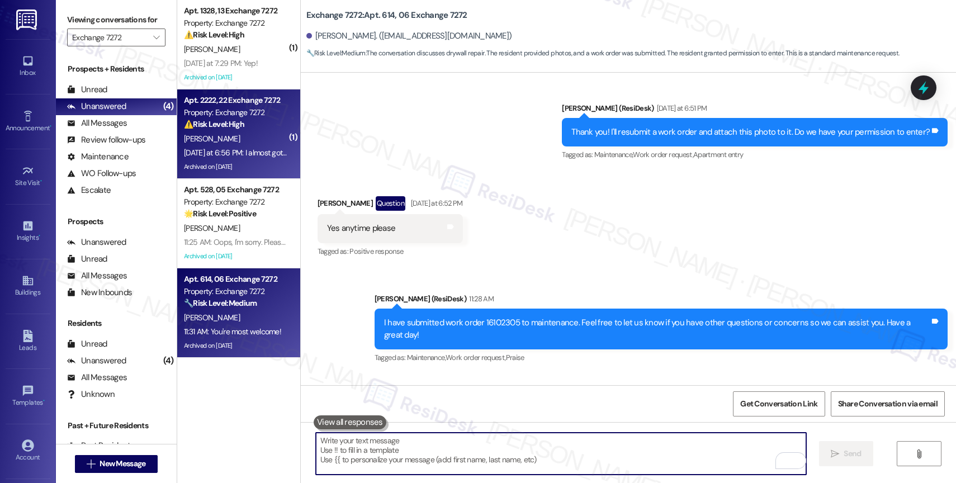
click at [216, 124] on strong "⚠️ Risk Level: High" at bounding box center [214, 124] width 60 height 10
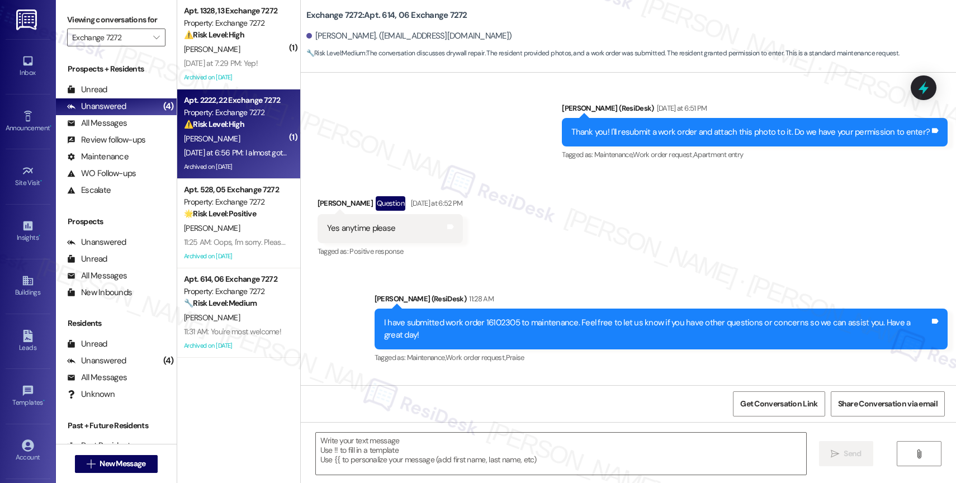
type textarea "Fetching suggested responses. Please feel free to read through the conversation…"
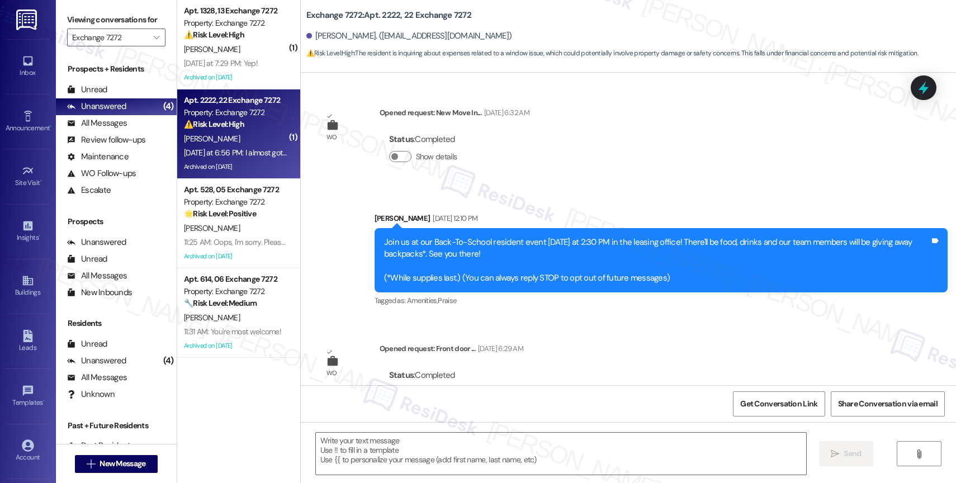
scroll to position [6051, 0]
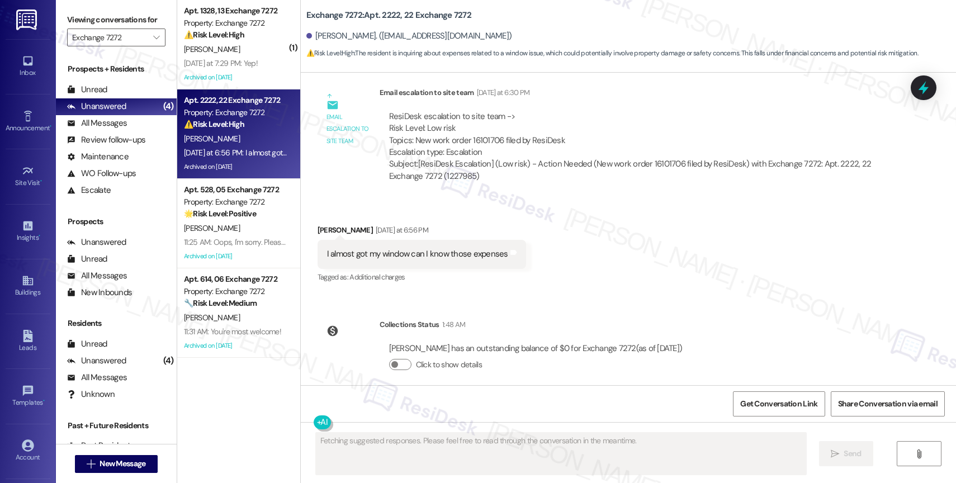
click at [584, 287] on div "WO Opened request: New Move In... Jul 20, 2024 at 6:32 AM Status : Completed Sh…" at bounding box center [628, 229] width 655 height 313
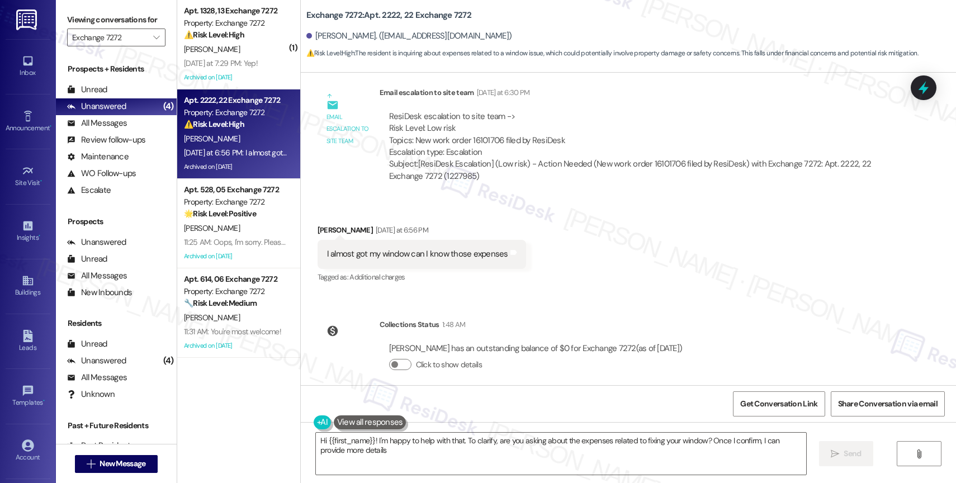
type textarea "Hi {{first_name}}! I'm happy to help with that. To clarify, are you asking abou…"
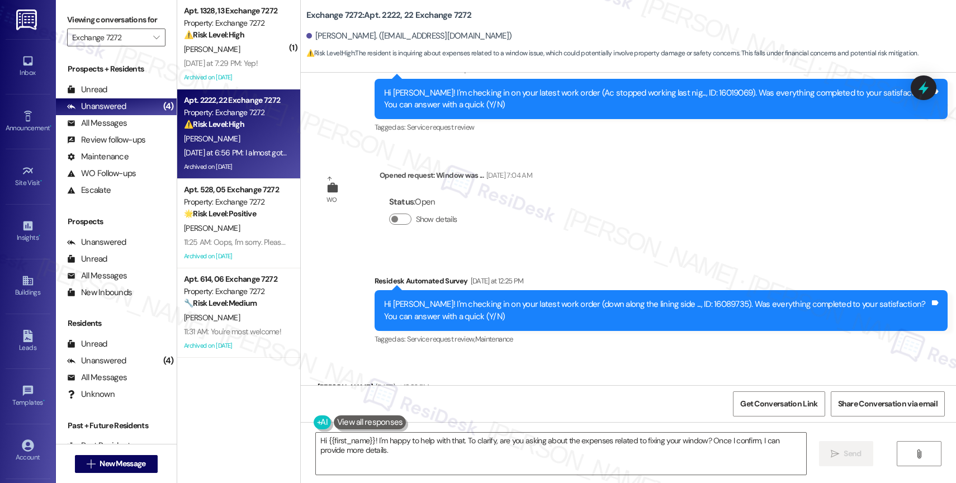
scroll to position [4534, 0]
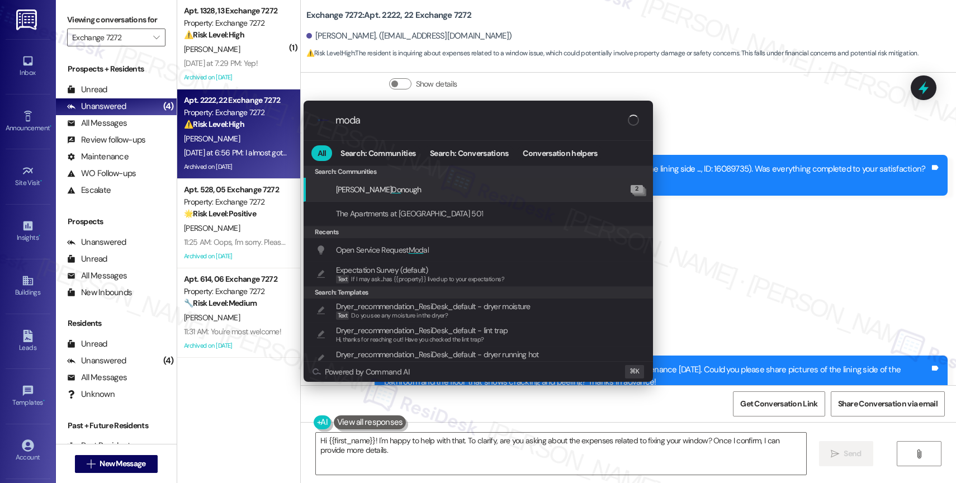
type input "modal"
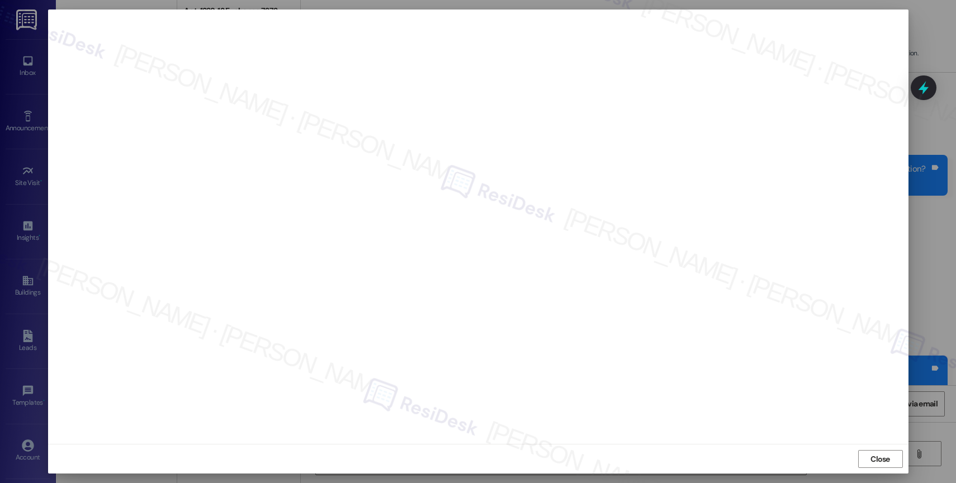
drag, startPoint x: 879, startPoint y: 461, endPoint x: 824, endPoint y: 448, distance: 57.0
click at [871, 459] on span "Close" at bounding box center [881, 459] width 20 height 12
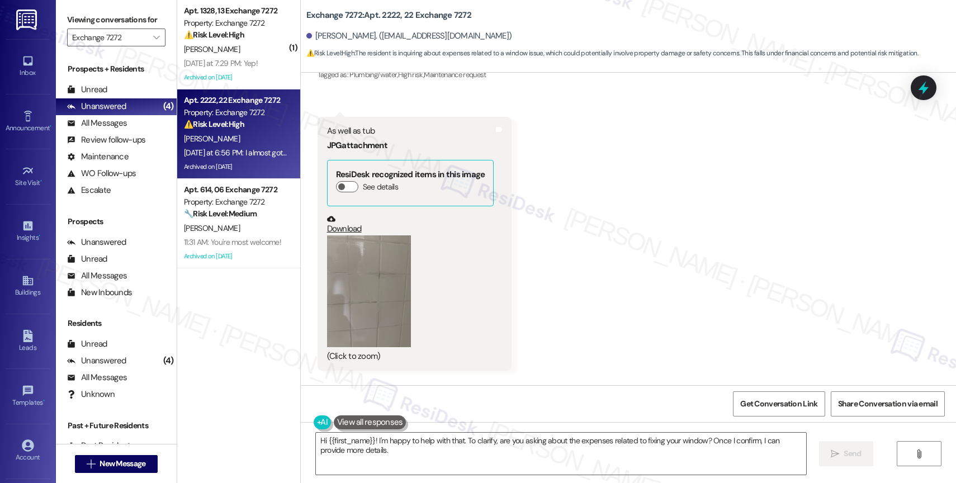
scroll to position [6051, 0]
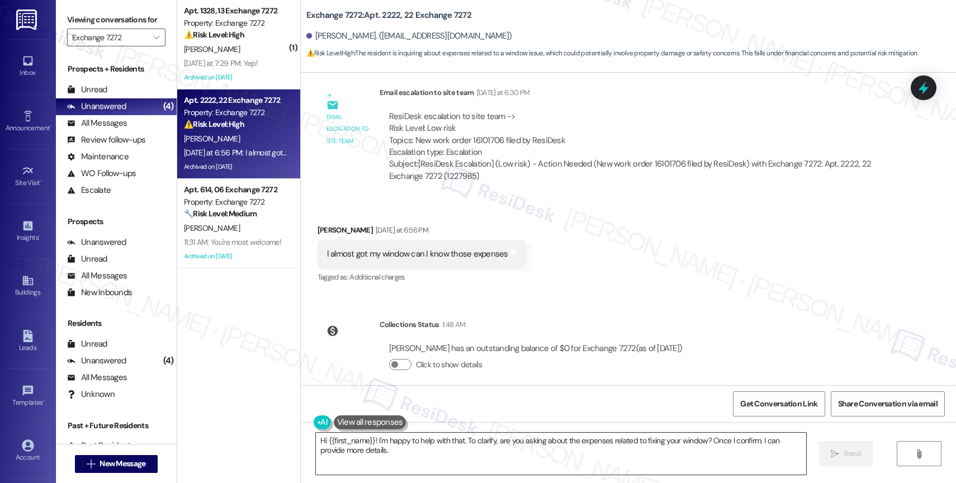
click at [396, 450] on textarea "Hi {{first_name}}! I'm happy to help with that. To clarify, are you asking abou…" at bounding box center [561, 454] width 490 height 42
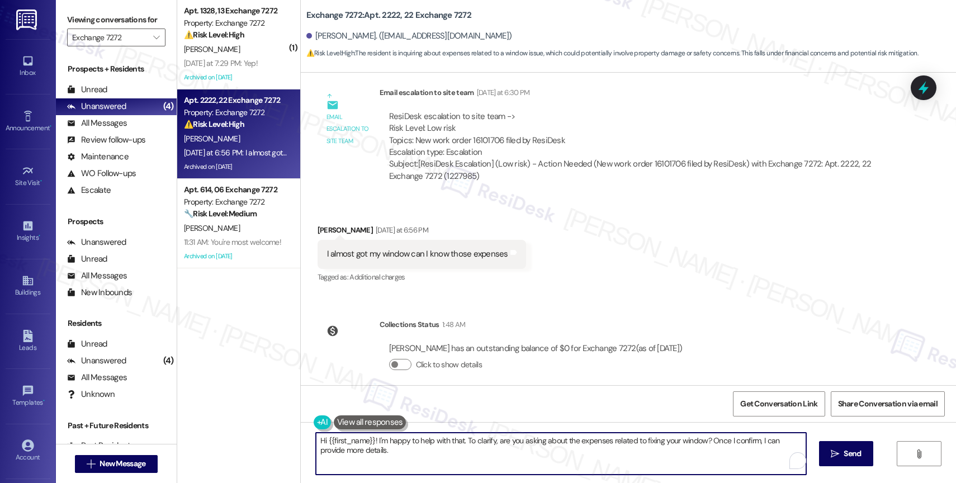
click at [396, 450] on textarea "Hi {{first_name}}! I'm happy to help with that. To clarify, are you asking abou…" at bounding box center [561, 454] width 490 height 42
click at [391, 447] on textarea "Hi {{first_name}}! I'm happy to help with that. To clarify, are you asking abou…" at bounding box center [561, 454] width 490 height 42
click at [368, 419] on button at bounding box center [370, 422] width 73 height 14
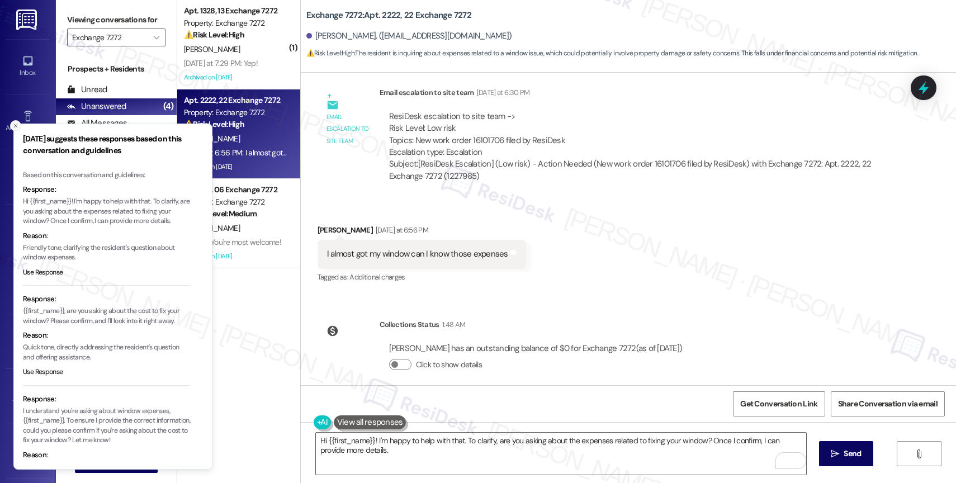
click at [14, 121] on button "Close toast" at bounding box center [15, 125] width 11 height 11
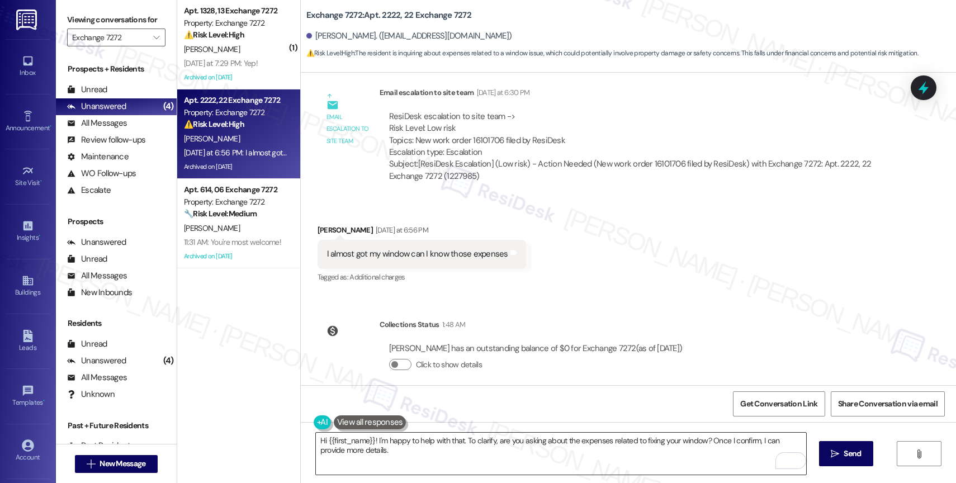
click at [361, 451] on textarea "Hi {{first_name}}! I'm happy to help with that. To clarify, are you asking abou…" at bounding box center [561, 454] width 490 height 42
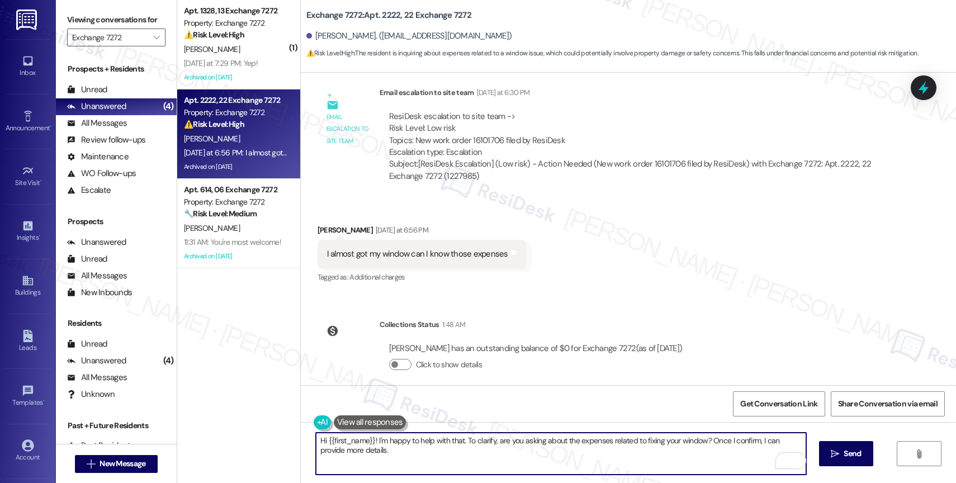
click at [361, 451] on textarea "Hi {{first_name}}! I'm happy to help with that. To clarify, are you asking abou…" at bounding box center [561, 454] width 490 height 42
type textarea "I'm sorry, but I'm not quite sure what you're referring to. Could you please te…"
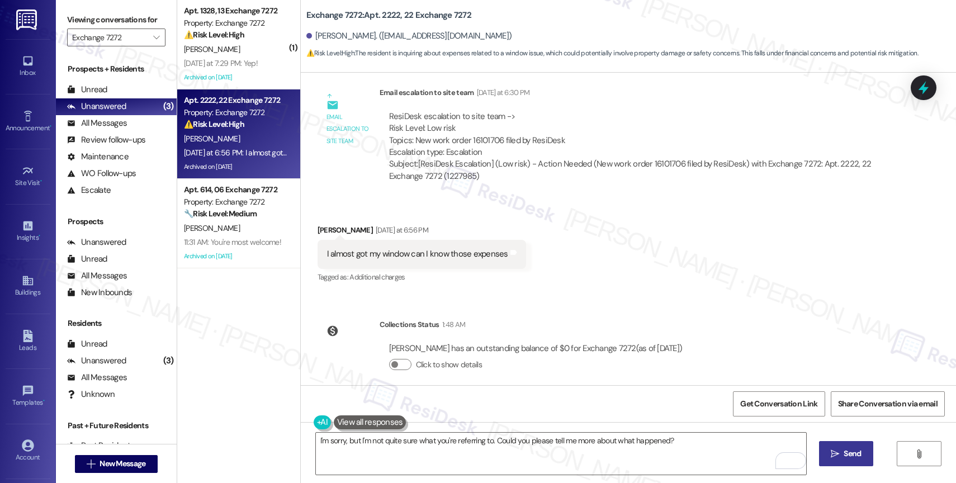
click at [831, 455] on icon "" at bounding box center [835, 454] width 8 height 9
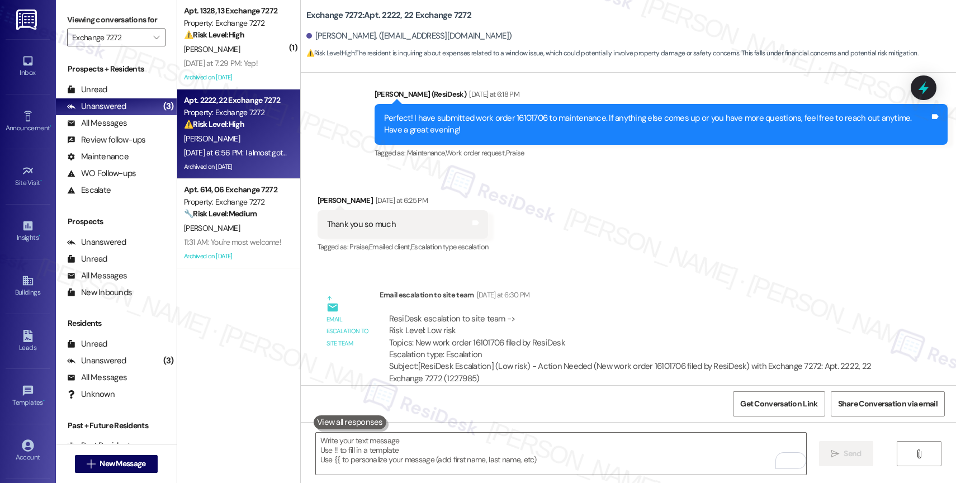
scroll to position [5948, 0]
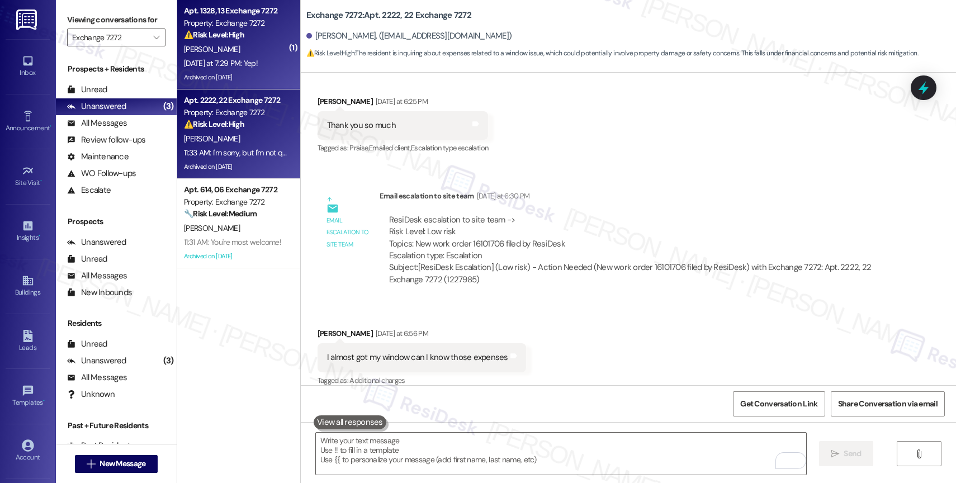
click at [200, 35] on strong "⚠️ Risk Level: High" at bounding box center [214, 35] width 60 height 10
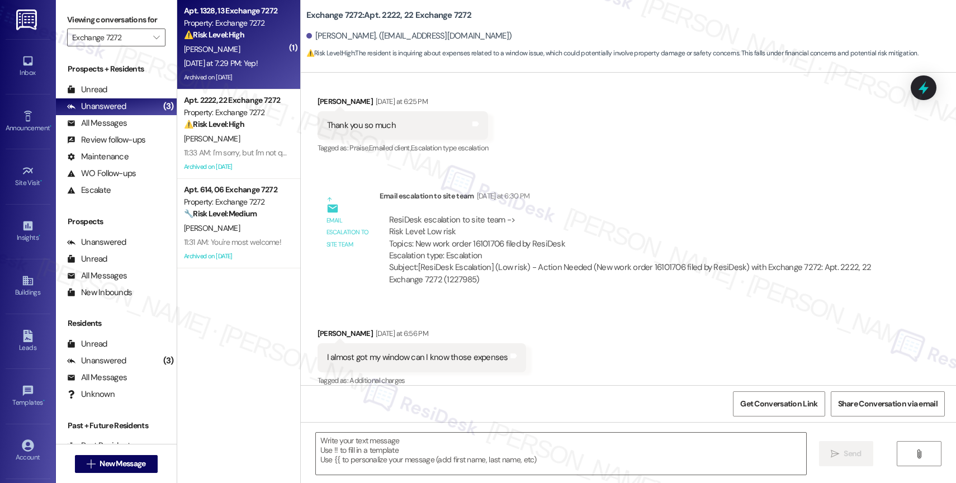
type textarea "Fetching suggested responses. Please feel free to read through the conversation…"
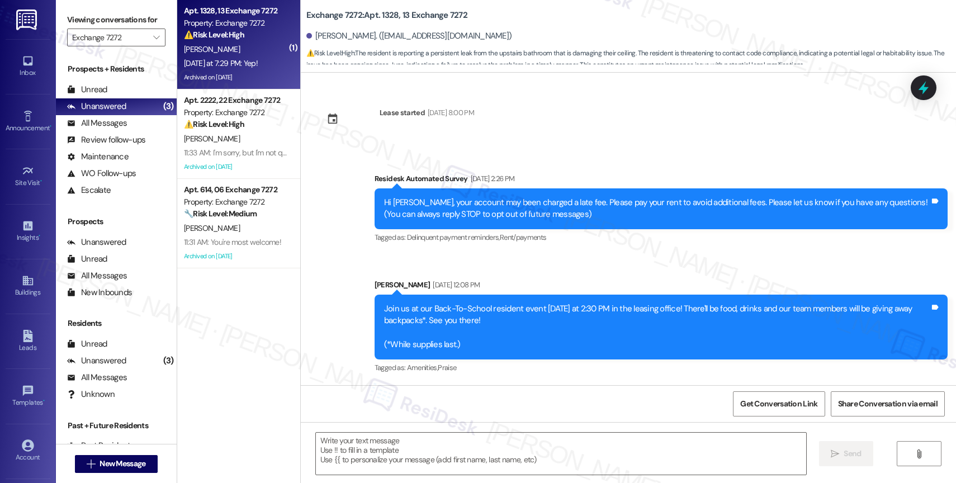
scroll to position [16175, 0]
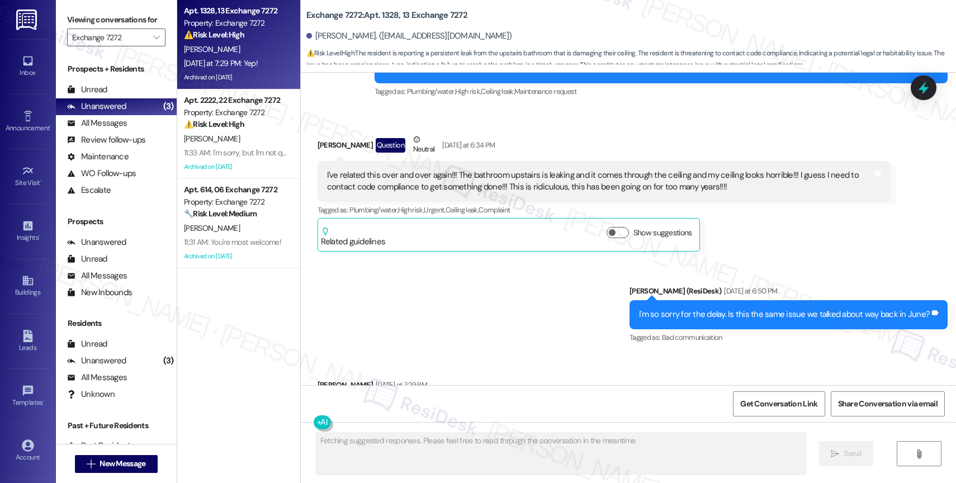
click at [487, 287] on div "Sent via SMS Sarah (ResiDesk) Yesterday at 6:50 PM I'm so sorry for the delay. …" at bounding box center [628, 307] width 655 height 95
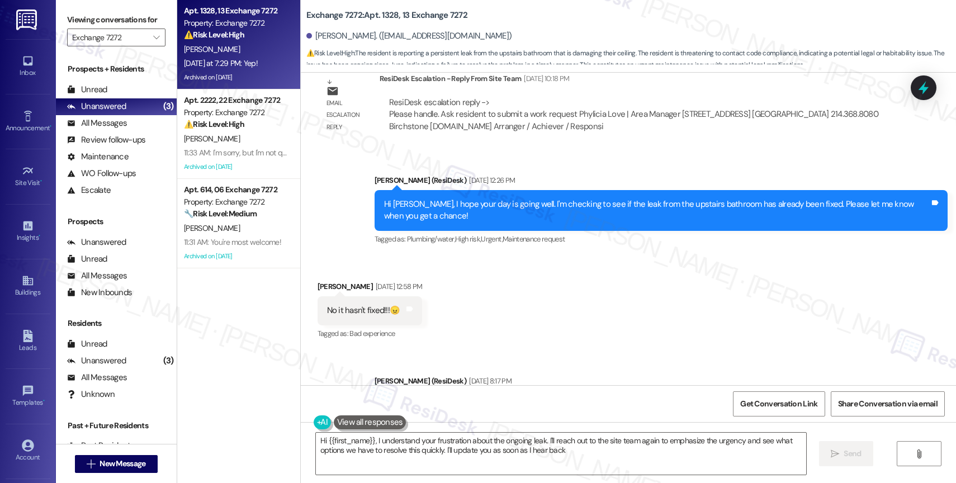
type textarea "Hi {{first_name}}, I understand your frustration about the ongoing leak. I'll r…"
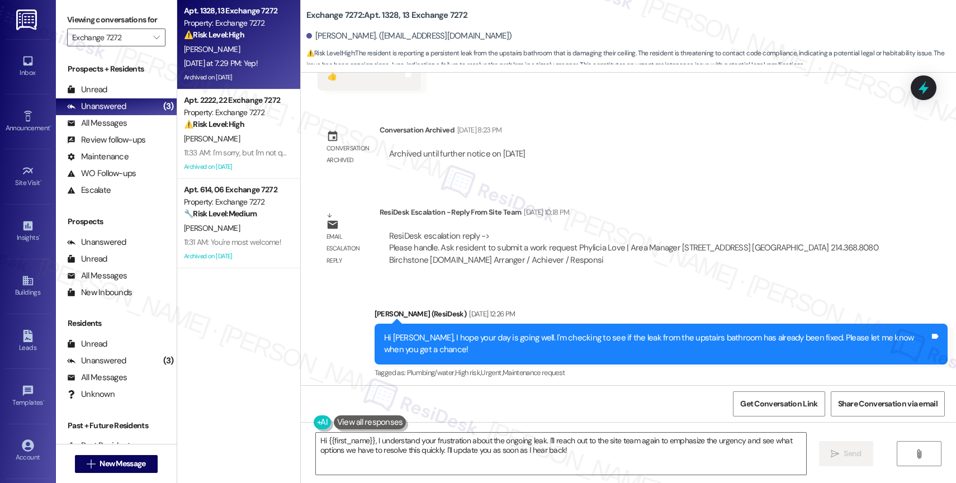
scroll to position [15380, 0]
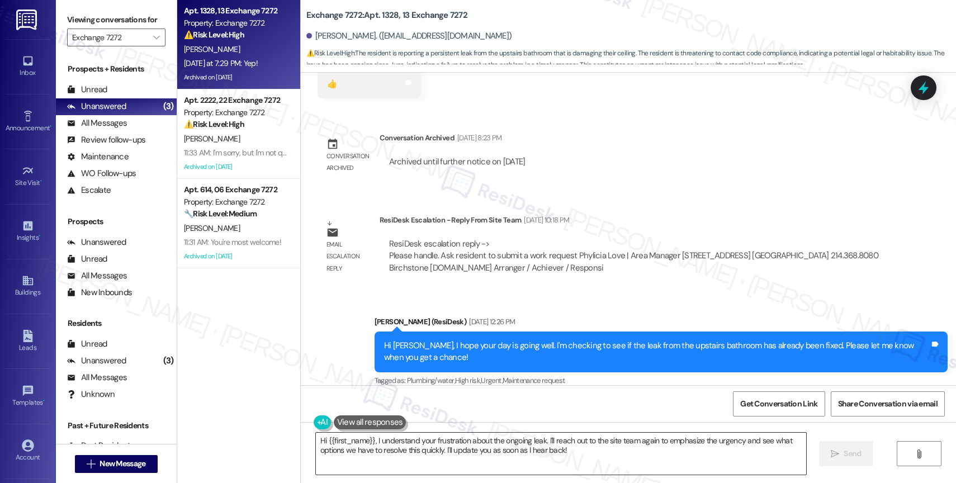
click at [387, 447] on textarea "Hi {{first_name}}, I understand your frustration about the ongoing leak. I'll r…" at bounding box center [561, 454] width 490 height 42
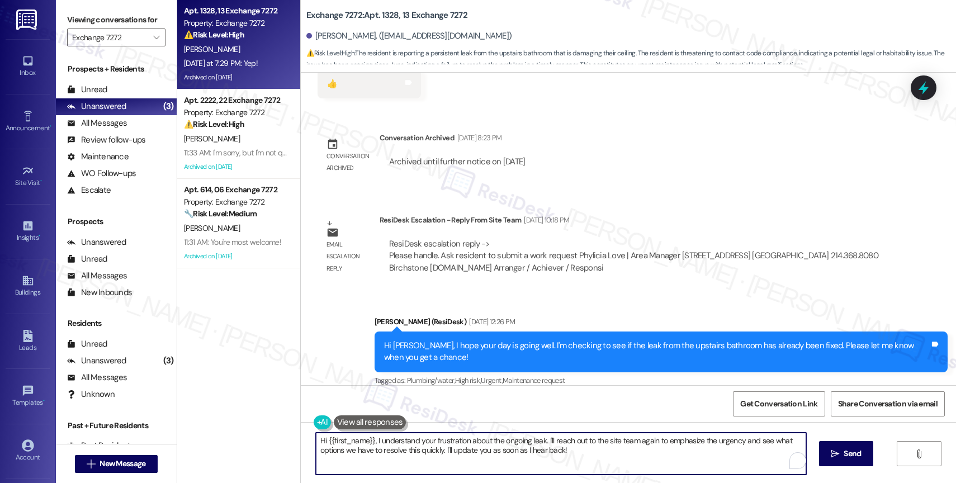
click at [387, 447] on textarea "Hi {{first_name}}, I understand your frustration about the ongoing leak. I'll r…" at bounding box center [561, 454] width 490 height 42
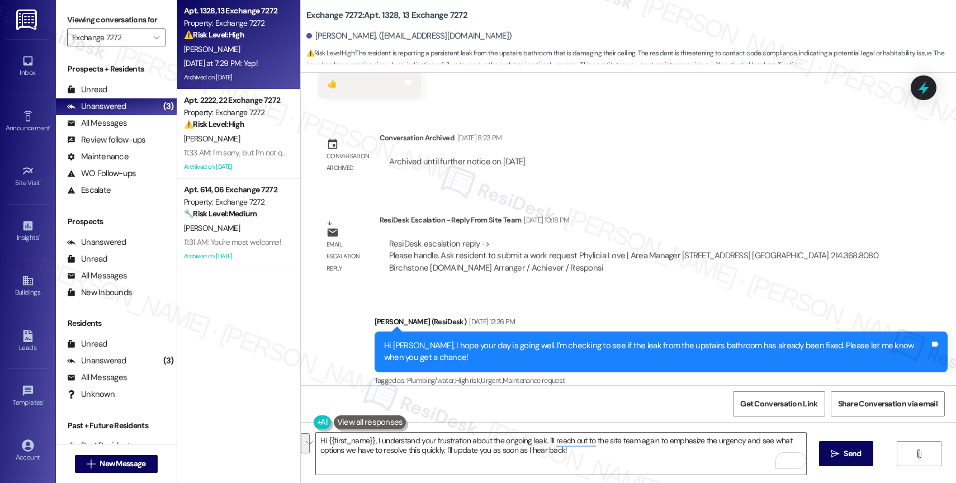
click at [500, 291] on div "Sent via SMS Sarah (ResiDesk) Jun 26, 2025 at 12:26 PM Hi Reneatha, I hope your…" at bounding box center [628, 344] width 655 height 106
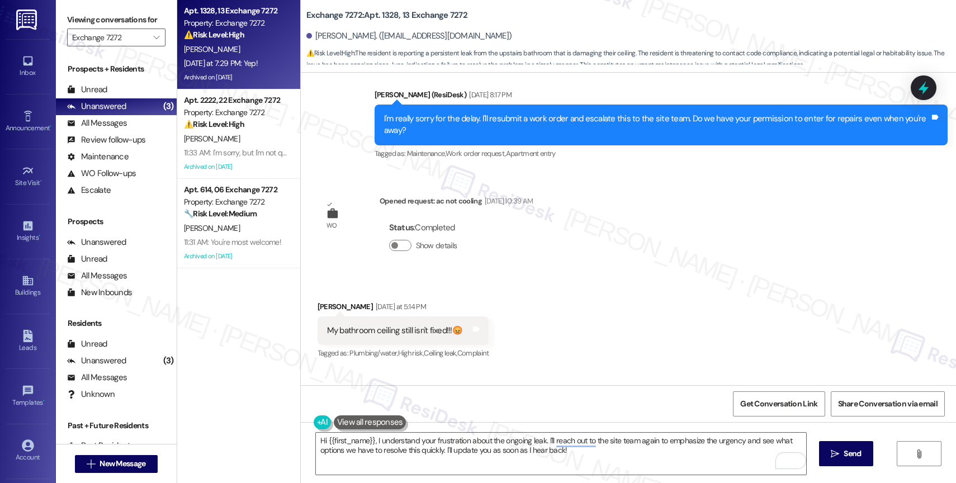
scroll to position [15706, 0]
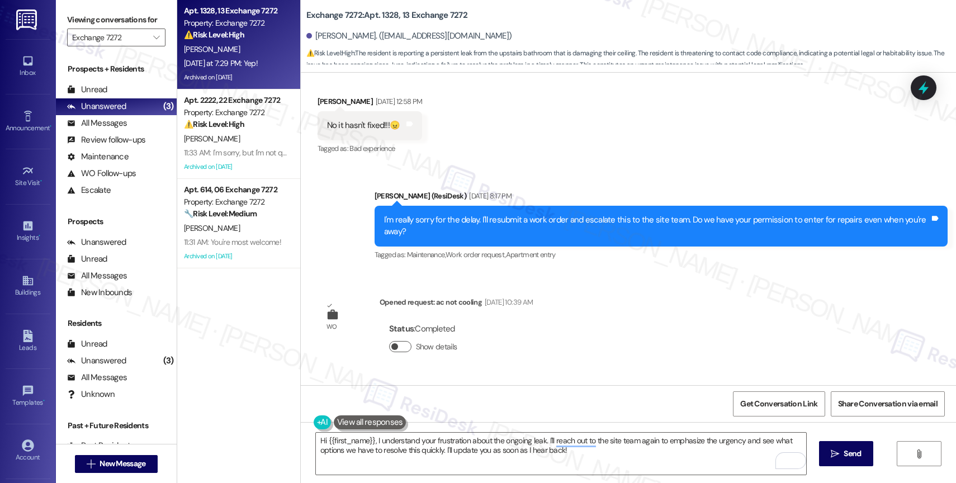
click at [391, 341] on button "Show details" at bounding box center [400, 346] width 22 height 11
click at [391, 341] on button "Hide details" at bounding box center [400, 346] width 22 height 11
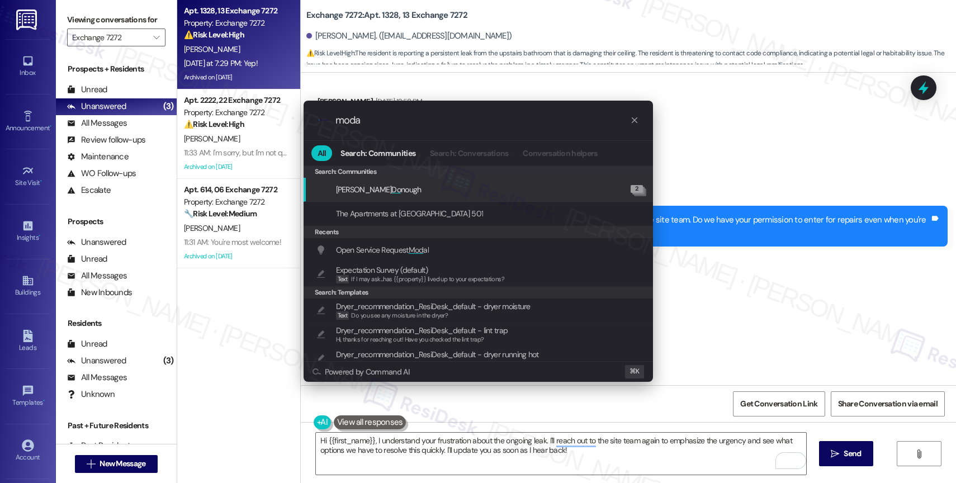
type input "modal"
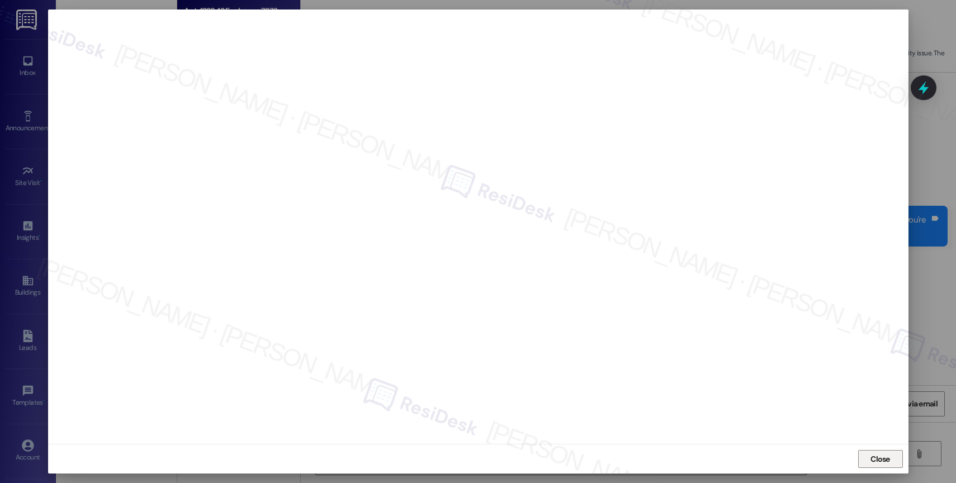
click at [882, 460] on span "Close" at bounding box center [881, 459] width 20 height 12
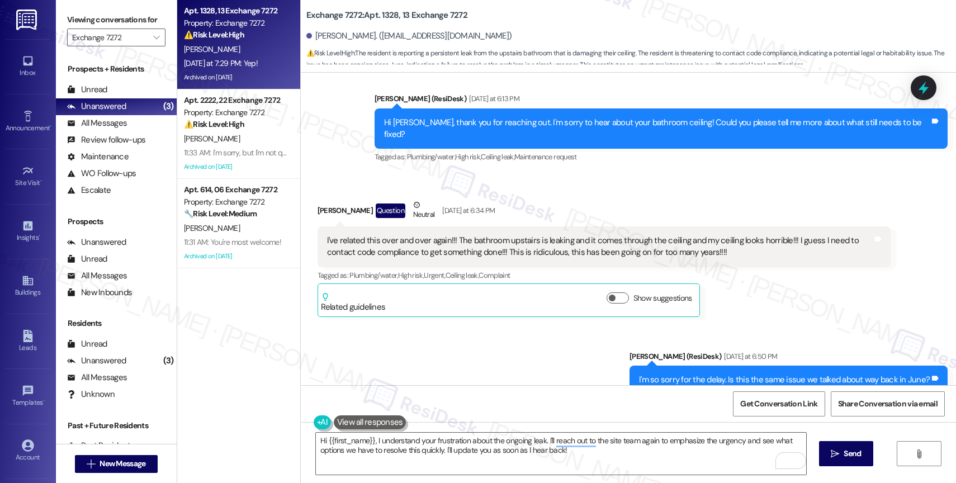
scroll to position [16064, 0]
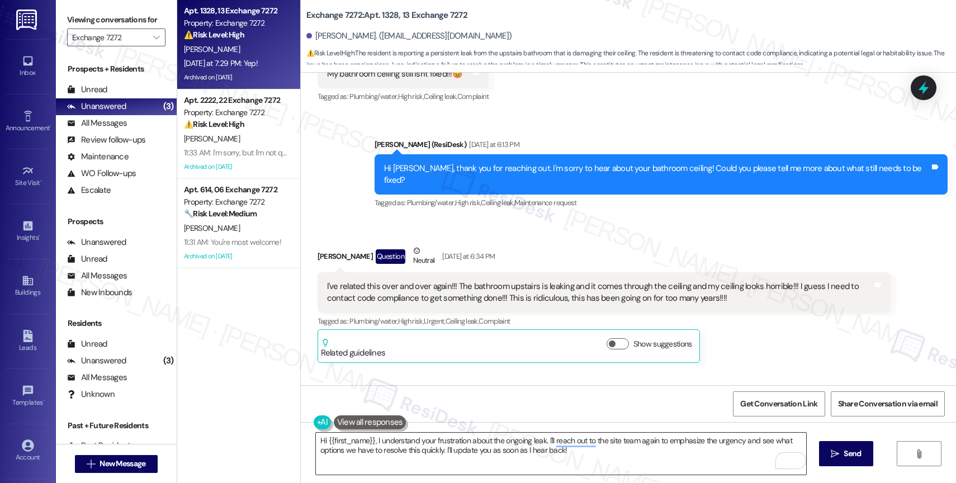
click at [387, 446] on textarea "Hi {{first_name}}, I understand your frustration about the ongoing leak. I'll r…" at bounding box center [561, 454] width 490 height 42
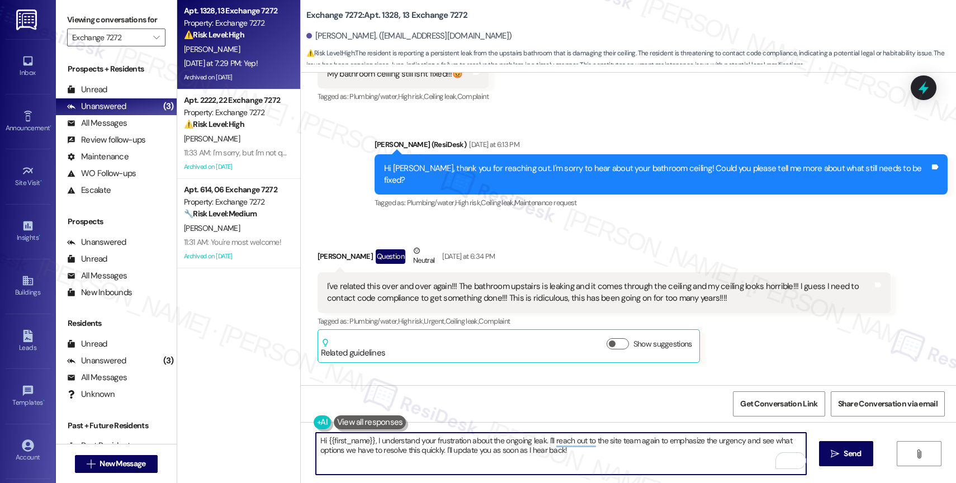
click at [387, 446] on textarea "Hi {{first_name}}, I understand your frustration about the ongoing leak. I'll r…" at bounding box center [561, 454] width 490 height 42
type textarea "I"
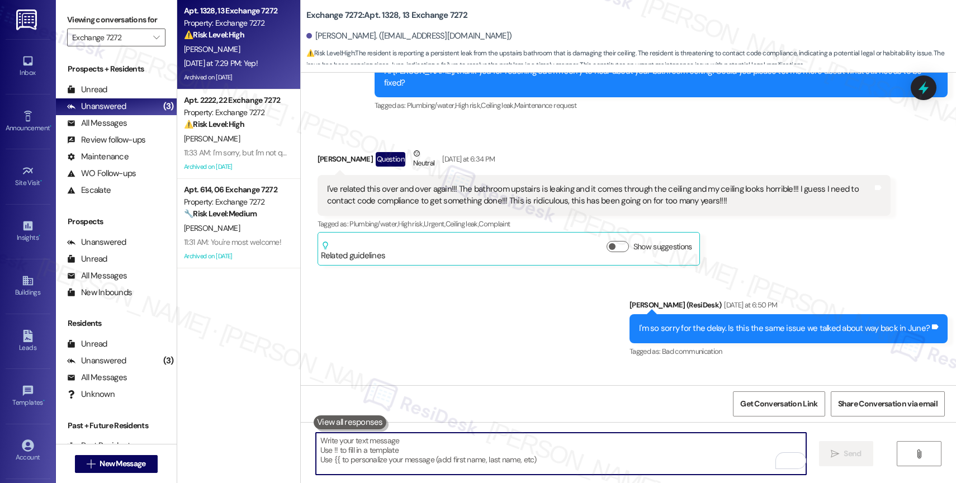
scroll to position [16175, 0]
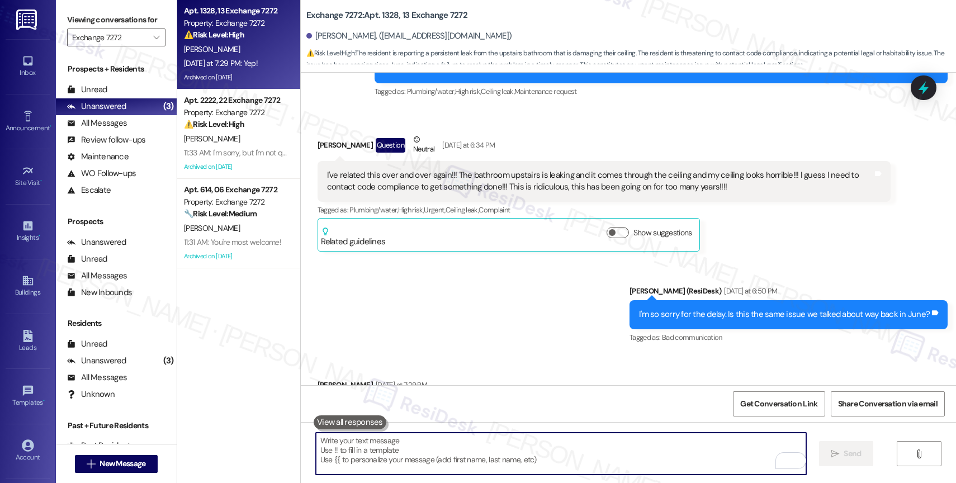
click at [358, 454] on textarea "To enrich screen reader interactions, please activate Accessibility in Grammarl…" at bounding box center [561, 454] width 490 height 42
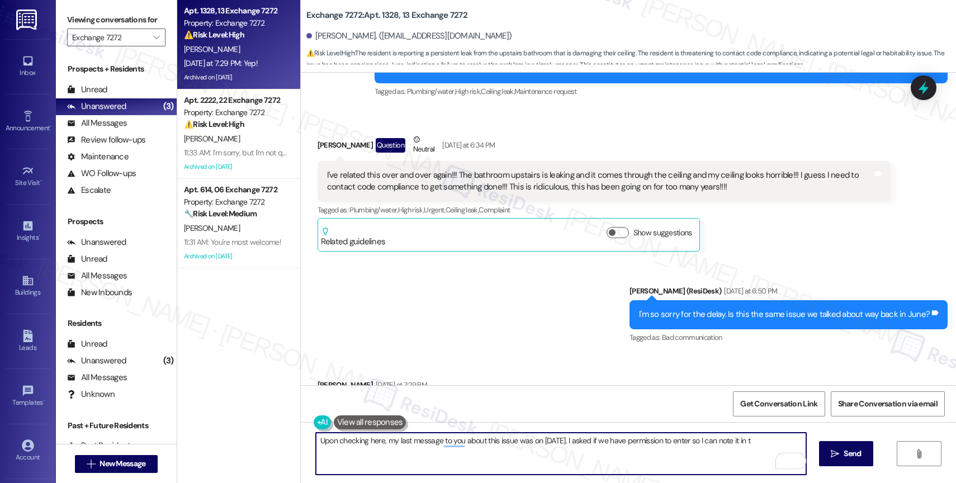
drag, startPoint x: 670, startPoint y: 440, endPoint x: 796, endPoint y: 443, distance: 125.9
click at [796, 443] on textarea "Upon checking here, my last message to you about this issue was on June 26. I a…" at bounding box center [561, 454] width 490 height 42
drag, startPoint x: 702, startPoint y: 438, endPoint x: 850, endPoint y: 438, distance: 147.6
click at [850, 438] on div "Upon checking here, my last message to you about this issue was on June 26. I a…" at bounding box center [628, 464] width 655 height 84
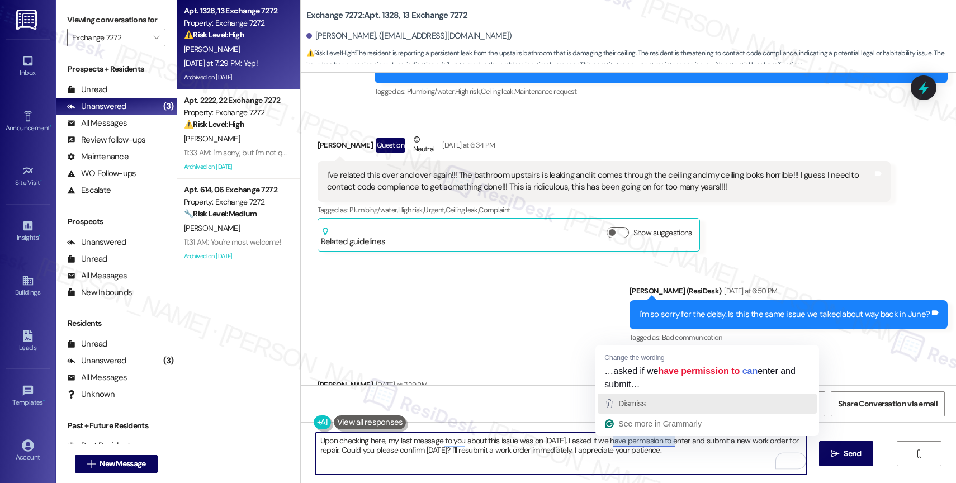
click at [649, 399] on div "Dismiss" at bounding box center [707, 403] width 209 height 17
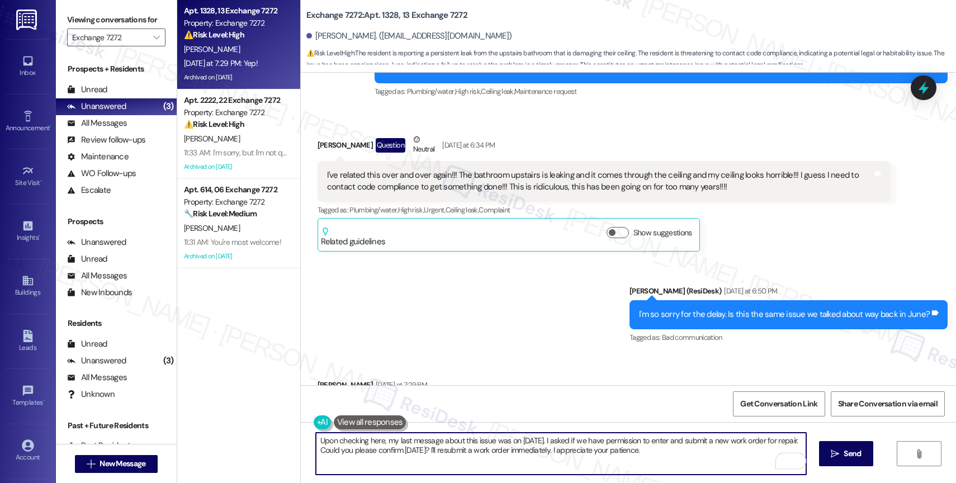
click at [678, 456] on textarea "Upon checking here, my last message about this issue was on [DATE]. I asked if …" at bounding box center [561, 454] width 490 height 42
type textarea "Upon checking here, my last message about this issue was on [DATE]. I asked if …"
click at [842, 451] on span "Send" at bounding box center [853, 454] width 22 height 12
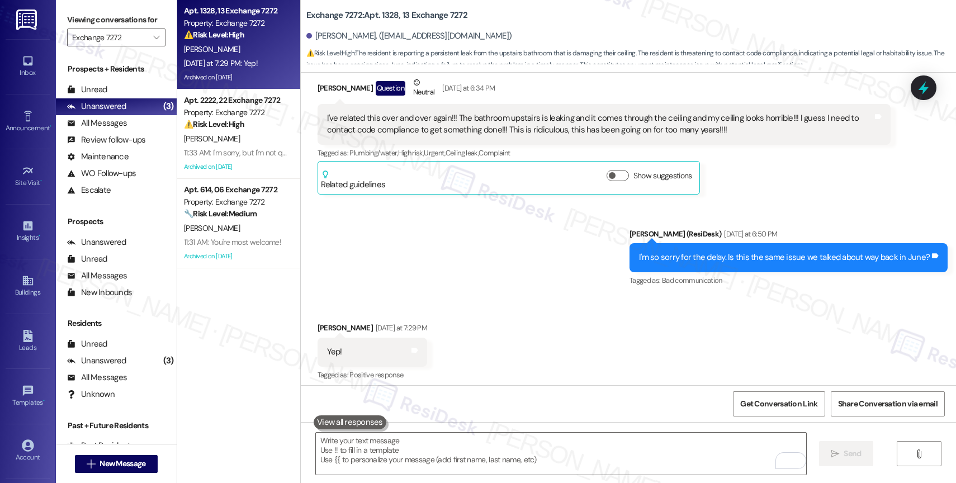
scroll to position [16265, 0]
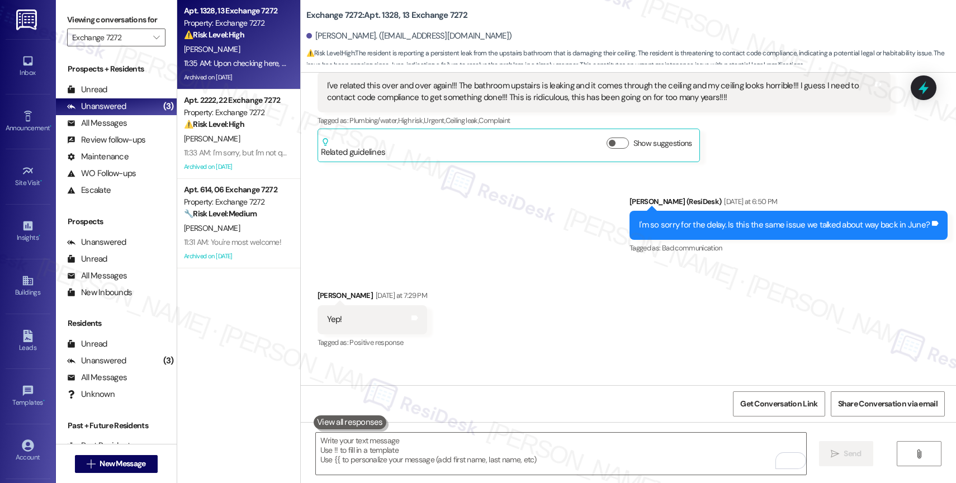
click at [505, 264] on div "Received via SMS Reneatha Radford Yesterday at 7:29 PM Yep! Tags and notes Tagg…" at bounding box center [628, 311] width 655 height 95
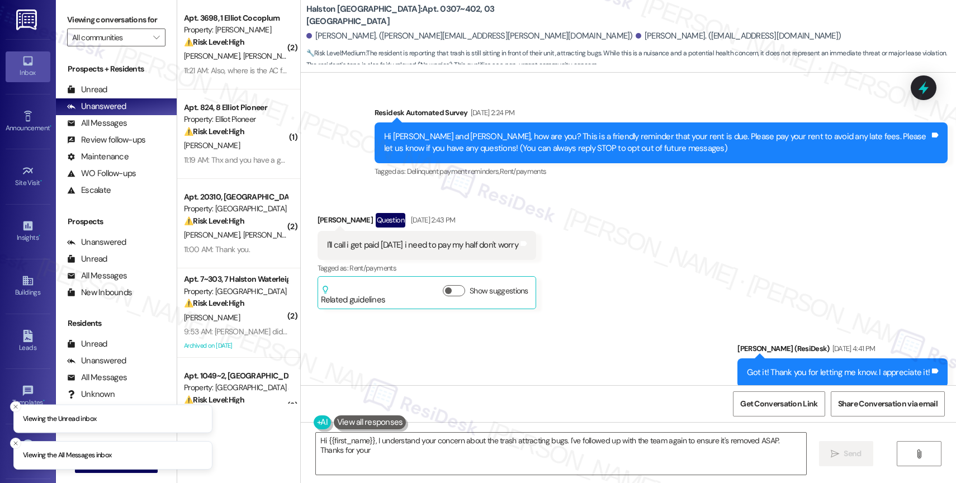
scroll to position [51821, 0]
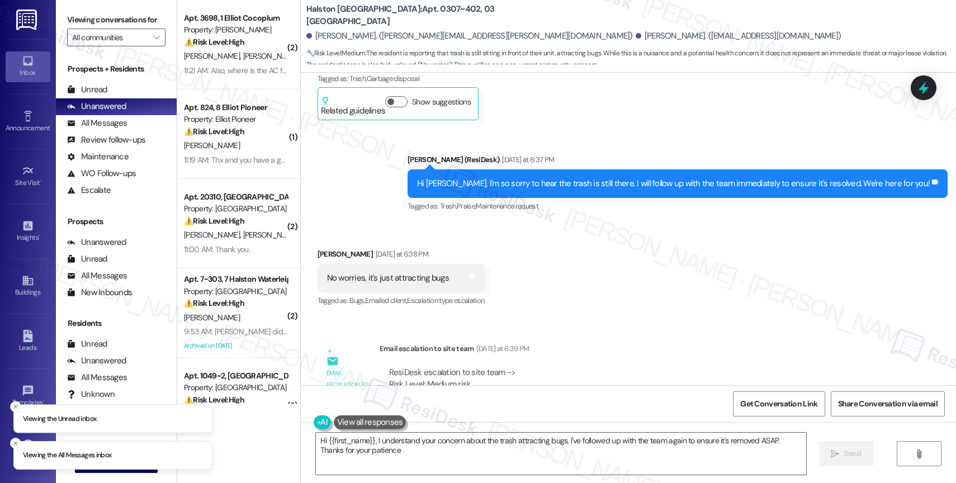
type textarea "Hi {{first_name}}, I understand your concern about the trash attracting bugs. I…"
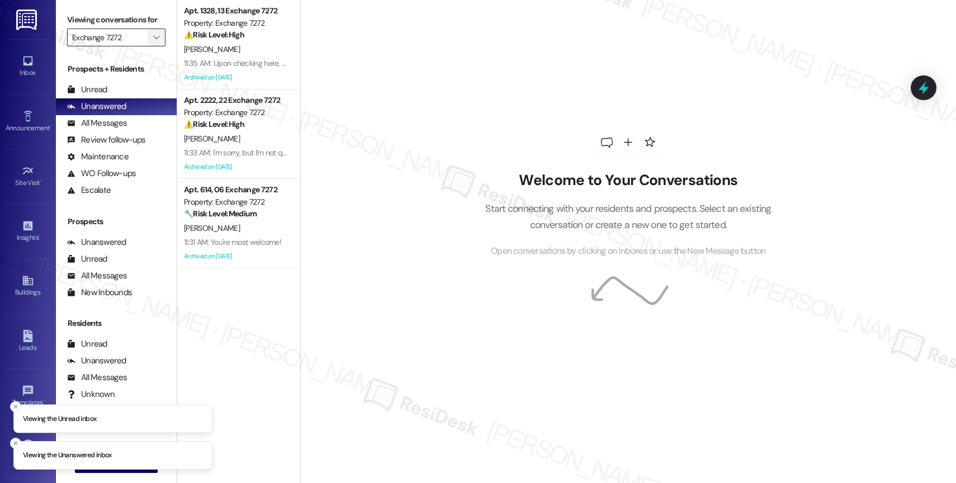
click at [153, 46] on button "" at bounding box center [157, 38] width 18 height 18
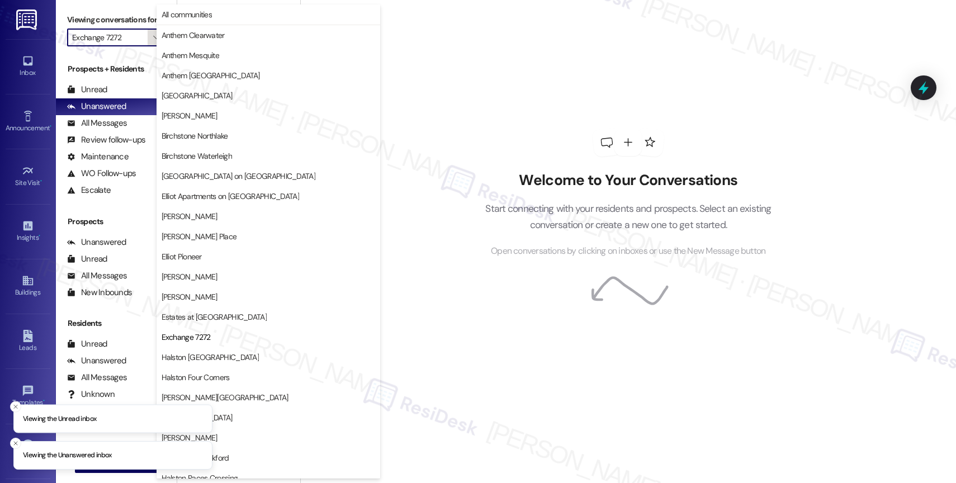
scroll to position [182, 0]
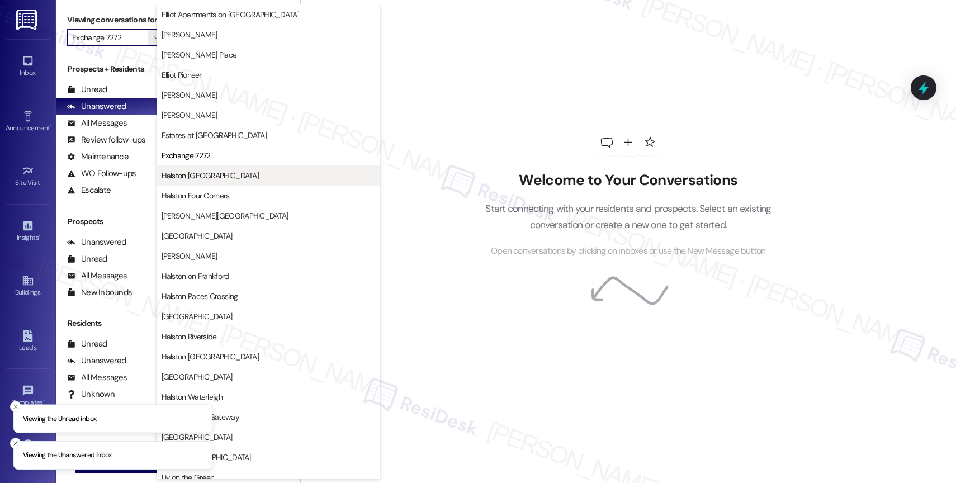
click at [211, 172] on span "Halston [GEOGRAPHIC_DATA]" at bounding box center [211, 175] width 98 height 11
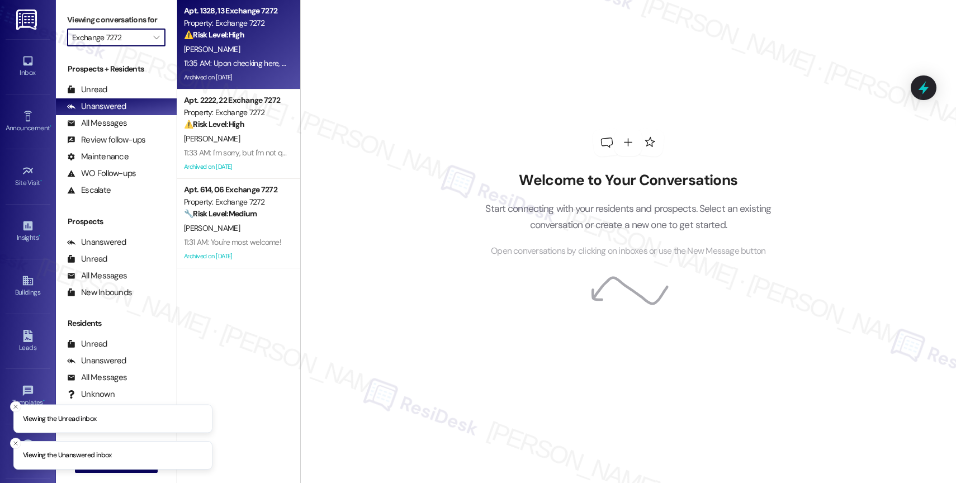
type input "Halston [GEOGRAPHIC_DATA]"
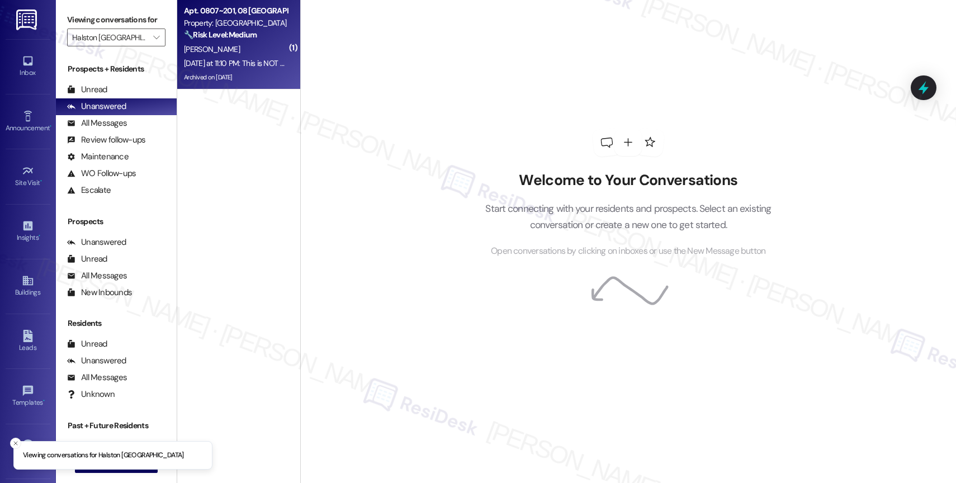
click at [235, 54] on div "[PERSON_NAME]" at bounding box center [236, 49] width 106 height 14
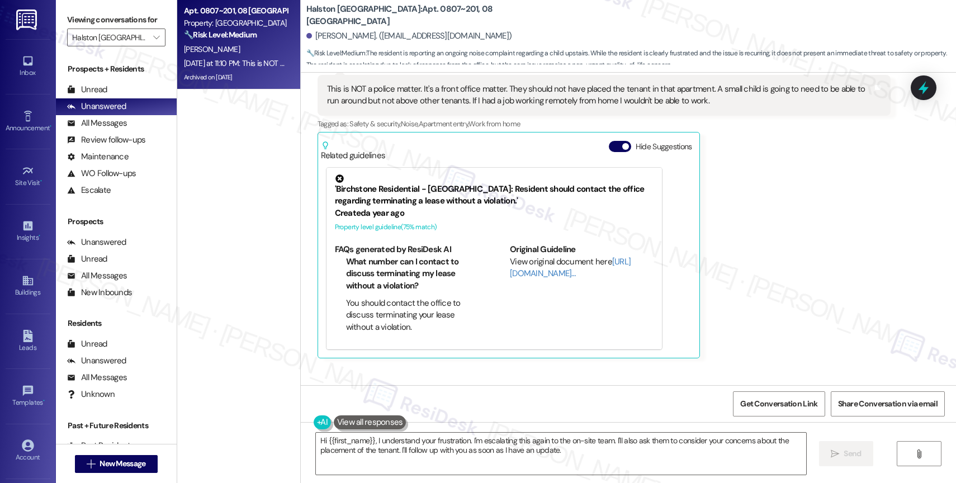
scroll to position [18311, 0]
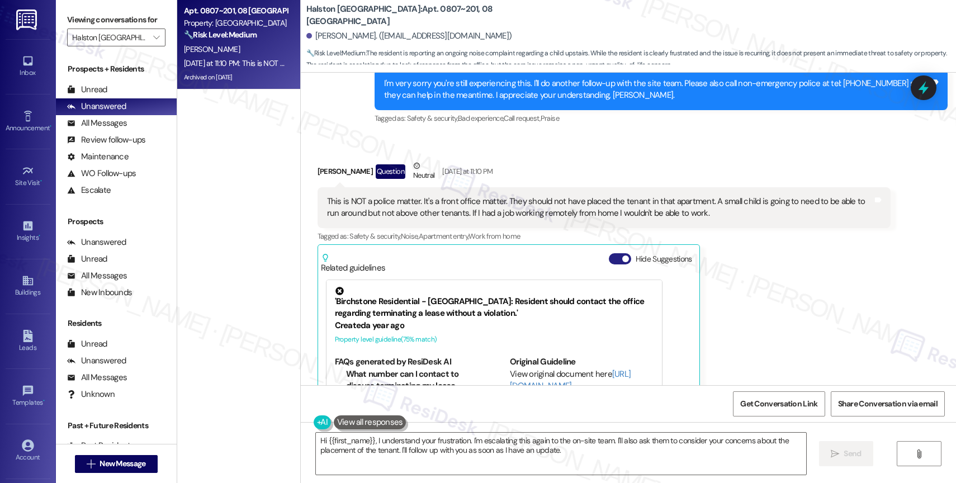
click at [612, 253] on button "Hide Suggestions" at bounding box center [620, 258] width 22 height 11
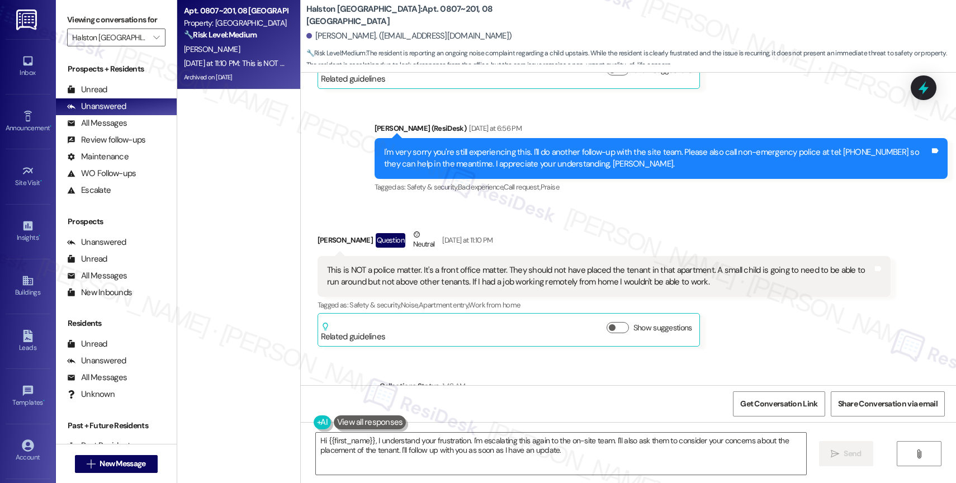
scroll to position [18112, 0]
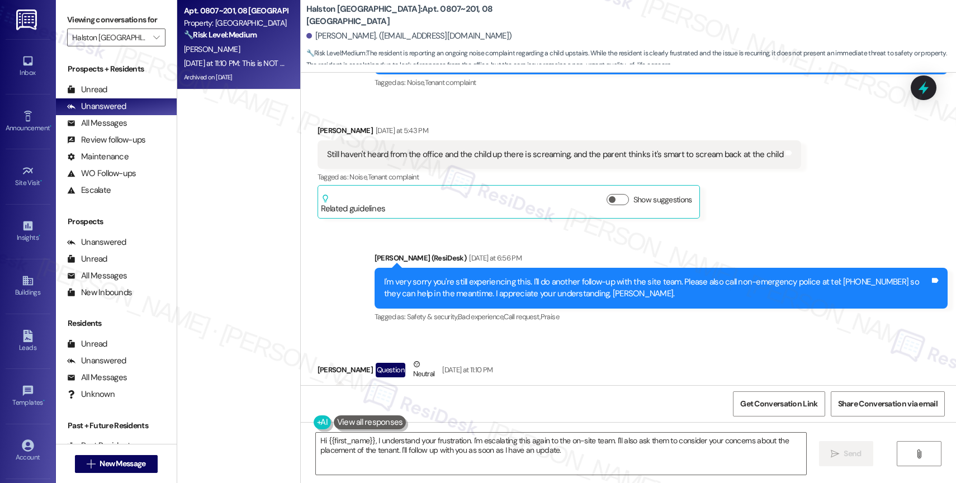
click at [612, 333] on div "Received via SMS [PERSON_NAME] Question Neutral [DATE] at 11:10 PM This is NOT …" at bounding box center [628, 409] width 655 height 152
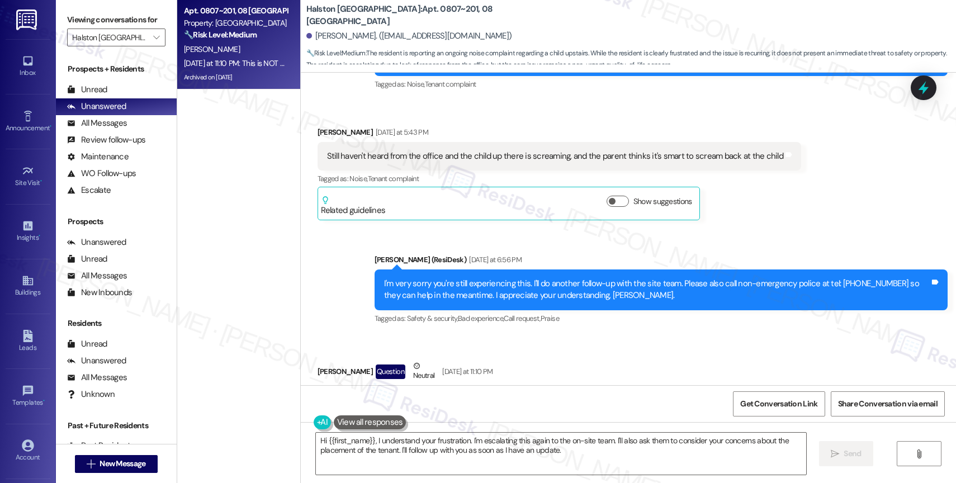
scroll to position [18110, 0]
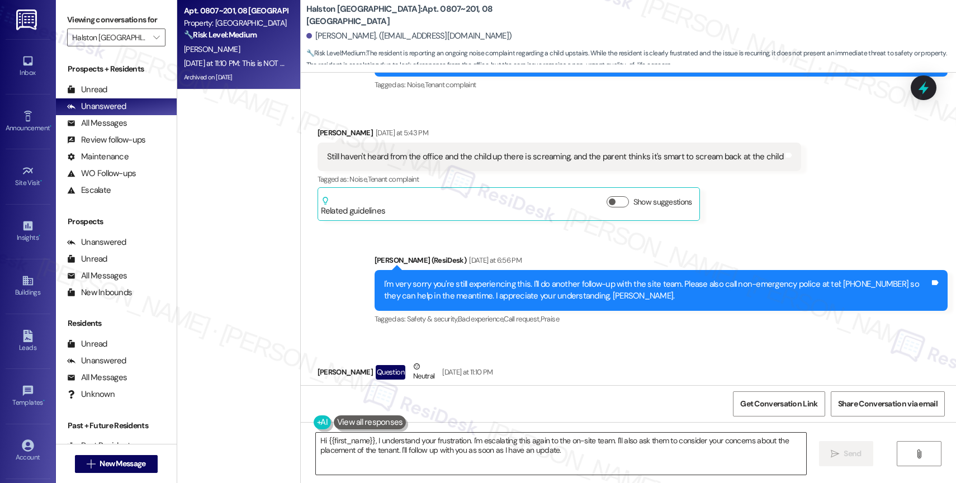
click at [405, 456] on textarea "Hi {{first_name}}, I understand your frustration. I'm escalating this again to …" at bounding box center [561, 454] width 490 height 42
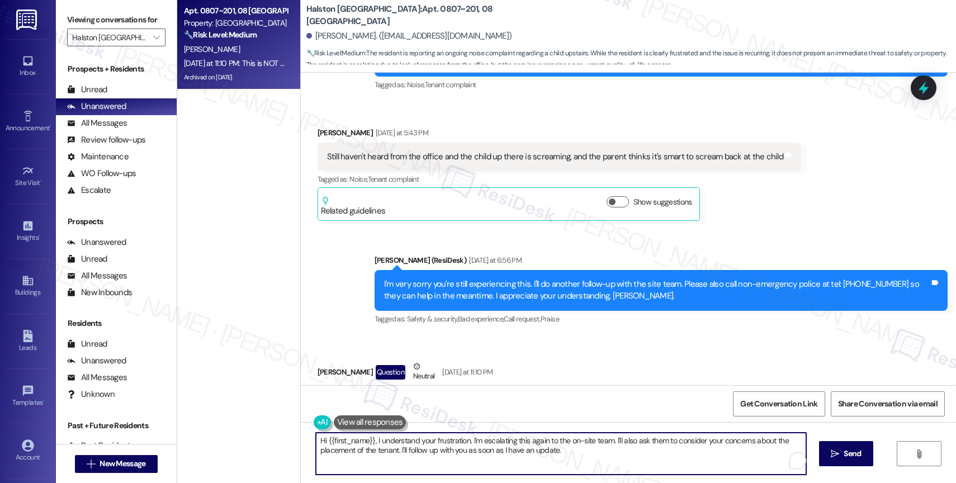
click at [405, 456] on textarea "Hi {{first_name}}, I understand your frustration. I'm escalating this again to …" at bounding box center [561, 454] width 490 height 42
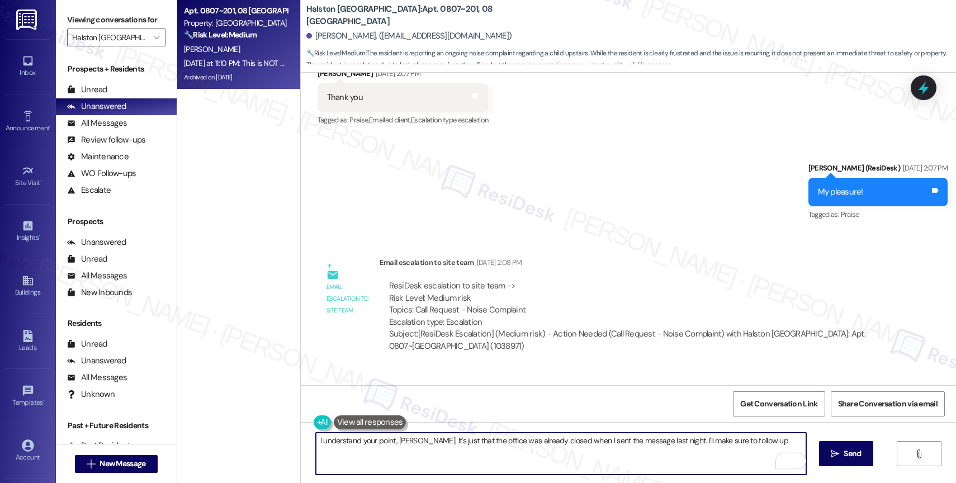
scroll to position [18018, 0]
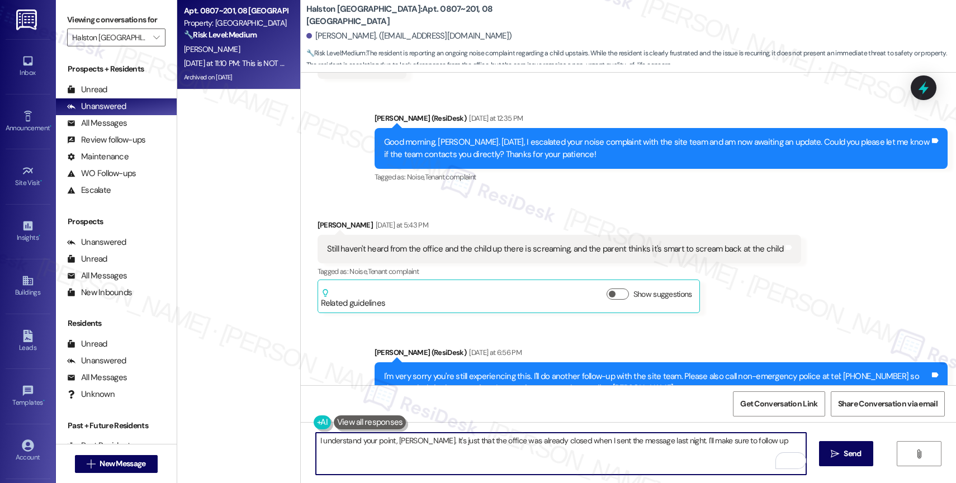
drag, startPoint x: 413, startPoint y: 441, endPoint x: 391, endPoint y: 440, distance: 22.4
click at [391, 440] on textarea "I understand your point, [PERSON_NAME]. It's just that the office was already c…" at bounding box center [561, 454] width 490 height 42
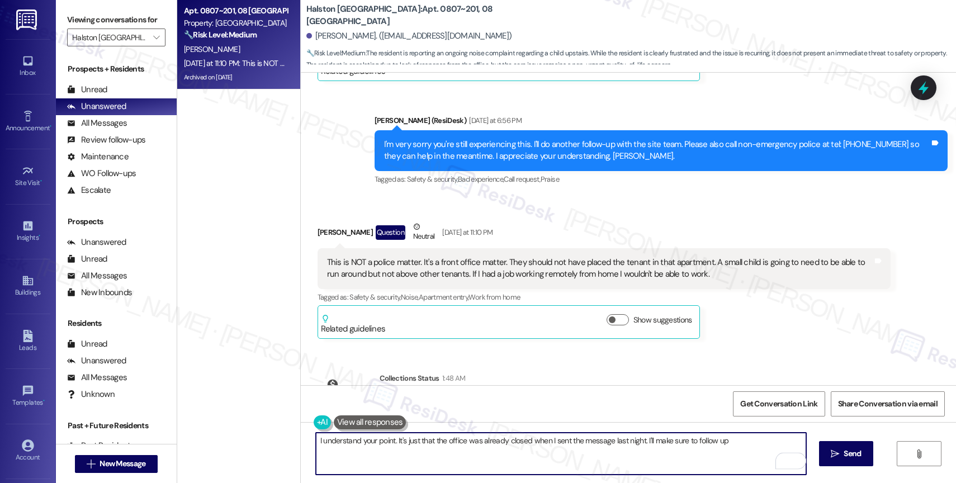
scroll to position [18269, 0]
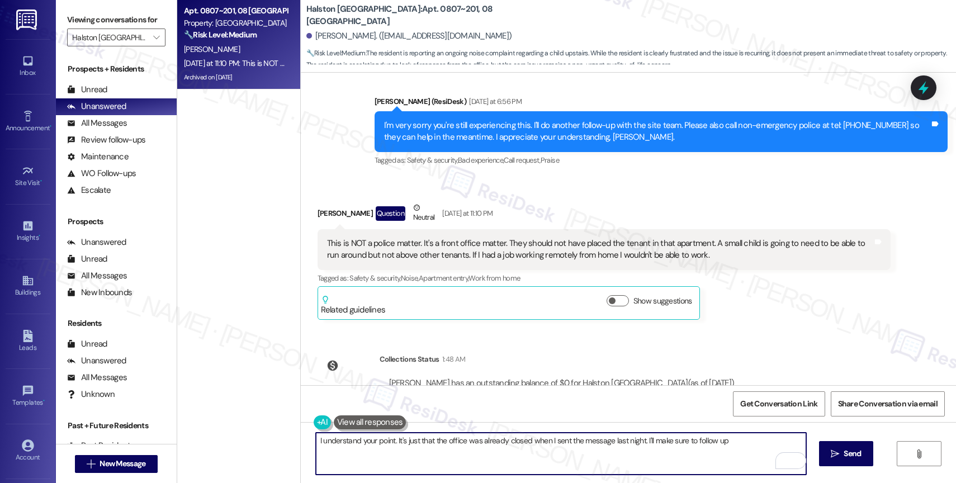
click at [637, 440] on textarea "I understand your point. It's just that the office was already closed when I se…" at bounding box center [561, 454] width 490 height 42
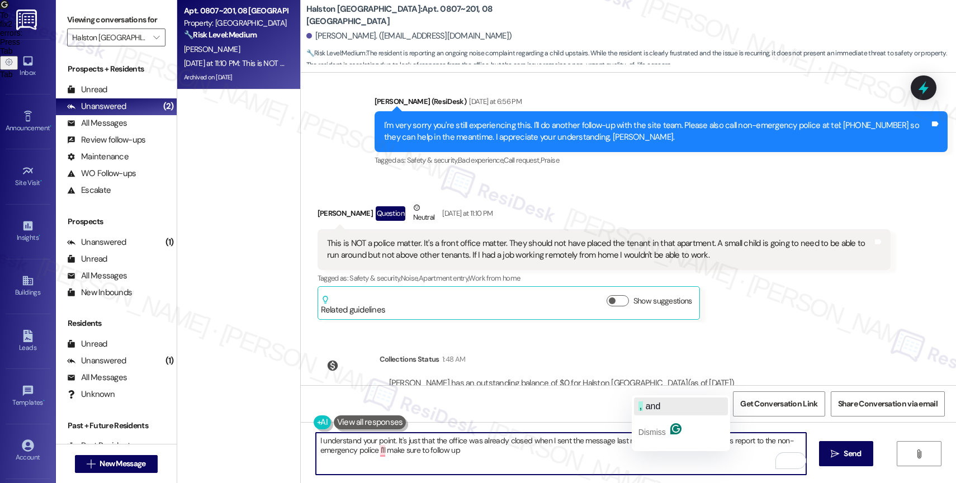
click at [655, 405] on span "and" at bounding box center [653, 406] width 15 height 10
click at [479, 453] on textarea "I understand your point. It's just that the office was already closed when I se…" at bounding box center [561, 454] width 490 height 42
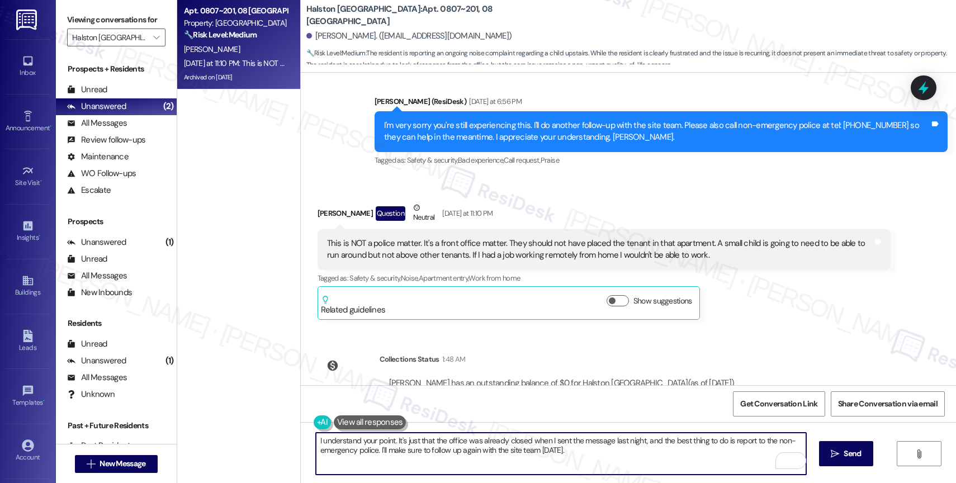
click at [316, 441] on textarea "I understand your point. It's just that the office was already closed when I se…" at bounding box center [561, 454] width 490 height 42
click at [763, 442] on textarea "I completely understand your point. It's just that the office was already close…" at bounding box center [561, 454] width 490 height 42
drag, startPoint x: 707, startPoint y: 440, endPoint x: 802, endPoint y: 442, distance: 95.6
click at [802, 442] on textarea "I completely understand your point. It's just that the office was already close…" at bounding box center [561, 454] width 490 height 42
click at [779, 440] on textarea "I completely understand your point. It's just that the office was already close…" at bounding box center [561, 454] width 490 height 42
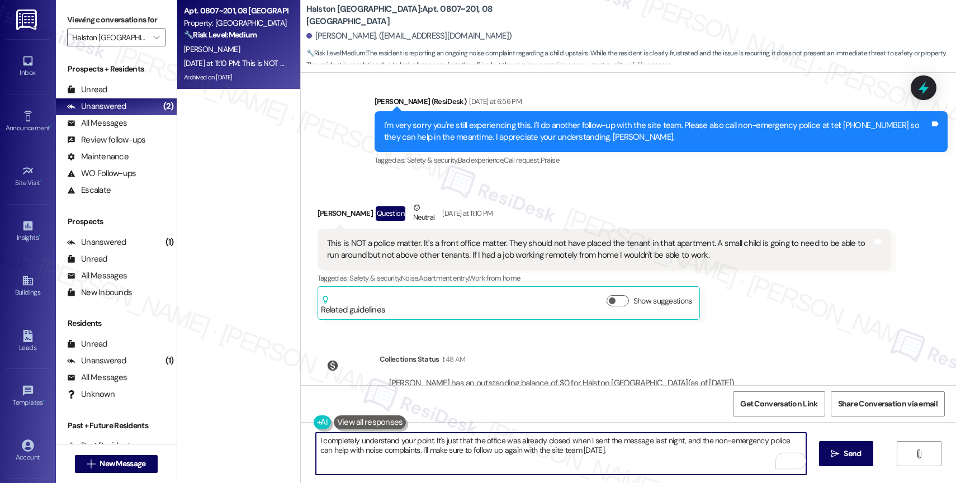
click at [401, 450] on textarea "I completely understand your point. It's just that the office was already close…" at bounding box center [561, 454] width 490 height 42
click at [646, 453] on textarea "I completely understand your point. It's just that the office was already close…" at bounding box center [561, 454] width 490 height 42
paste textarea "While we take such concerns seriously and strive to maintain a peaceful environ…"
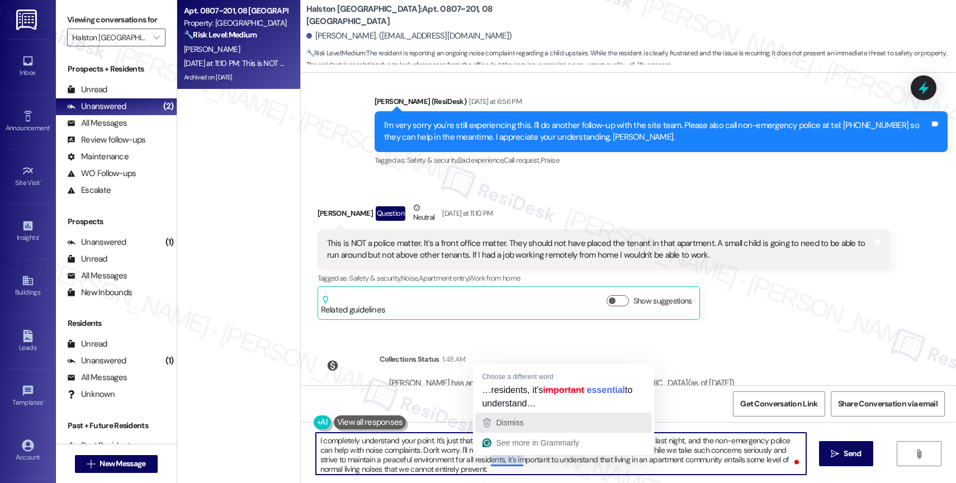
click at [507, 423] on span "Dismiss" at bounding box center [509, 422] width 27 height 9
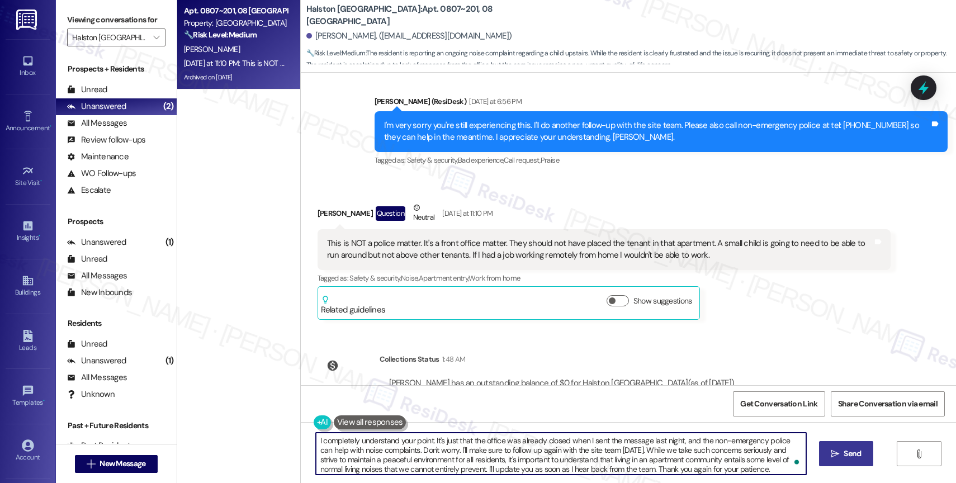
type textarea "I completely understand your point. It's just that the office was already close…"
click at [828, 447] on button " Send" at bounding box center [846, 453] width 54 height 25
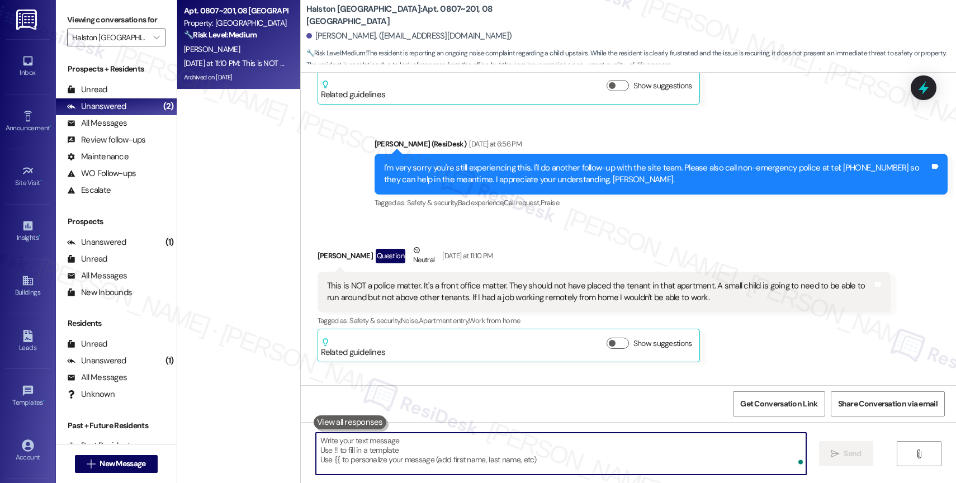
click at [409, 452] on textarea "To enrich screen reader interactions, please activate Accessibility in Grammarl…" at bounding box center [561, 454] width 490 height 42
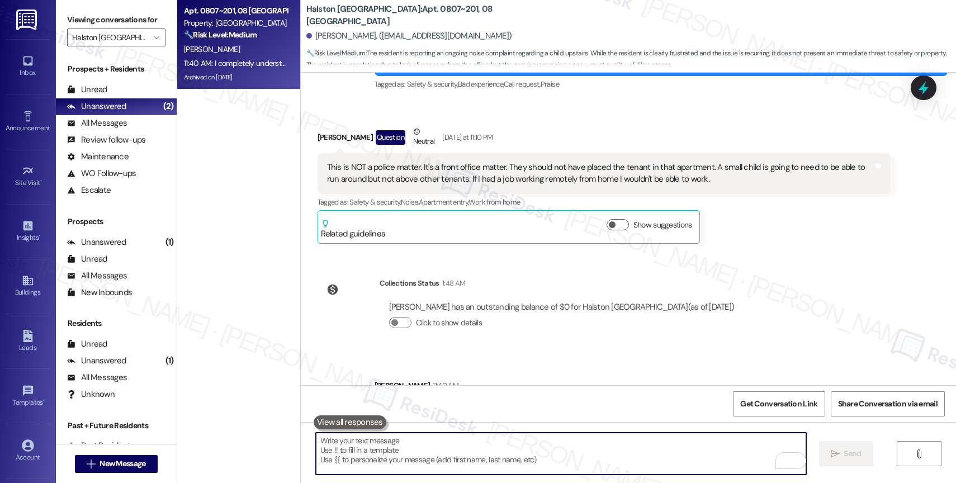
scroll to position [18383, 0]
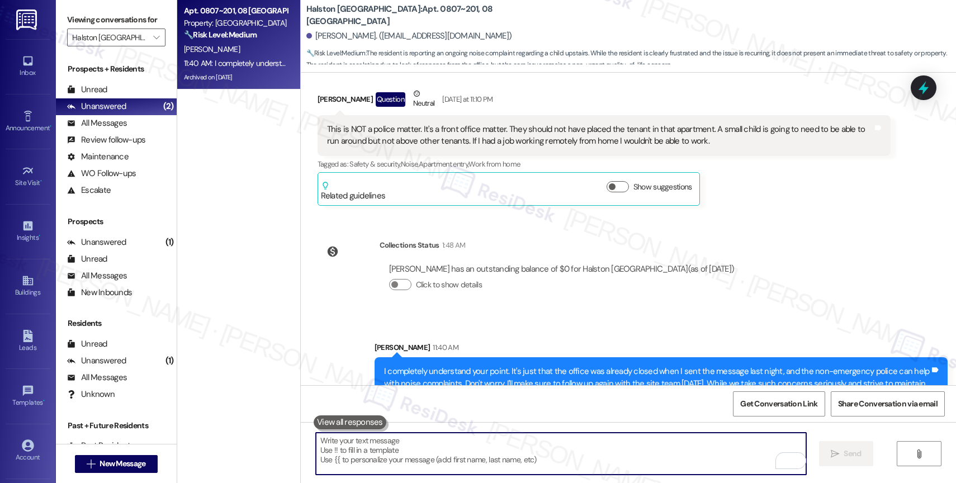
click at [466, 316] on div "Sent via SMS [PERSON_NAME] 11:40 AM I completely understand your point. It's ju…" at bounding box center [628, 373] width 655 height 114
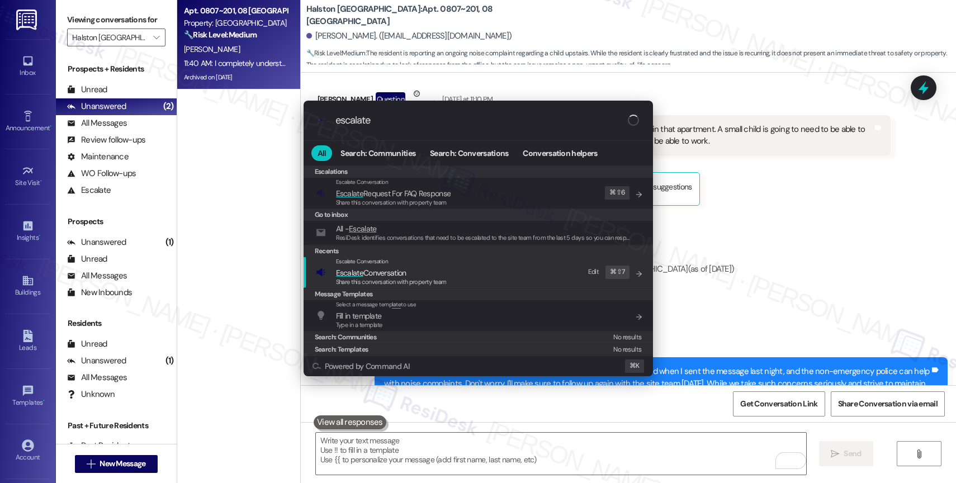
type input "escalate"
click at [375, 269] on span "Escalate Conversation" at bounding box center [371, 273] width 70 height 10
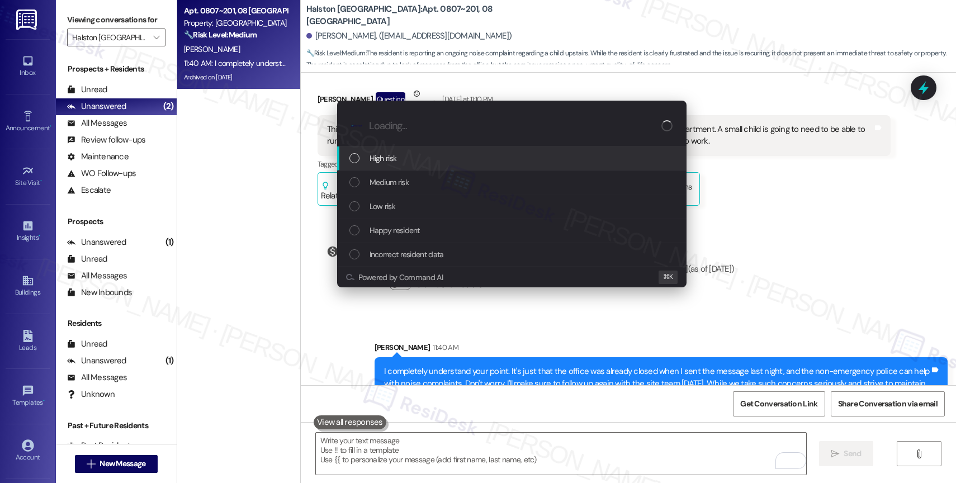
click at [383, 162] on span "High risk" at bounding box center [383, 158] width 27 height 12
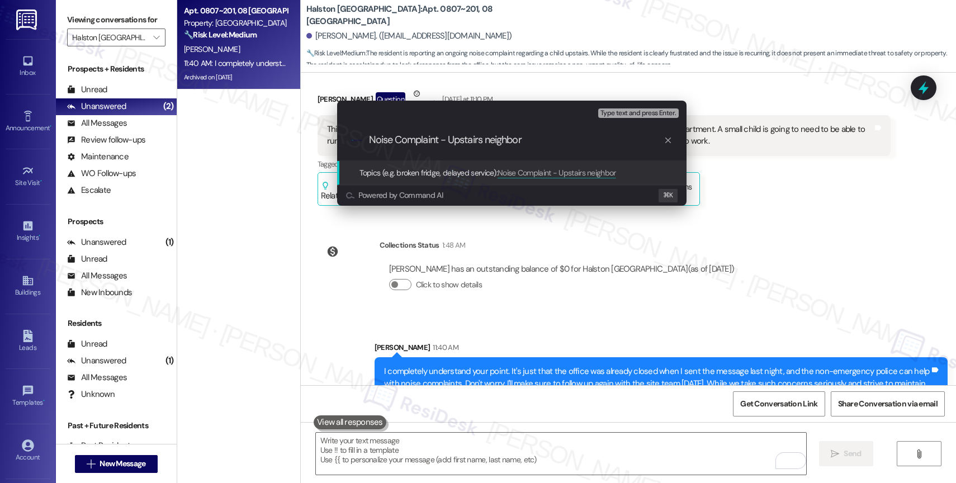
type input "Noise Complaint - Upstairs neighbors"
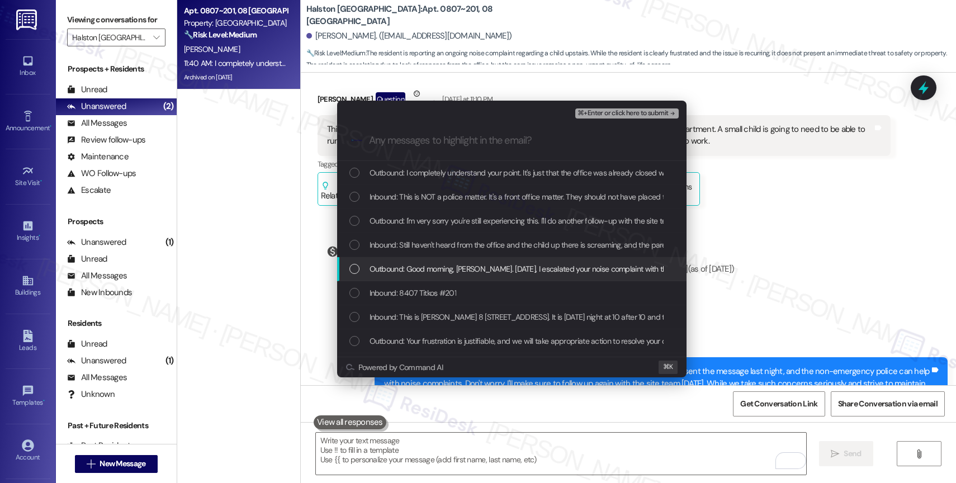
click at [465, 272] on span "Outbound: Good morning, [PERSON_NAME]. [DATE], I escalated your noise complaint…" at bounding box center [738, 269] width 736 height 12
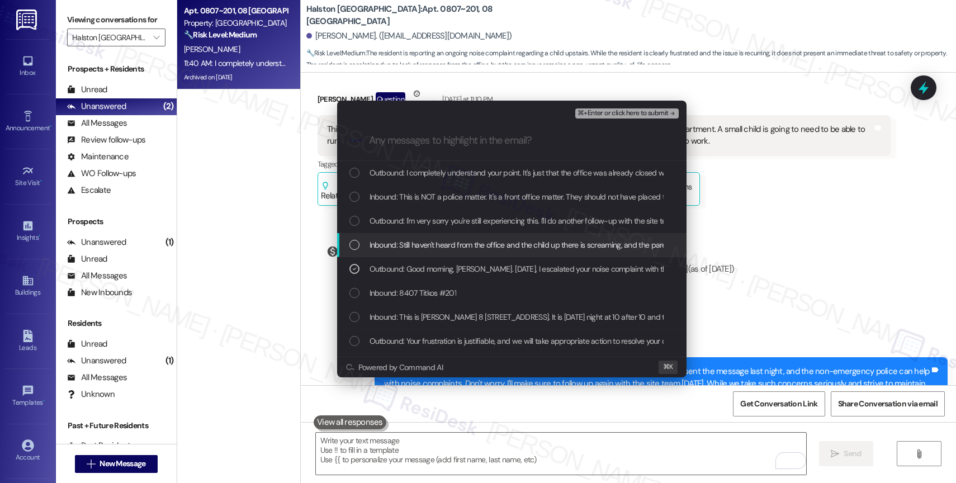
click at [460, 240] on span "Inbound: Still haven't heard from the office and the child up there is screamin…" at bounding box center [593, 245] width 446 height 12
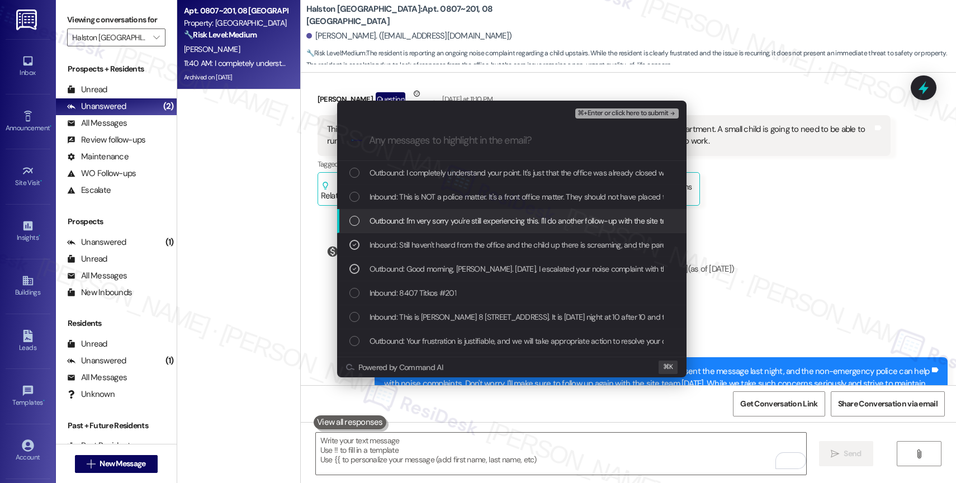
click at [457, 215] on span "Outbound: I'm very sorry you're still experiencing this. I'll do another follow…" at bounding box center [768, 221] width 796 height 12
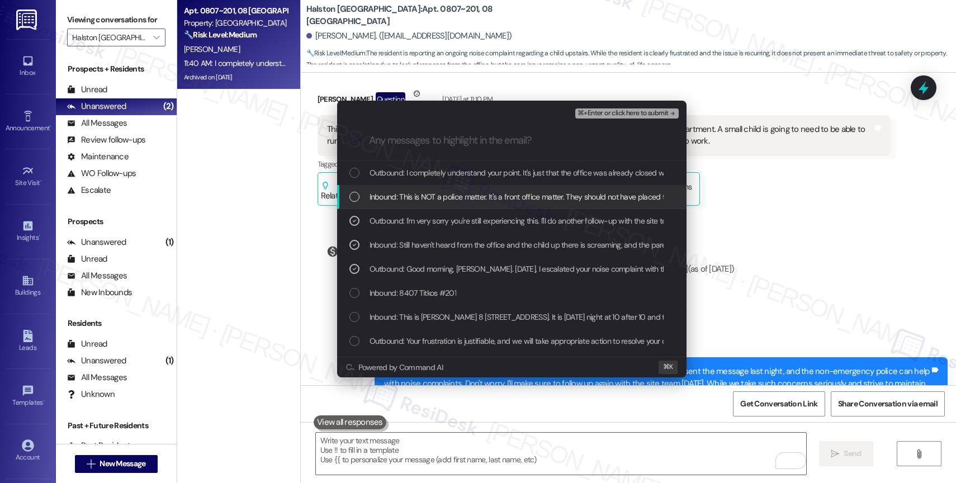
click at [456, 188] on div "Inbound: This is NOT a police matter. It's a front office matter. They should n…" at bounding box center [511, 197] width 349 height 24
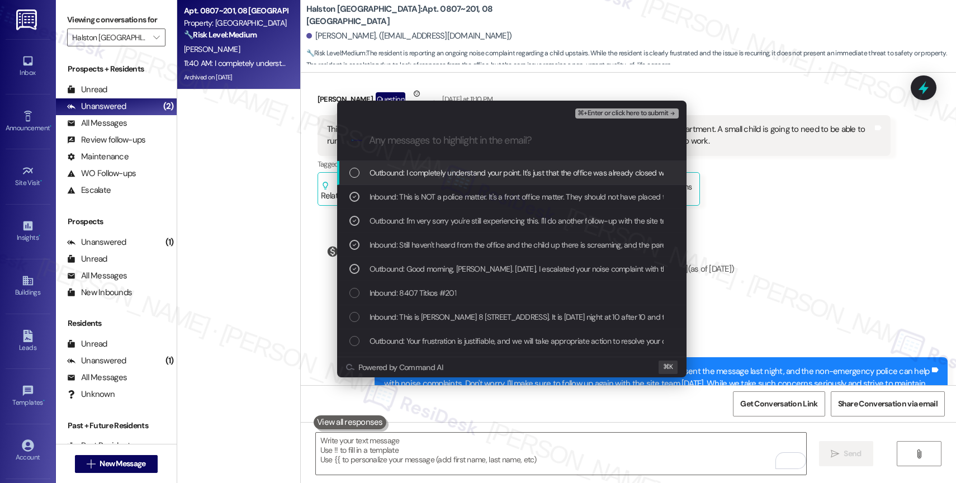
click at [658, 110] on span "⌘+Enter or click here to submit" at bounding box center [623, 114] width 91 height 8
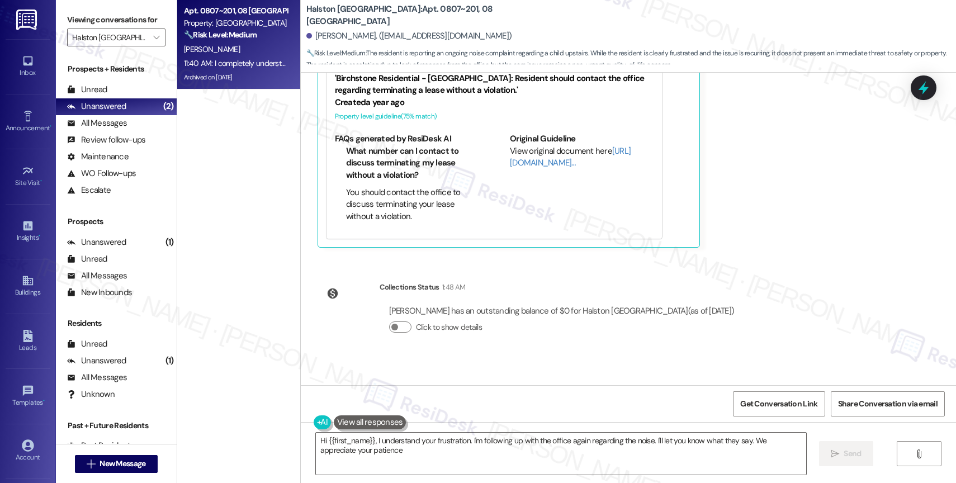
type textarea "Hi {{first_name}}, I understand your frustration. I'm following up with the off…"
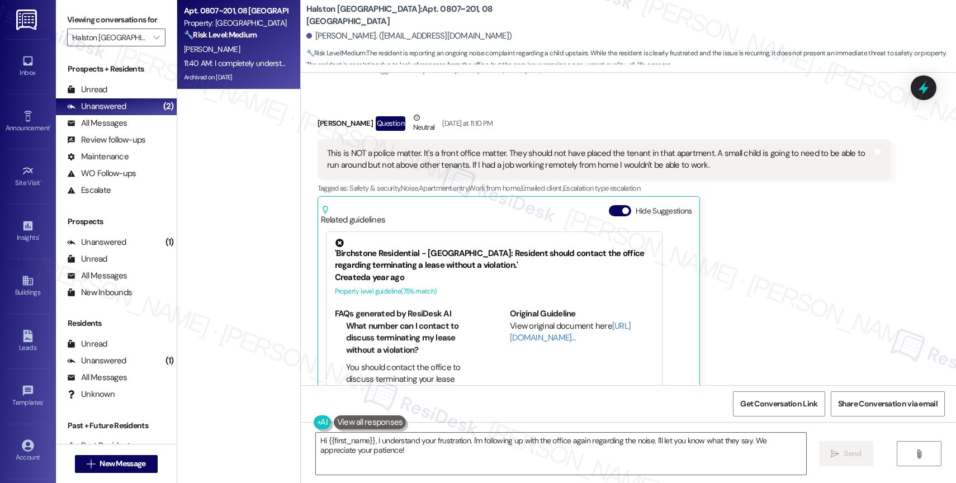
scroll to position [641, 0]
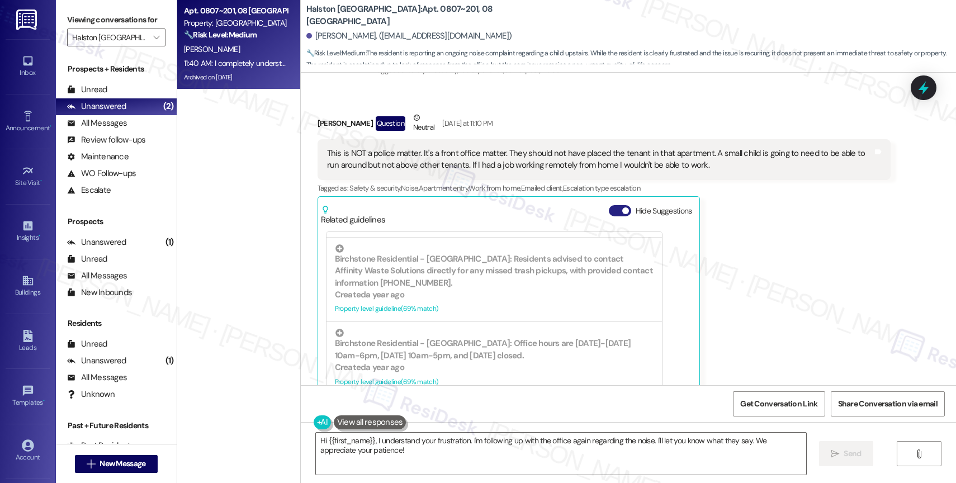
click at [613, 205] on button "Hide Suggestions" at bounding box center [620, 210] width 22 height 11
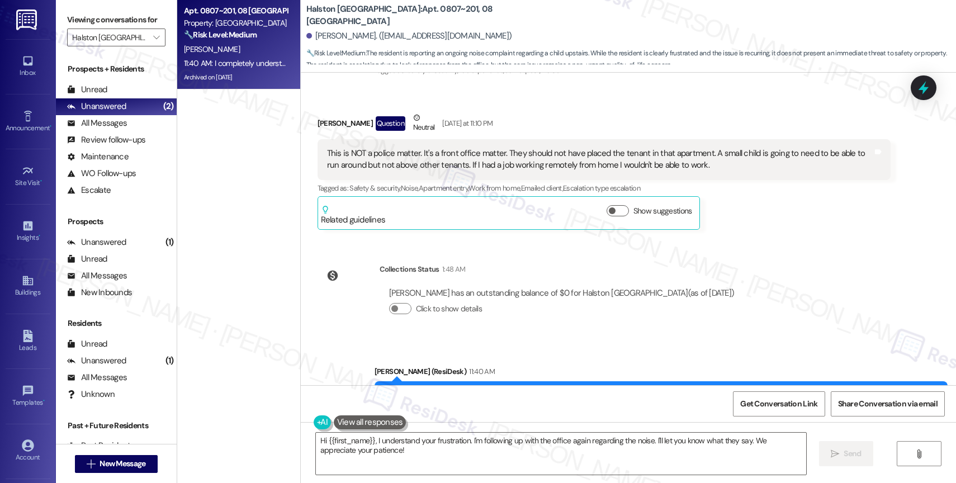
scroll to position [18399, 0]
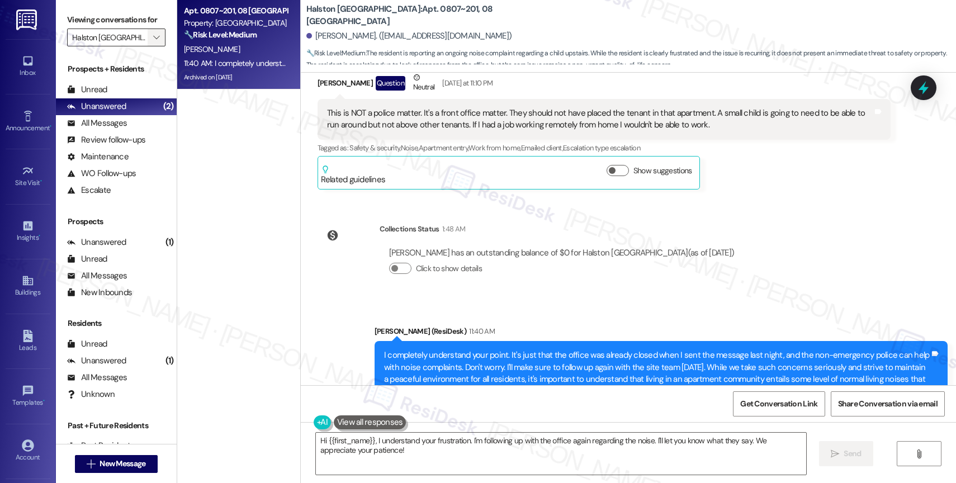
click at [152, 43] on span "" at bounding box center [156, 38] width 11 height 18
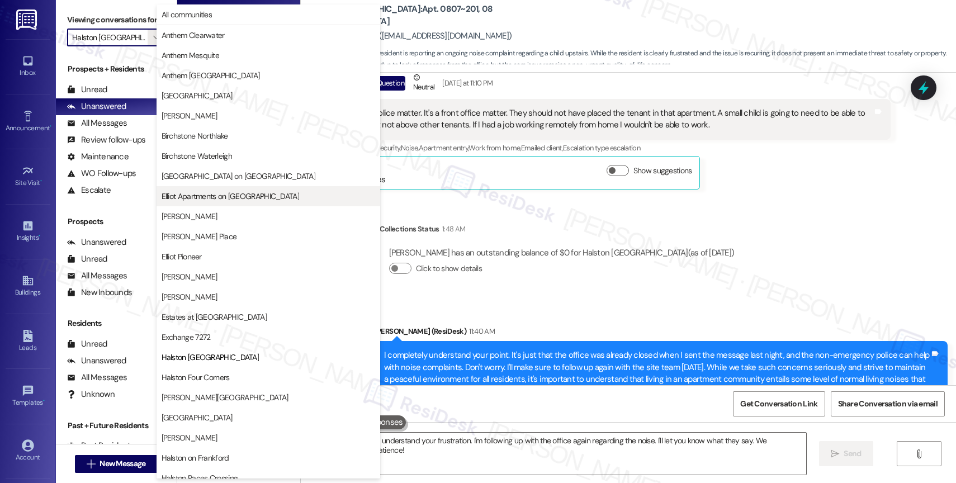
scroll to position [182, 0]
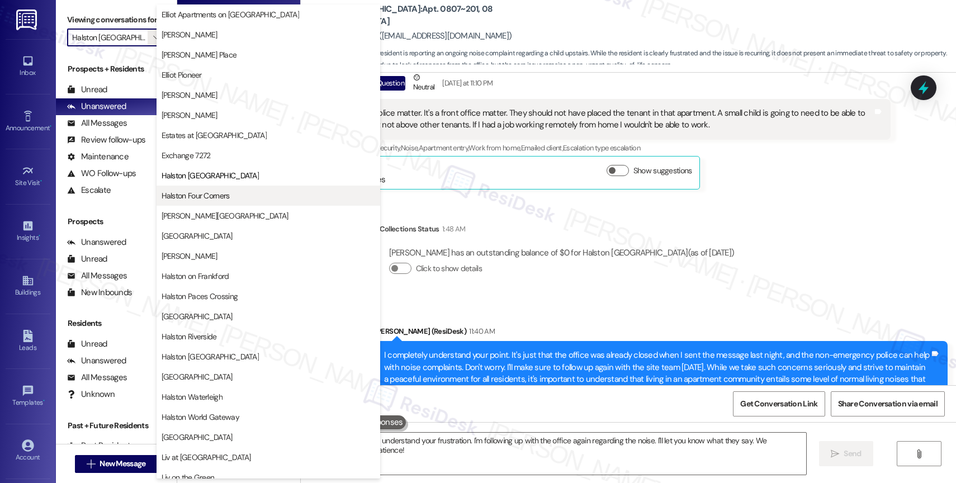
click at [229, 199] on span "Halston Four Corners" at bounding box center [196, 195] width 68 height 11
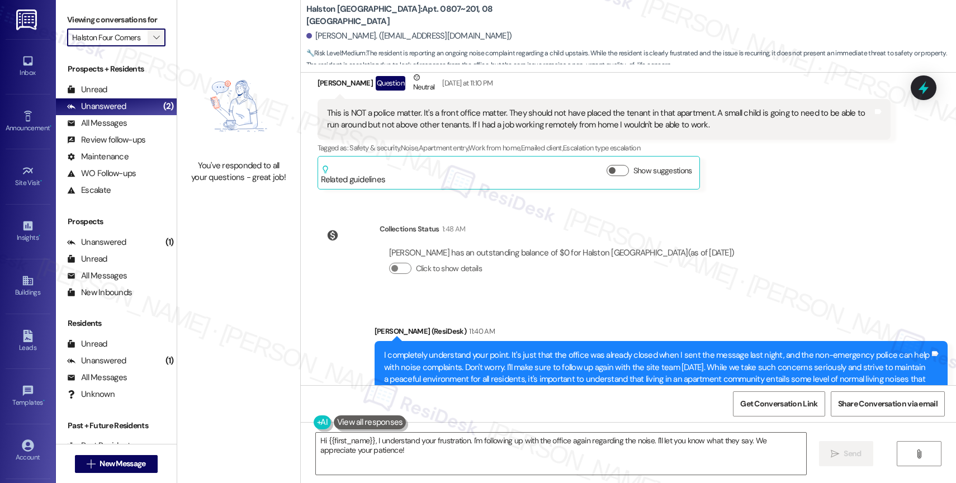
click at [153, 46] on button "" at bounding box center [157, 38] width 18 height 18
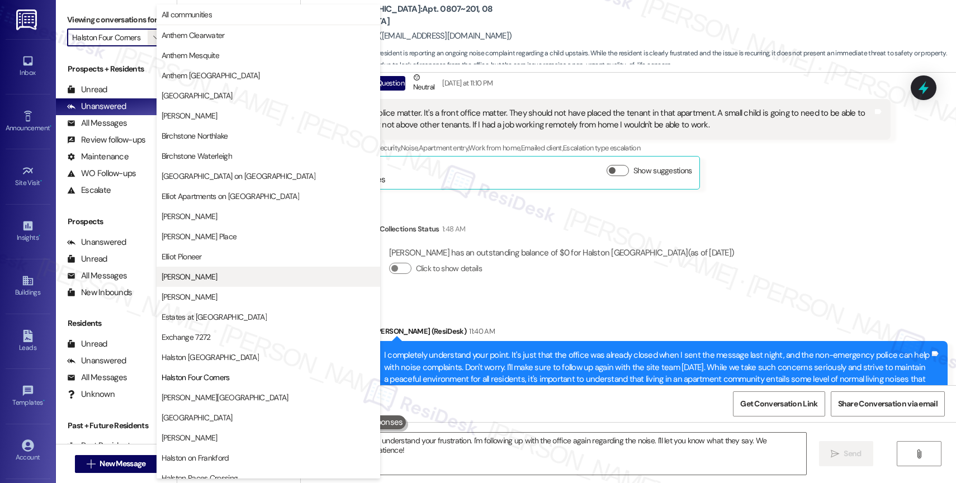
scroll to position [182, 0]
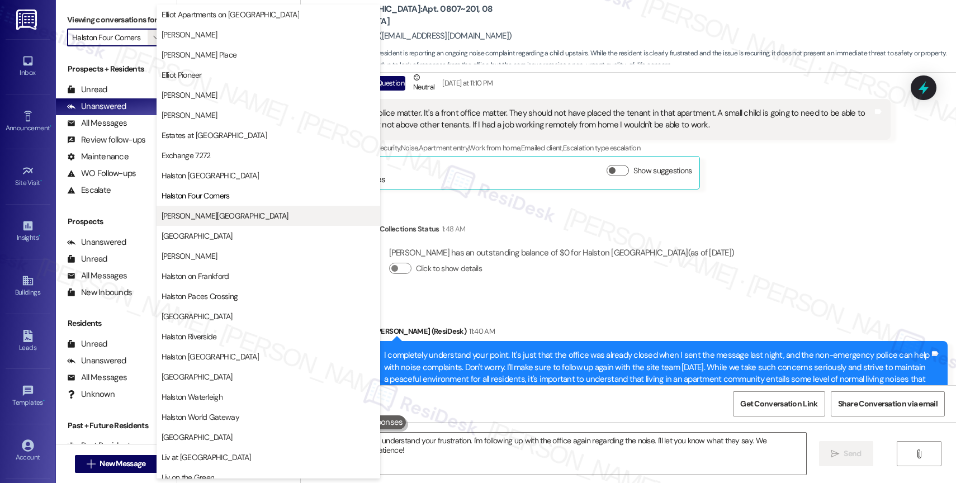
click at [229, 214] on span "[PERSON_NAME][GEOGRAPHIC_DATA]" at bounding box center [269, 215] width 214 height 11
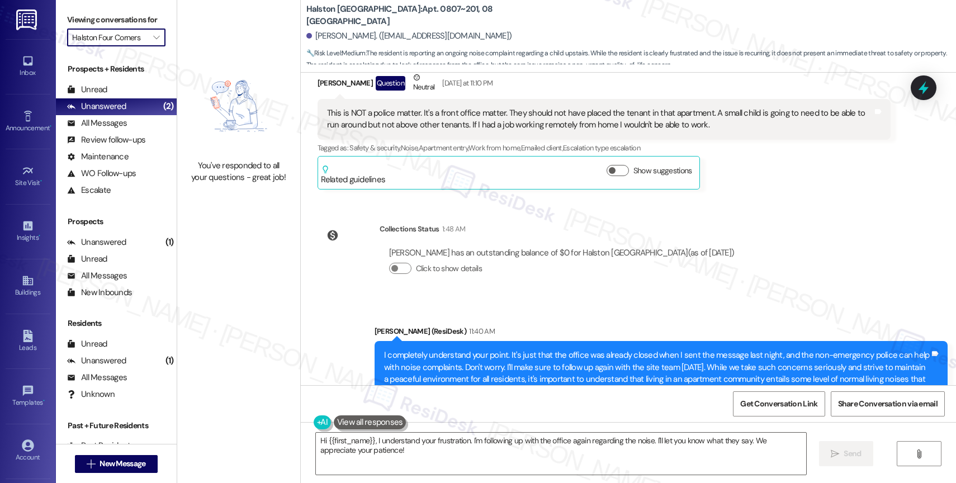
type input "[PERSON_NAME][GEOGRAPHIC_DATA]"
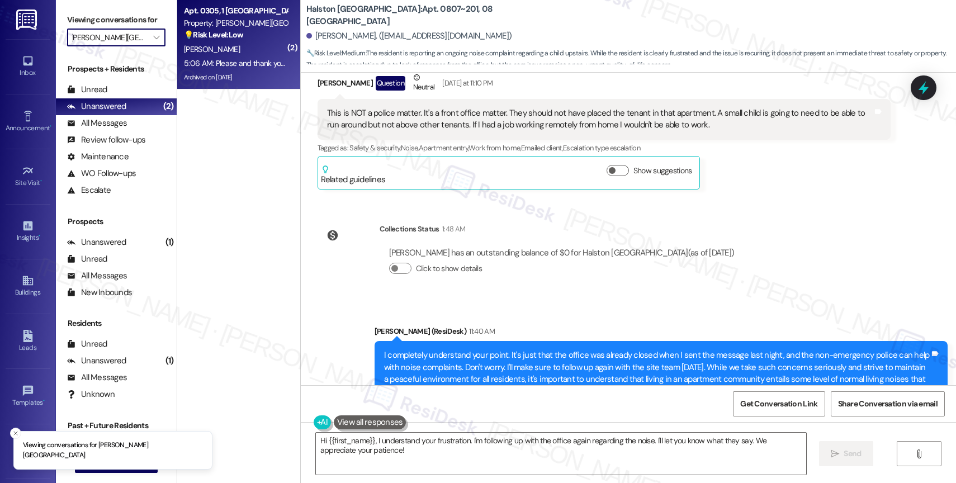
click at [235, 51] on div "[PERSON_NAME]" at bounding box center [236, 49] width 106 height 14
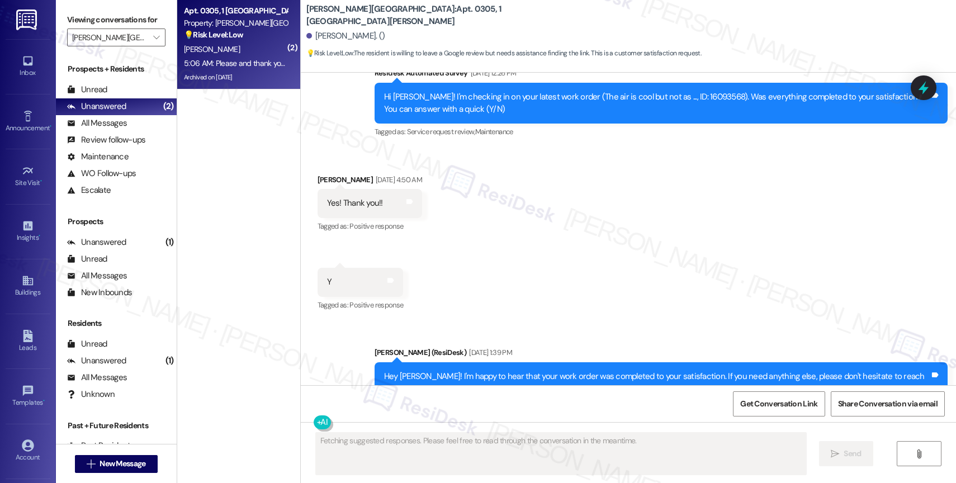
scroll to position [6571, 0]
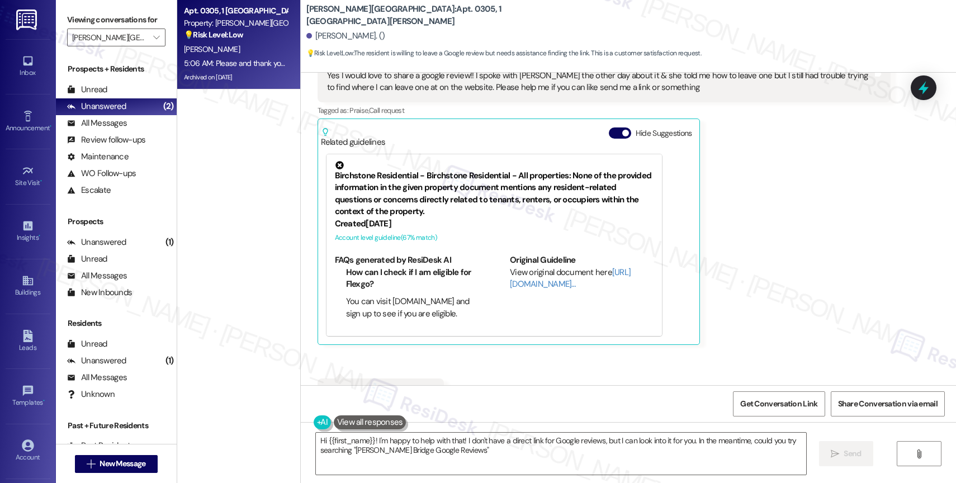
type textarea "Hi {{first_name}}! I'm happy to help with that! I don't have a direct link for …"
click at [609, 127] on button "Hide Suggestions" at bounding box center [620, 132] width 22 height 11
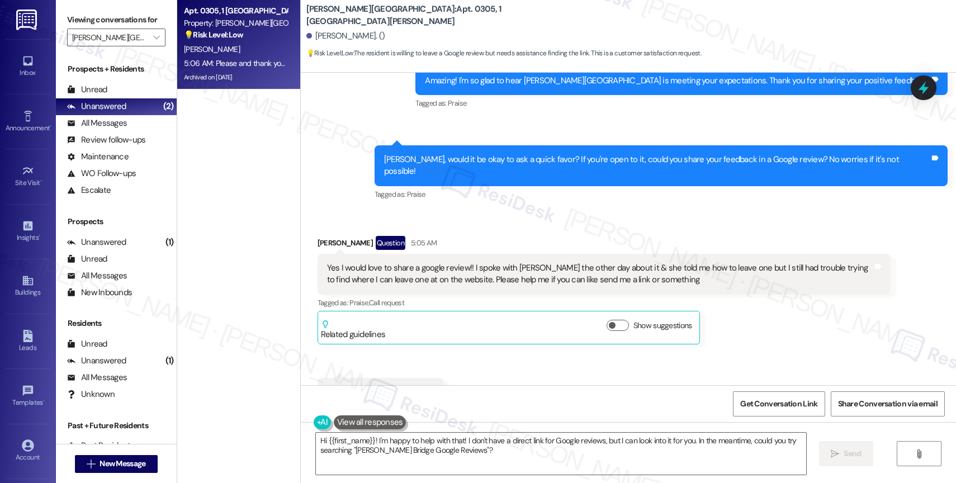
click at [526, 211] on div "Received via SMS Samantha Rodriguez Question 5:05 AM Yes I would love to share …" at bounding box center [628, 321] width 655 height 220
click at [495, 342] on div "Received via SMS Samantha Rodriguez Question 5:05 AM Yes I would love to share …" at bounding box center [628, 321] width 655 height 220
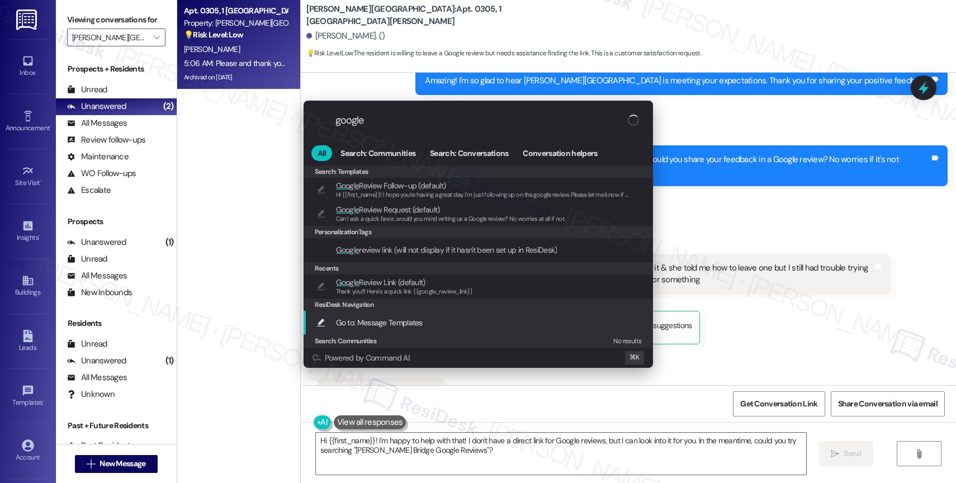
type input "google"
click at [545, 462] on div ".cls-1{fill:#0a055f;}.cls-2{fill:#0cc4c4;} resideskLogoBlueOrange google All Se…" at bounding box center [478, 241] width 956 height 483
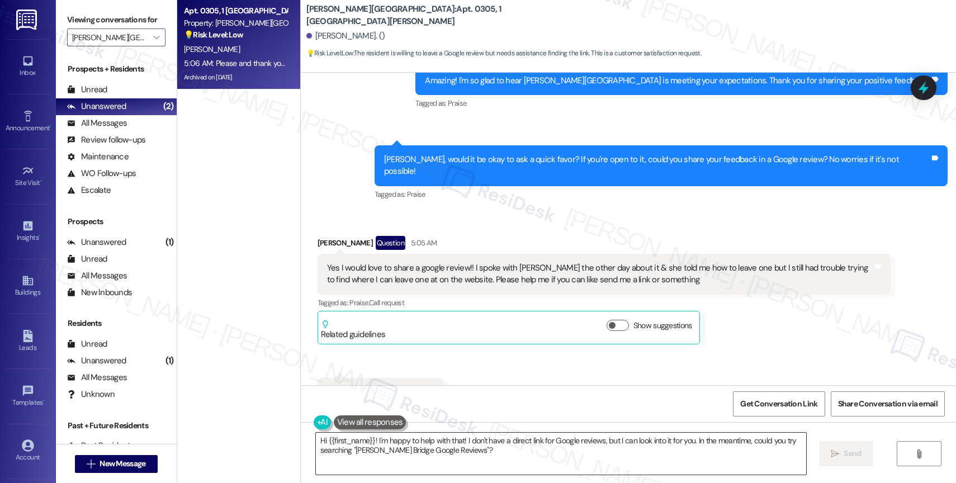
click at [488, 456] on textarea "Hi {{first_name}}! I'm happy to help with that! I don't have a direct link for …" at bounding box center [561, 454] width 490 height 42
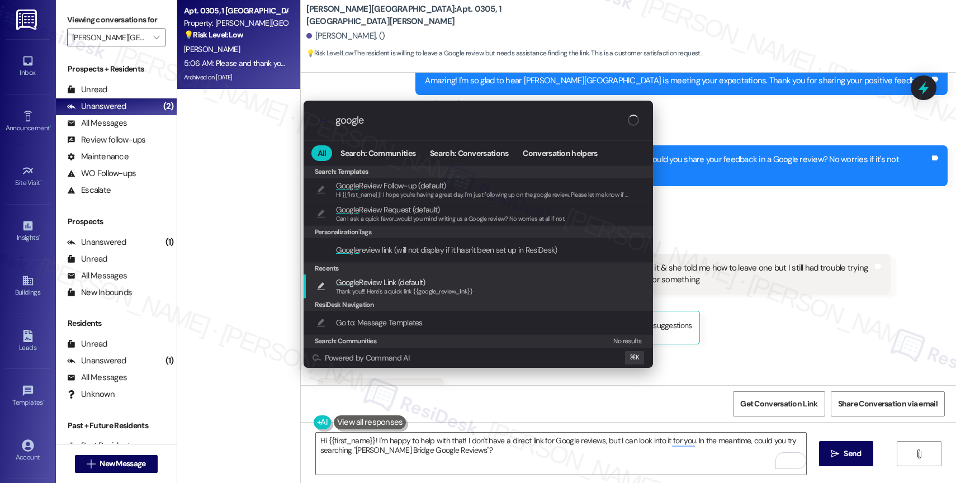
type input "google"
click at [381, 289] on span "Thank you!!! Here's a quick link {{google_review_link}}" at bounding box center [404, 291] width 137 height 8
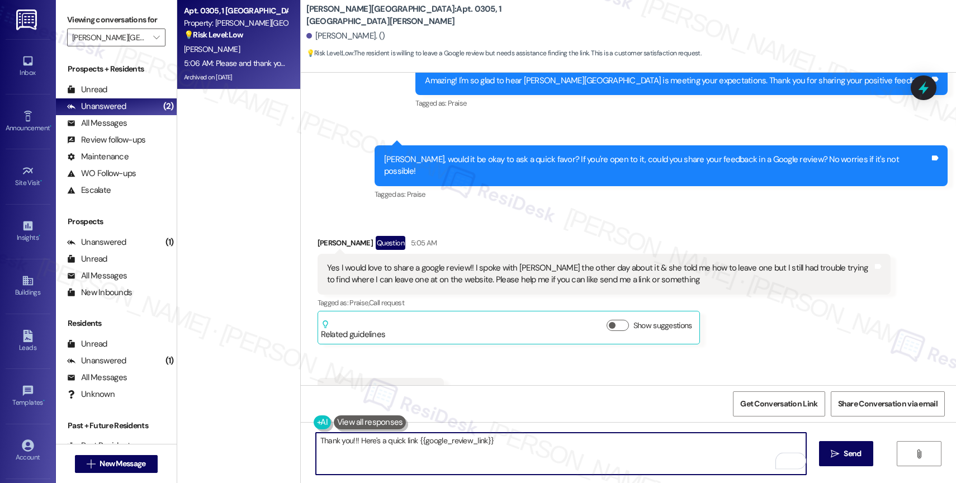
click at [343, 442] on textarea "Thank you!!! Here's a quick link {{google_review_link}}" at bounding box center [561, 454] width 490 height 42
click at [316, 438] on textarea "Thank you!!! Here's a quick link {{google_review_link}}" at bounding box center [561, 454] width 490 height 42
drag, startPoint x: 343, startPoint y: 439, endPoint x: 383, endPoint y: 445, distance: 40.6
click at [343, 439] on textarea "Thank you!!! Here's a quick link {{google_review_link}}" at bounding box center [561, 454] width 490 height 42
type textarea "Thank you so much!!! Here's a quick link {{google_review_link}}"
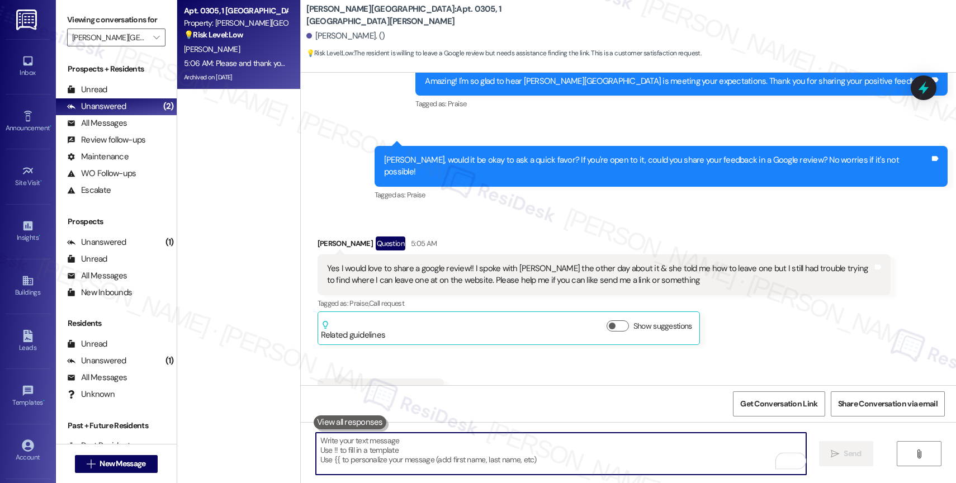
scroll to position [6456, 0]
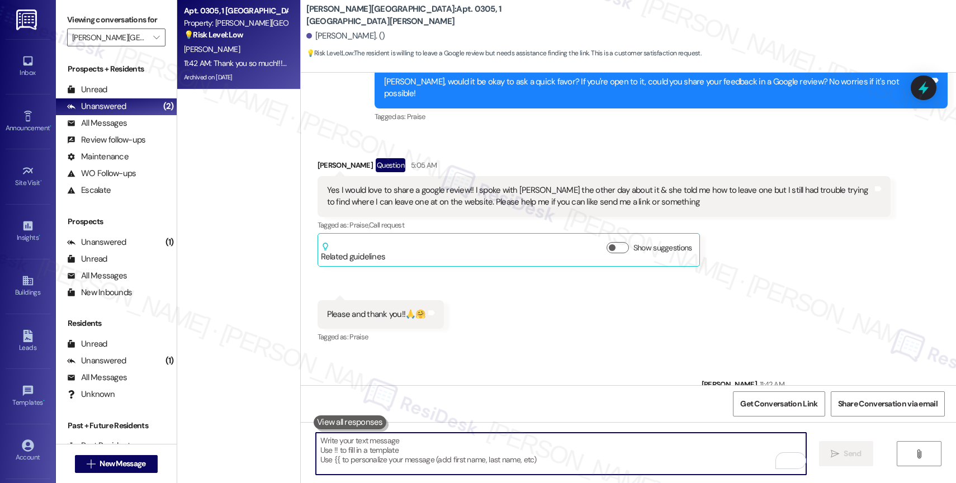
click at [371, 454] on textarea "To enrich screen reader interactions, please activate Accessibility in Grammarl…" at bounding box center [561, 454] width 490 height 42
paste textarea "I hope you can update me once you have left a review. It would really mean a lo…"
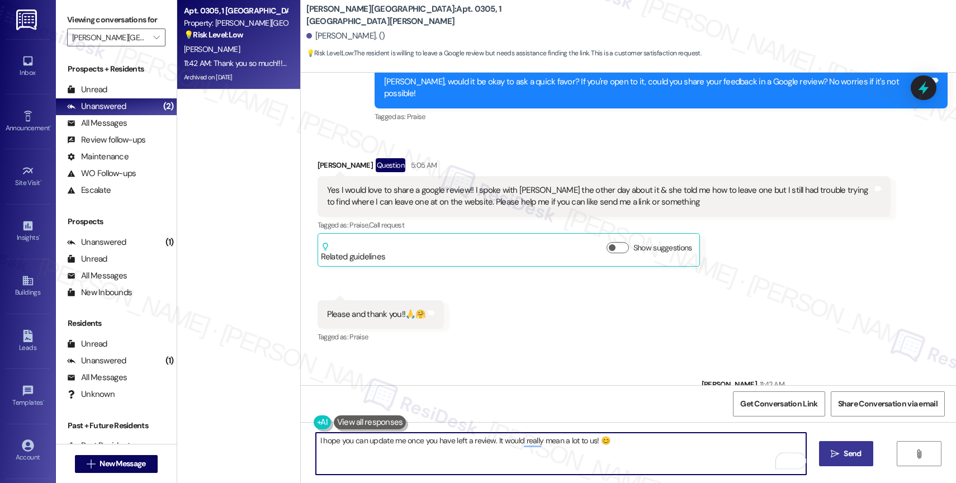
type textarea "I hope you can update me once you have left a review. It would really mean a lo…"
click at [834, 451] on icon "" at bounding box center [835, 454] width 8 height 9
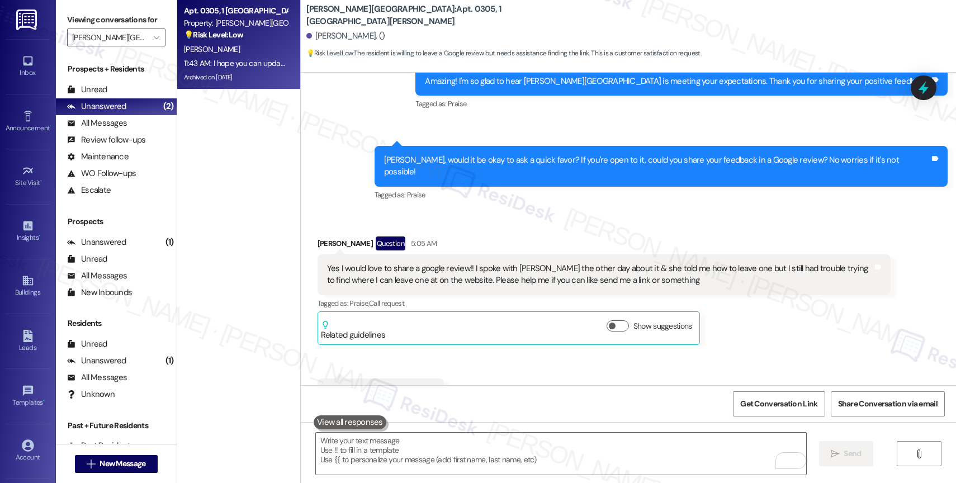
scroll to position [6534, 0]
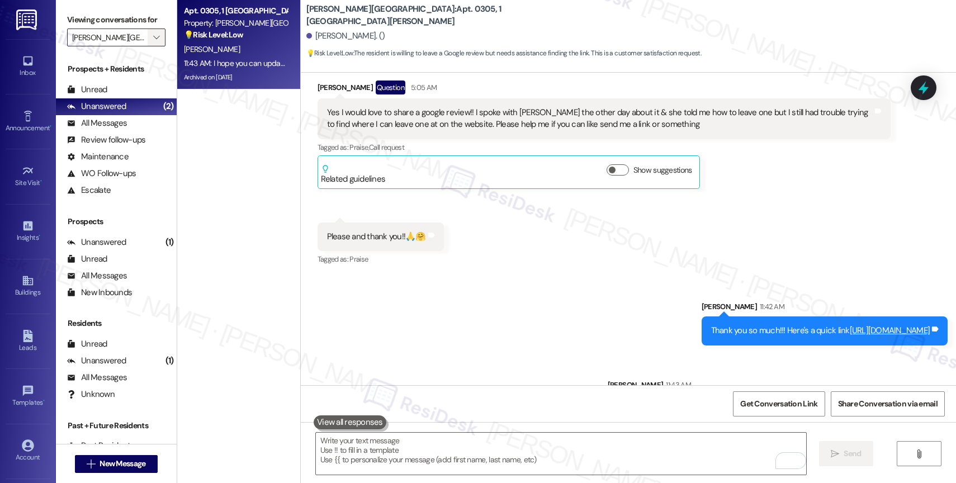
click at [153, 42] on icon "" at bounding box center [156, 37] width 6 height 9
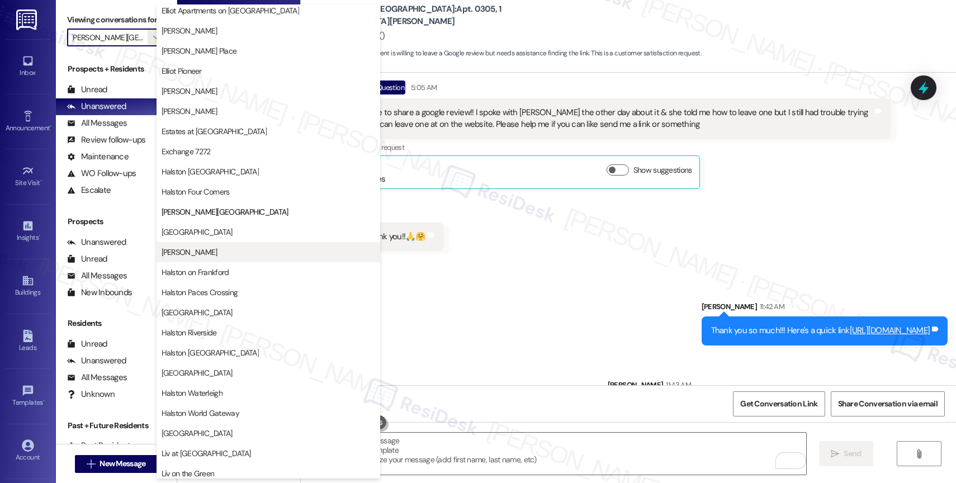
scroll to position [0, 0]
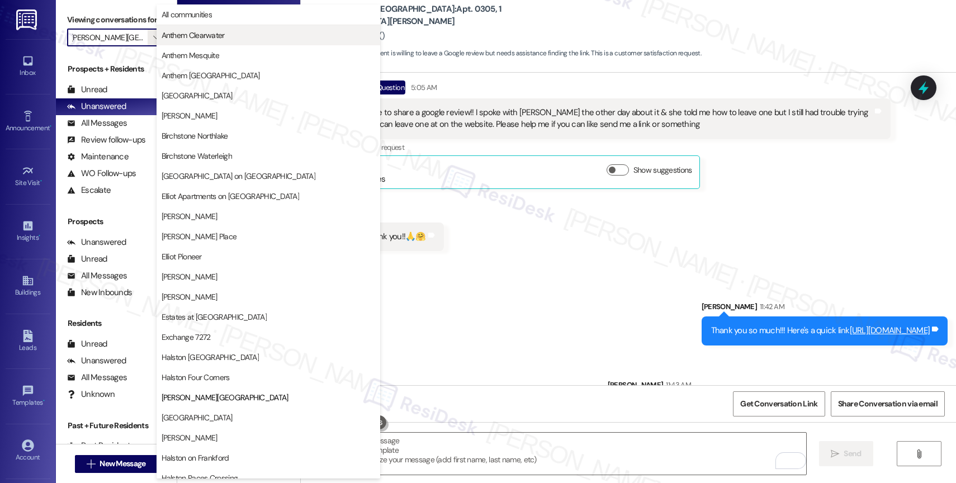
click at [226, 39] on span "Anthem Clearwater" at bounding box center [269, 35] width 214 height 11
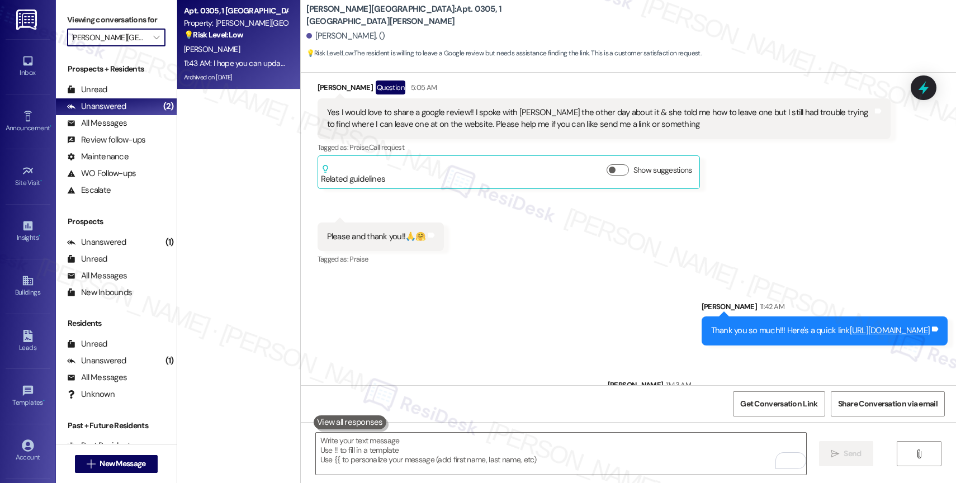
type input "Anthem Clearwater"
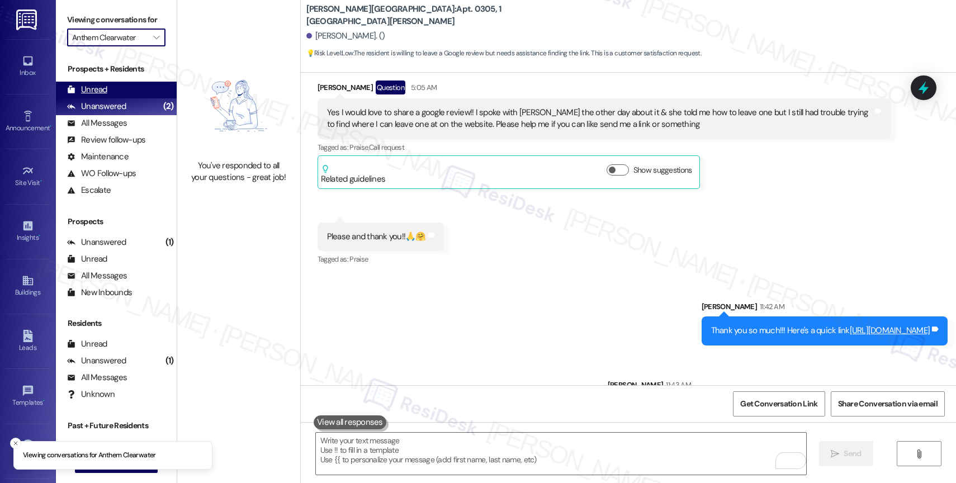
click at [121, 98] on div "Unread (0)" at bounding box center [116, 90] width 121 height 17
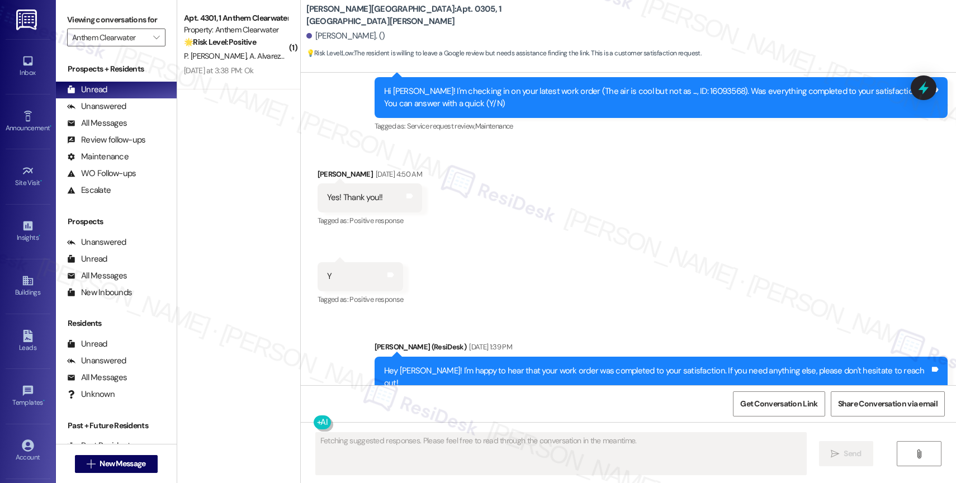
scroll to position [6571, 0]
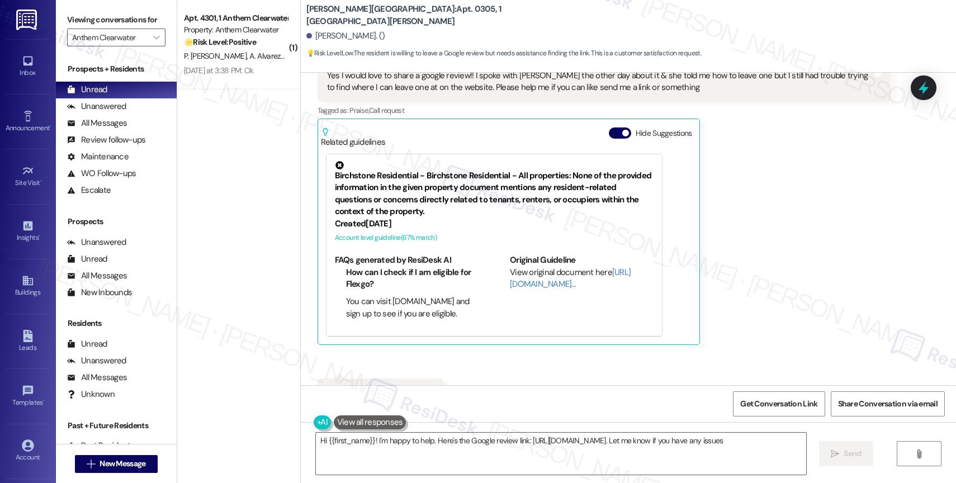
type textarea "Hi {{first_name}}! I'm happy to help. Here's the Google review link: https://ww…"
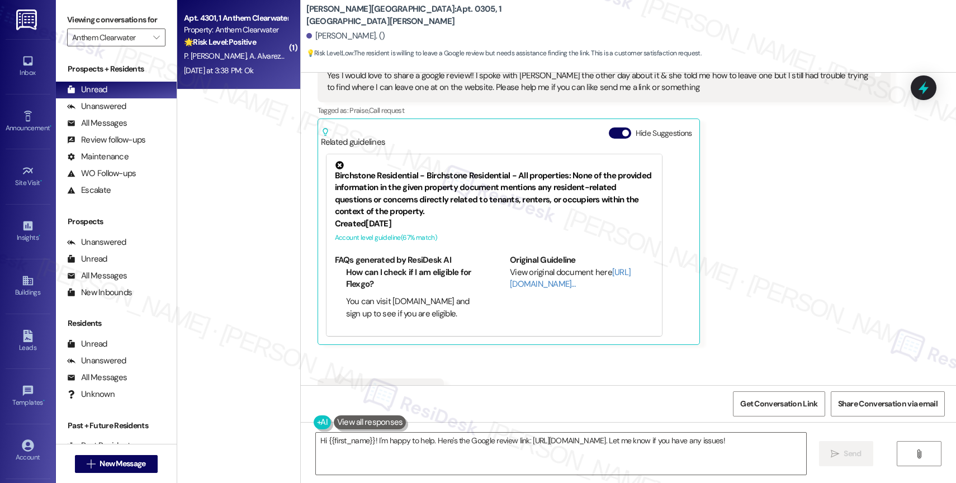
click at [239, 42] on strong "🌟 Risk Level: Positive" at bounding box center [220, 42] width 72 height 10
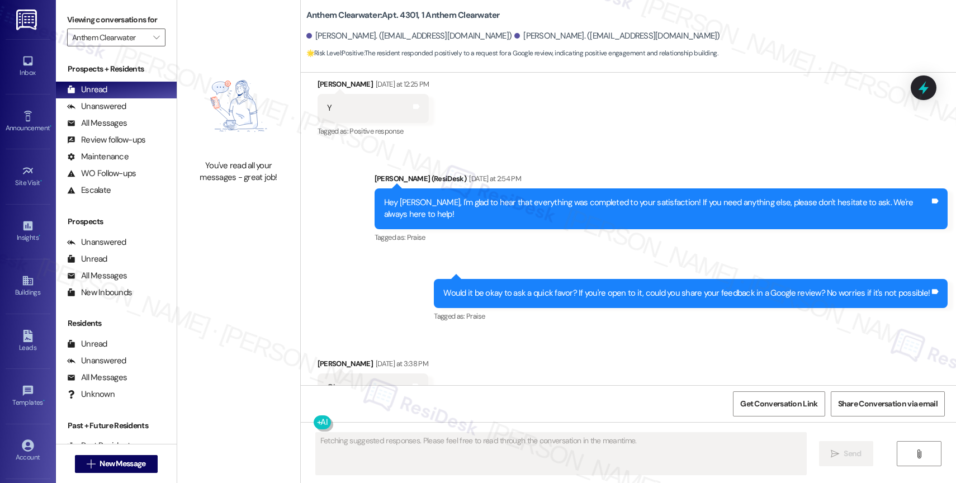
scroll to position [4062, 0]
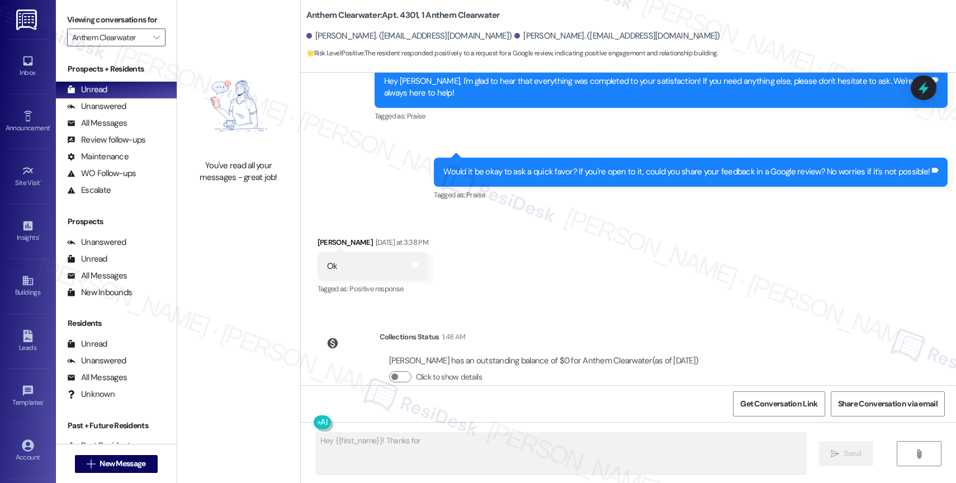
click at [525, 240] on div "Received via SMS Antonio Alvarezdelgado Yesterday at 3:38 PM Ok Tags and notes …" at bounding box center [628, 258] width 655 height 95
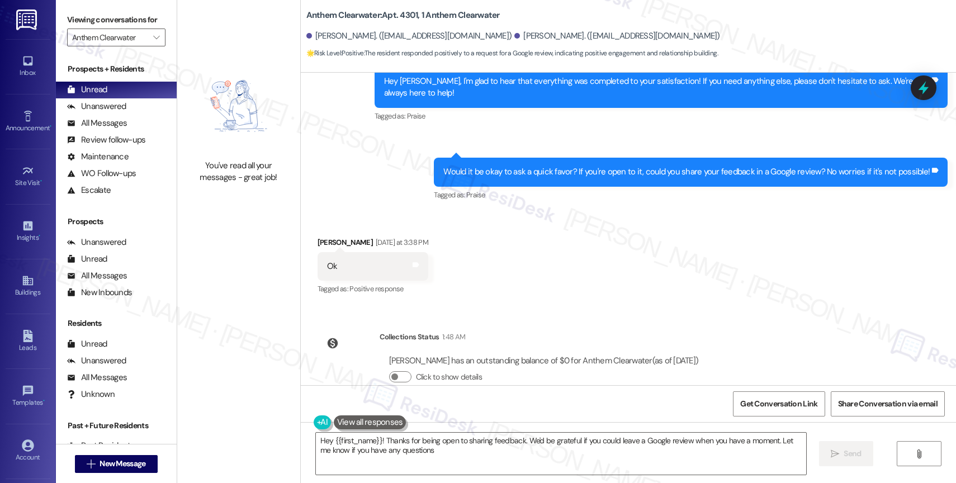
type textarea "Hey {{first_name}}! Thanks for being open to sharing feedback. We'd be grateful…"
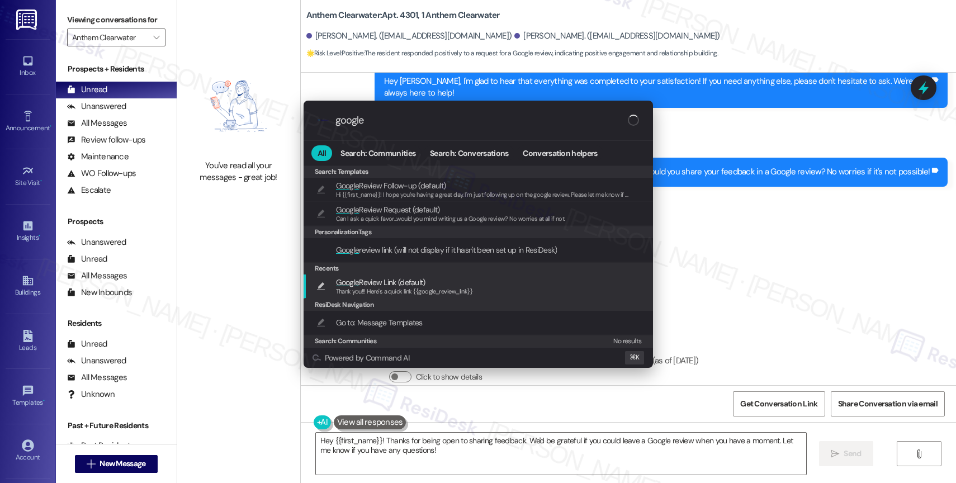
type input "google"
click at [374, 287] on span "Thank you!!! Here's a quick link {{google_review_link}}" at bounding box center [404, 291] width 137 height 8
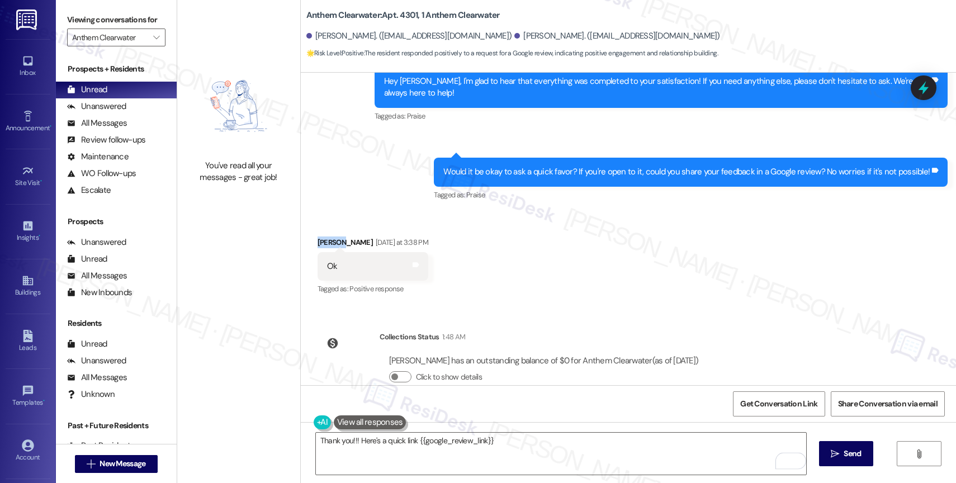
drag, startPoint x: 333, startPoint y: 219, endPoint x: 305, endPoint y: 215, distance: 28.3
click at [309, 228] on div "Received via SMS Antonio Alvarezdelgado Yesterday at 3:38 PM Ok Tags and notes …" at bounding box center [373, 267] width 128 height 78
copy div "Antonio"
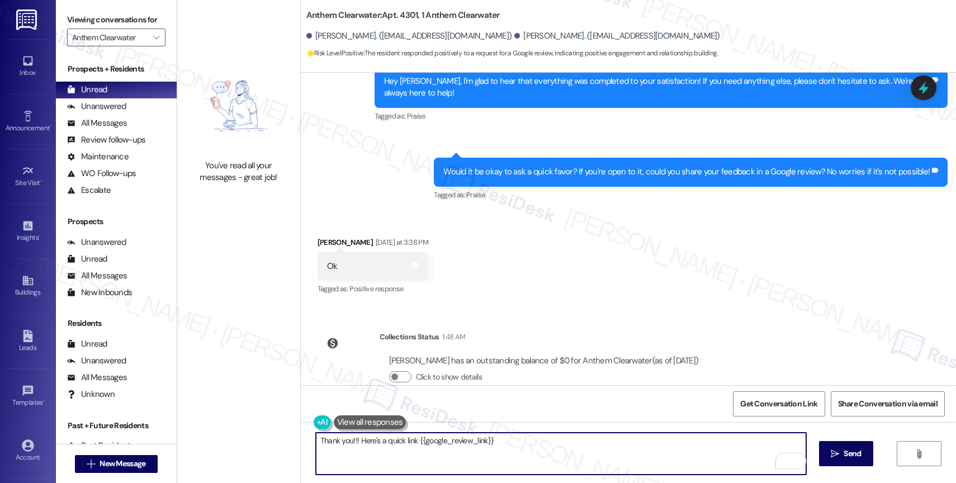
click at [343, 443] on textarea "Thank you!!! Here's a quick link {{google_review_link}}" at bounding box center [561, 454] width 490 height 42
paste textarea "Antonio"
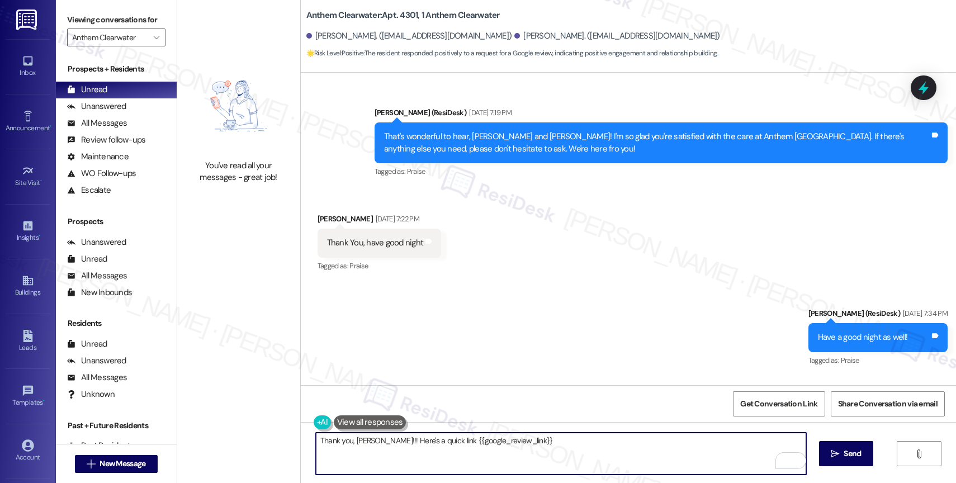
scroll to position [3433, 0]
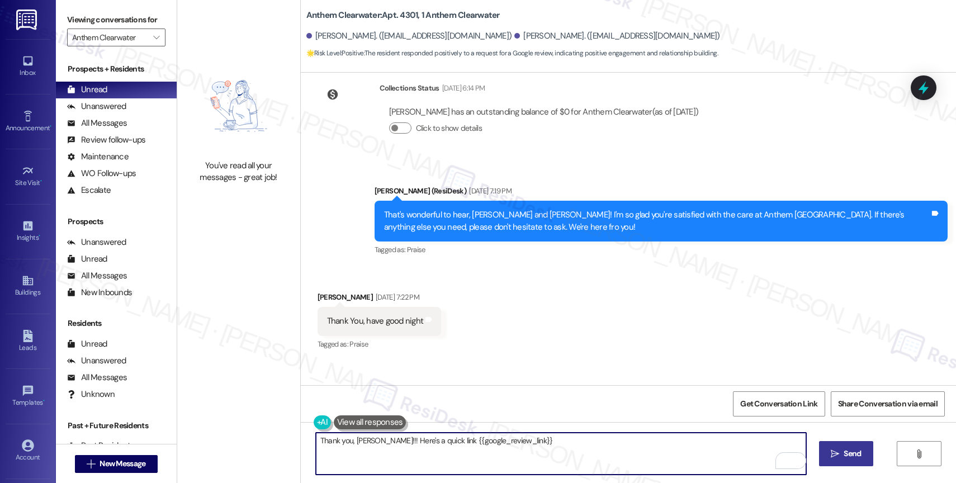
type textarea "Thank you, Antonio!!! Here's a quick link {{google_review_link}}"
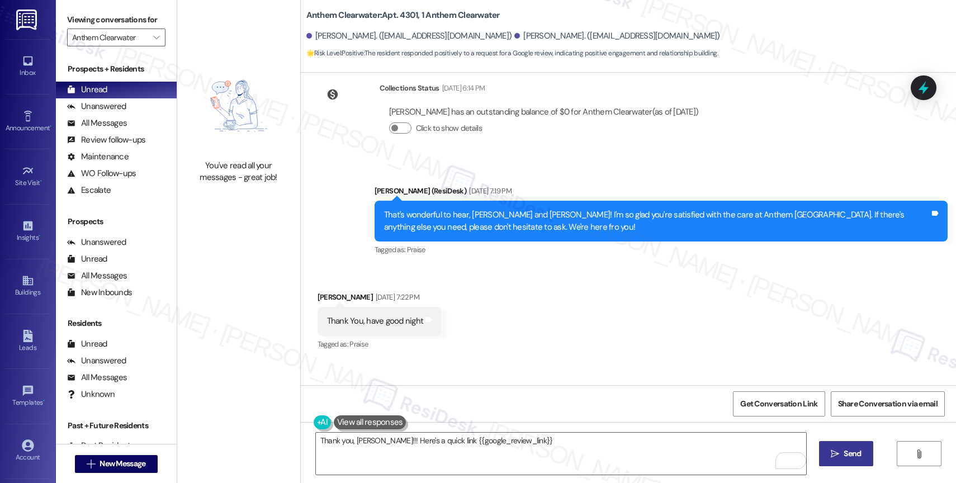
click at [853, 453] on span "Send" at bounding box center [852, 454] width 17 height 12
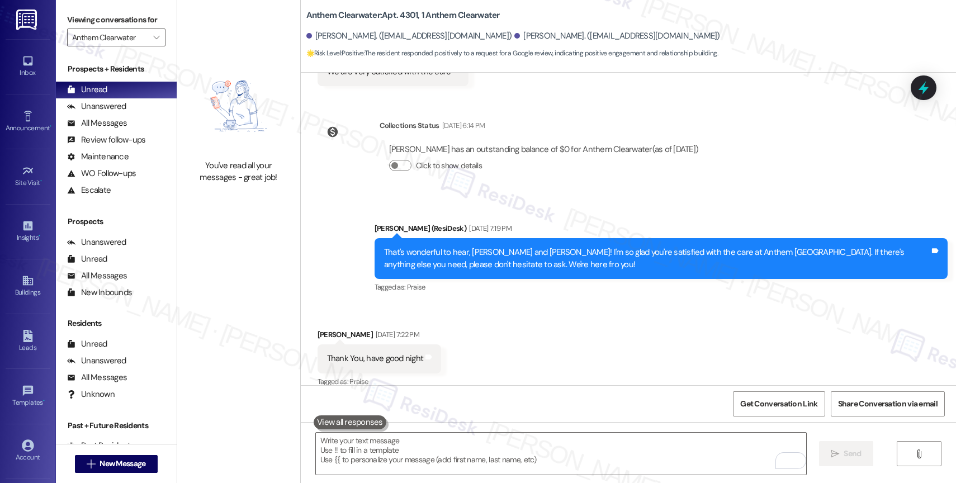
scroll to position [4141, 0]
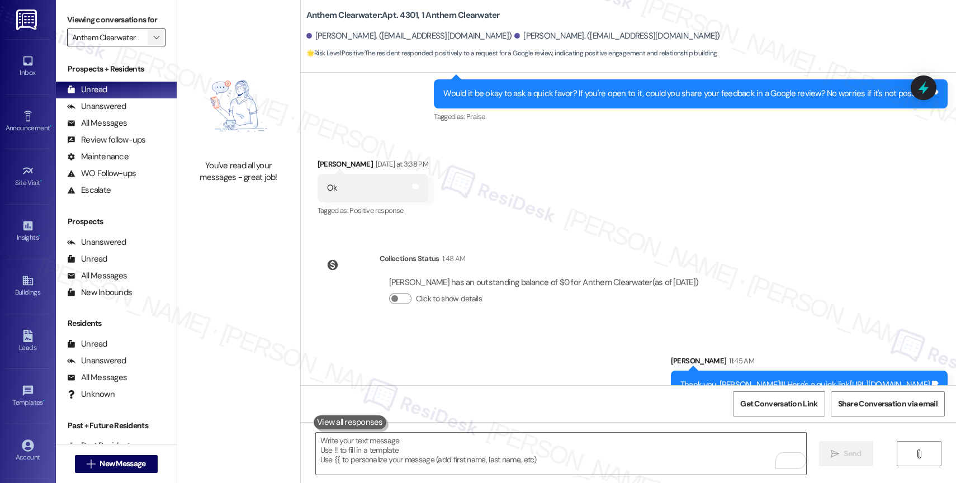
click at [153, 42] on icon "" at bounding box center [156, 37] width 6 height 9
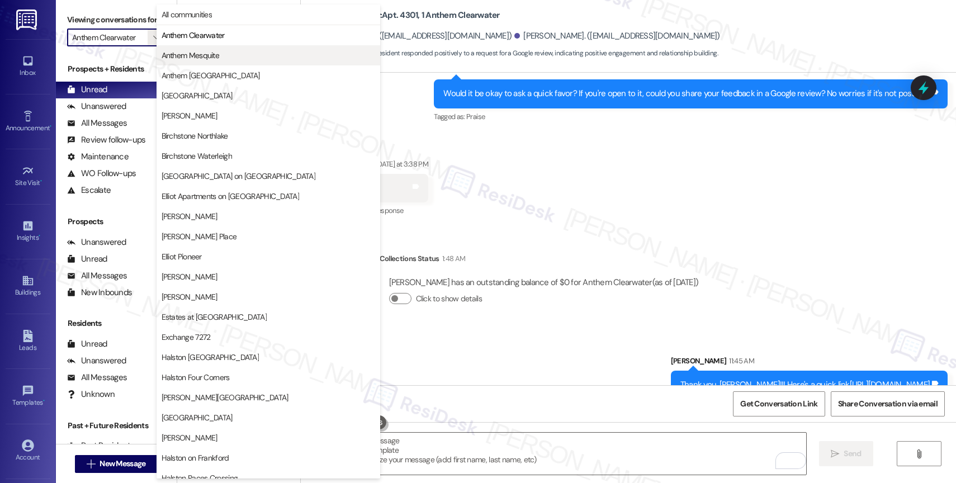
click at [215, 55] on span "Anthem Mesquite" at bounding box center [191, 55] width 58 height 11
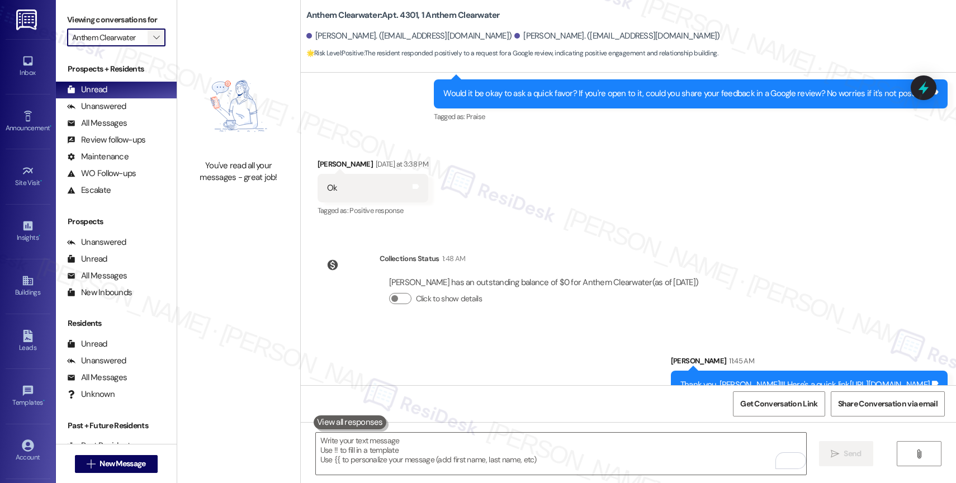
type input "Anthem Mesquite"
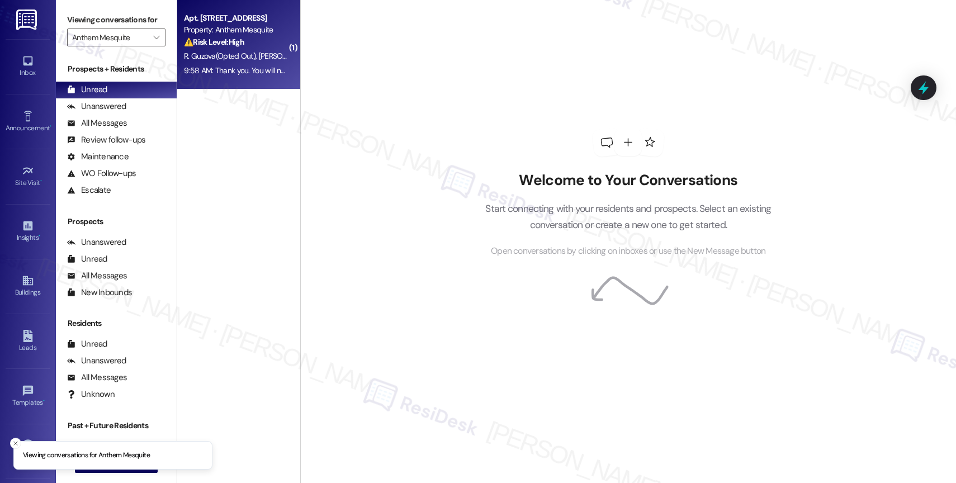
click at [231, 56] on span "R. Guzova (Opted Out)" at bounding box center [221, 56] width 75 height 10
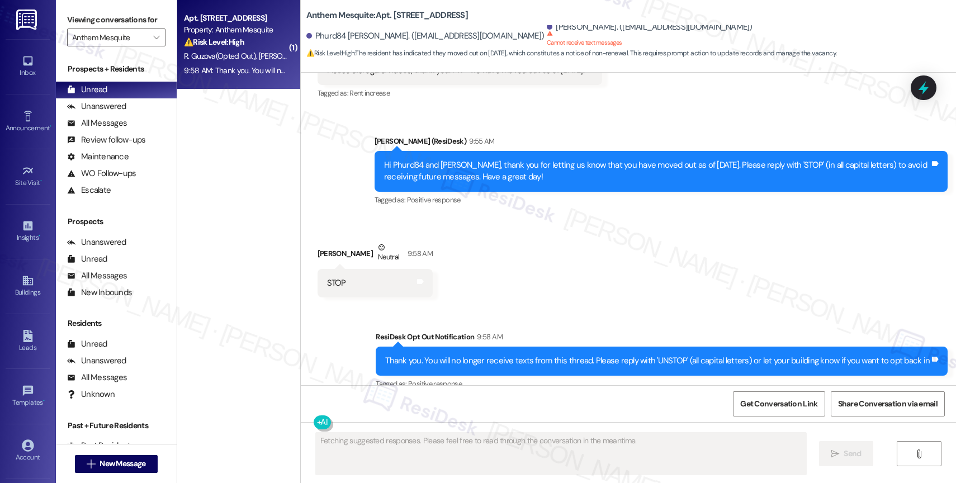
scroll to position [6747, 0]
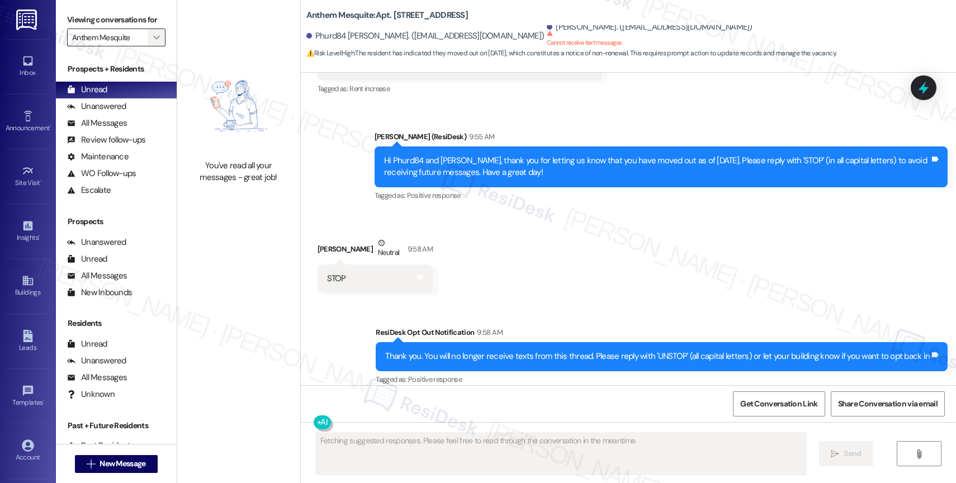
click at [153, 42] on icon "" at bounding box center [156, 37] width 6 height 9
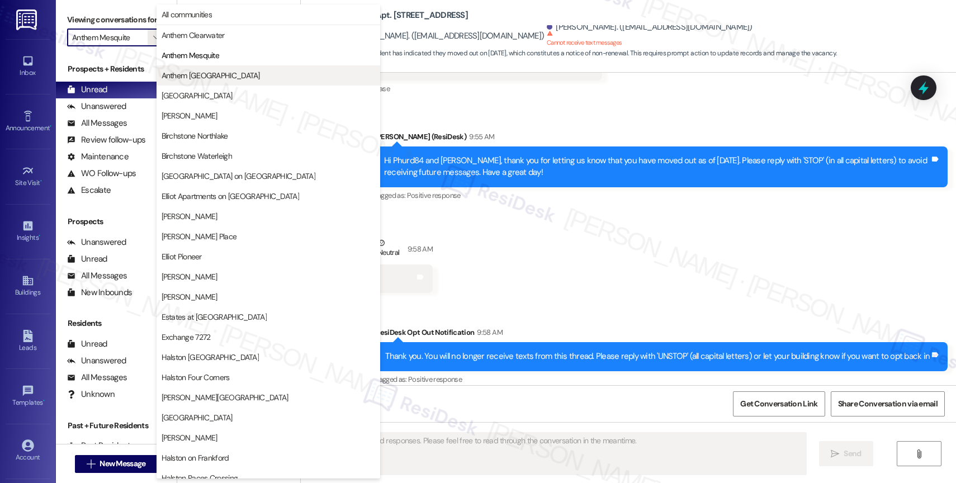
click at [205, 76] on span "Anthem [GEOGRAPHIC_DATA]" at bounding box center [211, 75] width 98 height 11
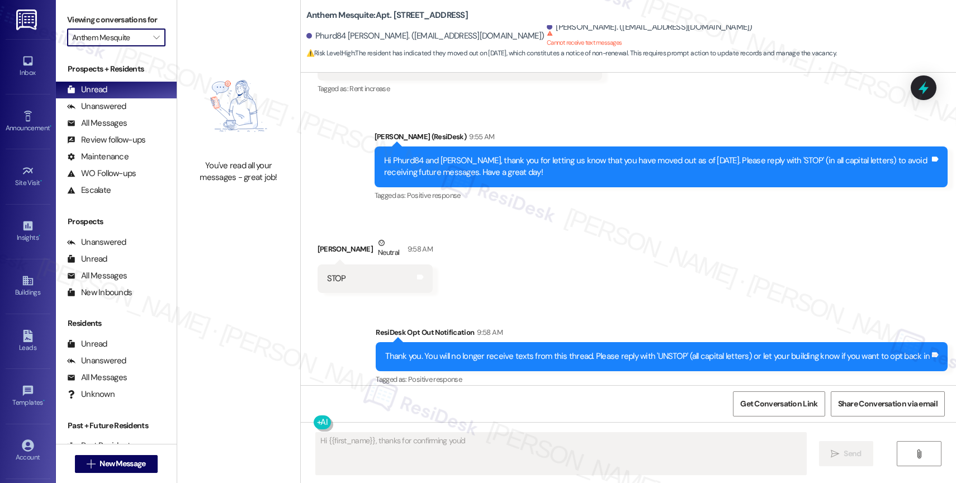
type textarea "Hi {{first_name}}, thanks for confirming you'd"
type input "Anthem [GEOGRAPHIC_DATA]"
type textarea "Hi {{first_name}}, thanks for confirming you'd like to stop receiving texts. We"
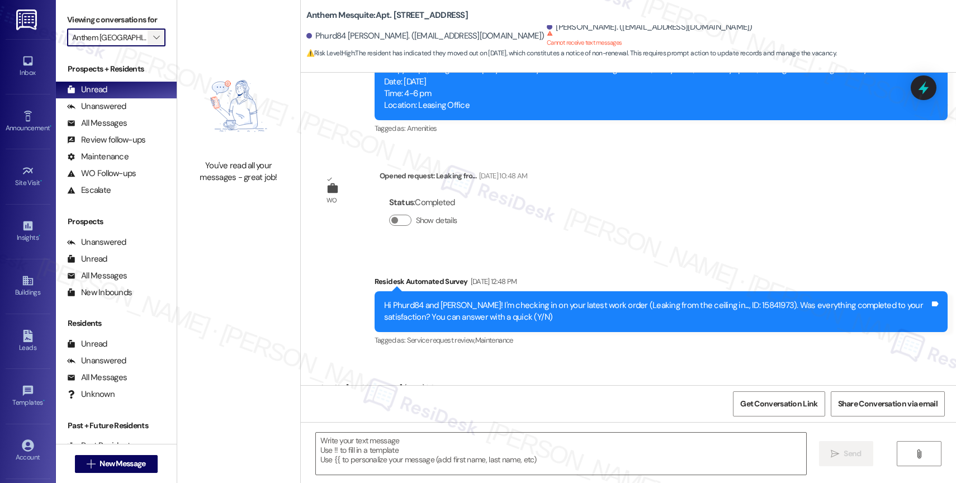
type textarea "Fetching suggested responses. Please feel free to read through the conversation…"
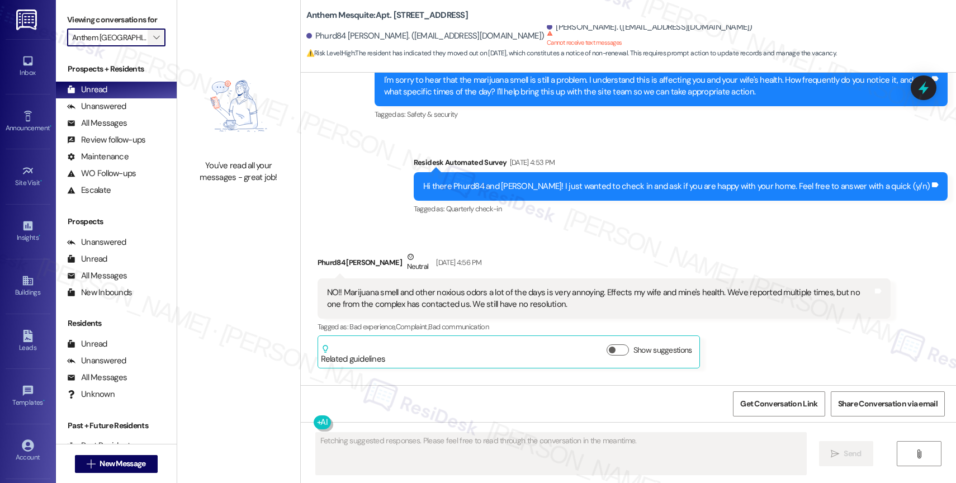
scroll to position [6653, 0]
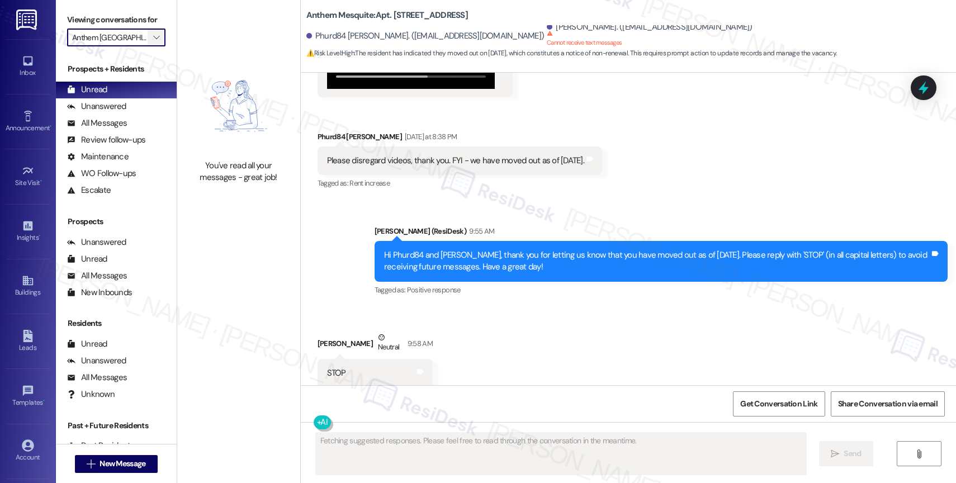
click at [153, 42] on icon "" at bounding box center [156, 37] width 6 height 9
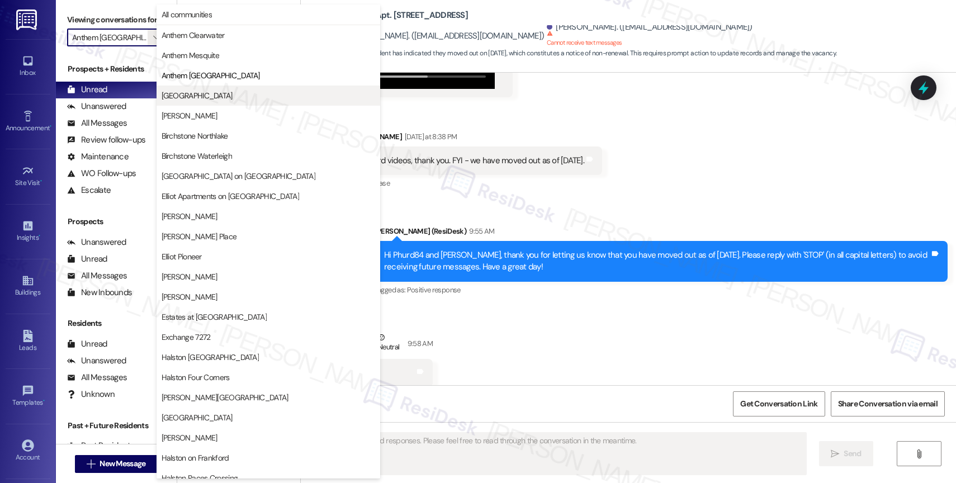
click at [206, 96] on span "[GEOGRAPHIC_DATA]" at bounding box center [197, 95] width 71 height 11
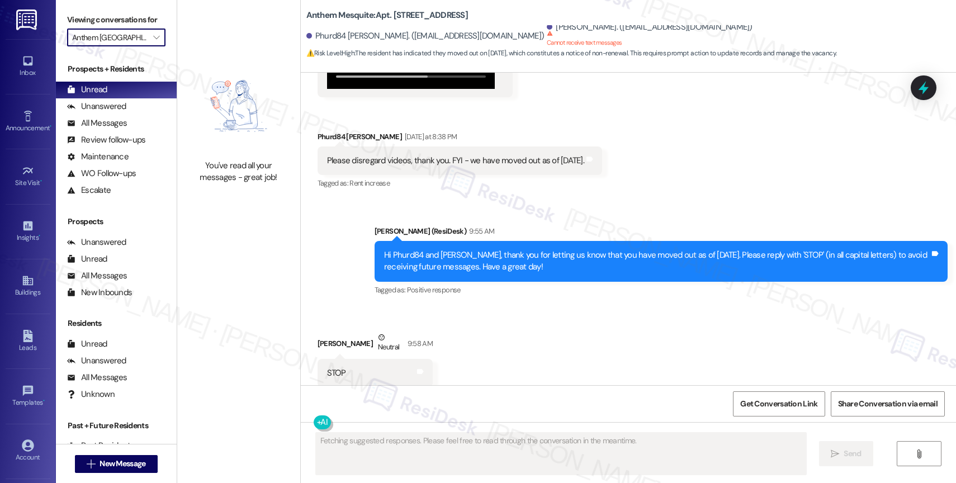
type input "[GEOGRAPHIC_DATA]"
type textarea "Hi {{first_name}}, thanks"
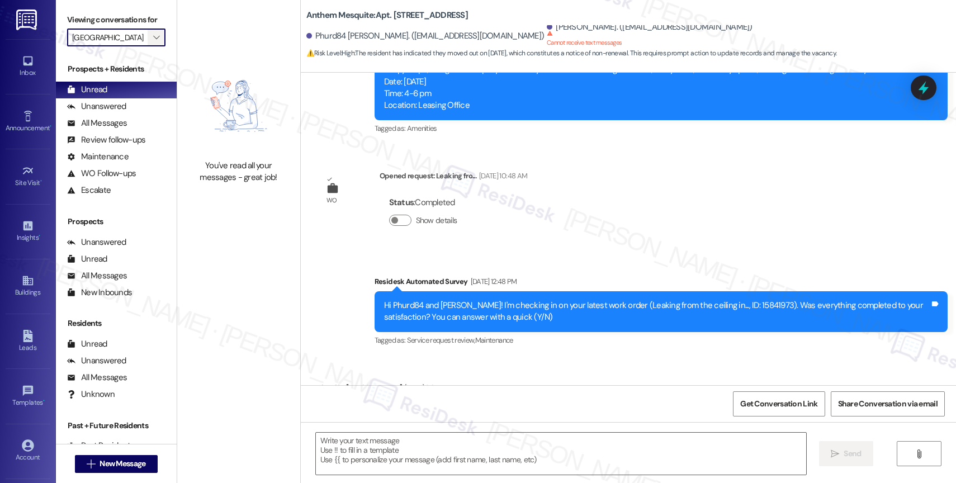
type textarea "Fetching suggested responses. Please feel free to read through the conversation…"
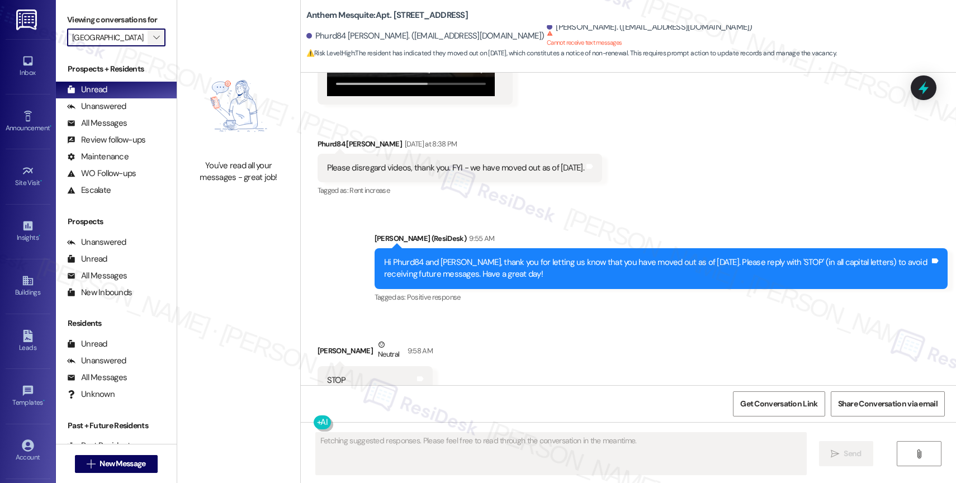
click at [153, 42] on icon "" at bounding box center [156, 37] width 6 height 9
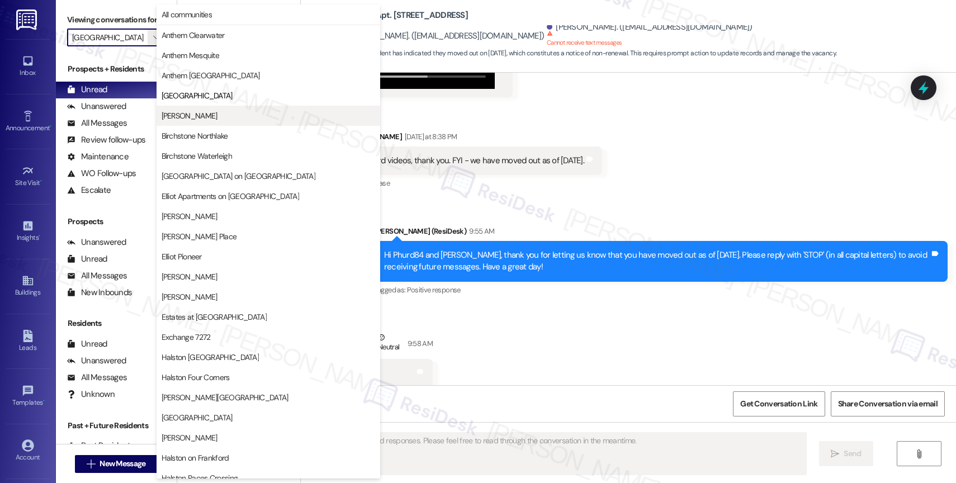
click at [208, 110] on button "[PERSON_NAME]" at bounding box center [269, 116] width 224 height 20
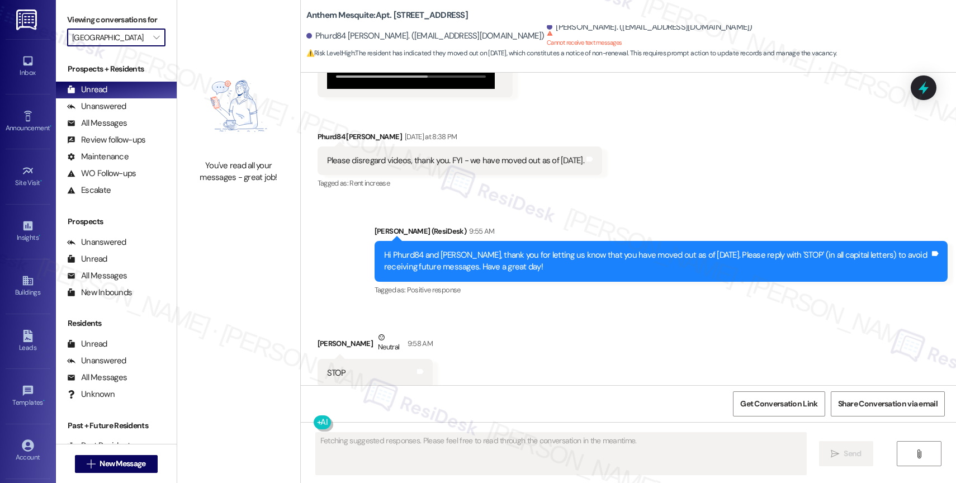
type input "[PERSON_NAME]"
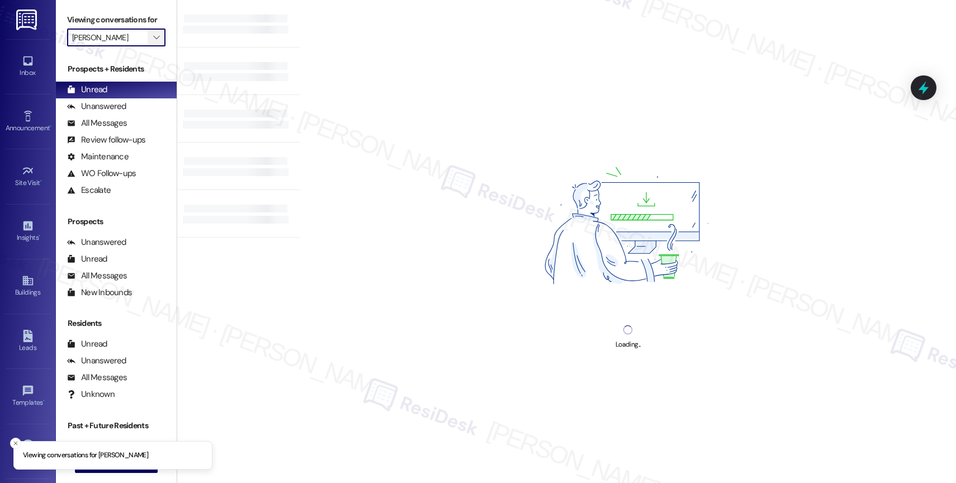
click at [153, 42] on icon "" at bounding box center [156, 37] width 6 height 9
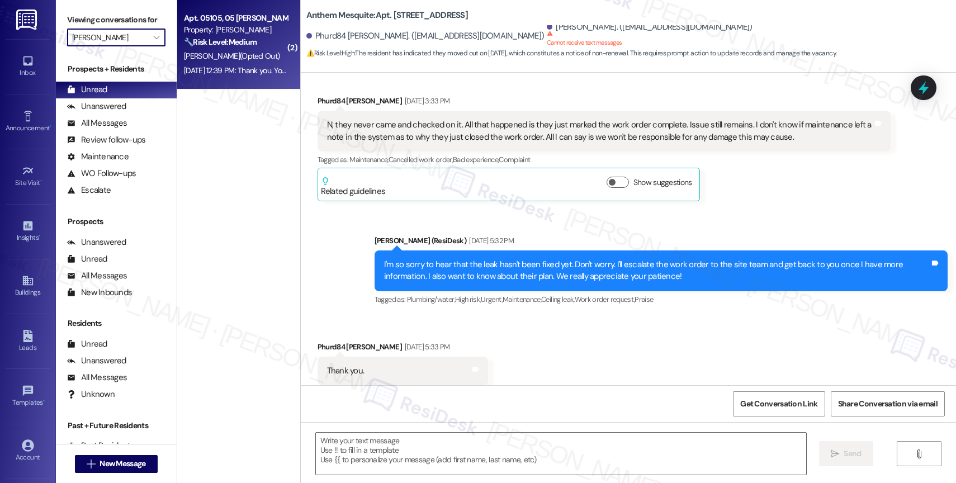
type textarea "Fetching suggested responses. Please feel free to read through the conversation…"
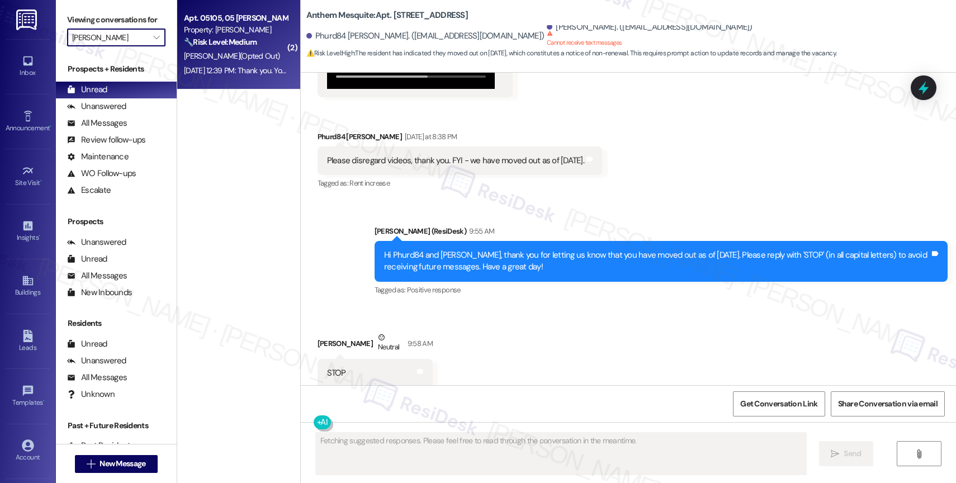
click at [223, 44] on strong "🔧 Risk Level: Medium" at bounding box center [220, 42] width 73 height 10
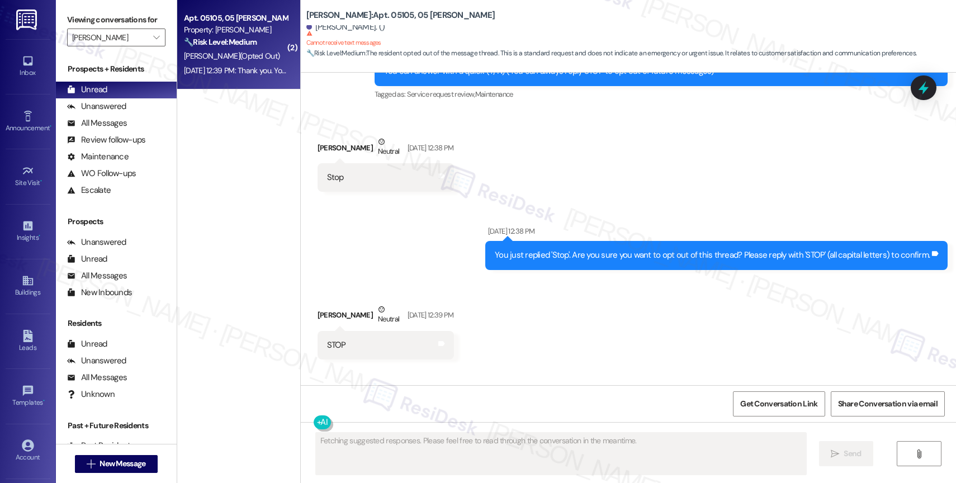
scroll to position [126, 0]
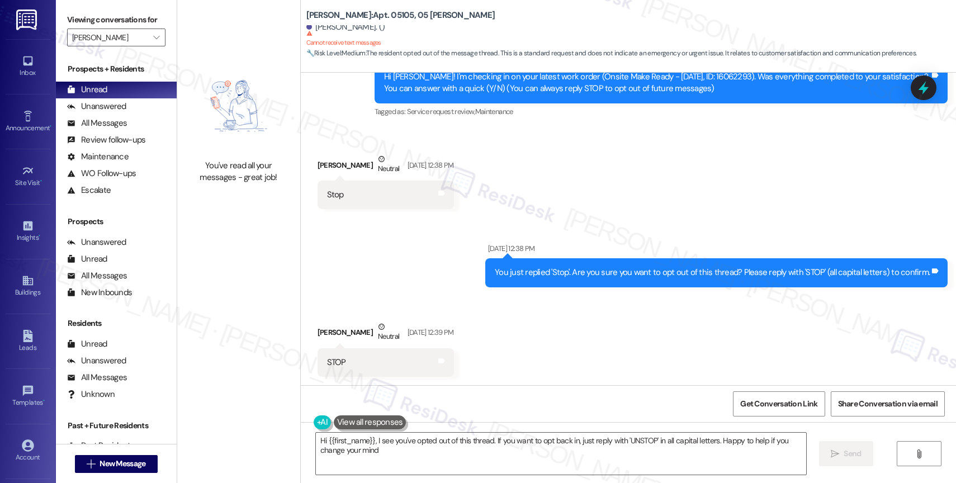
type textarea "Hi {{first_name}}, I see you've opted out of this thread. If you want to opt ba…"
click at [153, 42] on icon "" at bounding box center [156, 37] width 6 height 9
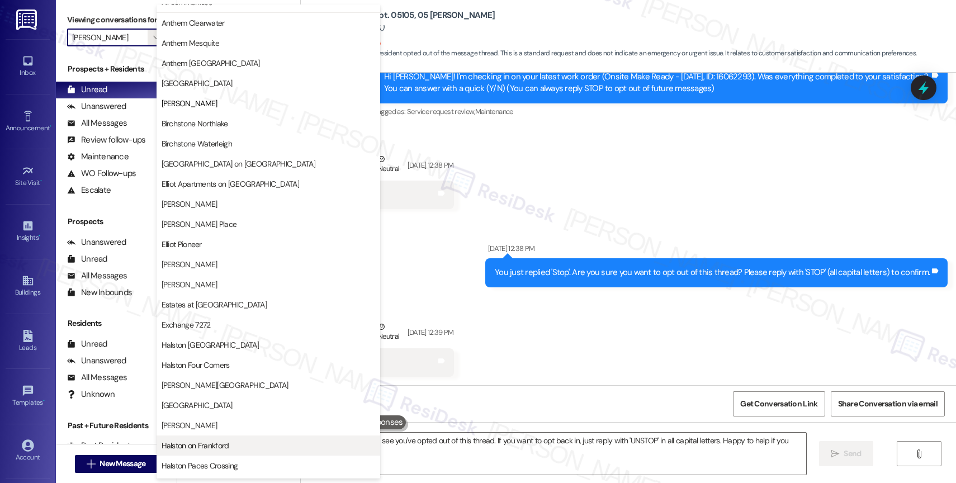
scroll to position [0, 0]
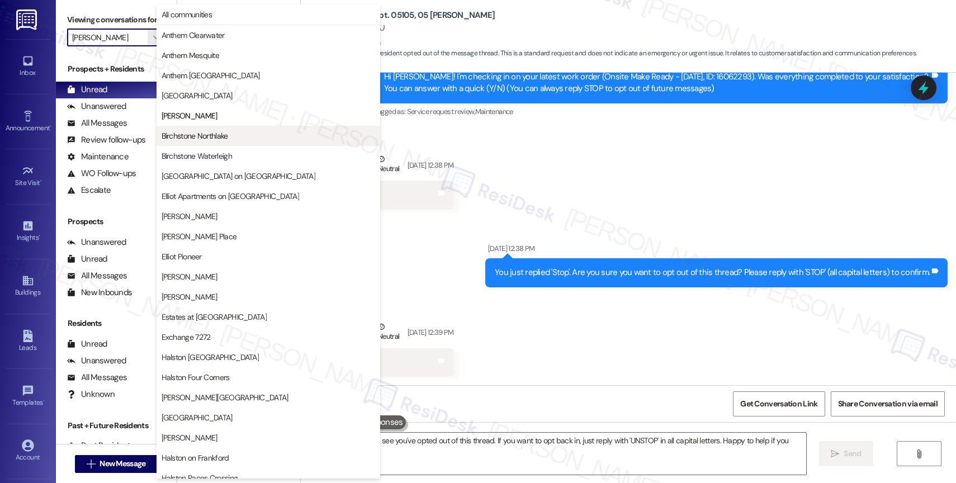
click at [204, 136] on span "Birchstone Northlake" at bounding box center [195, 135] width 67 height 11
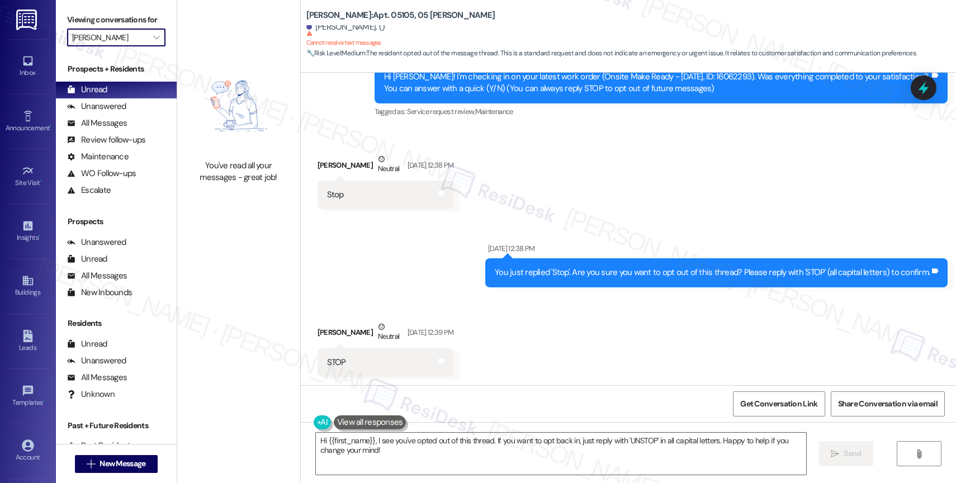
type input "Birchstone Northlake"
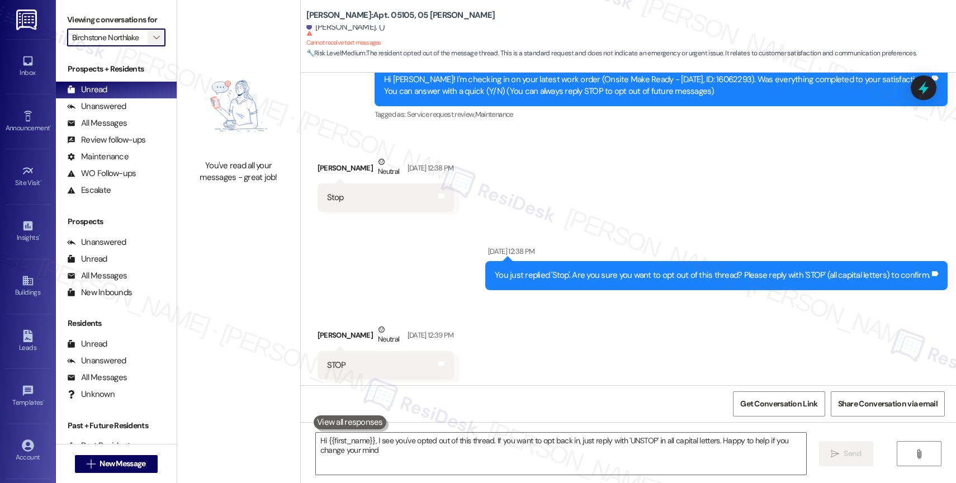
type textarea "Hi {{first_name}}, I see you've opted out of this thread. If you want to opt ba…"
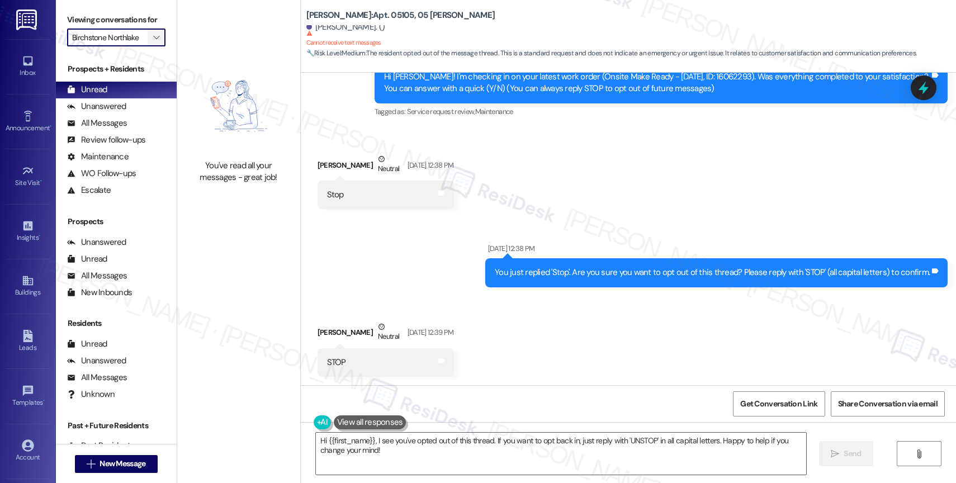
click at [152, 46] on span "" at bounding box center [156, 38] width 11 height 18
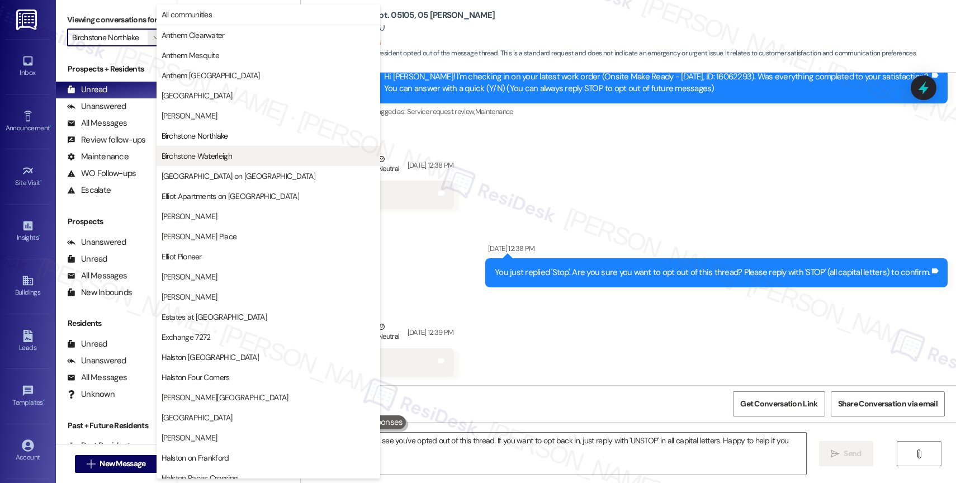
click at [202, 155] on span "Birchstone Waterleigh" at bounding box center [197, 155] width 70 height 11
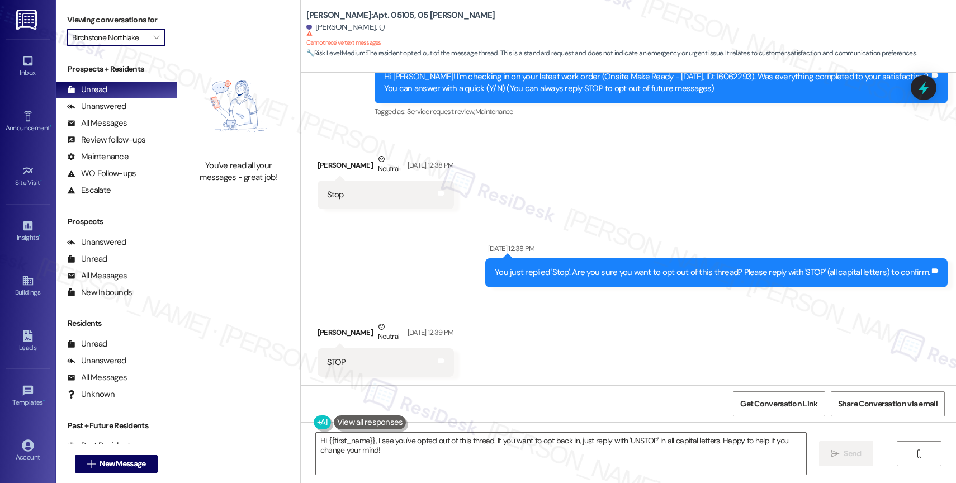
type input "Birchstone Waterleigh"
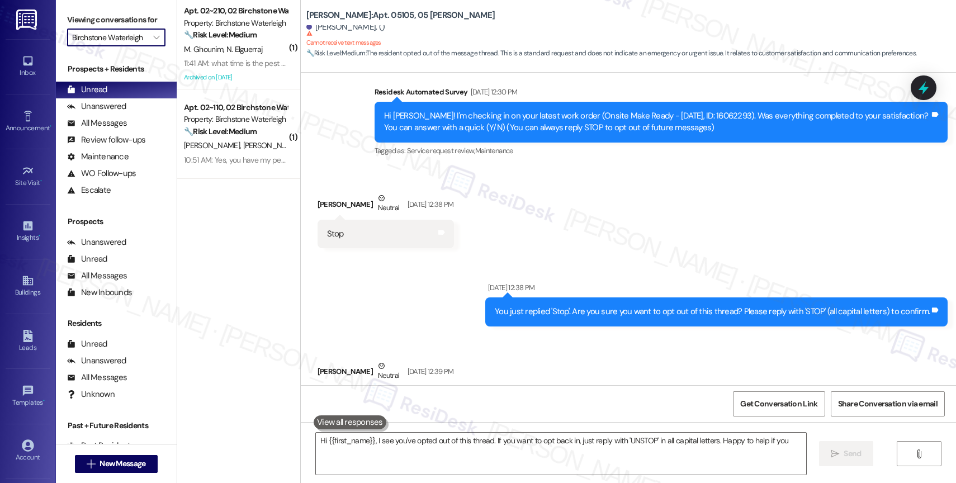
scroll to position [126, 0]
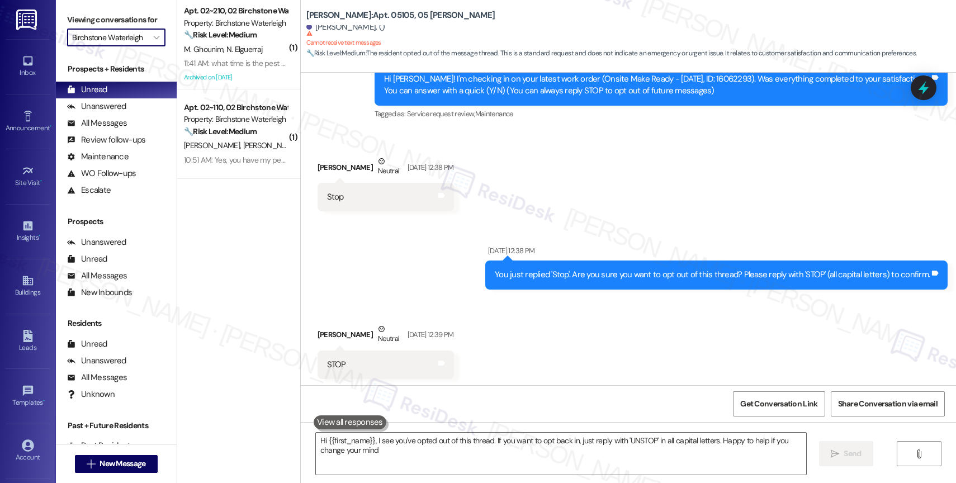
type textarea "Hi {{first_name}}, I see you've opted out of this thread. If you want to opt ba…"
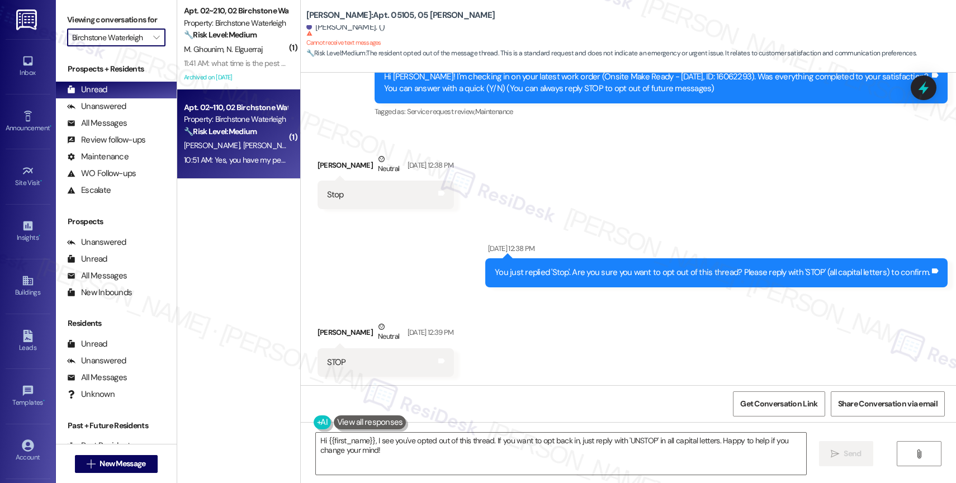
click at [215, 116] on div "Property: Birchstone Waterleigh" at bounding box center [235, 120] width 103 height 12
type textarea "Hi {{first_name}}, I see you've opted out of this thread. If you want to opt ba…"
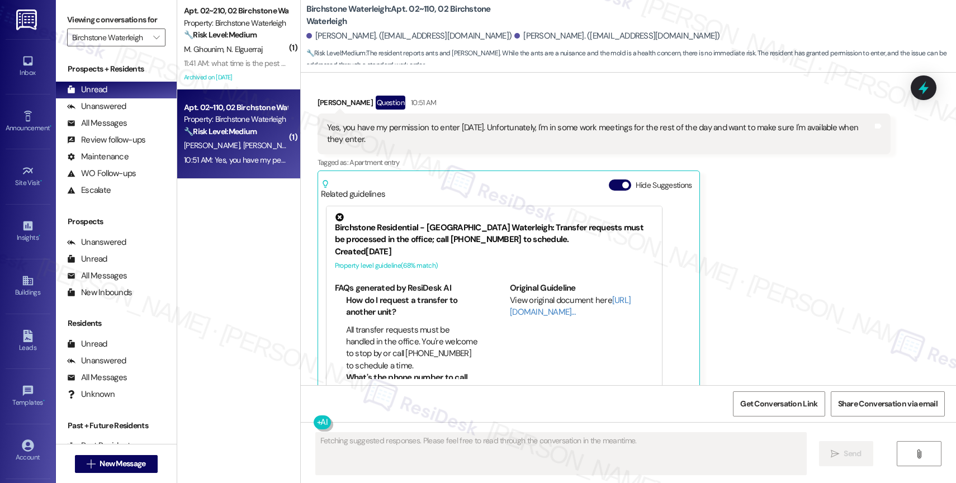
scroll to position [9153, 0]
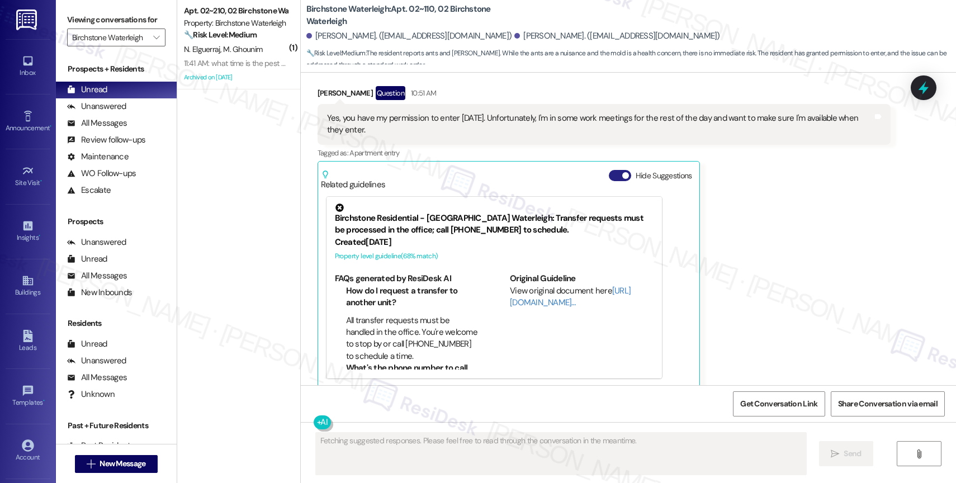
click at [610, 170] on button "Hide Suggestions" at bounding box center [620, 175] width 22 height 11
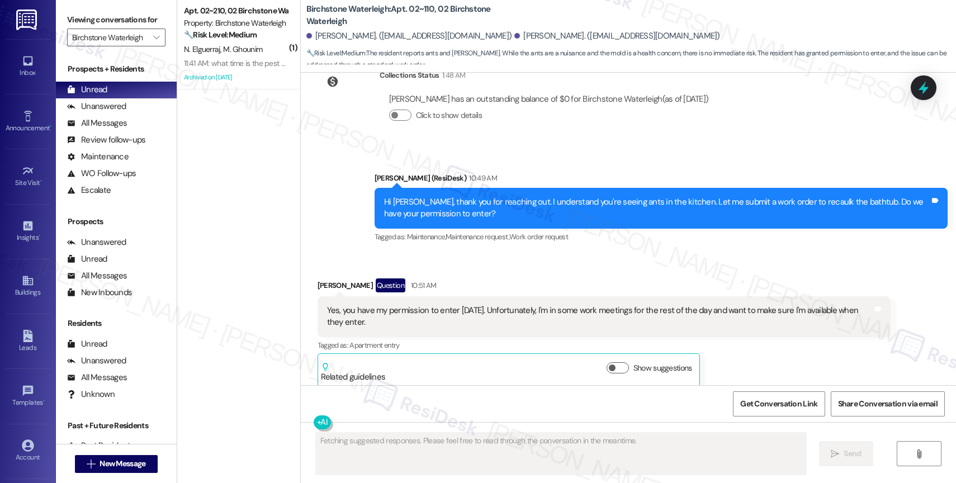
click at [499, 253] on div "Received via SMS Lyndsay Szerletich Question 10:51 AM Yes, you have my permissi…" at bounding box center [628, 324] width 655 height 142
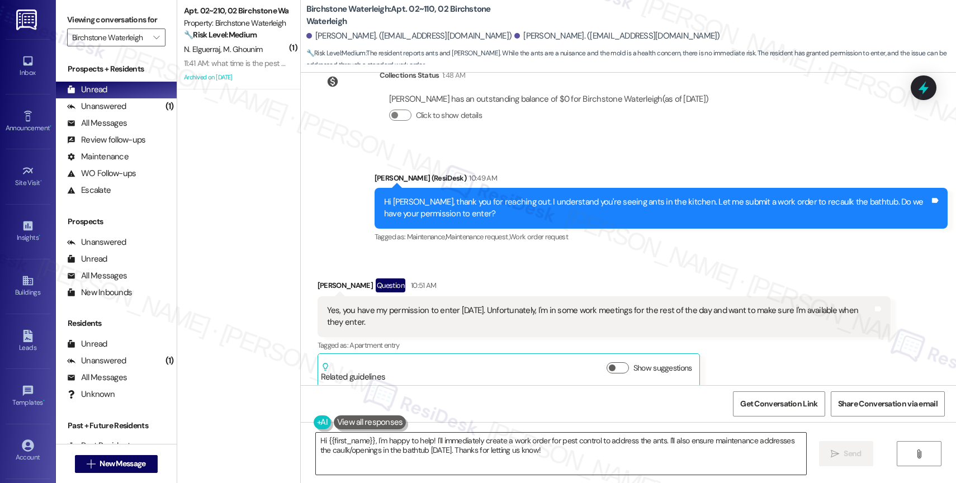
click at [438, 453] on textarea "Hi {{first_name}}, I'm happy to help! I'll immediately create a work order for …" at bounding box center [561, 454] width 490 height 42
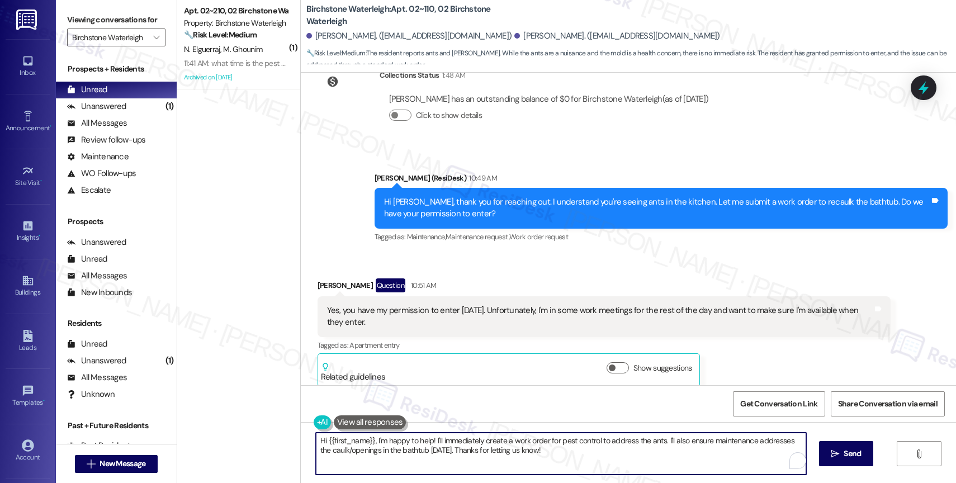
click at [438, 453] on textarea "Hi {{first_name}}, I'm happy to help! I'll immediately create a work order for …" at bounding box center [561, 454] width 490 height 42
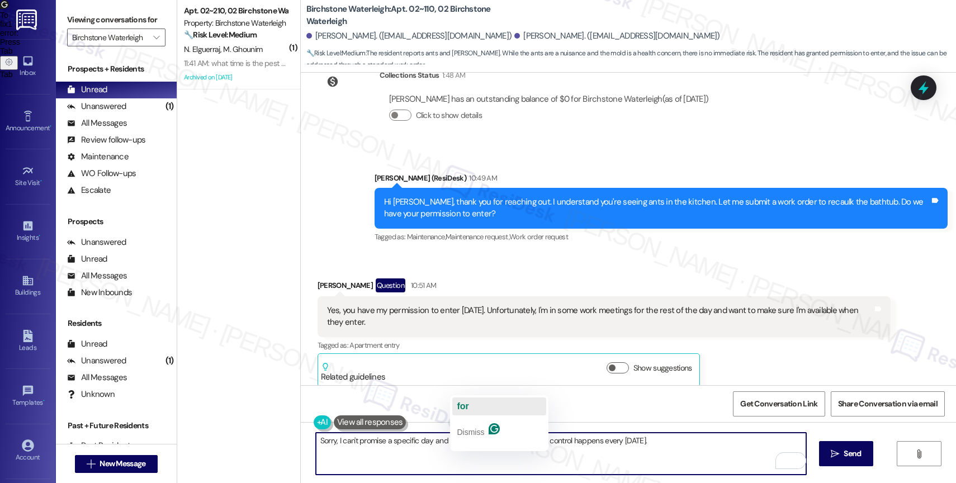
click at [479, 400] on button "for" at bounding box center [499, 407] width 94 height 18
click at [674, 446] on textarea "Sorry, I can't promise a specific day and time for the service. I think pest co…" at bounding box center [561, 454] width 490 height 42
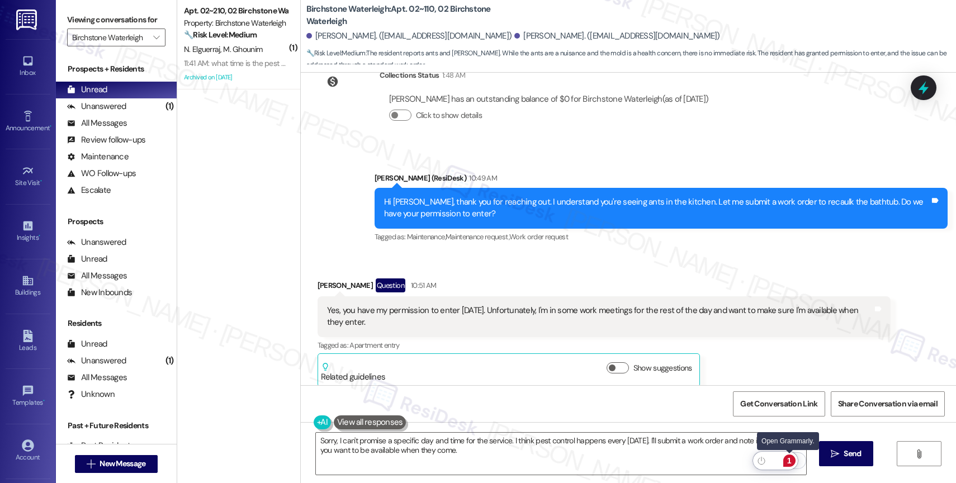
click at [790, 459] on div "1" at bounding box center [789, 461] width 12 height 12
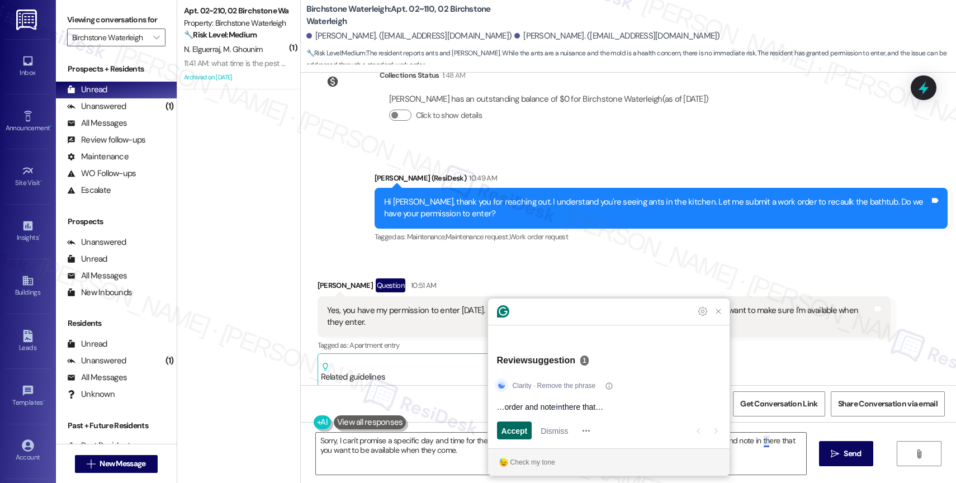
click at [525, 431] on span "Accept" at bounding box center [515, 431] width 26 height 12
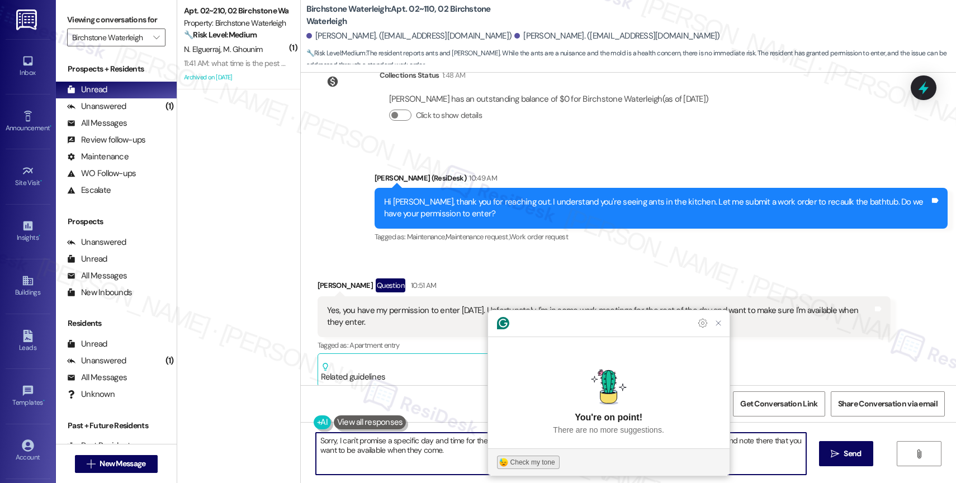
type textarea "Sorry, I can't promise a specific day and time for the service. I think pest co…"
click at [533, 461] on div "Check my tone" at bounding box center [533, 462] width 45 height 10
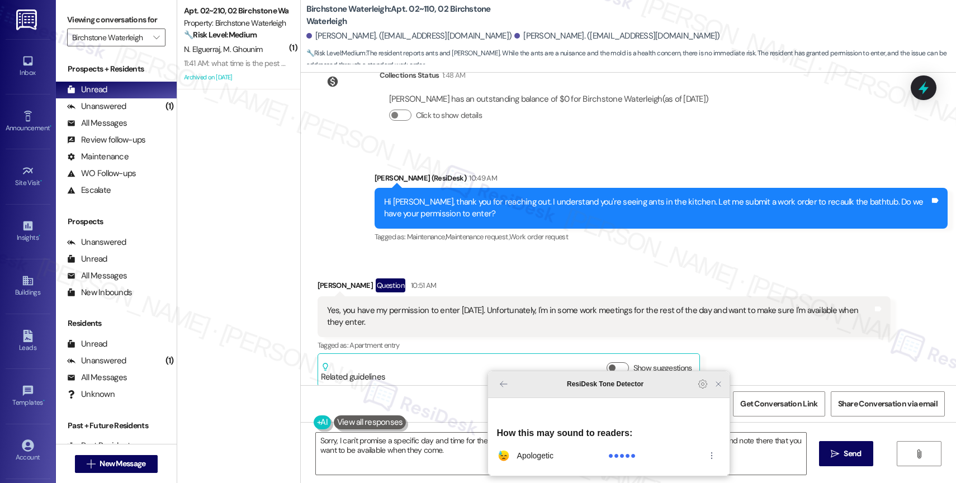
click at [719, 386] on icon "Close Grammarly Assistant" at bounding box center [718, 384] width 4 height 4
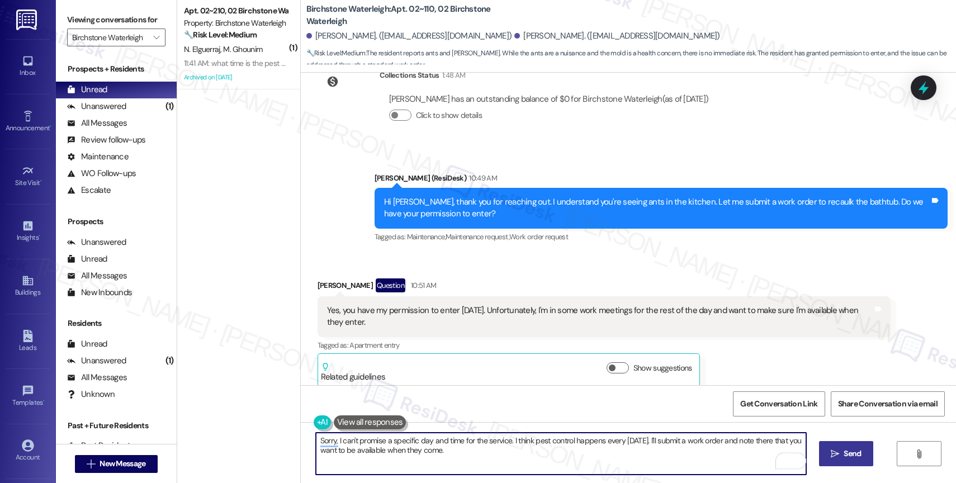
click at [844, 463] on button " Send" at bounding box center [846, 453] width 54 height 25
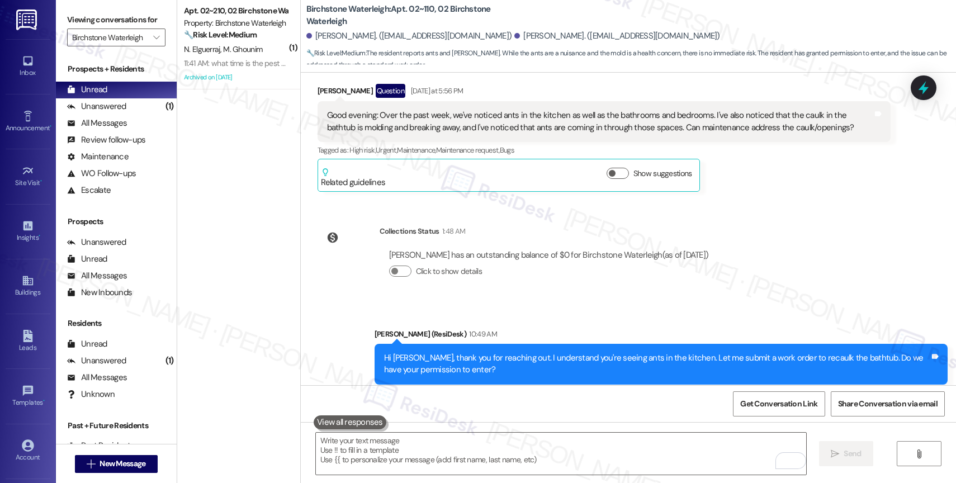
scroll to position [8753, 0]
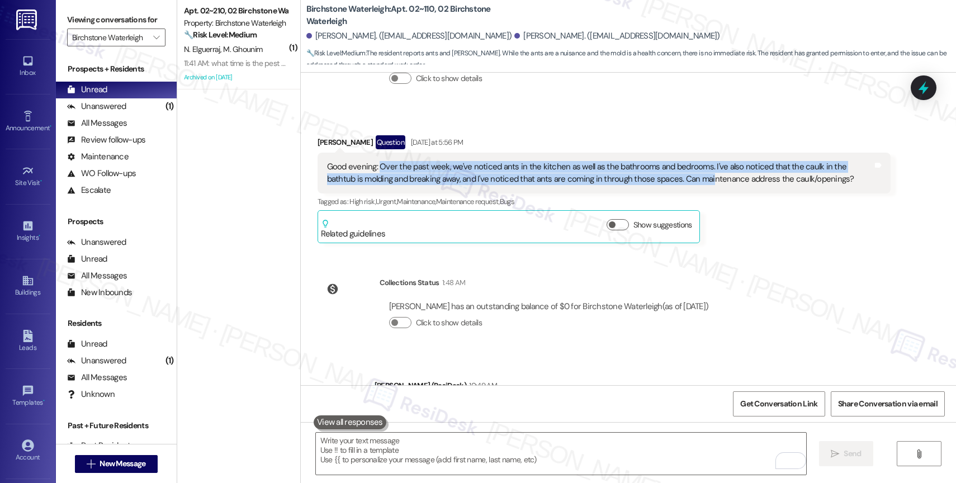
drag, startPoint x: 370, startPoint y: 155, endPoint x: 662, endPoint y: 165, distance: 292.6
click at [662, 165] on div "Good evening: Over the past week, we've noticed ants in the kitchen as well as …" at bounding box center [600, 173] width 546 height 24
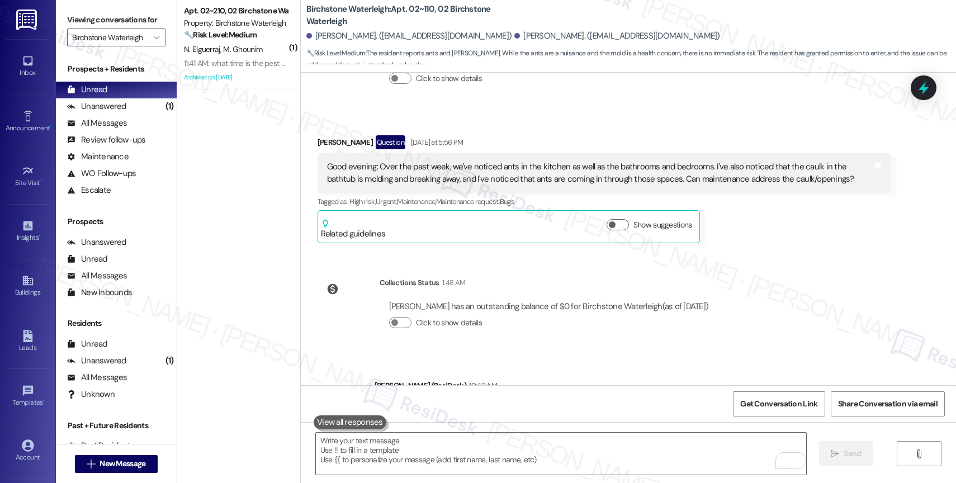
click at [597, 371] on div "Sent via SMS Jane (ResiDesk) 10:49 AM Hi Lyndsay, thank you for reaching out. I…" at bounding box center [661, 415] width 590 height 89
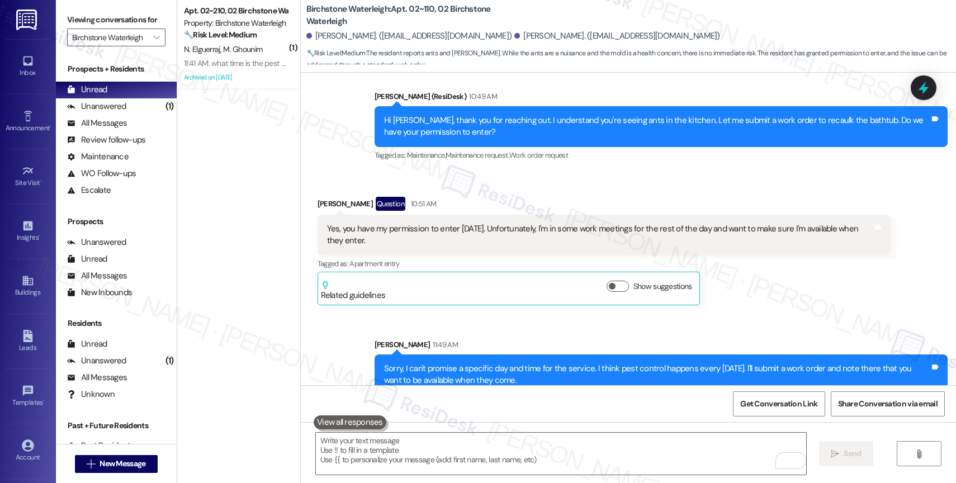
scroll to position [9050, 0]
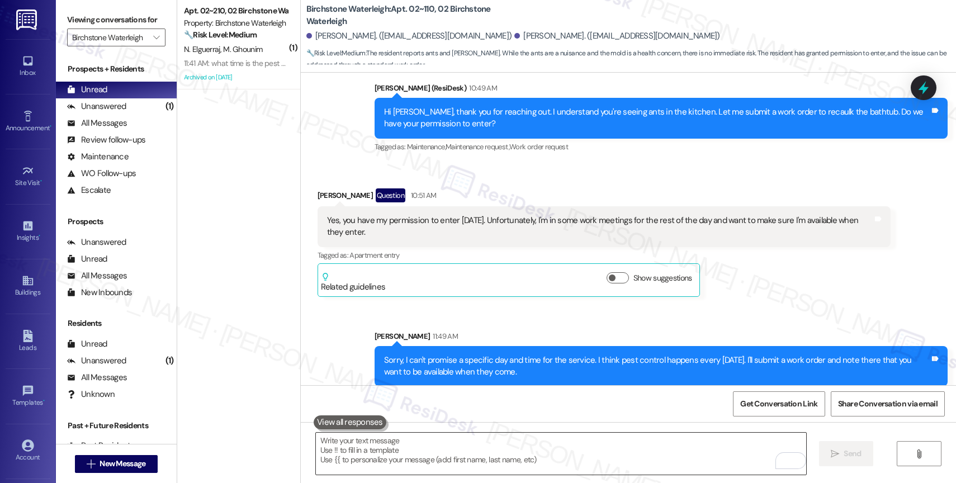
click at [463, 453] on textarea "To enrich screen reader interactions, please activate Accessibility in Grammarl…" at bounding box center [561, 454] width 490 height 42
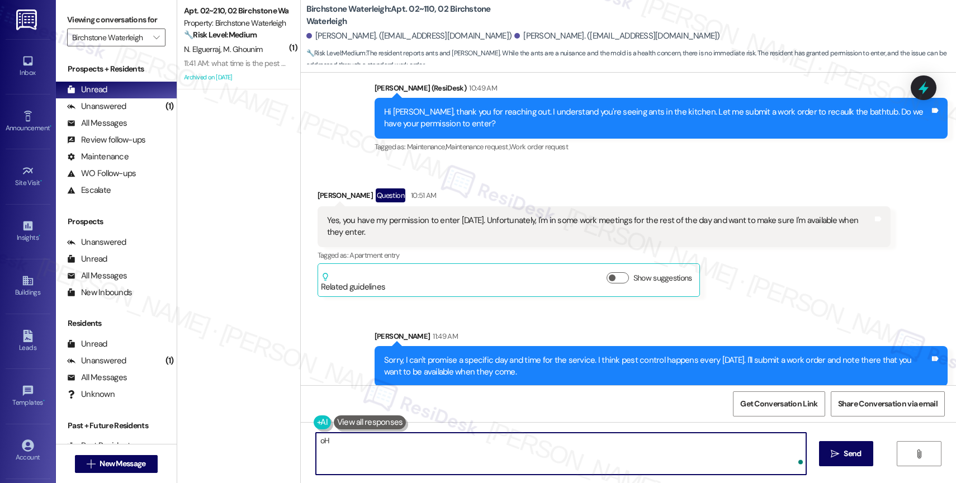
type textarea "o"
type textarea "Oh, wait. I got"
drag, startPoint x: 371, startPoint y: 446, endPoint x: 306, endPoint y: 442, distance: 65.5
click at [315, 442] on div "Oh, wait. I got" at bounding box center [561, 453] width 492 height 43
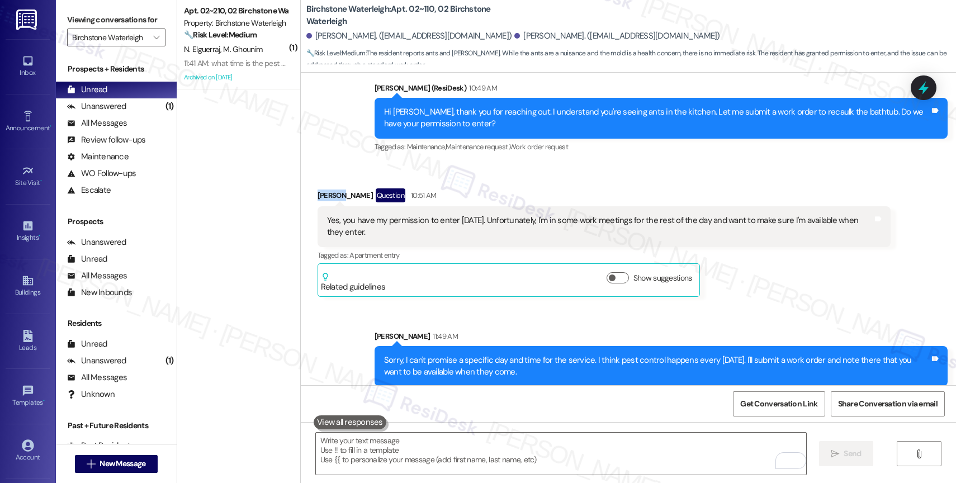
drag, startPoint x: 335, startPoint y: 186, endPoint x: 305, endPoint y: 183, distance: 29.8
click at [309, 183] on div "Received via SMS Lyndsay Szerletich Question 10:51 AM Yes, you have my permissi…" at bounding box center [604, 242] width 590 height 125
copy div "Lyndsay"
click at [358, 453] on textarea "To enrich screen reader interactions, please activate Accessibility in Grammarl…" at bounding box center [561, 454] width 490 height 42
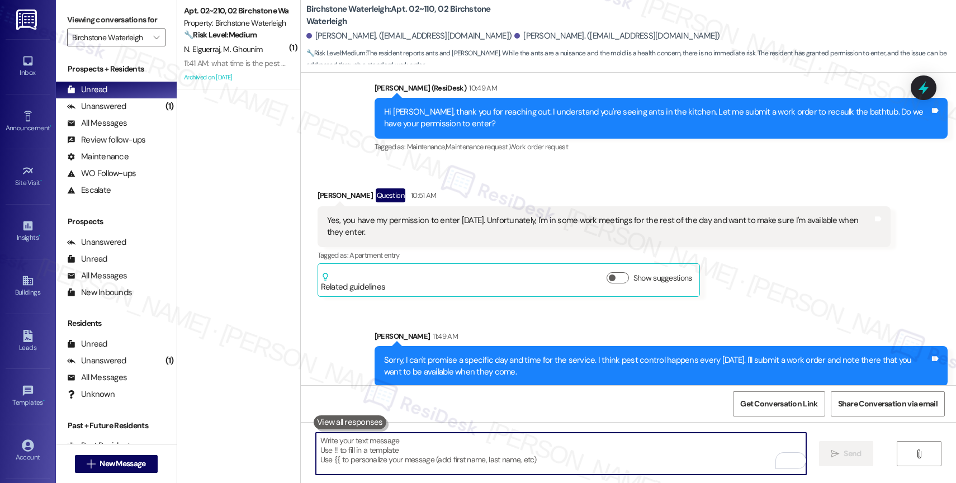
paste textarea "Lyndsay"
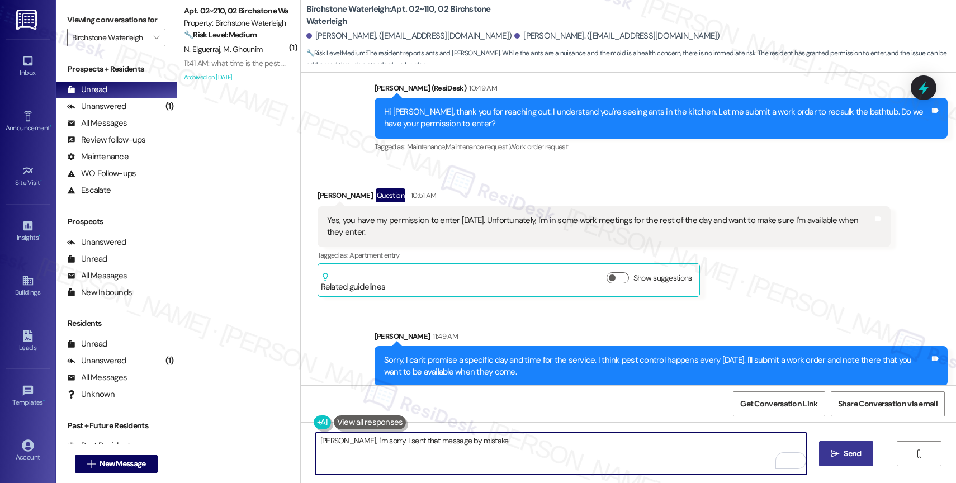
type textarea "Lyndsay, I'm sorry. I sent that message by mistake."
click at [847, 458] on span "Send" at bounding box center [852, 454] width 17 height 12
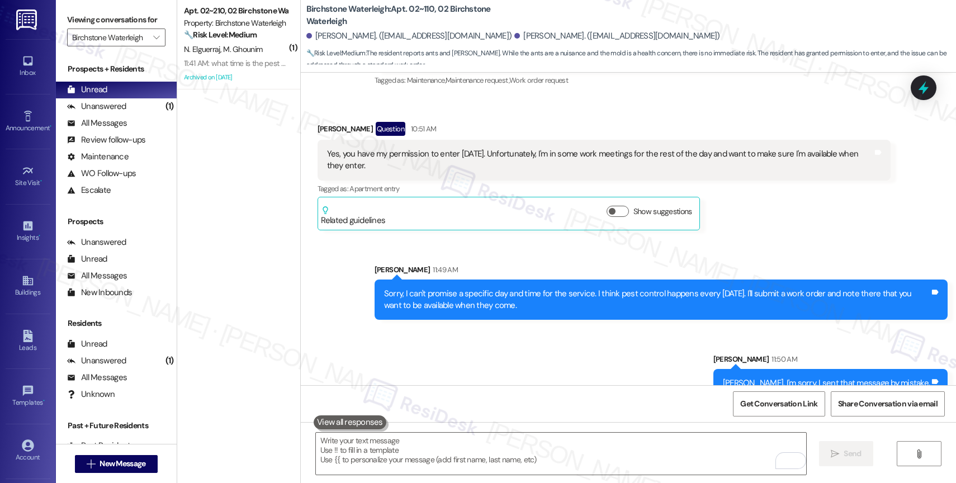
scroll to position [9128, 0]
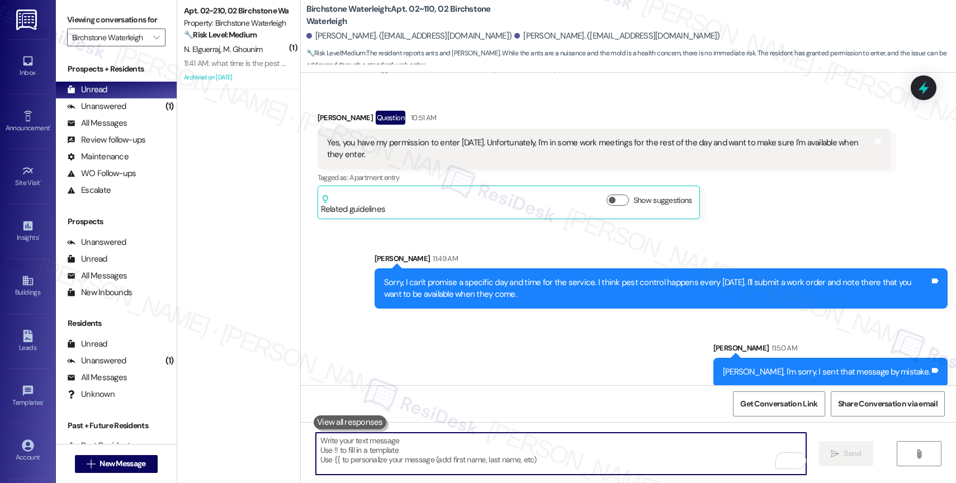
click at [400, 464] on textarea "To enrich screen reader interactions, please activate Accessibility in Grammarl…" at bounding box center [561, 454] width 490 height 42
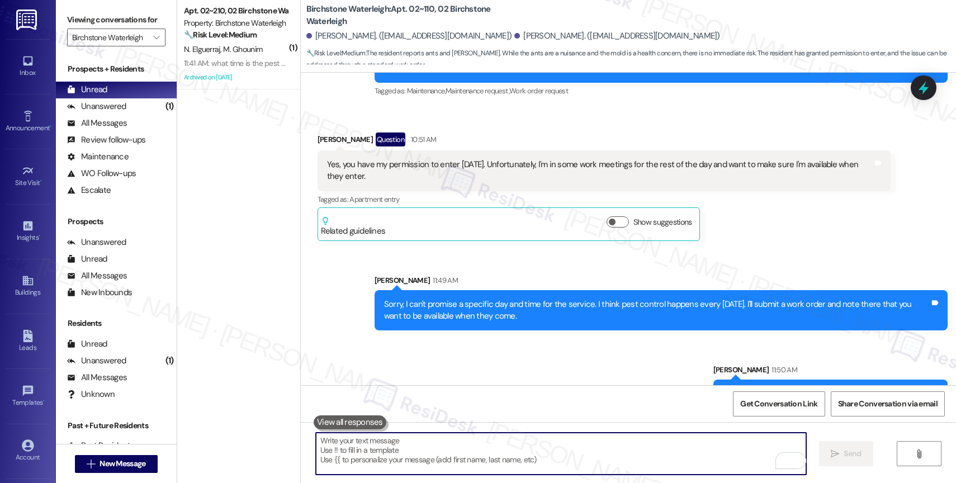
scroll to position [9103, 0]
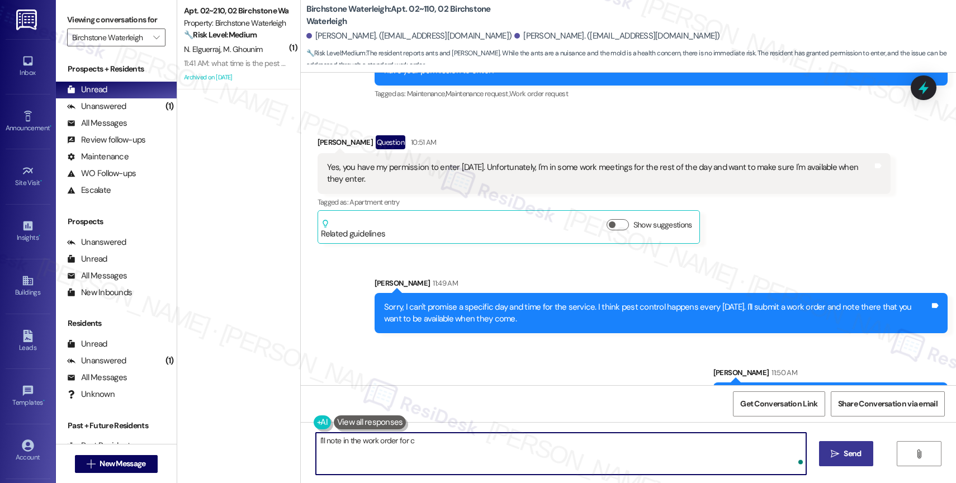
type textarea "I'll note in the work order for ca"
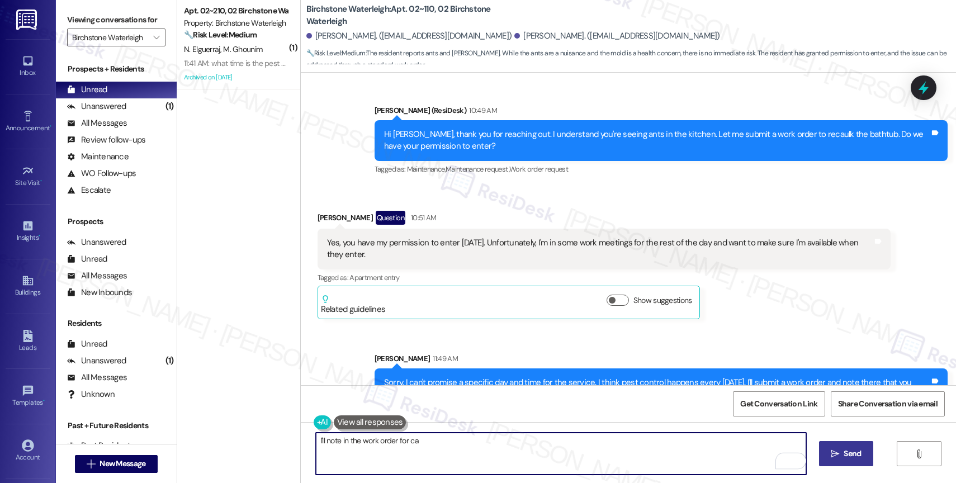
scroll to position [9040, 0]
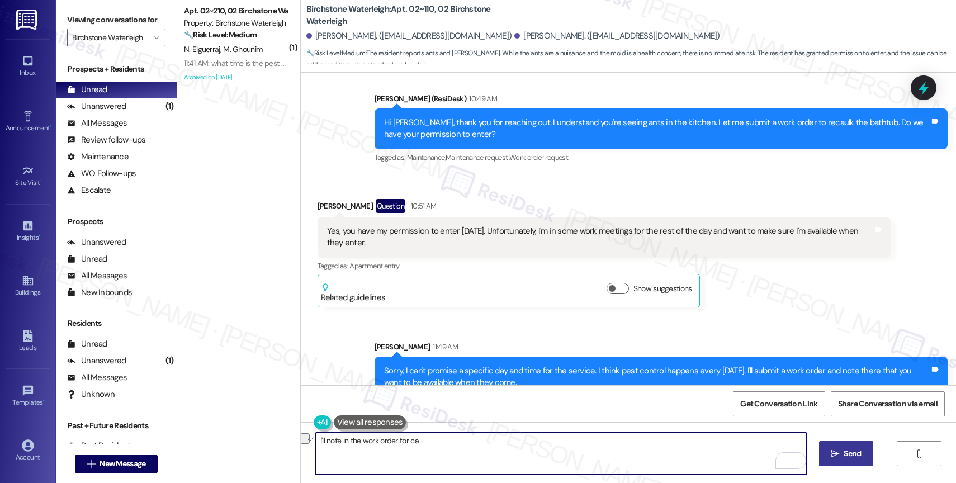
drag, startPoint x: 422, startPoint y: 444, endPoint x: 265, endPoint y: 436, distance: 156.8
click at [265, 436] on div "( 1 ) Apt. 02~210, 02 Birchstone Waterleigh Property: Birchstone Waterleigh 🔧 R…" at bounding box center [566, 241] width 779 height 483
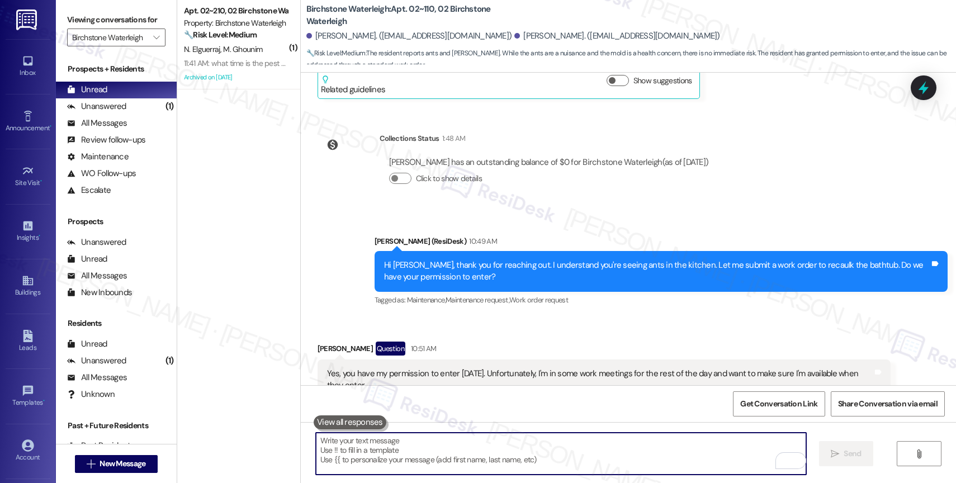
scroll to position [8783, 0]
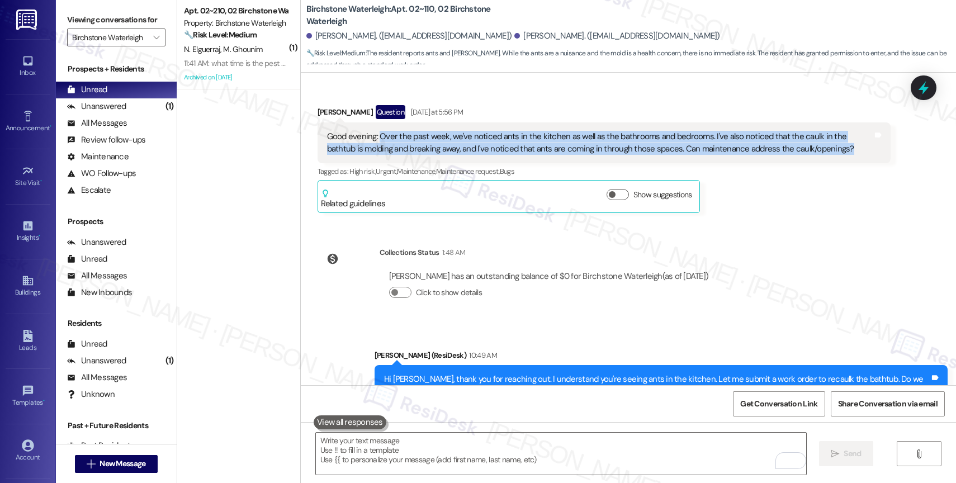
drag, startPoint x: 372, startPoint y: 126, endPoint x: 819, endPoint y: 137, distance: 446.9
click at [819, 137] on div "Good evening: Over the past week, we've noticed ants in the kitchen as well as …" at bounding box center [600, 143] width 546 height 24
copy div "Over the past week, we've noticed ants in the kitchen as well as the bathrooms …"
click at [541, 324] on div "Sent via SMS Jane (ResiDesk) 10:49 AM Hi Lyndsay, thank you for reaching out. I…" at bounding box center [628, 377] width 655 height 106
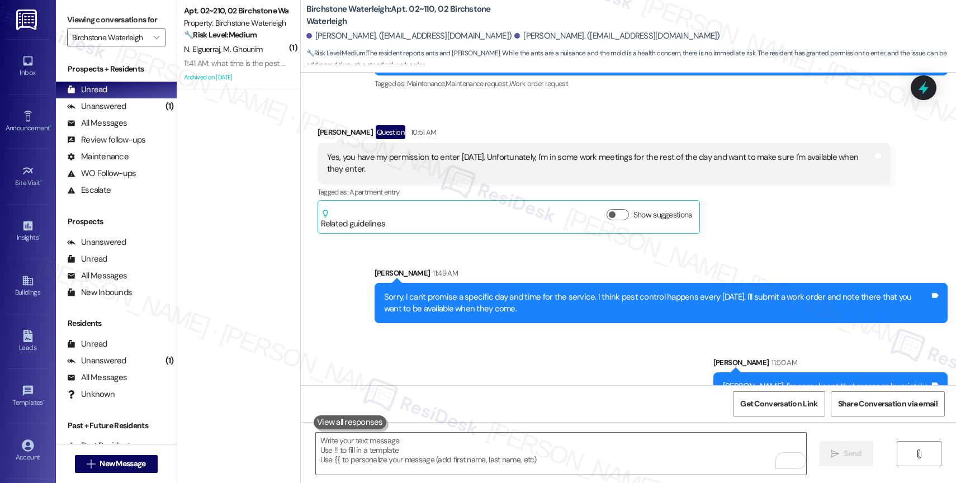
scroll to position [9128, 0]
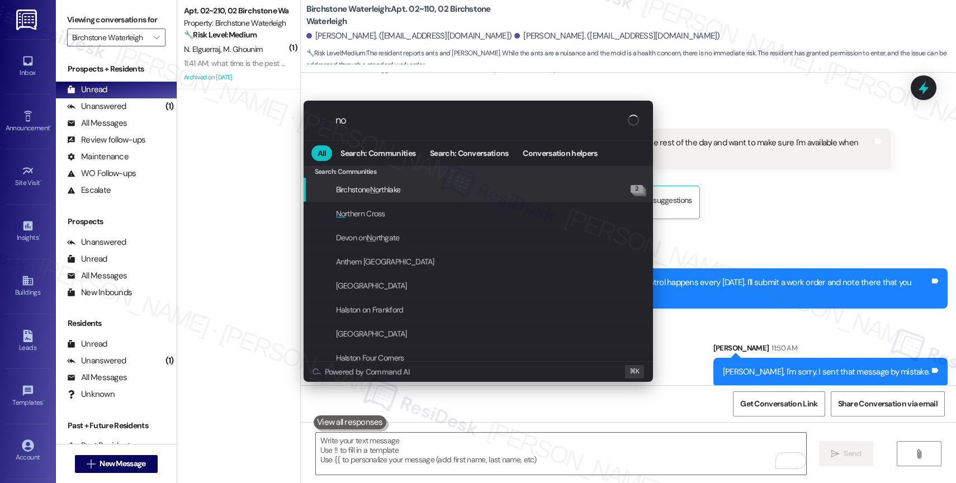
type input "n"
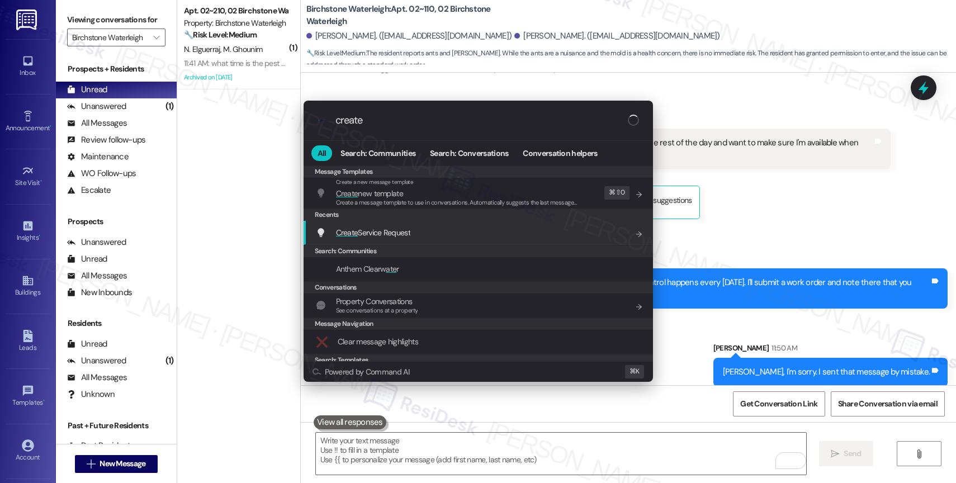
type input "create"
click at [383, 231] on span "Create Service Request" at bounding box center [373, 233] width 74 height 10
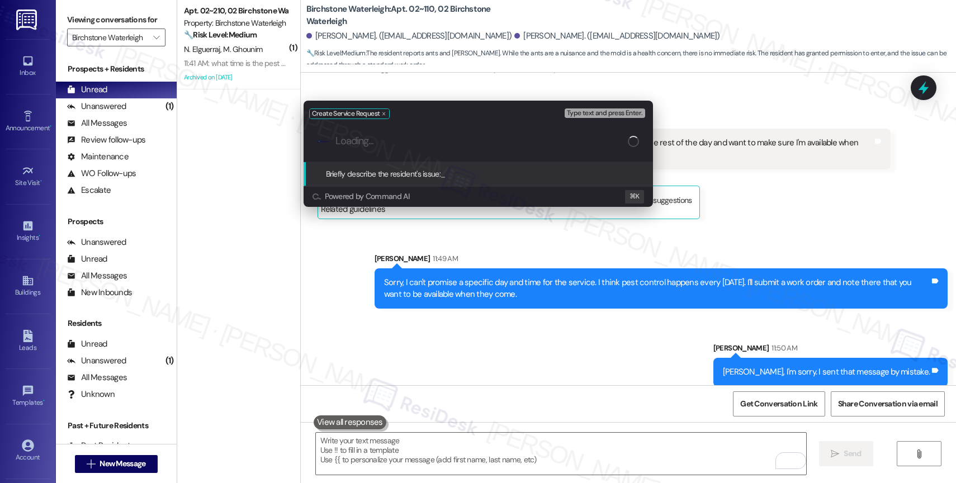
paste input "Over the past week, we've noticed ants in the kitchen as well as the bathrooms …"
type input "Over the past week, we've noticed ants in the kitchen as well as the bathrooms …"
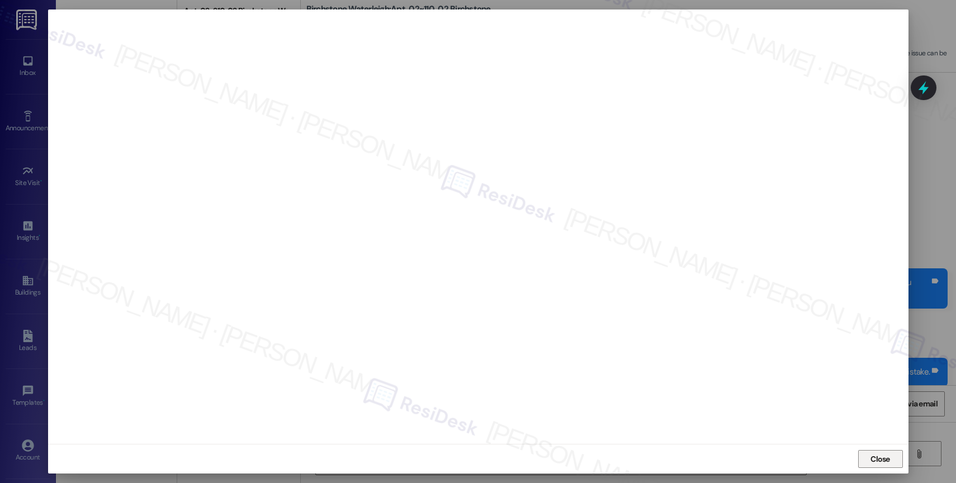
click at [883, 455] on span "Close" at bounding box center [881, 459] width 20 height 12
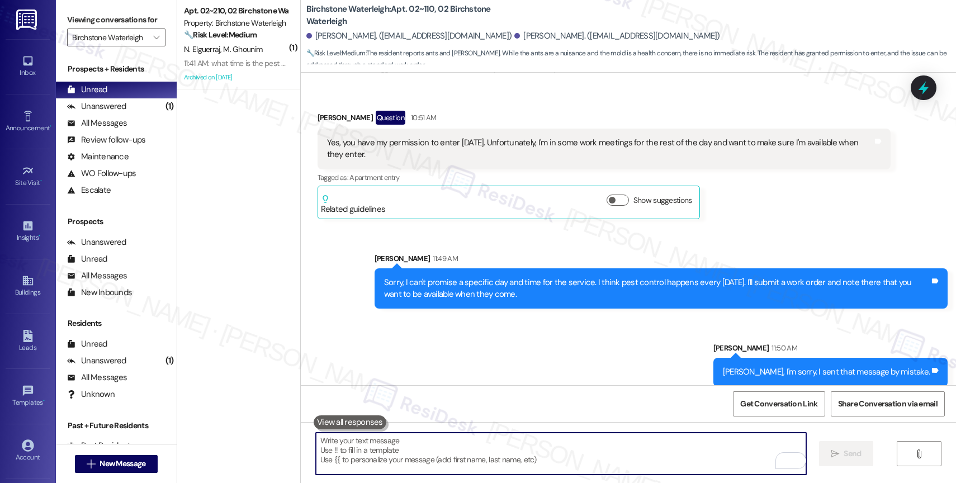
click at [354, 452] on textarea "To enrich screen reader interactions, please activate Accessibility in Grammarl…" at bounding box center [561, 454] width 490 height 42
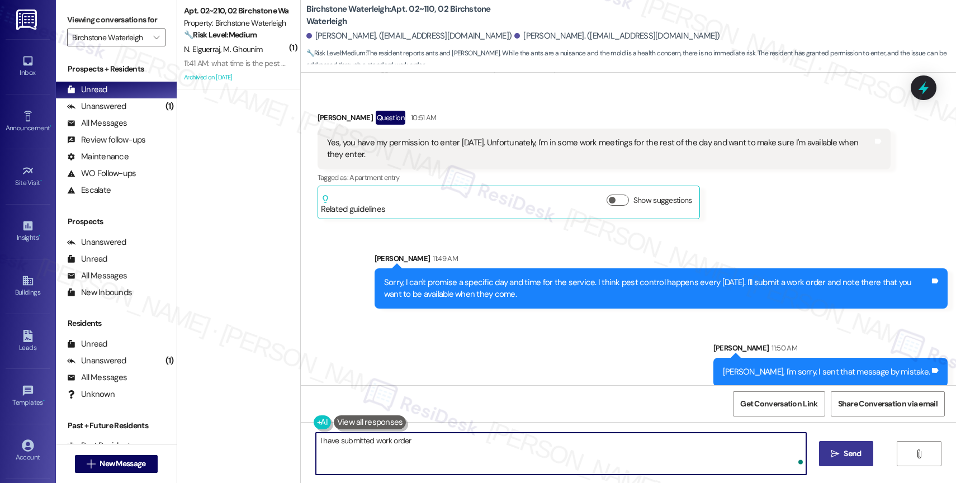
paste textarea "16102403"
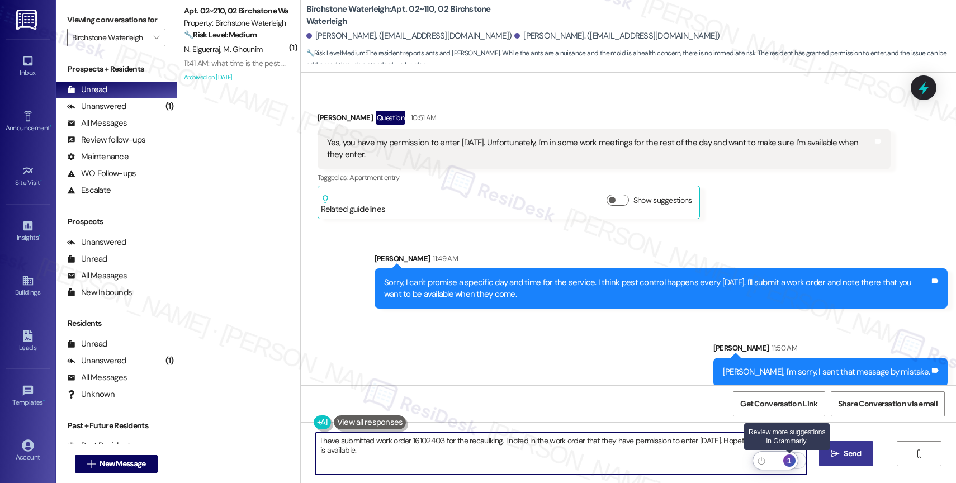
click at [792, 461] on div "1" at bounding box center [789, 461] width 12 height 12
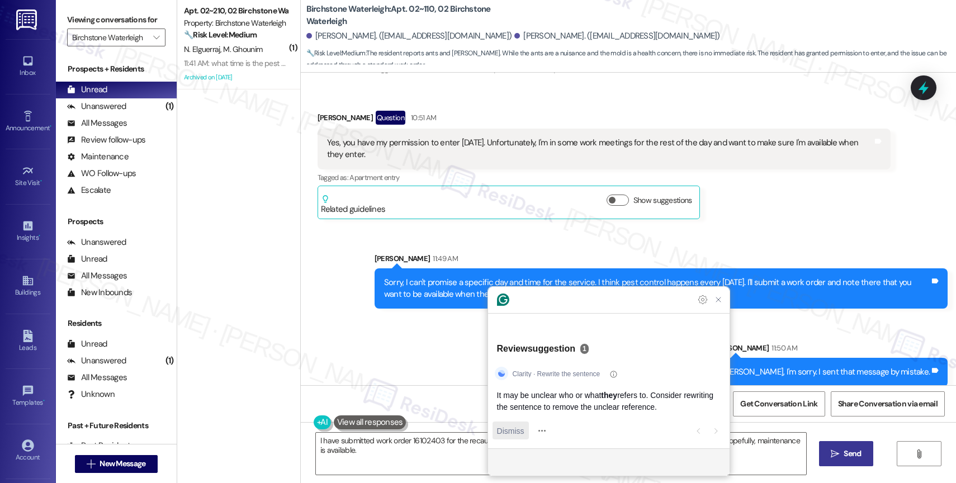
click at [505, 427] on span "Dismiss" at bounding box center [510, 431] width 27 height 12
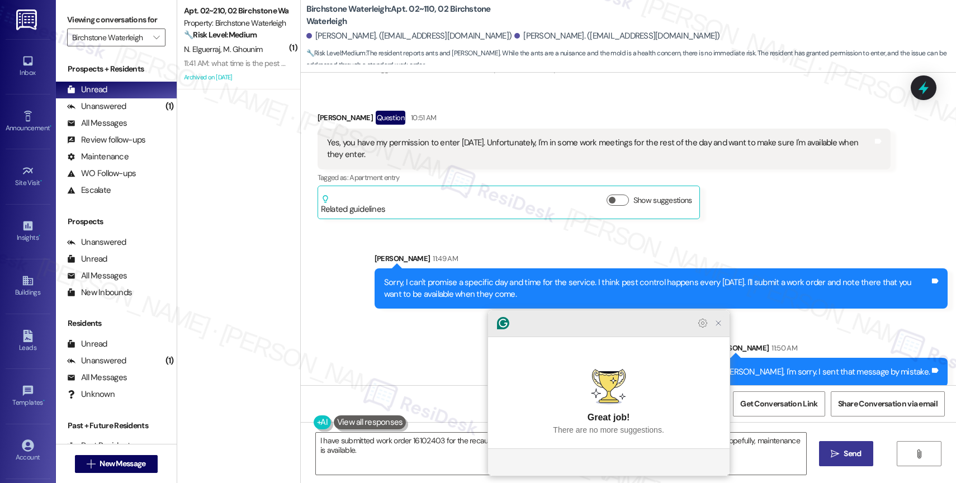
click at [722, 328] on icon "Close Grammarly Assistant" at bounding box center [718, 323] width 9 height 9
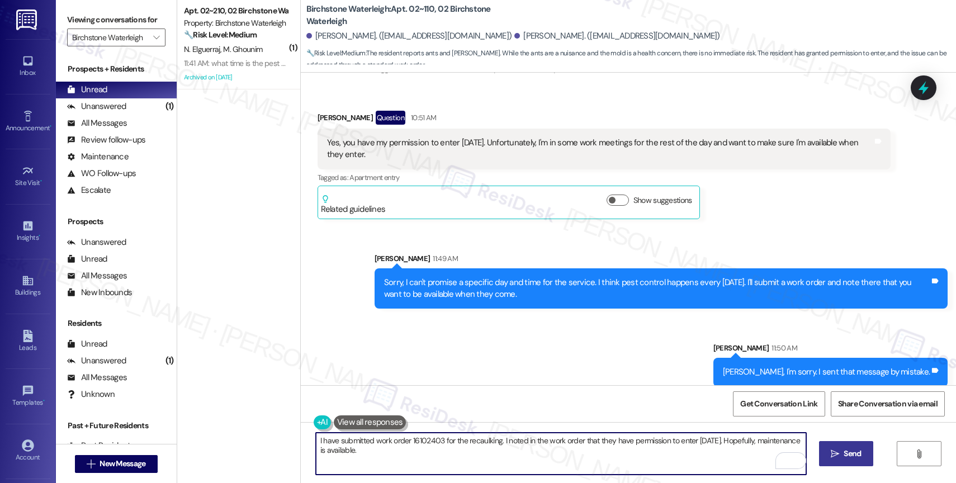
type textarea "I have submitted work order 16102403 for the recaulking. I noted in the work or…"
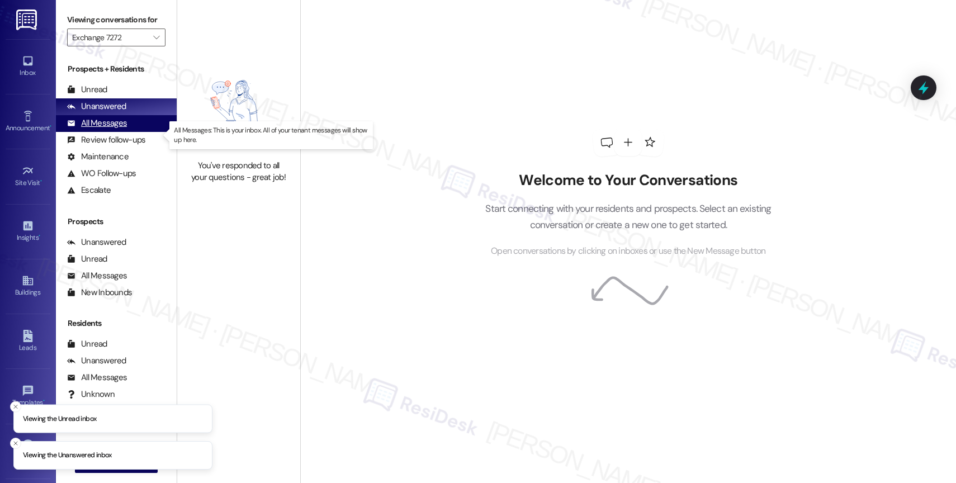
click at [120, 129] on div "All Messages" at bounding box center [97, 123] width 60 height 12
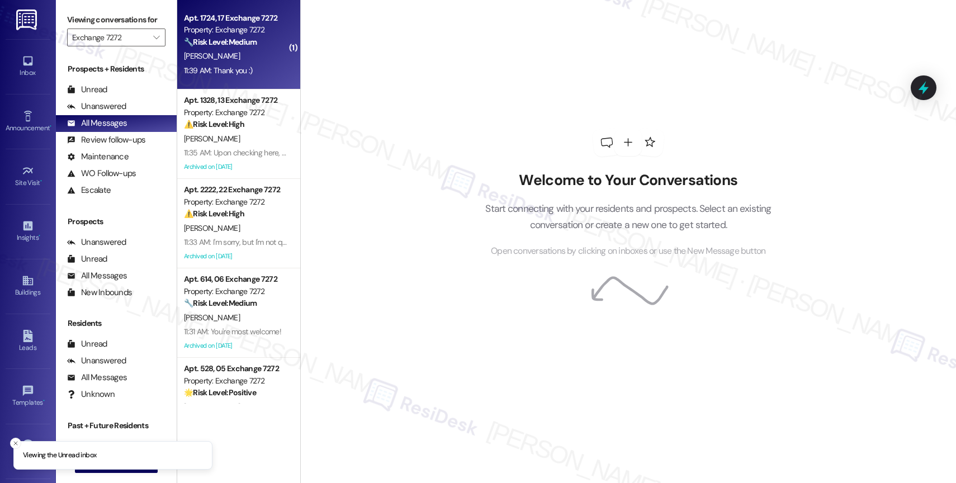
click at [245, 35] on div "Property: Exchange 7272" at bounding box center [235, 30] width 103 height 12
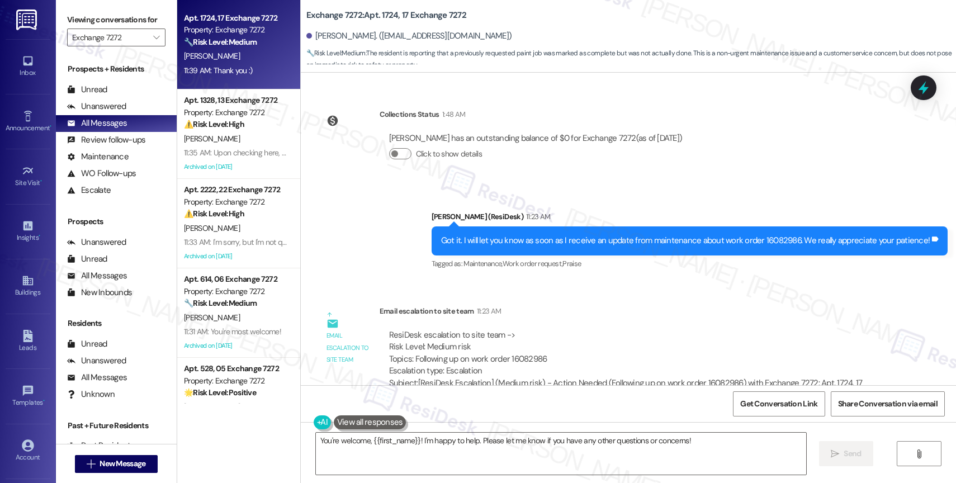
scroll to position [1092, 0]
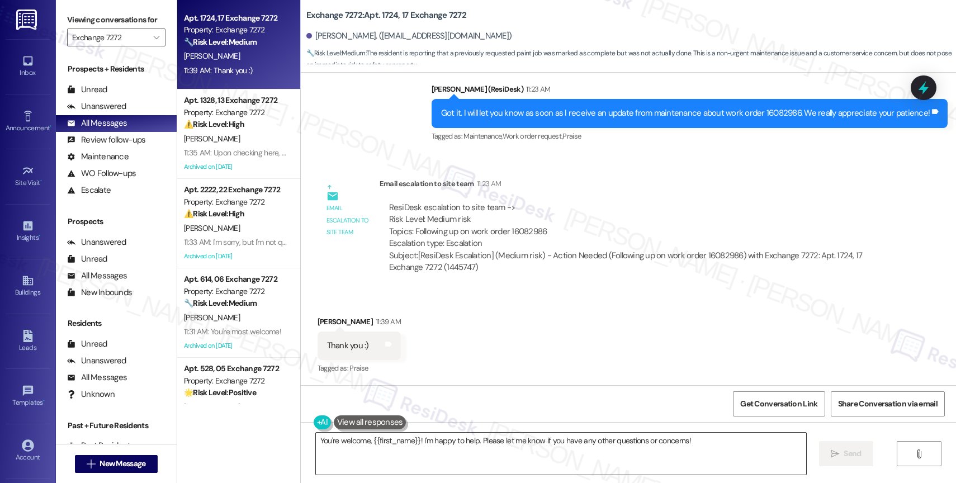
click at [442, 447] on textarea "You're welcome, {{first_name}}! I'm happy to help. Please let me know if you ha…" at bounding box center [561, 454] width 490 height 42
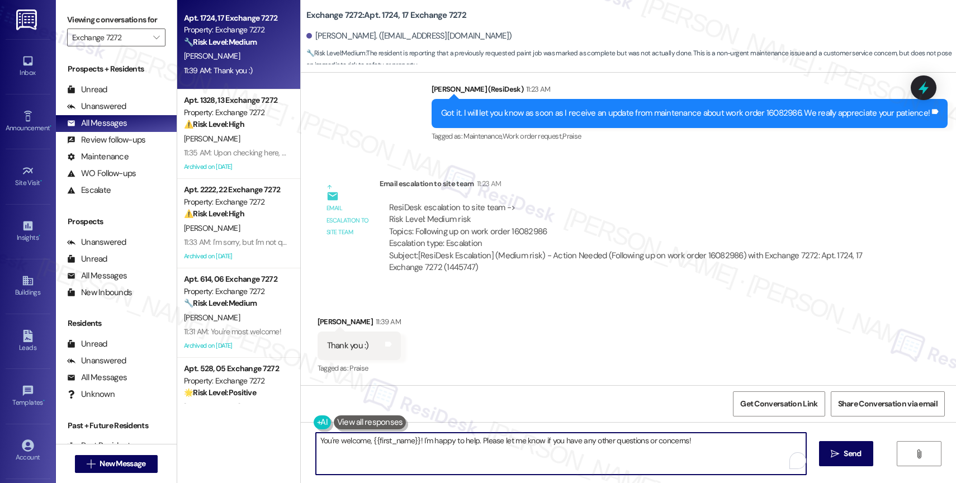
click at [442, 447] on textarea "You're welcome, {{first_name}}! I'm happy to help. Please let me know if you ha…" at bounding box center [561, 454] width 490 height 42
type textarea "My pleasure!"
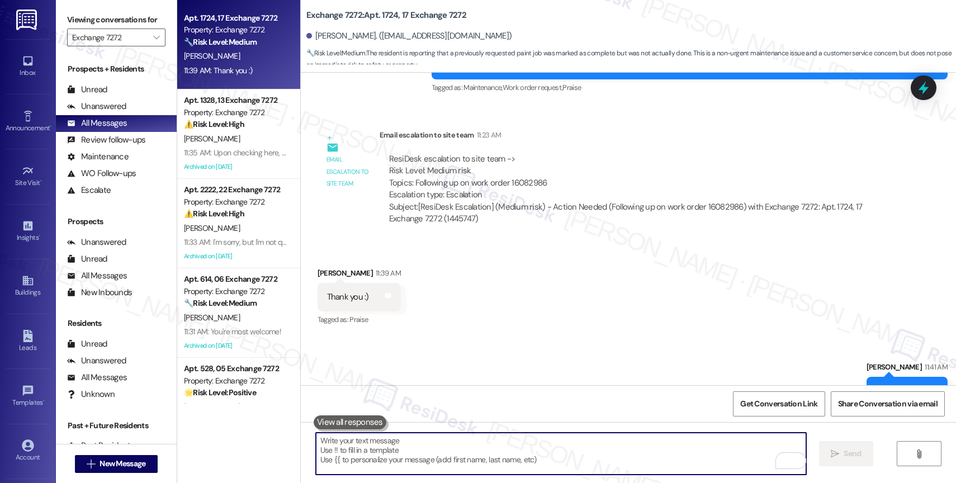
scroll to position [1170, 0]
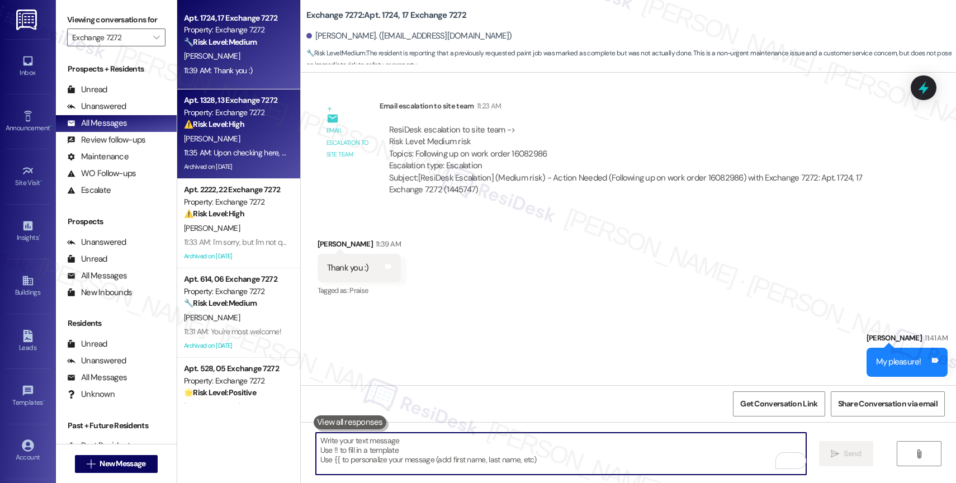
click at [243, 137] on div "R. Radford" at bounding box center [236, 139] width 106 height 14
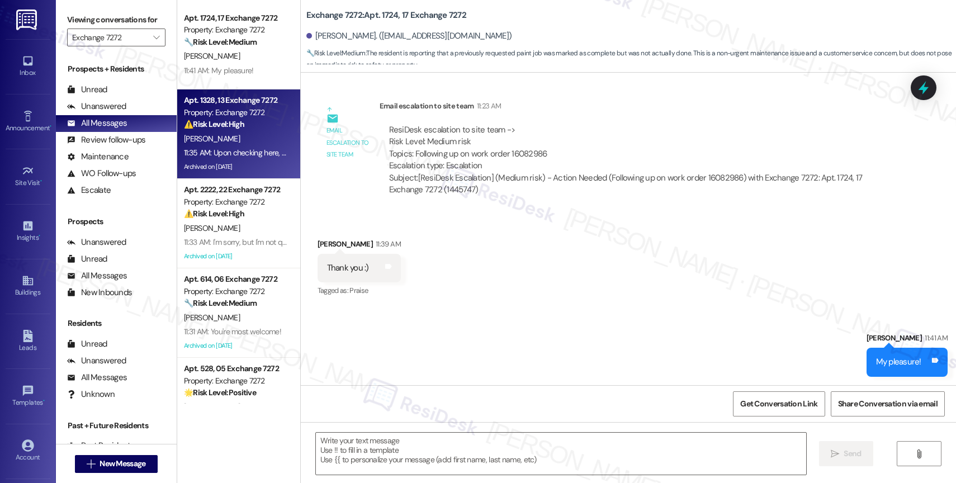
type textarea "Fetching suggested responses. Please feel free to read through the conversation…"
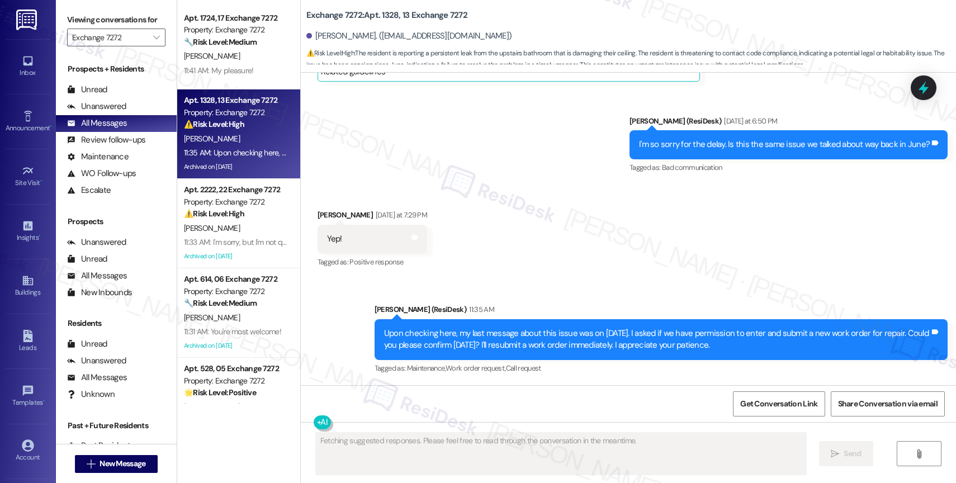
scroll to position [16282, 0]
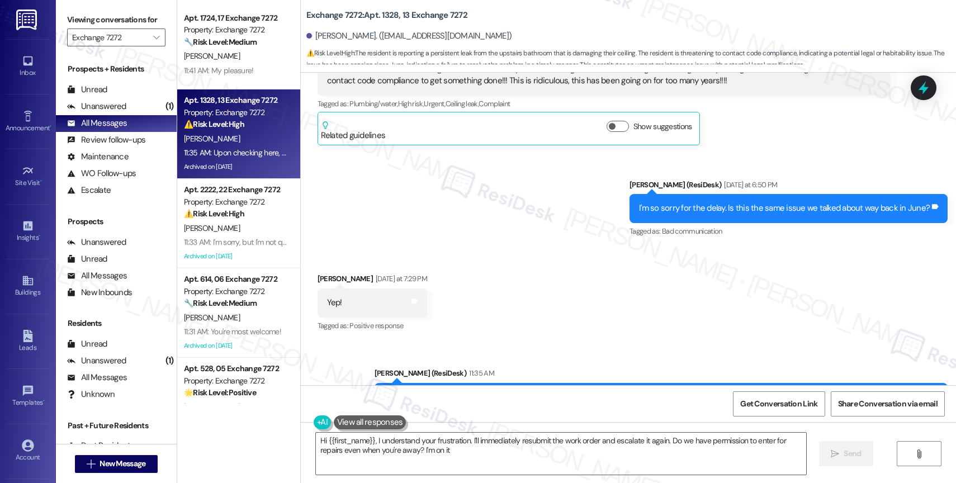
type textarea "Hi {{first_name}}, I understand your frustration. I'll immediately resubmit the…"
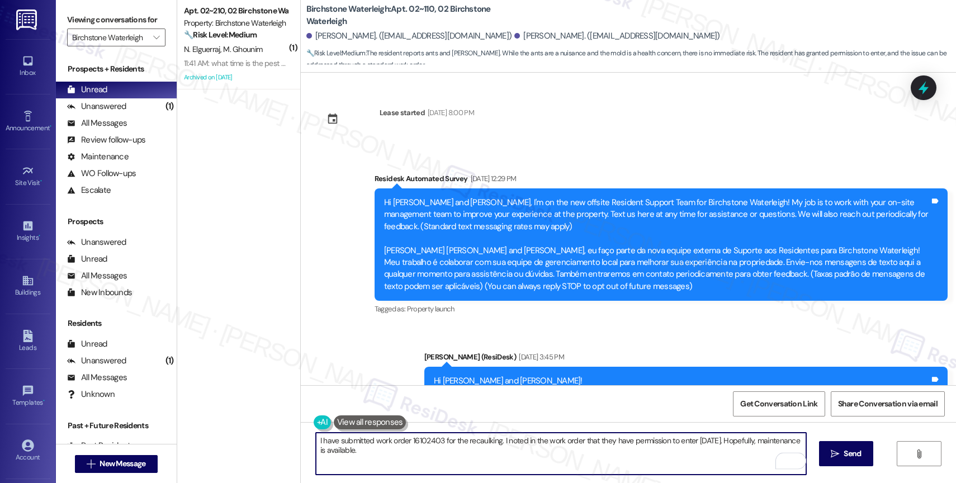
scroll to position [9128, 0]
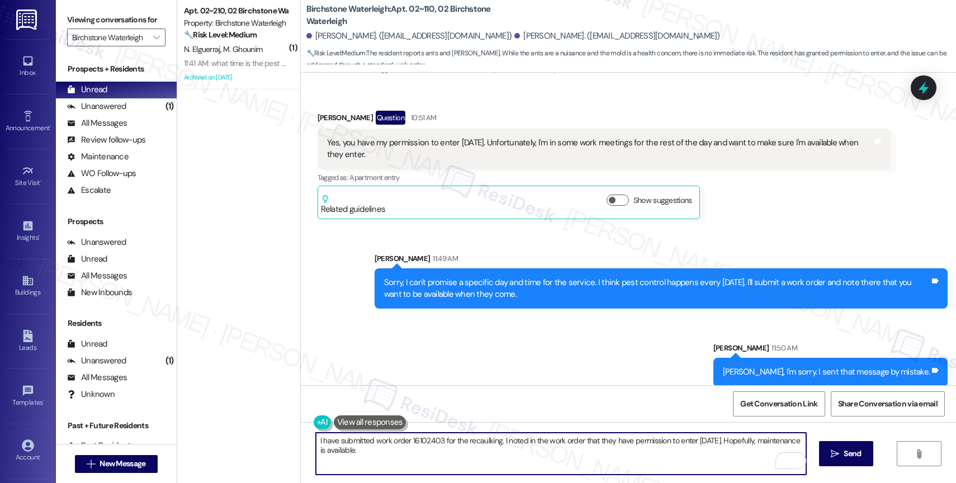
paste textarea "If anything else comes up or you have more questions, feel free to reach out an…"
drag, startPoint x: 670, startPoint y: 447, endPoint x: 793, endPoint y: 452, distance: 123.1
click at [793, 452] on div "I have submitted work order 16102403 for the recaulking. I noted in the work or…" at bounding box center [561, 453] width 492 height 43
type textarea "I have submitted work order 16102403 for the recaulking. I noted in the work or…"
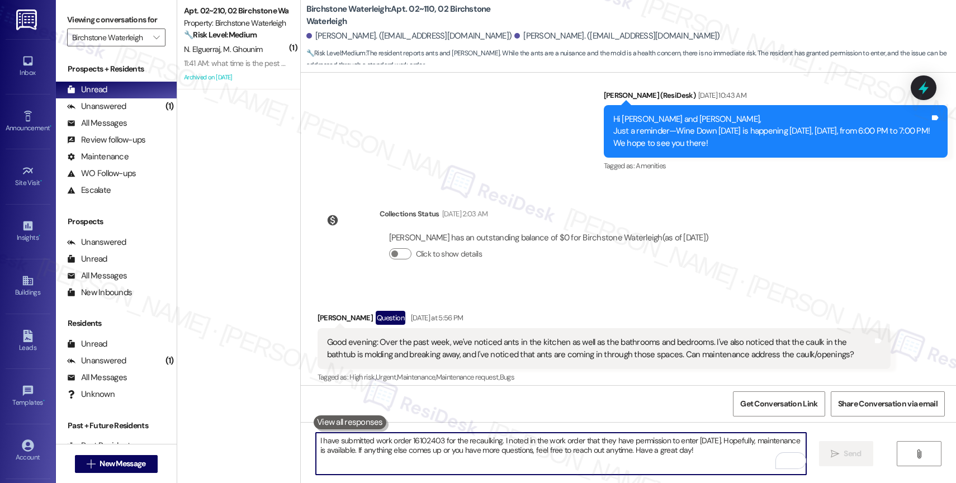
scroll to position [9218, 0]
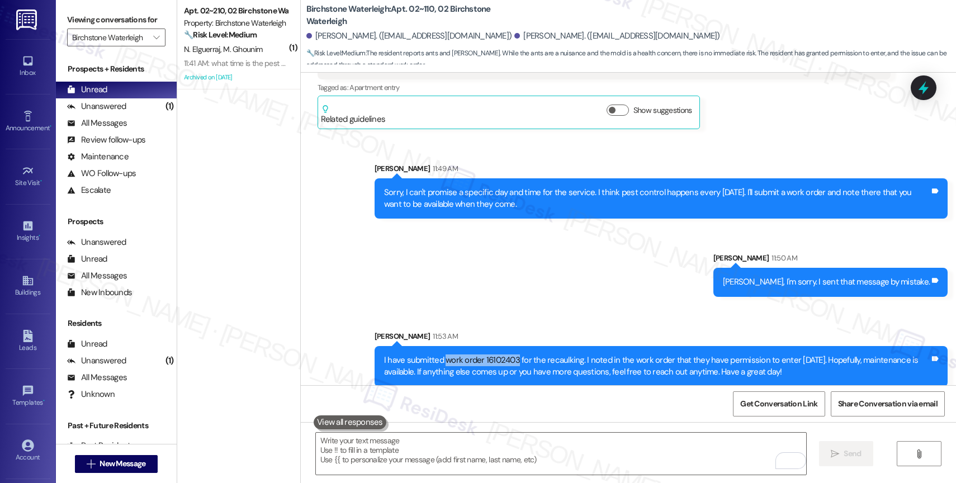
drag, startPoint x: 437, startPoint y: 347, endPoint x: 507, endPoint y: 346, distance: 70.5
click at [507, 355] on div "I have submitted work order 16102403 for the recaulking. I noted in the work or…" at bounding box center [657, 367] width 546 height 24
copy div "work order 16102403"
click at [503, 276] on div "Sent via SMS Sarah 11:49 AM Sorry, I can't promise a specific day and time for …" at bounding box center [628, 267] width 655 height 258
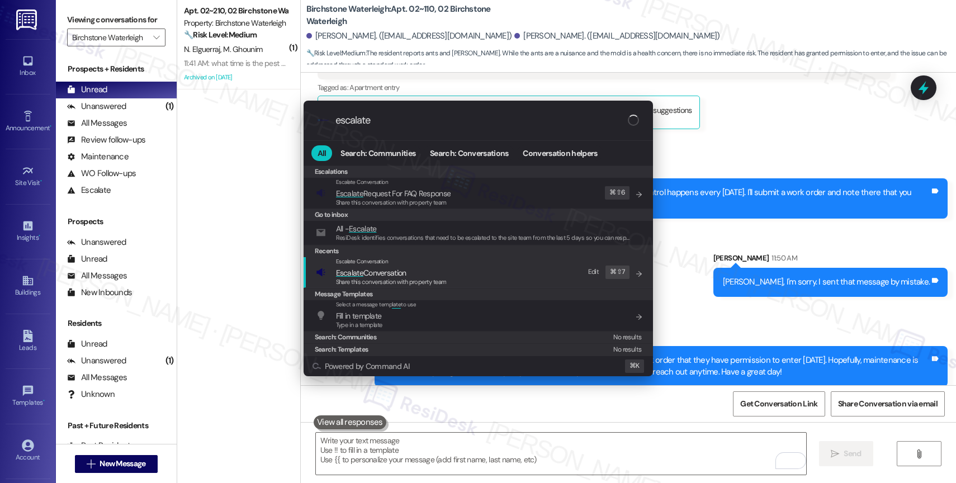
type input "escalate"
click at [395, 272] on span "Escalate Conversation" at bounding box center [371, 273] width 70 height 10
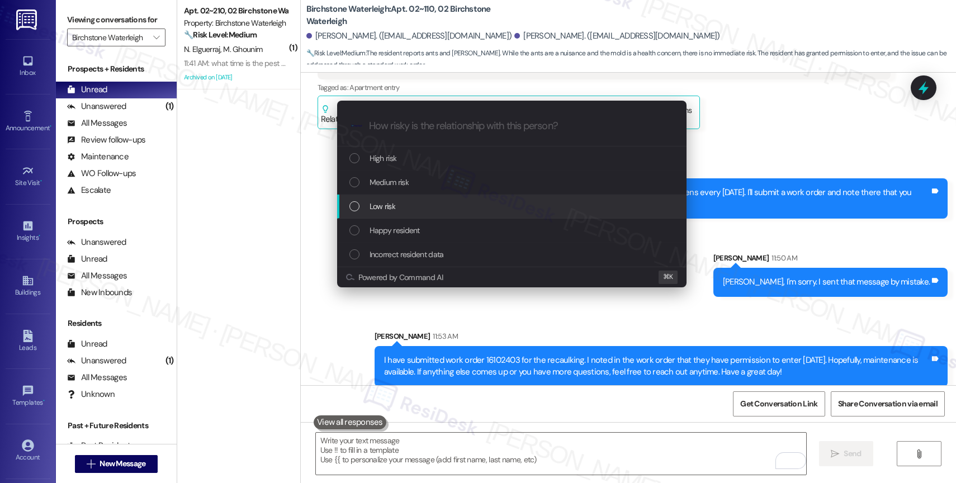
click at [395, 199] on div "Low risk" at bounding box center [511, 207] width 349 height 24
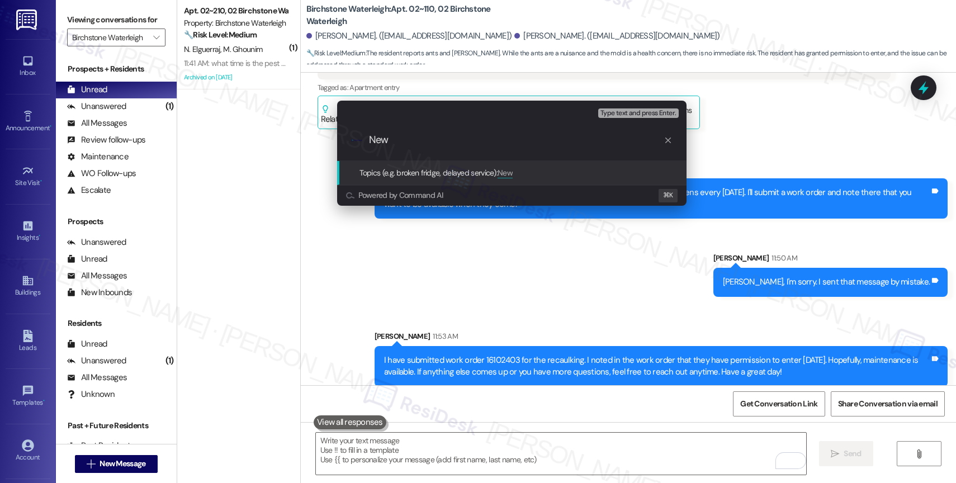
paste input "work order 16102403"
type input "New work order 16102403 filed by ResiDesk"
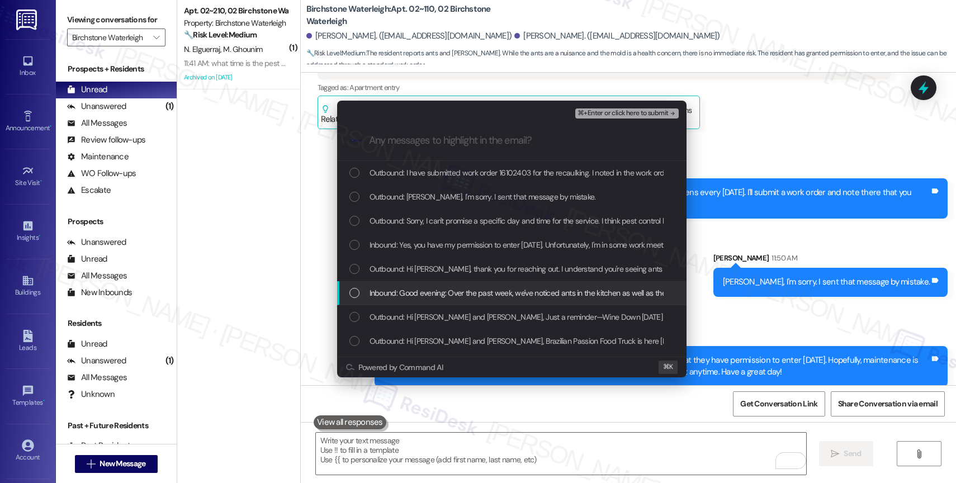
click at [426, 292] on span "Inbound: Good evening: Over the past week, we've noticed ants in the kitchen as…" at bounding box center [865, 293] width 990 height 12
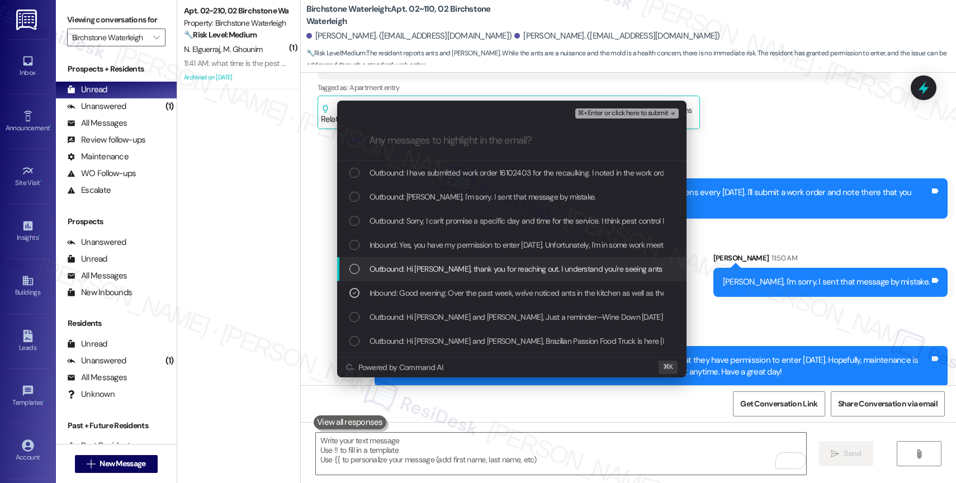
click at [429, 268] on span "Outbound: Hi Lyndsay, thank you for reaching out. I understand you're seeing an…" at bounding box center [685, 269] width 630 height 12
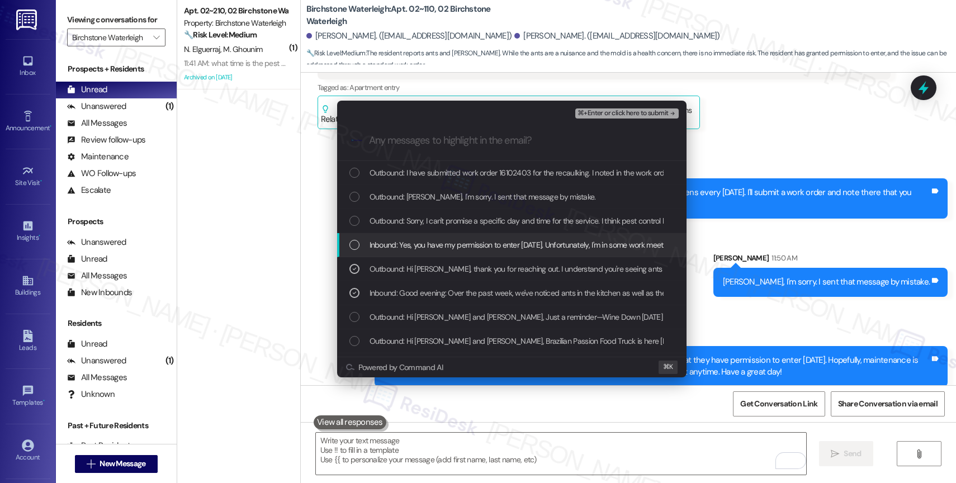
click at [429, 250] on span "Inbound: Yes, you have my permission to enter tomorrow, 8/22. Unfortunately, I'…" at bounding box center [646, 245] width 552 height 12
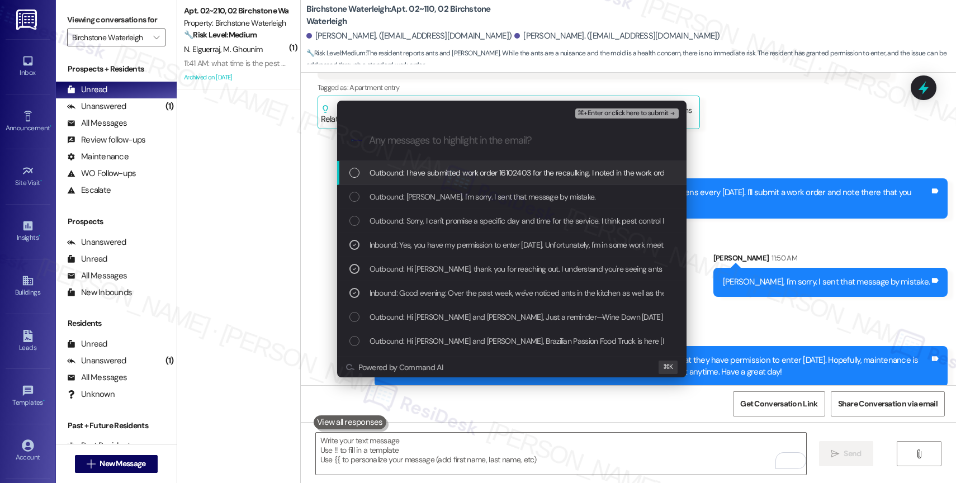
click at [439, 168] on span "Outbound: I have submitted work order 16102403 for the recaulking. I noted in t…" at bounding box center [816, 173] width 892 height 12
click at [649, 108] on button "⌘+Enter or click here to submit" at bounding box center [626, 113] width 103 height 10
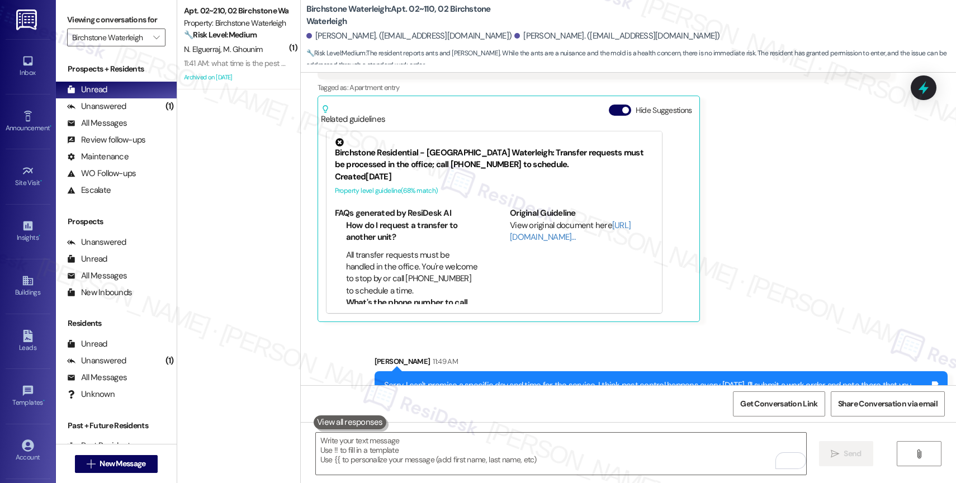
scroll to position [9153, 0]
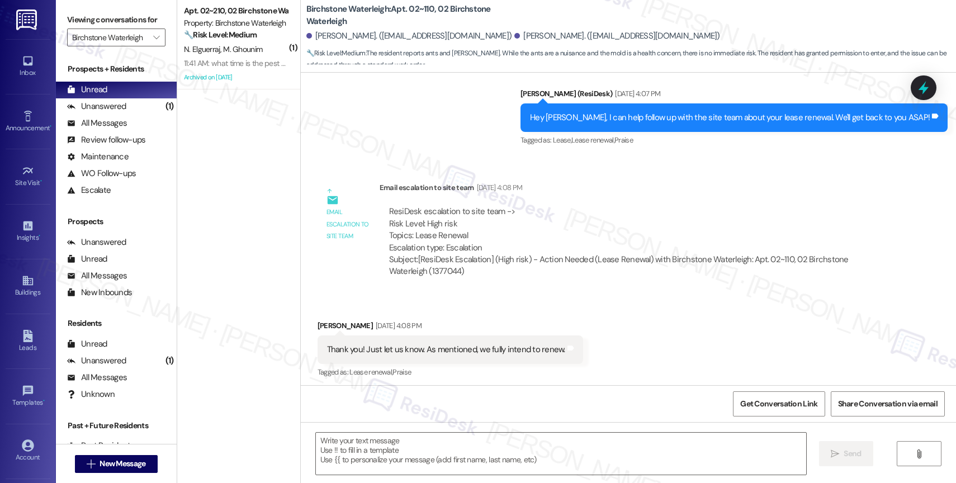
type textarea "Fetching suggested responses. Please feel free to read through the conversation…"
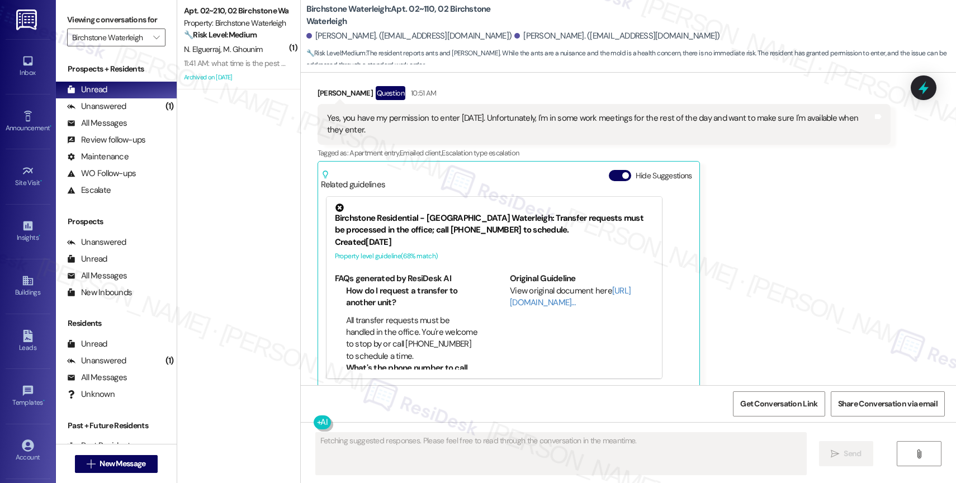
scroll to position [404, 0]
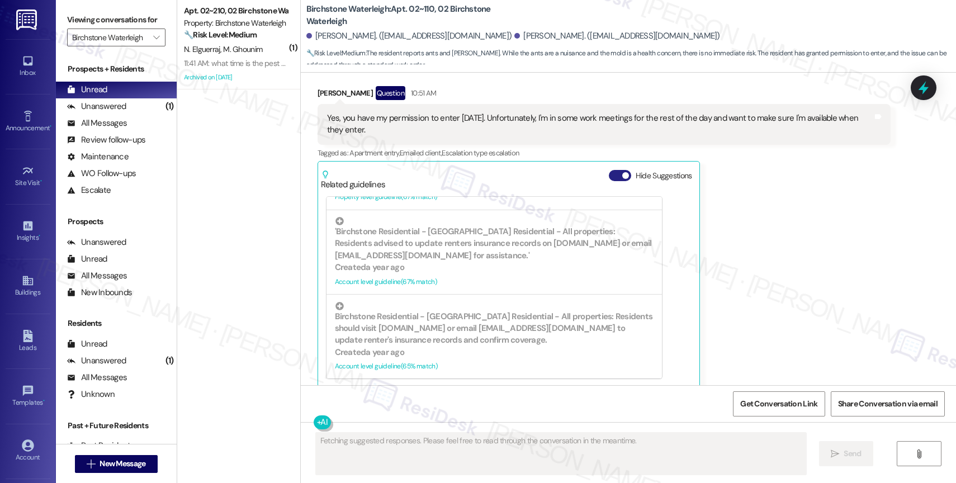
click at [609, 170] on button "Hide Suggestions" at bounding box center [620, 175] width 22 height 11
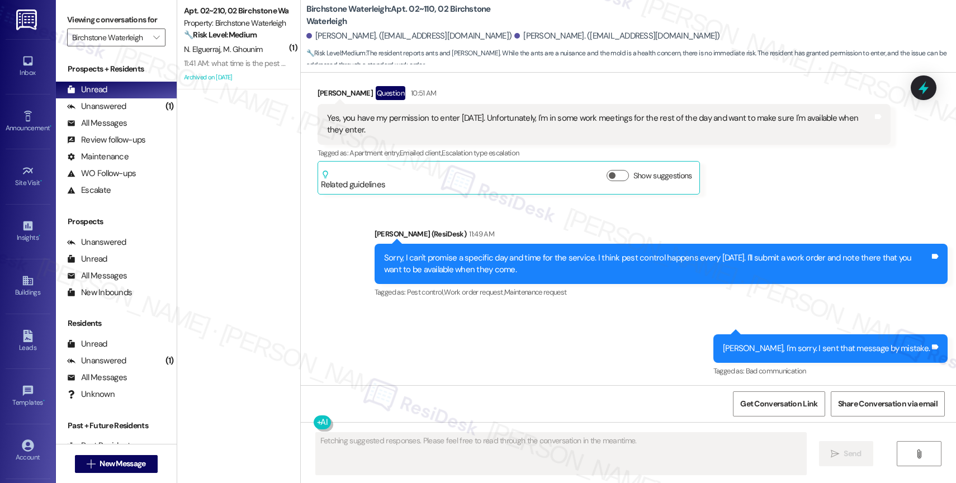
scroll to position [9236, 0]
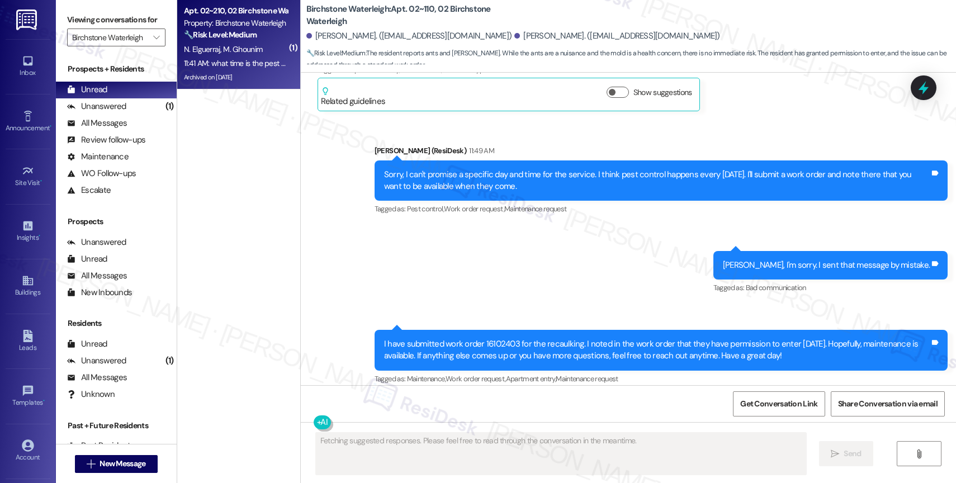
click at [235, 42] on div "N. Elguerraj M. Ghounim" at bounding box center [236, 49] width 106 height 14
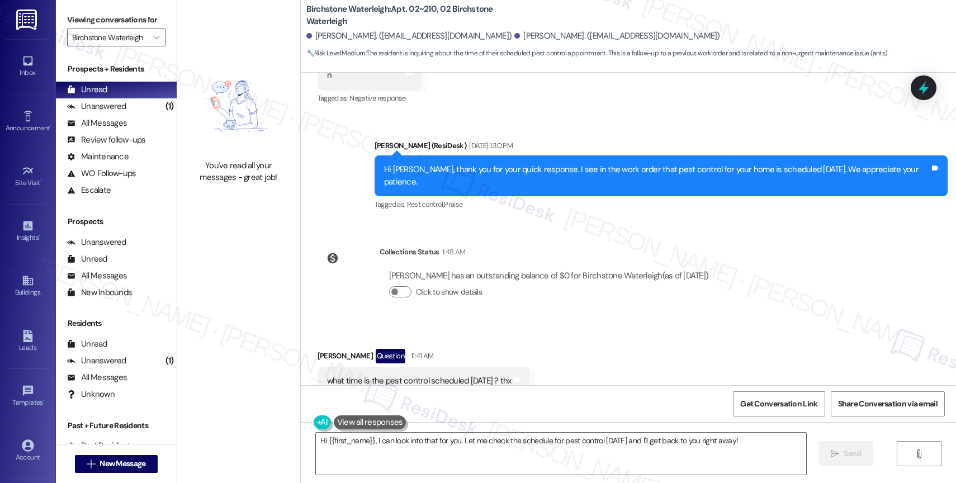
scroll to position [5246, 0]
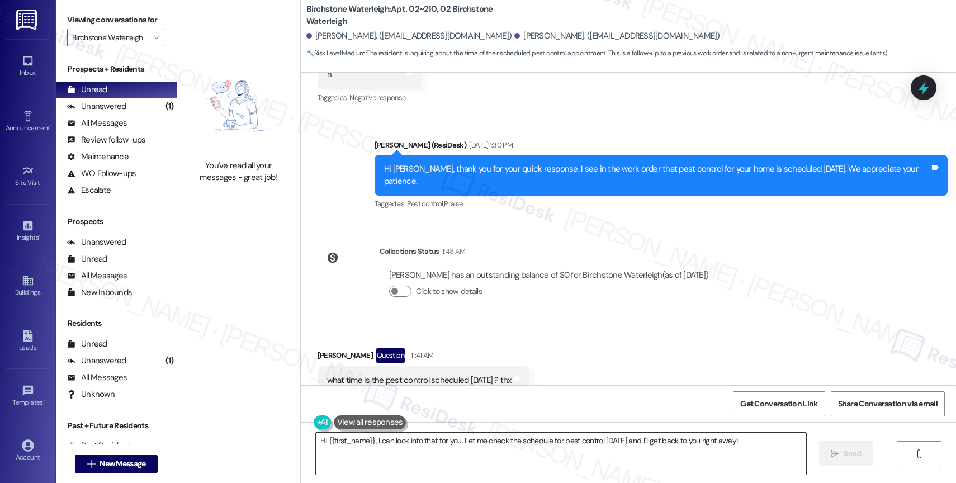
click at [740, 442] on textarea "Hi {{first_name}}, I can look into that for you. Let me check the schedule for …" at bounding box center [561, 454] width 490 height 42
drag, startPoint x: 327, startPoint y: 319, endPoint x: 307, endPoint y: 320, distance: 19.6
click at [309, 340] on div "Received via SMS Nadia Elguerraj Question 11:41 AM what time is the pest contro…" at bounding box center [423, 380] width 229 height 80
copy div "Nadia"
click at [363, 451] on textarea "Hi {{first_name}}, I can look into that for you. Let me check the schedule for …" at bounding box center [561, 454] width 490 height 42
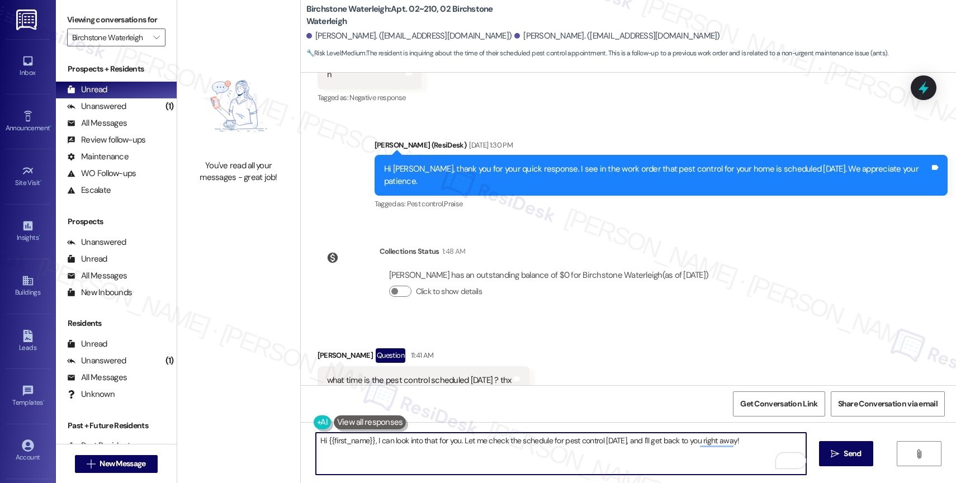
drag, startPoint x: 366, startPoint y: 438, endPoint x: 306, endPoint y: 436, distance: 59.3
click at [315, 436] on div "Hi {{first_name}}, I can look into that for you. Let me check the schedule for …" at bounding box center [561, 453] width 492 height 43
paste textarea "Nadia"
type textarea "Hi Nadia, I can look into that for you. Let me check the schedule for pest cont…"
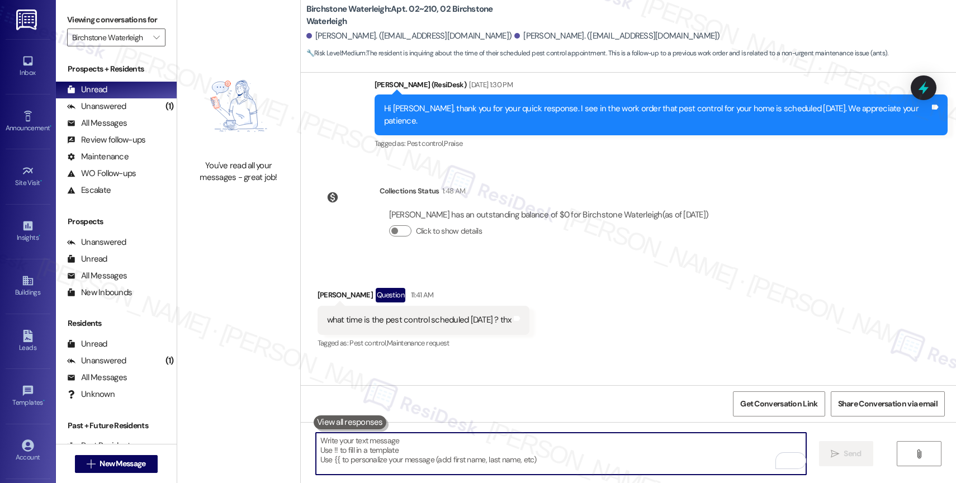
scroll to position [5324, 0]
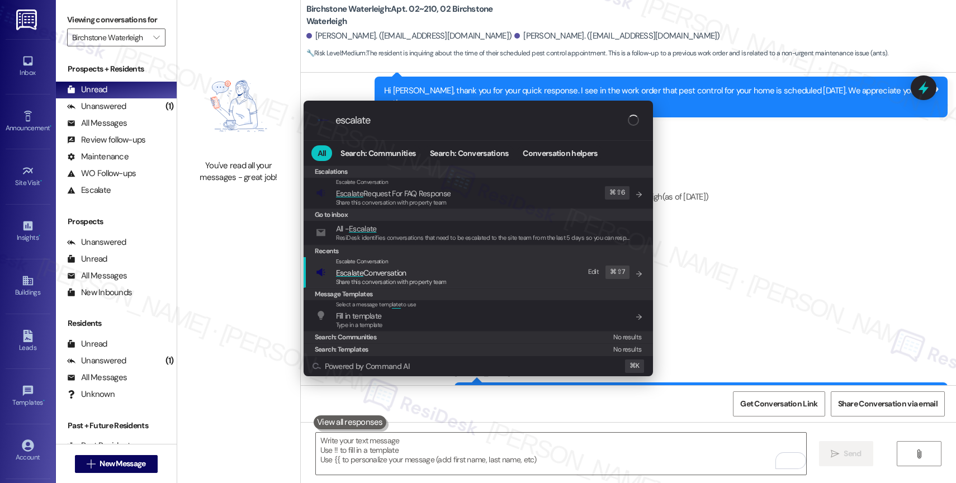
type input "escalate"
click at [398, 275] on span "Escalate Conversation" at bounding box center [371, 273] width 70 height 10
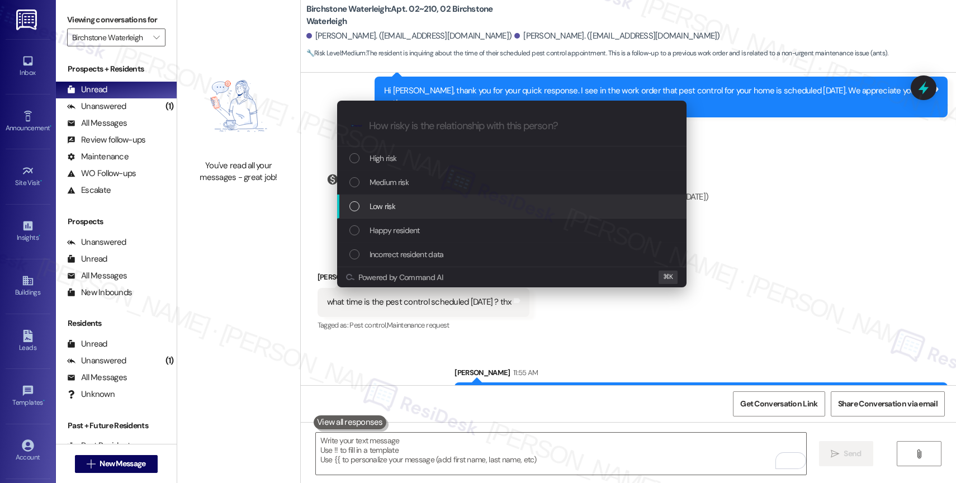
click at [393, 203] on span "Low risk" at bounding box center [383, 206] width 26 height 12
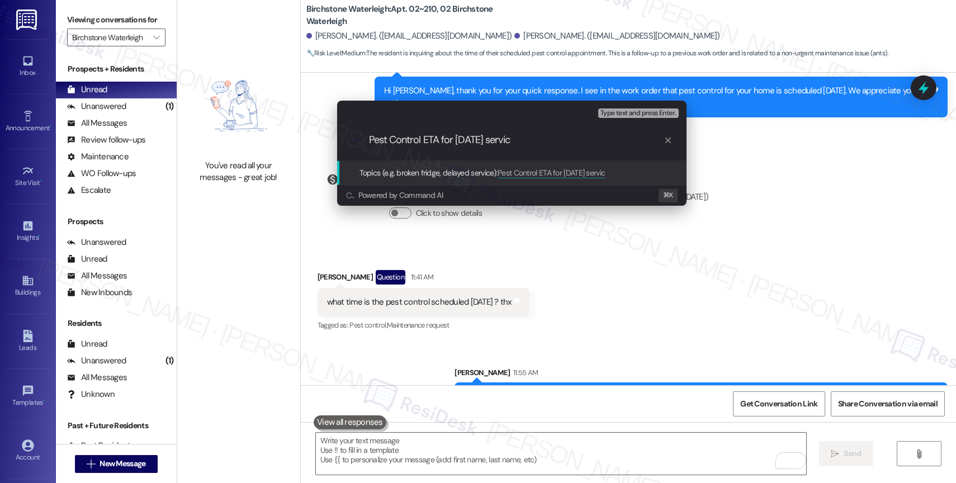
type input "Pest Control ETA for today's service"
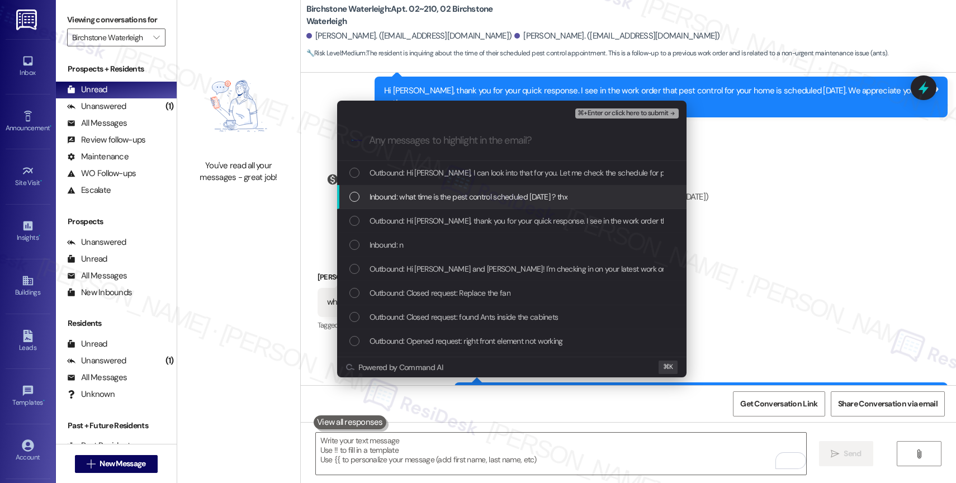
click at [474, 200] on span "Inbound: what time is the pest control scheduled today ? thx" at bounding box center [469, 197] width 198 height 12
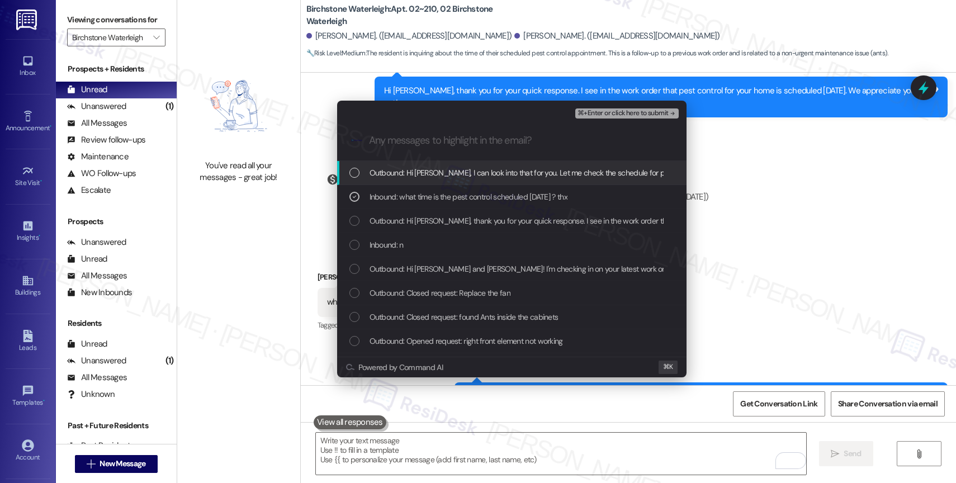
drag, startPoint x: 593, startPoint y: 172, endPoint x: 611, endPoint y: 148, distance: 30.3
click at [594, 169] on span "Outbound: Hi Nadia, I can look into that for you. Let me check the schedule for…" at bounding box center [602, 173] width 465 height 12
click at [653, 105] on div "Escalate Conversation Low risk Pest Control ETA for today's service Inbound: wh…" at bounding box center [511, 111] width 349 height 20
click at [648, 115] on span "⌘+Enter or click here to submit" at bounding box center [623, 114] width 91 height 8
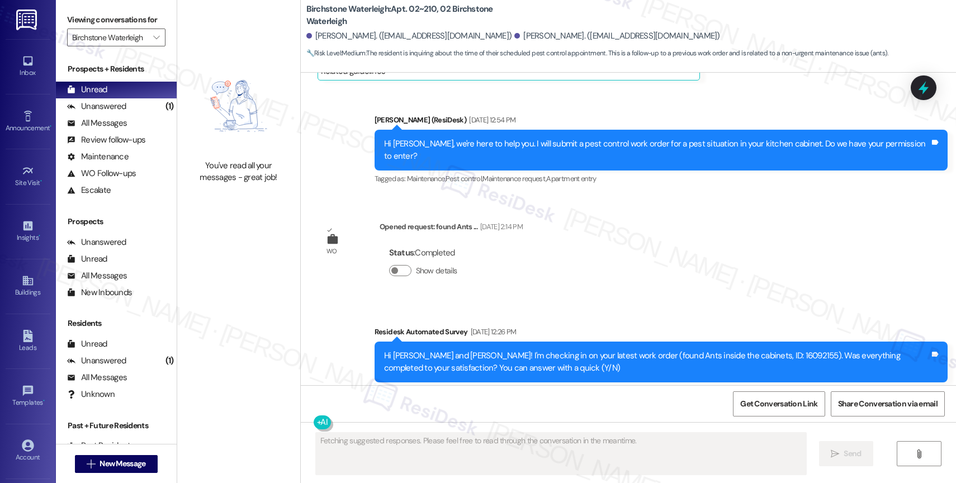
scroll to position [5245, 0]
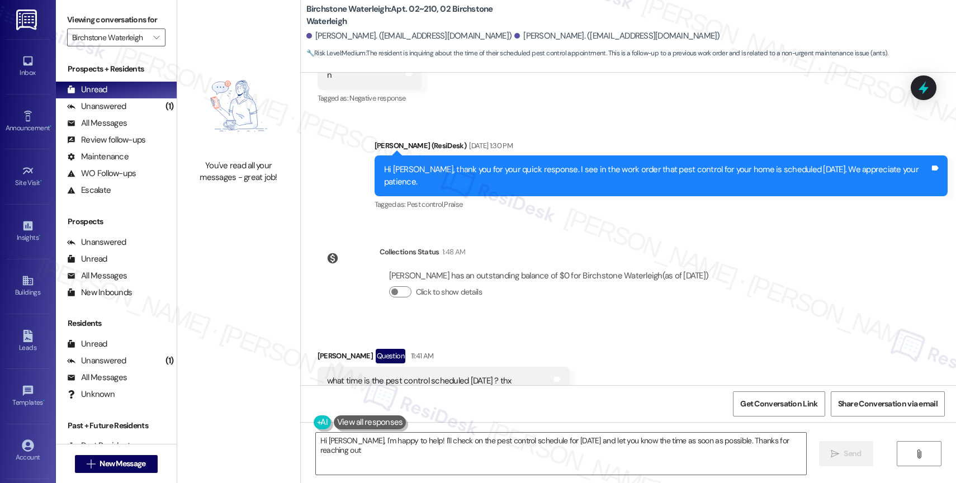
type textarea "Hi Nadia, I'm happy to help! I'll check on the pest control schedule for today …"
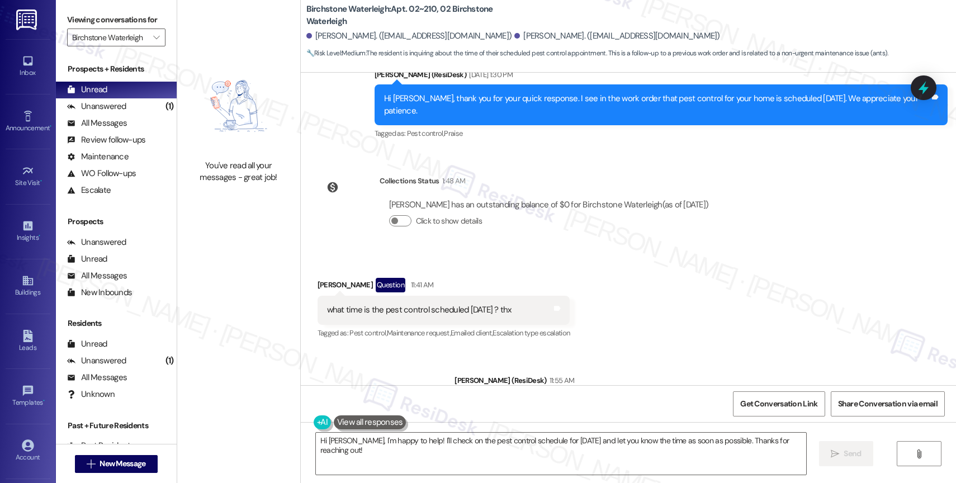
scroll to position [5340, 0]
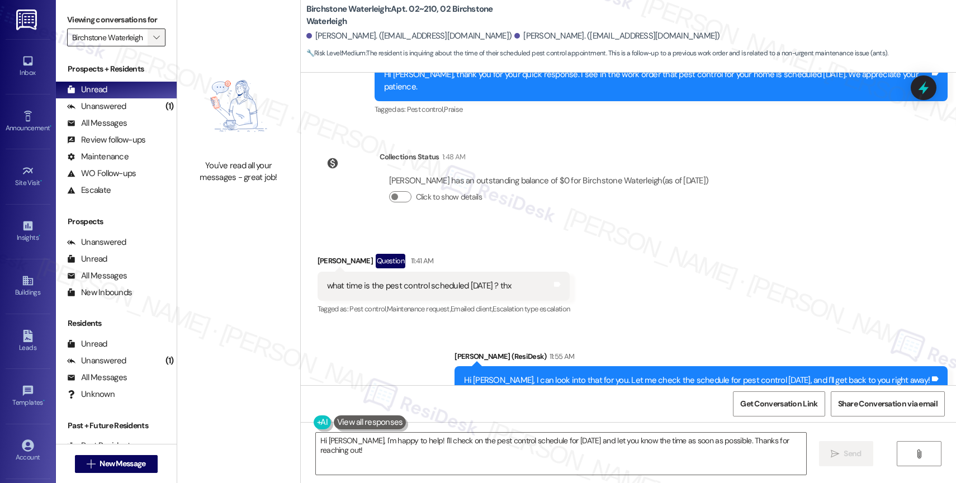
click at [153, 42] on icon "" at bounding box center [156, 37] width 6 height 9
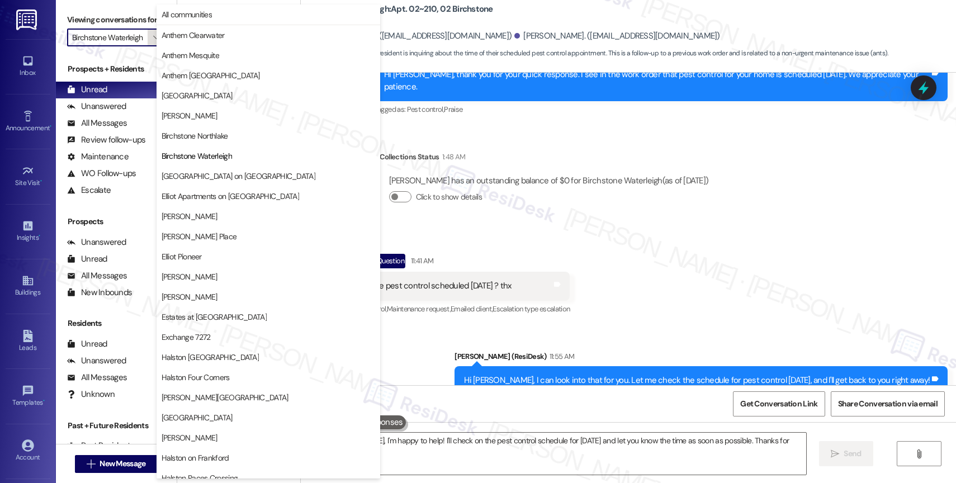
scroll to position [0, 4]
click at [225, 177] on span "Devon on Northgate" at bounding box center [239, 176] width 154 height 11
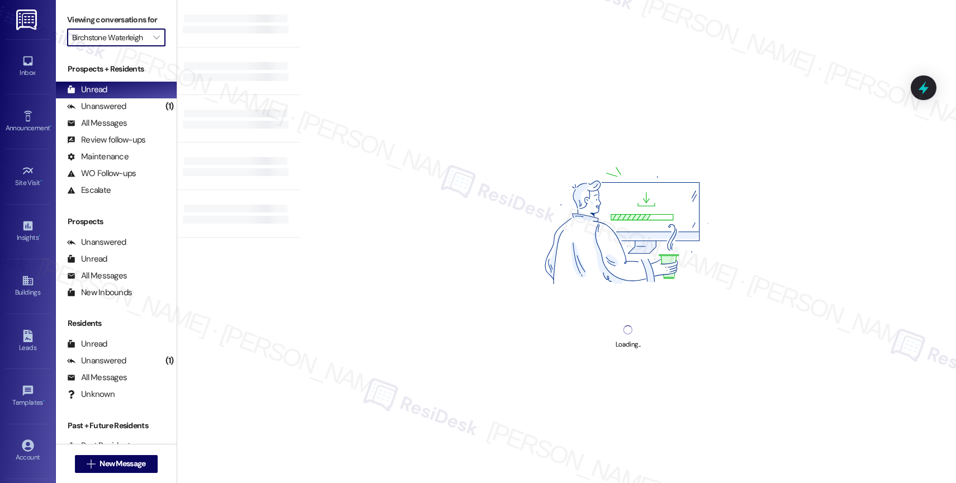
type input "Devon on Northgate"
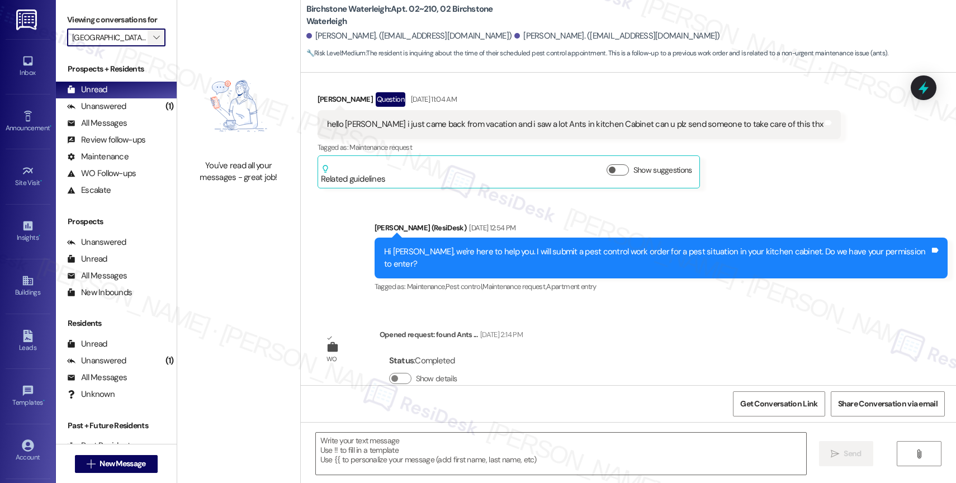
scroll to position [5245, 0]
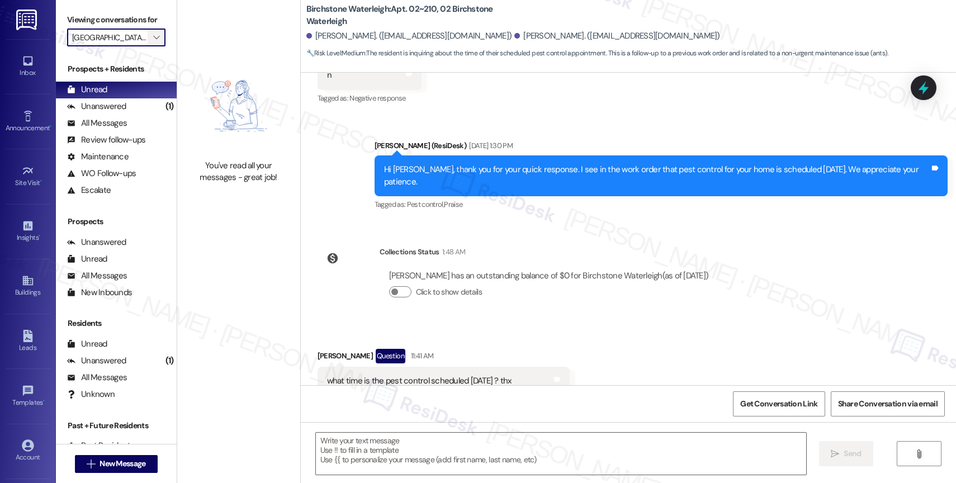
type textarea "Fetching suggested responses. Please feel free to read through the conversation…"
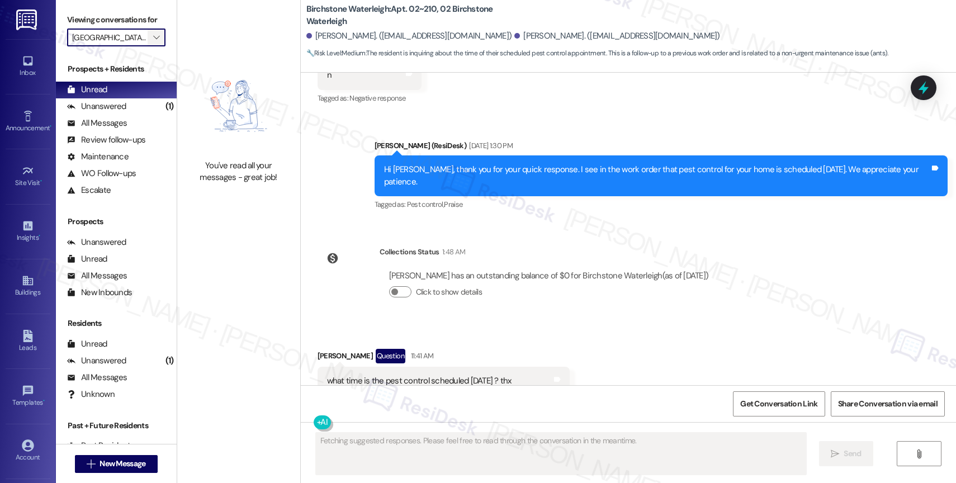
click at [153, 42] on icon "" at bounding box center [156, 37] width 6 height 9
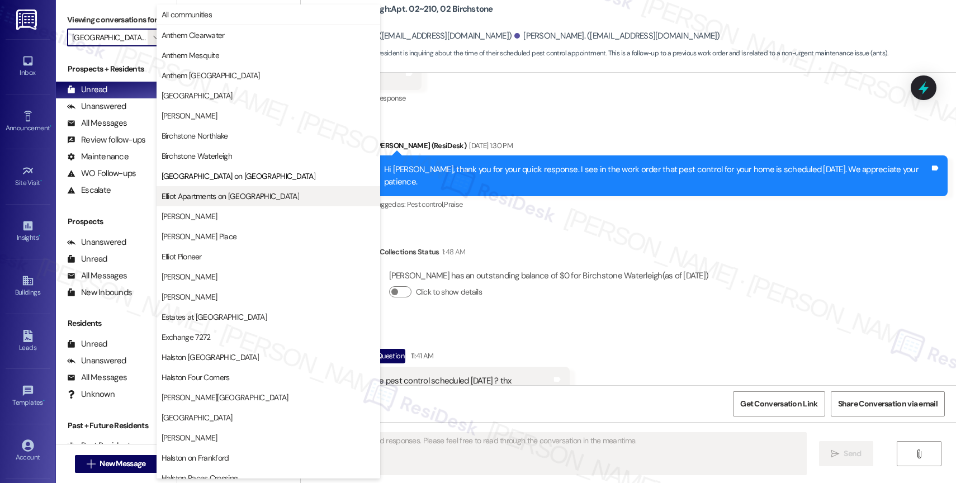
click at [209, 195] on span "Elliot Apartments on Abernathy" at bounding box center [231, 196] width 138 height 11
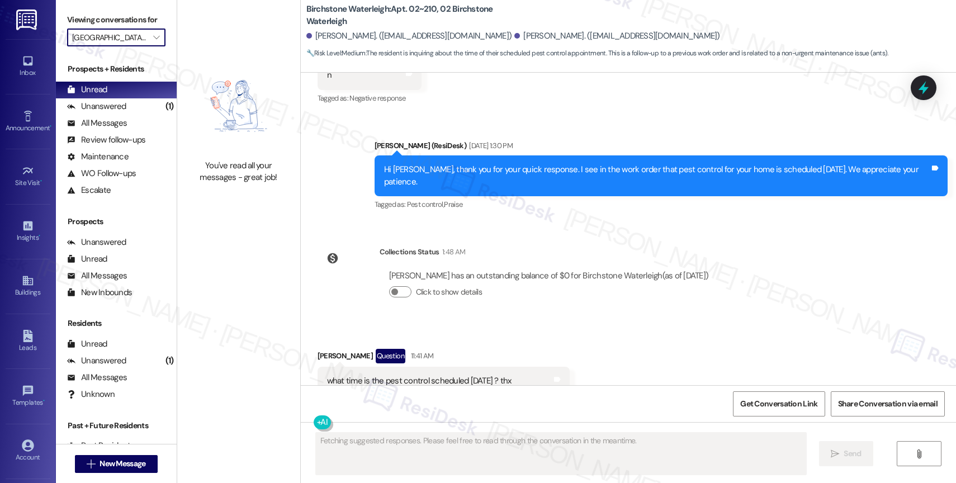
type input "Elliot Apartments on Abernathy"
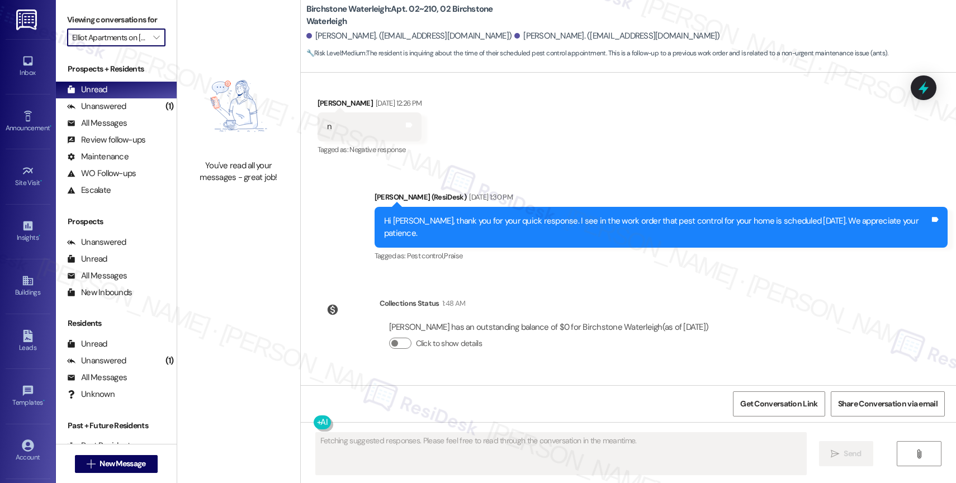
scroll to position [5245, 0]
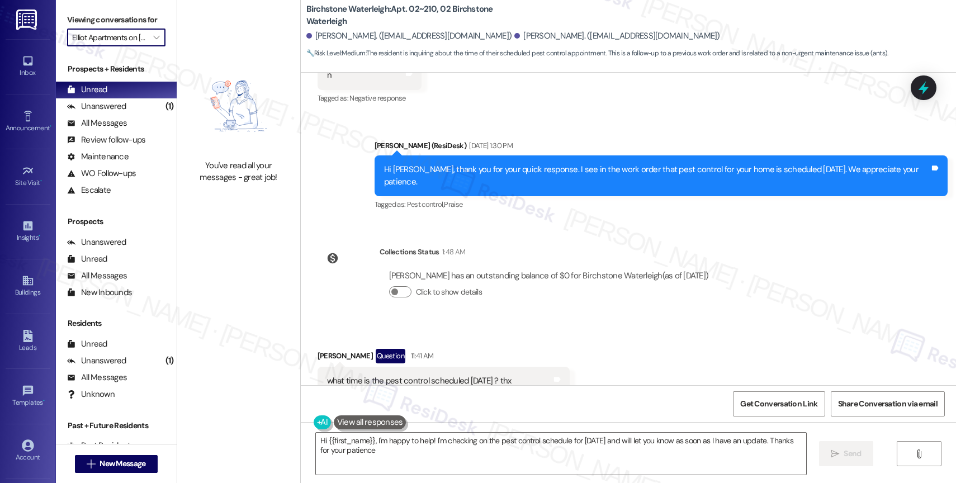
type textarea "Hi {{first_name}}, I'm happy to help! I'm checking on the pest control schedule…"
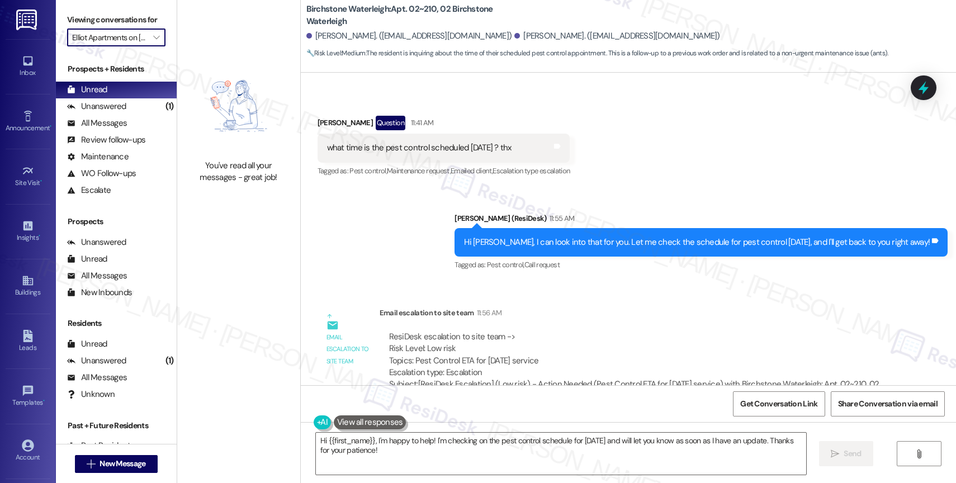
click at [206, 56] on div "You've read all your messages - great job!" at bounding box center [238, 121] width 123 height 242
click at [151, 45] on span "" at bounding box center [156, 38] width 11 height 18
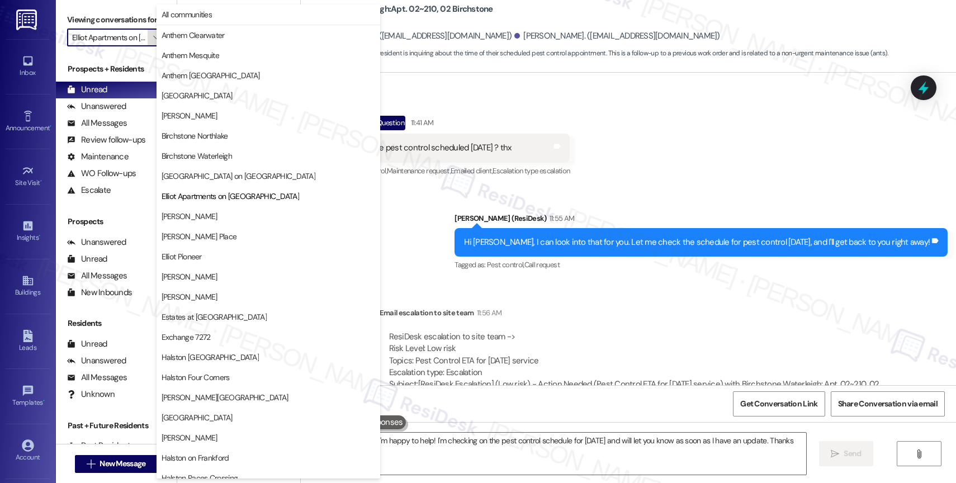
scroll to position [182, 0]
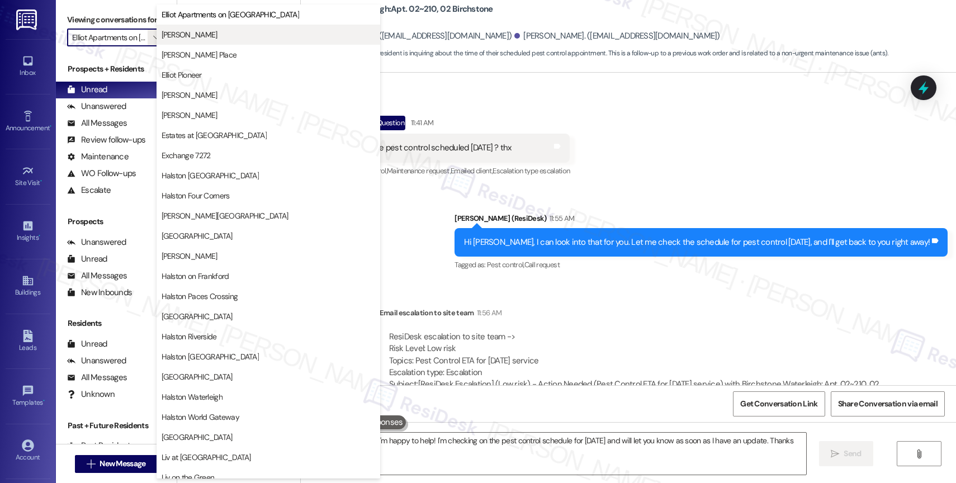
click at [217, 35] on span "Elliot Cocoplum" at bounding box center [269, 34] width 214 height 11
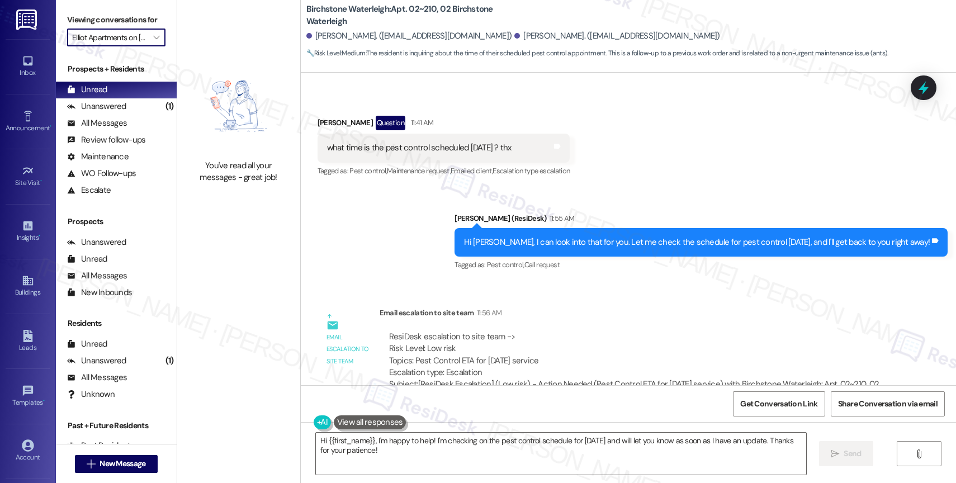
type input "Elliot Cocoplum"
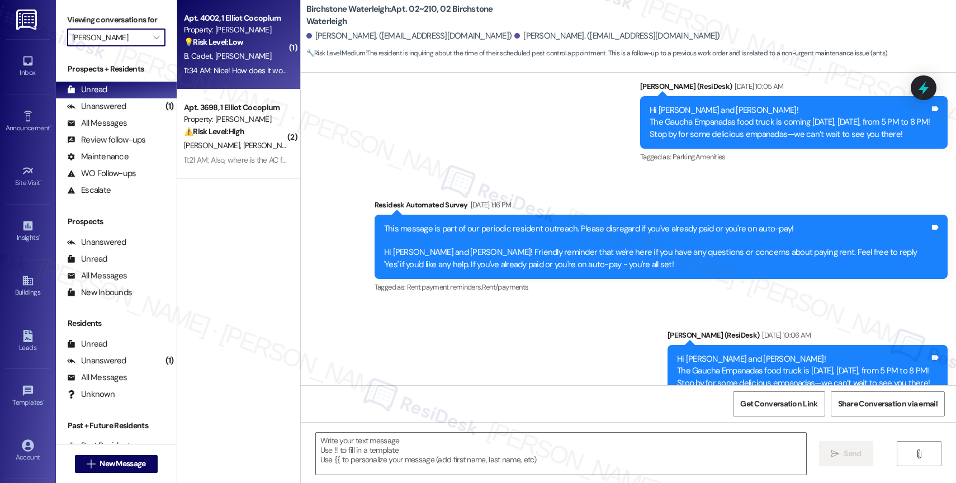
type textarea "Fetching suggested responses. Please feel free to read through the conversation…"
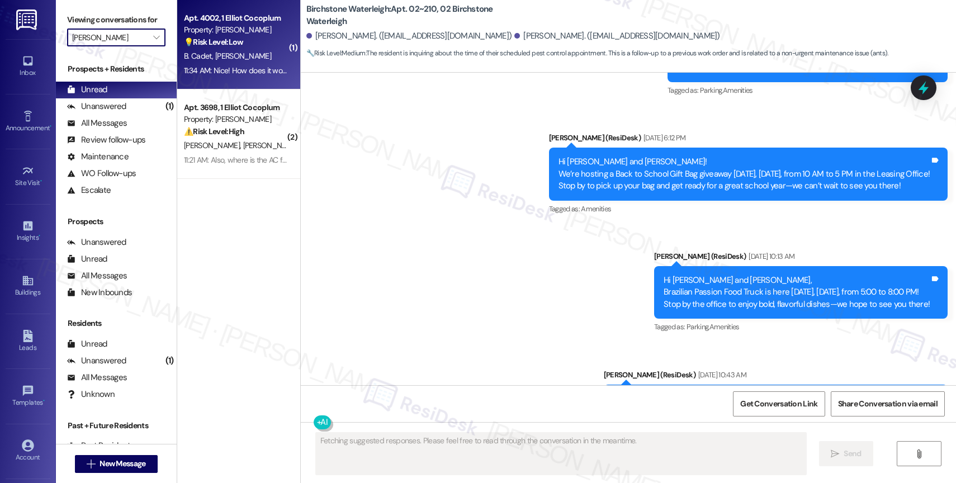
scroll to position [5245, 0]
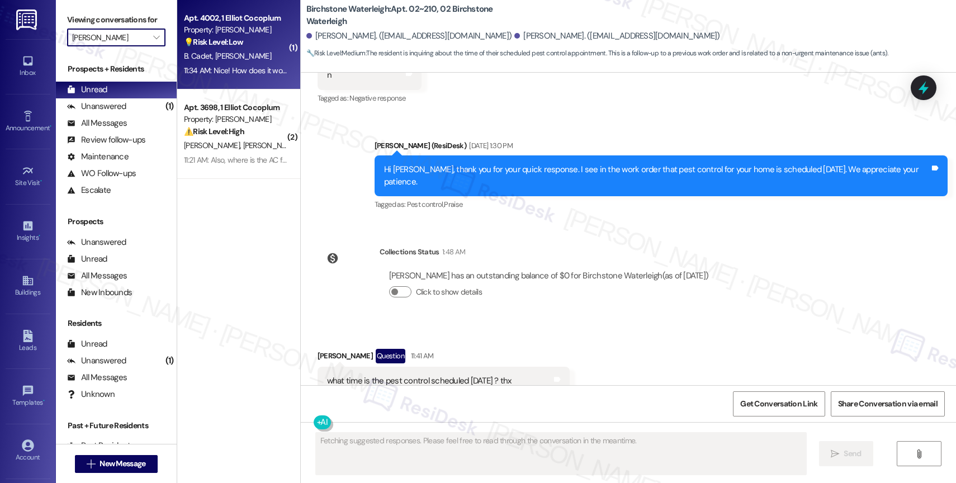
click at [238, 42] on div "💡 Risk Level: Low The resident is asking about the charging stations, which is …" at bounding box center [235, 42] width 103 height 12
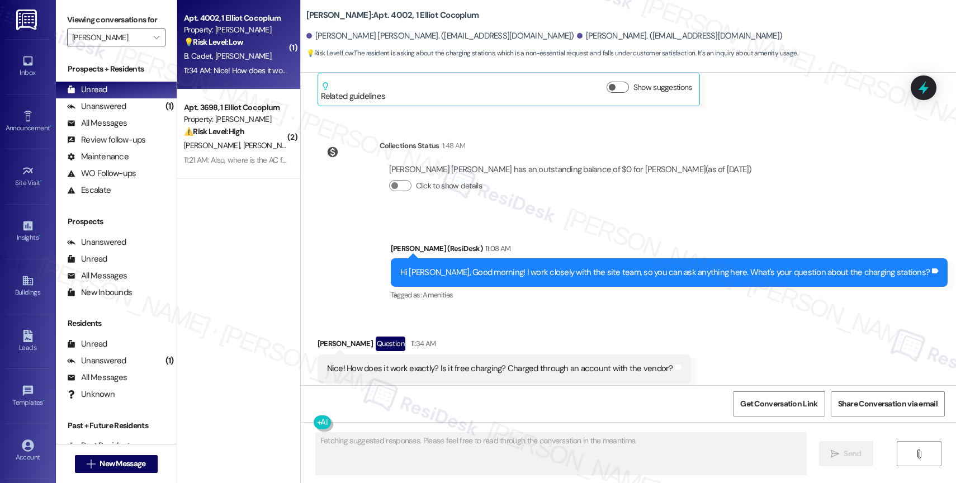
scroll to position [1290, 0]
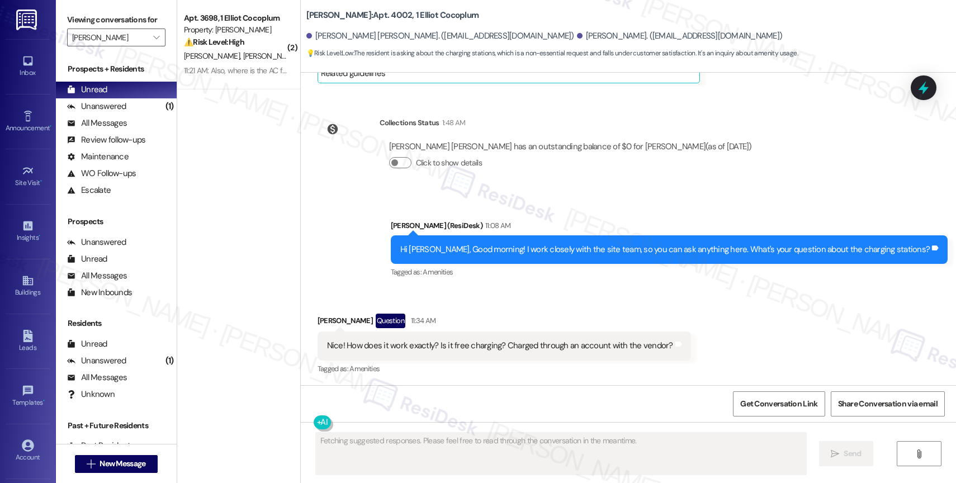
click at [484, 295] on div "Received via SMS Billy Cadet Question 11:34 AM Nice! How does it work exactly? …" at bounding box center [628, 337] width 655 height 97
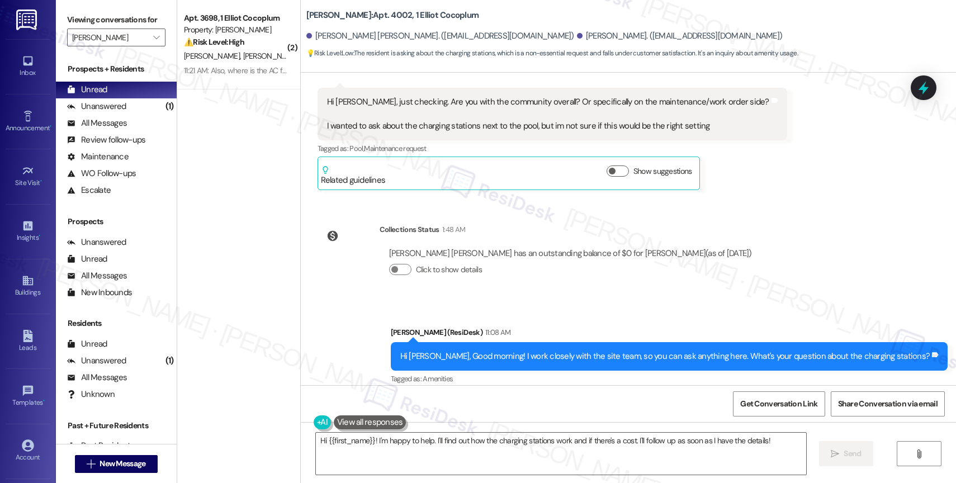
scroll to position [1291, 0]
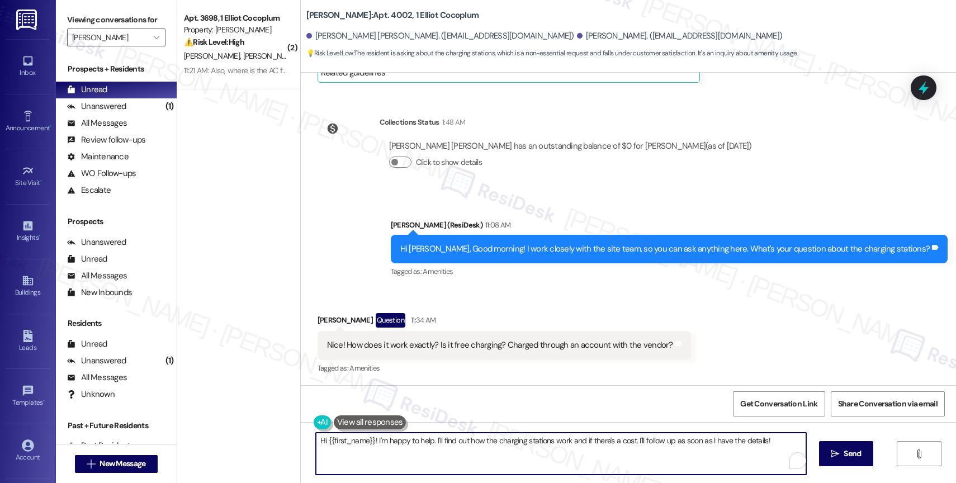
drag, startPoint x: 428, startPoint y: 440, endPoint x: 294, endPoint y: 437, distance: 134.8
click at [301, 437] on div "Hi {{first_name}}! I'm happy to help. I'll find out how the charging stations w…" at bounding box center [628, 464] width 655 height 84
drag, startPoint x: 513, startPoint y: 440, endPoint x: 699, endPoint y: 443, distance: 185.7
click at [699, 443] on textarea "I'll find out how the charging stations work and if there's a cost. I'll follow…" at bounding box center [561, 454] width 490 height 42
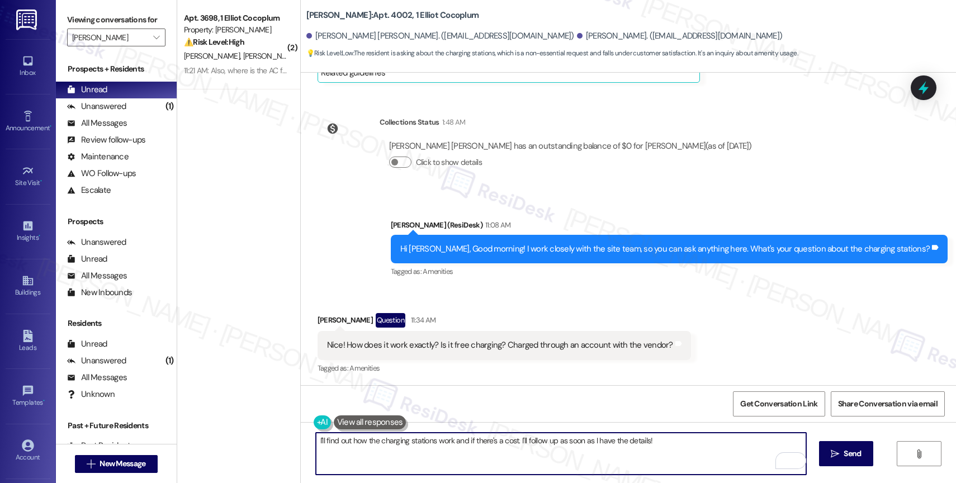
click at [316, 442] on textarea "I'll find out how the charging stations work and if there's a cost. I'll follow…" at bounding box center [561, 454] width 490 height 42
click at [694, 443] on textarea "Got it! I'll find out how the charging stations work and if there's a cost. I'l…" at bounding box center [561, 454] width 490 height 42
click at [681, 442] on textarea "Got it! I'll find out how the charging stations work and if there's a cost. I'l…" at bounding box center [561, 454] width 490 height 42
click at [672, 440] on textarea "Got it! I'll find out how the charging stations work and if there's a cost. I'l…" at bounding box center [561, 454] width 490 height 42
type textarea "Got it! I'll find out how the charging stations work and if there's a cost. I'l…"
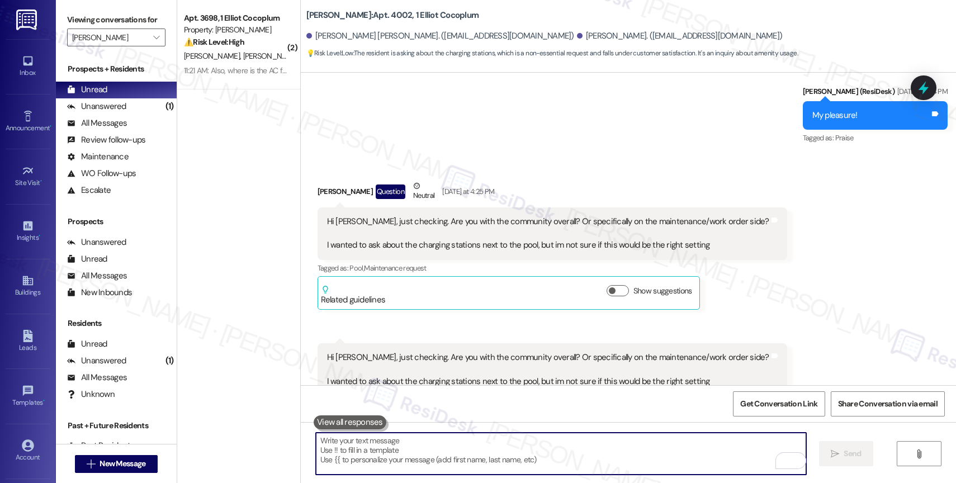
scroll to position [1369, 0]
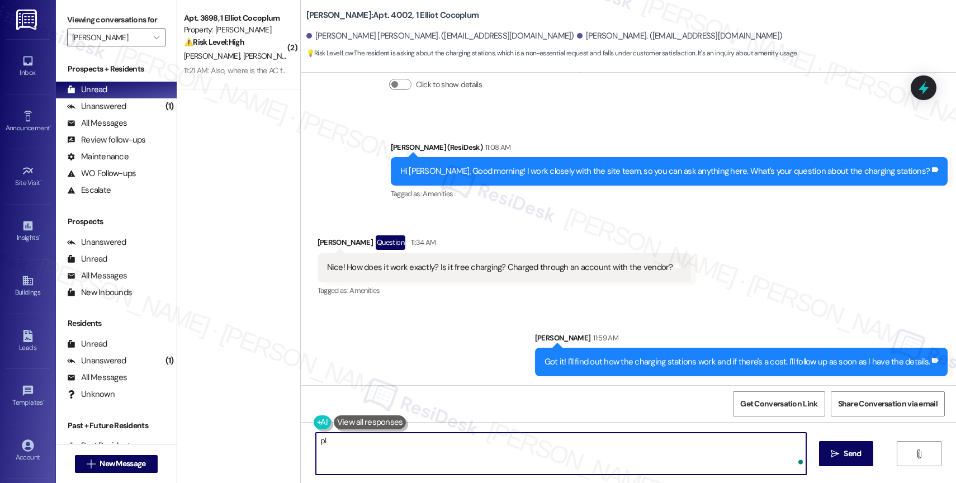
type textarea "p"
type textarea "Please let me know if there's anything else you need help with in the meantime."
click at [834, 445] on button " Send" at bounding box center [846, 453] width 54 height 25
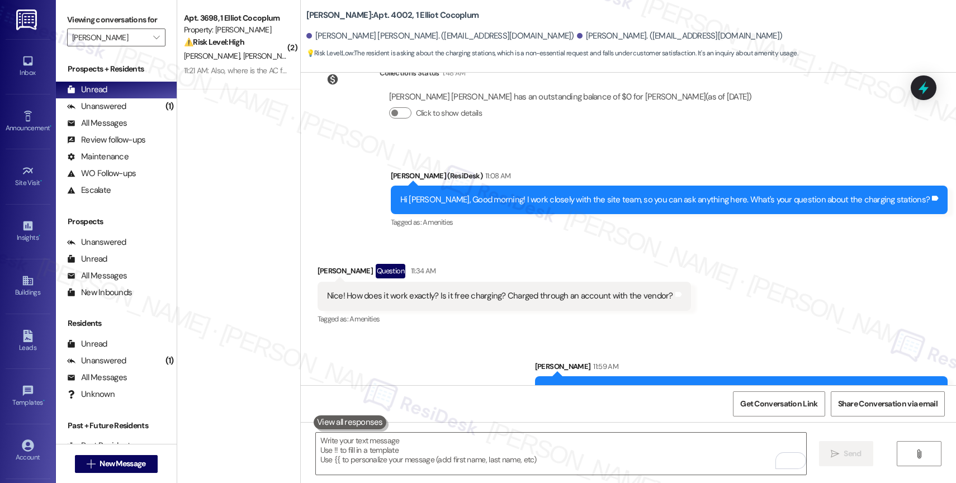
scroll to position [1447, 0]
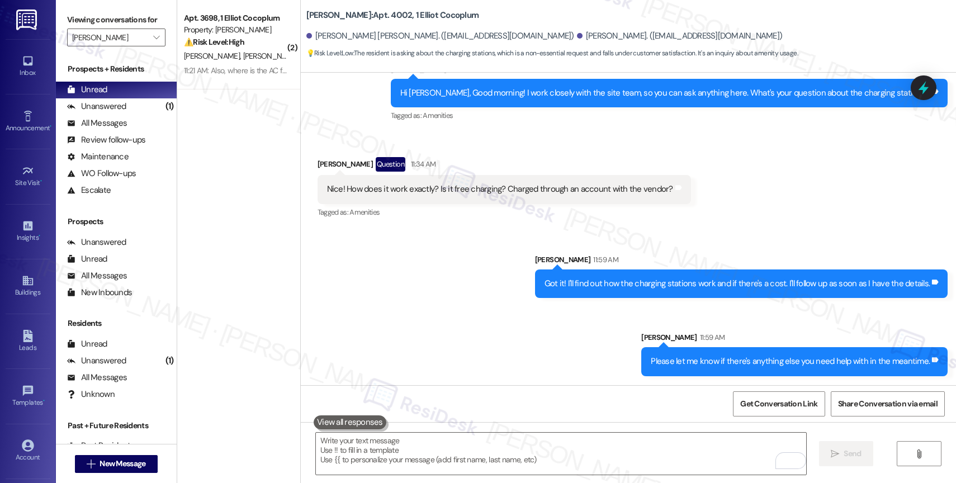
click at [500, 273] on div "Sent via SMS Sarah 11:59 AM Got it! I'll find out how the charging stations wor…" at bounding box center [628, 307] width 655 height 156
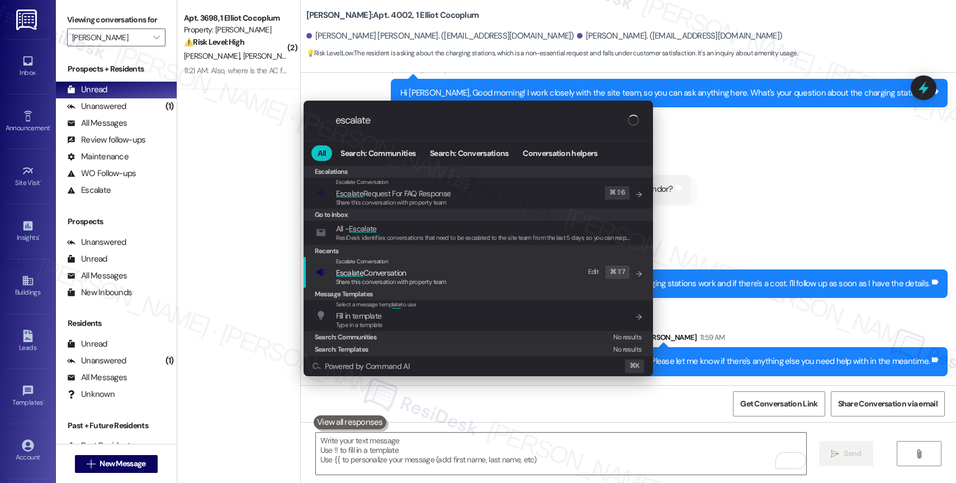
type input "escalate"
click at [399, 268] on span "Escalate Conversation" at bounding box center [371, 273] width 70 height 10
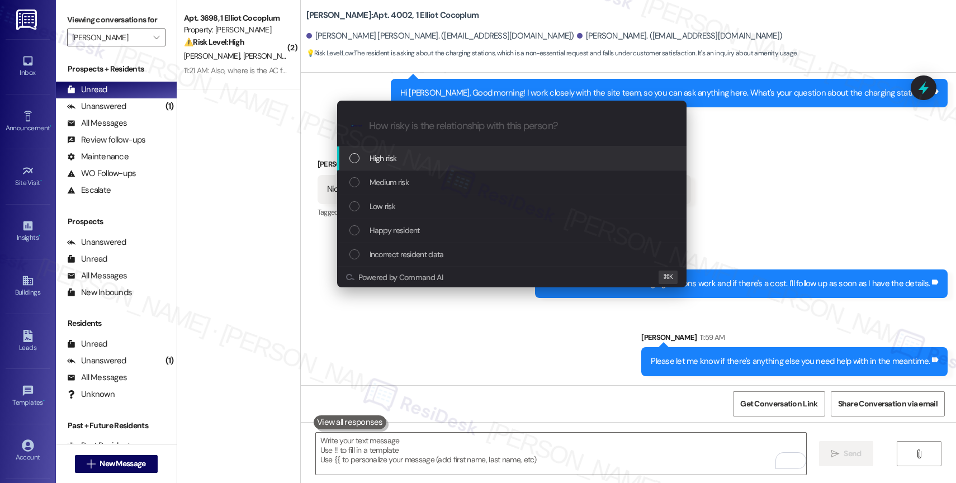
click at [410, 181] on div "Medium risk" at bounding box center [512, 182] width 327 height 12
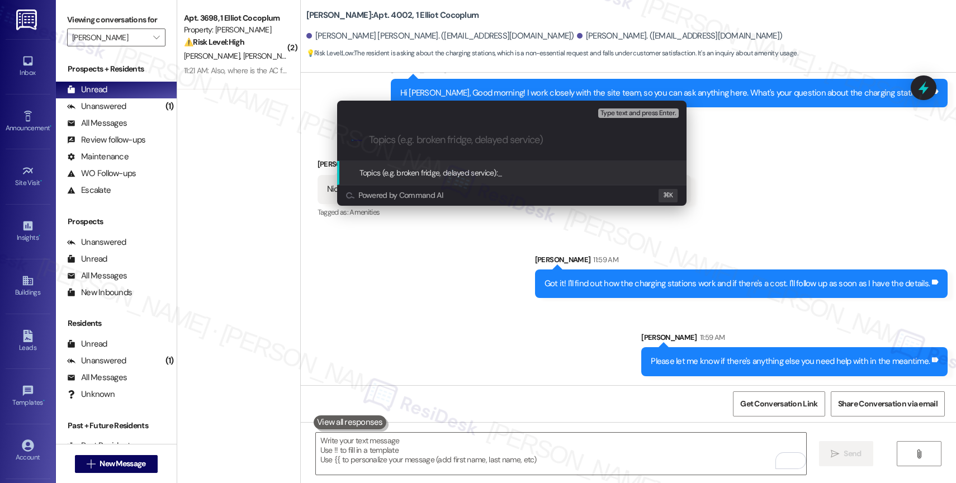
click at [410, 141] on input "Topics (e.g. broken fridge, delayed service)" at bounding box center [521, 140] width 304 height 12
click at [370, 137] on input "Charging Stations" at bounding box center [516, 140] width 295 height 12
click at [486, 141] on input "Charging Stations" at bounding box center [516, 140] width 295 height 12
type input "Charging Stations Info Request"
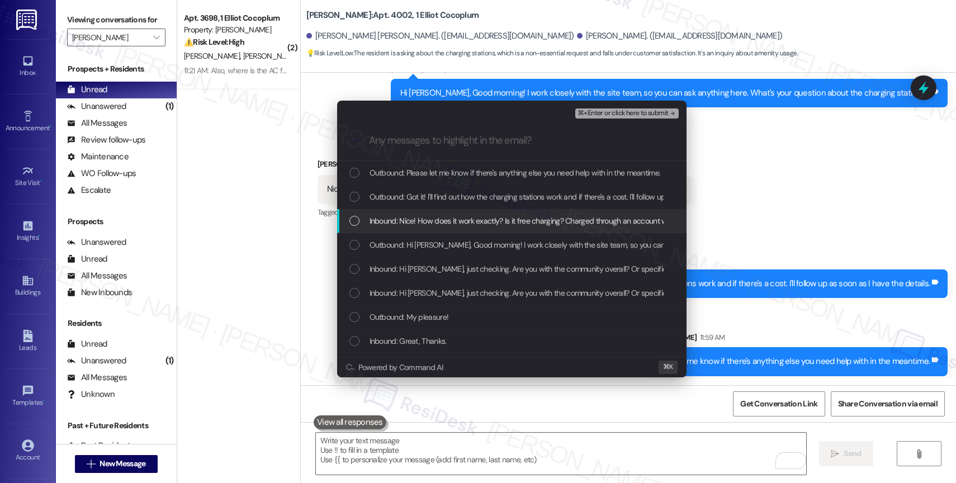
click at [489, 222] on span "Inbound: Nice! How does it work exactly? Is it free charging? Charged through a…" at bounding box center [543, 221] width 347 height 12
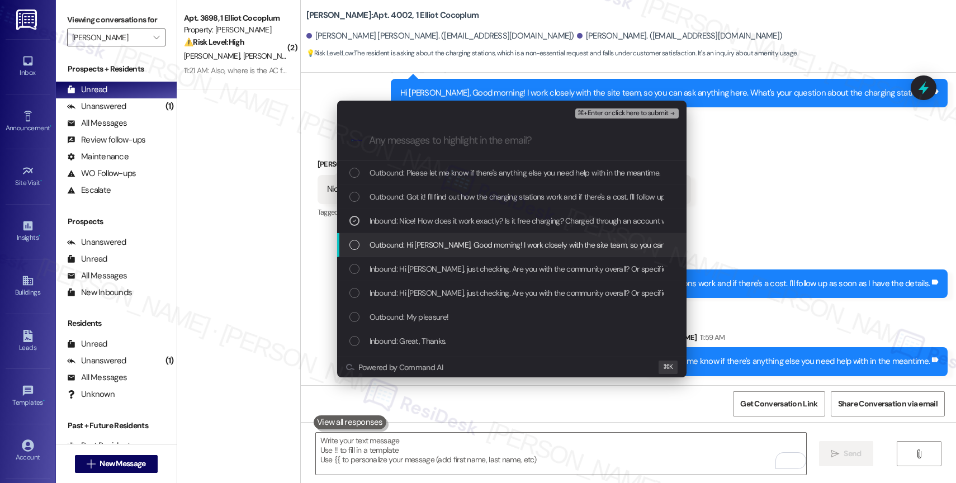
click at [473, 247] on span "Outbound: Hi Billy, Good morning! I work closely with the site team, so you can…" at bounding box center [630, 245] width 521 height 12
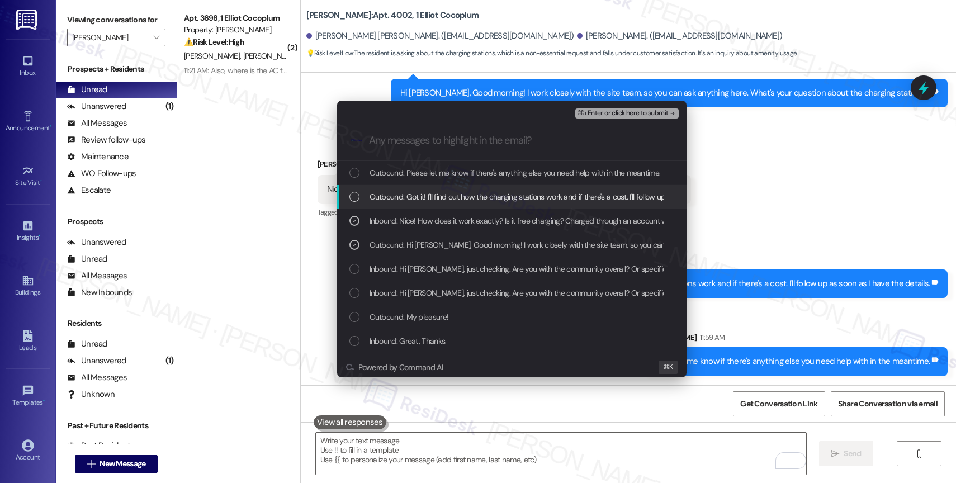
click at [480, 194] on span "Outbound: Got it! I'll find out how the charging stations work and if there's a…" at bounding box center [565, 197] width 390 height 12
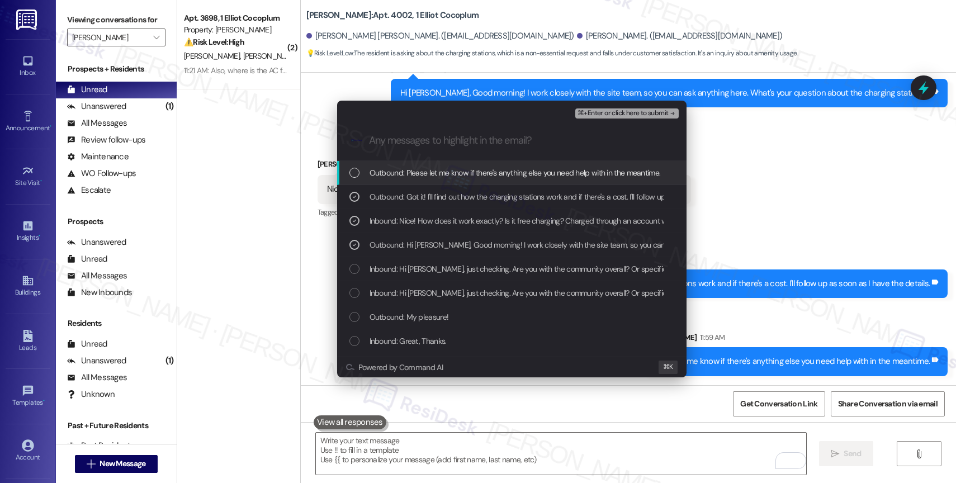
click at [637, 112] on span "⌘+Enter or click here to submit" at bounding box center [623, 114] width 91 height 8
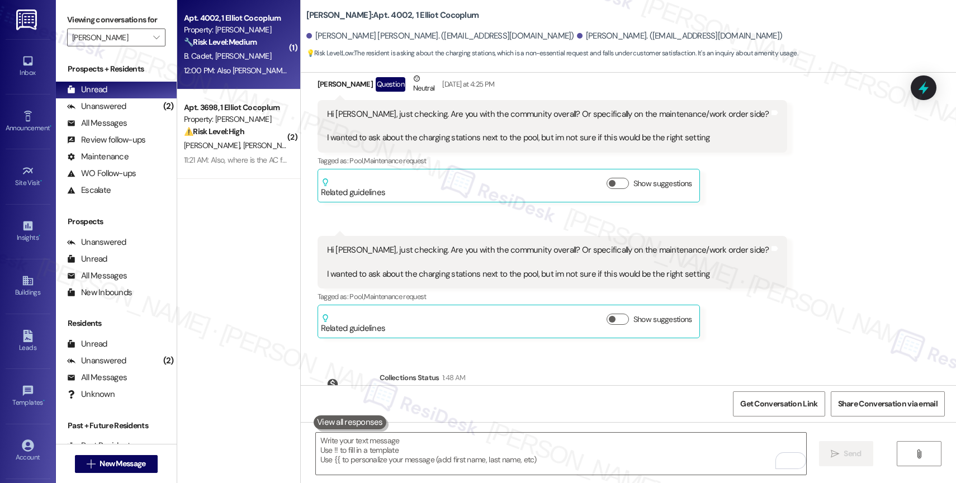
scroll to position [1542, 0]
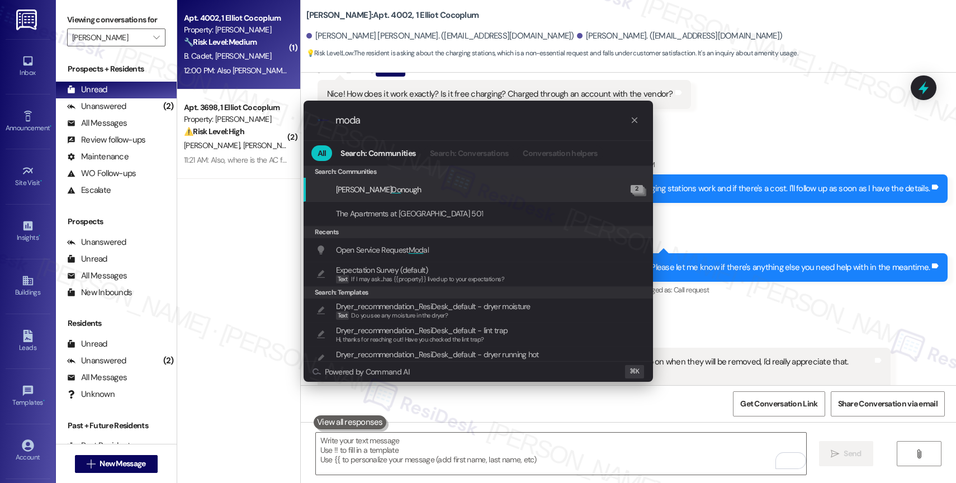
type input "modal"
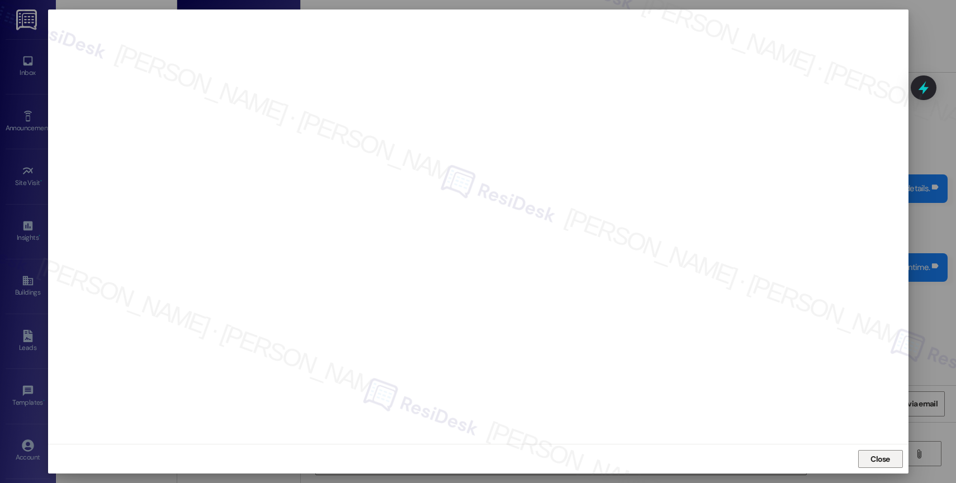
click at [883, 464] on span "Close" at bounding box center [881, 459] width 20 height 12
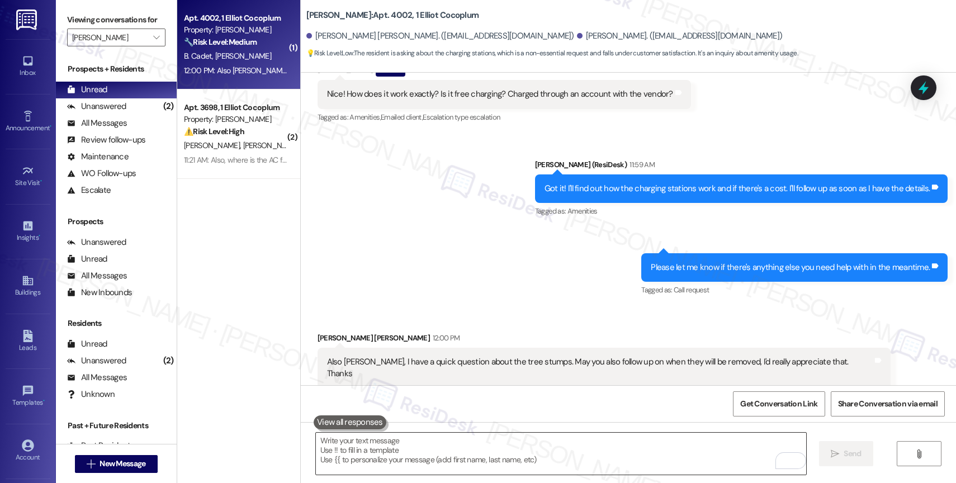
click at [445, 452] on textarea "To enrich screen reader interactions, please activate Accessibility in Grammarl…" at bounding box center [561, 454] width 490 height 42
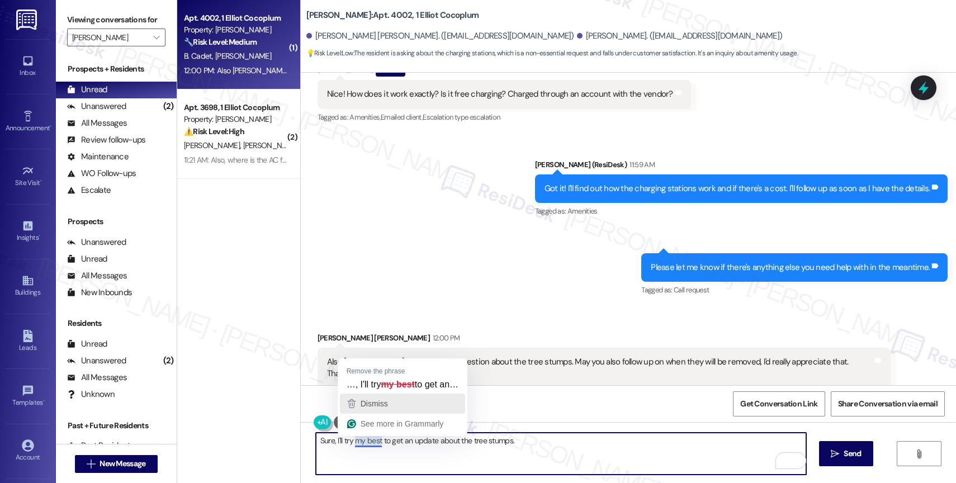
click at [386, 404] on span "Dismiss" at bounding box center [374, 403] width 27 height 9
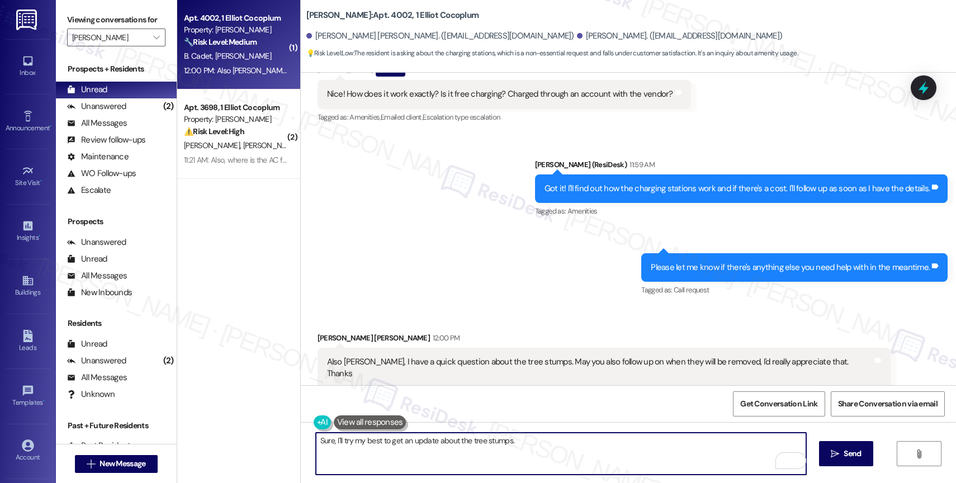
click at [584, 448] on textarea "Sure, I'll try my best to get an update about the tree stumps." at bounding box center [561, 454] width 490 height 42
type textarea "Sure, I'll try my best to get an update about the tree stumps."
click at [847, 451] on span "Send" at bounding box center [852, 454] width 17 height 12
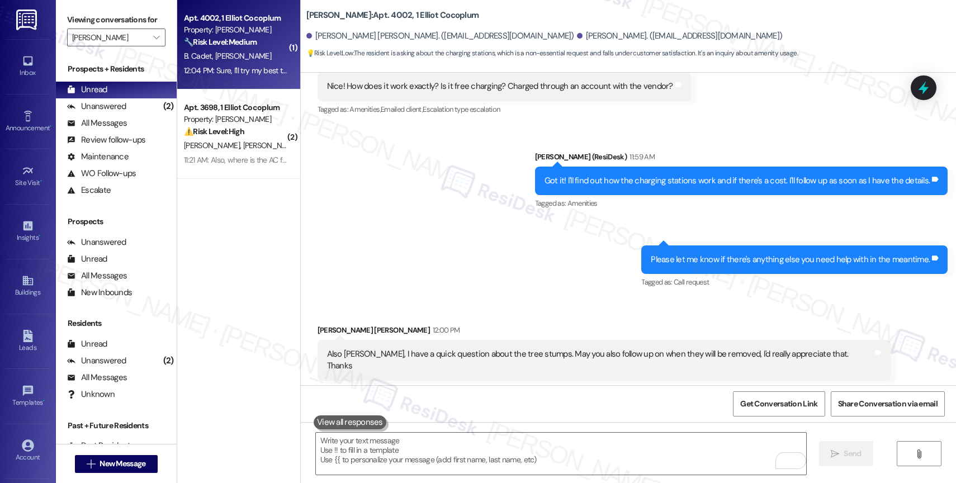
scroll to position [1489, 0]
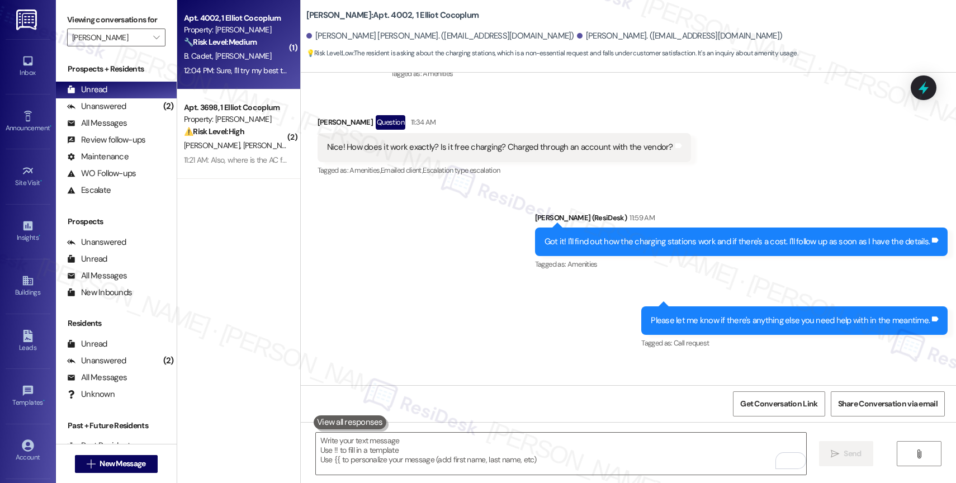
click at [433, 314] on div "Sent via SMS Sarah (ResiDesk) 11:59 AM Got it! I'll find out how the charging s…" at bounding box center [628, 273] width 655 height 173
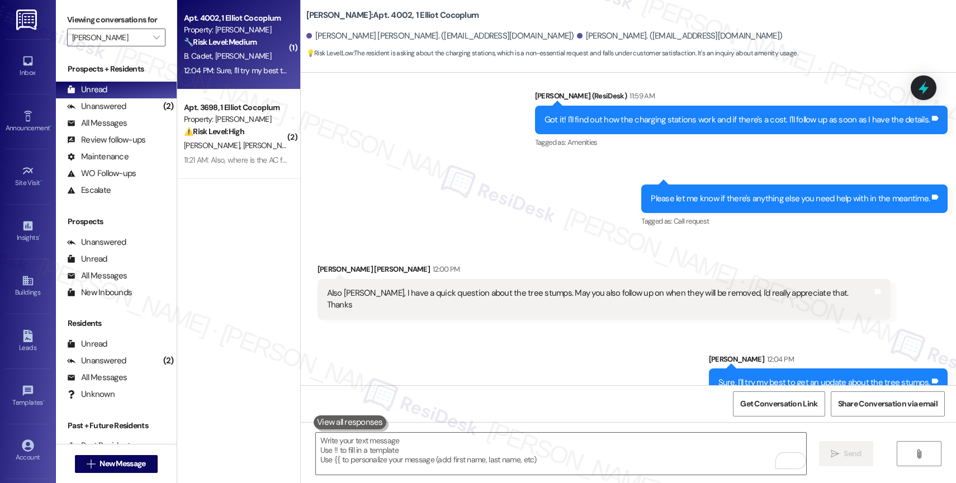
scroll to position [1620, 0]
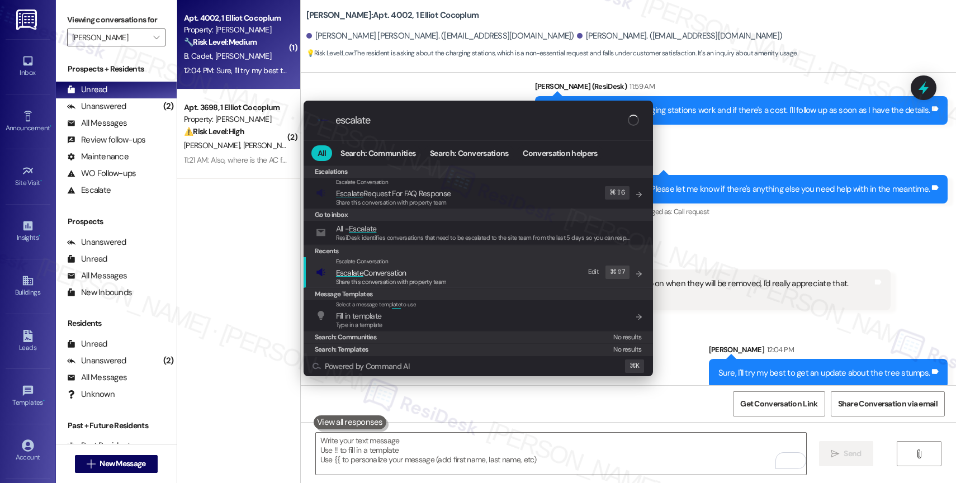
type input "escalate"
click at [368, 269] on span "Escalate Conversation" at bounding box center [371, 273] width 70 height 10
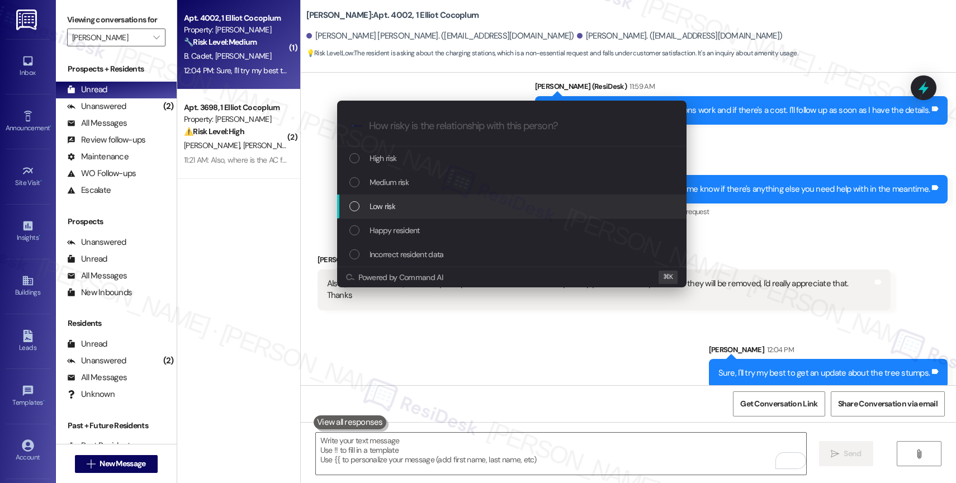
click at [396, 203] on div "Low risk" at bounding box center [512, 206] width 327 height 12
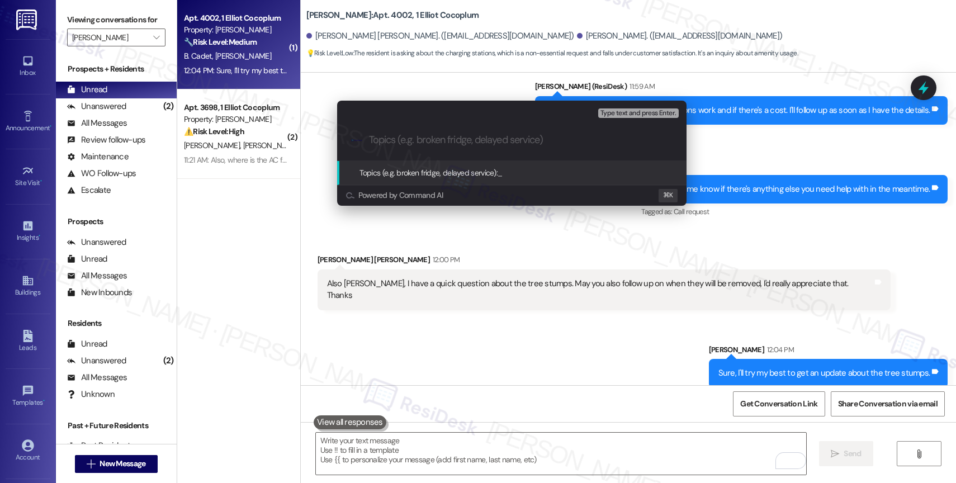
click at [398, 138] on input "Topics (e.g. broken fridge, delayed service)" at bounding box center [521, 140] width 304 height 12
type input "Following up on the removal of the tree stumps"
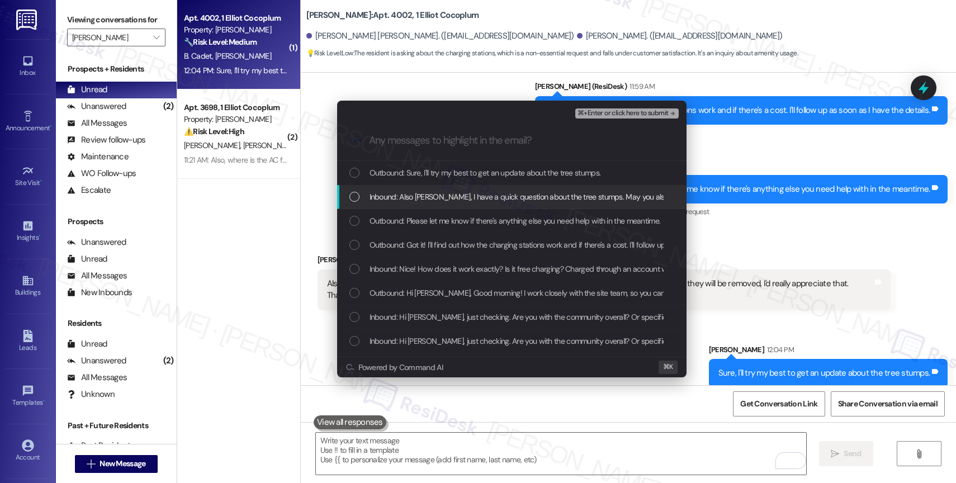
click at [530, 198] on span "Inbound: Also Sarah, I have a quick question about the tree stumps. May you als…" at bounding box center [638, 197] width 537 height 12
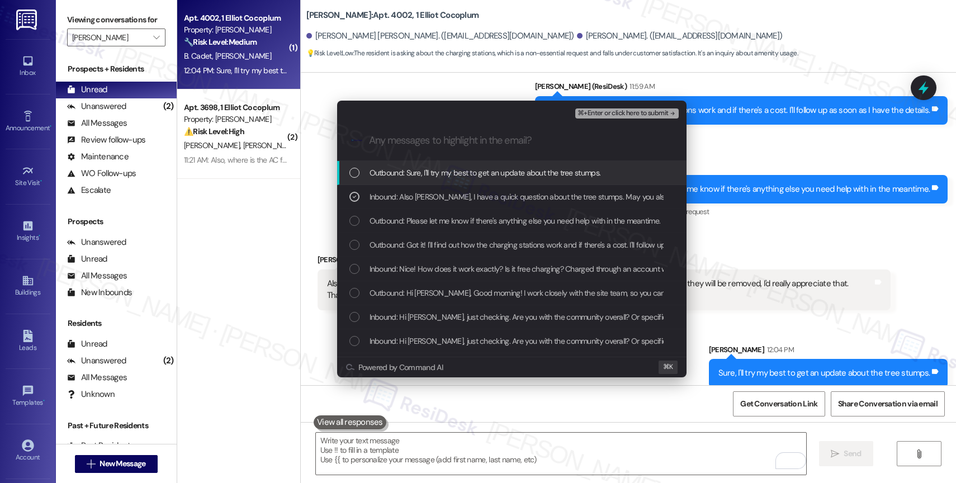
click at [610, 110] on span "⌘+Enter or click here to submit" at bounding box center [623, 114] width 91 height 8
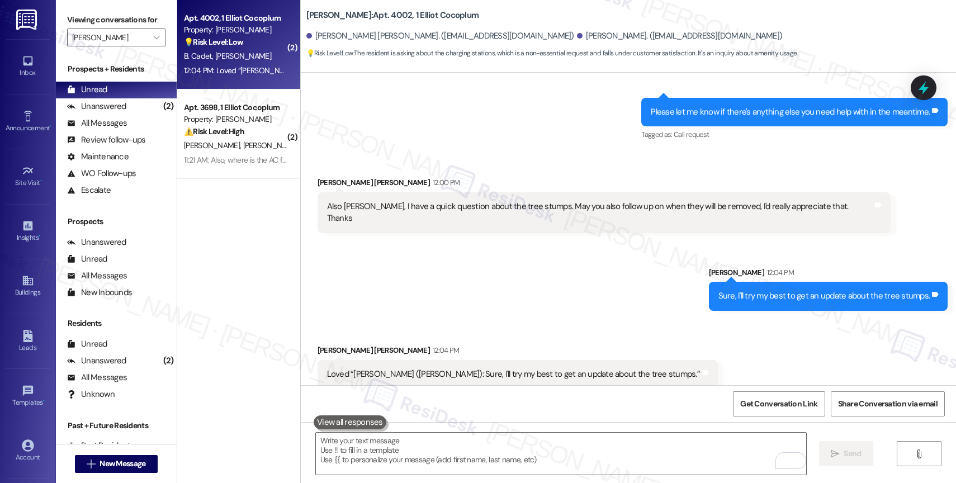
scroll to position [1697, 0]
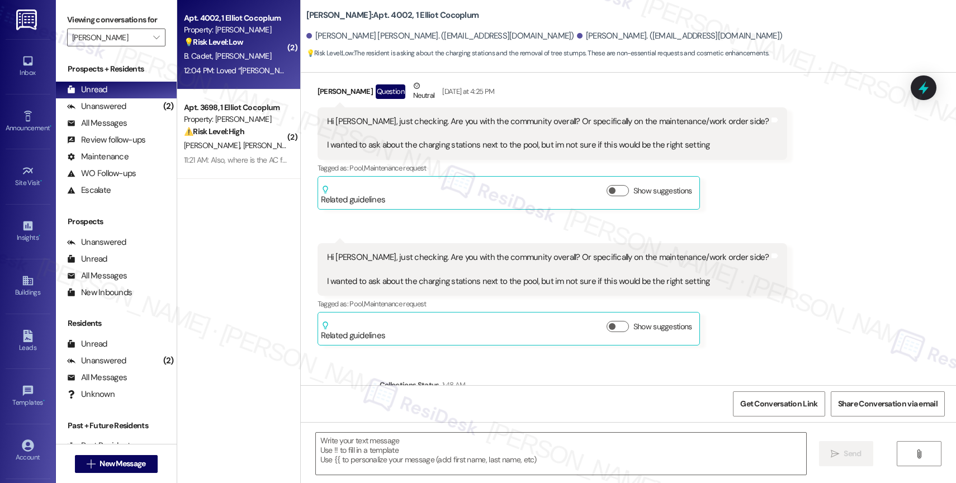
type textarea "Fetching suggested responses. Please feel free to read through the conversation…"
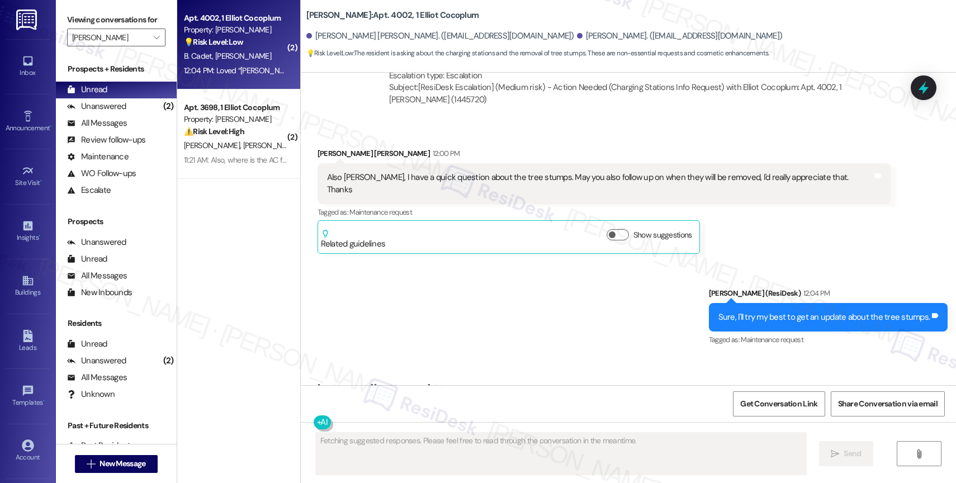
scroll to position [1917, 0]
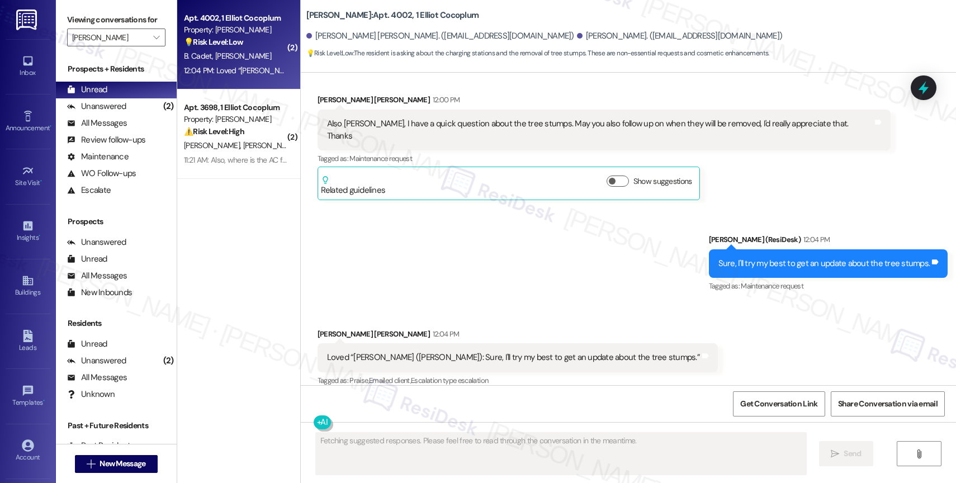
click at [473, 277] on div "Sent via SMS Sarah (ResiDesk) 12:04 PM Sure, I'll try my best to get an update …" at bounding box center [628, 256] width 655 height 95
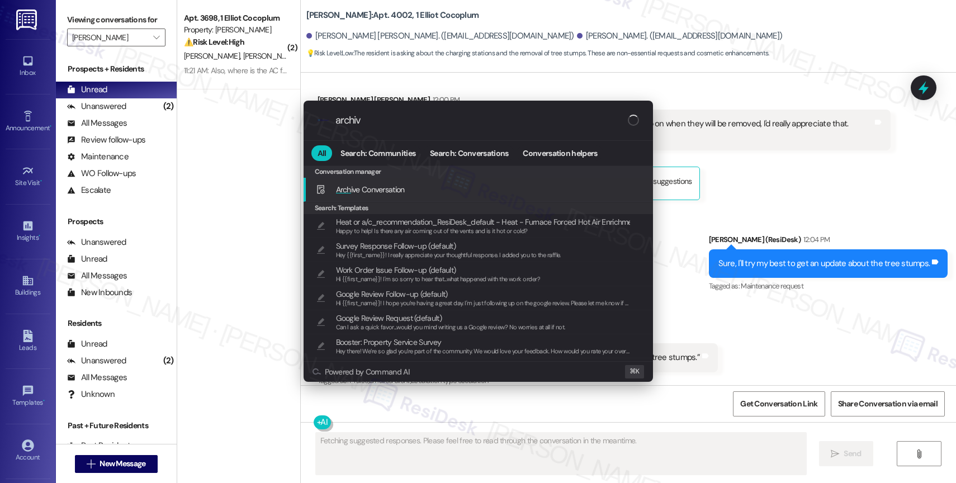
type input "archive"
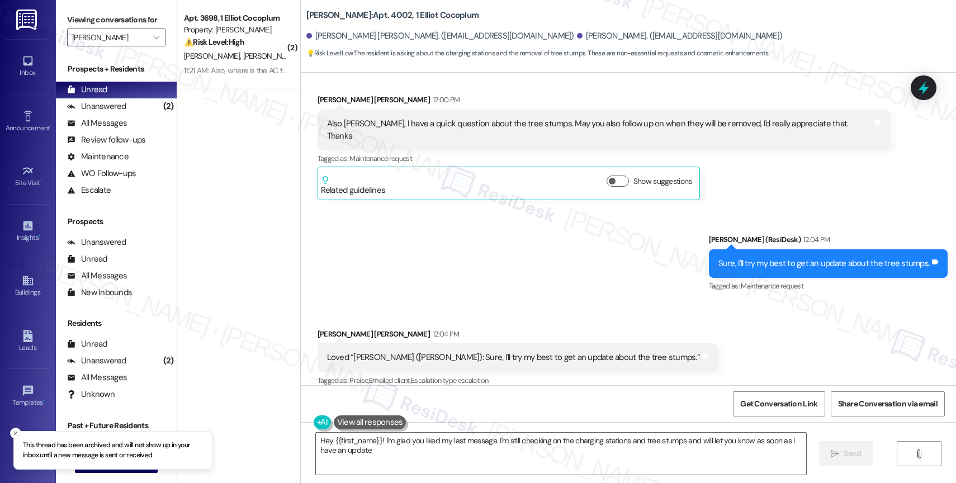
type textarea "Hey {{first_name}}! I'm glad you liked my last message. I'm still checking on t…"
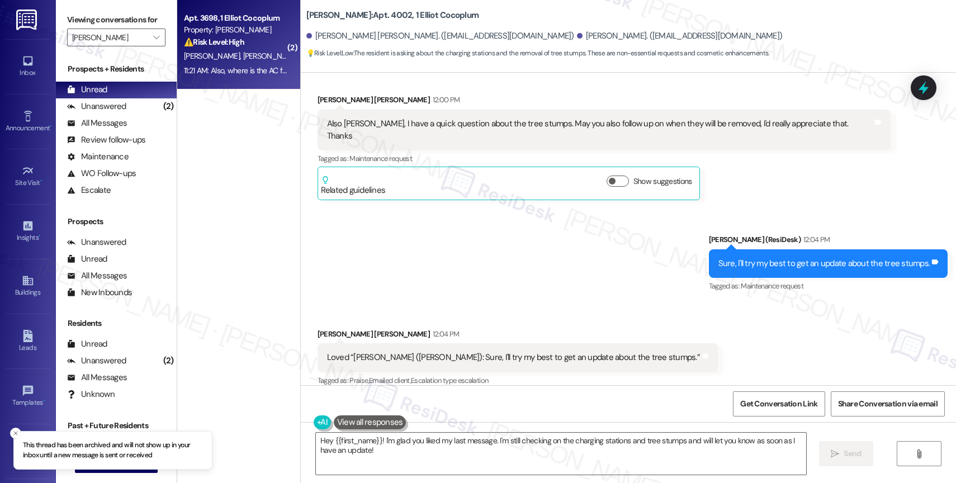
click at [243, 53] on span "N. Holder" at bounding box center [271, 56] width 56 height 10
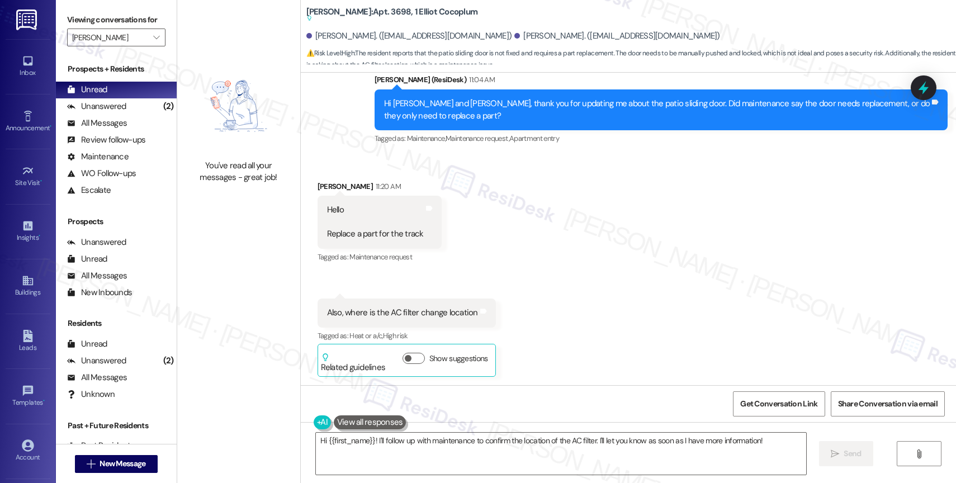
scroll to position [638, 0]
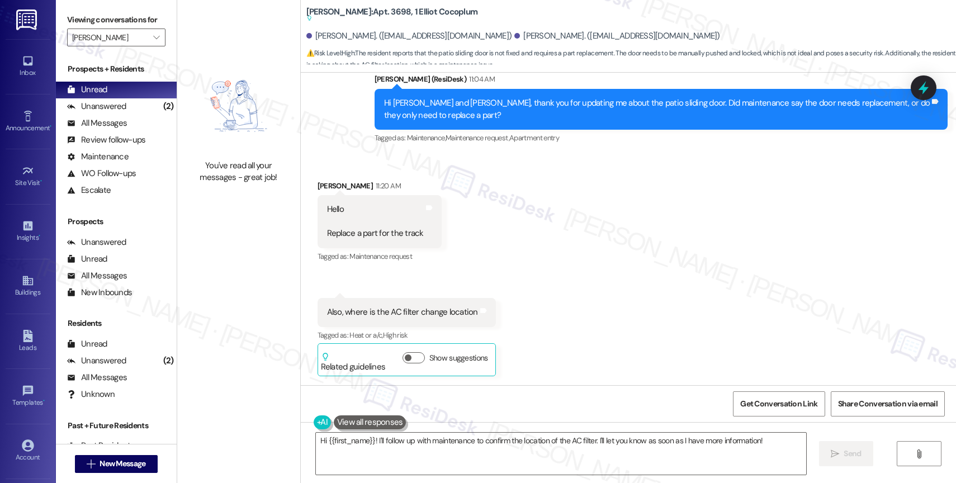
click at [538, 239] on div "Received via SMS Jerome Snowden 11:20 AM Hello Replace a part for the track Tag…" at bounding box center [628, 270] width 655 height 230
click at [386, 439] on textarea "Hi {{first_name}}! I'll follow up with maintenance to confirm the location of t…" at bounding box center [561, 454] width 490 height 42
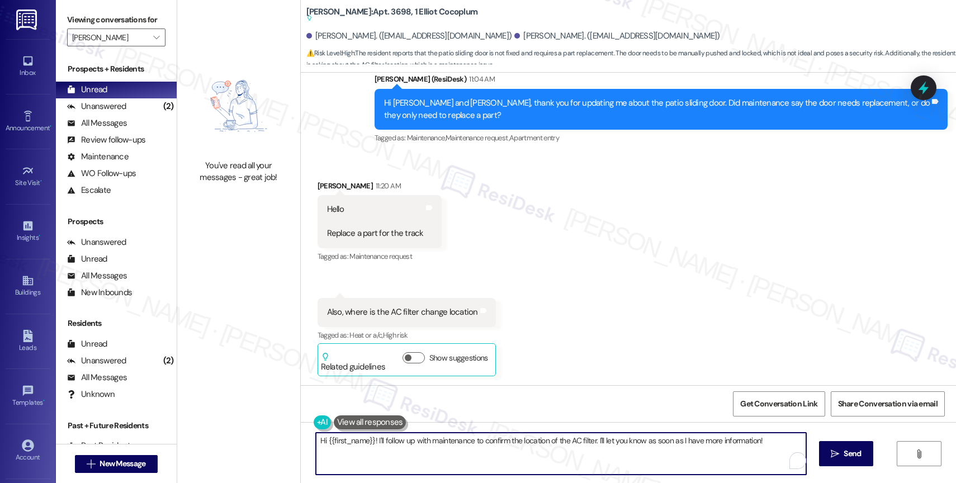
click at [386, 439] on textarea "Hi {{first_name}}! I'll follow up with maintenance to confirm the location of t…" at bounding box center [561, 454] width 490 height 42
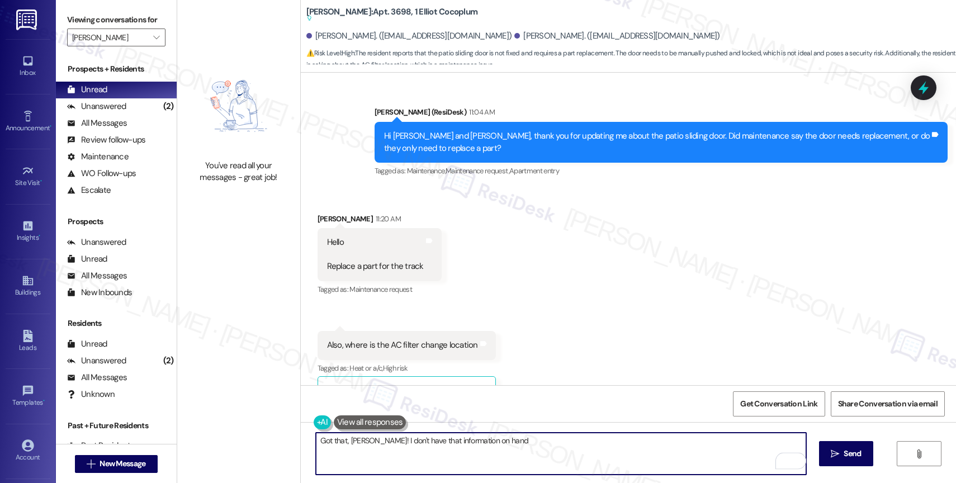
drag, startPoint x: 374, startPoint y: 439, endPoint x: 607, endPoint y: 453, distance: 233.6
click at [607, 453] on textarea "Got that, Jerome! I don't have that information on hand" at bounding box center [561, 454] width 490 height 42
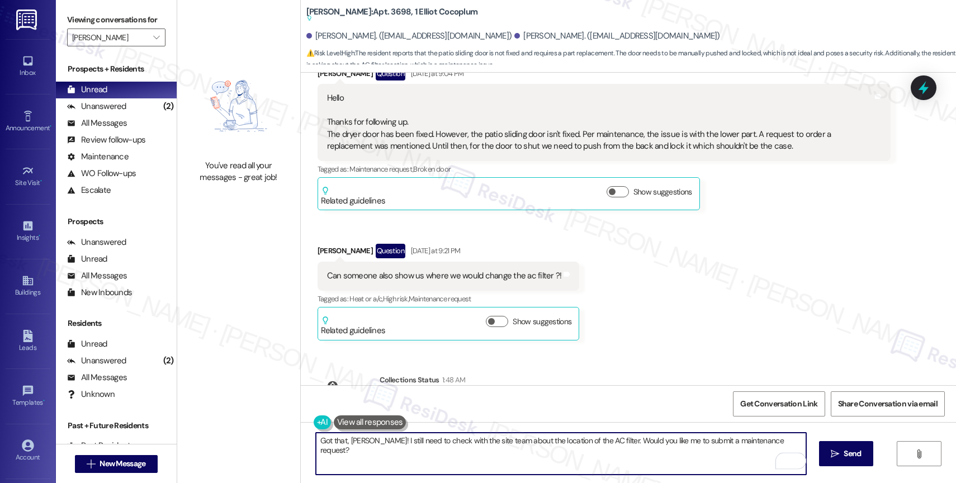
scroll to position [282, 0]
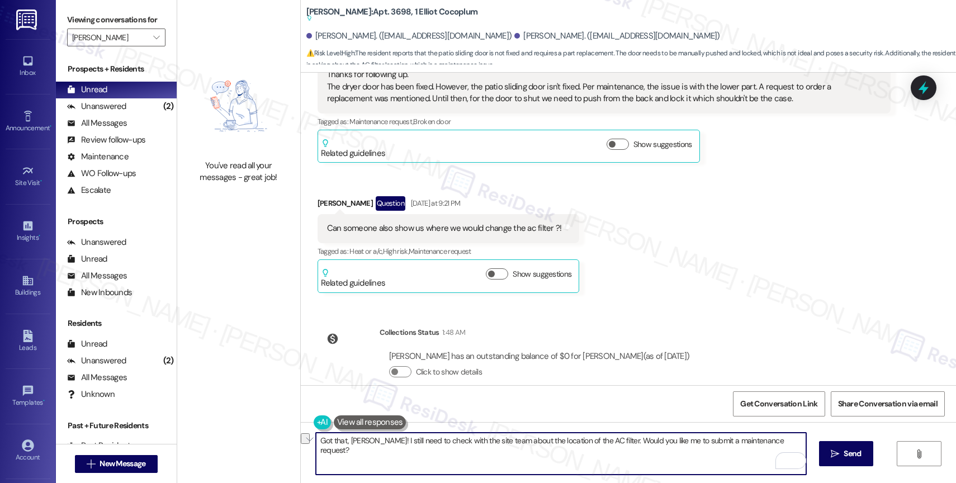
drag, startPoint x: 604, startPoint y: 440, endPoint x: 798, endPoint y: 449, distance: 193.7
click at [798, 449] on textarea "Got that, Jerome! I still need to check with the site team about the location o…" at bounding box center [561, 454] width 490 height 42
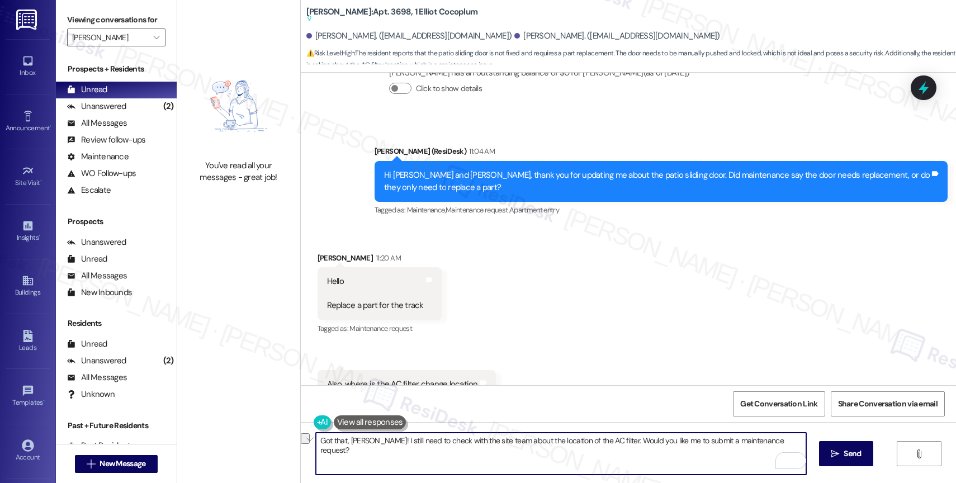
scroll to position [638, 0]
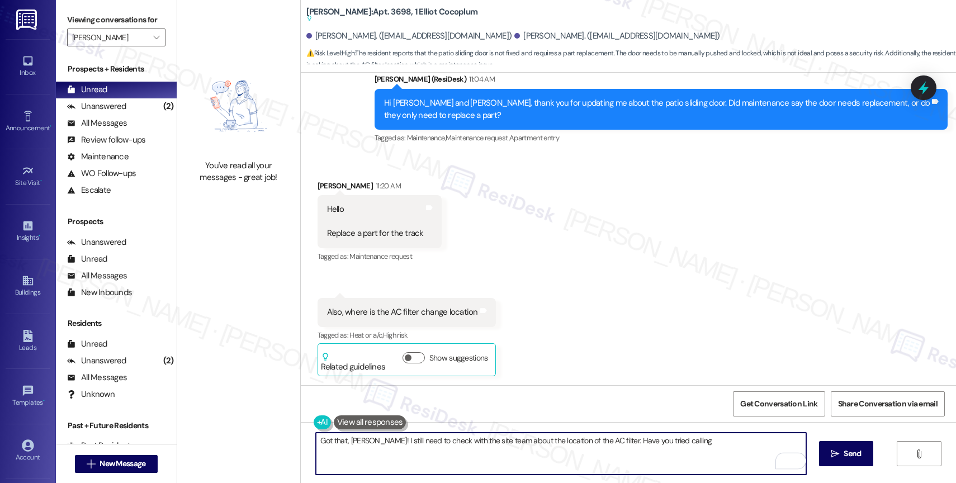
drag, startPoint x: 603, startPoint y: 440, endPoint x: 725, endPoint y: 446, distance: 121.5
click at [725, 446] on textarea "Got that, Jerome! I still need to check with the site team about the location o…" at bounding box center [561, 454] width 490 height 42
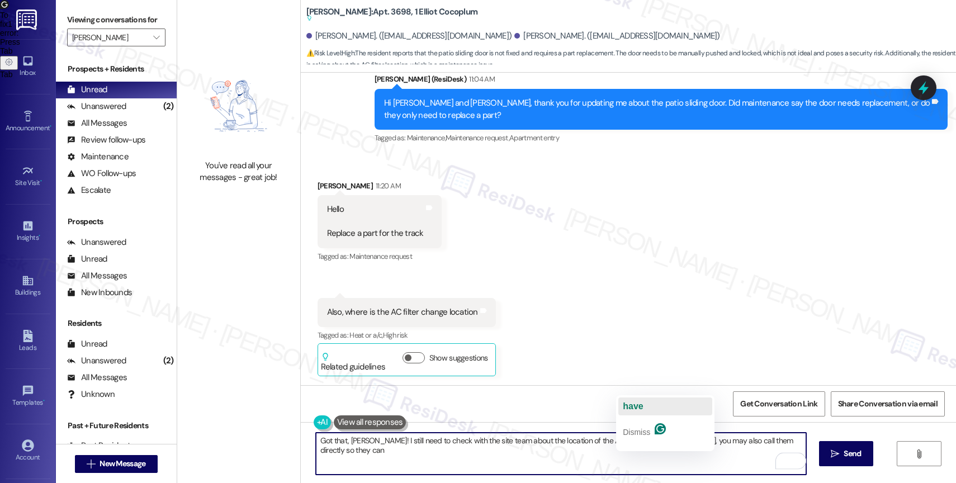
click at [637, 400] on div "have" at bounding box center [633, 407] width 20 height 18
click at [706, 440] on textarea "Got that, Jerome! I still need to check with the site team about the location o…" at bounding box center [561, 454] width 490 height 42
drag, startPoint x: 347, startPoint y: 452, endPoint x: 308, endPoint y: 451, distance: 38.6
click at [308, 451] on div "Got that, Jerome! I still need to check with the site team about the location o…" at bounding box center [628, 464] width 655 height 84
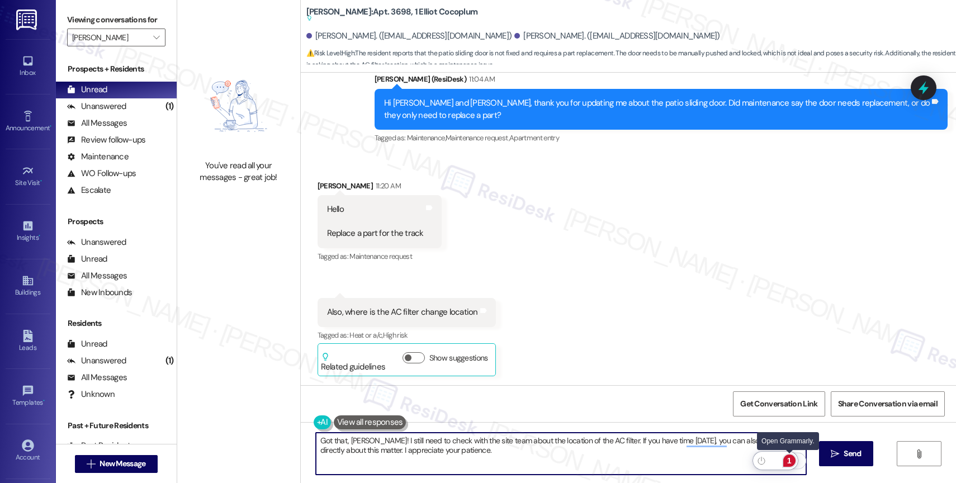
type textarea "Got that, Jerome! I still need to check with the site team about the location o…"
click at [792, 459] on div "1" at bounding box center [789, 461] width 12 height 12
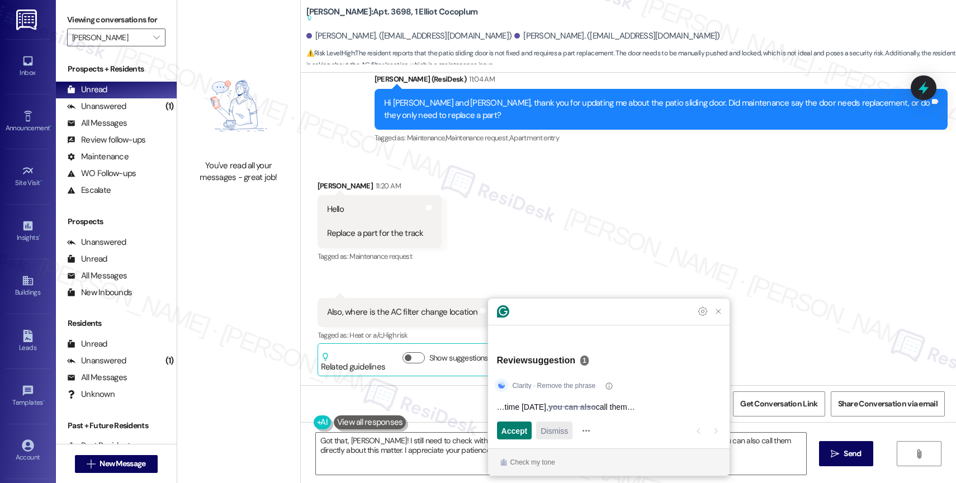
click at [554, 429] on span "Dismiss" at bounding box center [554, 431] width 27 height 12
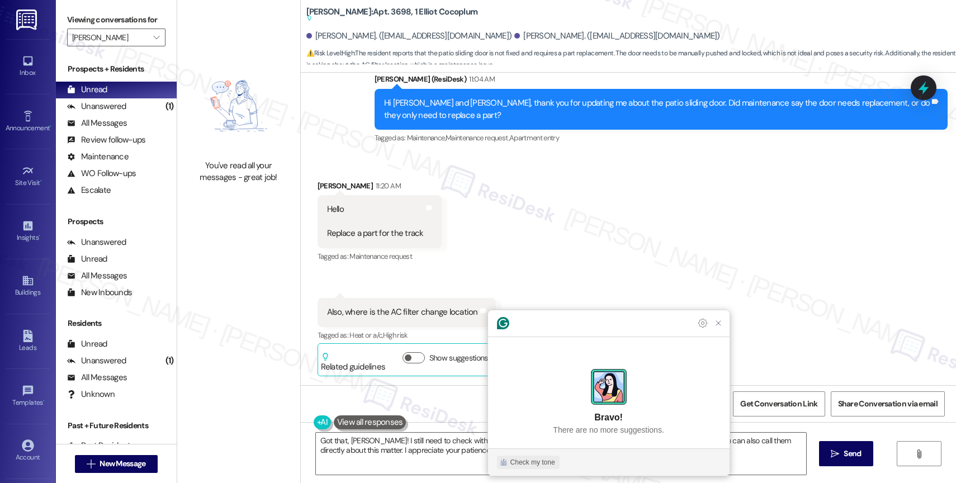
click at [540, 457] on div "Check my tone" at bounding box center [533, 462] width 45 height 10
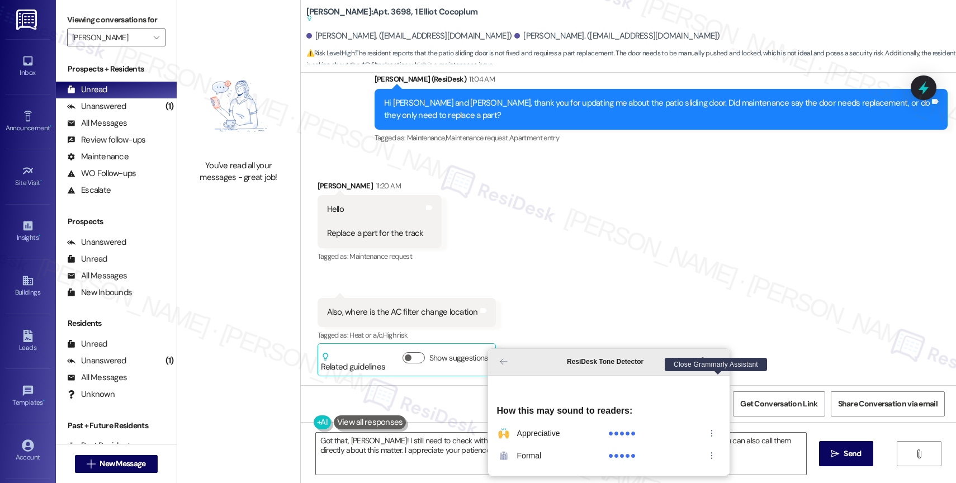
click at [717, 366] on icon "Close Grammarly Assistant" at bounding box center [718, 361] width 9 height 9
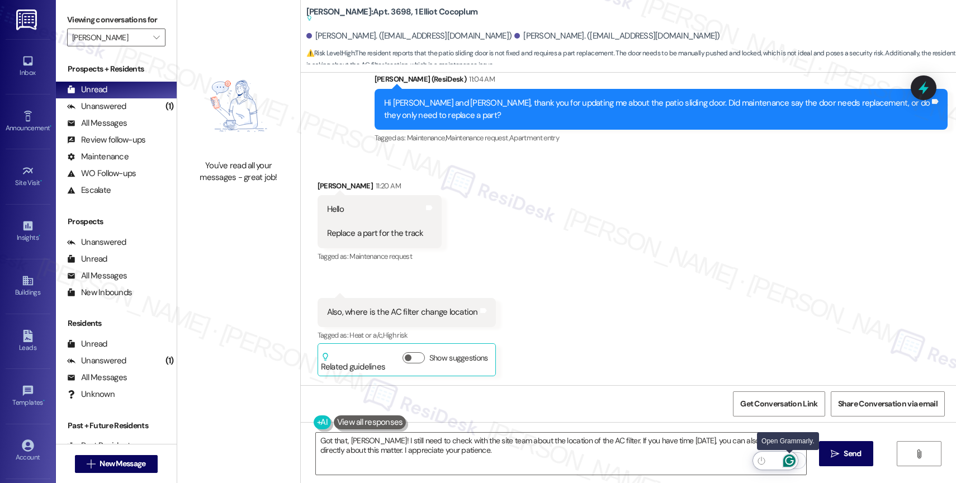
click at [789, 458] on icon "Open Grammarly. 0 Suggestions." at bounding box center [789, 461] width 12 height 12
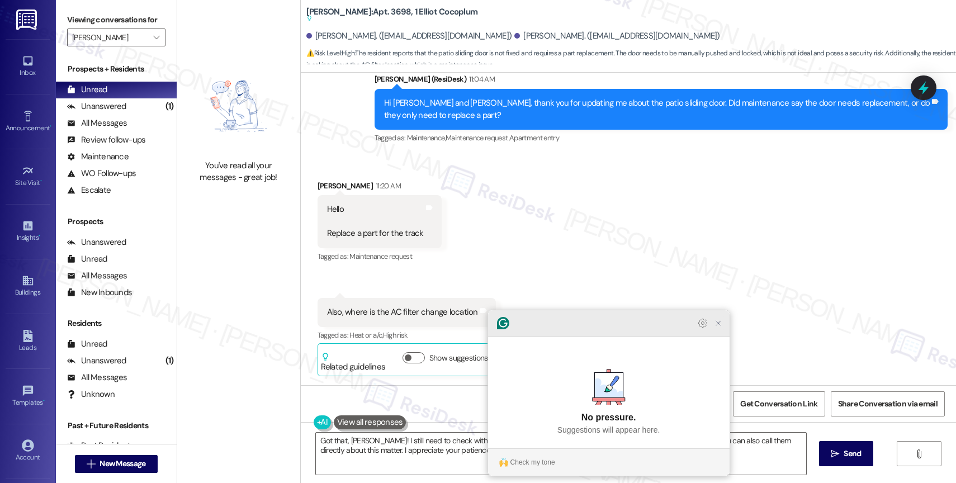
click at [719, 328] on icon "Close Grammarly Assistant" at bounding box center [718, 323] width 9 height 9
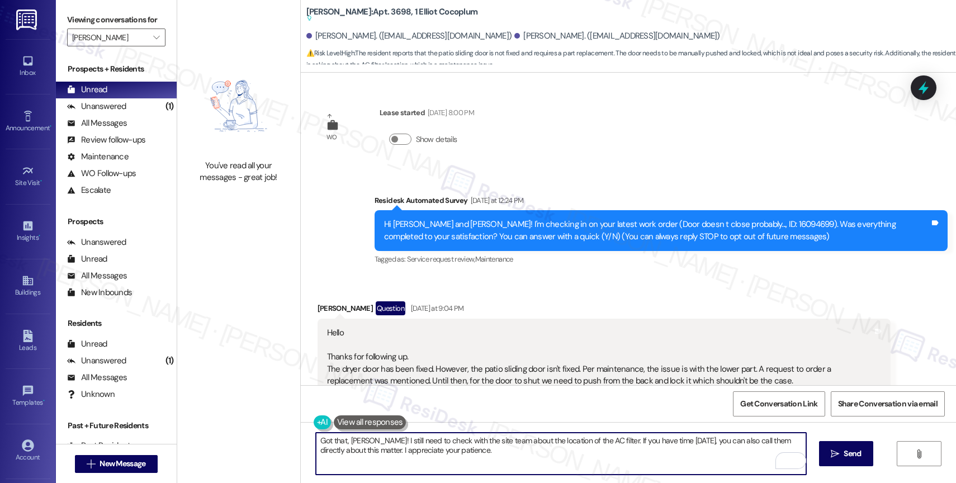
scroll to position [638, 0]
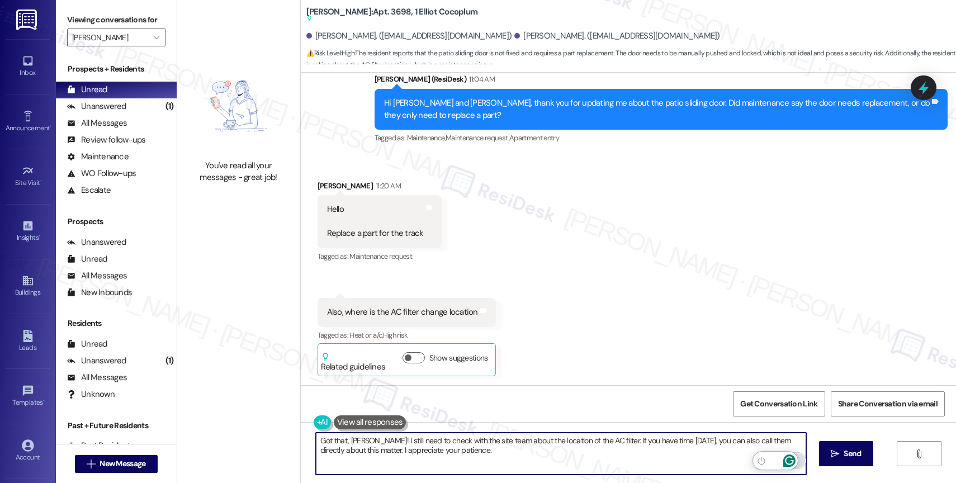
click at [789, 459] on icon "Open Grammarly. 0 Suggestions." at bounding box center [789, 461] width 12 height 12
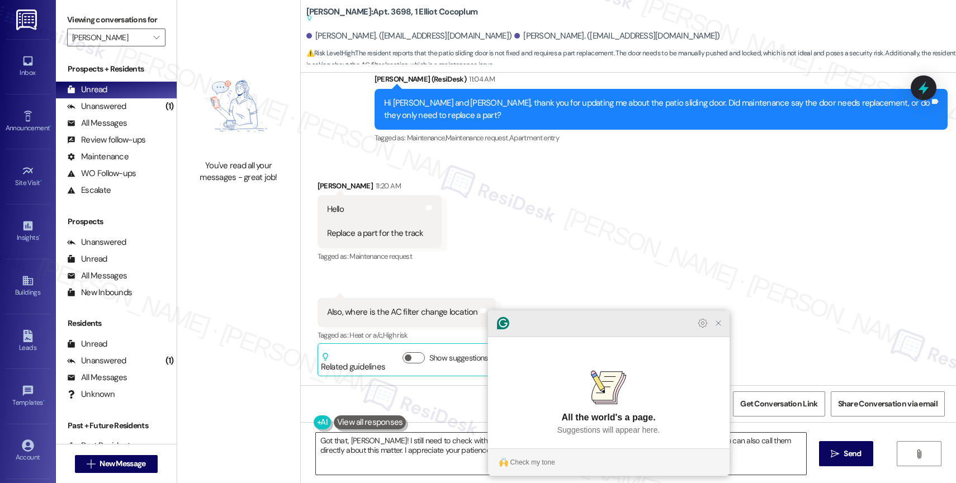
click at [718, 328] on icon "Close Grammarly Assistant" at bounding box center [718, 323] width 9 height 9
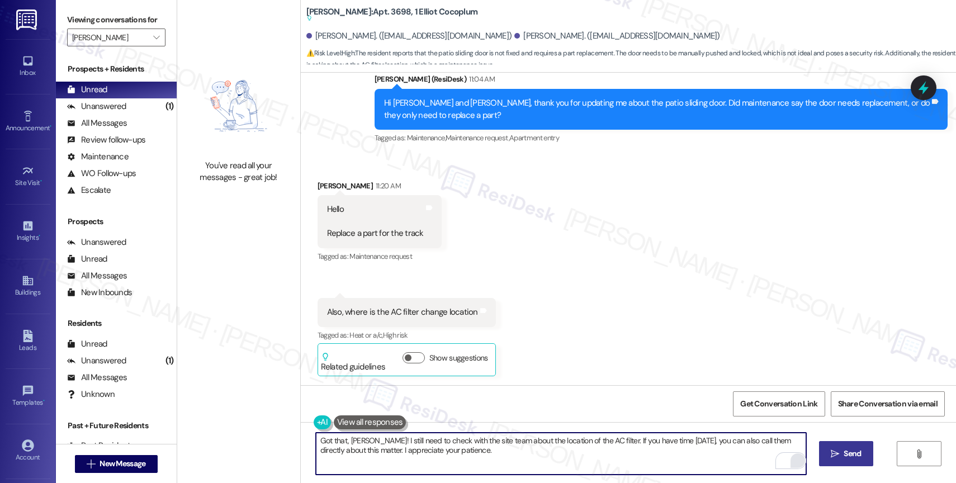
click at [859, 451] on span "Send" at bounding box center [852, 454] width 17 height 12
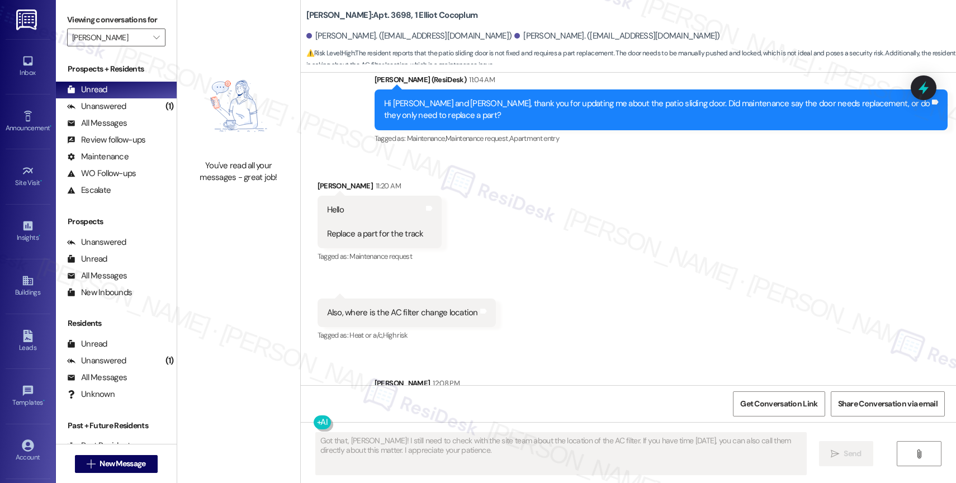
scroll to position [662, 0]
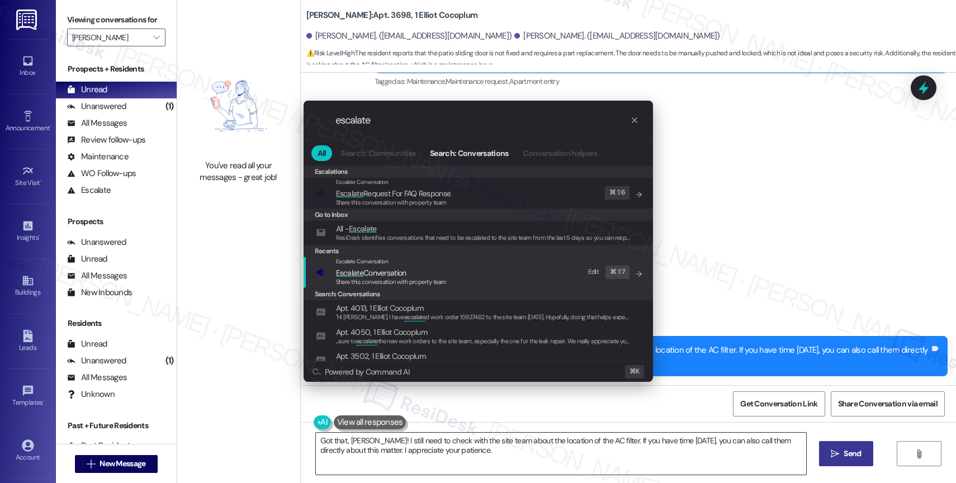
type input "escalate"
click at [380, 268] on span "Escalate Conversation" at bounding box center [371, 273] width 70 height 10
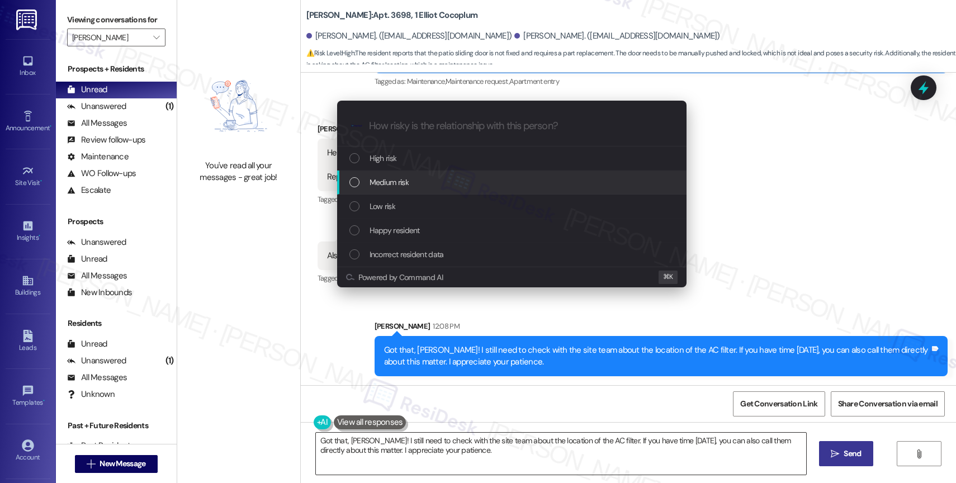
click at [403, 177] on span "Medium risk" at bounding box center [389, 182] width 39 height 12
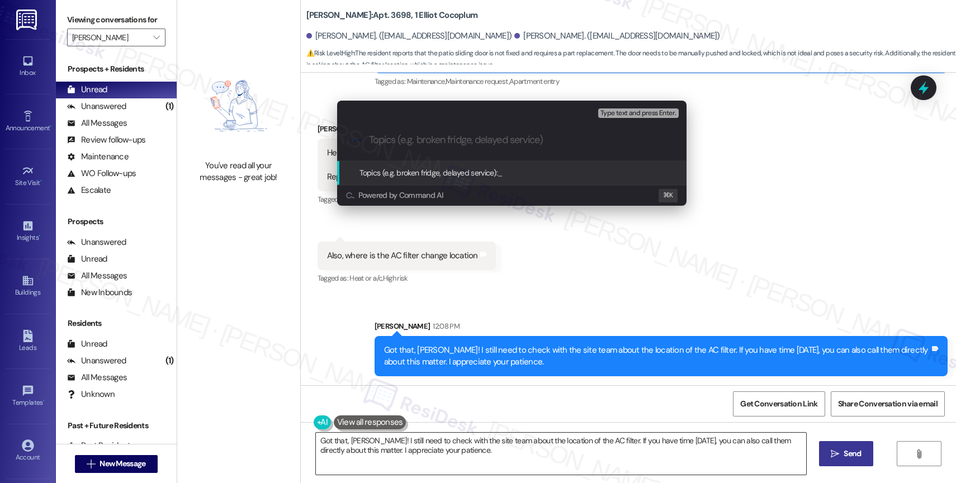
click at [413, 138] on input "Topics (e.g. broken fridge, delayed service)" at bounding box center [521, 140] width 304 height 12
type input "How to change the AC filter?"
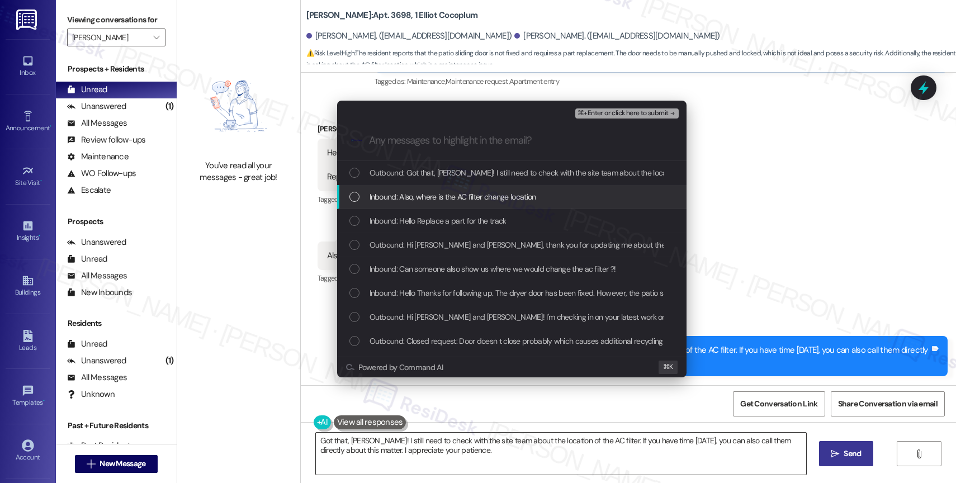
click at [491, 194] on span "Inbound: Also, where is the AC filter change location" at bounding box center [453, 197] width 167 height 12
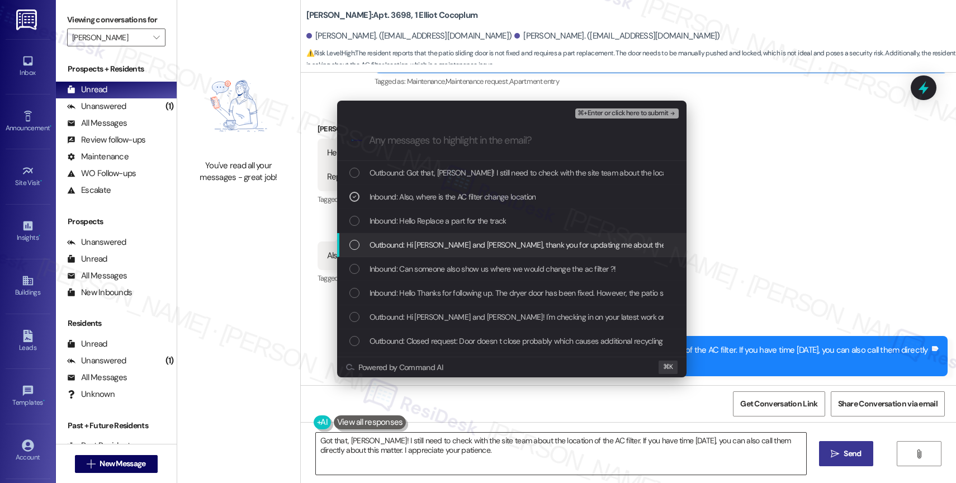
click at [460, 239] on span "Outbound: Hi [PERSON_NAME] and [PERSON_NAME], thank you for updating me about t…" at bounding box center [695, 245] width 651 height 12
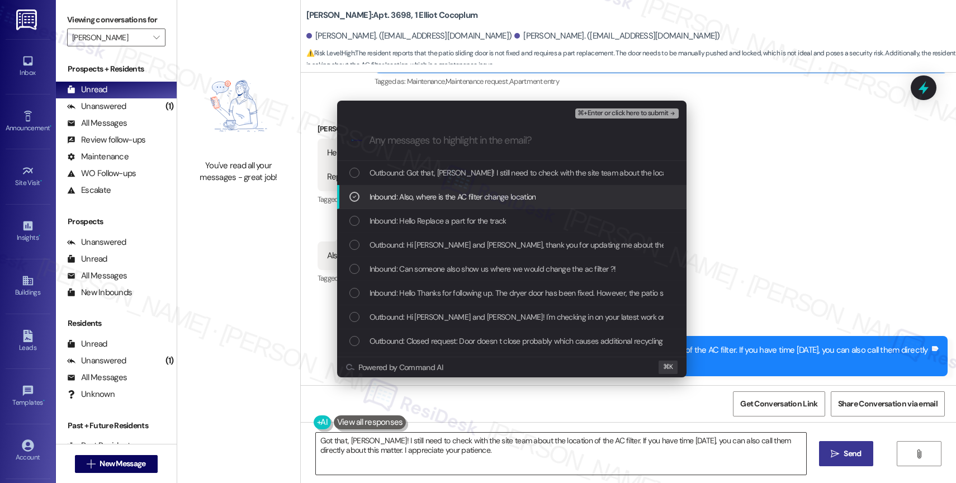
click at [470, 199] on span "Inbound: Also, where is the AC filter change location" at bounding box center [453, 197] width 167 height 12
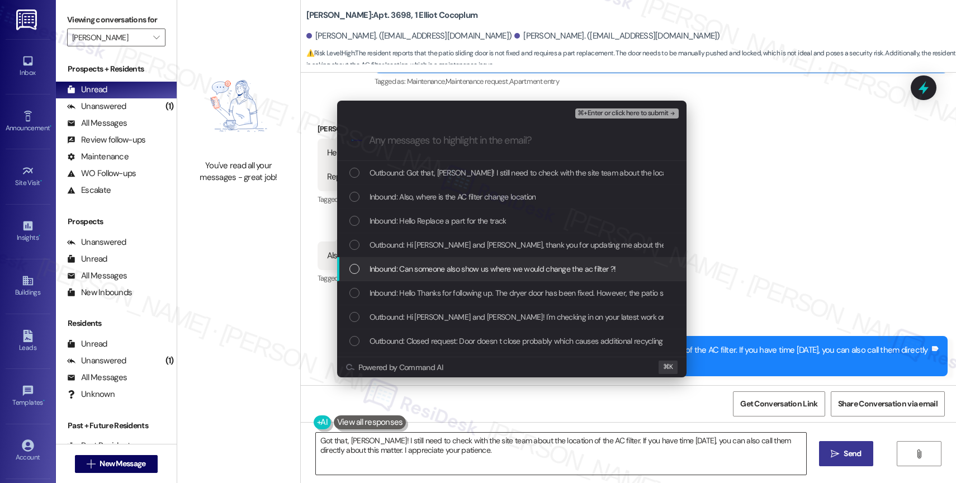
click at [474, 267] on span "Inbound: Can someone also show us where we would change the ac filter ?!" at bounding box center [493, 269] width 247 height 12
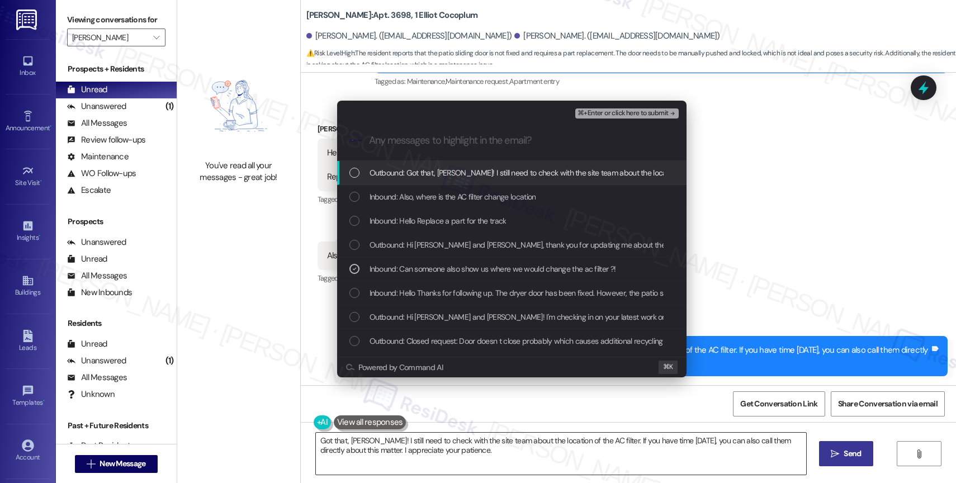
click at [641, 112] on span "⌘+Enter or click here to submit" at bounding box center [623, 114] width 91 height 8
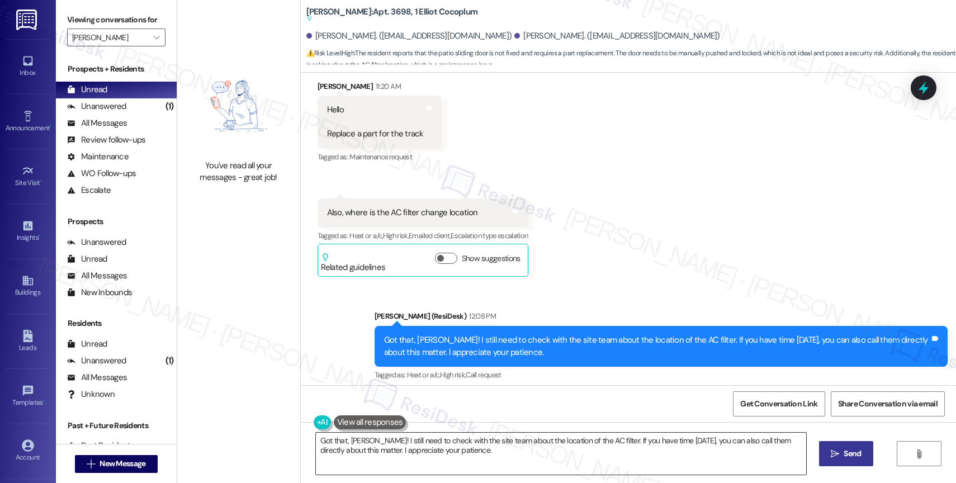
scroll to position [745, 0]
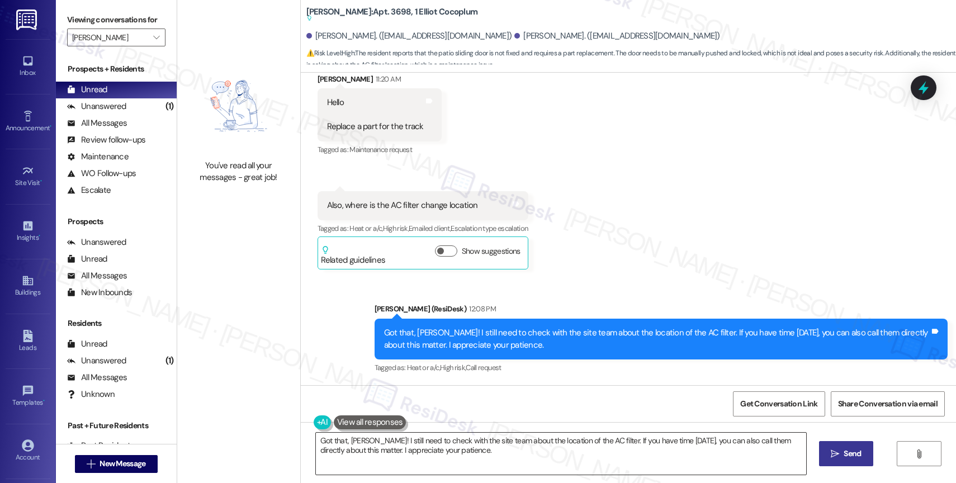
click at [653, 218] on div "Received via SMS [PERSON_NAME] 11:20 AM Hello Replace a part for the track Tags…" at bounding box center [628, 163] width 655 height 230
click at [151, 45] on span "" at bounding box center [156, 38] width 11 height 18
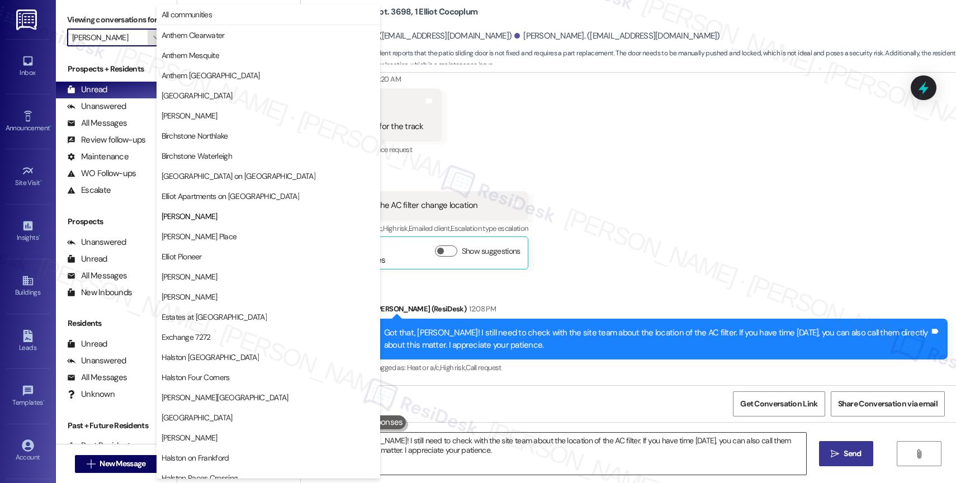
scroll to position [182, 0]
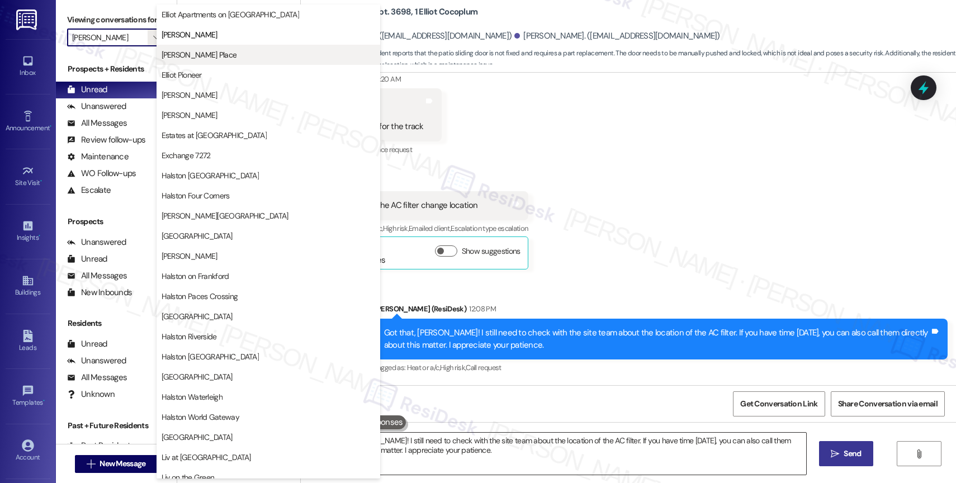
click at [233, 57] on span "[PERSON_NAME] Place" at bounding box center [269, 54] width 214 height 11
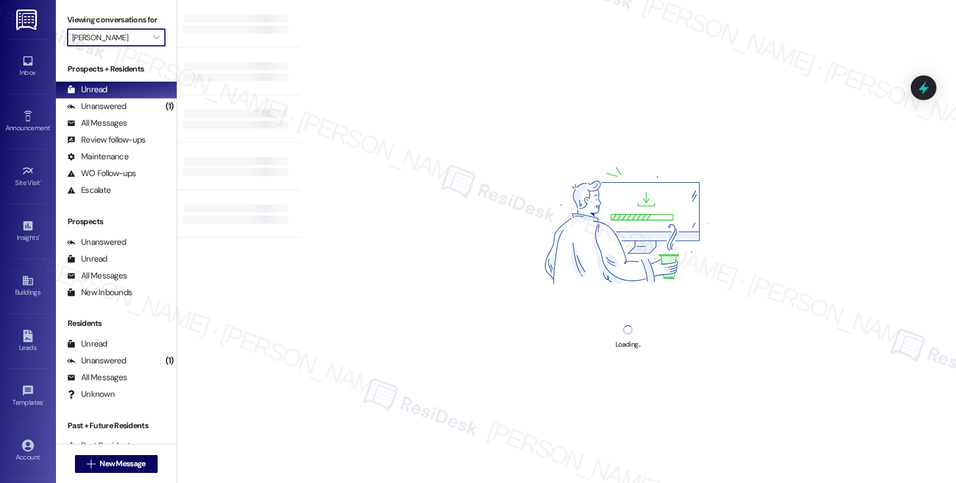
type input "[PERSON_NAME] Place"
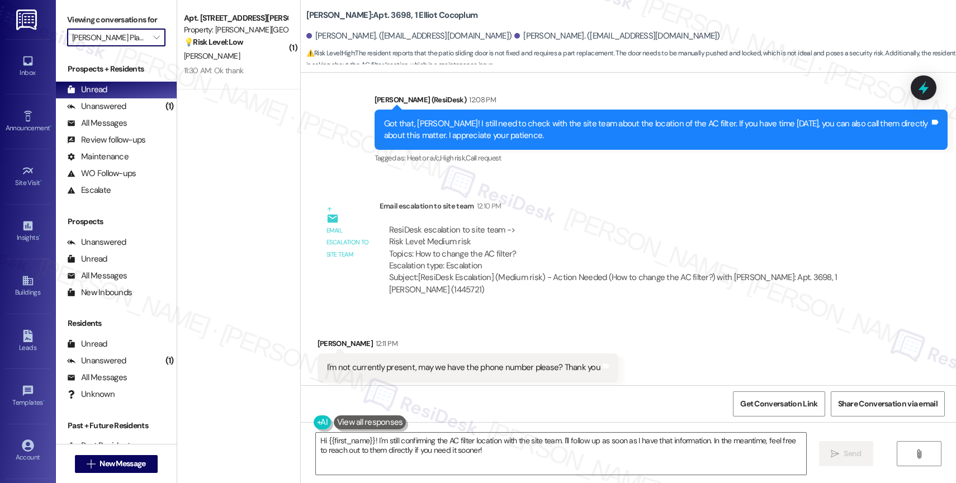
scroll to position [894, 0]
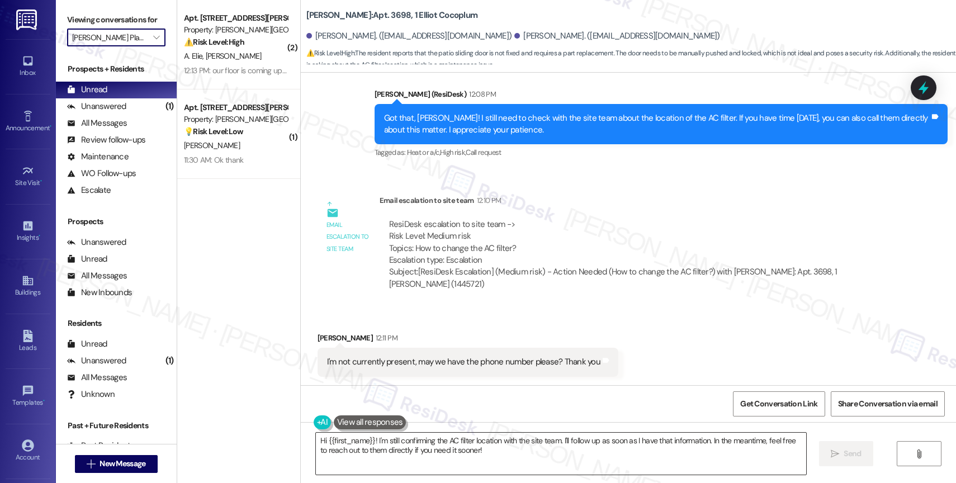
click at [384, 450] on textarea "Hi {{first_name}}! I'm still confirming the AC filter location with the site te…" at bounding box center [561, 454] width 490 height 42
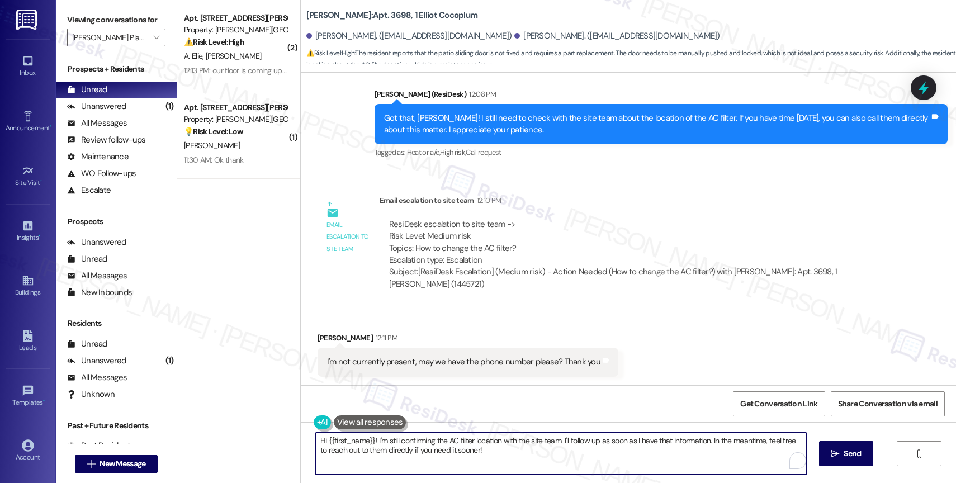
click at [384, 450] on textarea "Hi {{first_name}}! I'm still confirming the AC filter location with the site te…" at bounding box center [561, 454] width 490 height 42
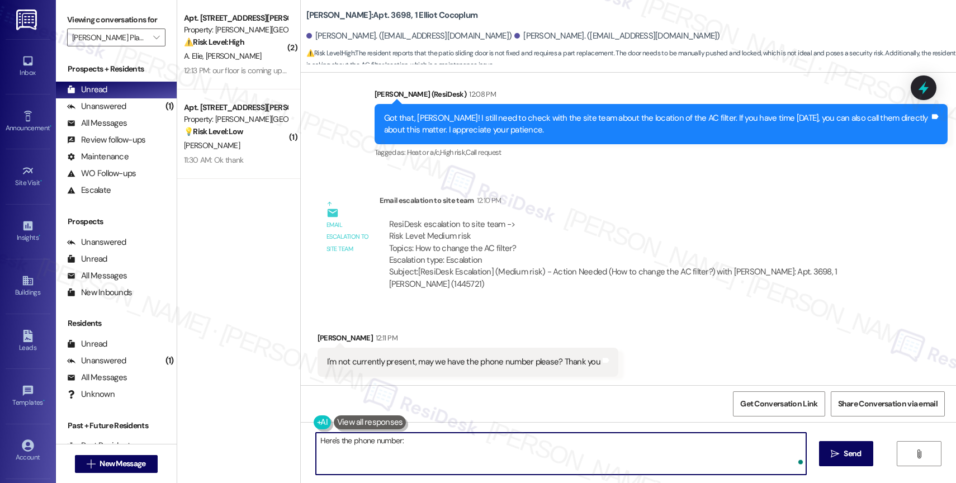
paste textarea "(954) 355-1348"
type textarea "Here's the phone number: (954) 355-1348"
click at [835, 451] on icon "" at bounding box center [835, 454] width 8 height 9
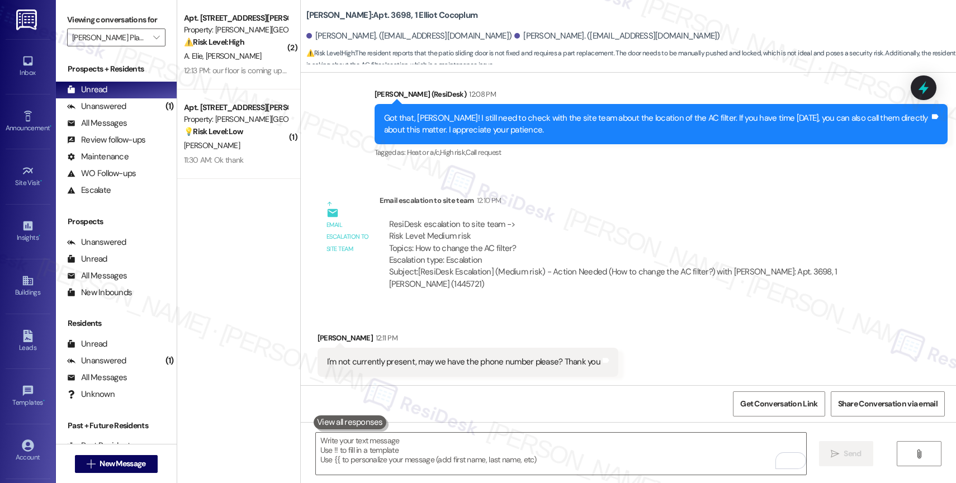
scroll to position [972, 0]
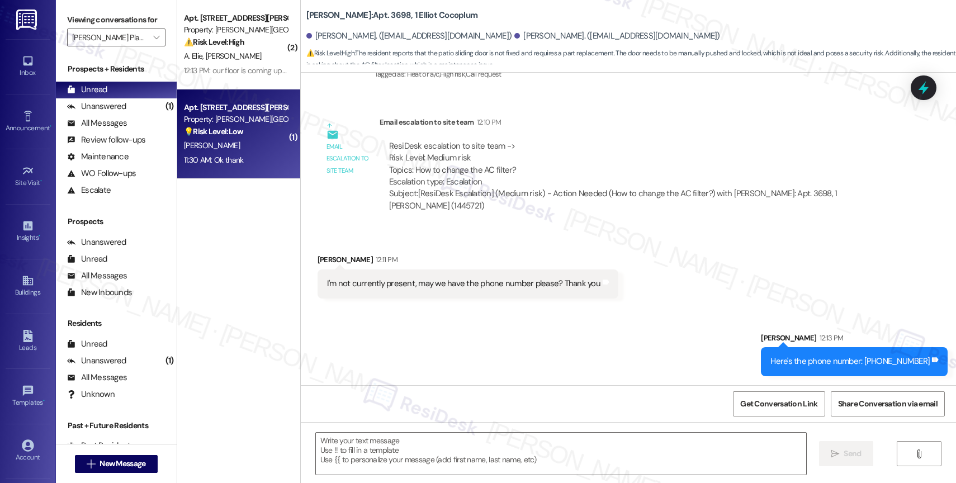
type textarea "Fetching suggested responses. Please feel free to read through the conversation…"
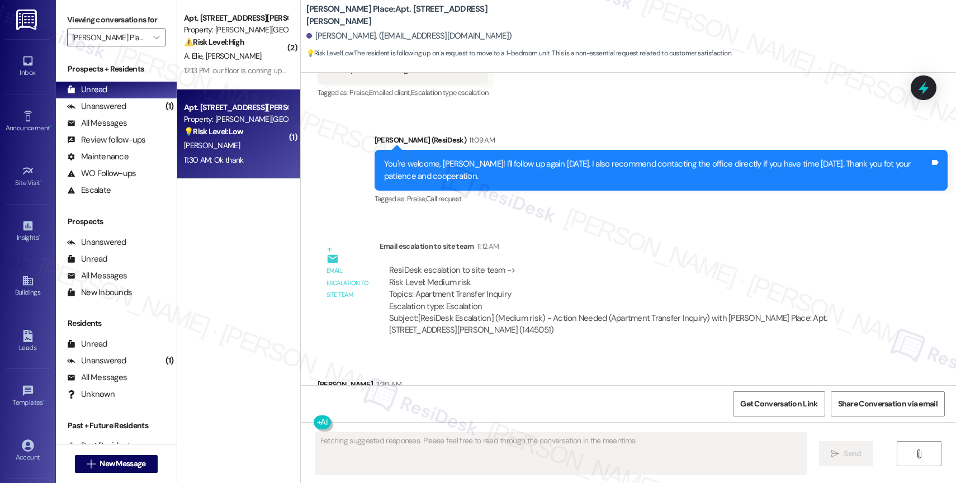
scroll to position [1528, 0]
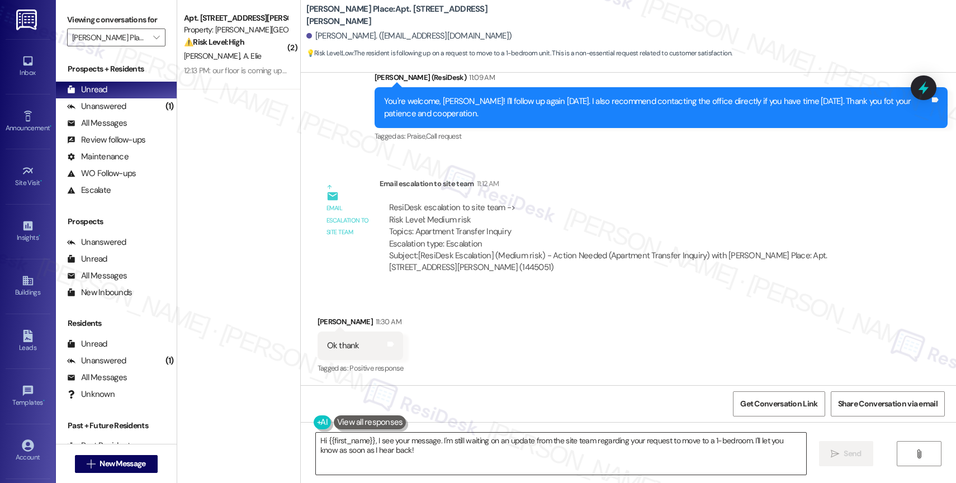
click at [392, 438] on textarea "Hi {{first_name}}, I see your message. I'm still waiting on an update from the …" at bounding box center [561, 454] width 490 height 42
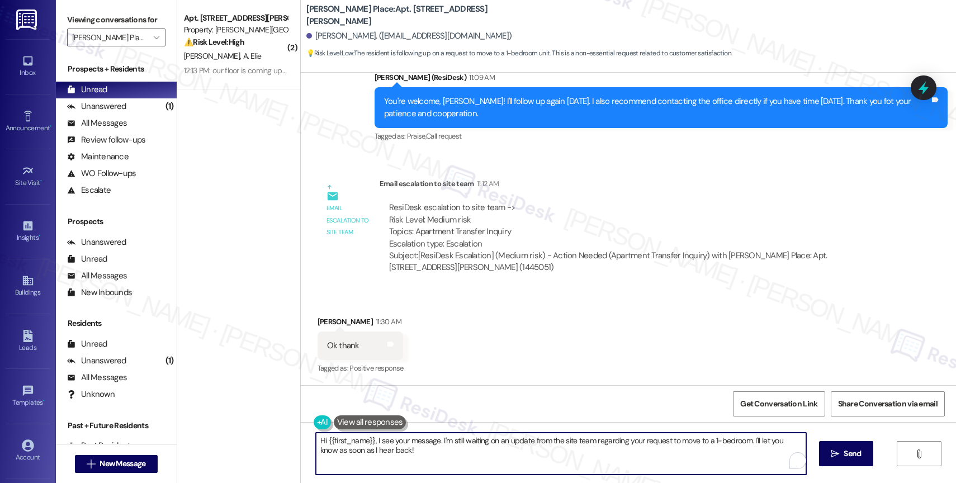
click at [392, 438] on textarea "Hi {{first_name}}, I see your message. I'm still waiting on an update from the …" at bounding box center [561, 454] width 490 height 42
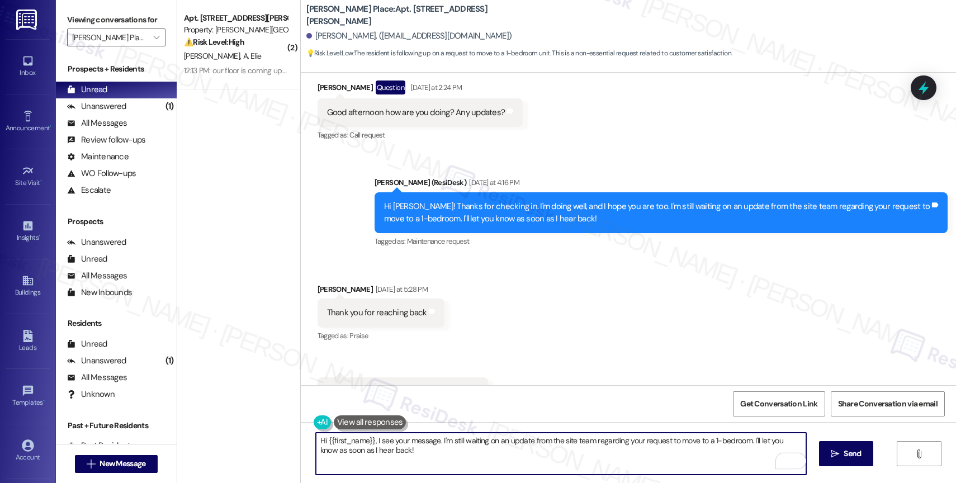
scroll to position [1114, 0]
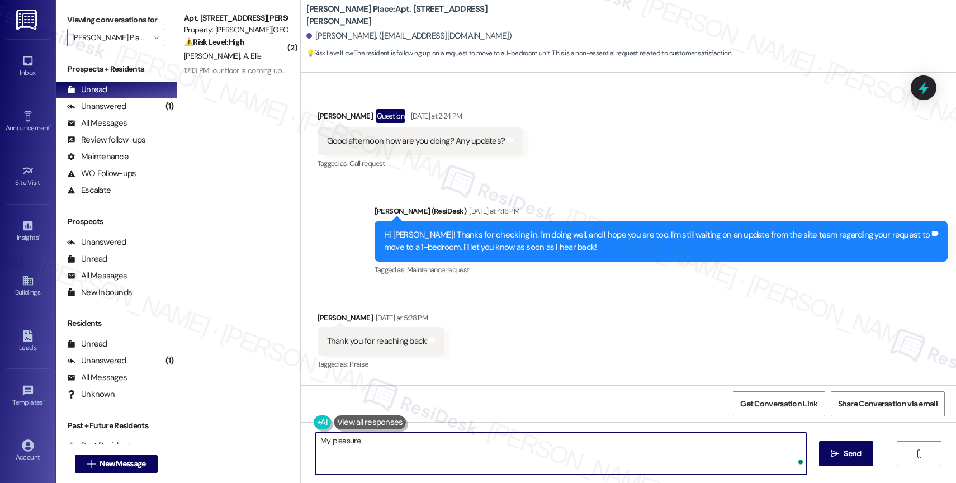
type textarea "My pleasure!"
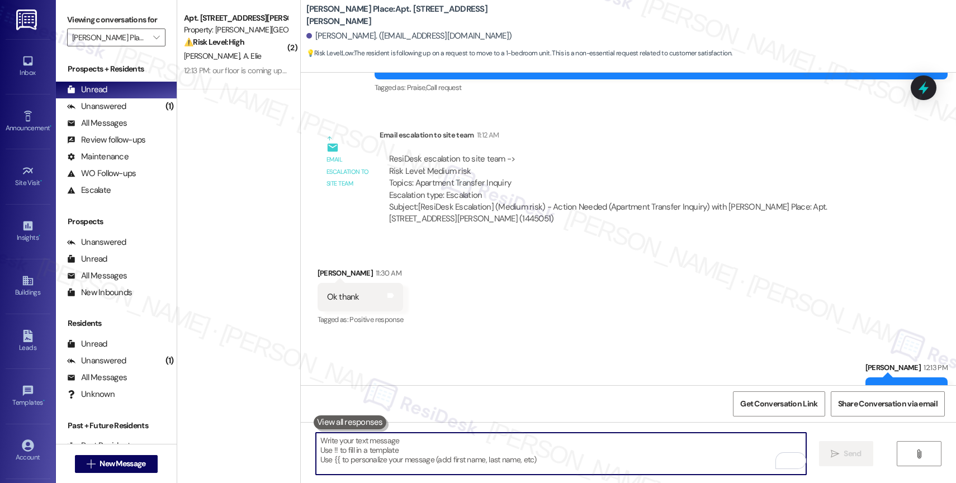
scroll to position [1606, 0]
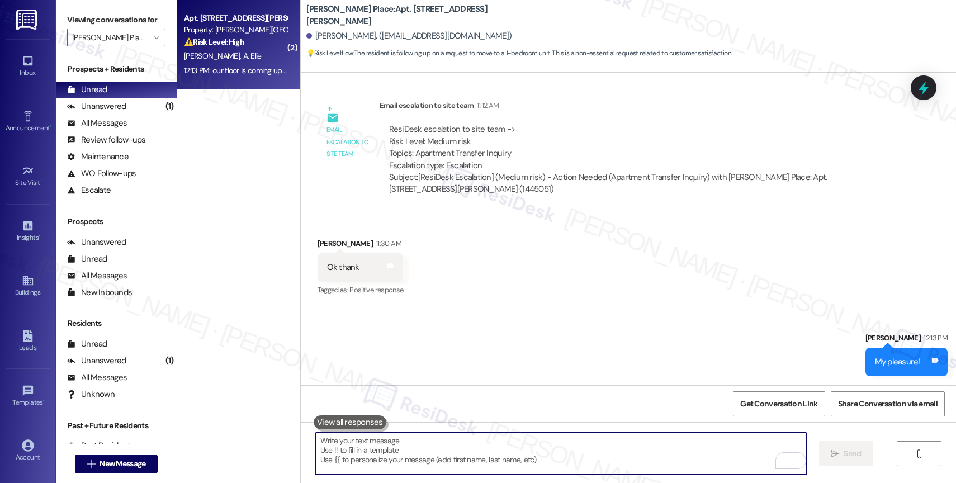
click at [266, 65] on div "12:13 PM: our floor is coming up in multiple places we have put in a maintenanc…" at bounding box center [503, 70] width 639 height 10
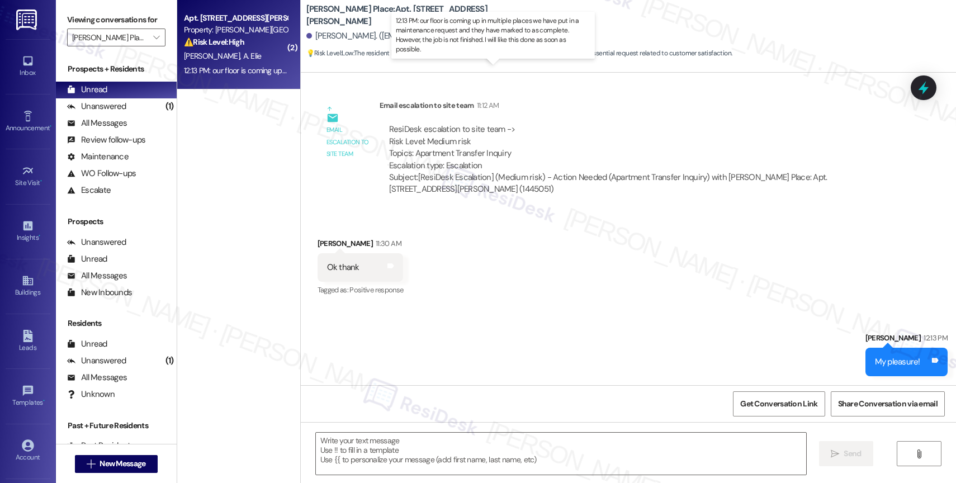
type textarea "Fetching suggested responses. Please feel free to read through the conversation…"
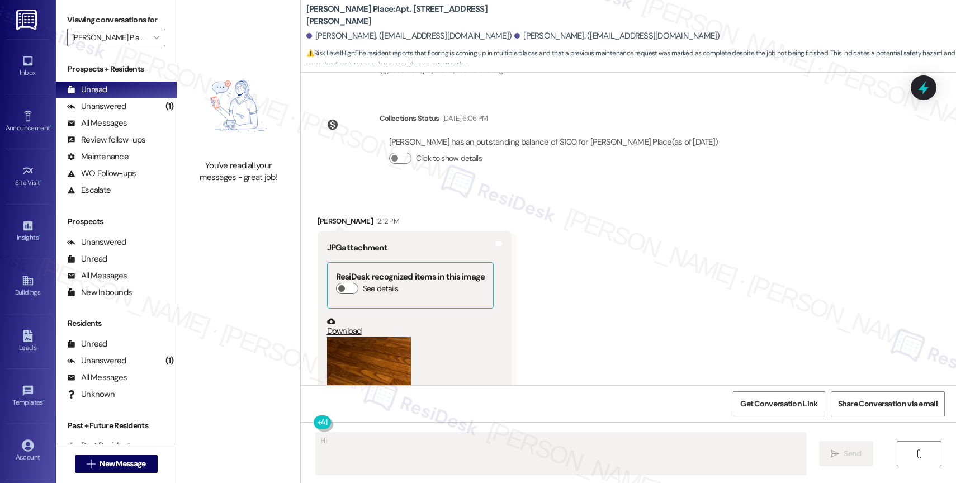
scroll to position [12412, 0]
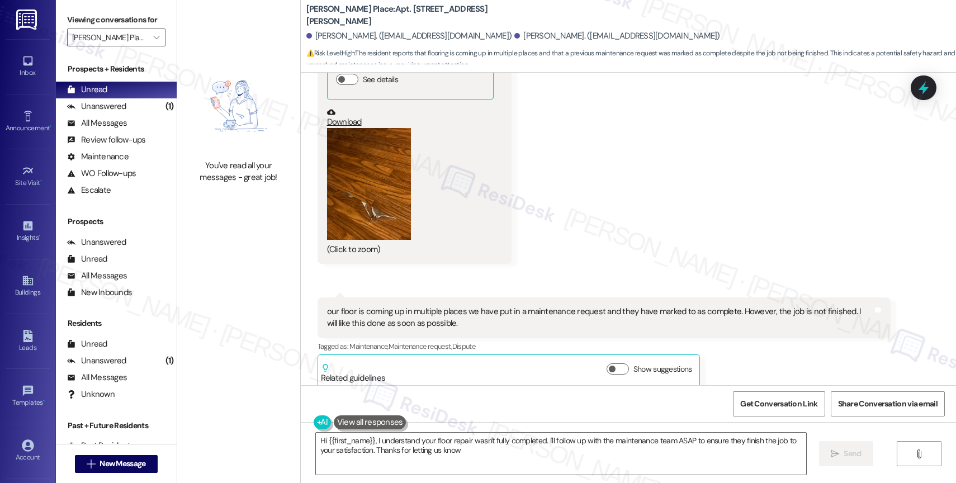
type textarea "Hi {{first_name}}, I understand your floor repair wasn't fully completed. I'll …"
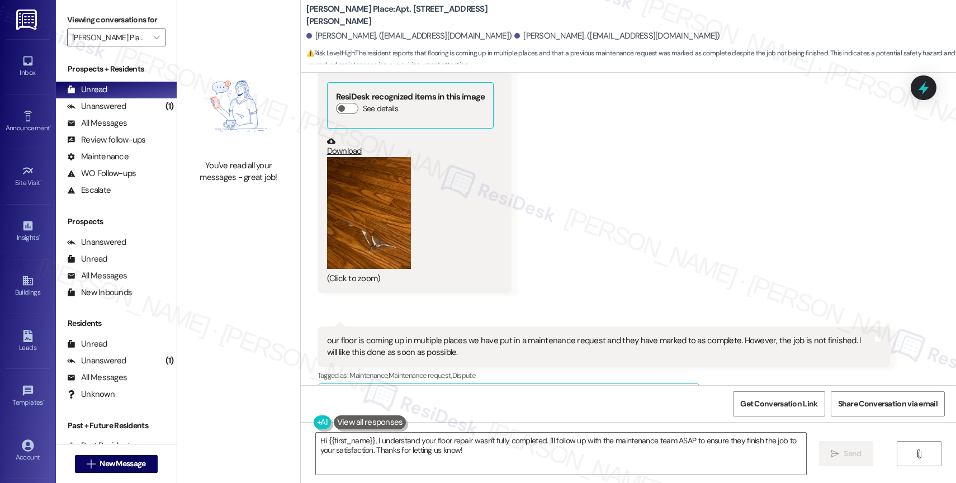
scroll to position [12264, 0]
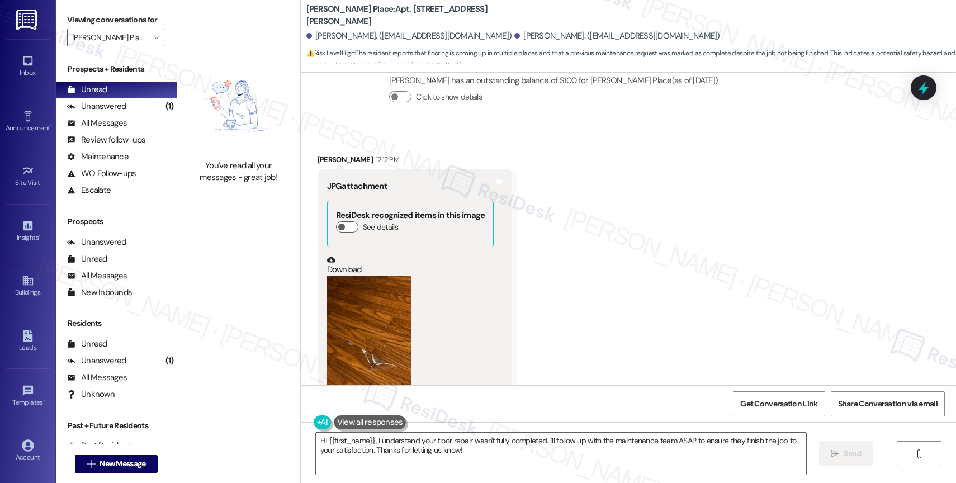
click at [382, 300] on button "Zoom image" at bounding box center [369, 332] width 84 height 112
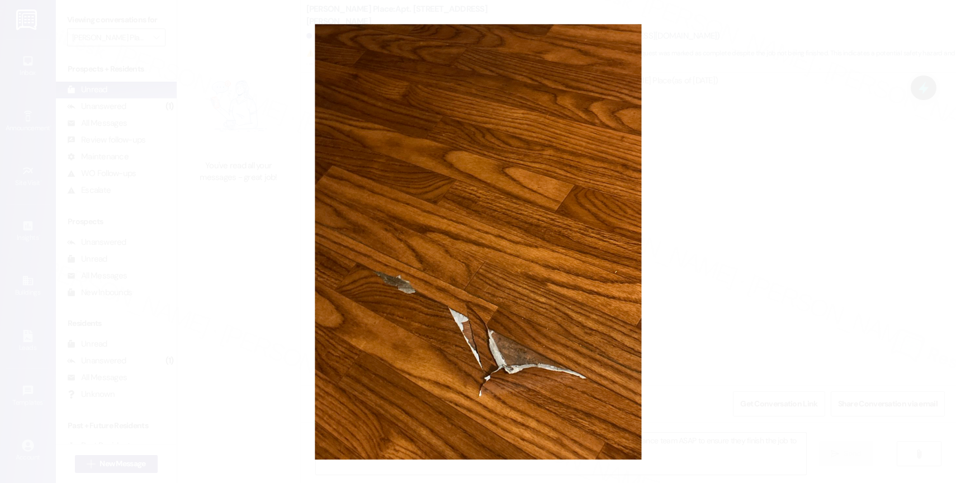
click at [473, 249] on button "Unzoom image" at bounding box center [478, 241] width 956 height 483
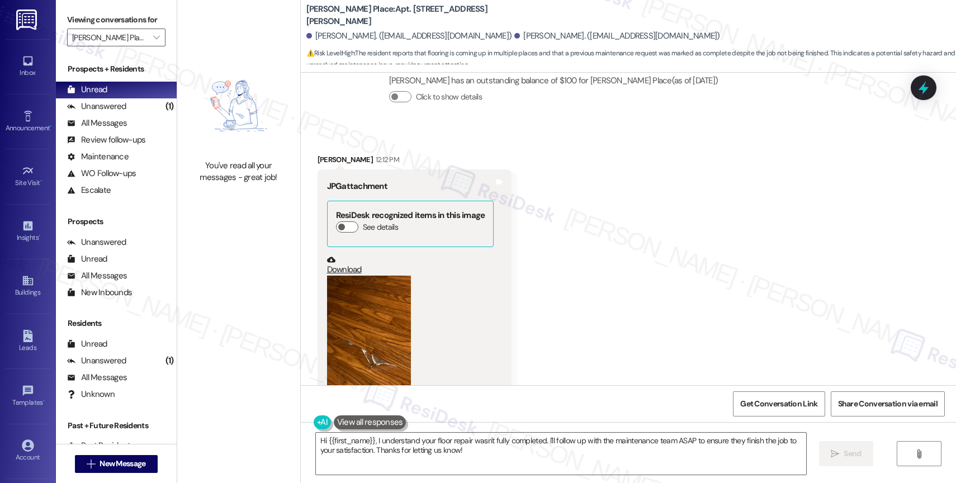
scroll to position [12412, 0]
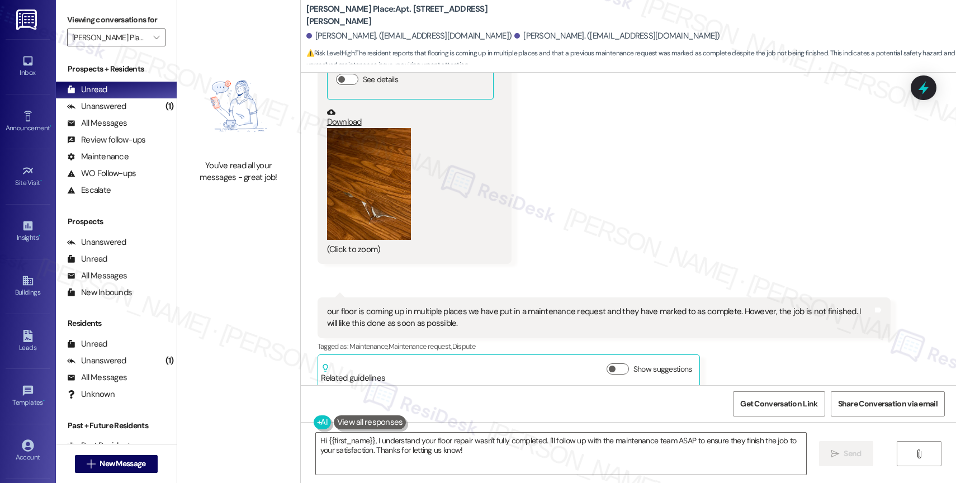
click at [619, 229] on div "Received via SMS Azanie Elie 12:12 PM JPG attachment ResiDesk recognized items …" at bounding box center [628, 188] width 655 height 415
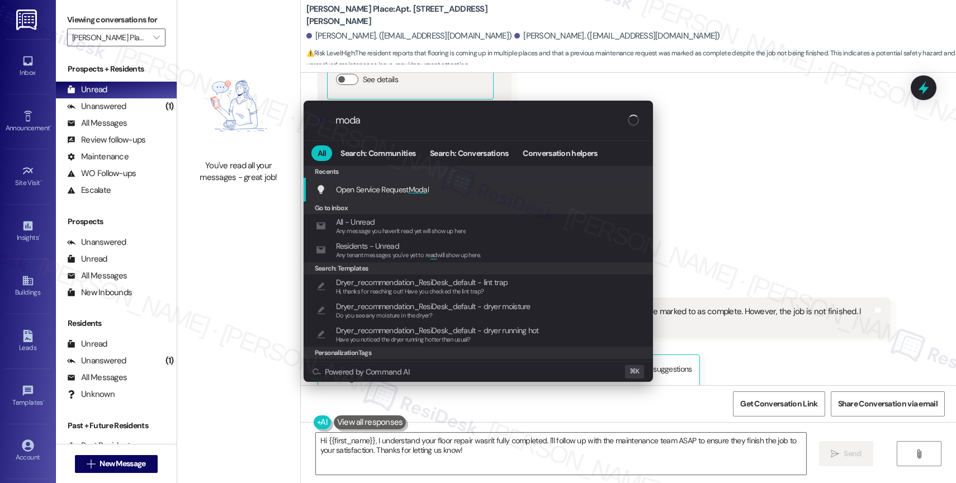
type input "modal"
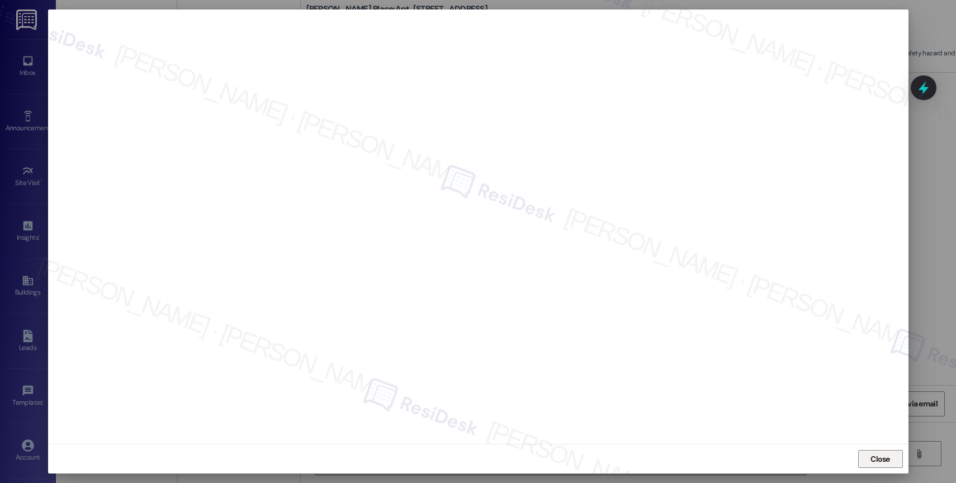
click at [888, 466] on span "Close" at bounding box center [880, 459] width 24 height 17
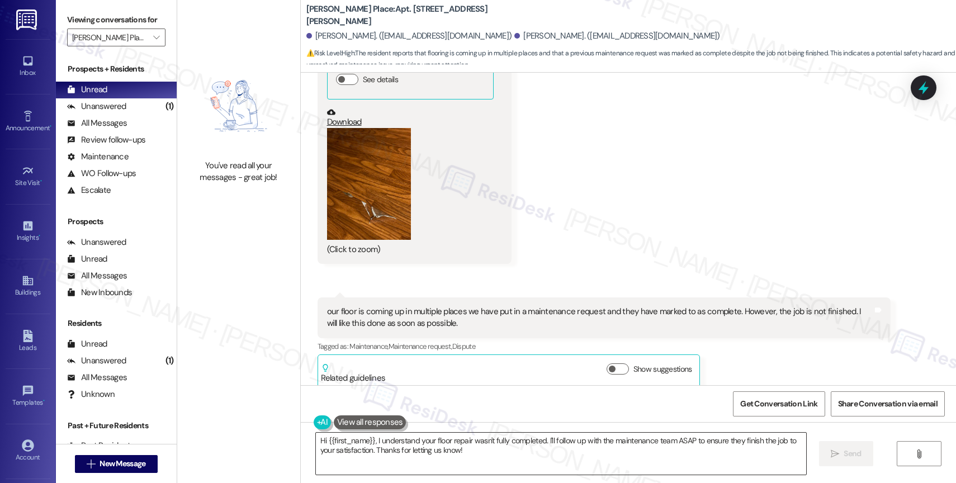
click at [370, 438] on textarea "Hi {{first_name}}, I understand your floor repair wasn't fully completed. I'll …" at bounding box center [561, 454] width 490 height 42
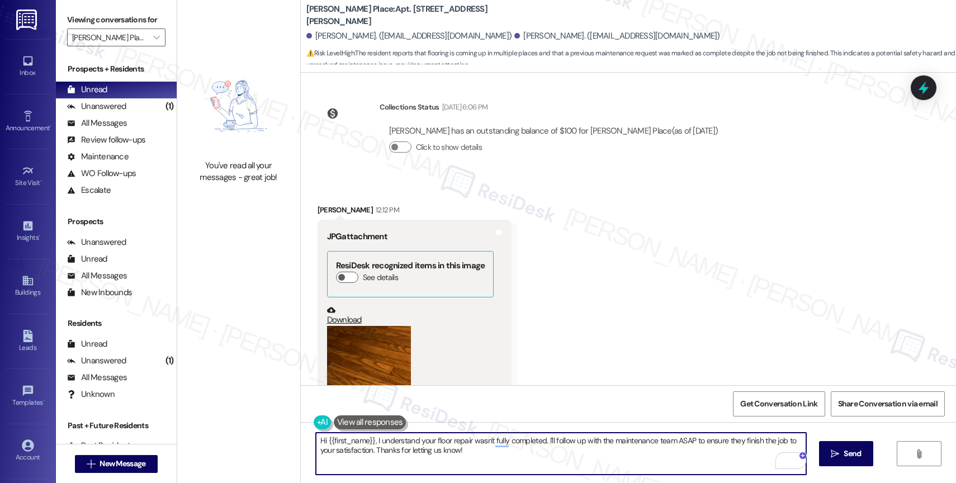
scroll to position [12214, 0]
click at [379, 453] on textarea "Hi {{first_name}}, I understand your floor repair wasn't fully completed. I'll …" at bounding box center [561, 454] width 490 height 42
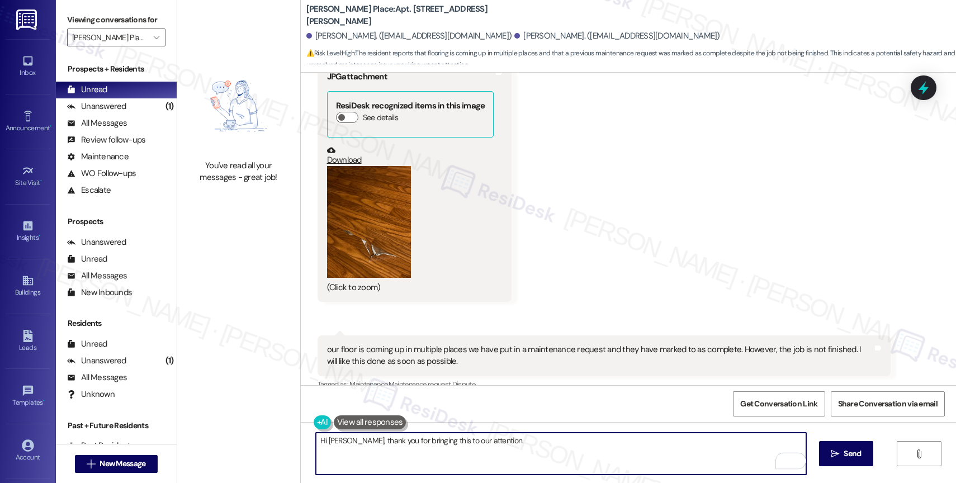
scroll to position [12412, 0]
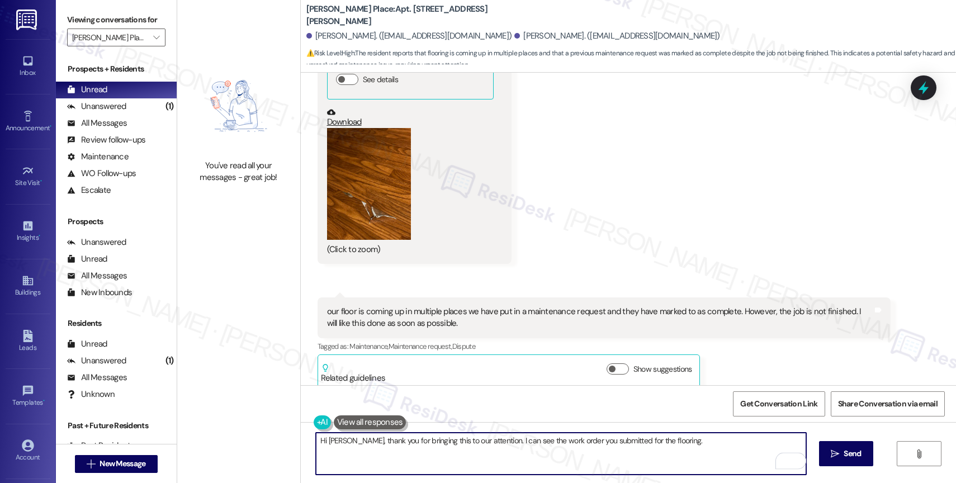
click at [367, 197] on button "Zoom image" at bounding box center [369, 184] width 84 height 112
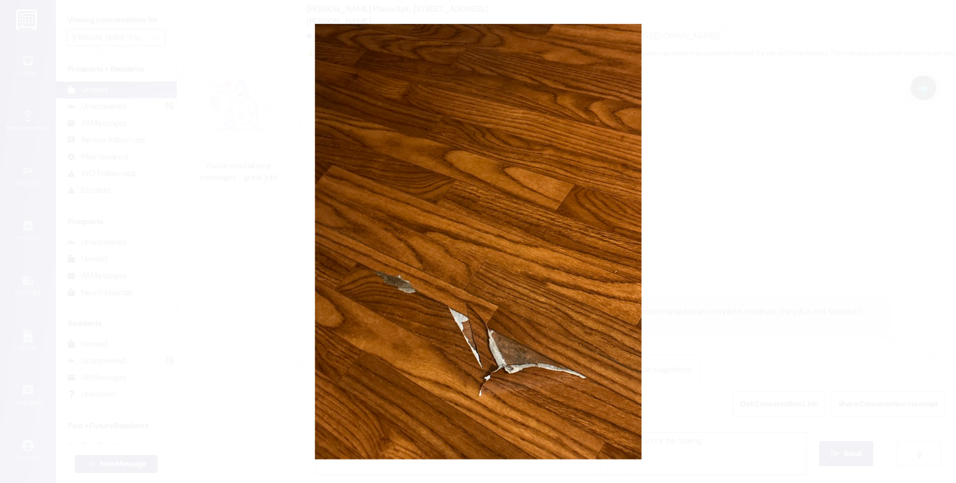
click at [536, 240] on button "Unzoom image" at bounding box center [478, 241] width 956 height 483
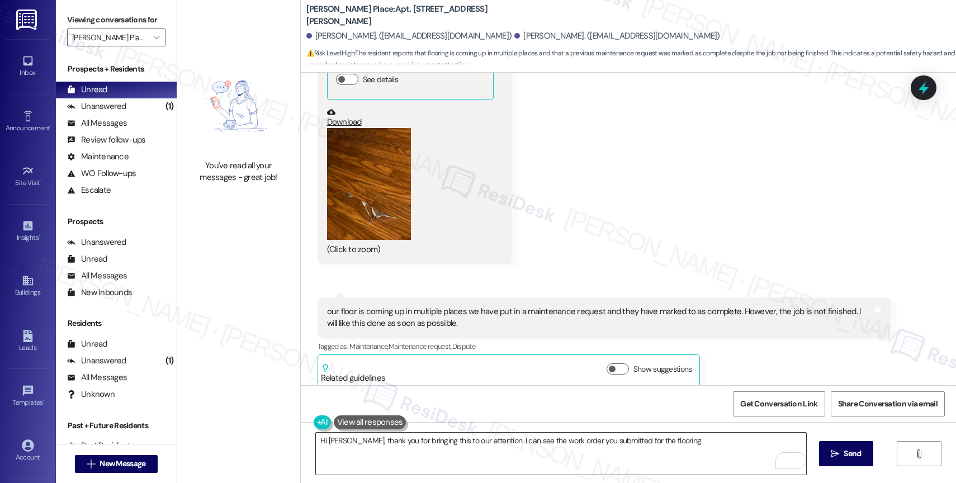
click at [695, 448] on textarea "Hi Azanie, thank you for bringing this to our attention. I can see the work ord…" at bounding box center [561, 454] width 490 height 42
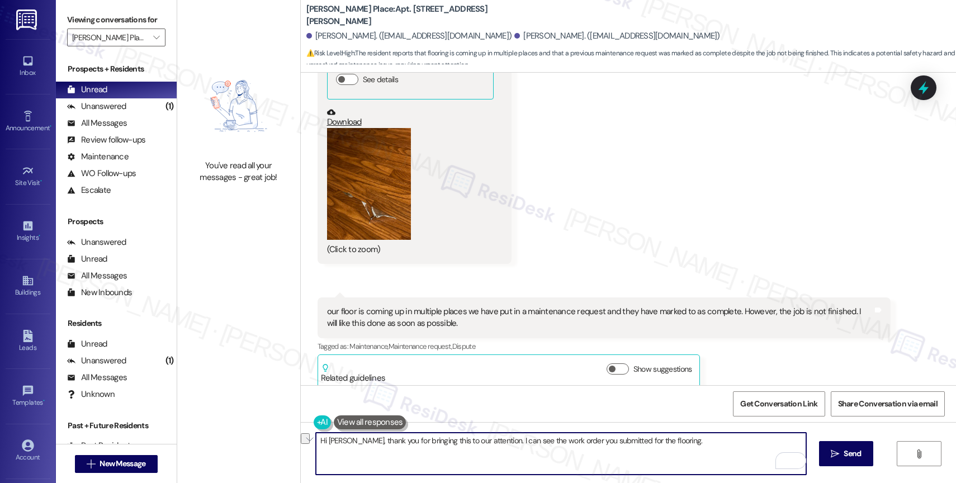
drag, startPoint x: 344, startPoint y: 440, endPoint x: 480, endPoint y: 441, distance: 135.3
click at [480, 441] on textarea "Hi Azanie, thank you for bringing this to our attention. I can see the work ord…" at bounding box center [561, 454] width 490 height 42
click at [536, 445] on textarea "Hi Azanie, thank you for bringing this to our attention. I can see the work ord…" at bounding box center [561, 454] width 490 height 42
click at [695, 445] on textarea "Hi Azanie, thank you for bringing this to our attention. I can see the work ord…" at bounding box center [561, 454] width 490 height 42
drag, startPoint x: 344, startPoint y: 438, endPoint x: 475, endPoint y: 450, distance: 131.4
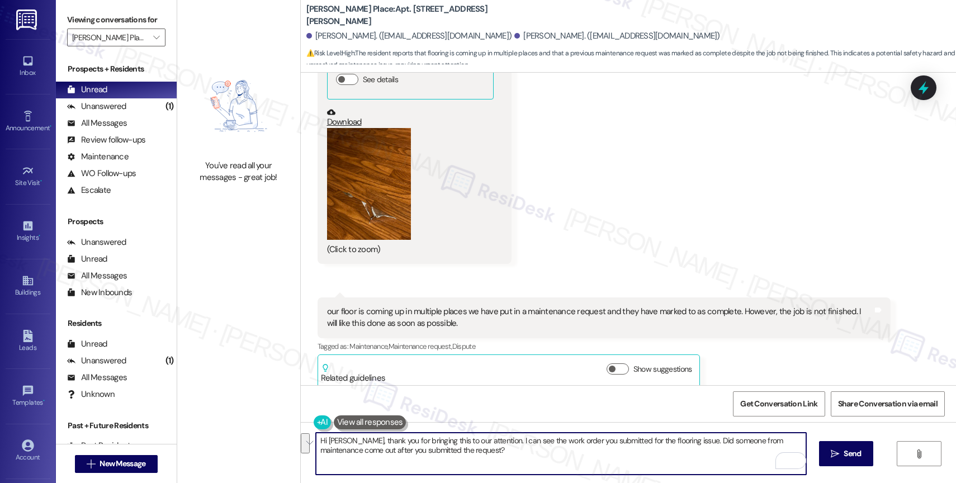
click at [475, 450] on textarea "Hi Azanie, thank you for bringing this to our attention. I can see the work ord…" at bounding box center [561, 454] width 490 height 42
click at [366, 187] on button "Zoom image" at bounding box center [369, 184] width 84 height 112
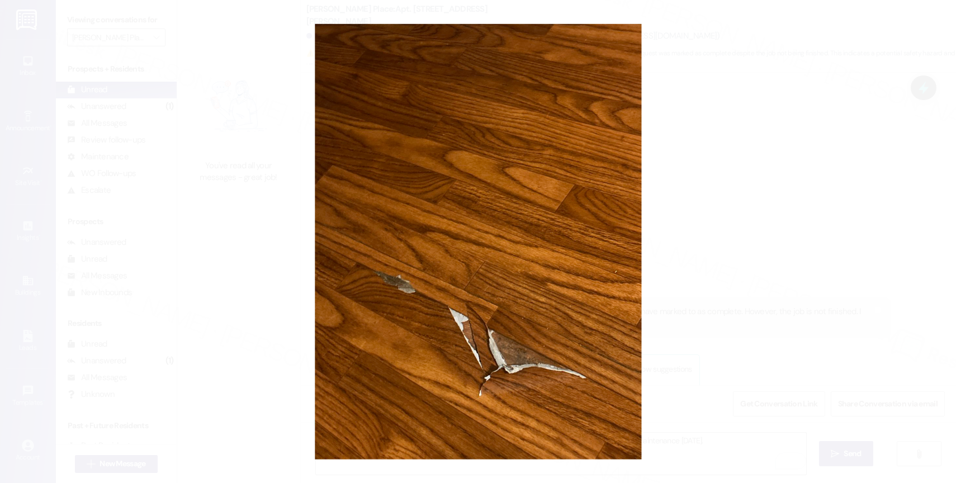
click at [447, 209] on button "Unzoom image" at bounding box center [478, 241] width 956 height 483
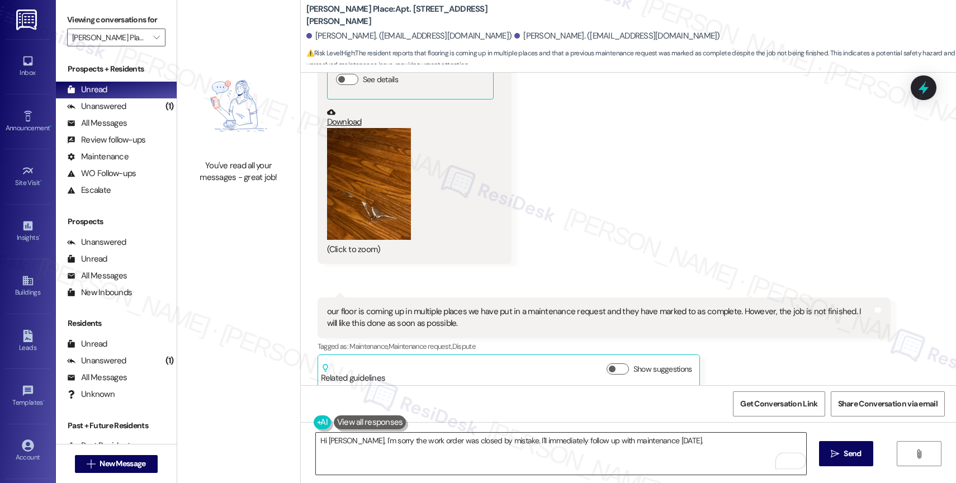
click at [696, 450] on textarea "Hi Azanie, I'm sorry the work order was closed by mistake. I'll immediately fol…" at bounding box center [561, 454] width 490 height 42
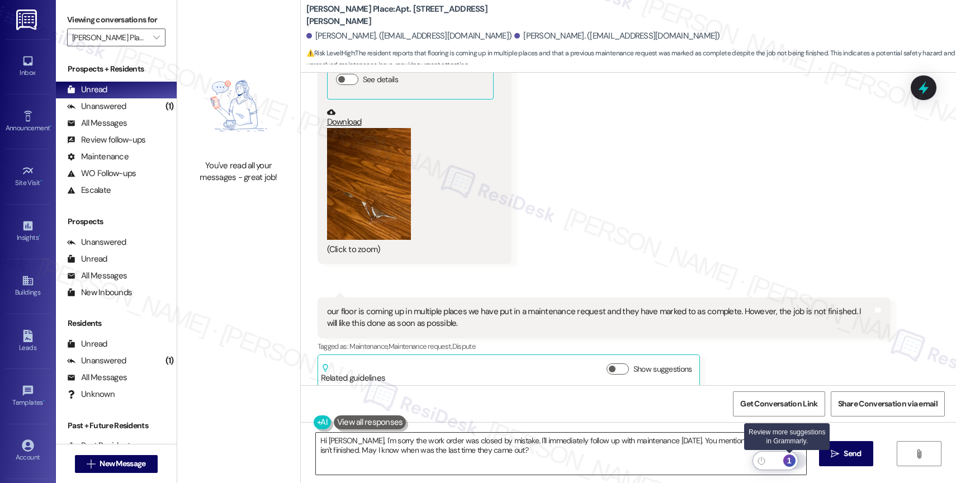
click at [791, 459] on div "1" at bounding box center [789, 461] width 12 height 12
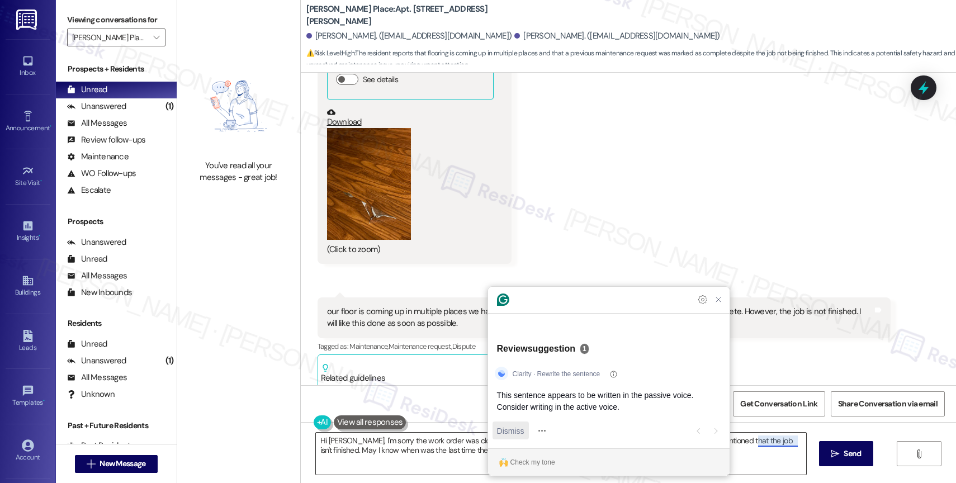
click at [506, 426] on span "Dismiss" at bounding box center [510, 431] width 27 height 12
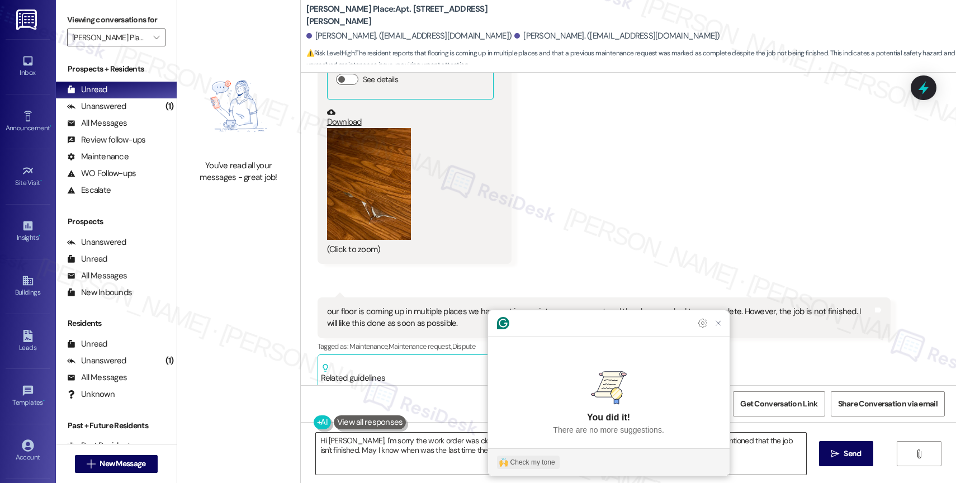
click at [535, 466] on div "Check my tone" at bounding box center [533, 462] width 45 height 10
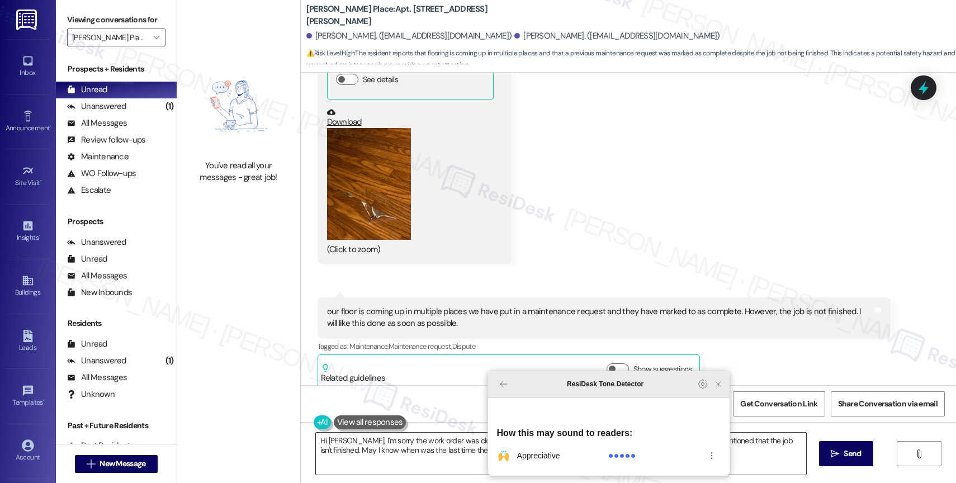
click at [714, 389] on icon "Close Grammarly Assistant" at bounding box center [718, 384] width 9 height 9
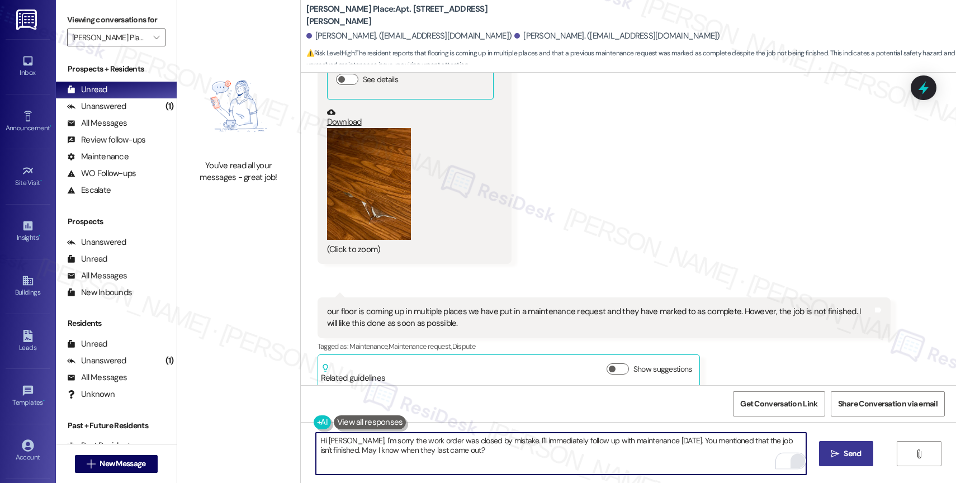
type textarea "Hi Azanie, I'm sorry the work order was closed by mistake. I'll immediately fol…"
click at [861, 453] on span "Send" at bounding box center [853, 454] width 22 height 12
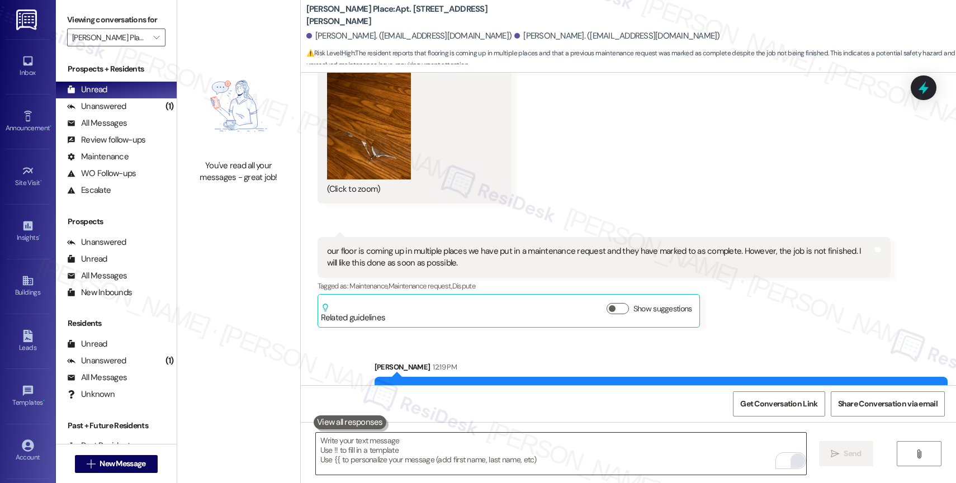
scroll to position [12502, 0]
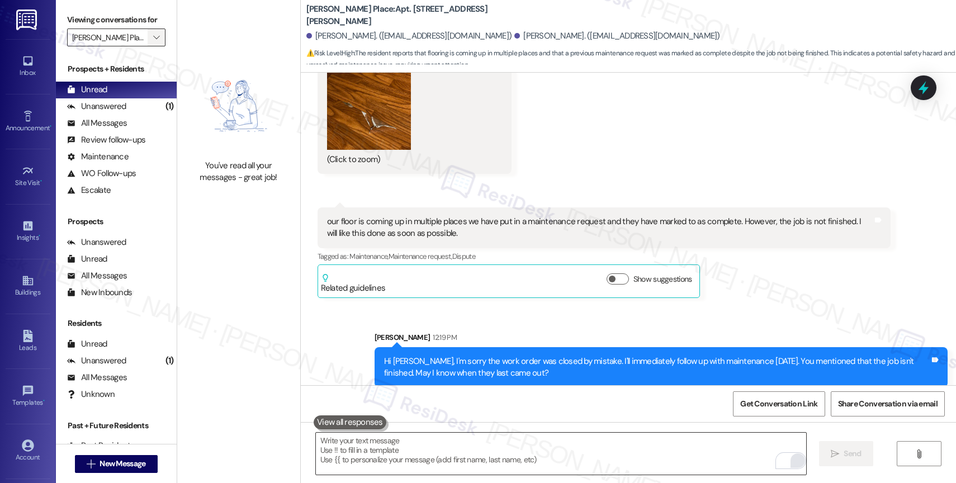
click at [152, 46] on span "" at bounding box center [156, 38] width 11 height 18
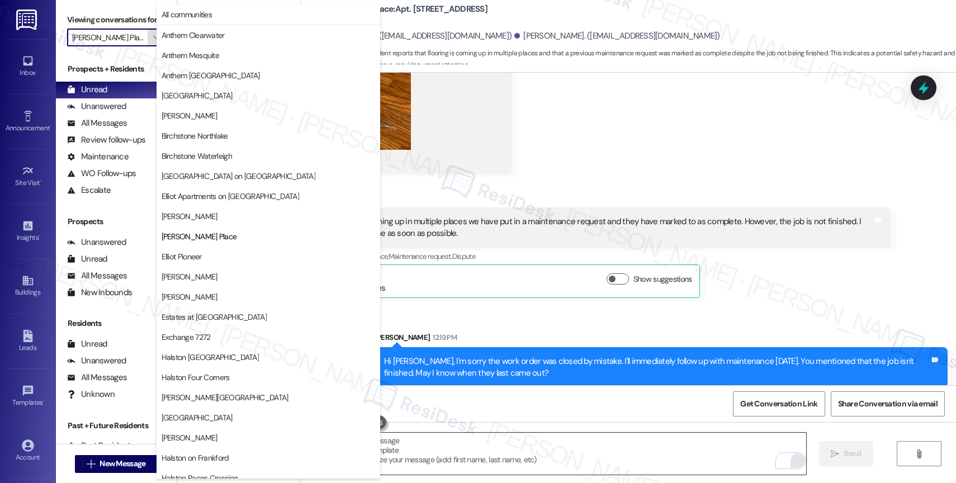
scroll to position [182, 0]
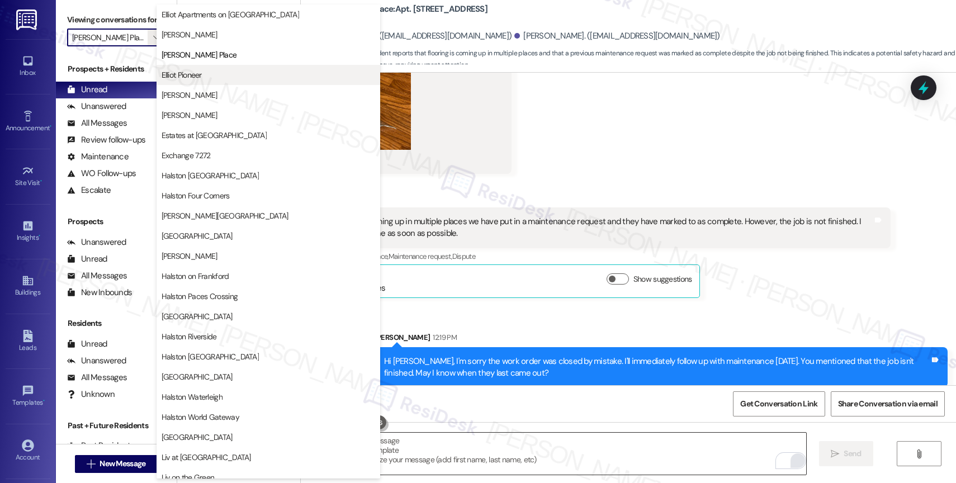
click at [200, 79] on span "Elliot Pioneer" at bounding box center [182, 74] width 40 height 11
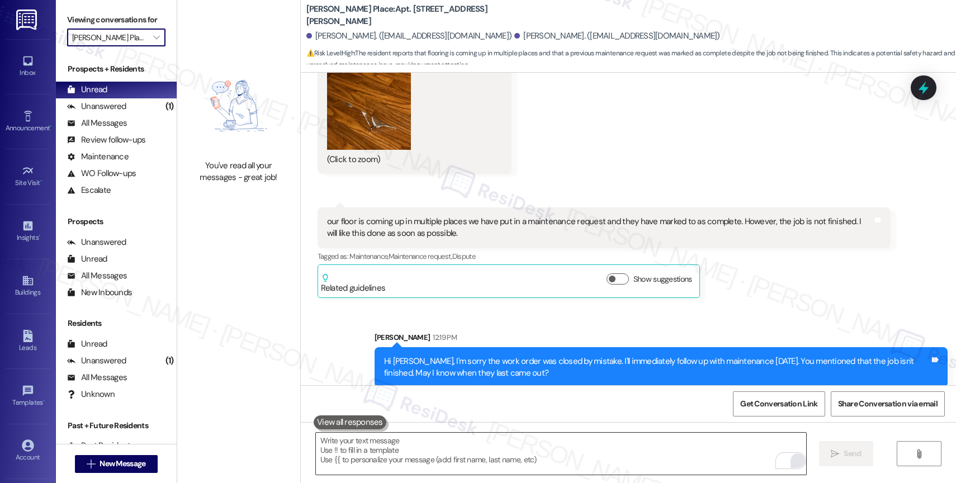
type input "Elliot Pioneer"
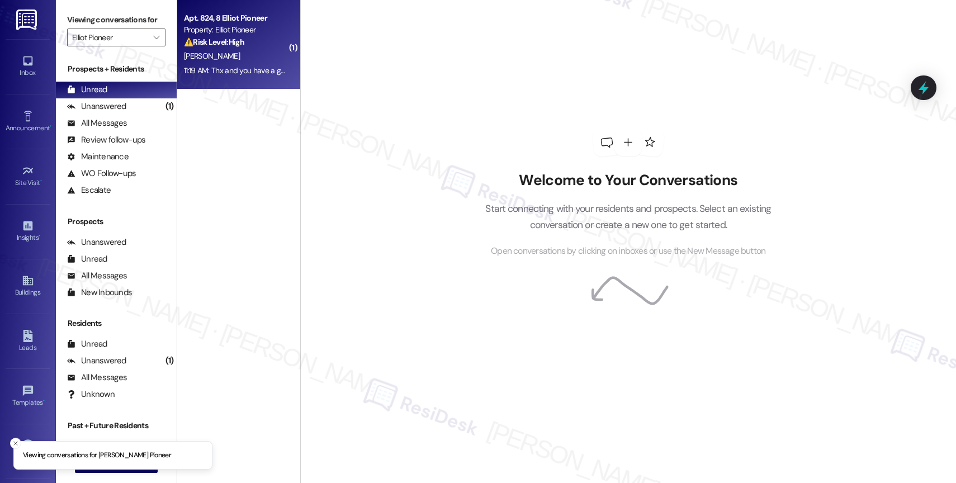
click at [239, 50] on div "J. Ulasiewicz" at bounding box center [236, 56] width 106 height 14
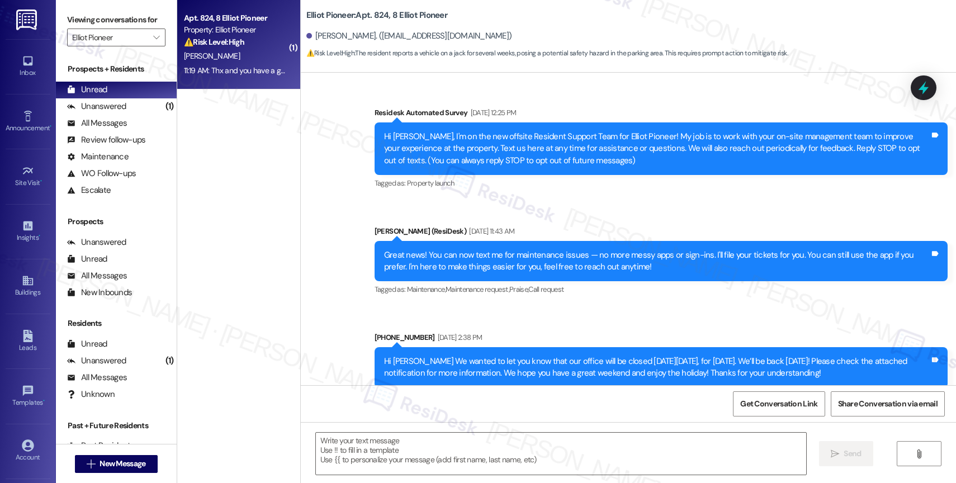
scroll to position [7821, 0]
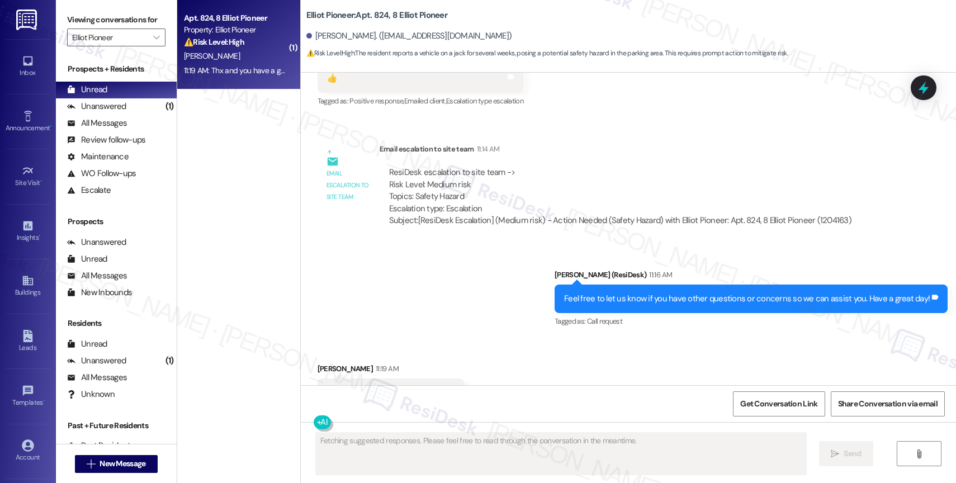
click at [507, 338] on div "Received via SMS John Ulasiewicz 11:19 AM Thx and you have a great day also! Ta…" at bounding box center [628, 385] width 655 height 95
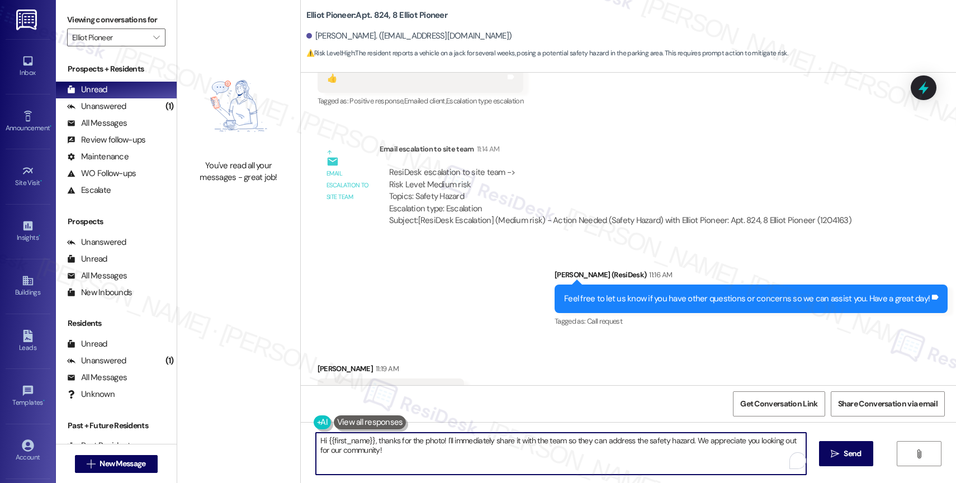
click at [393, 455] on textarea "Hi {{first_name}}, thanks for the photo! I'll immediately share it with the tea…" at bounding box center [561, 454] width 490 height 42
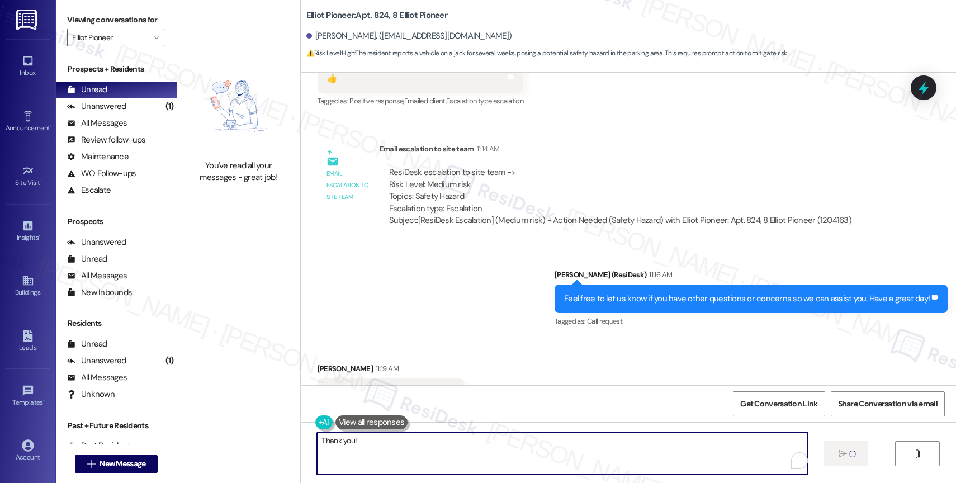
type textarea "Thank you!"
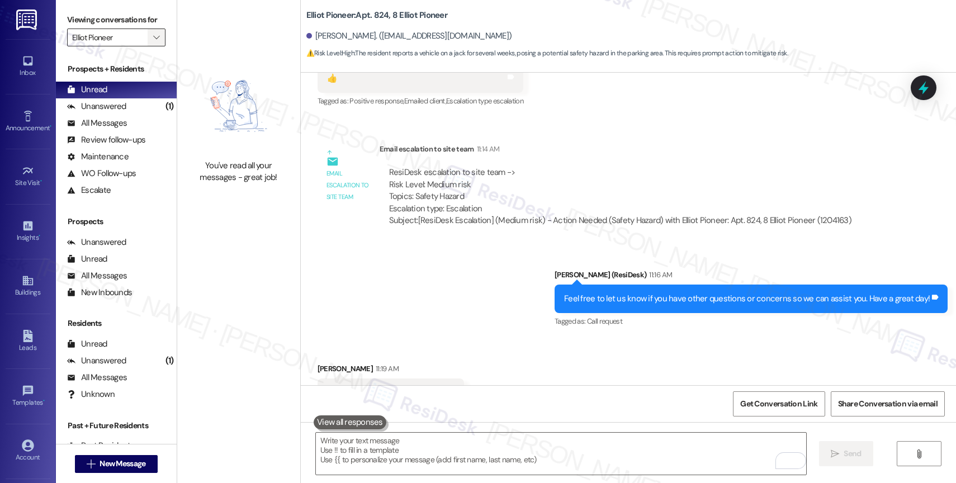
click at [153, 42] on icon "" at bounding box center [156, 37] width 6 height 9
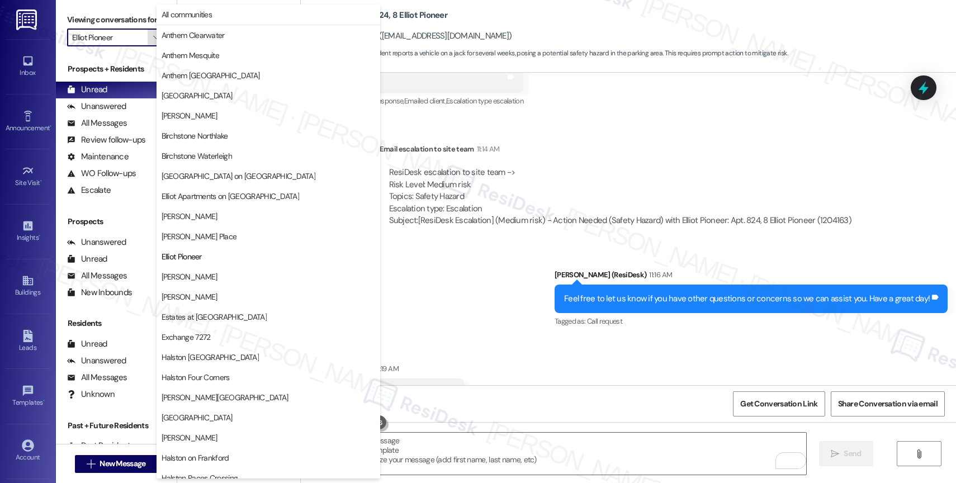
scroll to position [182, 0]
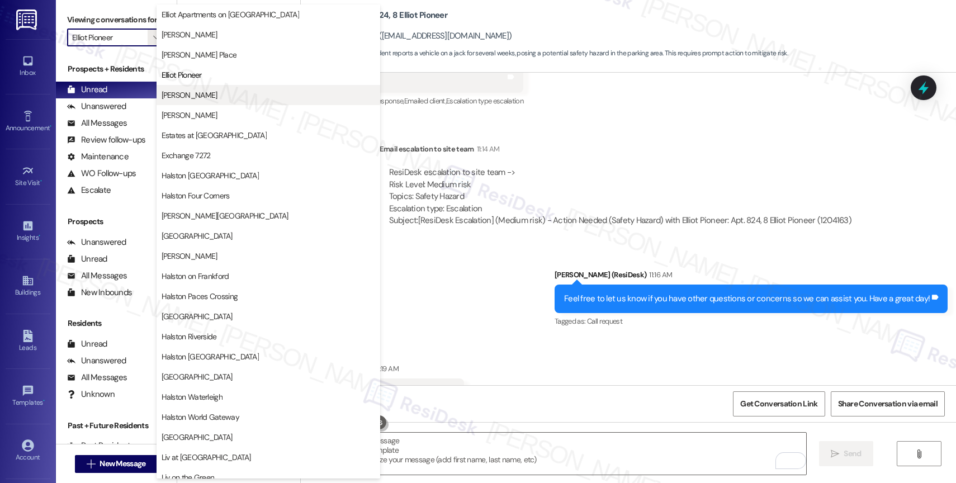
click at [212, 90] on span "Elliot Roswell" at bounding box center [269, 94] width 214 height 11
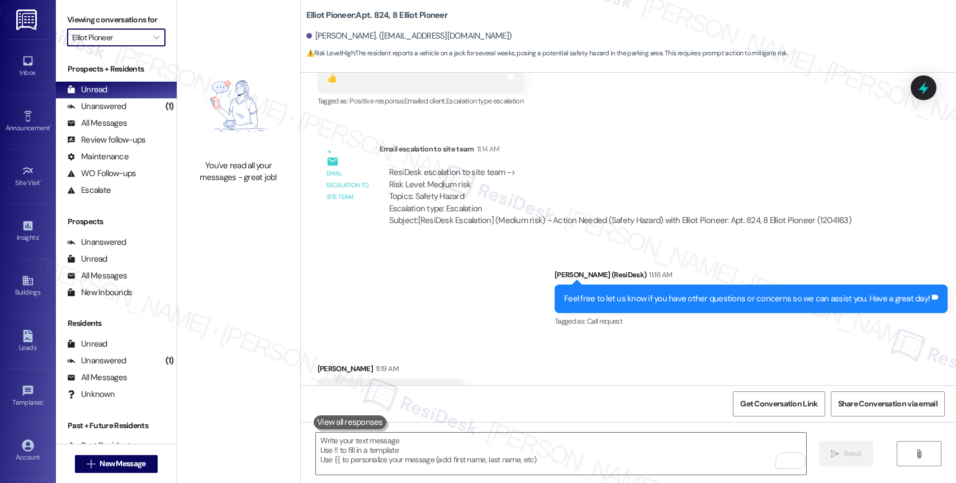
type input "Elliot Roswell"
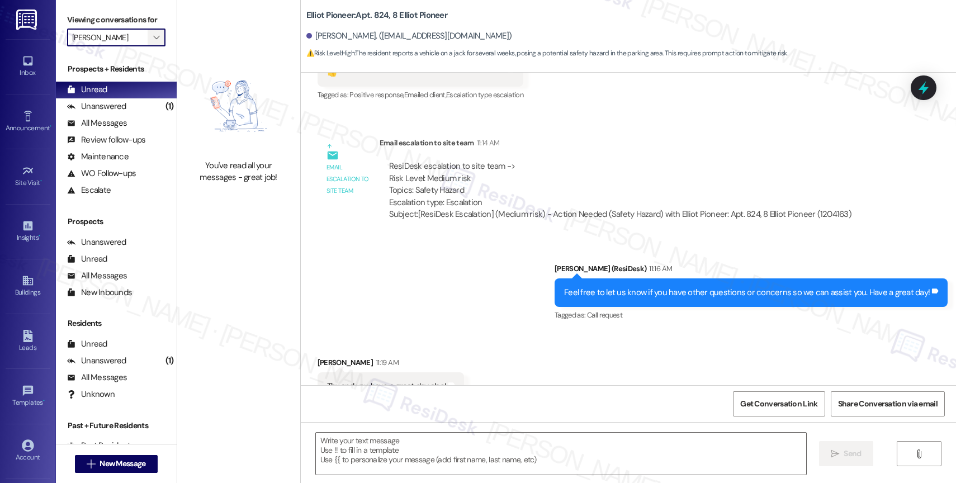
type textarea "Fetching suggested responses. Please feel free to read through the conversation…"
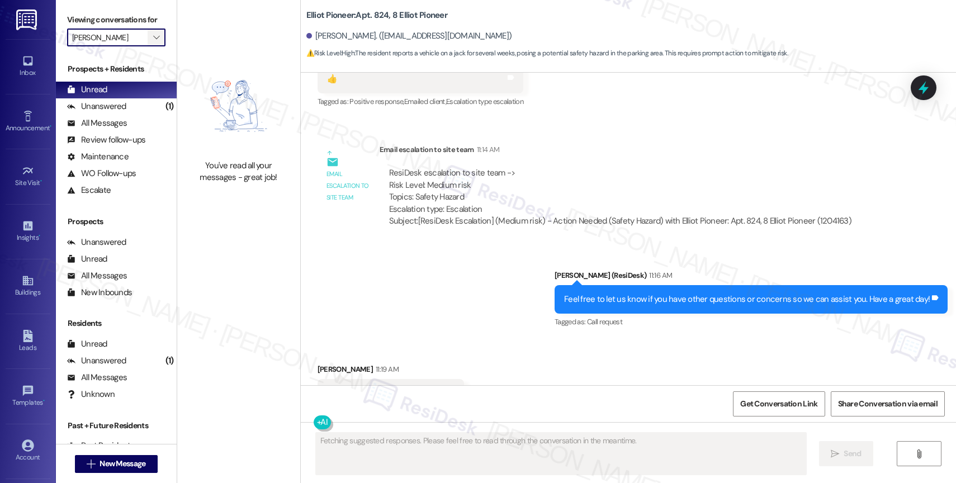
click at [151, 46] on span "" at bounding box center [156, 38] width 11 height 18
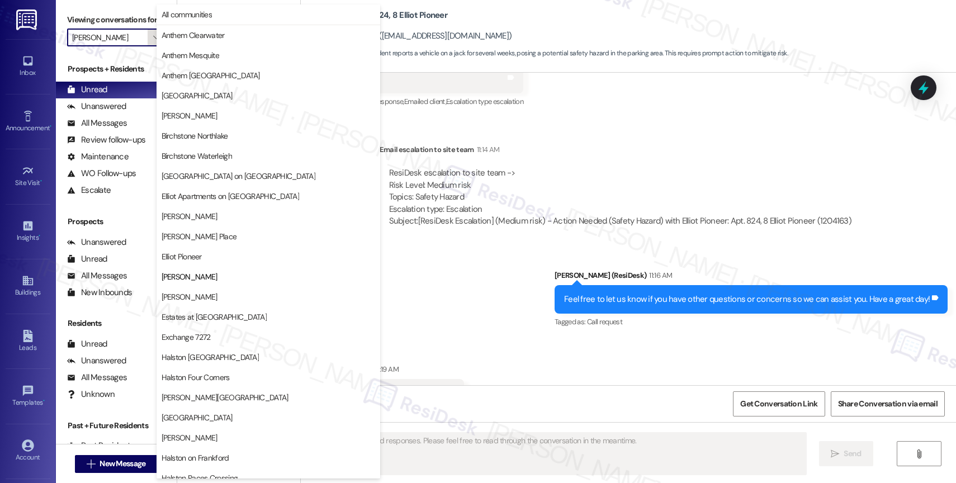
scroll to position [182, 0]
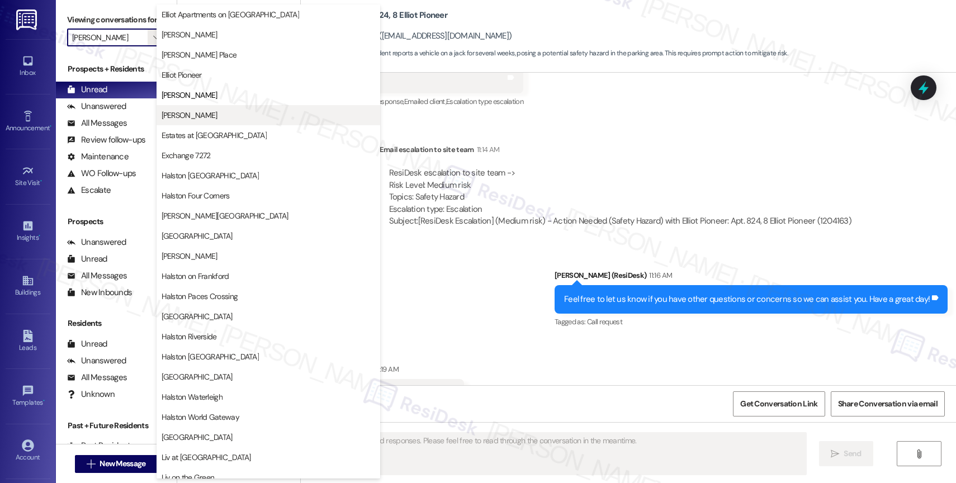
click at [208, 117] on span "Elliot Windsprint" at bounding box center [190, 115] width 56 height 11
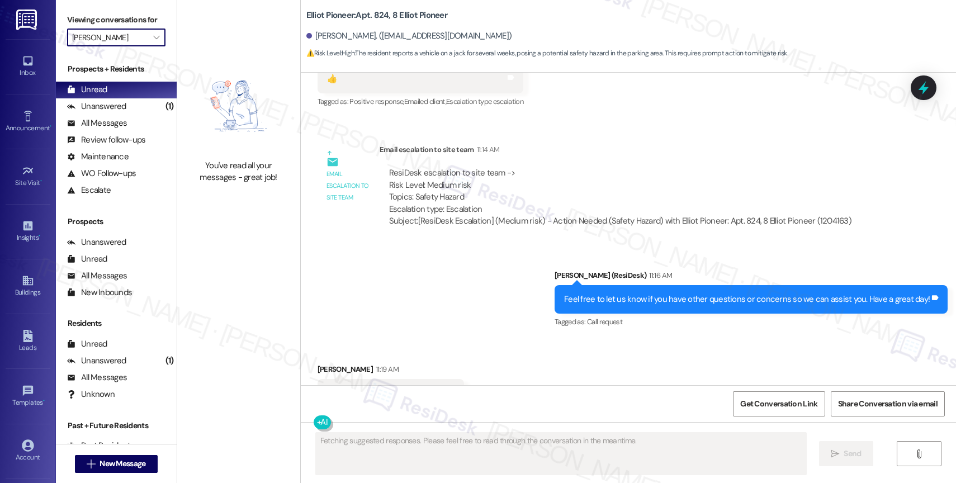
type input "Elliot Windsprint"
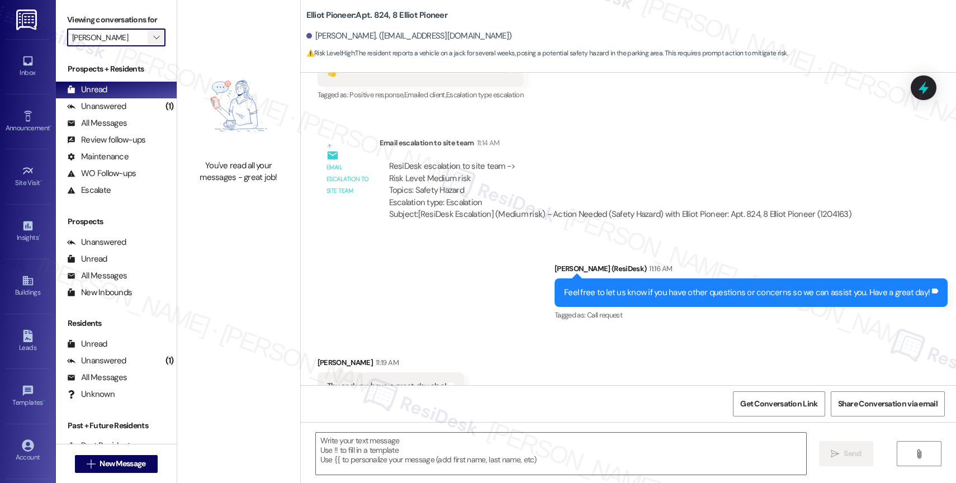
scroll to position [7821, 0]
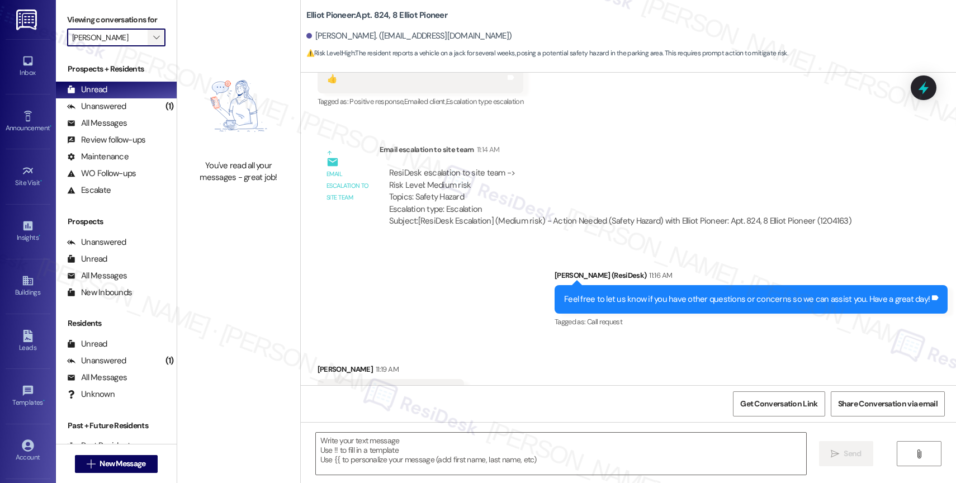
type textarea "Fetching suggested responses. Please feel free to read through the conversation…"
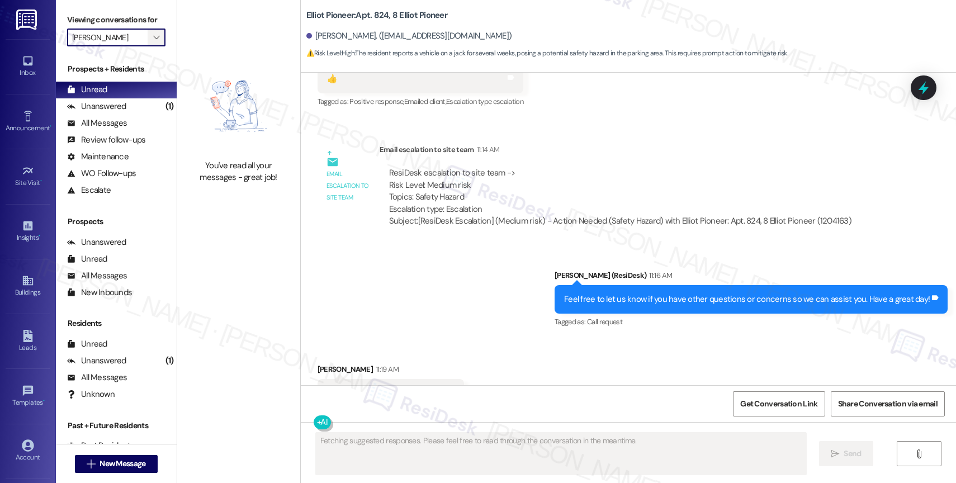
click at [153, 42] on icon "" at bounding box center [156, 37] width 6 height 9
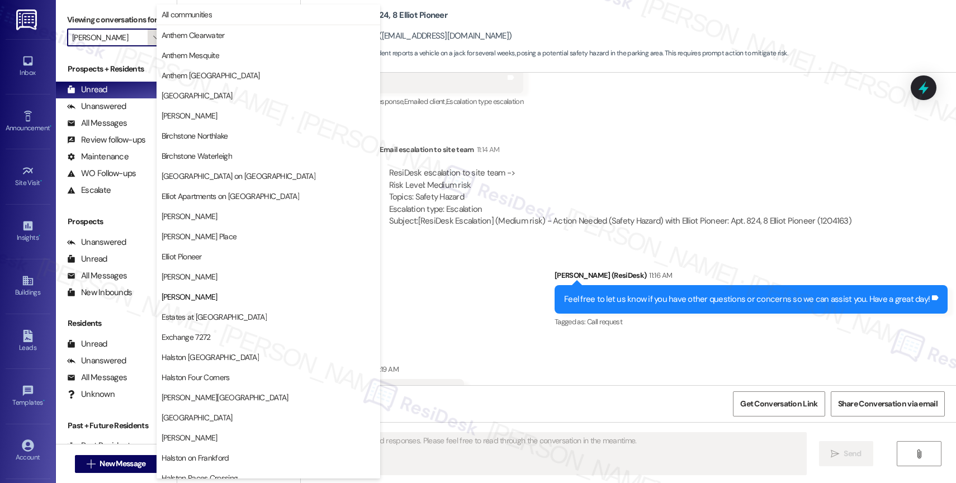
scroll to position [182, 0]
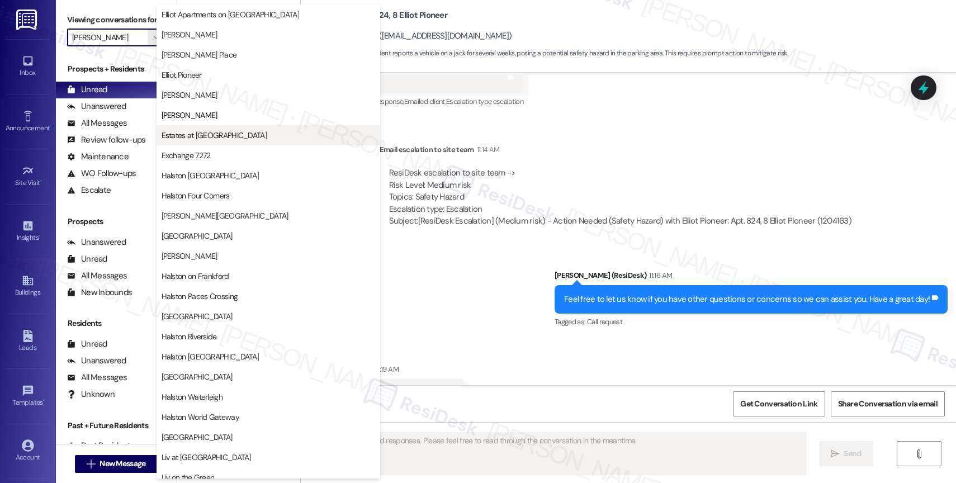
click at [190, 137] on span "Estates at Las Colinas" at bounding box center [214, 135] width 105 height 11
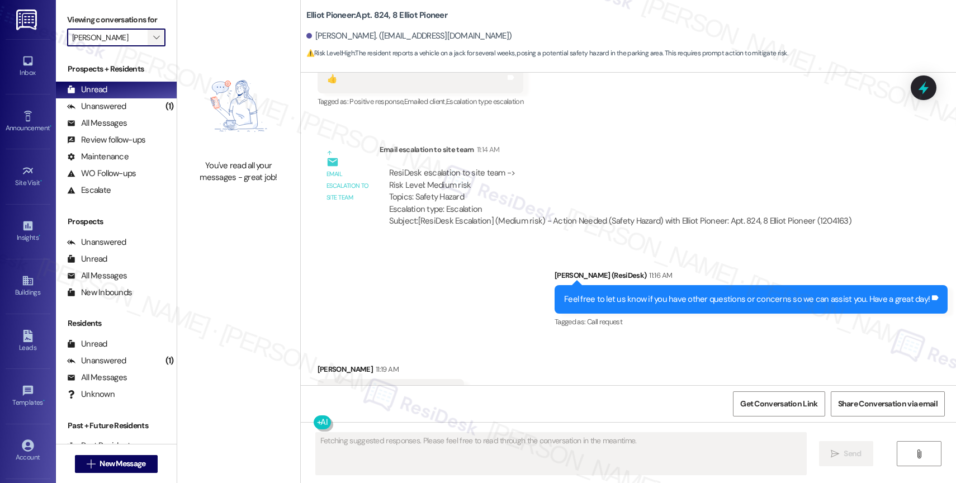
type input "Estates at [GEOGRAPHIC_DATA]"
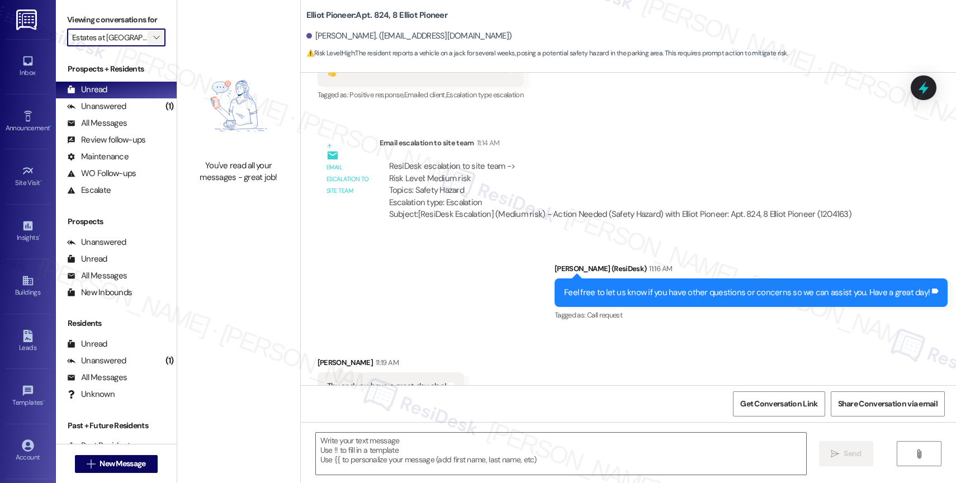
type textarea "Fetching suggested responses. Please feel free to read through the conversation…"
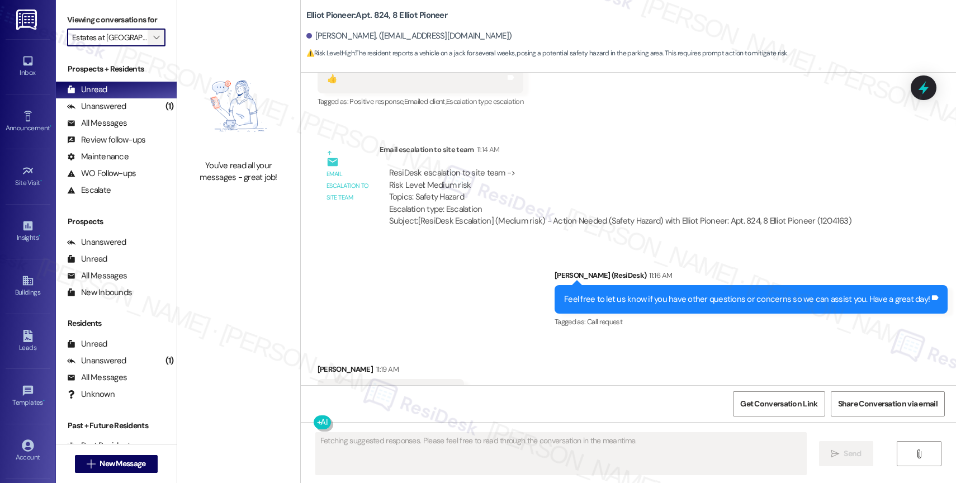
click at [153, 42] on icon "" at bounding box center [156, 37] width 6 height 9
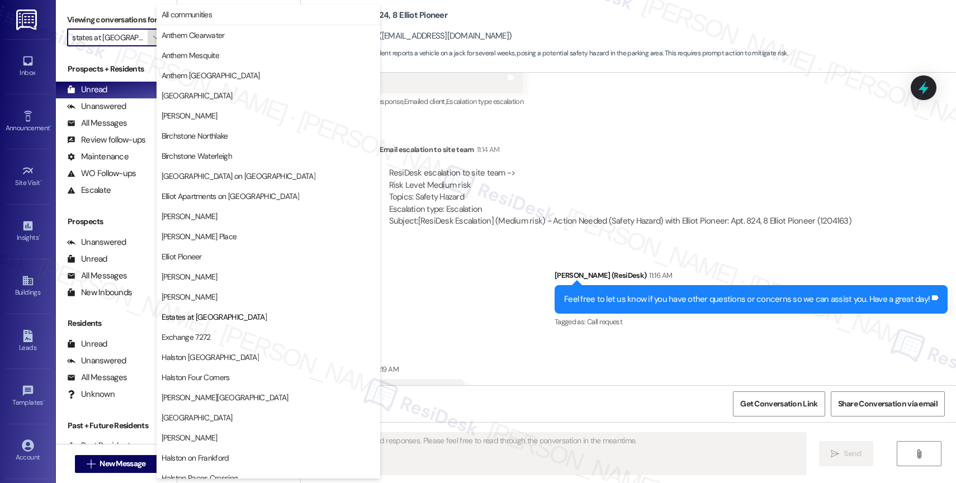
scroll to position [182, 0]
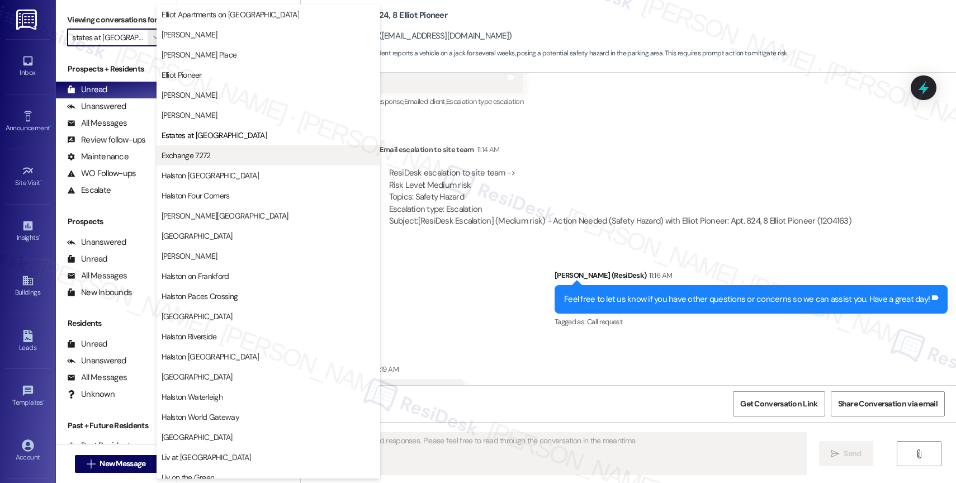
click at [200, 150] on span "Exchange 7272" at bounding box center [186, 155] width 49 height 11
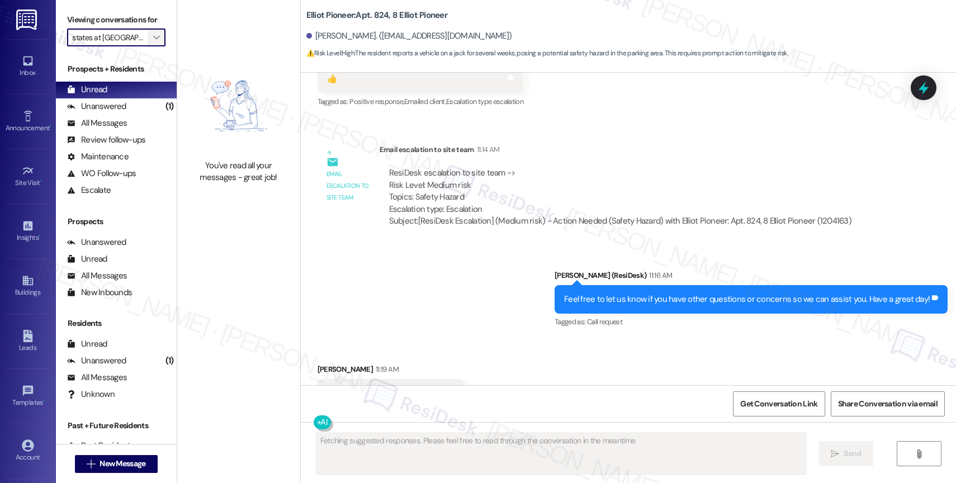
type input "Exchange 7272"
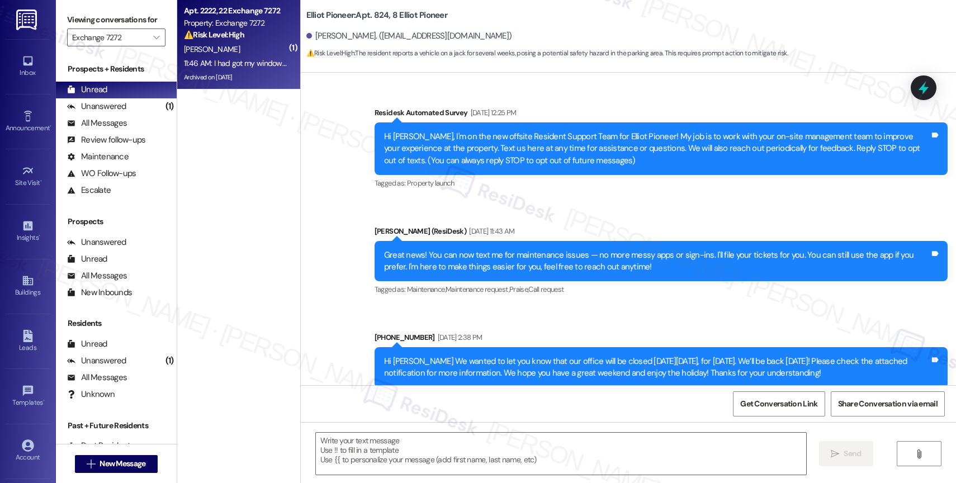
click at [242, 55] on div "C. Cole" at bounding box center [236, 49] width 106 height 14
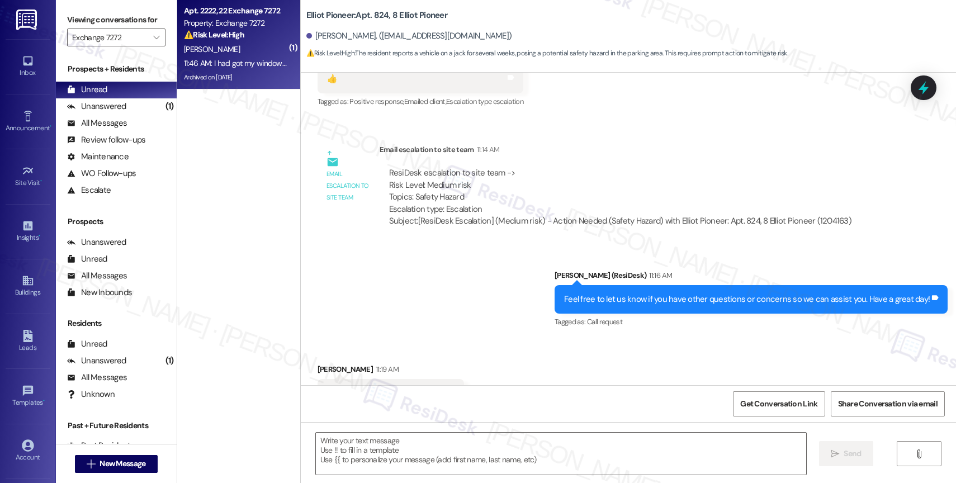
type textarea "Fetching suggested responses. Please feel free to read through the conversation…"
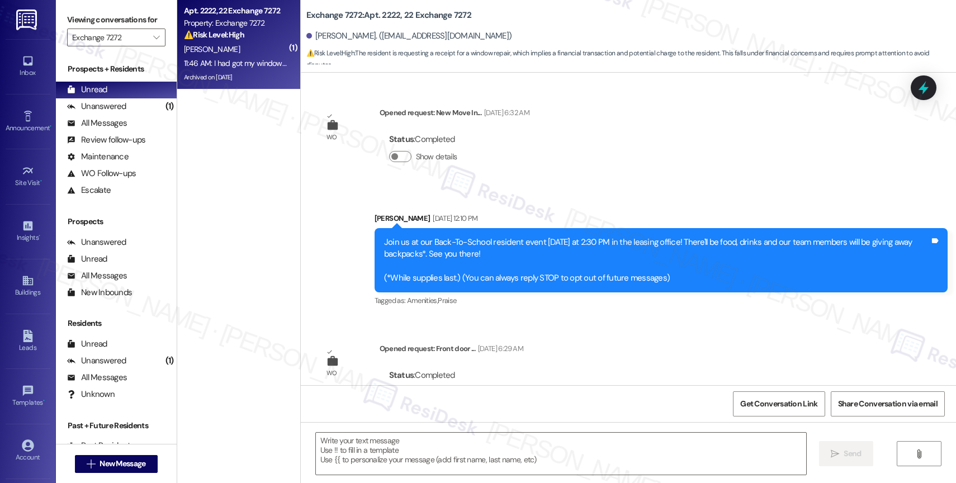
scroll to position [6240, 0]
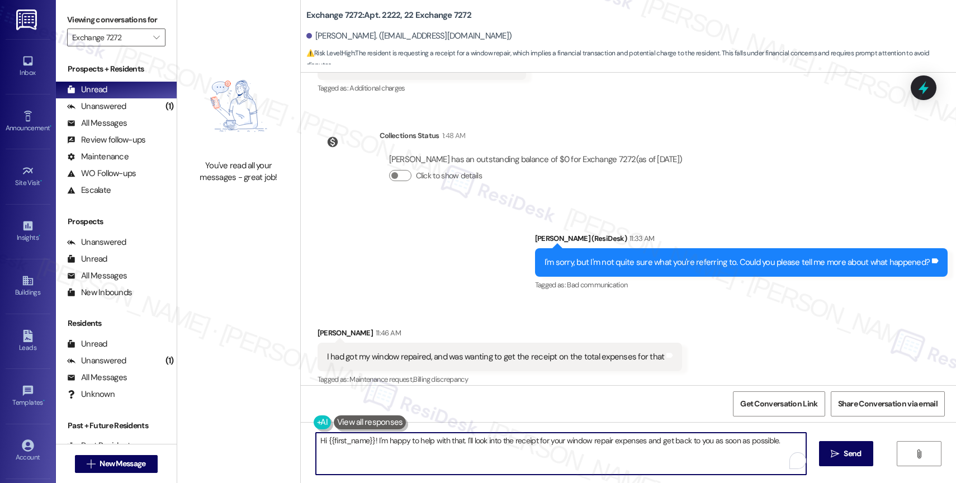
click at [396, 446] on textarea "Hi {{first_name}}! I'm happy to help with that. I'll look into the receipt for …" at bounding box center [561, 454] width 490 height 42
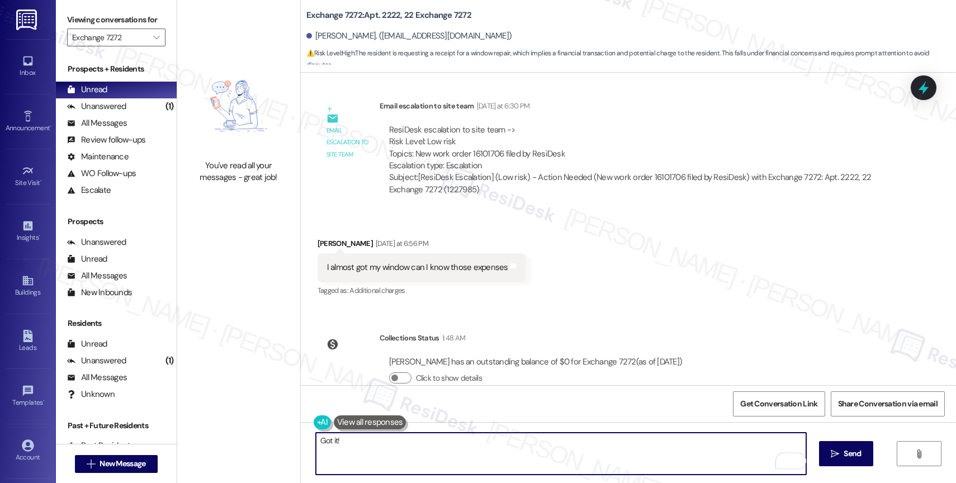
scroll to position [5956, 0]
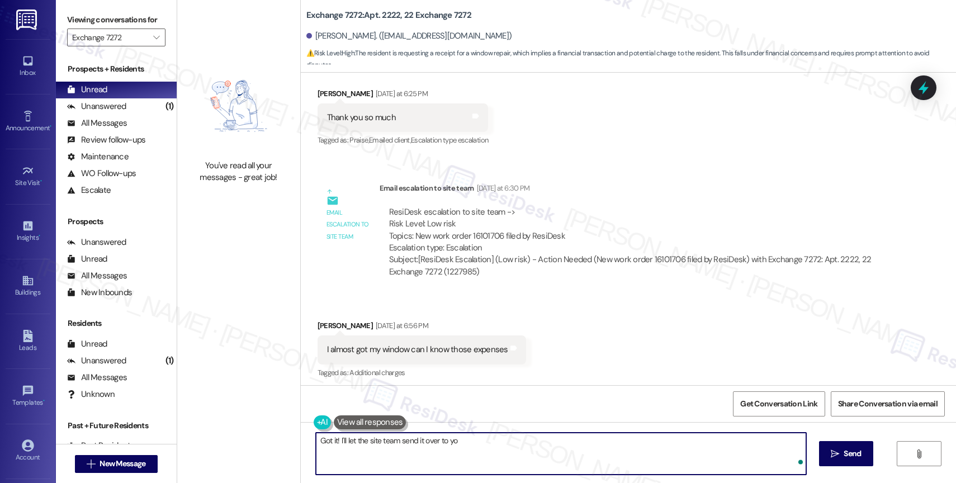
type textarea "Got it! I'll let the site team send it over to you"
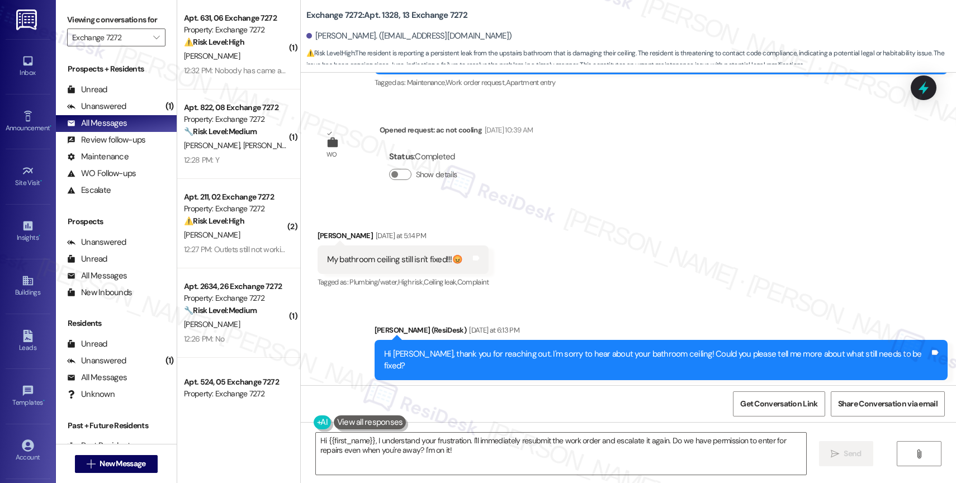
scroll to position [16008, 0]
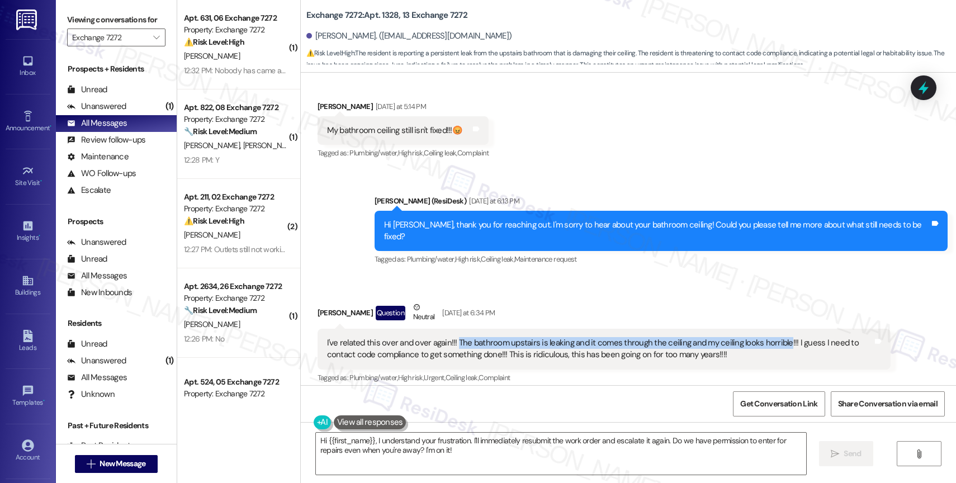
drag, startPoint x: 446, startPoint y: 276, endPoint x: 772, endPoint y: 280, distance: 326.0
click at [772, 337] on div "I've related this over and over again!!! The bathroom upstairs is leaking and i…" at bounding box center [600, 349] width 546 height 24
copy div "The bathroom upstairs is leaking and it comes through the ceiling and my ceilin…"
click at [637, 276] on div "Received via SMS [PERSON_NAME] Question Neutral [DATE] at 6:34 PM I've related …" at bounding box center [628, 352] width 655 height 152
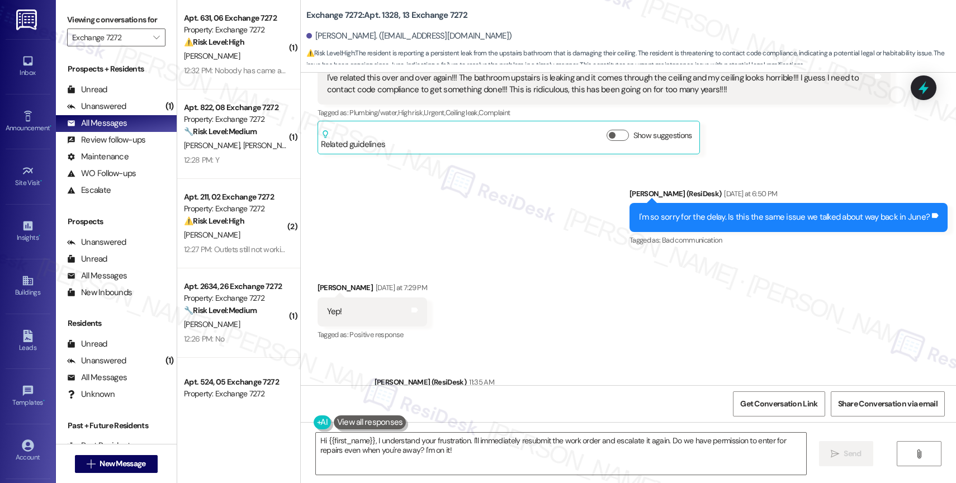
scroll to position [16282, 0]
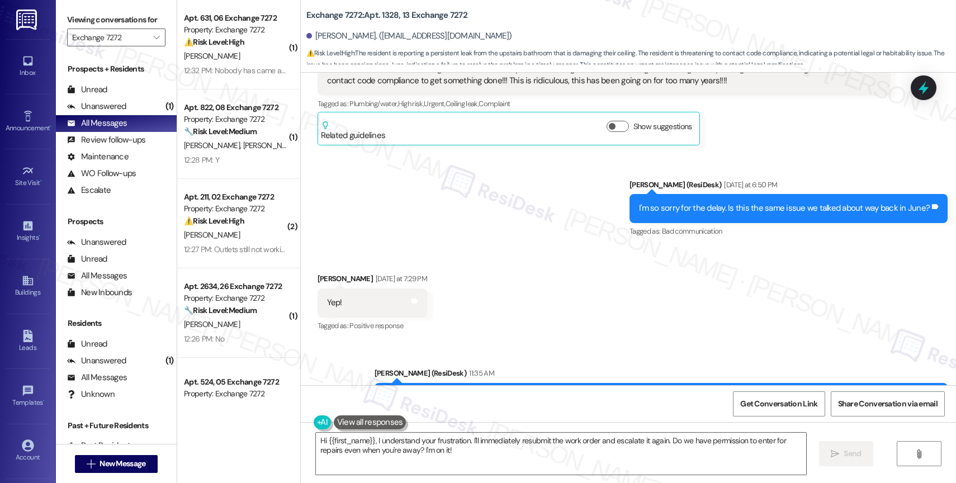
click at [483, 267] on div "Received via SMS [PERSON_NAME] [DATE] at 7:29 PM Yep! Tags and notes Tagged as:…" at bounding box center [628, 295] width 655 height 95
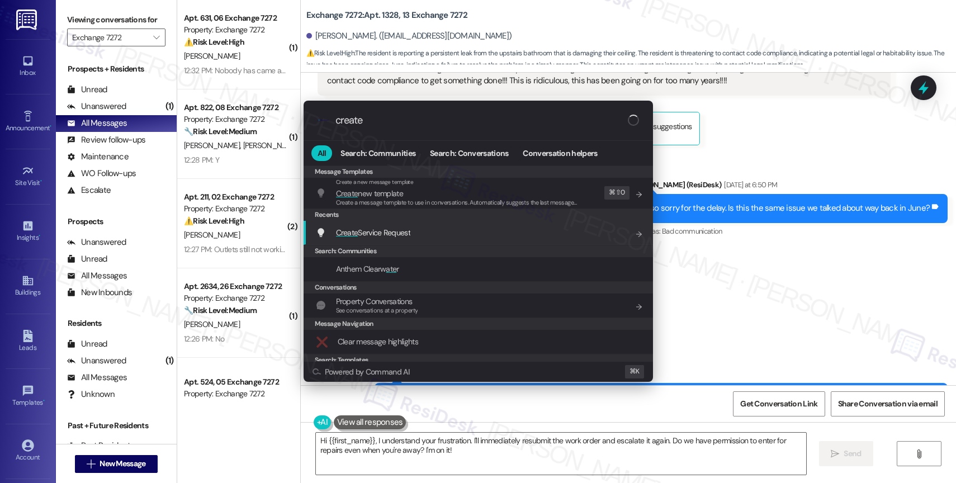
type input "create"
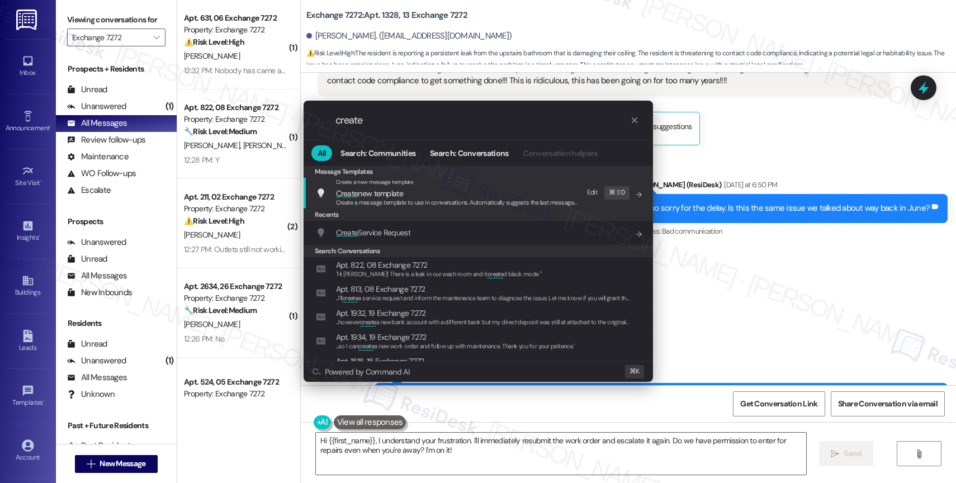
click at [394, 228] on span "Create Service Request" at bounding box center [373, 233] width 74 height 10
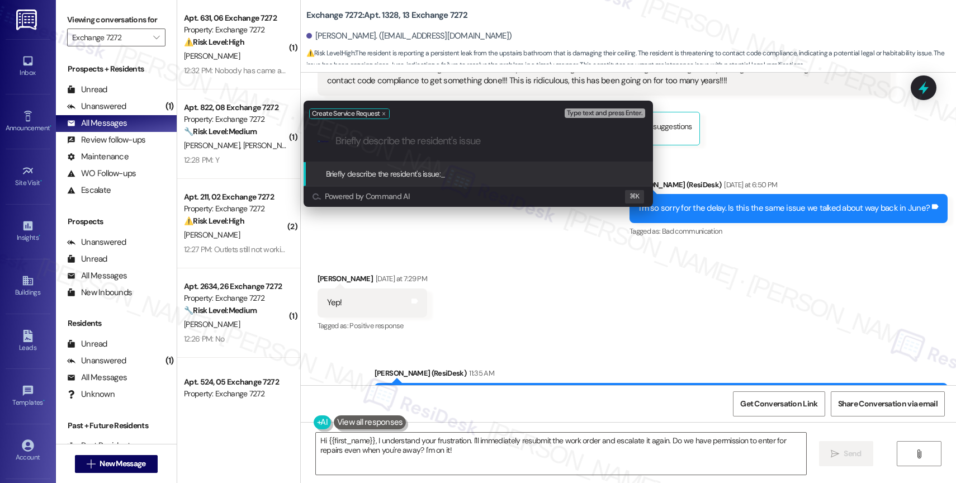
paste input "The bathroom upstairs is leaking and it comes through the ceiling and my ceilin…"
type input "The bathroom upstairs is leaking and it comes through the ceiling and my ceilin…"
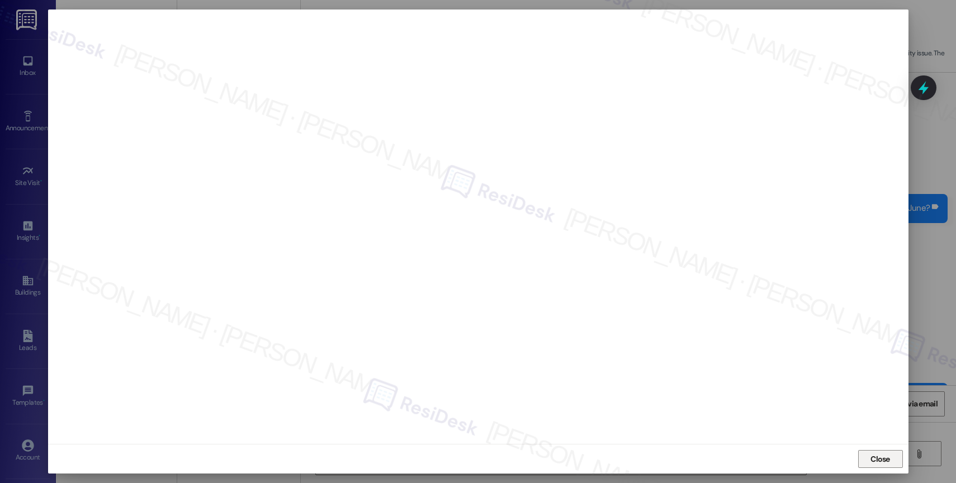
click at [877, 457] on span "Close" at bounding box center [881, 459] width 20 height 12
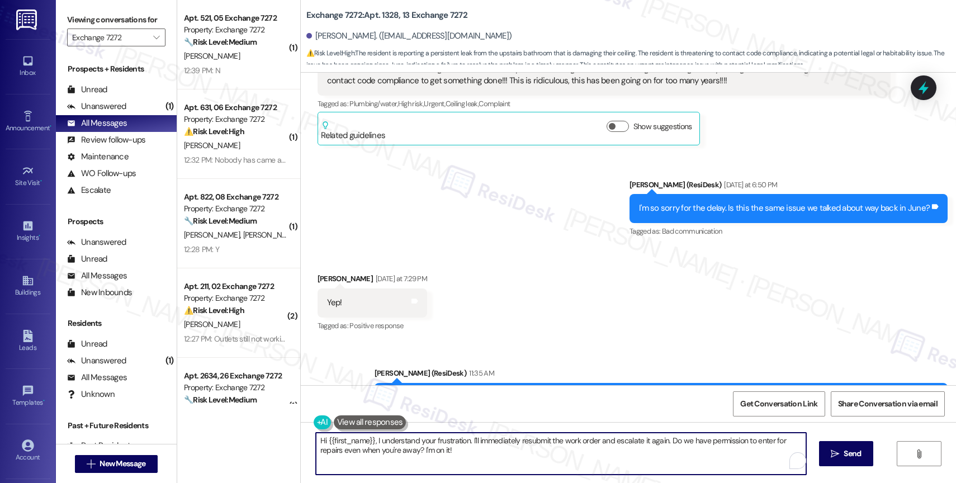
click at [366, 449] on textarea "Hi {{first_name}}, I understand your frustration. I'll immediately resubmit the…" at bounding box center [561, 454] width 490 height 42
drag, startPoint x: 373, startPoint y: 442, endPoint x: 542, endPoint y: 459, distance: 169.7
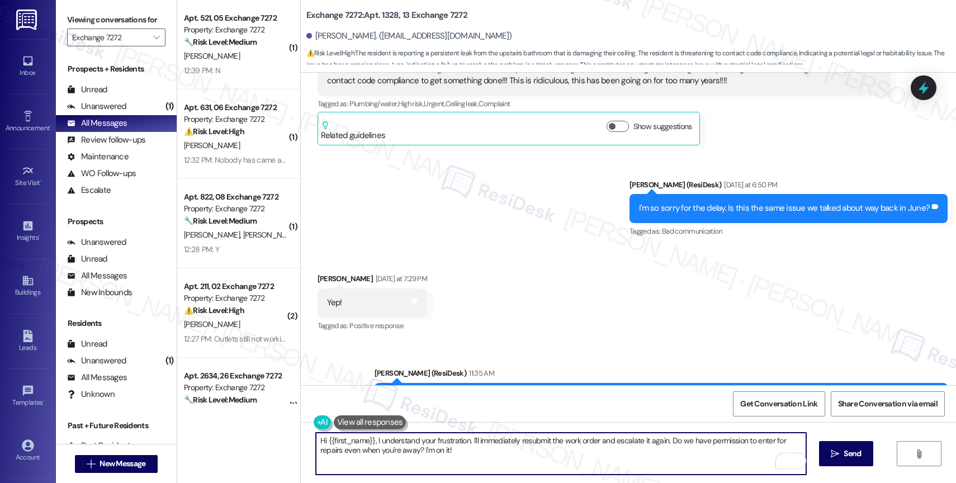
click at [542, 459] on textarea "Hi {{first_name}}, I understand your frustration. I'll immediately resubmit the…" at bounding box center [561, 454] width 490 height 42
paste textarea "16102419"
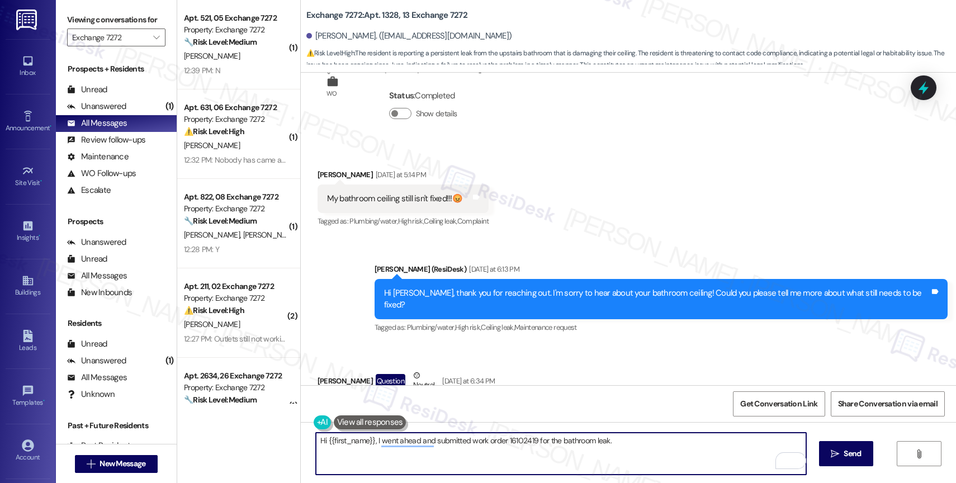
click at [671, 446] on textarea "Hi {{first_name}}, I went ahead and submitted work order 16102419 for the bathr…" at bounding box center [561, 454] width 490 height 42
click at [554, 438] on textarea "Hi {{first_name}}, I went ahead and submitted work order 16102419 for the bathr…" at bounding box center [561, 454] width 490 height 42
click at [645, 445] on textarea "Hi {{first_name}}, I went ahead and submitted work order 16102419 for the upsta…" at bounding box center [561, 454] width 490 height 42
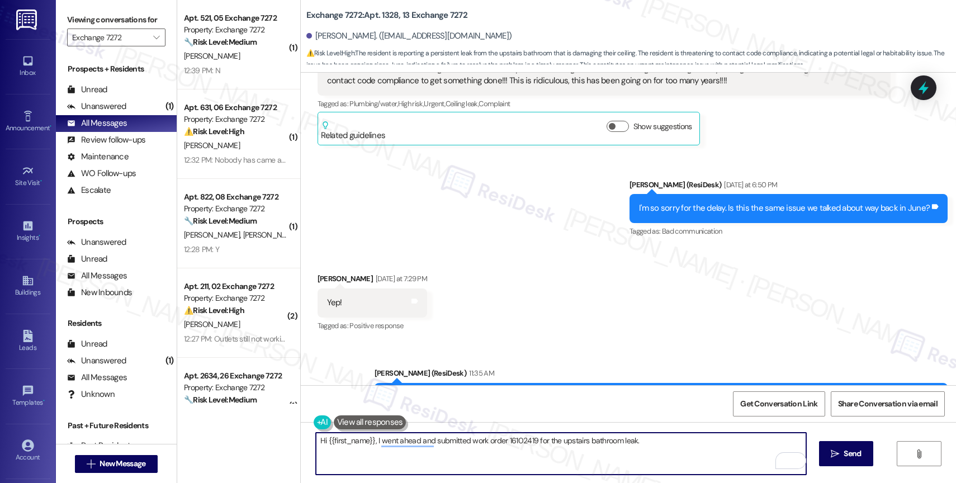
click at [672, 439] on textarea "Hi {{first_name}}, I went ahead and submitted work order 16102419 for the upsta…" at bounding box center [561, 454] width 490 height 42
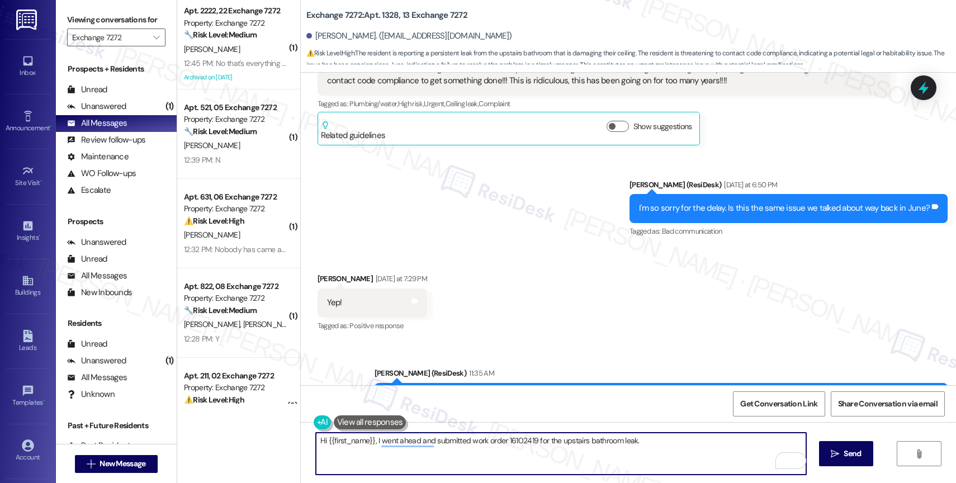
click at [655, 447] on textarea "Hi {{first_name}}, I went ahead and submitted work order 16102419 for the upsta…" at bounding box center [561, 454] width 490 height 42
click at [669, 446] on textarea "Hi {{first_name}}, I went ahead and submitted work order 16102419 for the upsta…" at bounding box center [561, 454] width 490 height 42
drag, startPoint x: 631, startPoint y: 441, endPoint x: 745, endPoint y: 444, distance: 114.7
click at [745, 444] on textarea "Hi {{first_name}}, I went ahead and submitted work order 16102419 for the upsta…" at bounding box center [561, 454] width 490 height 42
click at [690, 445] on textarea "Hi {{first_name}}, I went ahead and submitted work order 16102419 for the upsta…" at bounding box center [561, 454] width 490 height 42
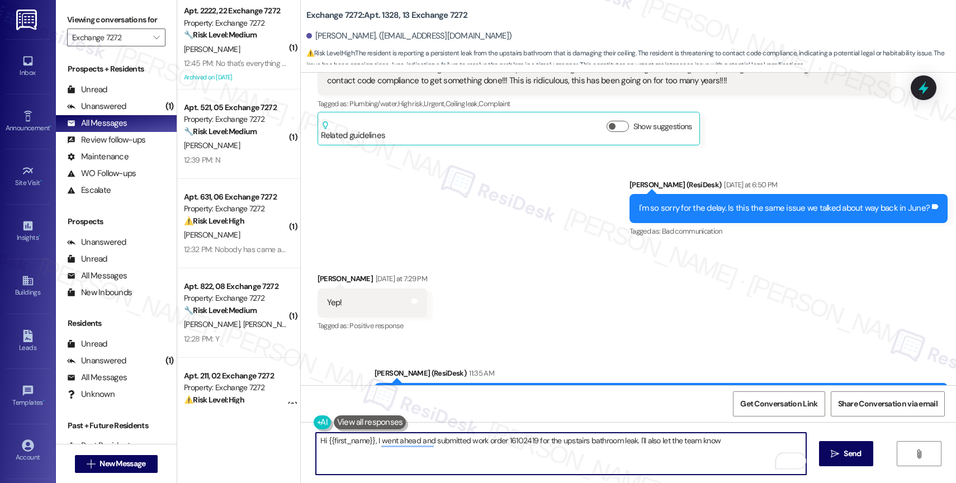
drag, startPoint x: 640, startPoint y: 439, endPoint x: 787, endPoint y: 443, distance: 146.6
click at [786, 443] on textarea "Hi {{first_name}}, I went ahead and submitted work order 16102419 for the upsta…" at bounding box center [561, 454] width 490 height 42
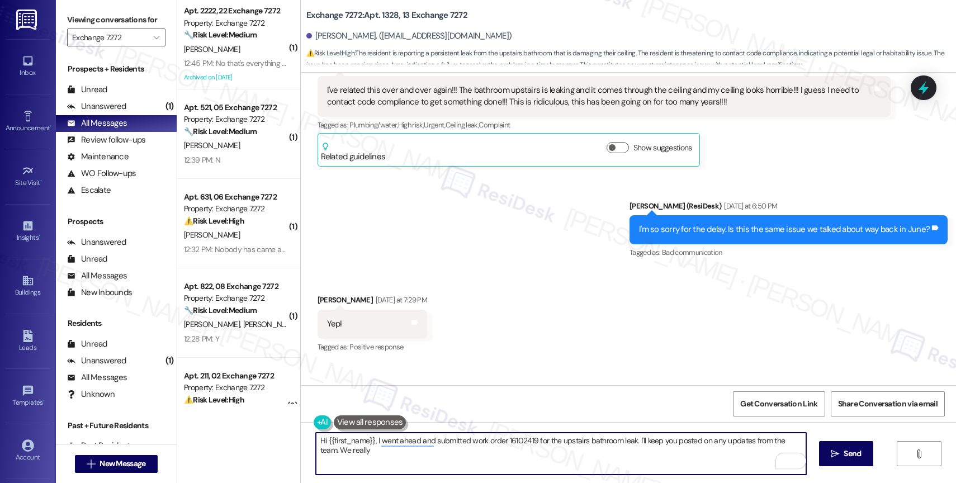
drag, startPoint x: 344, startPoint y: 451, endPoint x: 299, endPoint y: 447, distance: 44.9
click at [301, 447] on div "Hi {{first_name}}, I went ahead and submitted work order 16102419 for the upsta…" at bounding box center [628, 464] width 655 height 84
type textarea "Hi {{first_name}}, I went ahead and submitted work order 16102419 for the upsta…"
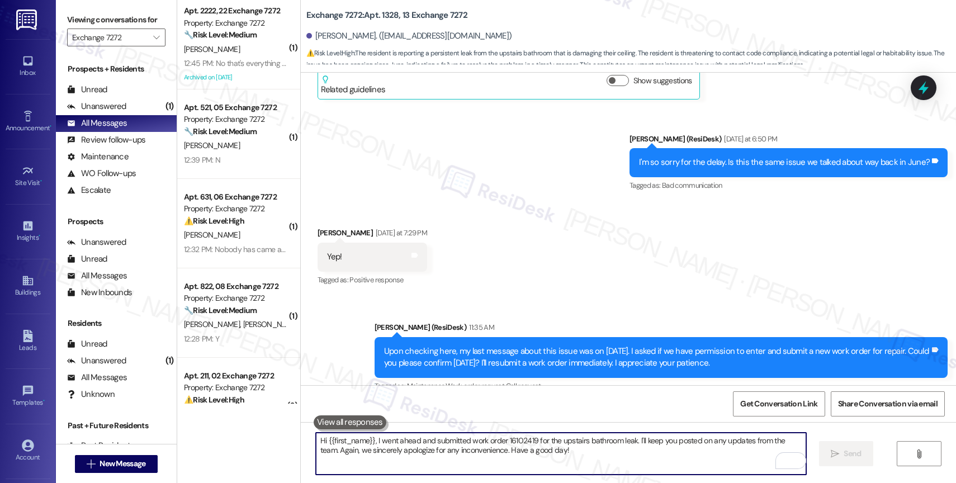
scroll to position [16372, 0]
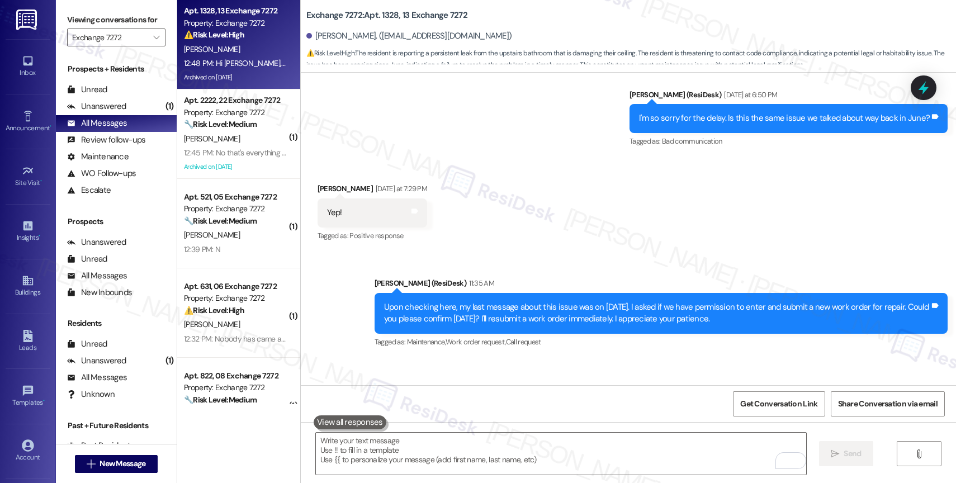
drag, startPoint x: 521, startPoint y: 347, endPoint x: 589, endPoint y: 347, distance: 68.2
click at [589, 408] on div "Hi Reneatha, I went ahead and submitted work order 16102419 for the upstairs ba…" at bounding box center [657, 420] width 546 height 24
copy div "work order 16102419"
click at [549, 305] on div "Sent via SMS Sarah (ResiDesk) 11:35 AM Upon checking here, my last message abou…" at bounding box center [628, 350] width 655 height 196
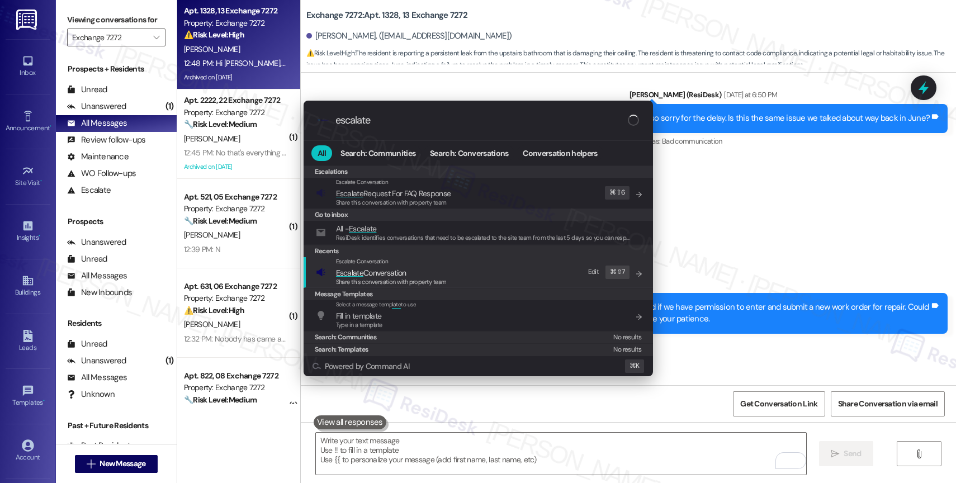
type input "escalate"
click at [401, 272] on span "Escalate Conversation" at bounding box center [371, 273] width 70 height 10
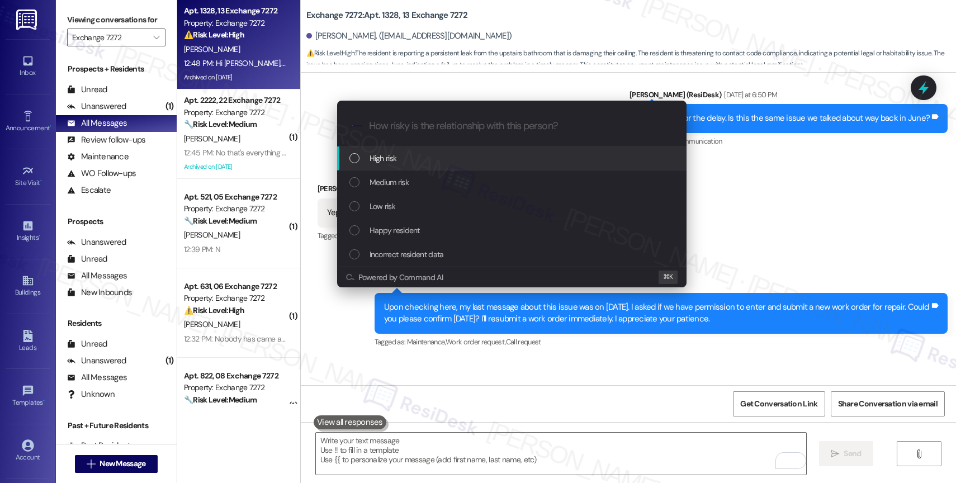
click at [401, 157] on div "High risk" at bounding box center [512, 158] width 327 height 12
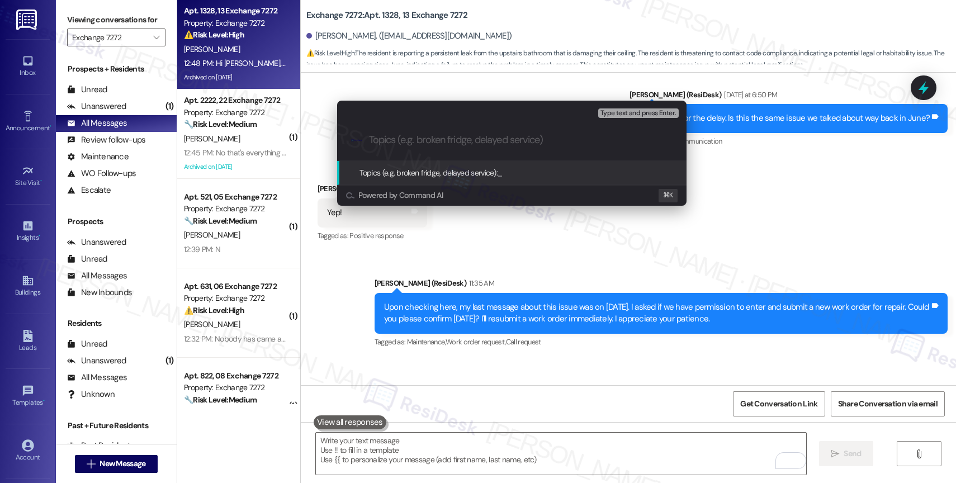
click at [396, 140] on input "Topics (e.g. broken fridge, delayed service)" at bounding box center [521, 140] width 304 height 12
paste input "work order 16102419"
drag, startPoint x: 432, startPoint y: 140, endPoint x: 340, endPoint y: 135, distance: 91.8
click at [340, 135] on div ".cls-1{fill:#0a055f;}.cls-2{fill:#0cc4c4;} resideskLogoBlueOrange Bathroom Leak…" at bounding box center [511, 140] width 349 height 40
click at [500, 138] on input "Leak from upstairs bathroom - work order 16102419" at bounding box center [516, 140] width 295 height 12
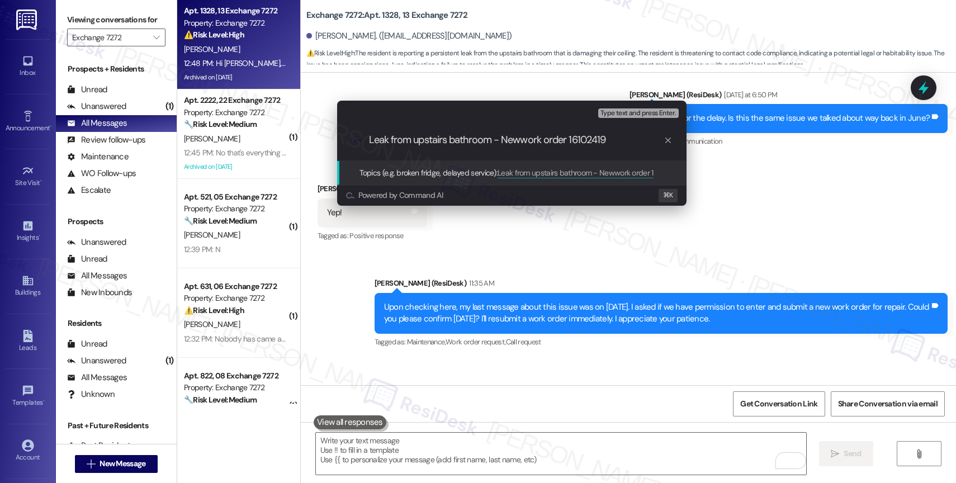
type input "Leak from upstairs bathroom - New work order 16102419"
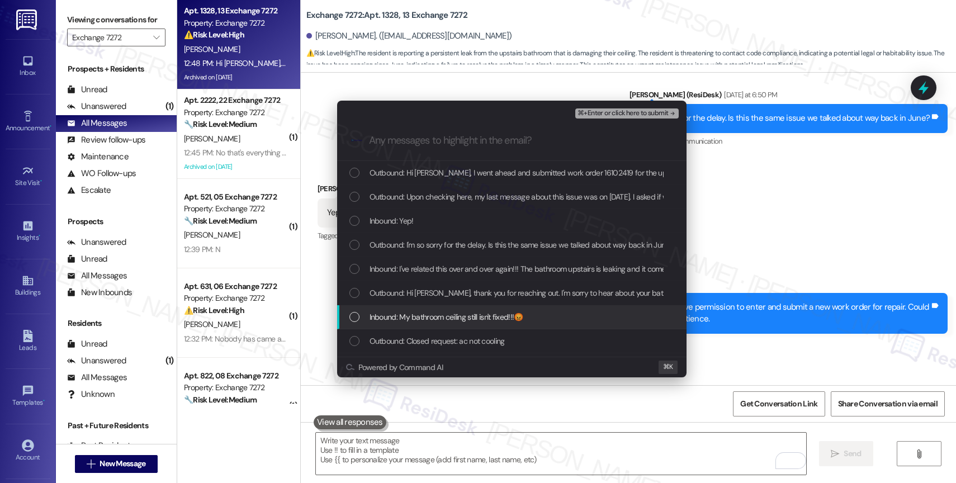
click at [450, 311] on span "Inbound: My bathroom ceiling still isn't fixed!!!😡" at bounding box center [447, 317] width 154 height 12
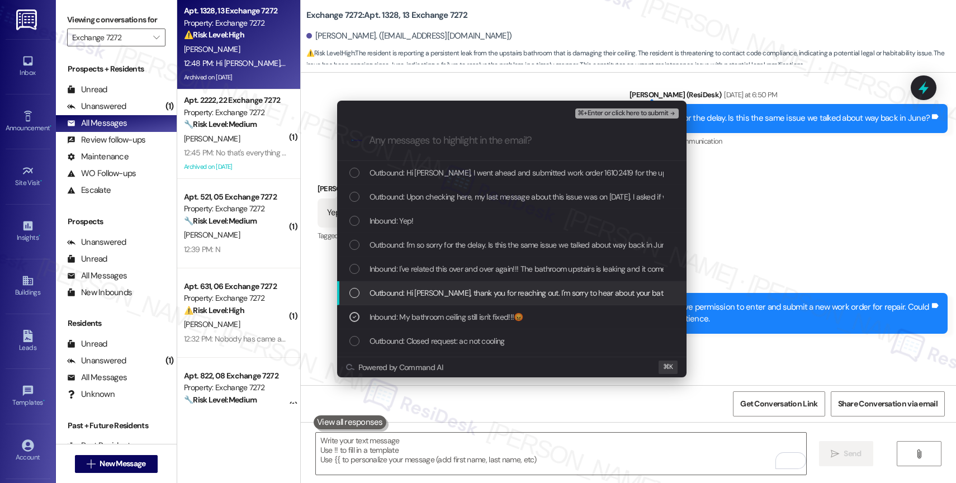
drag, startPoint x: 451, startPoint y: 290, endPoint x: 451, endPoint y: 271, distance: 18.5
click at [451, 286] on div "Outbound: Hi Reneatha, thank you for reaching out. I'm sorry to hear about your…" at bounding box center [511, 293] width 349 height 24
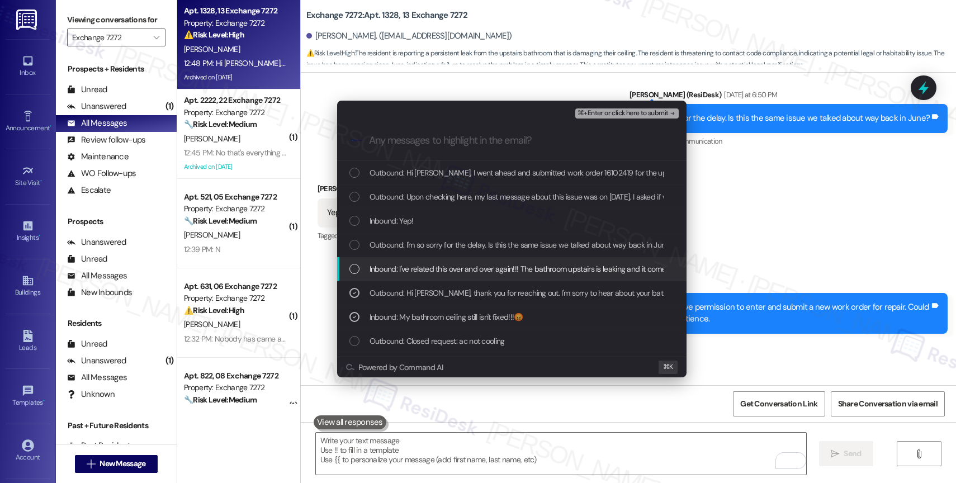
click at [452, 265] on span "Inbound: I've related this over and over again!!! The bathroom upstairs is leak…" at bounding box center [811, 269] width 882 height 12
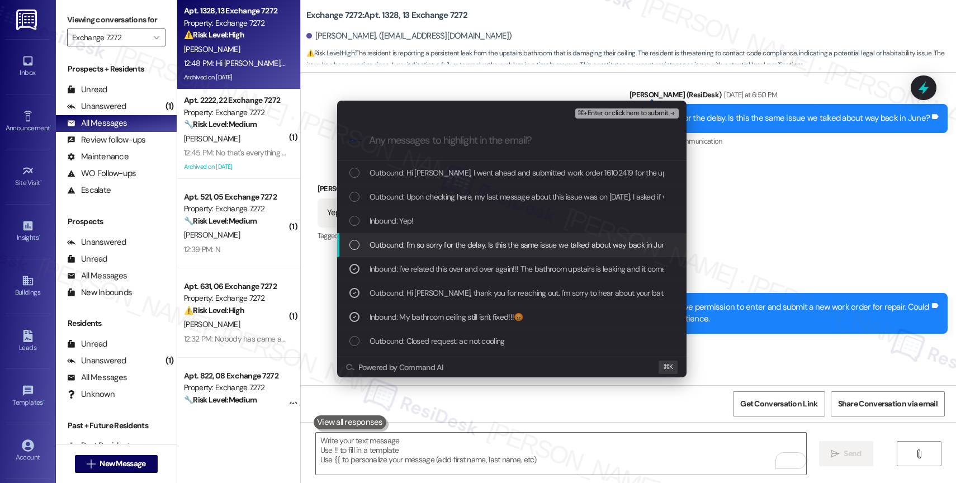
drag, startPoint x: 447, startPoint y: 251, endPoint x: 443, endPoint y: 231, distance: 20.5
click at [447, 251] on div "Outbound: I'm so sorry for the delay. Is this the same issue we talked about wa…" at bounding box center [511, 245] width 349 height 24
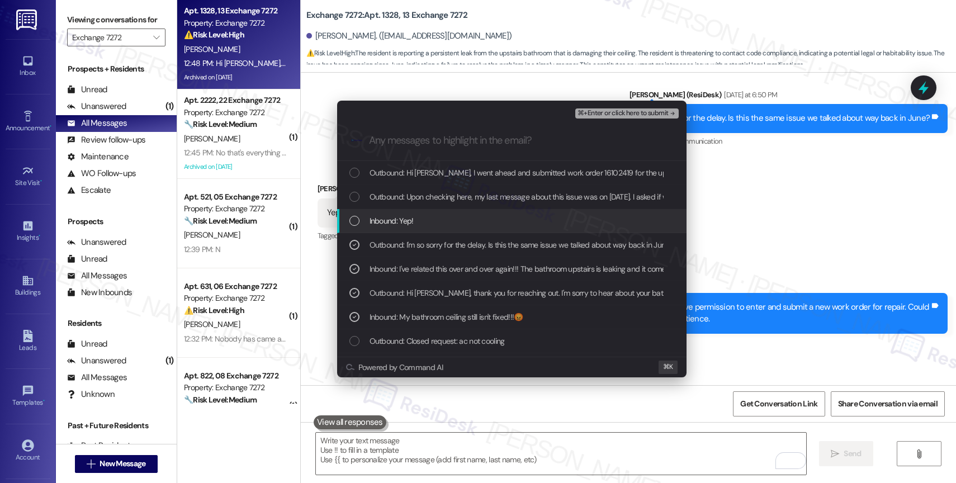
drag, startPoint x: 443, startPoint y: 228, endPoint x: 451, endPoint y: 212, distance: 18.0
click at [444, 226] on div "Inbound: Yep!" at bounding box center [511, 221] width 349 height 24
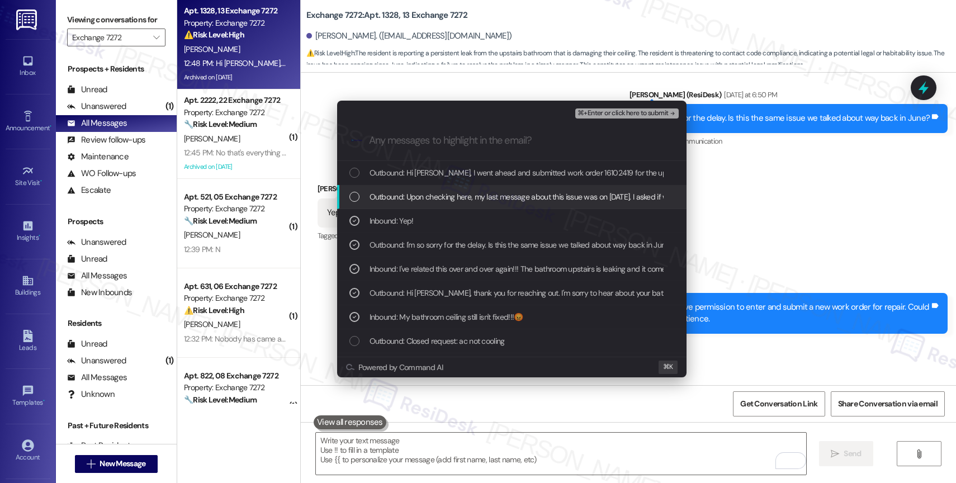
drag, startPoint x: 453, startPoint y: 206, endPoint x: 461, endPoint y: 176, distance: 31.1
click at [456, 201] on div "Outbound: Upon checking here, my last message about this issue was on June 26. …" at bounding box center [511, 197] width 349 height 24
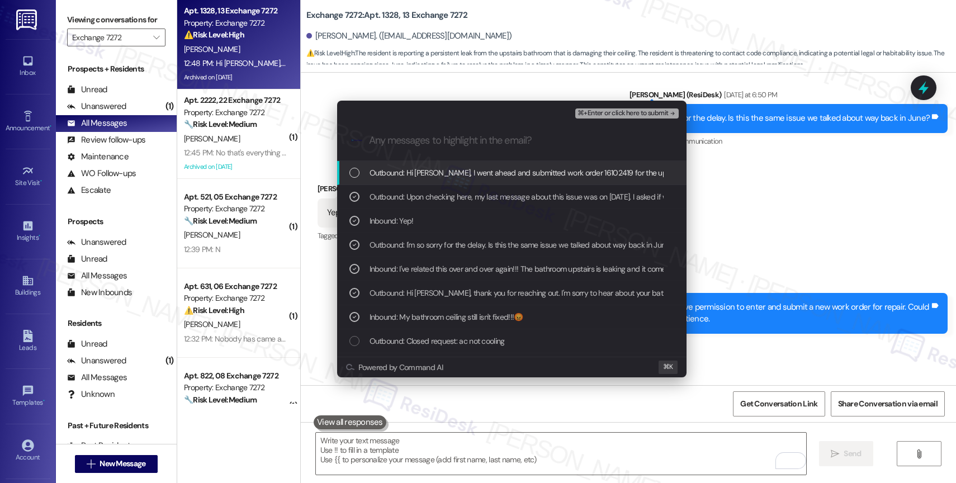
click at [461, 176] on span "Outbound: Hi Reneatha, I went ahead and submitted work order 16102419 for the u…" at bounding box center [751, 173] width 762 height 12
click at [632, 114] on span "⌘+Enter or click here to submit" at bounding box center [623, 114] width 91 height 8
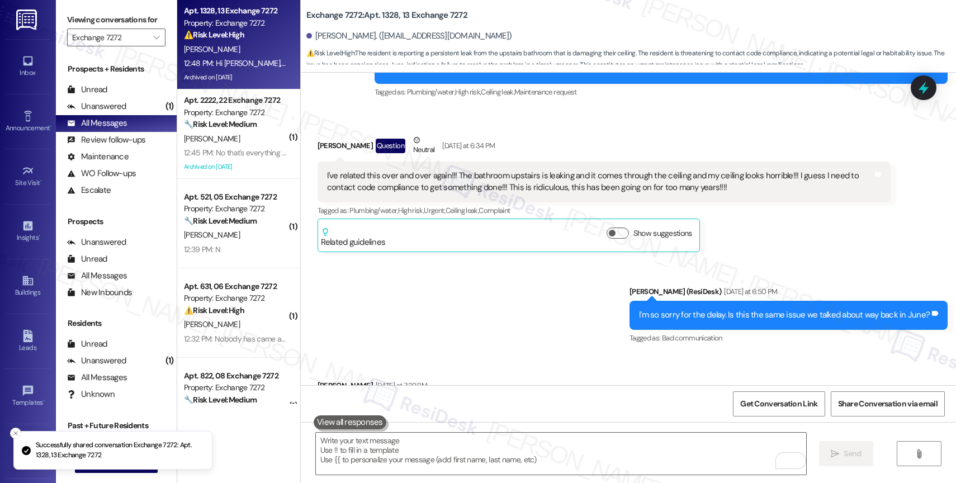
scroll to position [16388, 0]
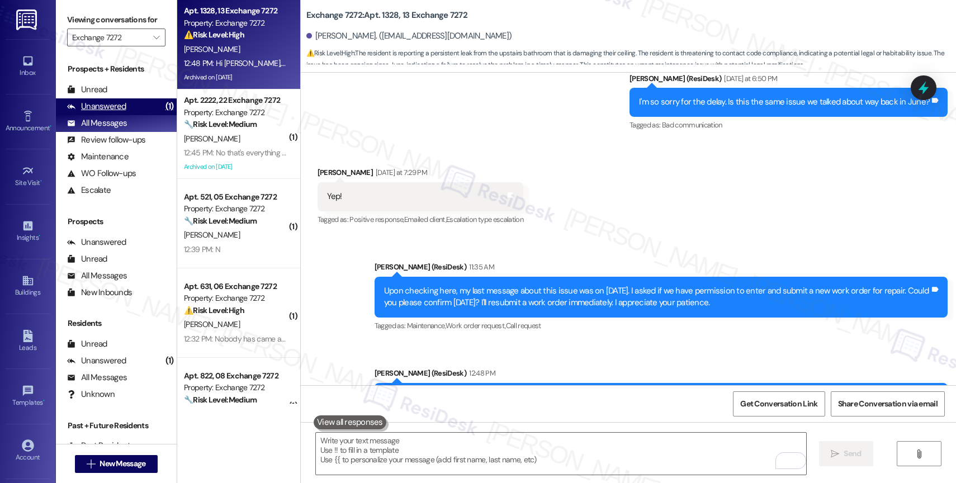
click at [134, 115] on div "Unanswered (1)" at bounding box center [116, 106] width 121 height 17
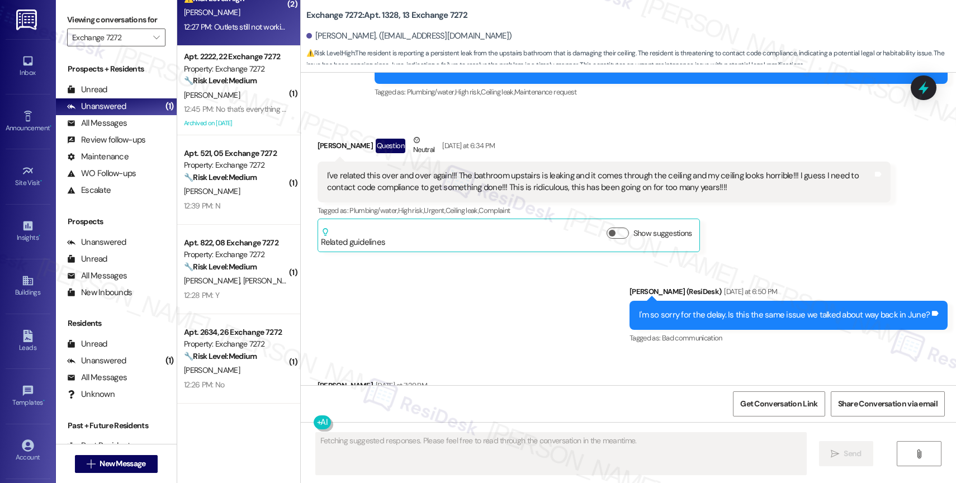
scroll to position [0, 0]
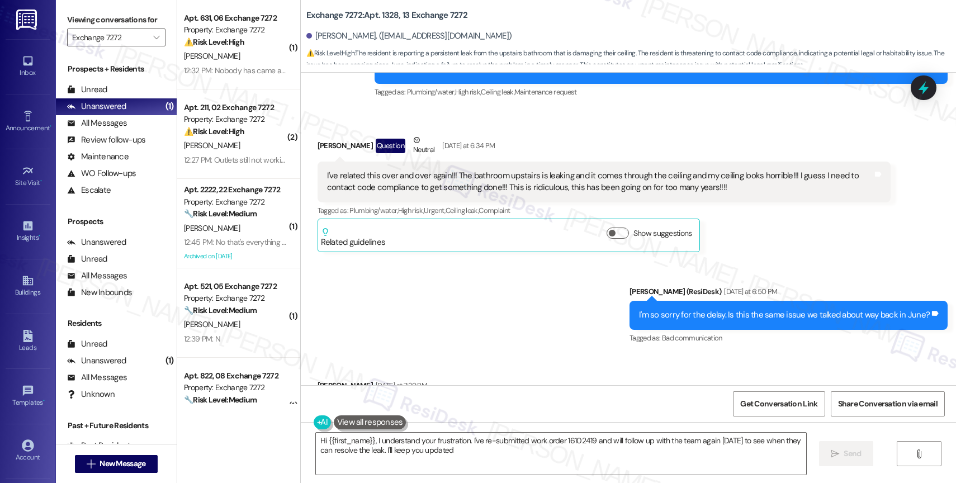
type textarea "Hi {{first_name}}, I understand your frustration. I've re-submitted work order …"
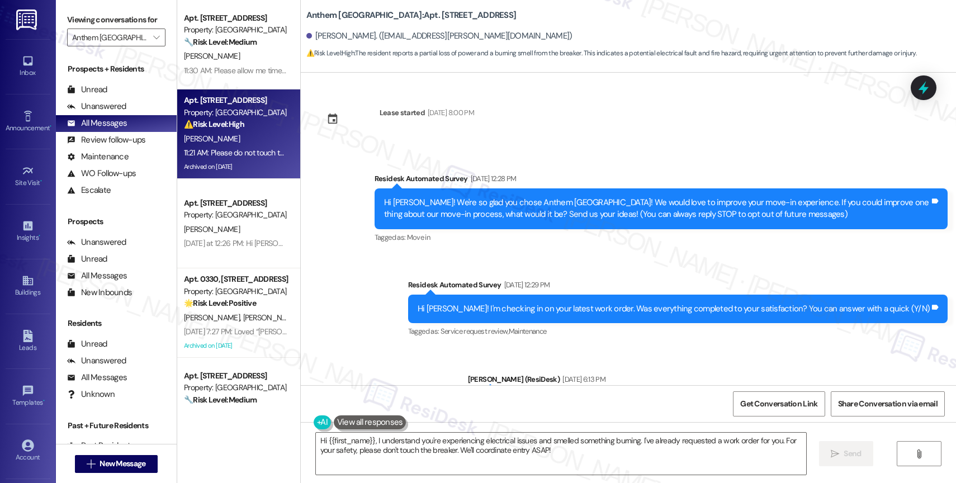
scroll to position [2971, 0]
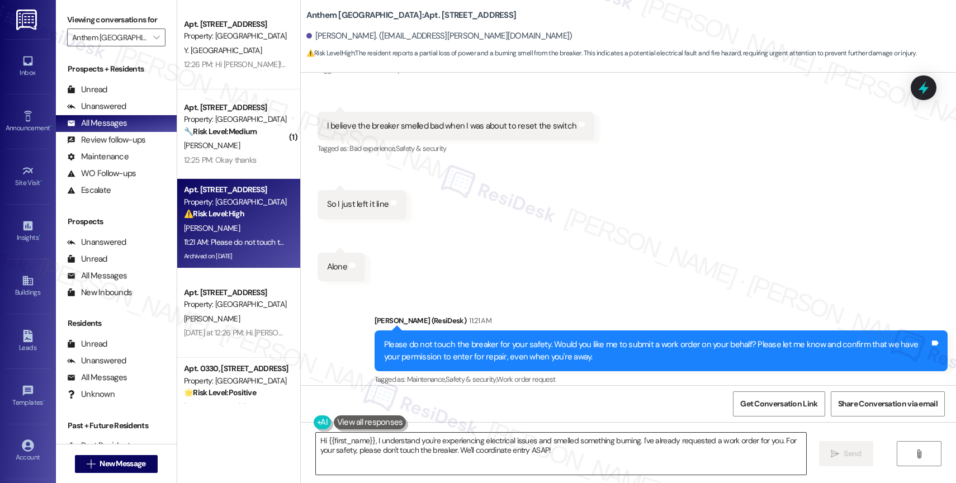
click at [420, 453] on textarea "Hi {{first_name}}, I understand you're experiencing electrical issues and smell…" at bounding box center [561, 454] width 490 height 42
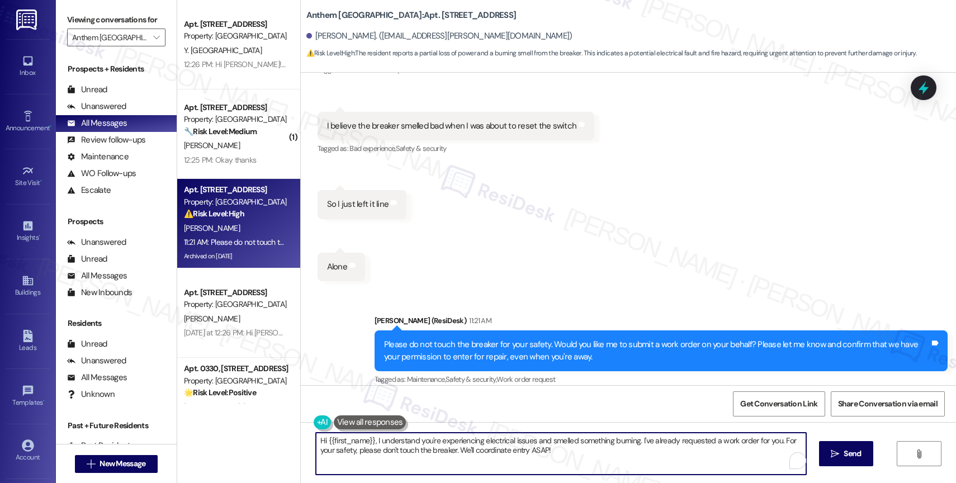
click at [420, 453] on textarea "Hi {{first_name}}, I understand you're experiencing electrical issues and smell…" at bounding box center [561, 454] width 490 height 42
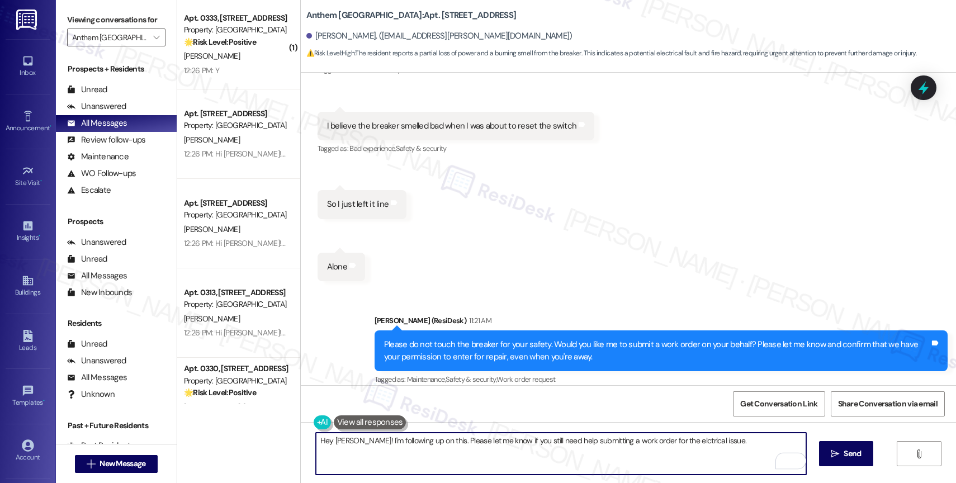
click at [663, 441] on textarea "Hey [PERSON_NAME]! I'm following up on this. Please let me know if you still ne…" at bounding box center [561, 454] width 490 height 42
click at [740, 446] on textarea "Hey [PERSON_NAME]! I'm following up on this. Please let me know if you still ne…" at bounding box center [561, 454] width 490 height 42
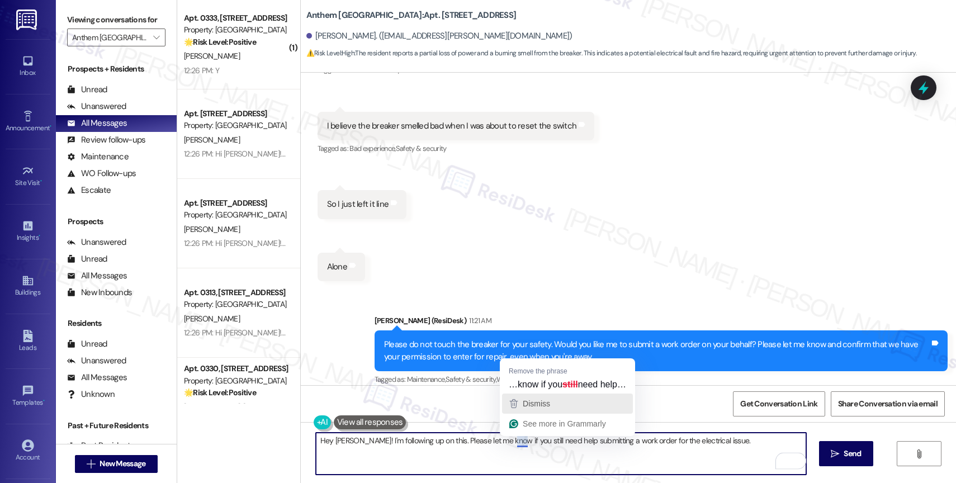
click at [535, 408] on div "Dismiss" at bounding box center [536, 403] width 30 height 17
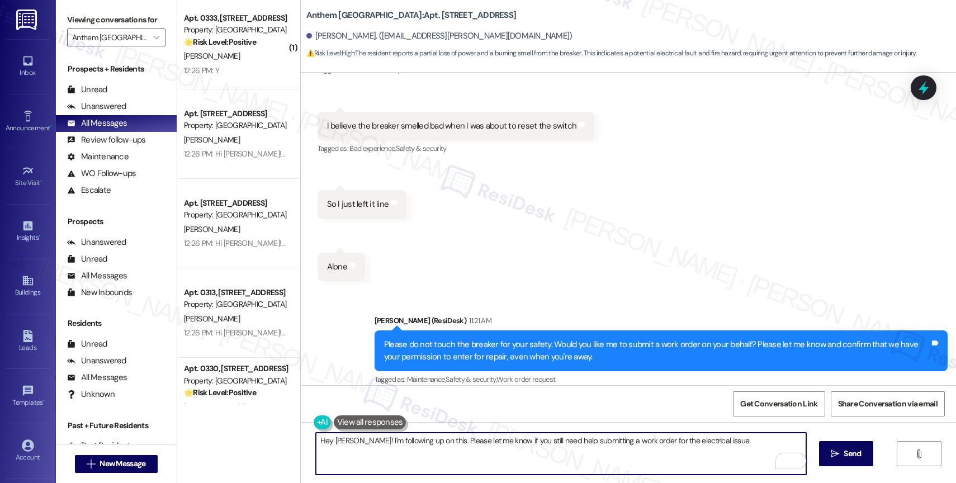
click at [735, 442] on textarea "Hey [PERSON_NAME]! I'm following up on this. Please let me know if you still ne…" at bounding box center [561, 454] width 490 height 42
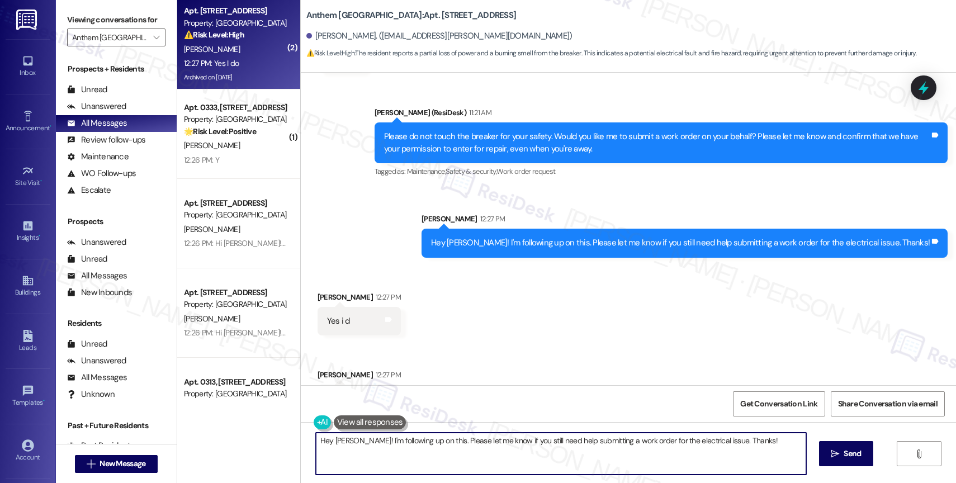
scroll to position [3205, 0]
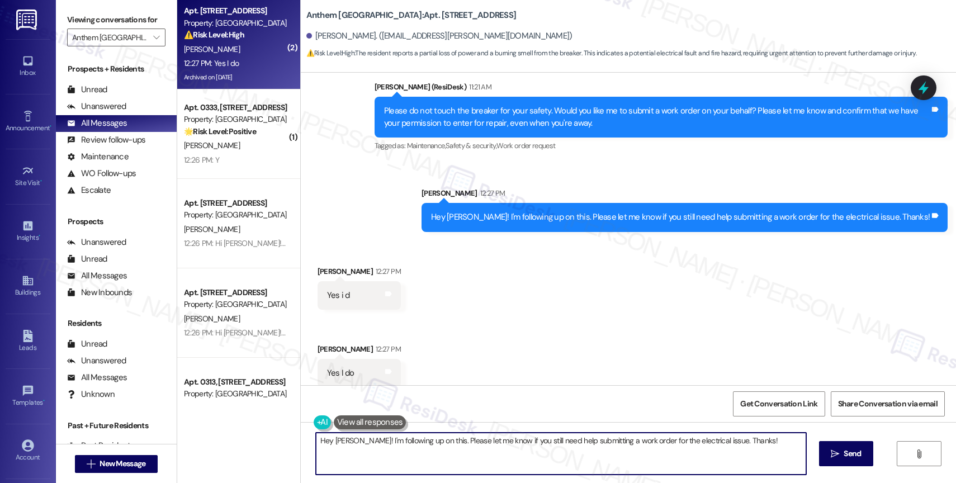
click at [461, 305] on div "Received via SMS [PERSON_NAME] 12:27 PM Yes i d Tags and notes Received [STREET…" at bounding box center [628, 318] width 655 height 156
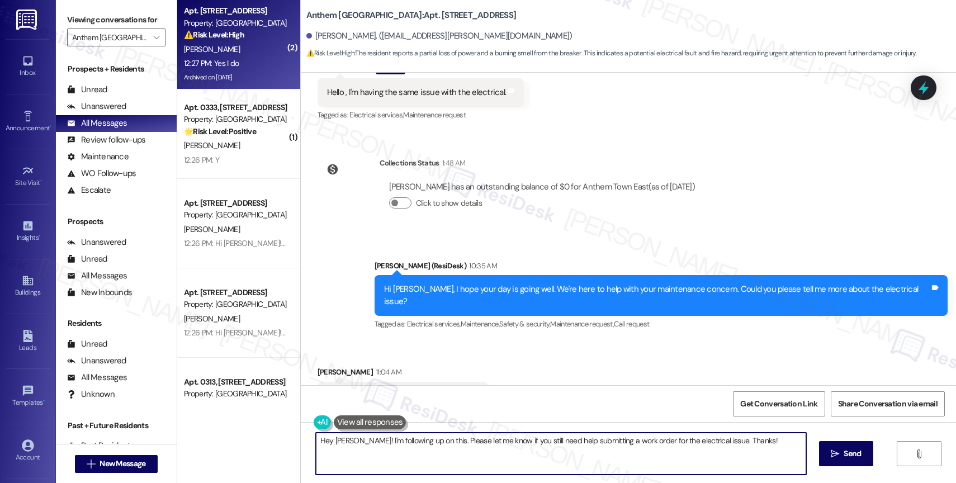
scroll to position [2751, 0]
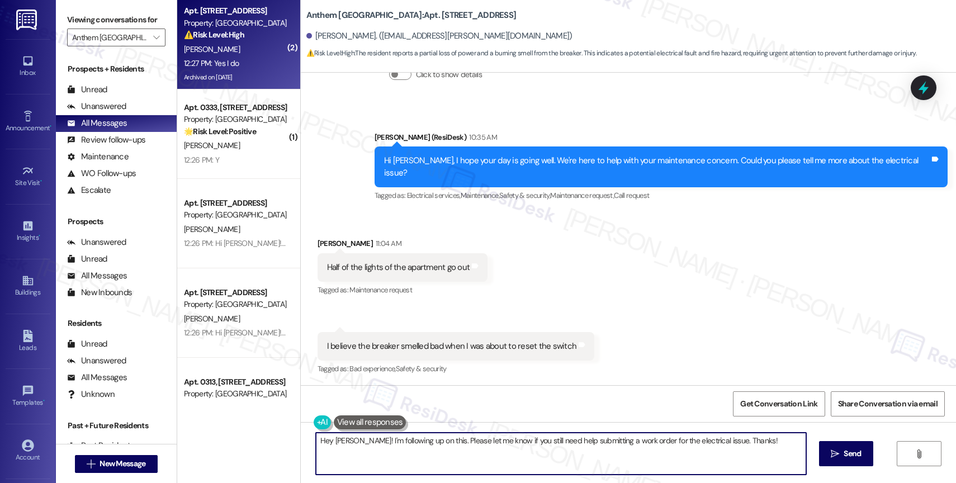
click at [362, 262] on div "Half of the lights of the apartment go out" at bounding box center [398, 268] width 143 height 12
copy div "Half of the lights of the apartment go out Tags and notes"
click at [395, 457] on textarea "Hi {{first_name}}, I understand you're experiencing electrical issues and smell…" at bounding box center [561, 454] width 490 height 42
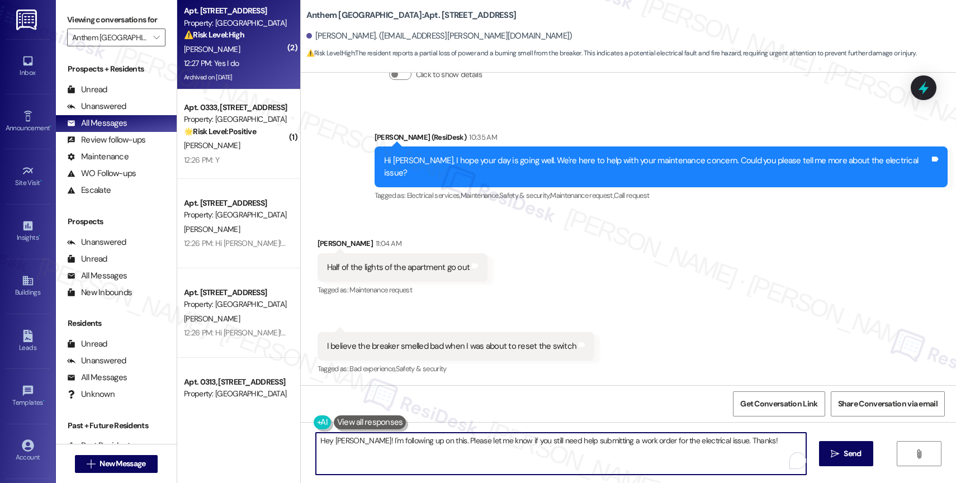
click at [395, 457] on textarea "Hi {{first_name}}, I understand you're experiencing electrical issues and smell…" at bounding box center [561, 454] width 490 height 42
paste textarea "[PERSON_NAME] of the lights of the apartment go out"
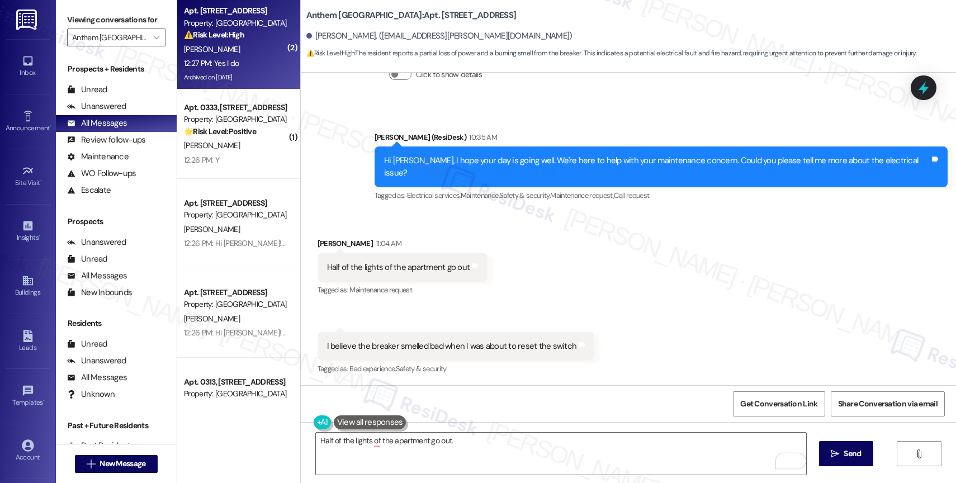
click at [363, 341] on div "I believe the breaker smelled bad when I was about to reset the switch" at bounding box center [452, 347] width 250 height 12
copy div "I believe the breaker smelled bad when I was about to reset the switch Tags and…"
click at [472, 447] on textarea "Half of the lights of the apartment go out." at bounding box center [561, 454] width 490 height 42
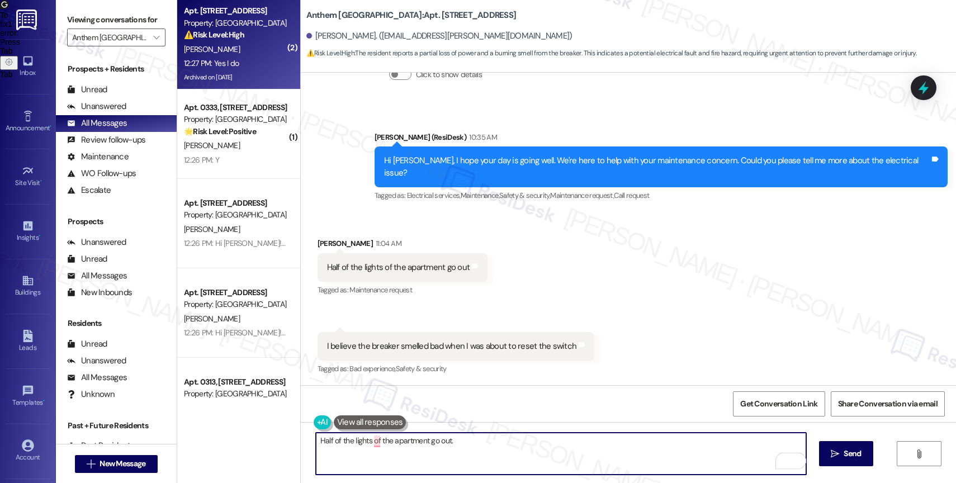
paste textarea "I believe the breaker smelled bad when I was about to reset the switch"
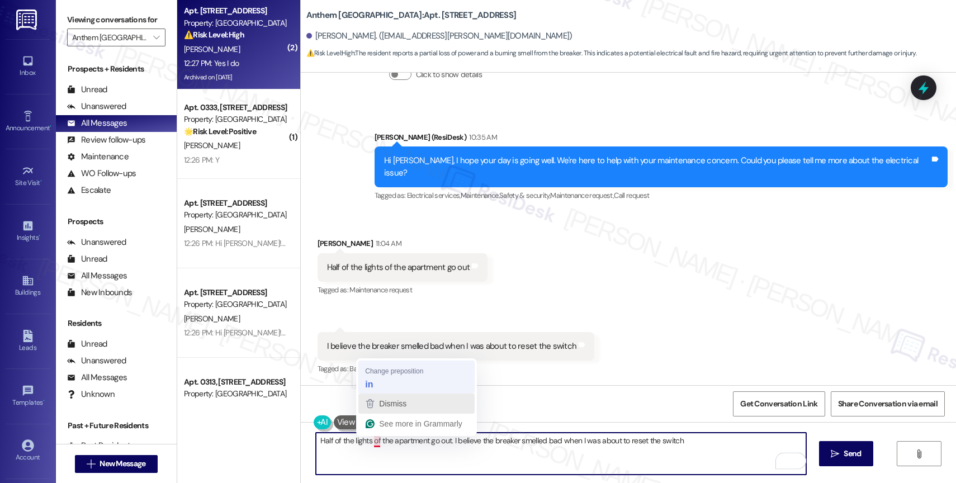
type textarea "Half of the lights in the apartment go out. I believe the breaker smelled bad w…"
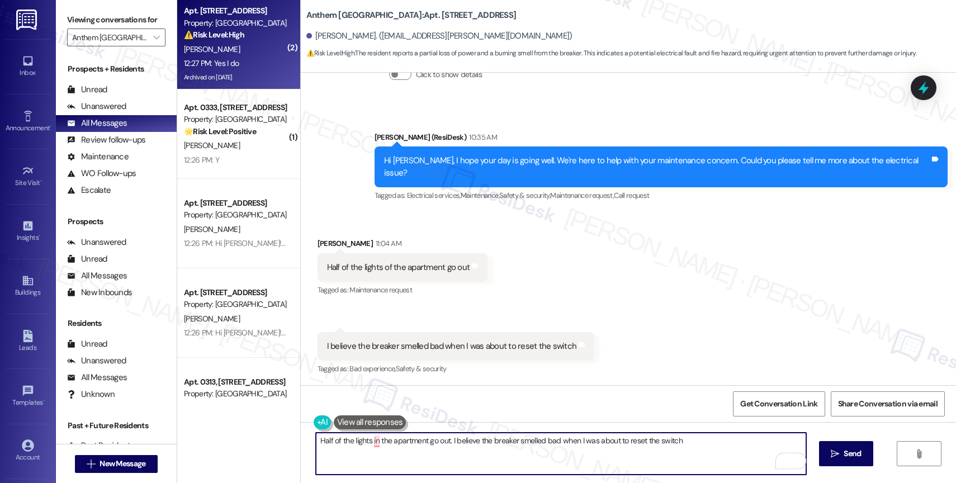
click at [384, 446] on textarea "Half of the lights in the apartment go out. I believe the breaker smelled bad w…" at bounding box center [561, 454] width 490 height 42
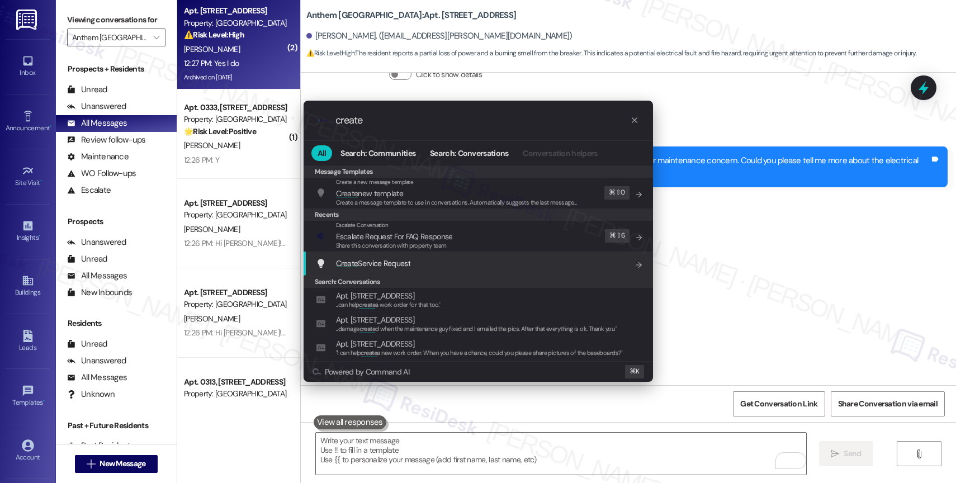
type input "create"
click at [395, 263] on span "Create Service Request" at bounding box center [373, 263] width 74 height 10
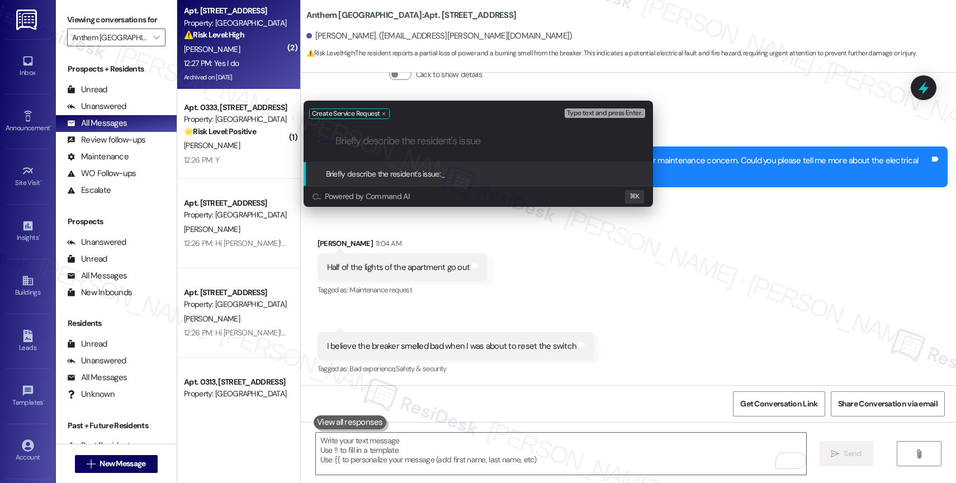
paste input "Half of the lights in the apartment go out. I believe the breaker smelled bad w…"
type input "Half of the lights in the apartment go out. I believe the breaker smelled bad w…"
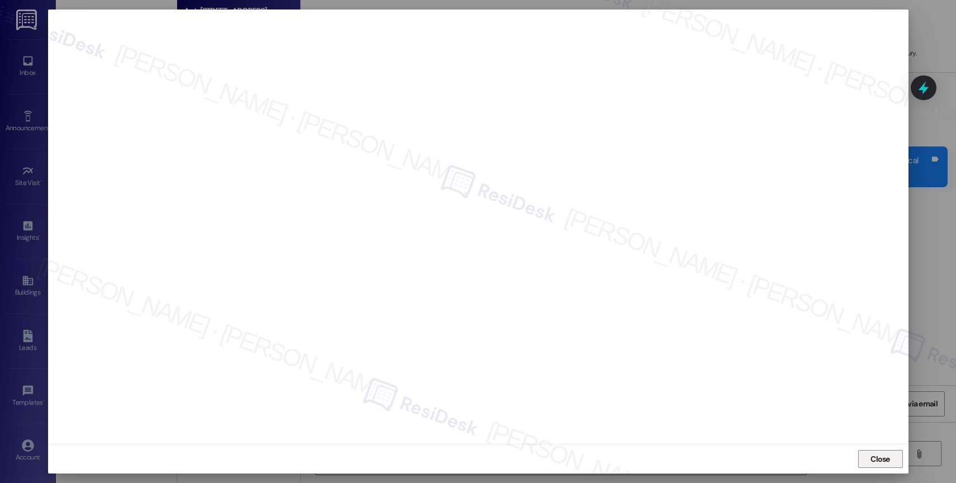
click at [882, 453] on span "Close" at bounding box center [881, 459] width 20 height 12
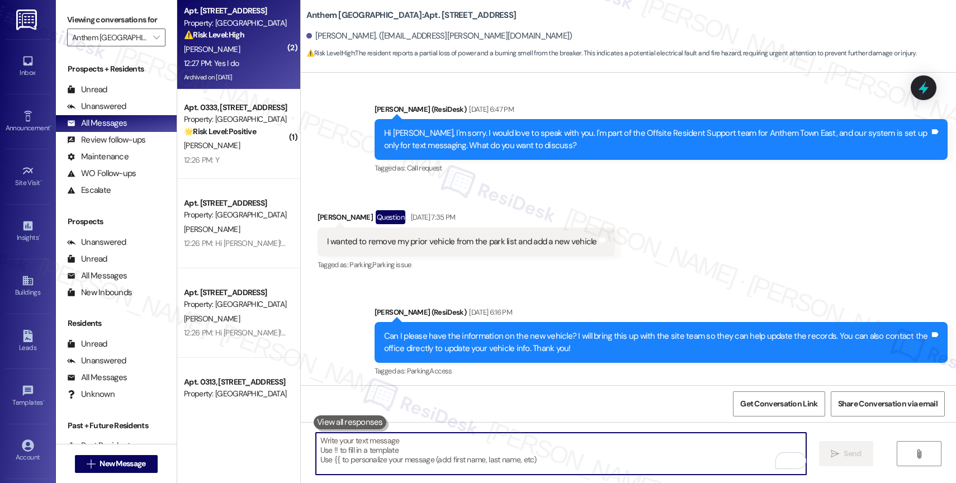
scroll to position [2752, 0]
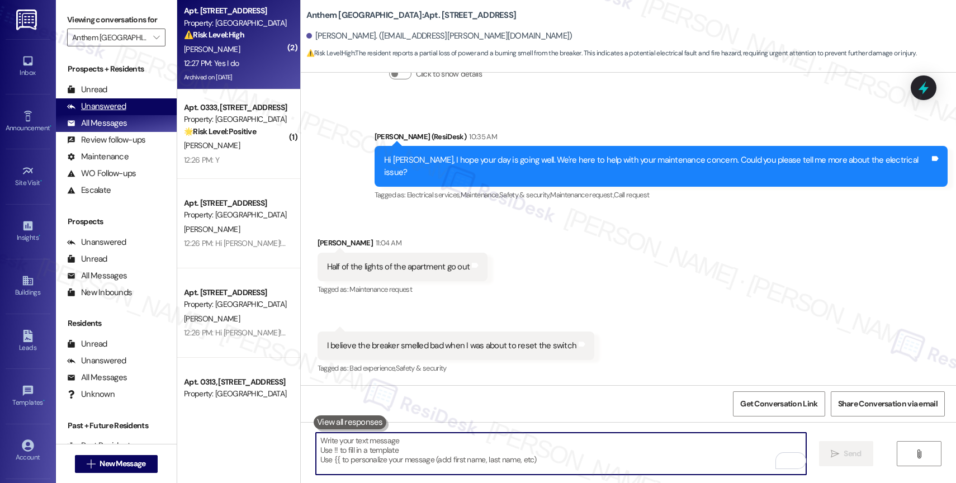
click at [111, 112] on div "Unanswered" at bounding box center [96, 107] width 59 height 12
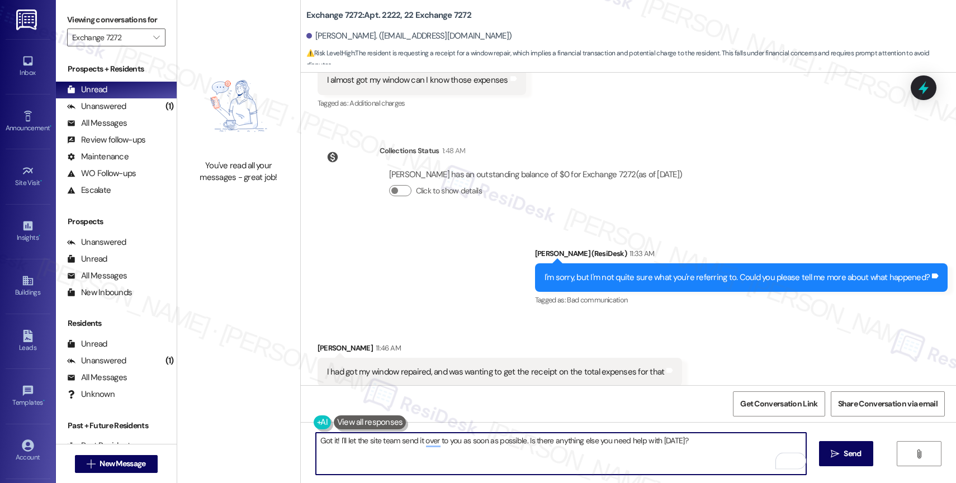
scroll to position [6240, 0]
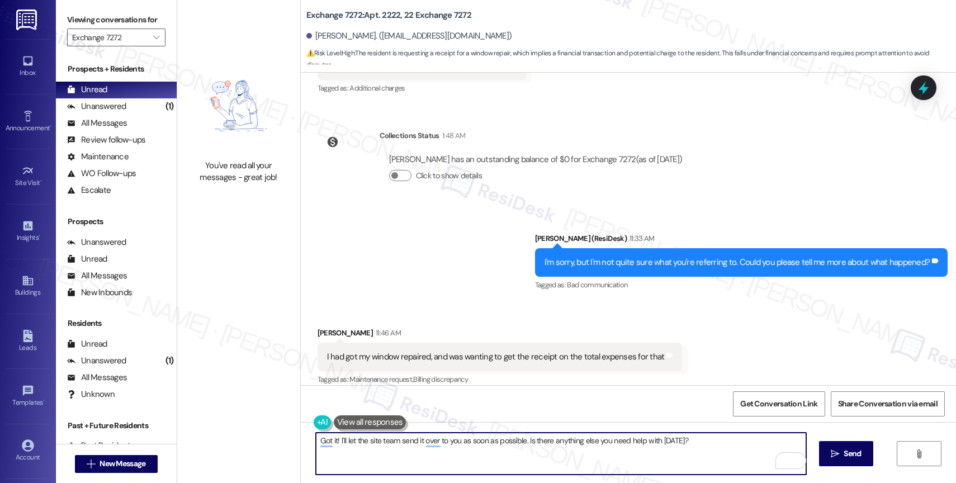
drag, startPoint x: 320, startPoint y: 439, endPoint x: 287, endPoint y: 435, distance: 32.7
click at [287, 435] on div "You've read all your messages - great job! Exchange 7272: Apt. 2222, 22 Exchang…" at bounding box center [566, 241] width 779 height 483
click at [420, 446] on textarea "Got it! I'll let the site team send it over to you as soon as possible. Is ther…" at bounding box center [561, 454] width 490 height 42
click at [792, 459] on div "1" at bounding box center [789, 461] width 12 height 12
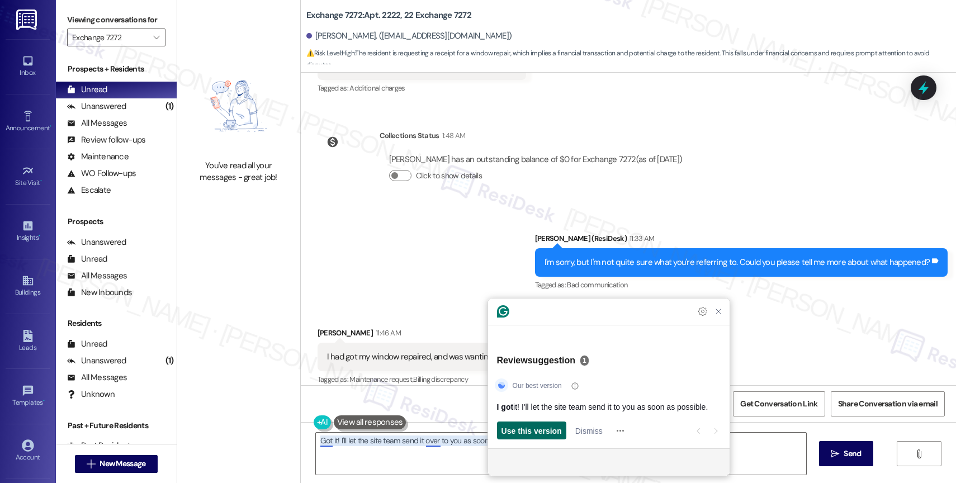
click at [526, 434] on span "Use this version" at bounding box center [532, 431] width 60 height 12
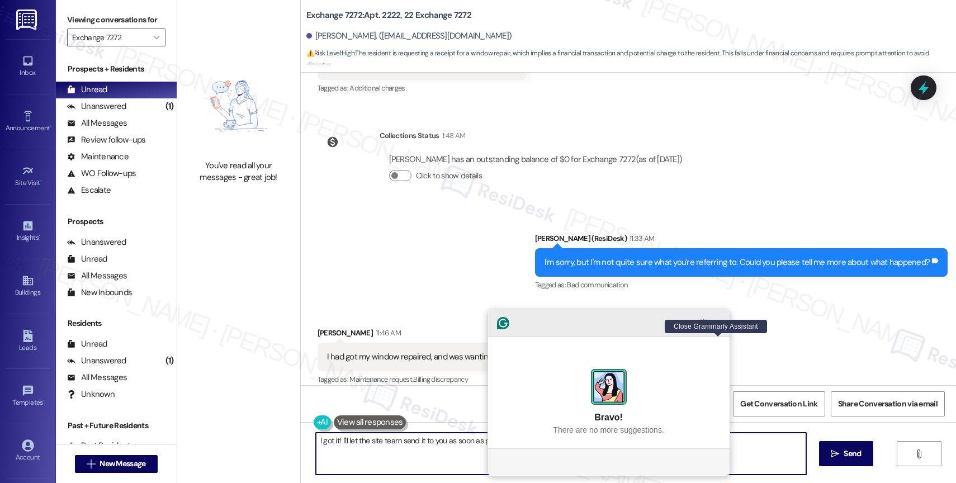
click at [724, 330] on icon "Close Grammarly Assistant" at bounding box center [718, 322] width 13 height 13
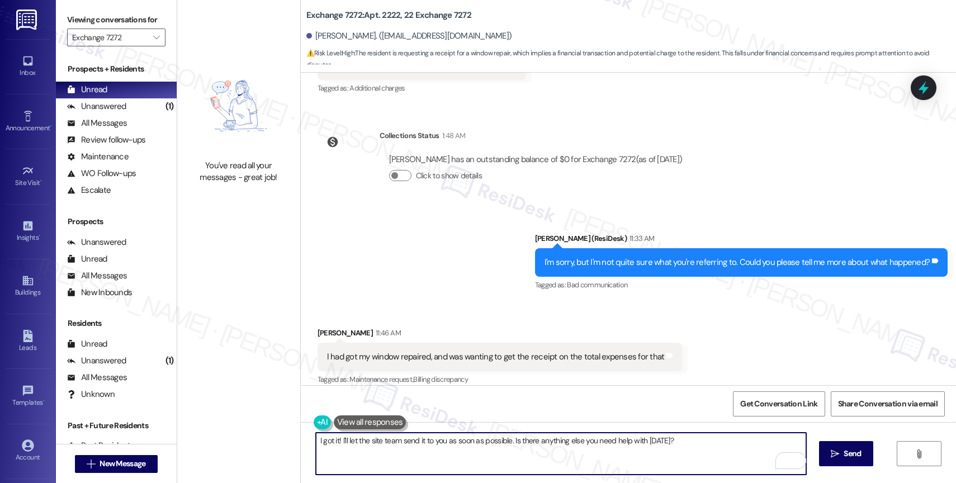
drag, startPoint x: 331, startPoint y: 440, endPoint x: 281, endPoint y: 437, distance: 50.4
click at [281, 437] on div "You've read all your messages - great job! Exchange 7272: Apt. 2222, 22 Exchang…" at bounding box center [566, 241] width 779 height 483
click at [316, 437] on textarea "I'll let the site team send it to you as soon as possible. Is there anything el…" at bounding box center [561, 454] width 490 height 42
click at [684, 447] on textarea "Alright. I'll let the site team send it to you as soon as possible. Is there an…" at bounding box center [561, 454] width 490 height 42
type textarea "Alright. I'll let the site team send it to you as soon as possible. Is there an…"
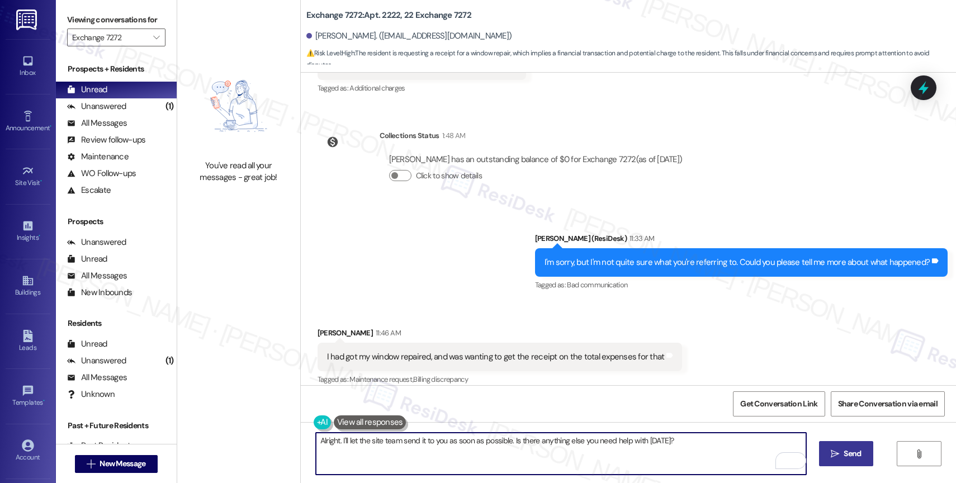
click at [864, 451] on button " Send" at bounding box center [846, 453] width 54 height 25
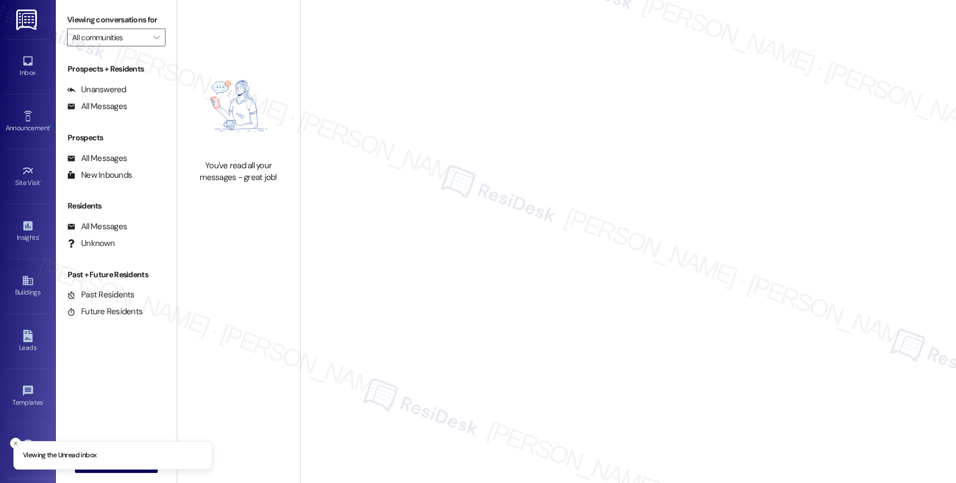
type input "Exchange 7272"
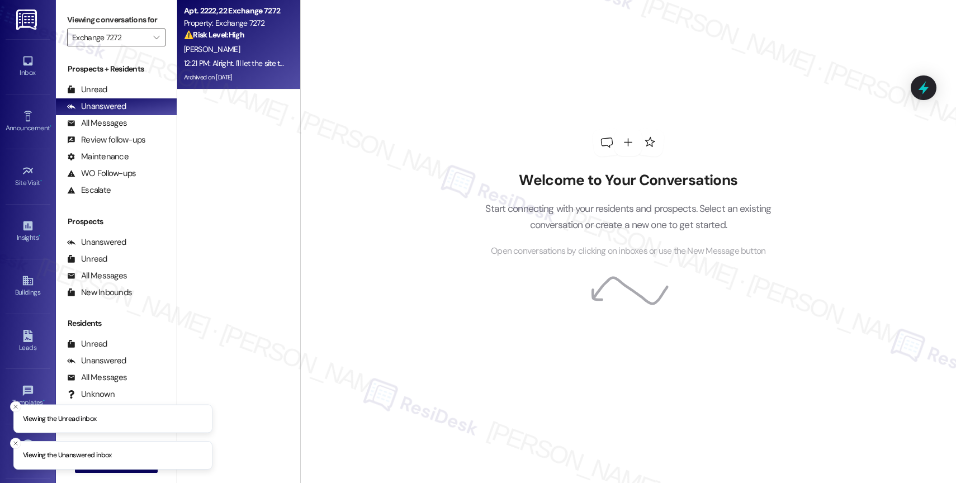
click at [230, 55] on div "C. Cole" at bounding box center [236, 49] width 106 height 14
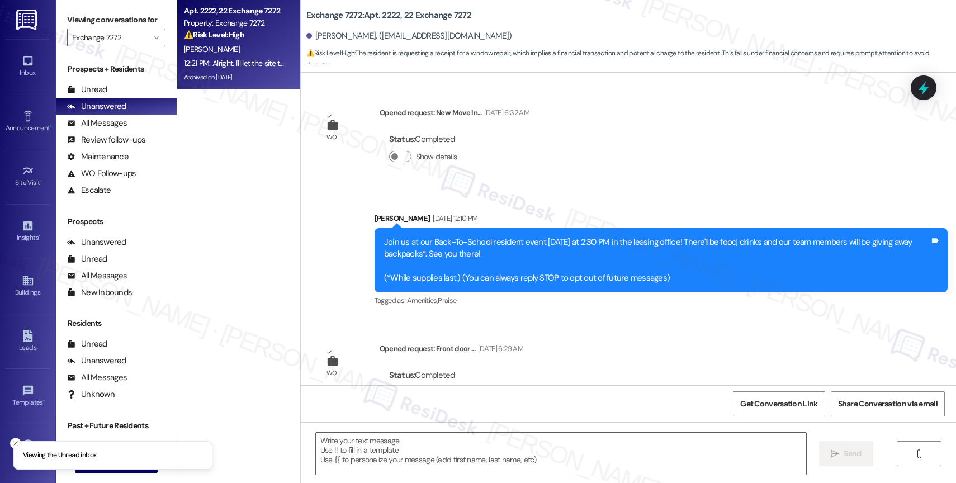
scroll to position [6334, 0]
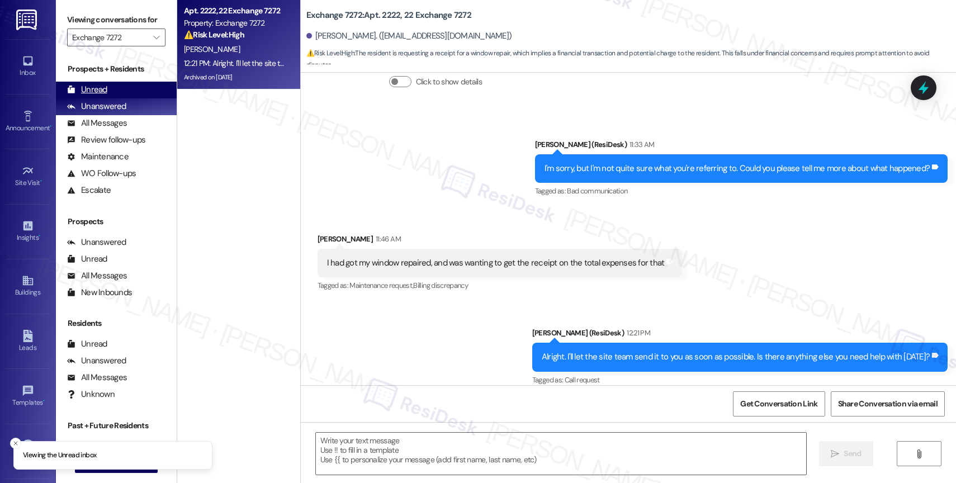
type textarea "Fetching suggested responses. Please feel free to read through the conversation…"
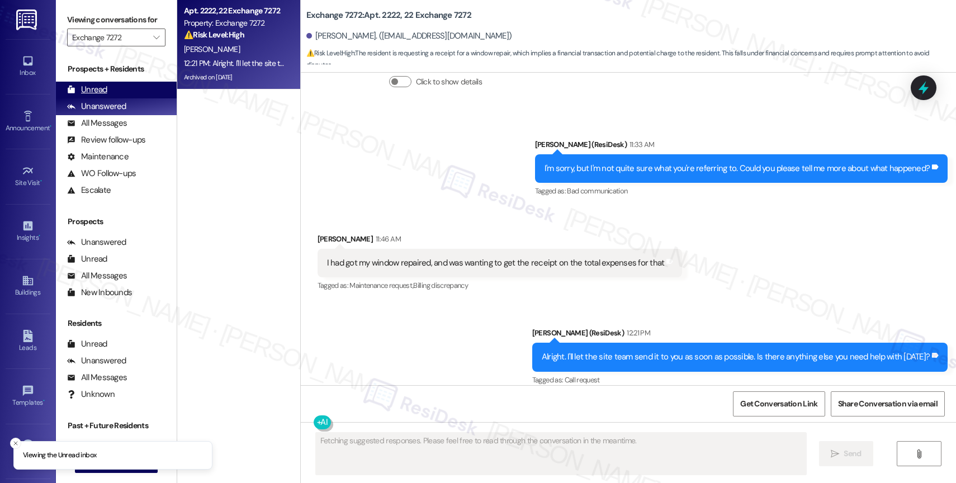
click at [108, 98] on div "Unread (0)" at bounding box center [116, 90] width 121 height 17
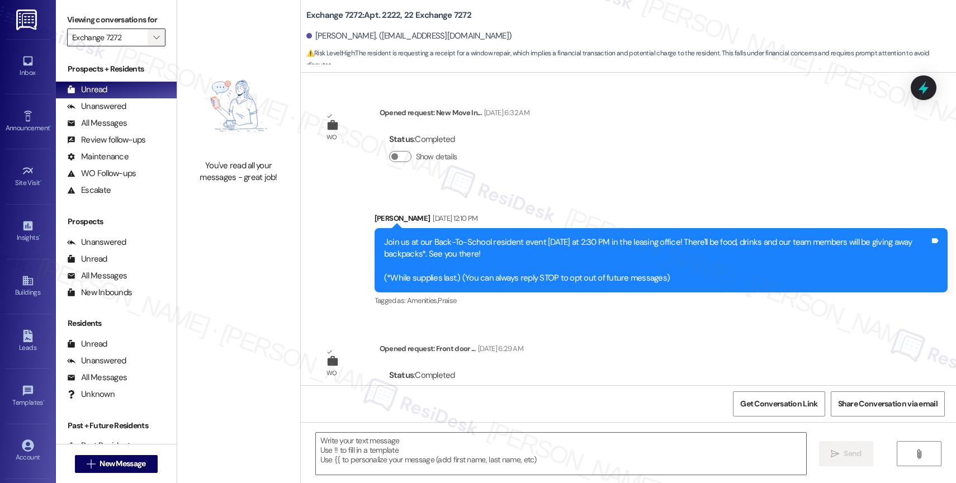
scroll to position [6240, 0]
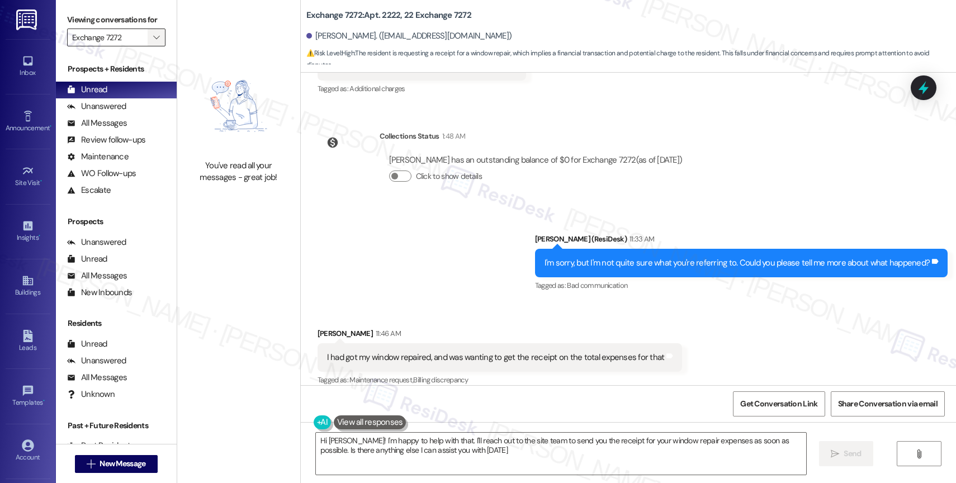
type textarea "Hi Christina! I'm happy to help with that. I'll reach out to the site team to s…"
click at [153, 42] on icon "" at bounding box center [156, 37] width 6 height 9
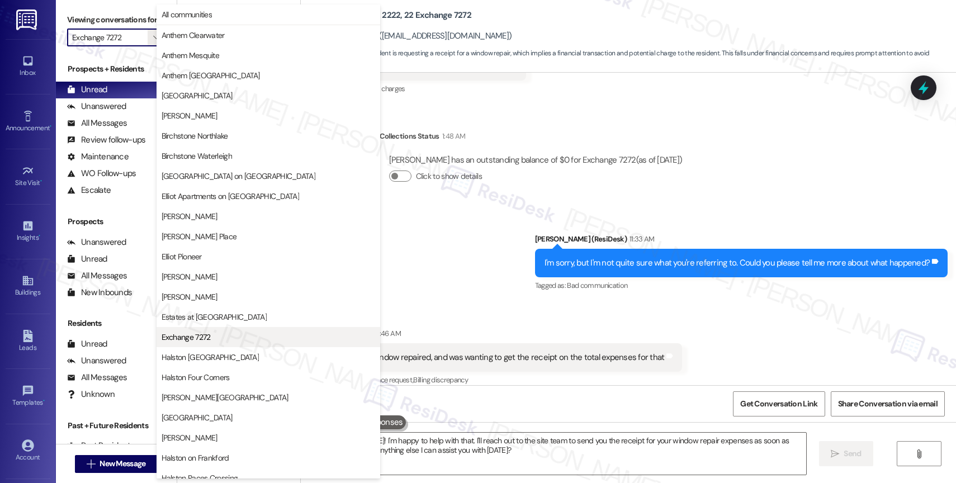
scroll to position [182, 0]
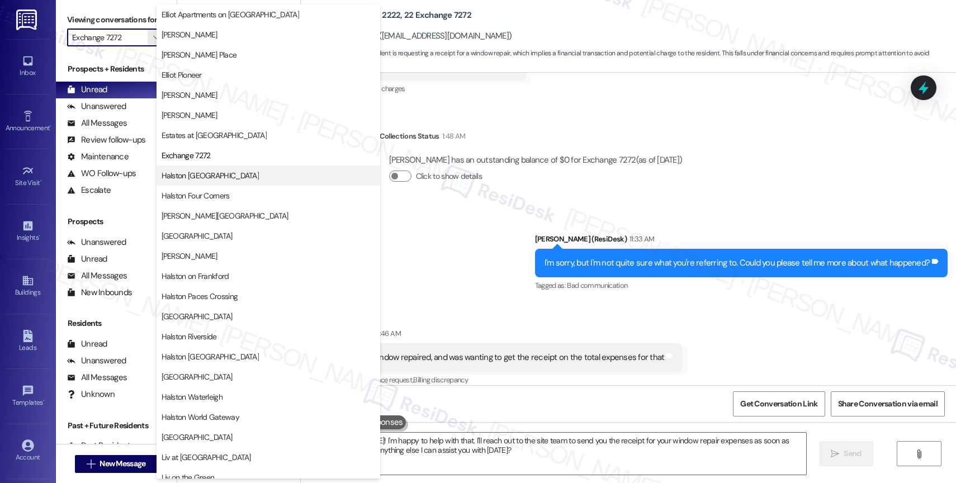
click at [226, 172] on span "Halston [GEOGRAPHIC_DATA]" at bounding box center [211, 175] width 98 height 11
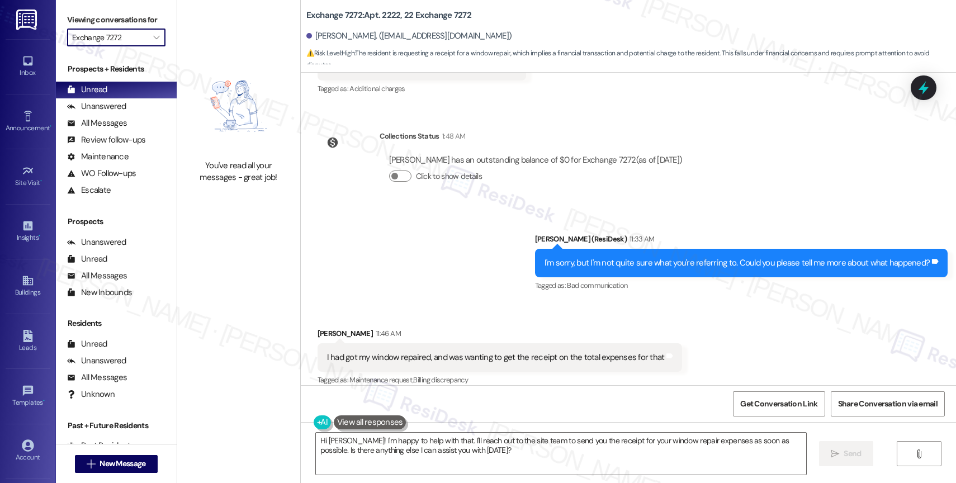
type input "Halston [GEOGRAPHIC_DATA]"
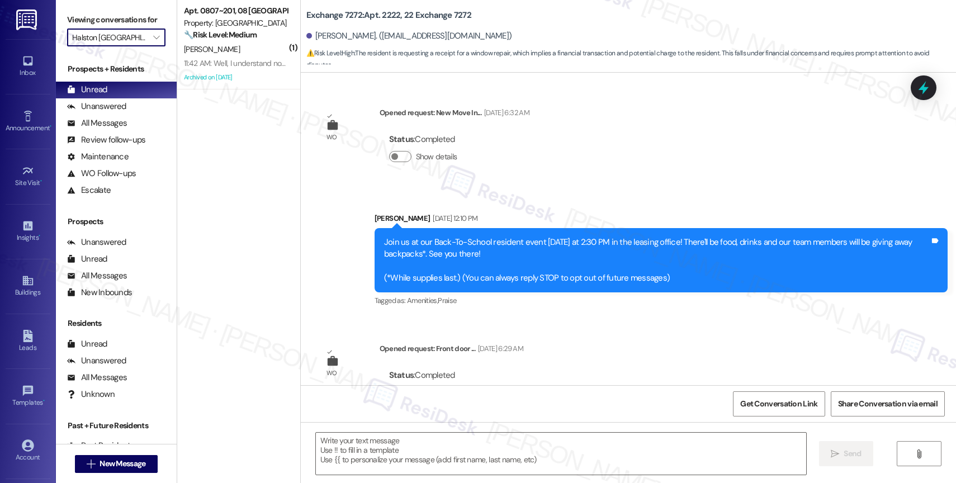
scroll to position [6240, 0]
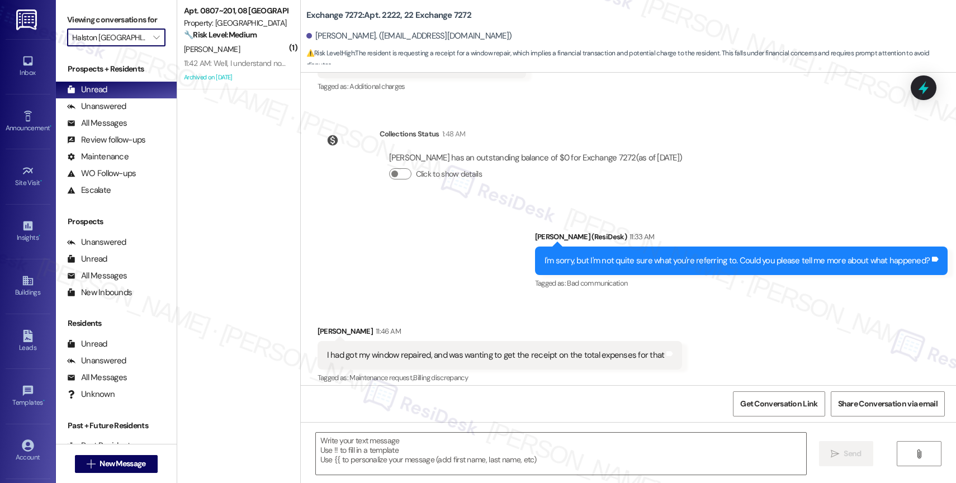
type textarea "Fetching suggested responses. Please feel free to read through the conversation…"
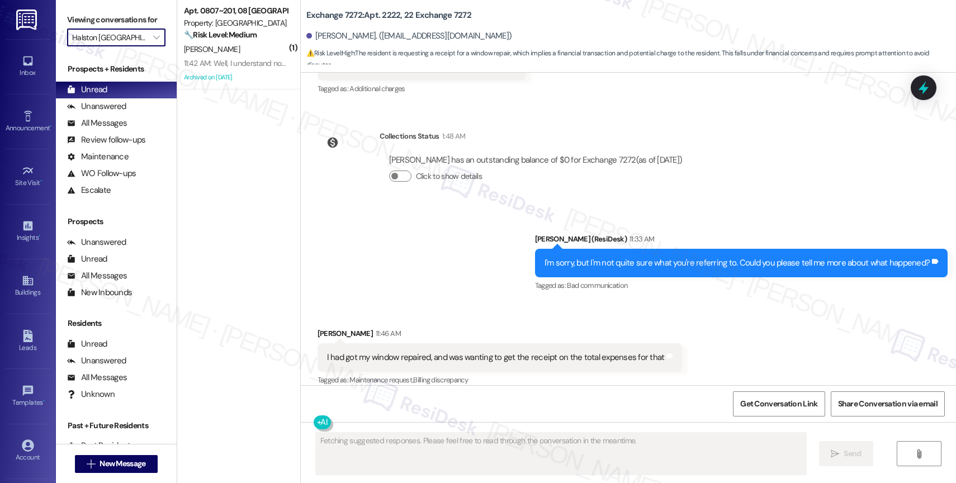
click at [218, 36] on strong "🔧 Risk Level: Medium" at bounding box center [220, 35] width 73 height 10
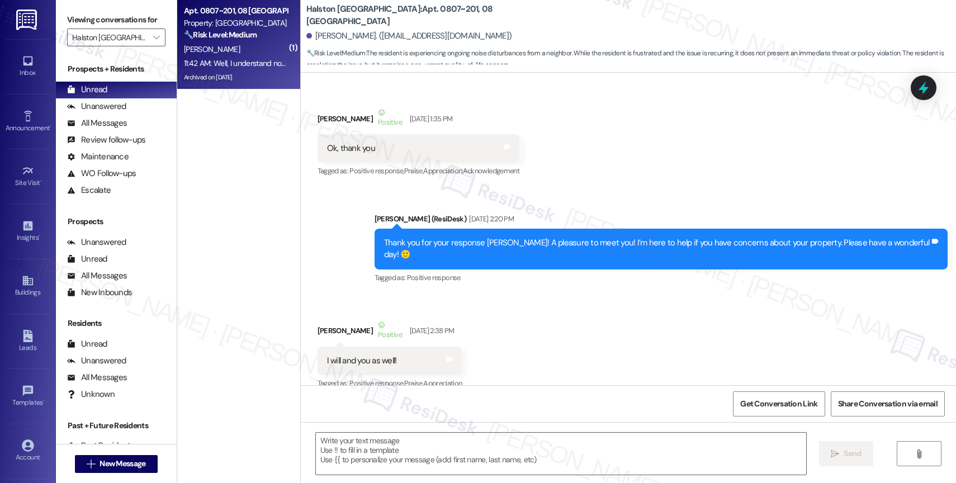
scroll to position [18870, 0]
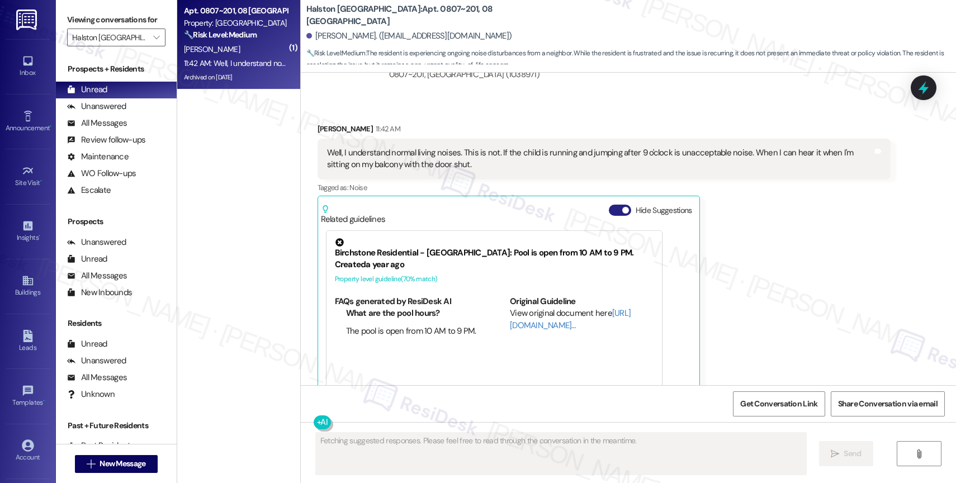
click at [611, 205] on button "Hide Suggestions" at bounding box center [620, 210] width 22 height 11
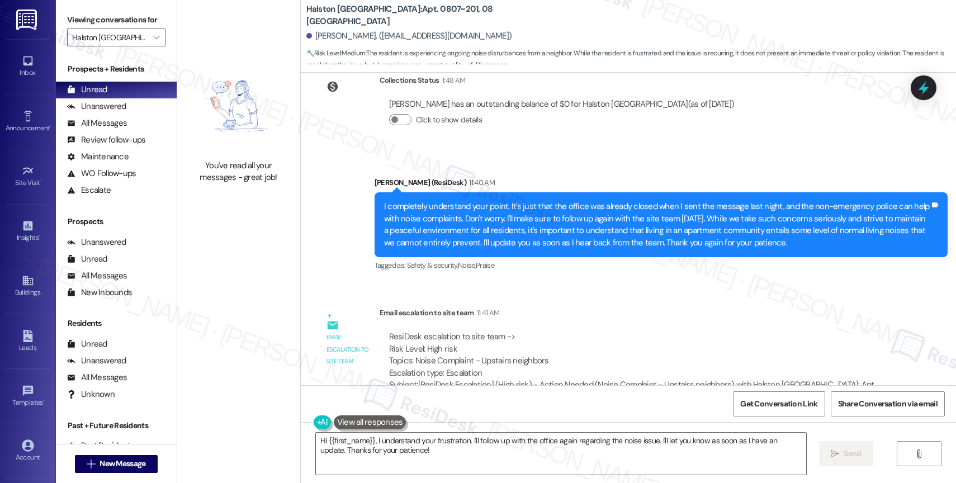
scroll to position [18677, 0]
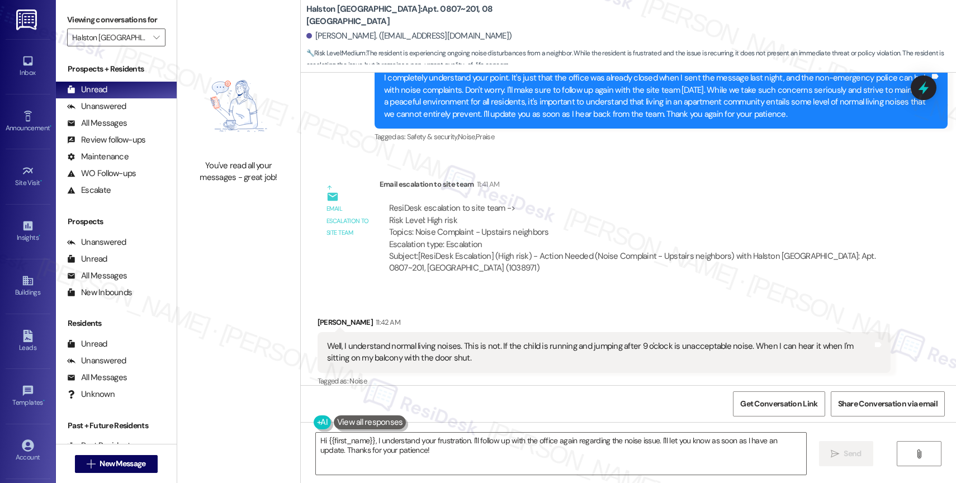
click at [456, 316] on div "Melissa Moorhead 11:42 AM" at bounding box center [604, 324] width 573 height 16
click at [389, 436] on textarea "Hi {{first_name}}, I understand your frustration. I'll follow up with the offic…" at bounding box center [561, 454] width 490 height 42
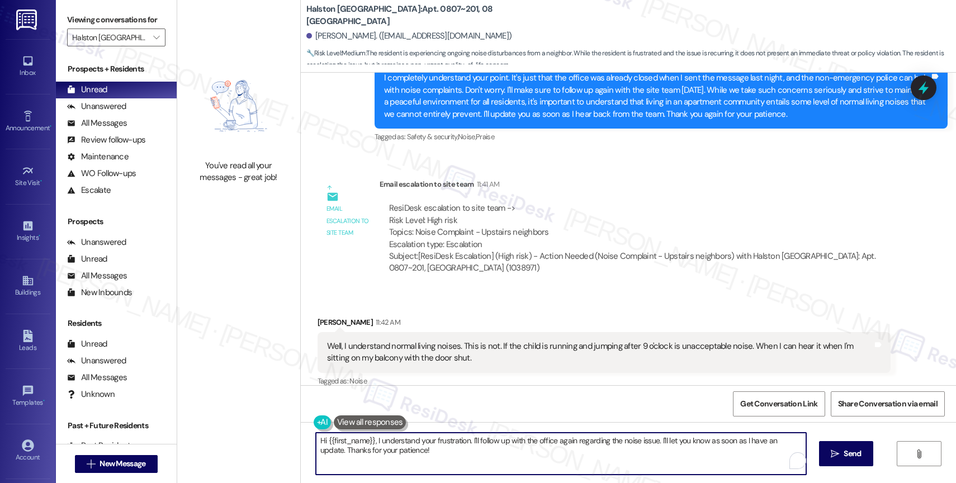
click at [389, 436] on textarea "Hi {{first_name}}, I understand your frustration. I'll follow up with the offic…" at bounding box center [561, 454] width 490 height 42
click at [440, 291] on div "Received via SMS Melissa Moorhead 11:42 AM Well, I understand normal living noi…" at bounding box center [628, 361] width 655 height 140
click at [385, 449] on textarea "Hi {{first_name}}, I understand your frustration. I'll follow up with the offic…" at bounding box center [561, 454] width 490 height 42
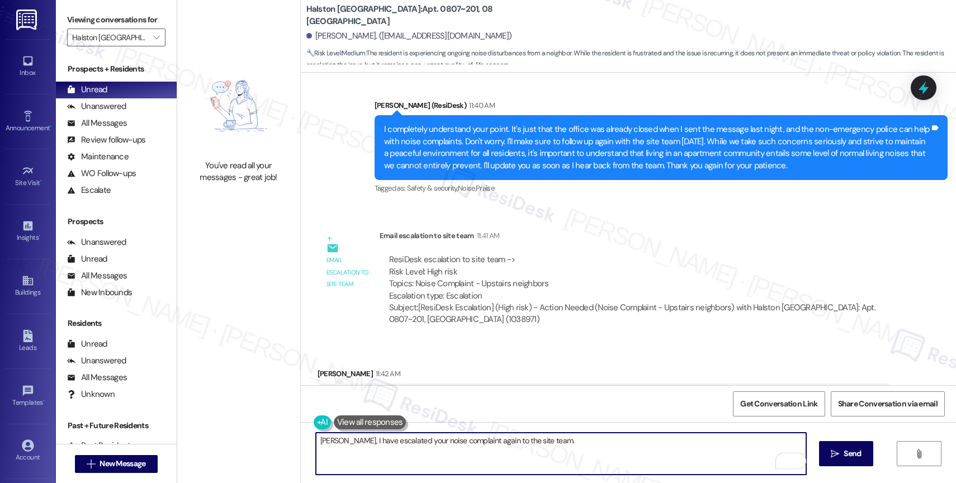
scroll to position [18626, 0]
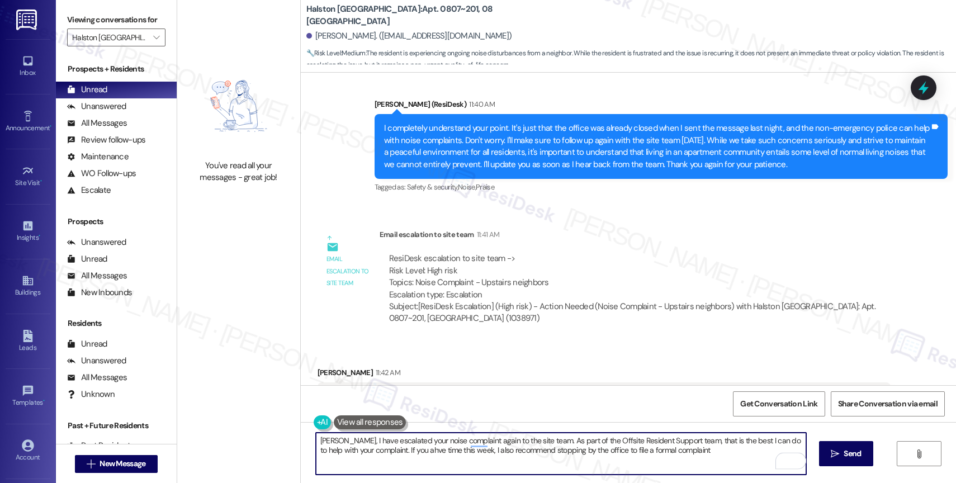
drag, startPoint x: 607, startPoint y: 449, endPoint x: 700, endPoint y: 455, distance: 92.5
click at [700, 455] on textarea "Melissa, I have escalated your noise complaint again to the site team. As part …" at bounding box center [561, 454] width 490 height 42
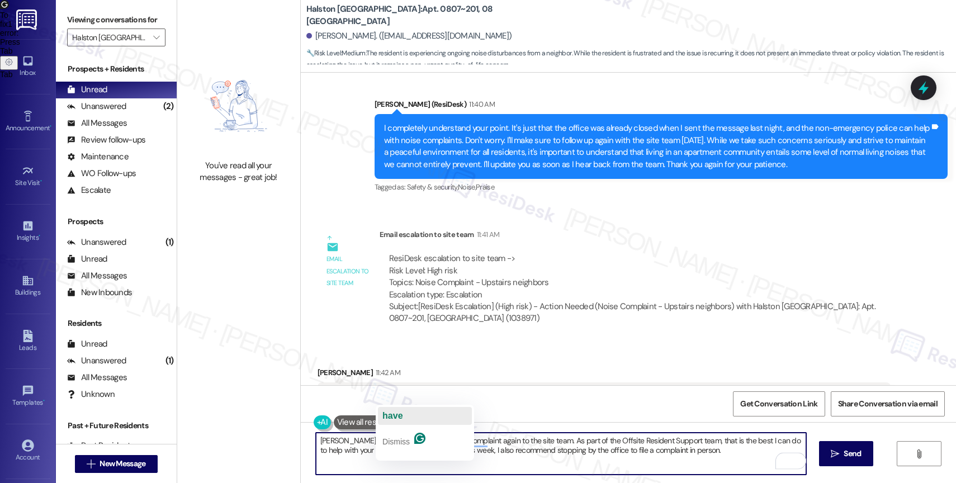
click at [409, 409] on button "have" at bounding box center [425, 416] width 94 height 18
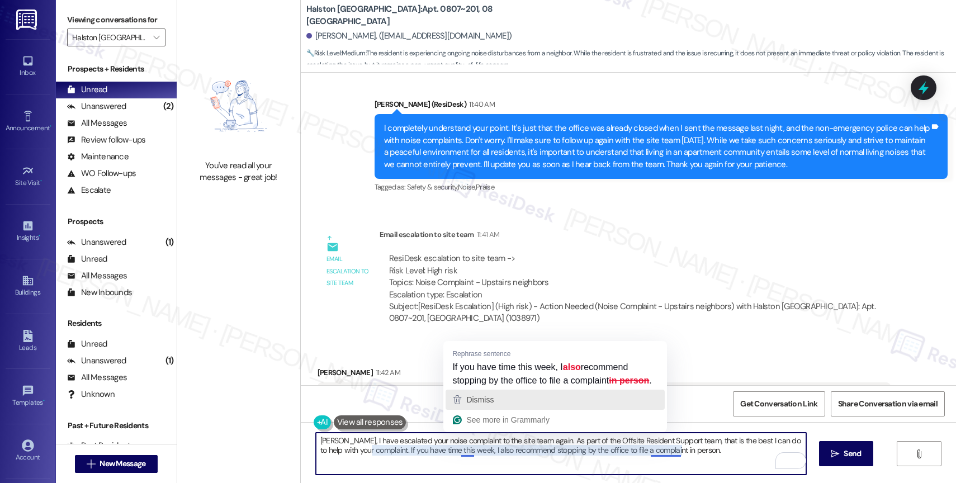
click at [476, 404] on span "Dismiss" at bounding box center [479, 399] width 27 height 9
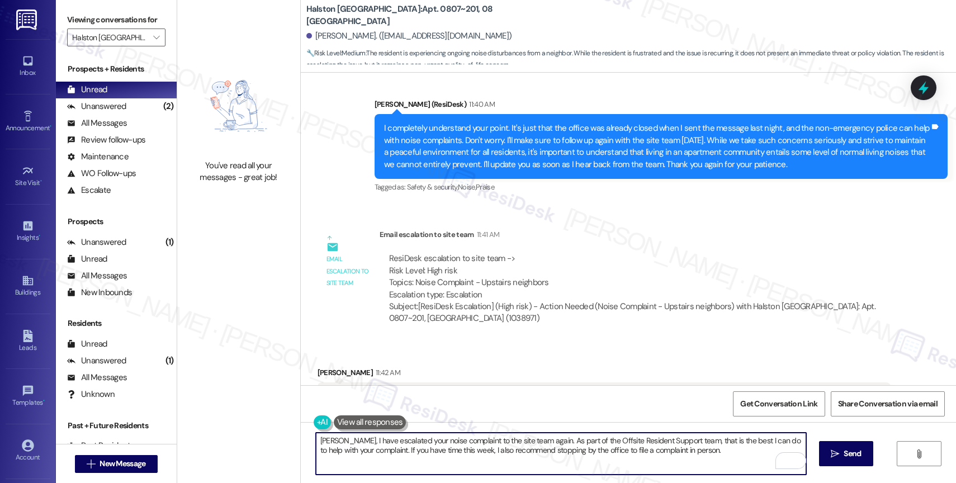
click at [692, 451] on textarea "Melissa, I have escalated your noise complaint to the site team again. As part …" at bounding box center [561, 454] width 490 height 42
click at [784, 447] on textarea "Melissa, I have escalated your noise complaint to the site team again. As part …" at bounding box center [561, 454] width 490 height 42
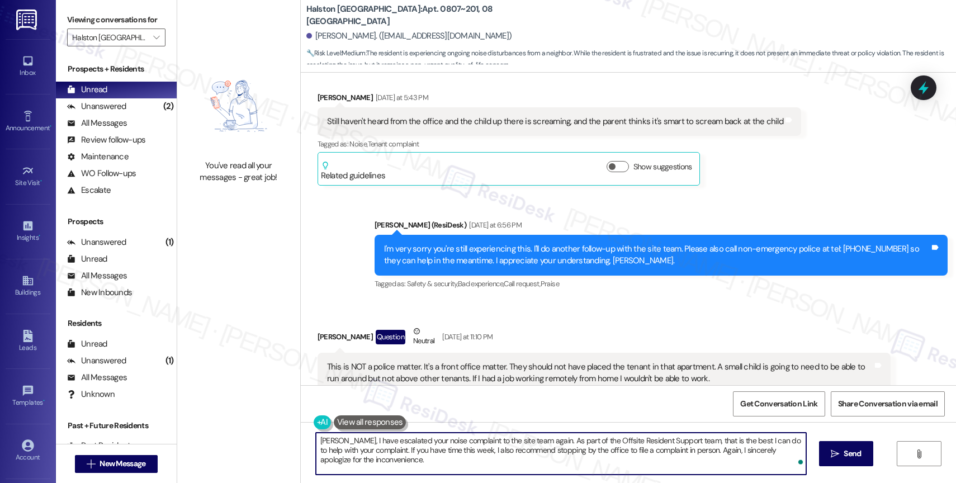
scroll to position [18677, 0]
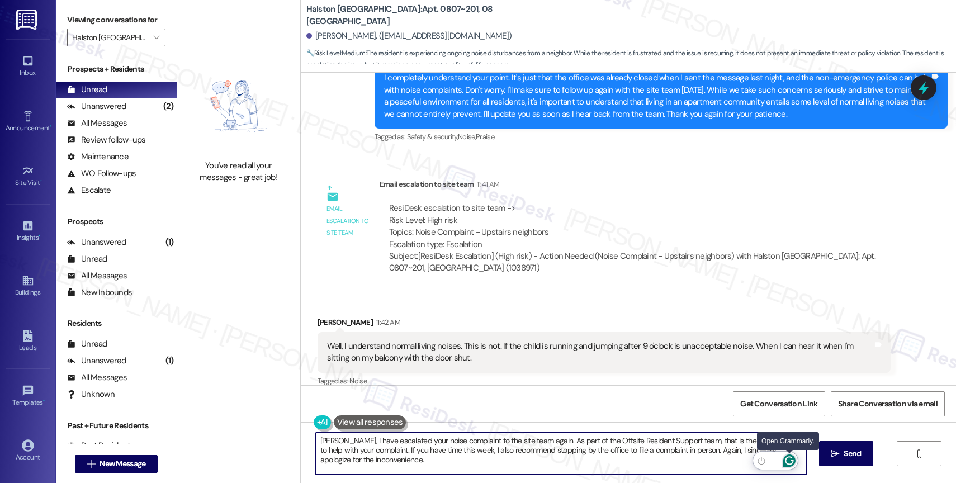
click at [791, 459] on icon "Open Grammarly. 0 Suggestions." at bounding box center [789, 461] width 12 height 12
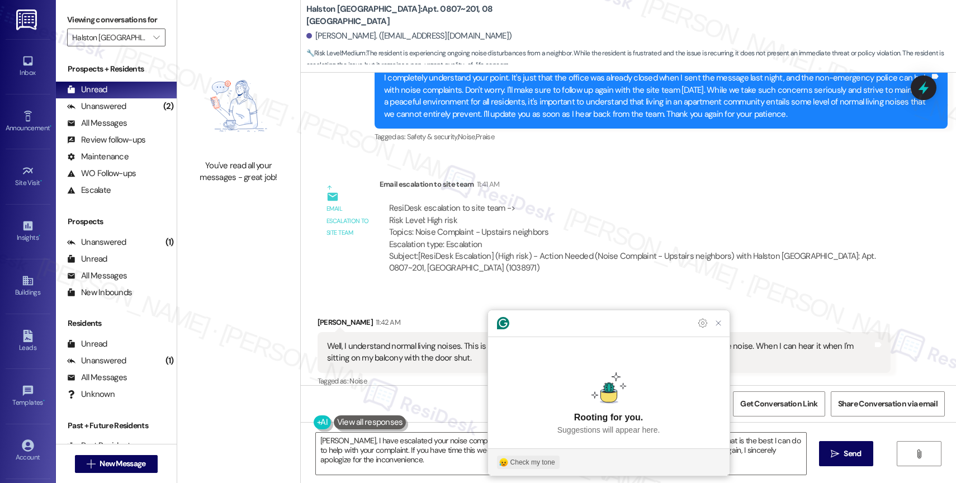
click at [541, 461] on div "Check my tone" at bounding box center [533, 462] width 45 height 10
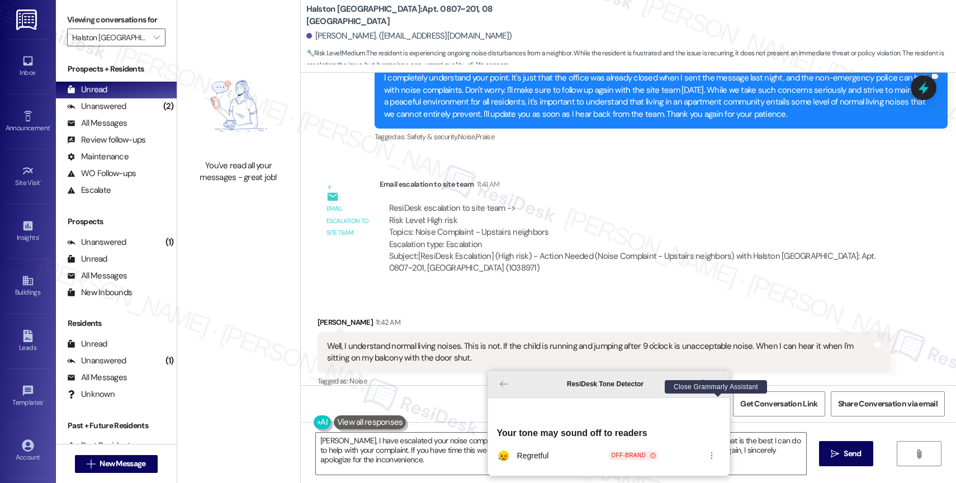
click at [718, 389] on icon "Close Grammarly Assistant" at bounding box center [718, 384] width 9 height 9
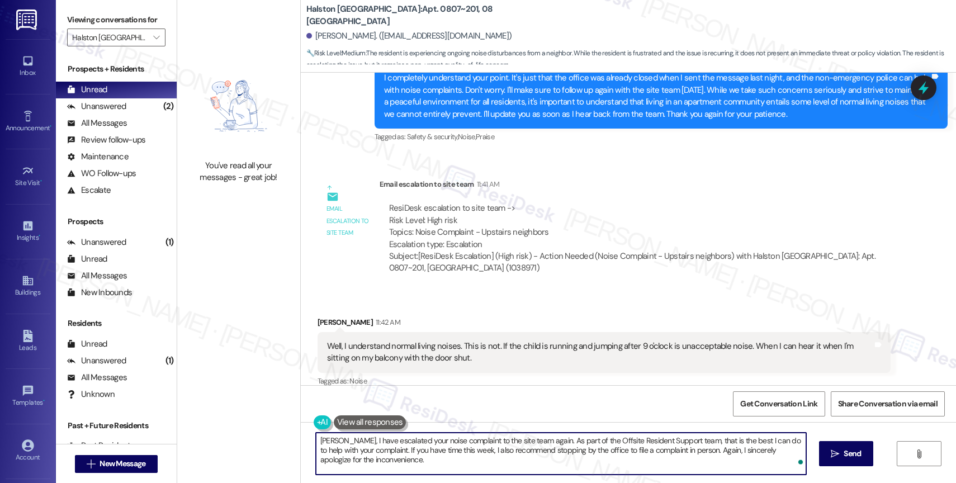
click at [329, 456] on textarea "Melissa, I have escalated your noise complaint to the site team again. As part …" at bounding box center [561, 454] width 490 height 42
paste textarea "Hi Melissa, I’ve followed up with the site team again about your noise complain…"
drag, startPoint x: 320, startPoint y: 440, endPoint x: 307, endPoint y: 441, distance: 13.0
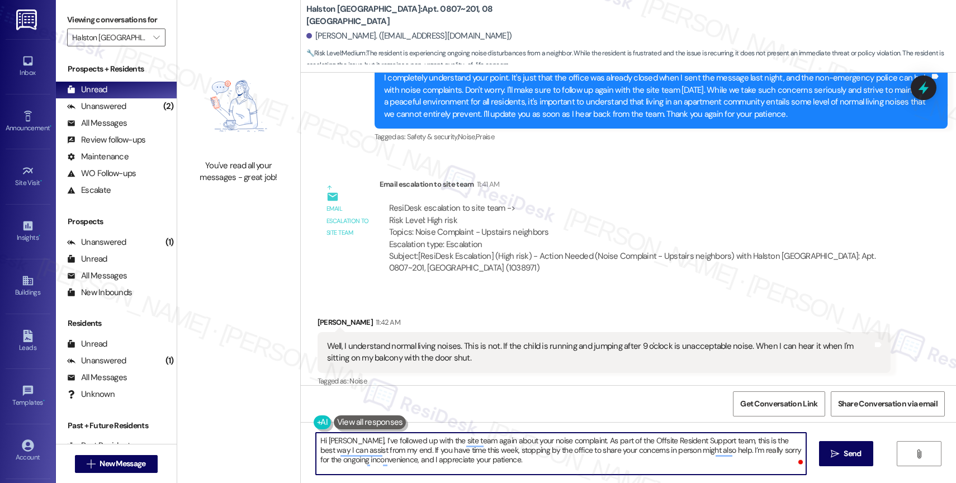
click at [316, 441] on textarea "Hi Melissa, I’ve followed up with the site team again about your noise complain…" at bounding box center [561, 454] width 490 height 42
type textarea "Melissa, I’ve followed up with the site team again about your noise complaint. …"
click at [842, 457] on span "Send" at bounding box center [853, 454] width 22 height 12
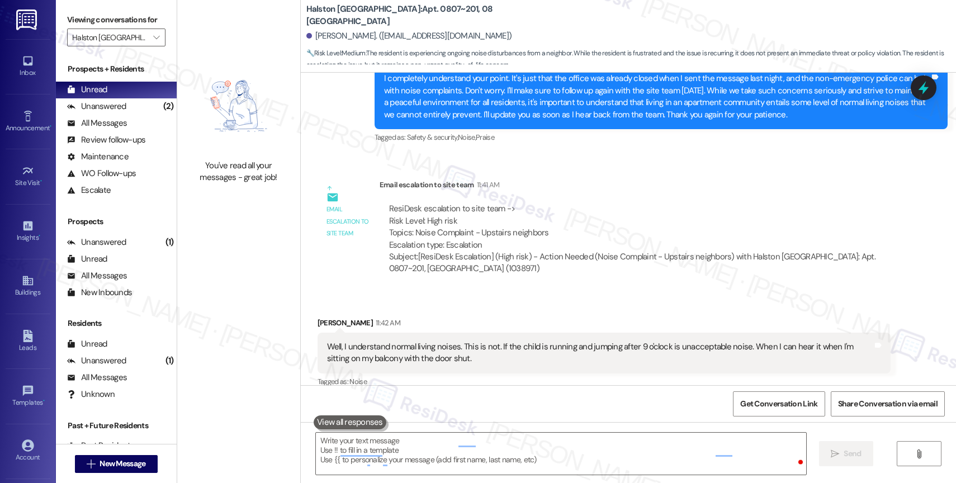
scroll to position [18778, 0]
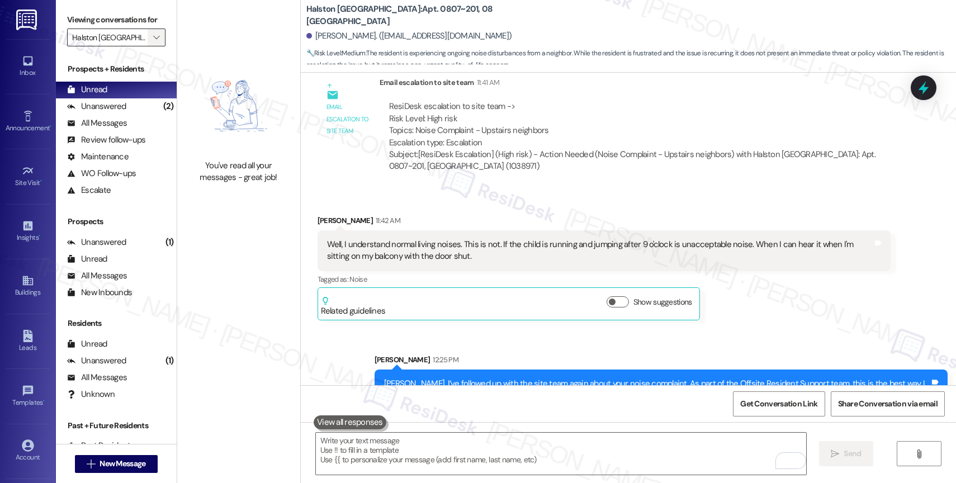
click at [153, 42] on icon "" at bounding box center [156, 37] width 6 height 9
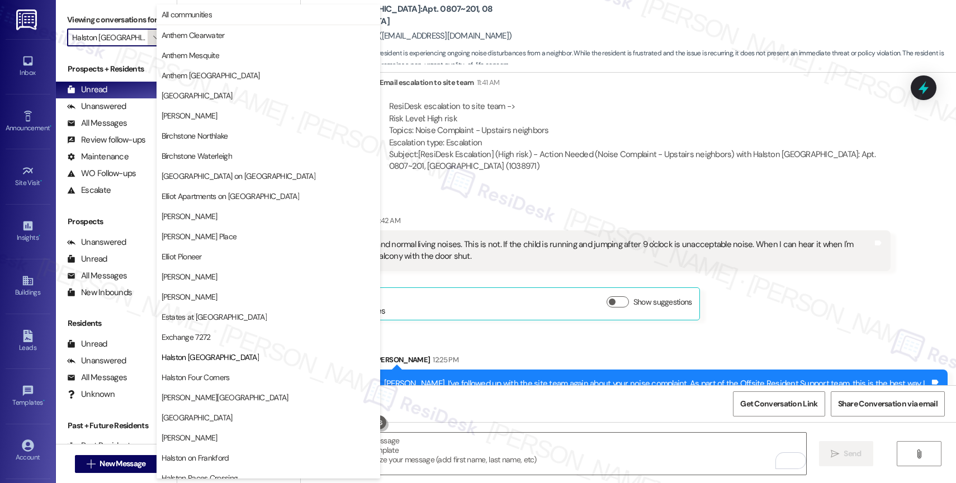
scroll to position [182, 0]
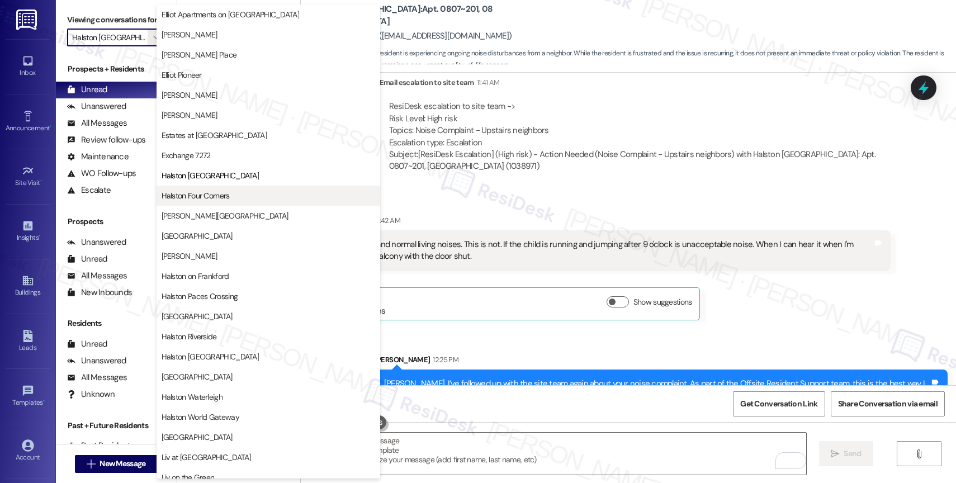
click at [221, 192] on span "Halston Four Corners" at bounding box center [196, 195] width 68 height 11
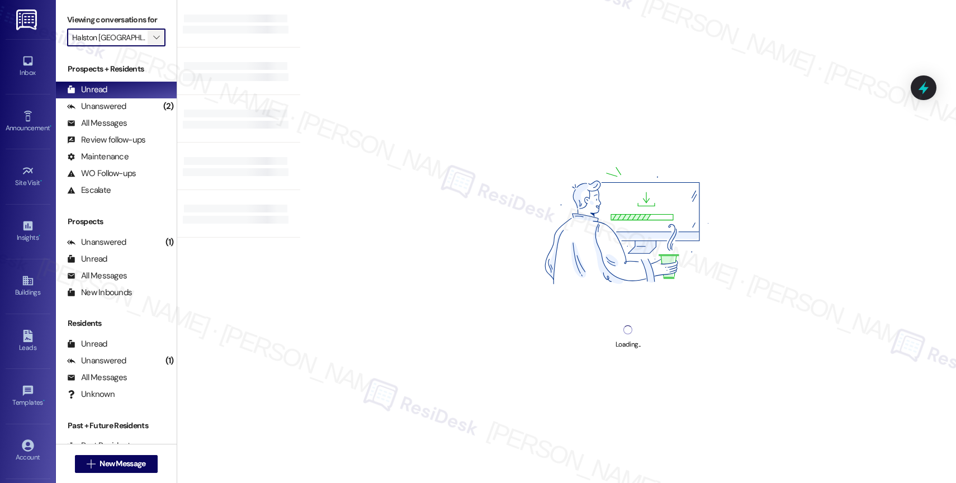
type input "Halston Four Corners"
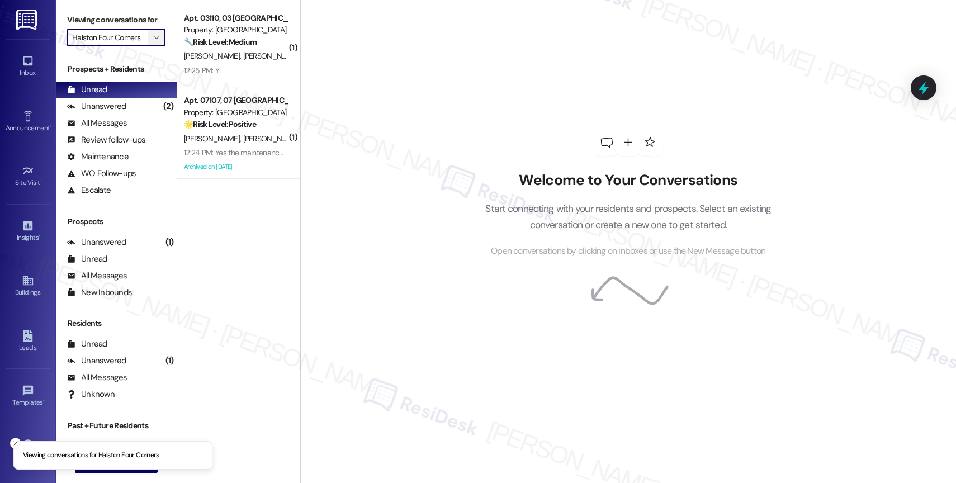
click at [153, 42] on icon "" at bounding box center [156, 37] width 6 height 9
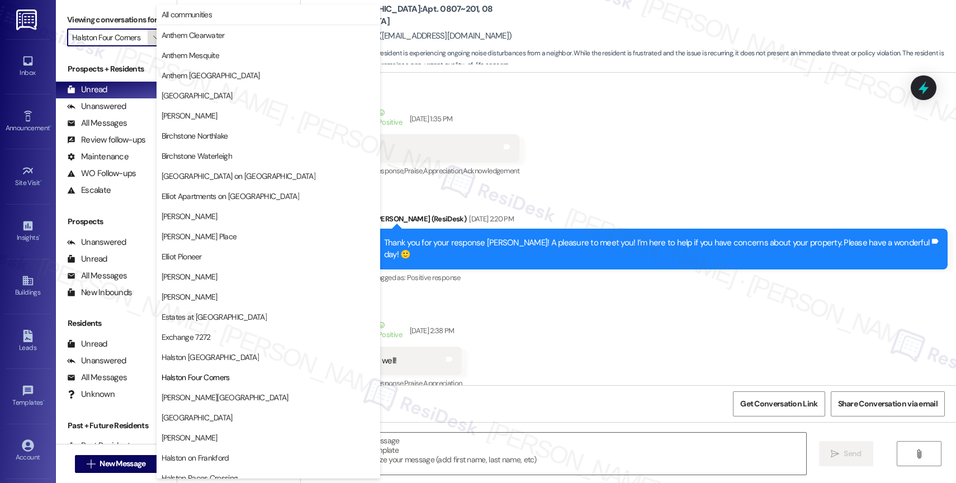
scroll to position [182, 0]
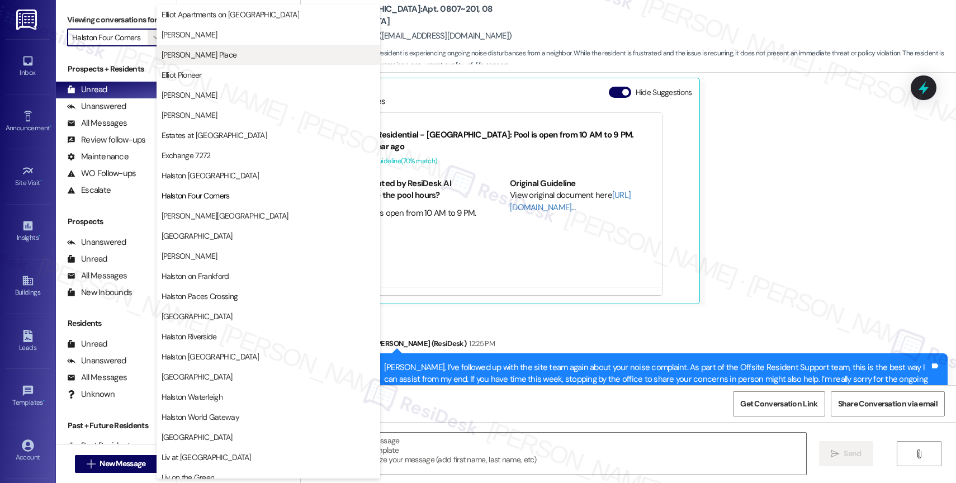
type textarea "Fetching suggested responses. Please feel free to read through the conversation…"
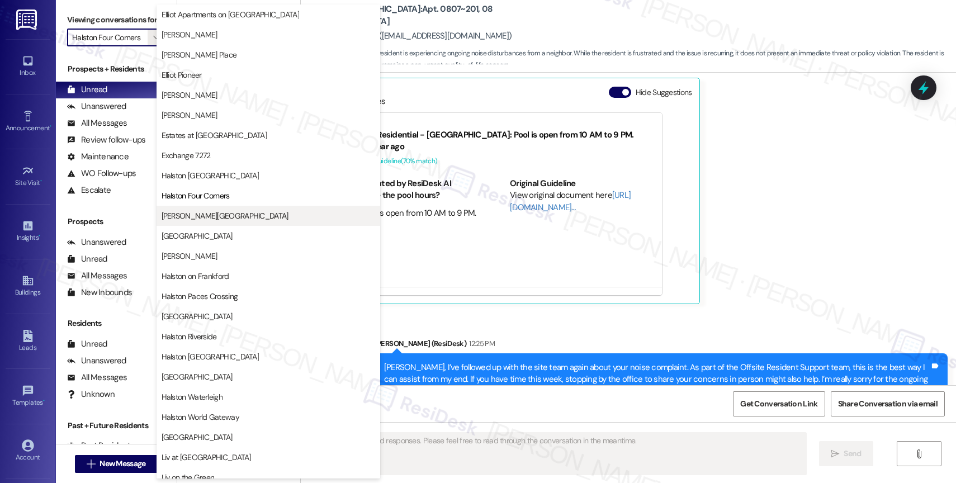
click at [209, 219] on span "Halston Harris Bridge" at bounding box center [225, 215] width 127 height 11
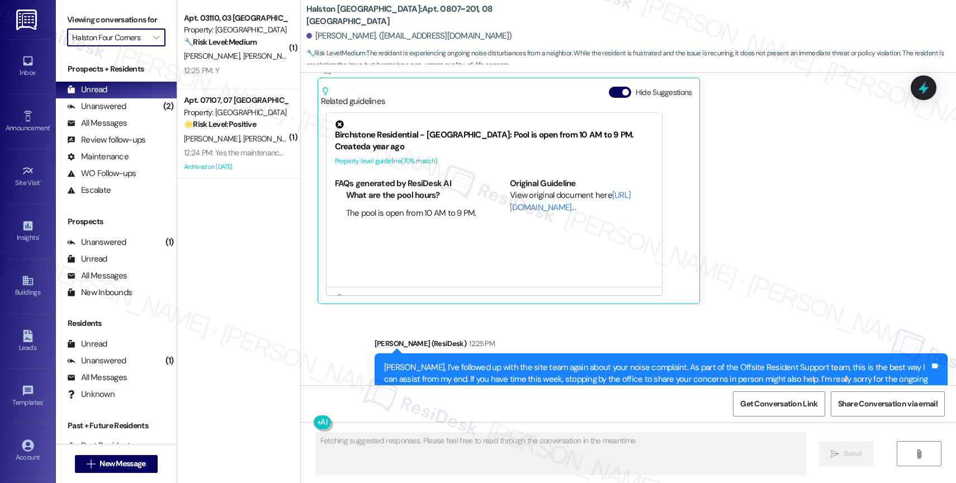
type input "Halston Harris Bridge"
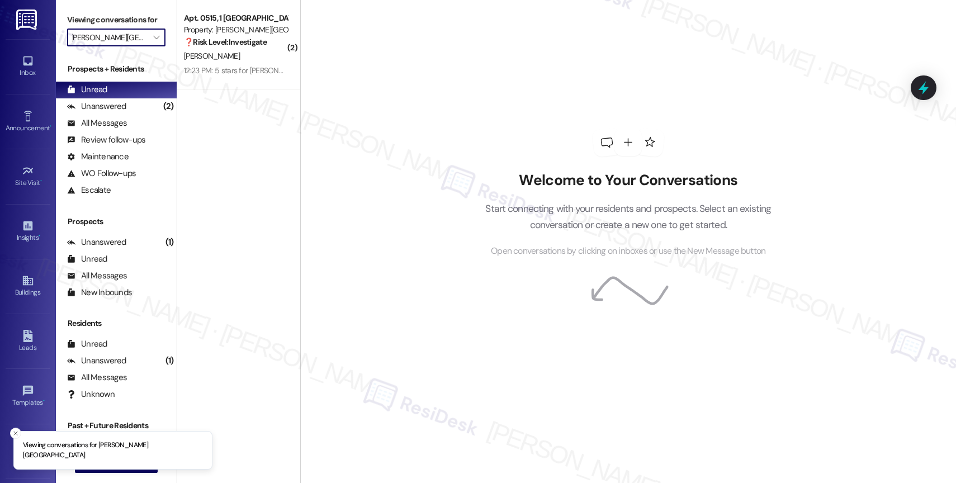
click at [235, 48] on div "❓ Risk Level: Investigate" at bounding box center [235, 42] width 103 height 12
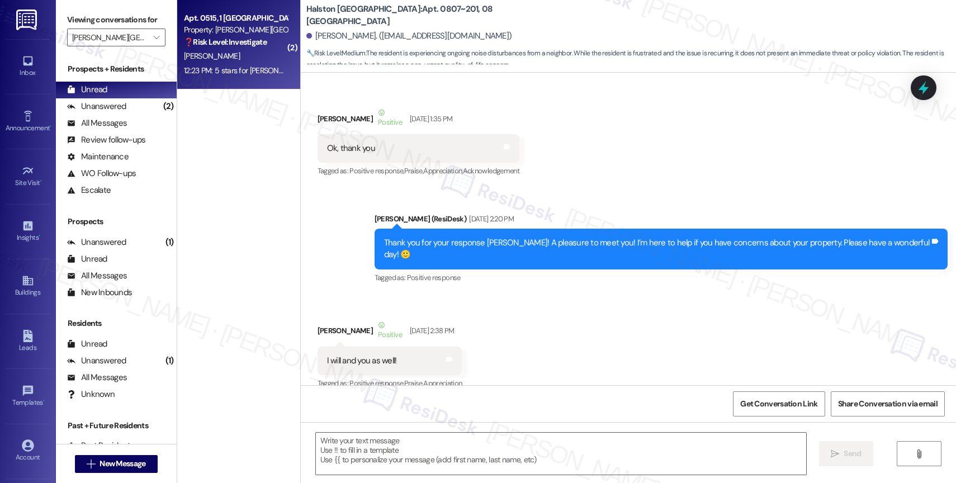
scroll to position [18988, 0]
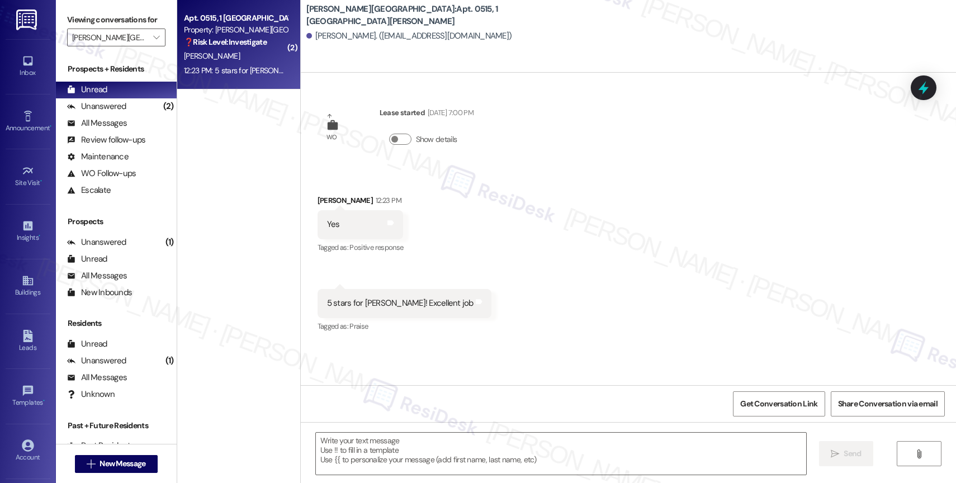
type textarea "Fetching suggested responses. Please feel free to read through the conversation…"
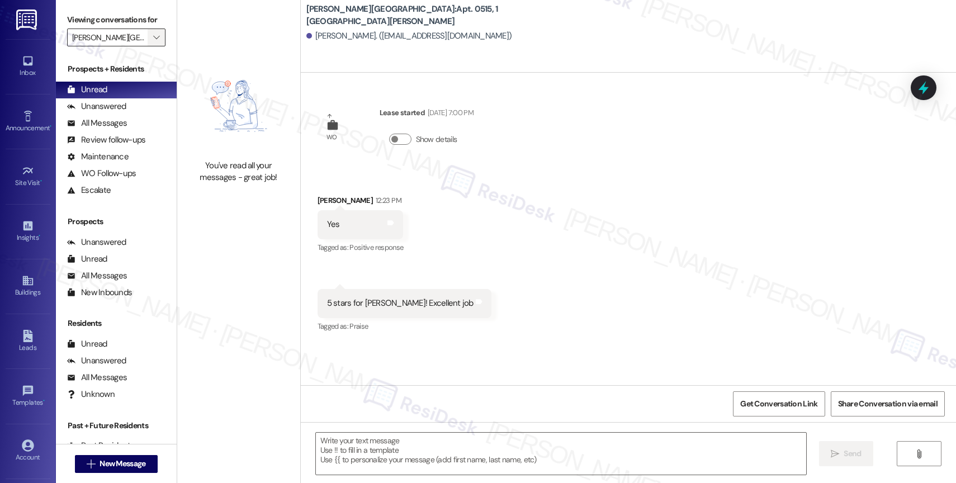
click at [153, 42] on icon "" at bounding box center [156, 37] width 6 height 9
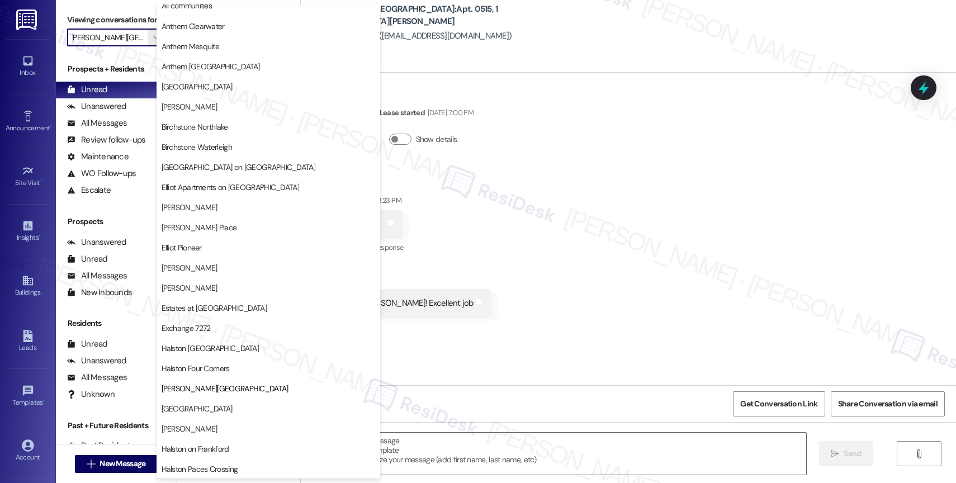
scroll to position [0, 0]
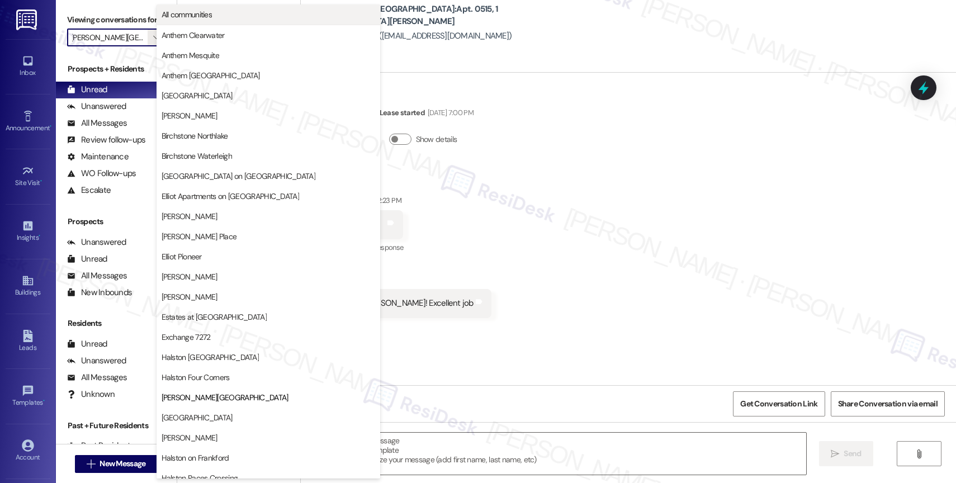
click at [203, 11] on span "All communities" at bounding box center [187, 14] width 51 height 11
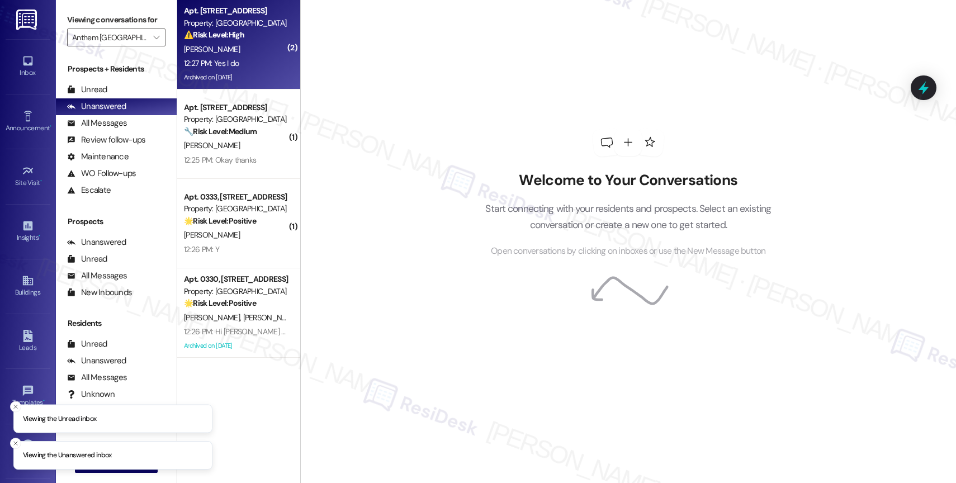
click at [248, 56] on div "12:27 PM: Yes I do 12:27 PM: Yes I do" at bounding box center [236, 63] width 106 height 14
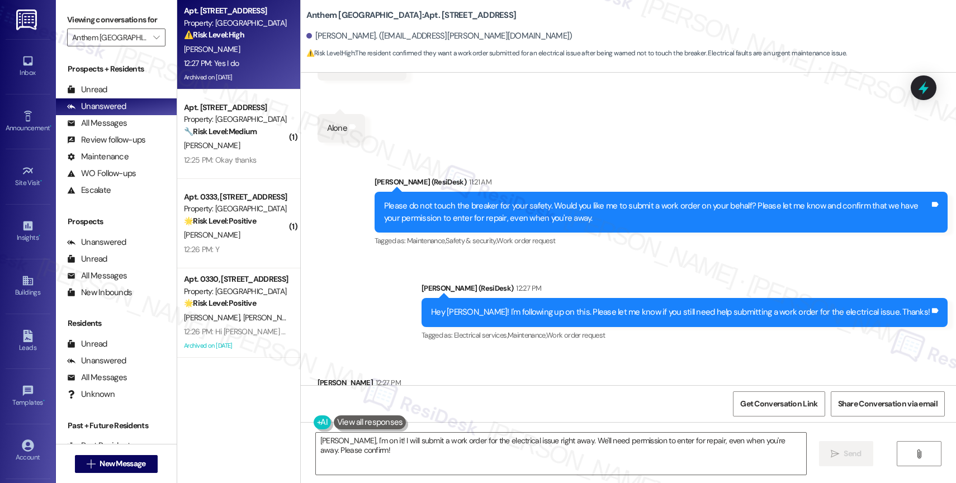
scroll to position [3239, 0]
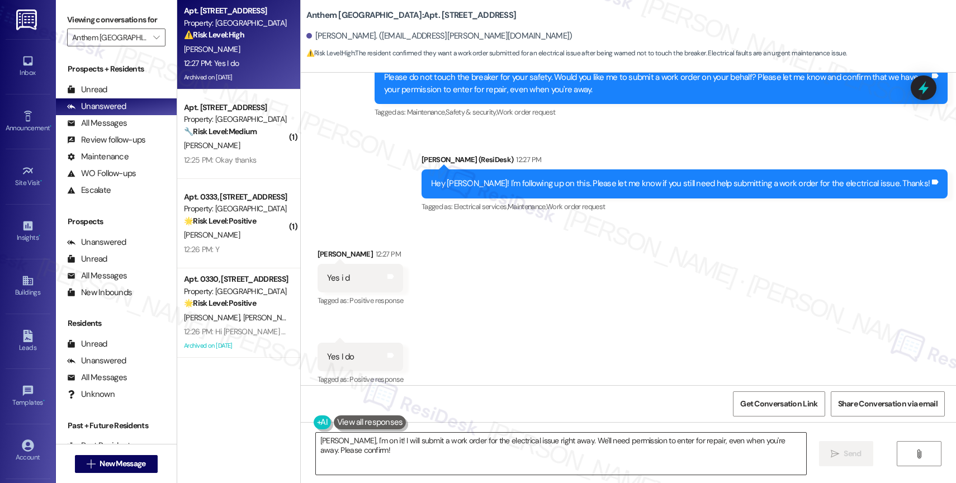
click at [409, 461] on textarea "[PERSON_NAME], I'm on it! I will submit a work order for the electrical issue r…" at bounding box center [561, 454] width 490 height 42
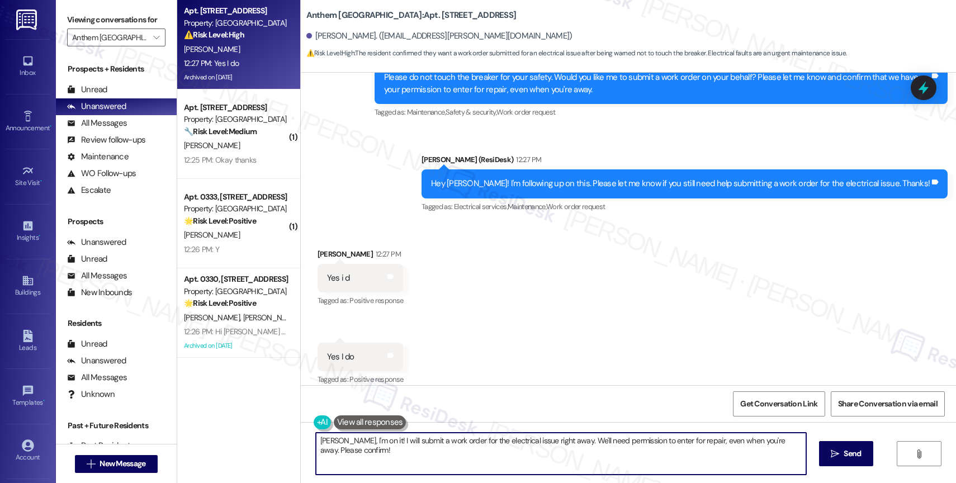
click at [409, 461] on textarea "[PERSON_NAME], I'm on it! I will submit a work order for the electrical issue r…" at bounding box center [561, 454] width 490 height 42
paste textarea "Work Order #240465"
type textarea "[PERSON_NAME], I'm on it! I will submit a work order for the electrical issue r…"
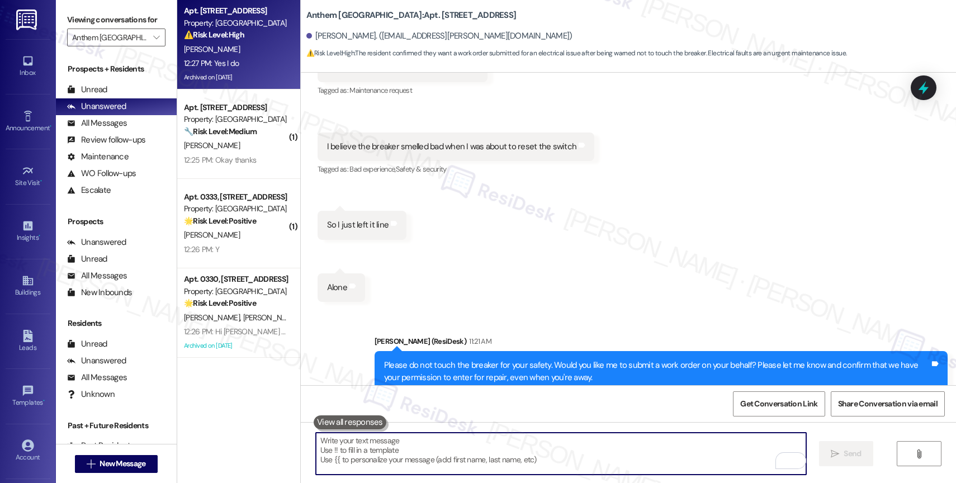
scroll to position [2847, 0]
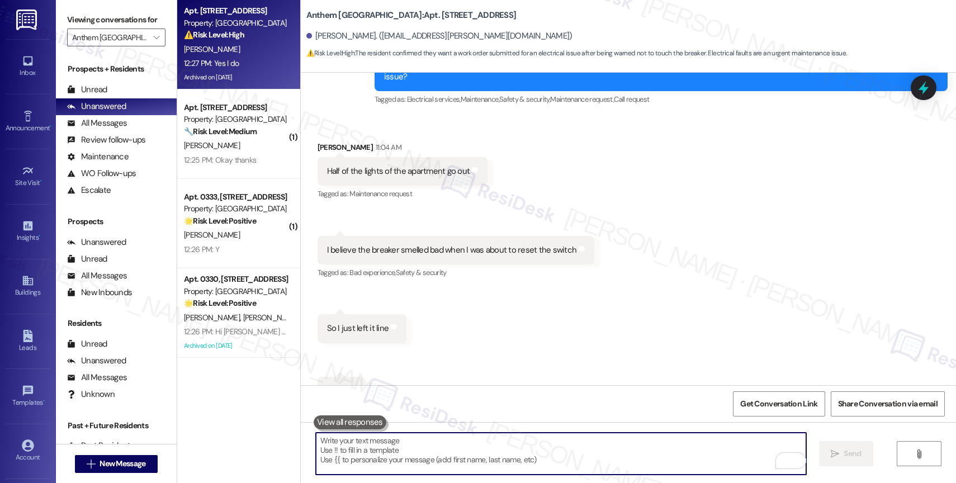
click at [387, 166] on div "Half of the lights of the apartment go out" at bounding box center [398, 172] width 143 height 12
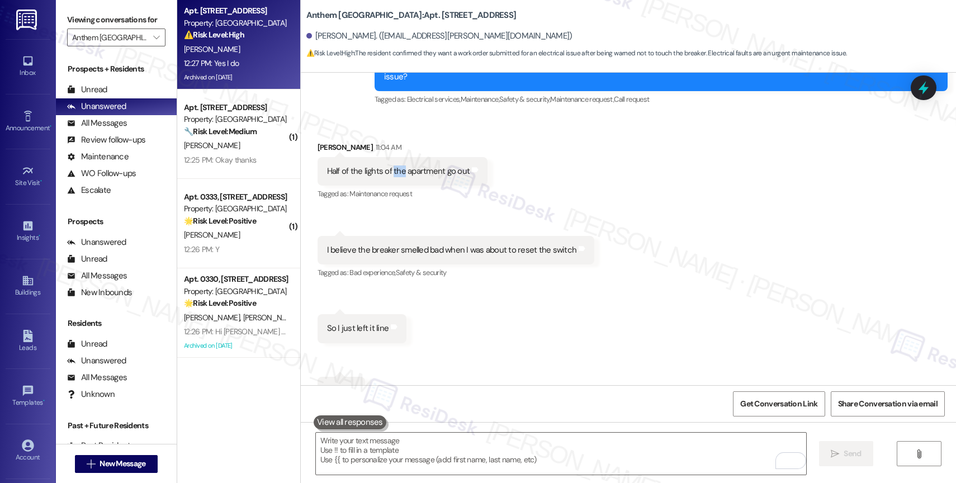
click at [387, 166] on div "Half of the lights of the apartment go out" at bounding box center [398, 172] width 143 height 12
copy div "Half of the lights of the apartment go out Tags and notes"
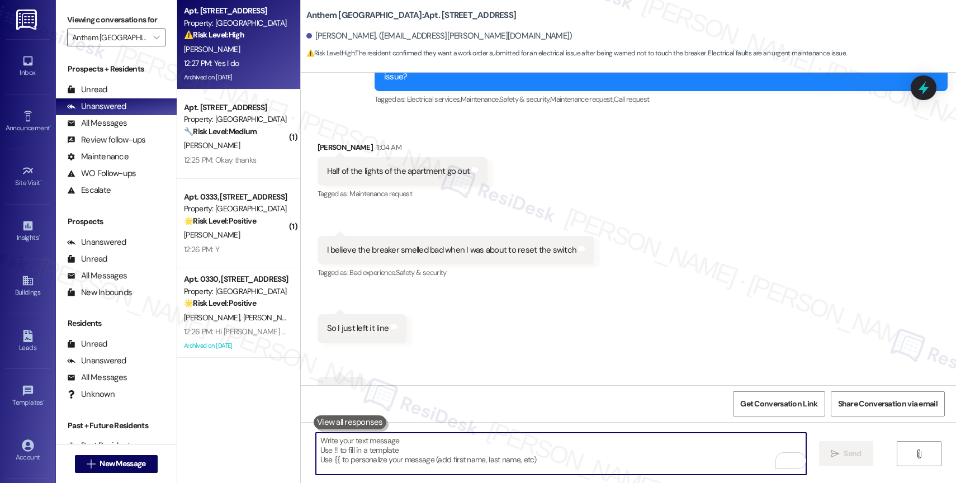
click at [356, 447] on textarea "To enrich screen reader interactions, please activate Accessibility in Grammarl…" at bounding box center [561, 454] width 490 height 42
paste textarea "Half of the lights of the apartment go out"
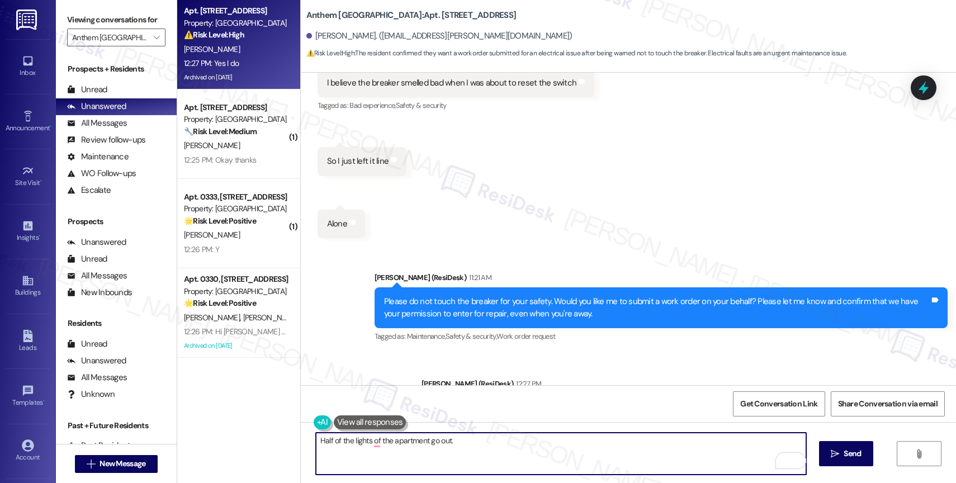
scroll to position [2875, 0]
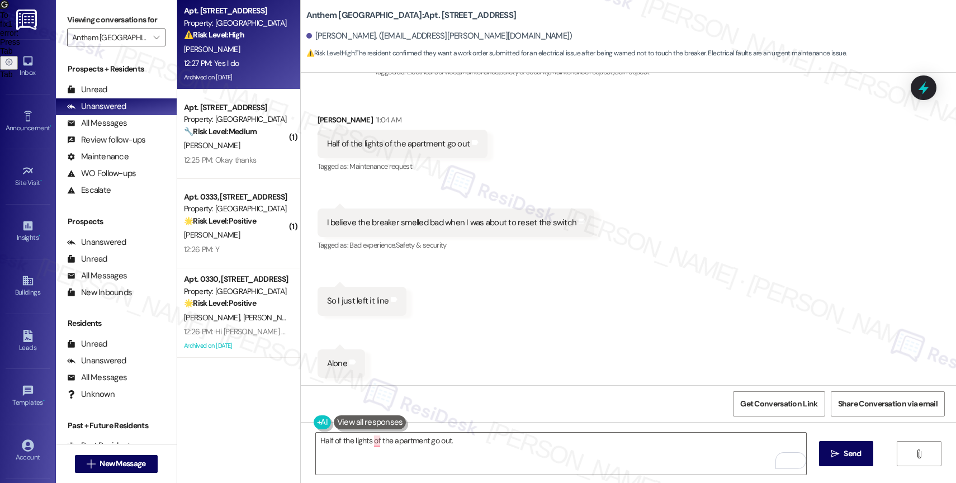
click at [384, 217] on div "I believe the breaker smelled bad when I was about to reset the switch" at bounding box center [452, 223] width 250 height 12
copy div "I believe the breaker smelled bad when I was about to reset the switch Tags and…"
click at [468, 437] on textarea "Half of the lights of the apartment go out." at bounding box center [561, 454] width 490 height 42
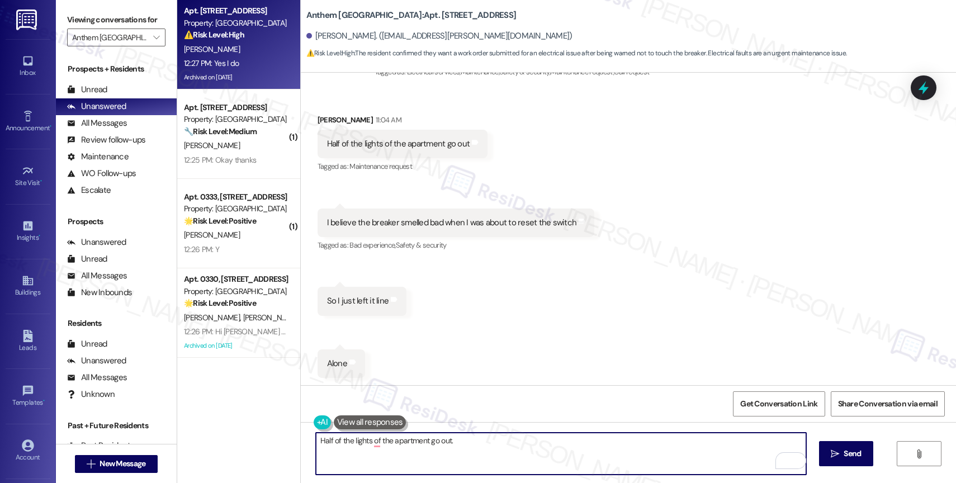
paste textarea "I believe the breaker smelled bad when I was about to reset the switch"
click at [397, 441] on textarea "Half of the lights of the apartment go out. I believe the breaker smelled bad w…" at bounding box center [561, 454] width 490 height 42
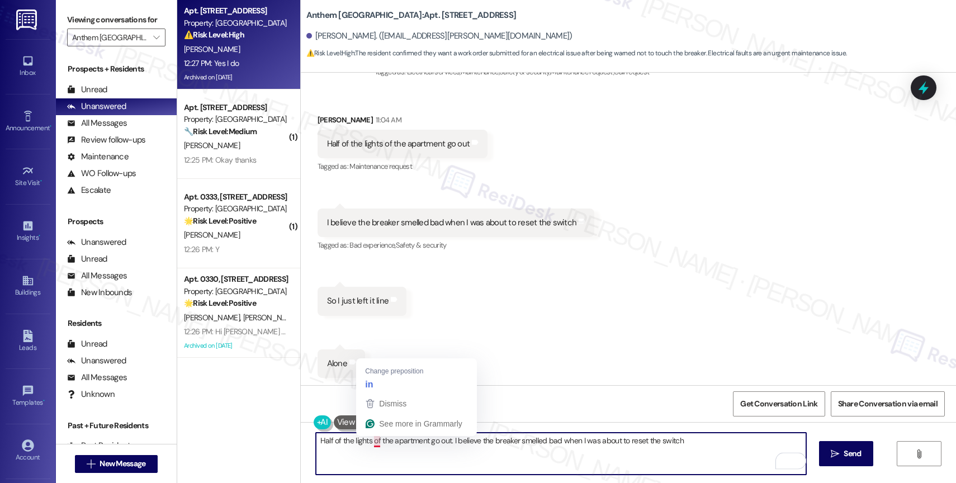
click at [368, 441] on textarea "Half of the lights of the apartment go out. I believe the breaker smelled bad w…" at bounding box center [561, 454] width 490 height 42
click at [353, 453] on textarea "Half of the lights in the apartment go out. I believe the breaker smelled bad w…" at bounding box center [561, 454] width 490 height 42
type textarea "Half of the lights in the apartment go out. I believe the breaker smelled bad w…"
click at [339, 443] on textarea "Half of the lights in the apartment go out. I believe the breaker smelled bad w…" at bounding box center [561, 454] width 490 height 42
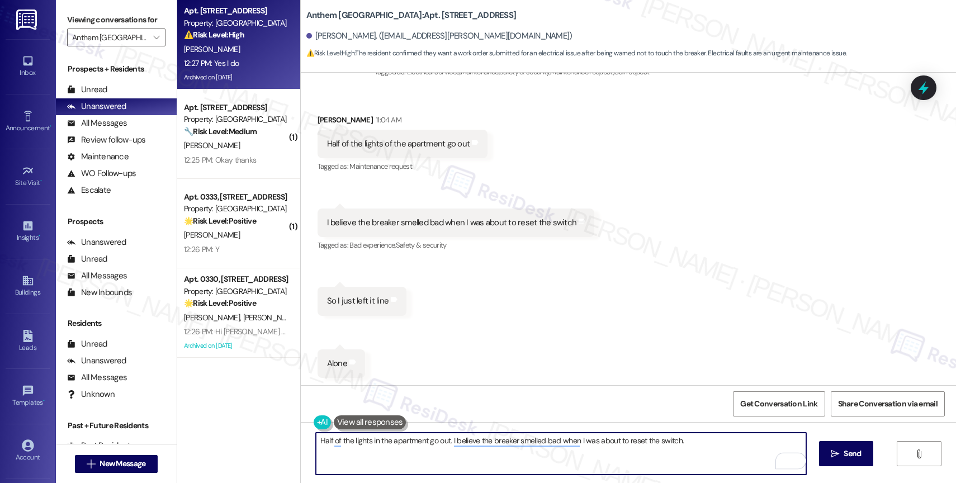
click at [339, 443] on textarea "Half of the lights in the apartment go out. I believe the breaker smelled bad w…" at bounding box center [561, 454] width 490 height 42
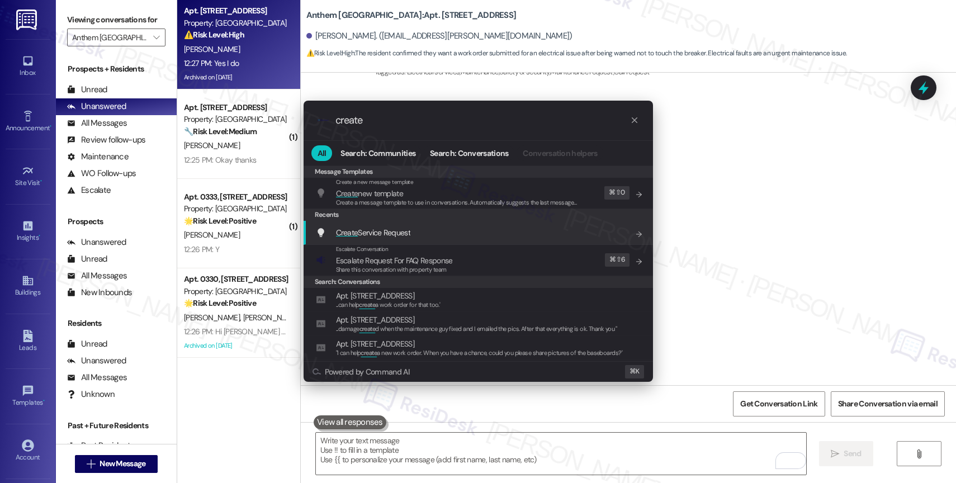
type input "create"
click at [399, 230] on span "Create Service Request" at bounding box center [373, 233] width 74 height 10
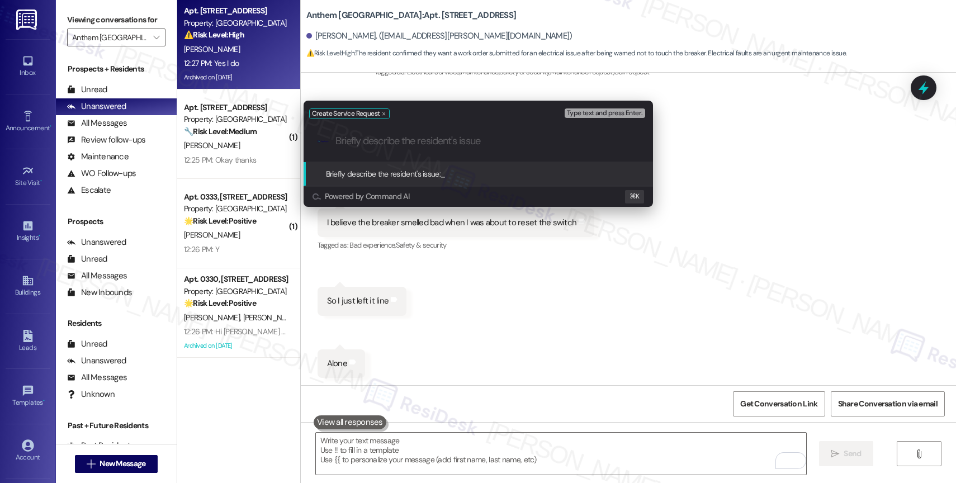
paste input "Half of the lights in the apartment go out. I believe the breaker smelled bad w…"
type input "Half of the lights in the apartment go out. I believe the breaker smelled bad w…"
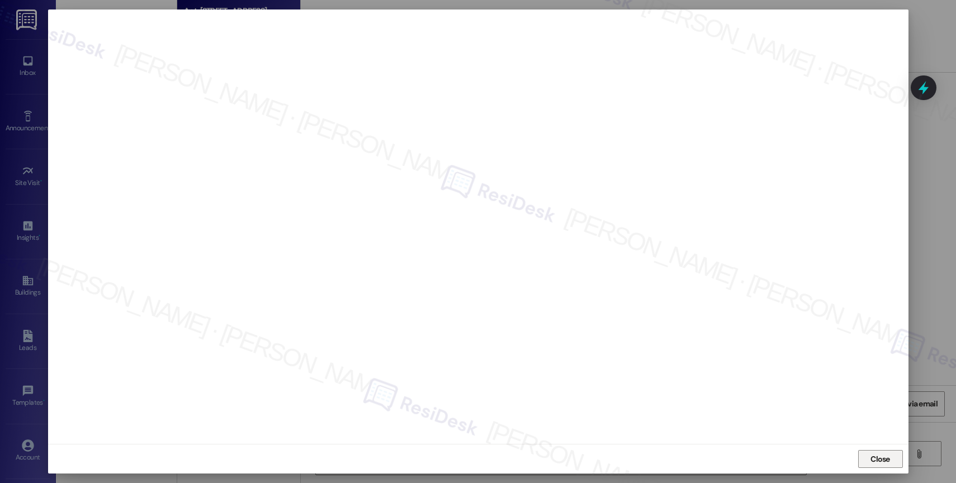
click at [878, 456] on span "Close" at bounding box center [881, 459] width 20 height 12
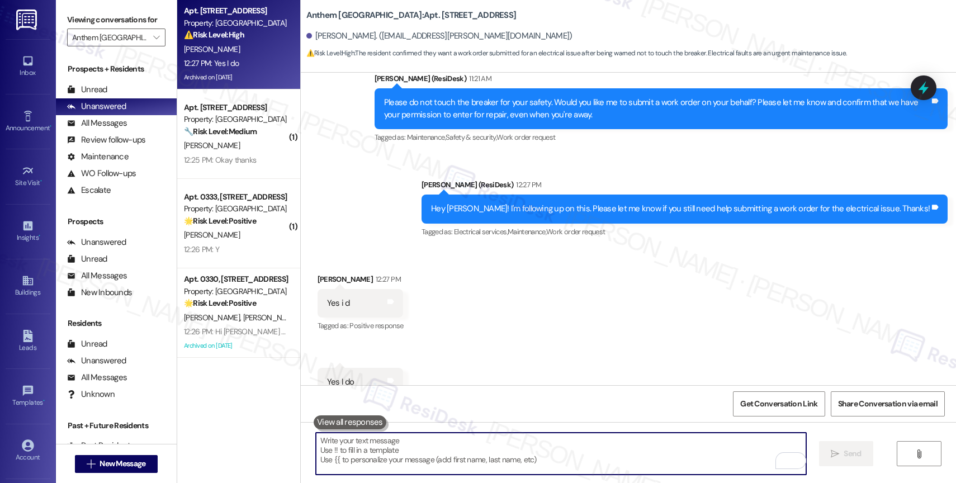
scroll to position [3239, 0]
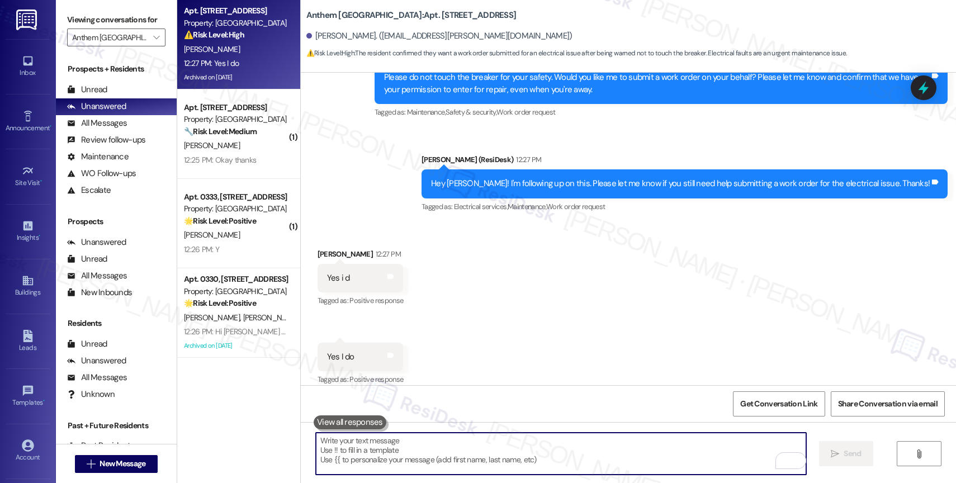
click at [386, 442] on textarea "To enrich screen reader interactions, please activate Accessibility in Grammarl…" at bounding box center [561, 454] width 490 height 42
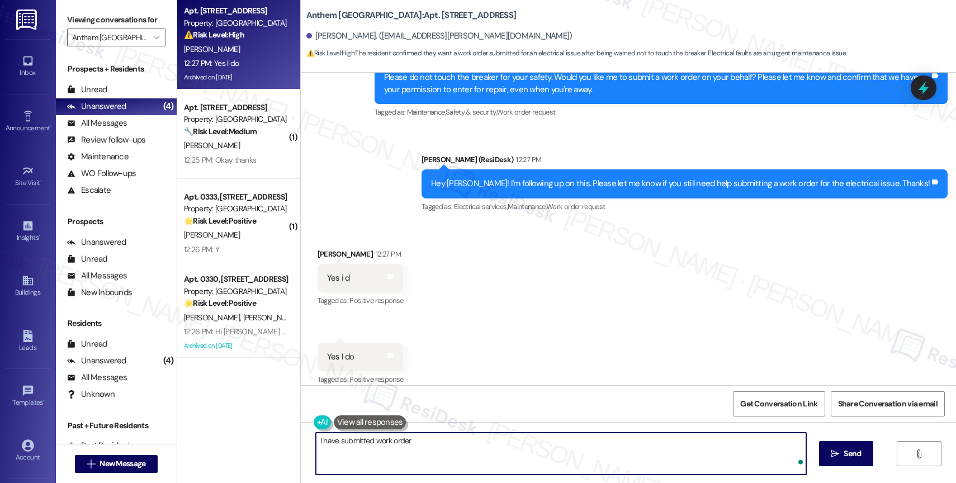
paste textarea "16102415"
paste textarea "Feel free to let us know if you have other questions or concerns so we can assi…"
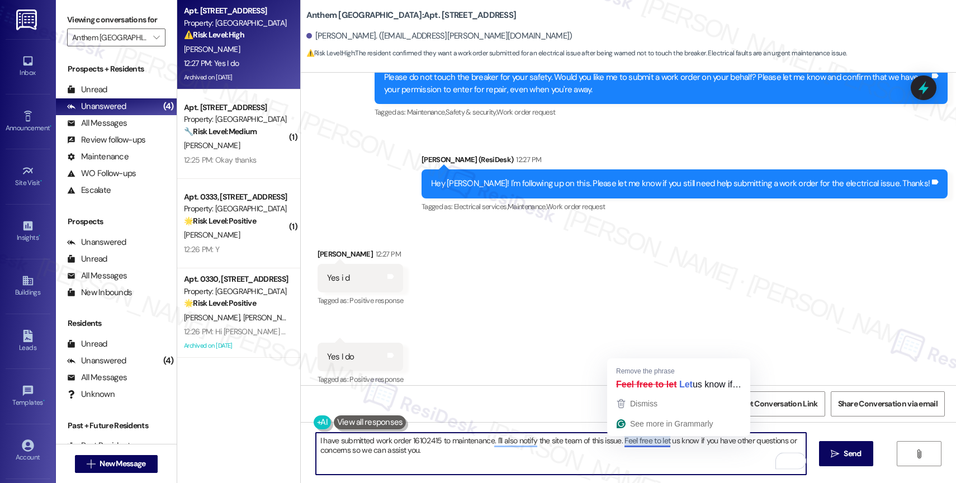
click at [617, 456] on textarea "I have submitted work order 16102415 to maintenance. I'll also notify the site …" at bounding box center [561, 454] width 490 height 42
click at [471, 457] on textarea "I have submitted work order 16102415 to maintenance. I'll also notify the site …" at bounding box center [561, 454] width 490 height 42
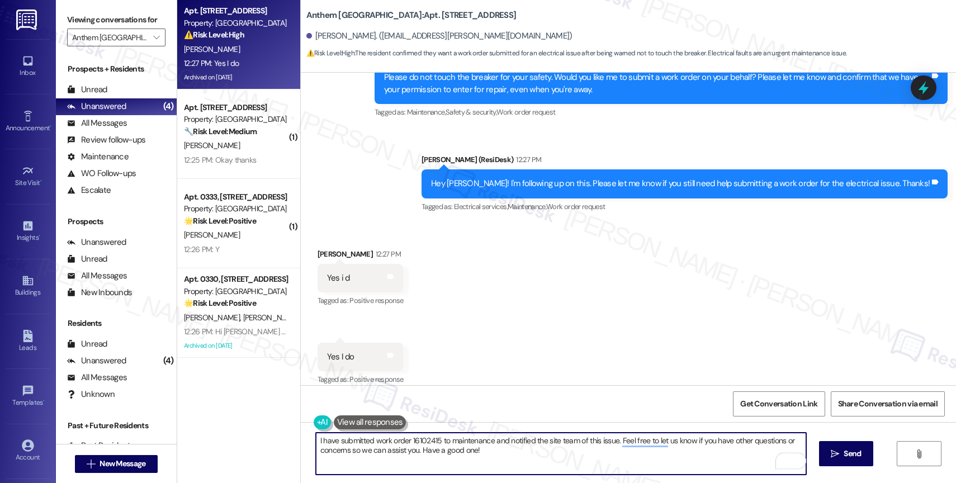
click at [541, 456] on textarea "I have submitted work order 16102415 to maintenance and notified the site team …" at bounding box center [561, 454] width 490 height 42
type textarea "I have submitted work order 16102415 to maintenance and notified the site team …"
click at [792, 459] on div "1" at bounding box center [789, 461] width 12 height 12
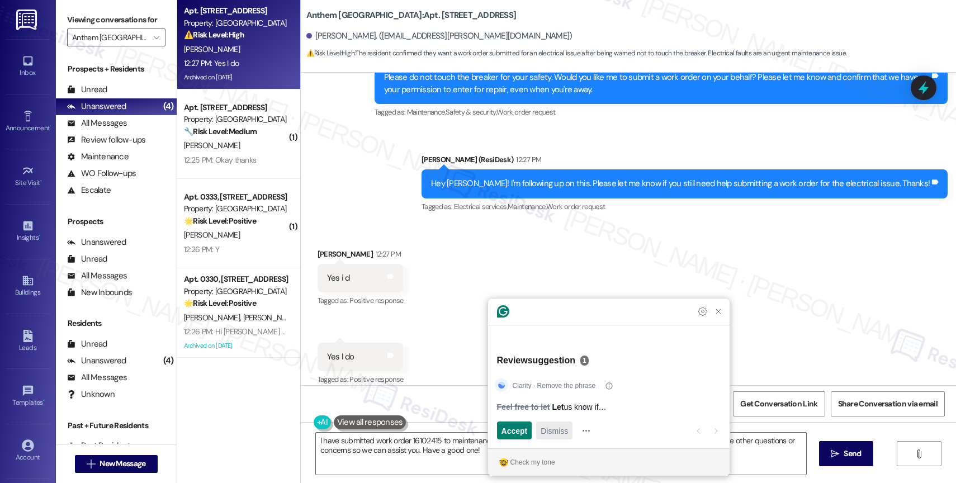
click at [561, 428] on span "Dismiss" at bounding box center [554, 431] width 27 height 12
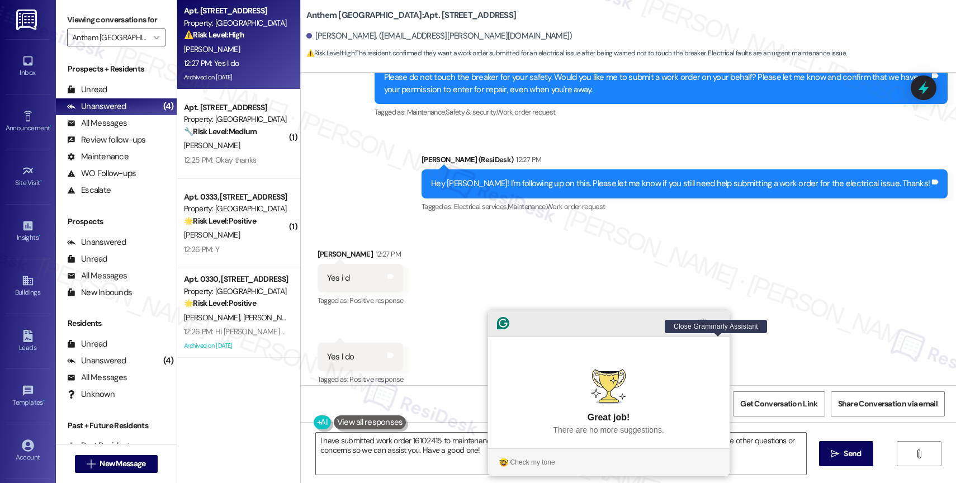
click at [720, 328] on icon "Close Grammarly Assistant" at bounding box center [718, 323] width 9 height 9
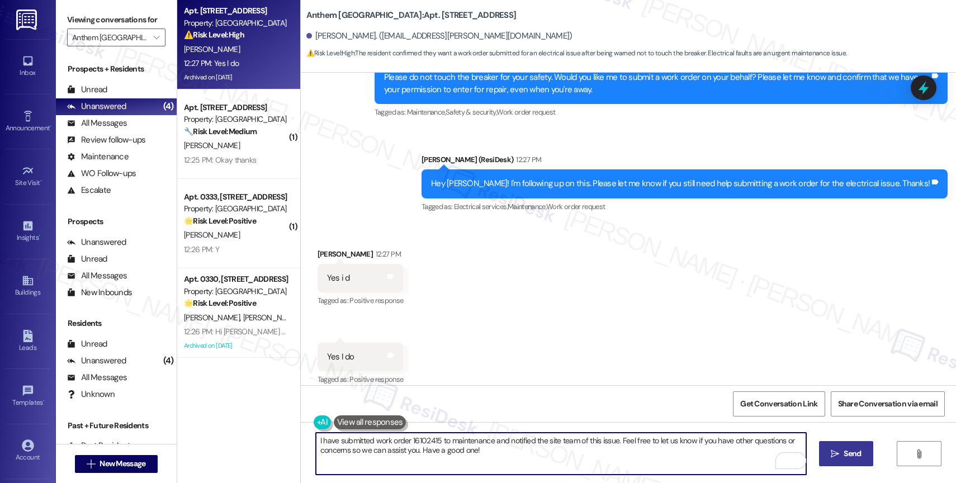
click at [842, 451] on span "Send" at bounding box center [853, 454] width 22 height 12
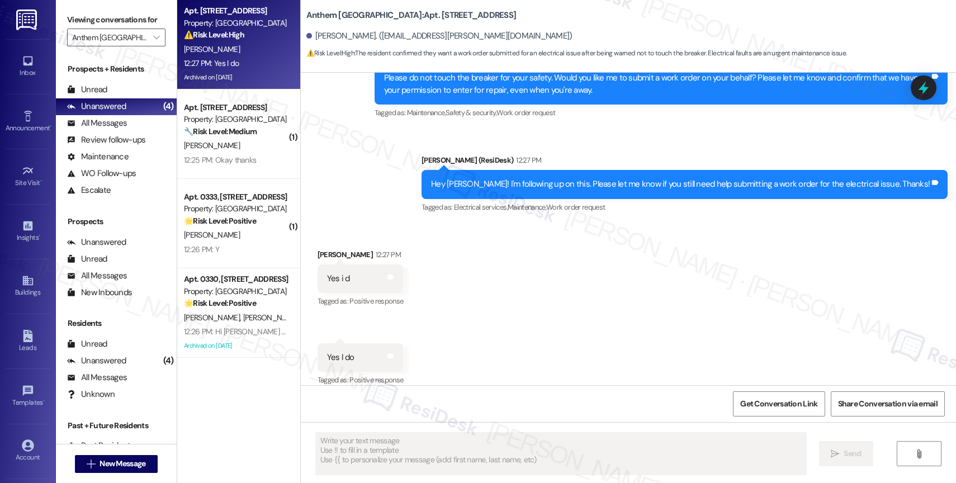
scroll to position [3329, 0]
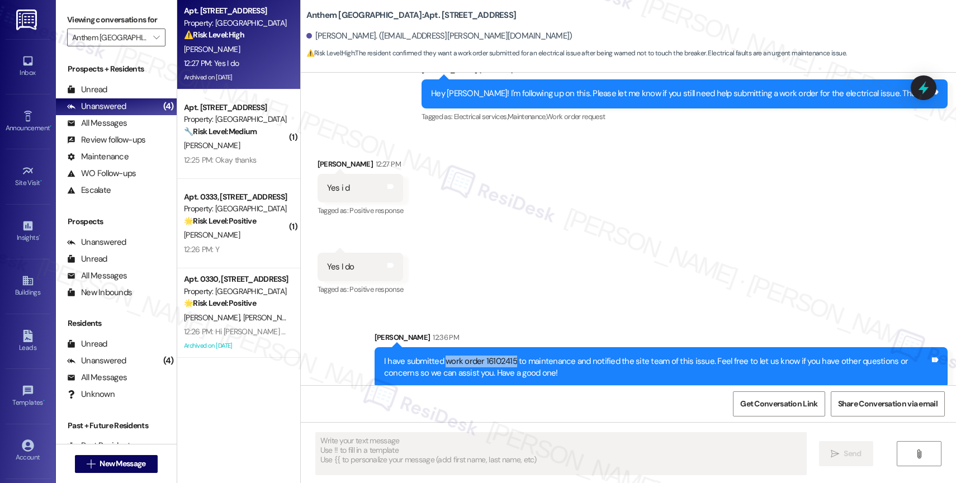
drag, startPoint x: 436, startPoint y: 348, endPoint x: 506, endPoint y: 344, distance: 70.0
click at [506, 356] on div "I have submitted work order 16102415 to maintenance and notified the site team …" at bounding box center [657, 368] width 546 height 24
copy div "work order 16102415"
click at [488, 258] on div "Received via SMS Miguel Ramirez 12:27 PM Yes i d Tags and notes Tagged as: Posi…" at bounding box center [628, 219] width 655 height 173
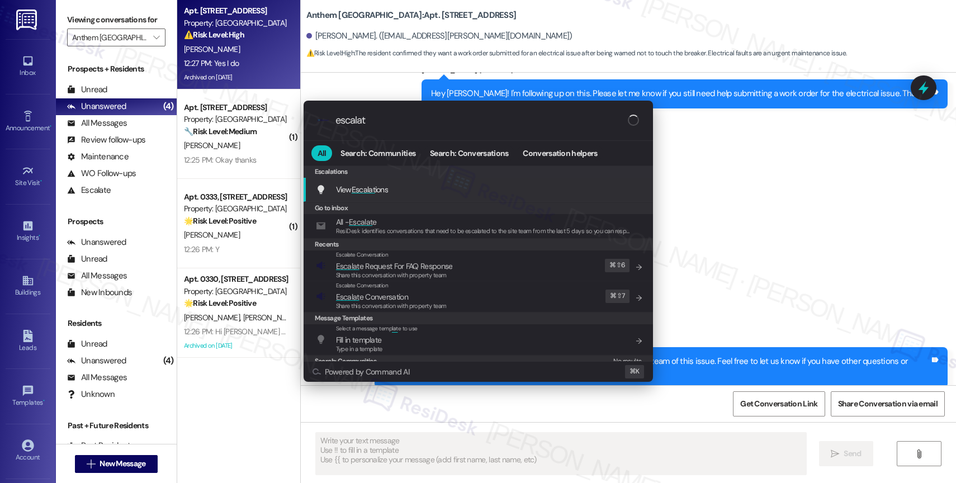
type input "escalate"
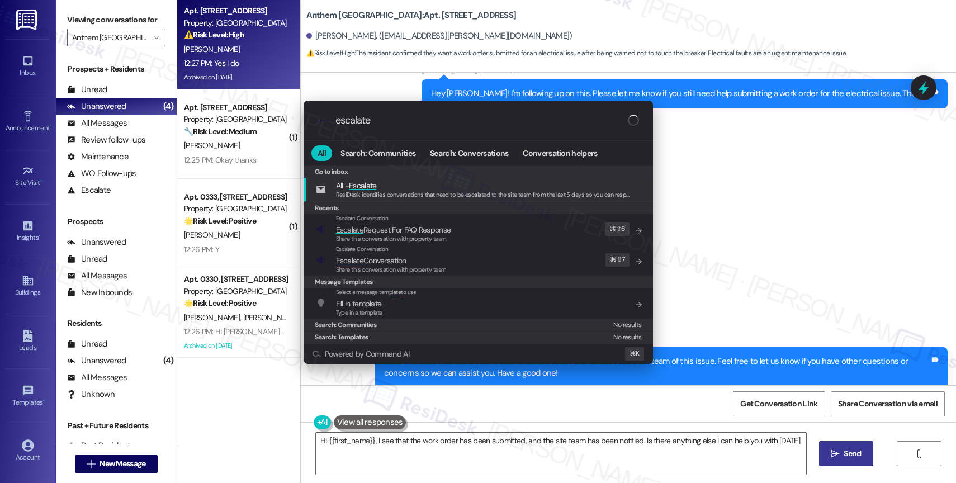
type textarea "Hi {{first_name}}, I see that the work order has been submitted, and the site t…"
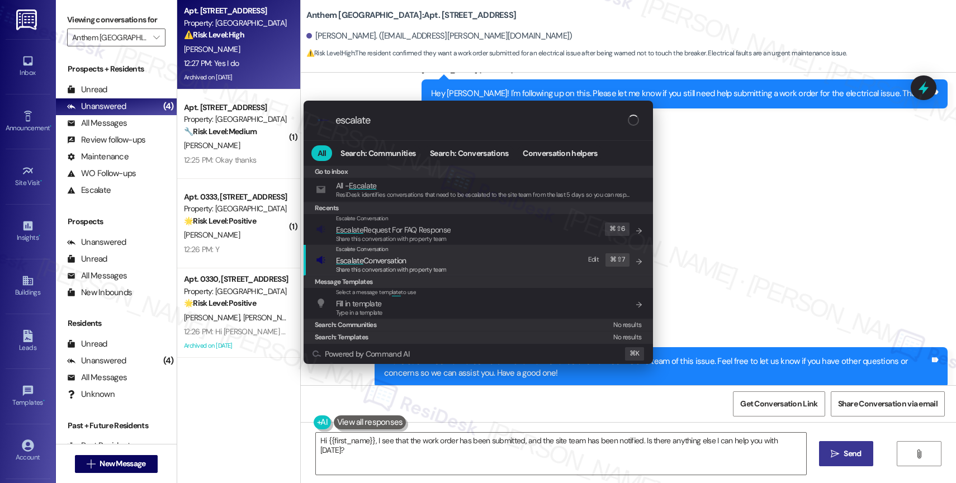
type input "escalate"
click at [396, 261] on span "Escalate Conversation" at bounding box center [371, 261] width 70 height 10
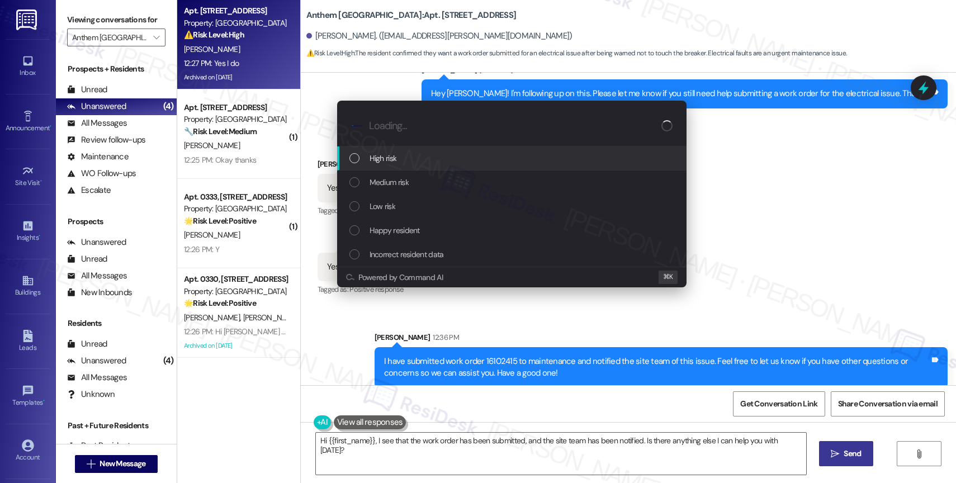
click at [395, 157] on span "High risk" at bounding box center [383, 158] width 27 height 12
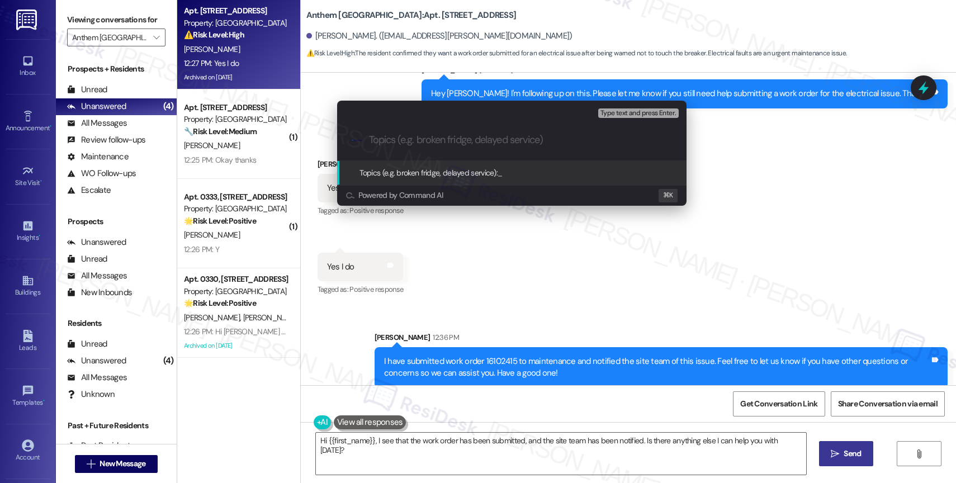
click at [390, 143] on input "Topics (e.g. broken fridge, delayed service)" at bounding box center [521, 140] width 304 height 12
paste input "work order 16102415"
type input "New work order 16102415 filed by ResiDesk"
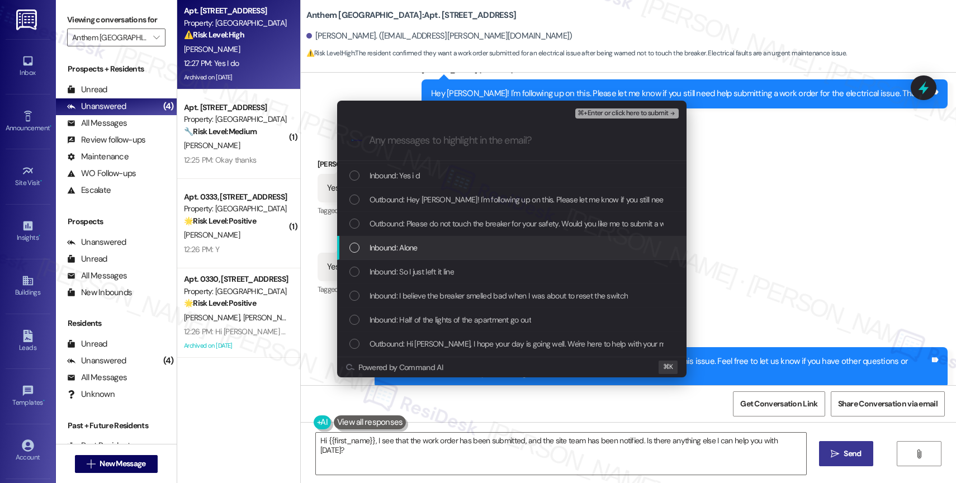
scroll to position [46, 0]
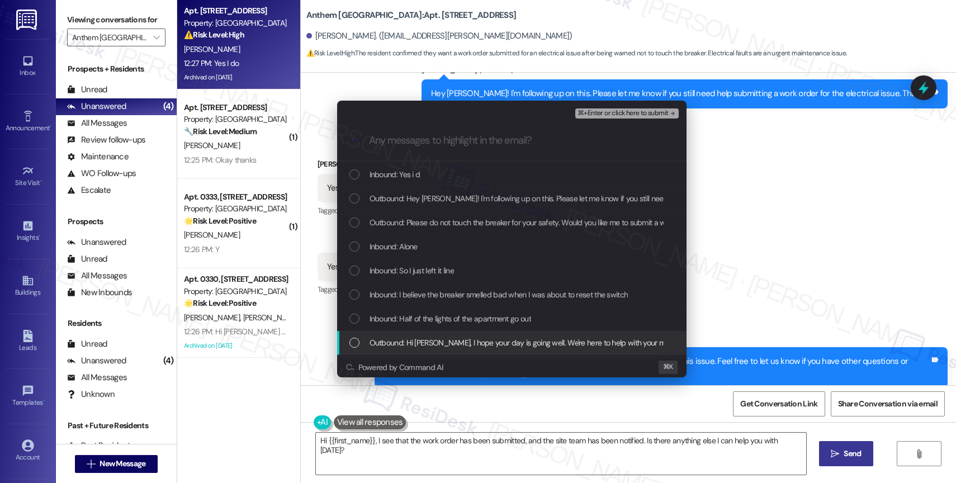
click at [446, 341] on span "Outbound: Hi Miguel, I hope your day is going well. We're here to help with you…" at bounding box center [644, 343] width 549 height 12
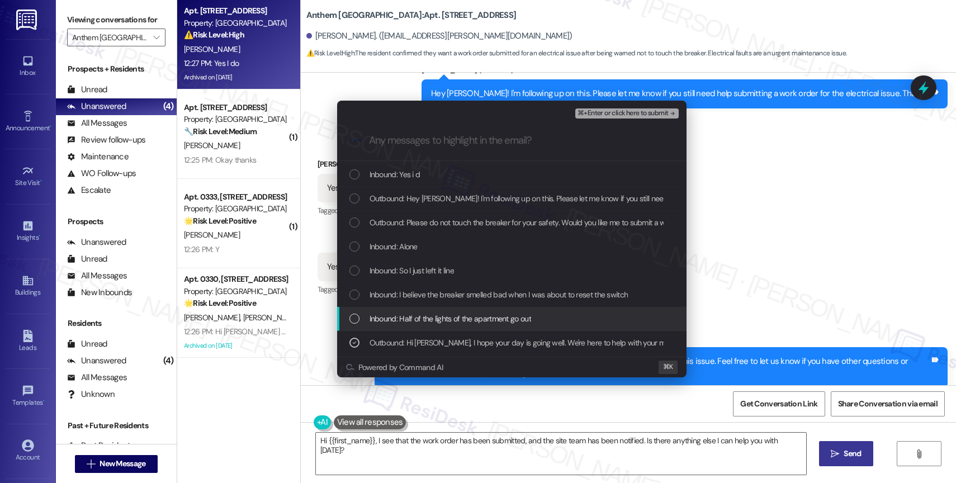
click at [445, 316] on span "Inbound: Half of the lights of the apartment go out" at bounding box center [451, 319] width 162 height 12
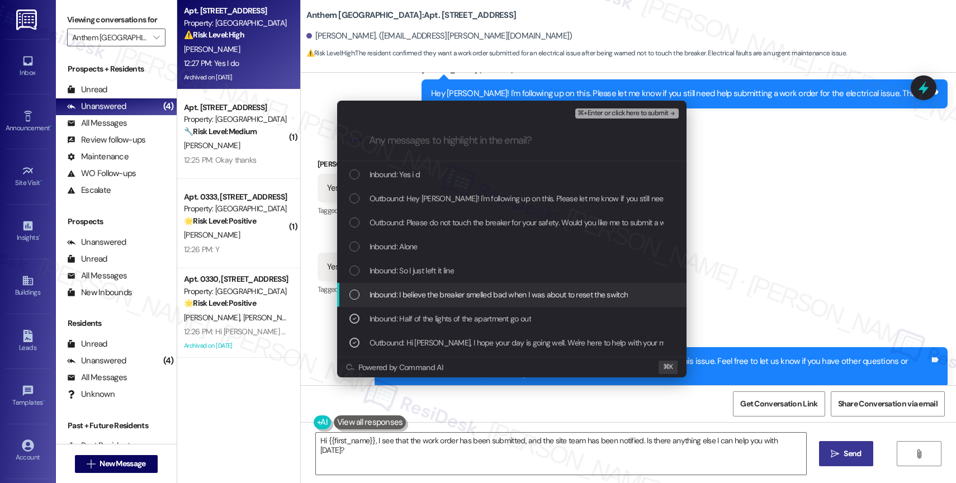
click at [443, 294] on span "Inbound: I believe the breaker smelled bad when I was about to reset the switch" at bounding box center [499, 295] width 259 height 12
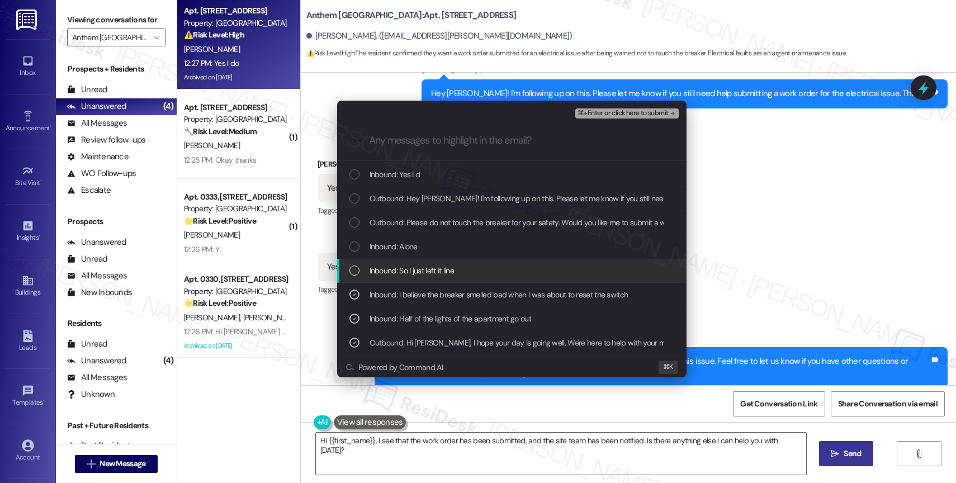
click at [438, 273] on span "Inbound: So I just left it line" at bounding box center [412, 270] width 84 height 12
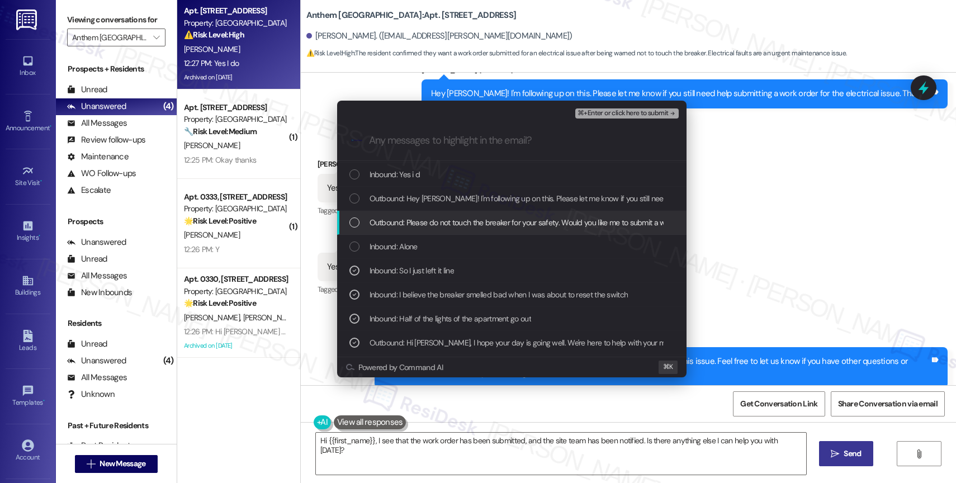
click at [448, 221] on span "Outbound: Please do not touch the breaker for your safety. Would you like me to…" at bounding box center [729, 222] width 719 height 12
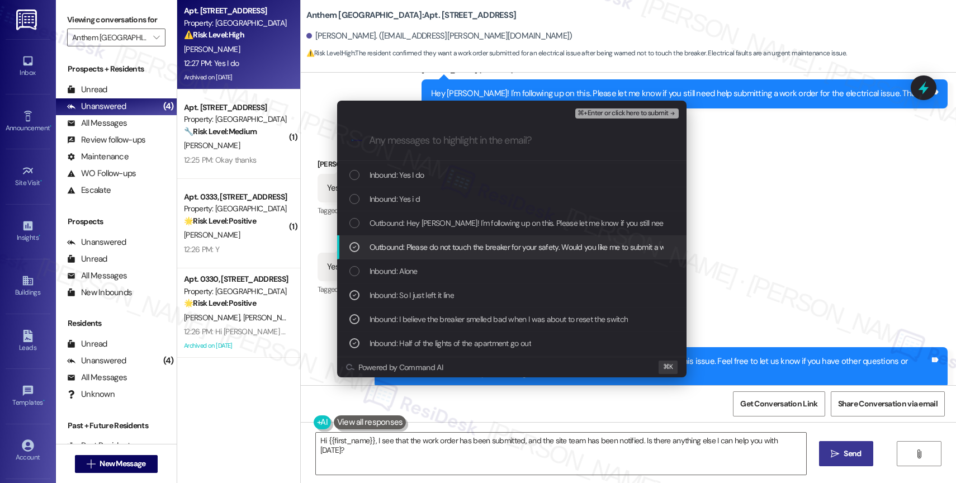
click at [448, 221] on span "Outbound: Hey Miguel! I'm following up on this. Please let me know if you still…" at bounding box center [617, 223] width 494 height 12
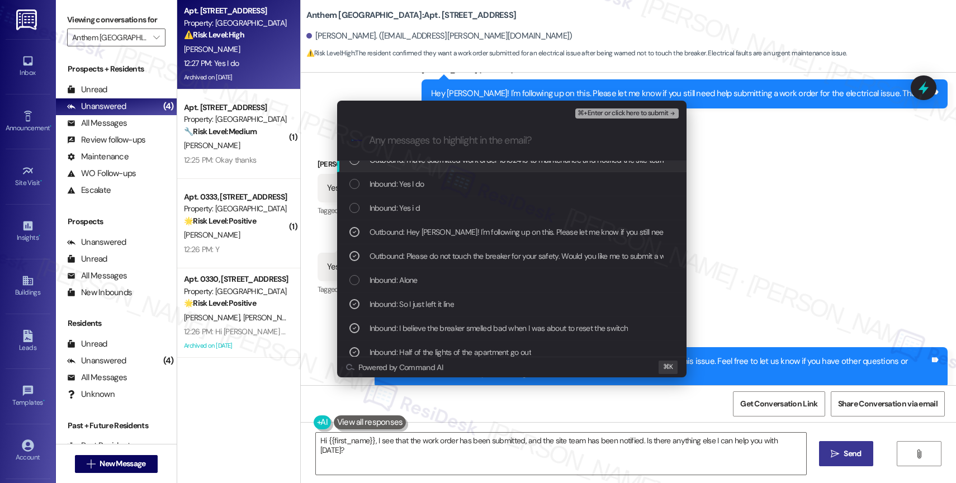
scroll to position [0, 0]
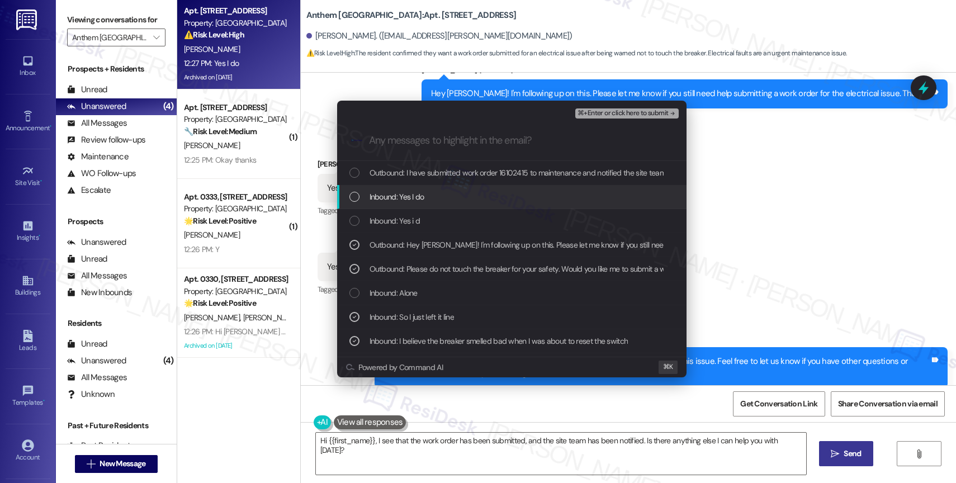
click at [404, 196] on span "Inbound: Yes I do" at bounding box center [397, 197] width 55 height 12
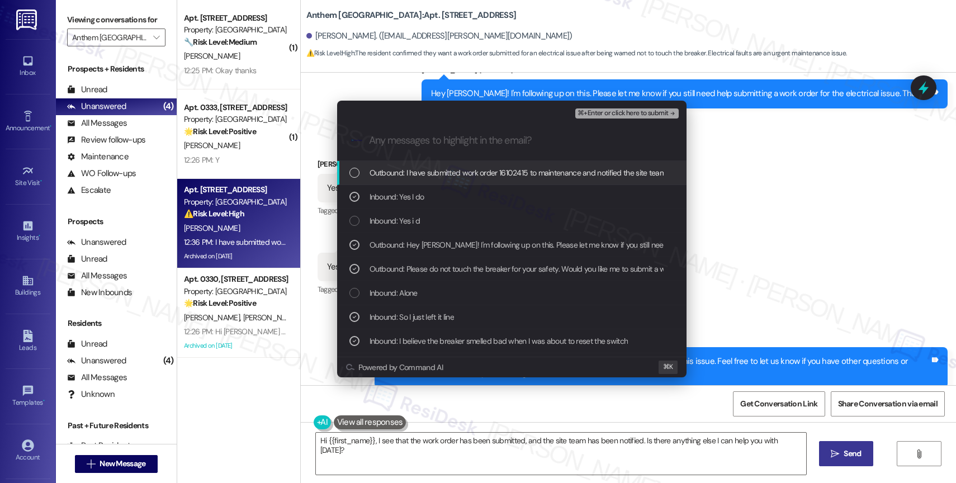
click at [424, 168] on span "Outbound: I have submitted work order 16102415 to maintenance and notified the …" at bounding box center [706, 173] width 673 height 12
click at [660, 111] on span "⌘+Enter or click here to submit" at bounding box center [623, 114] width 91 height 8
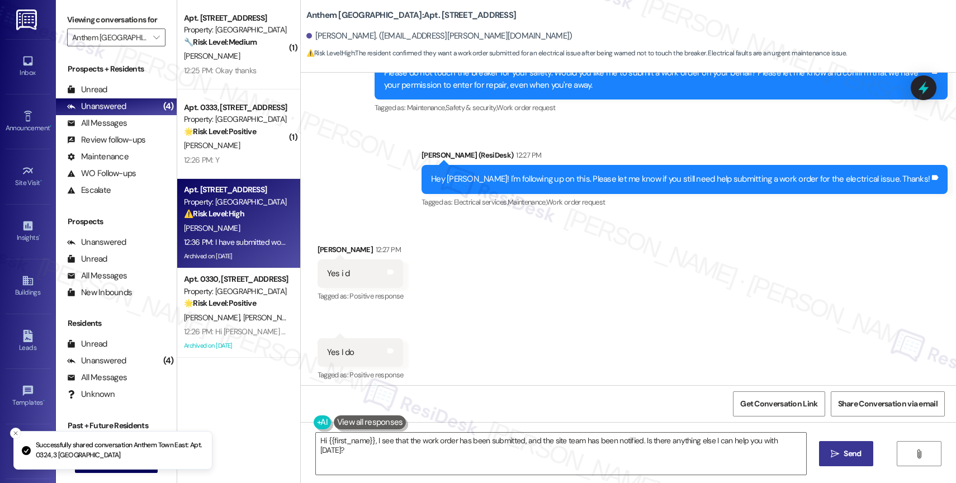
scroll to position [3238, 0]
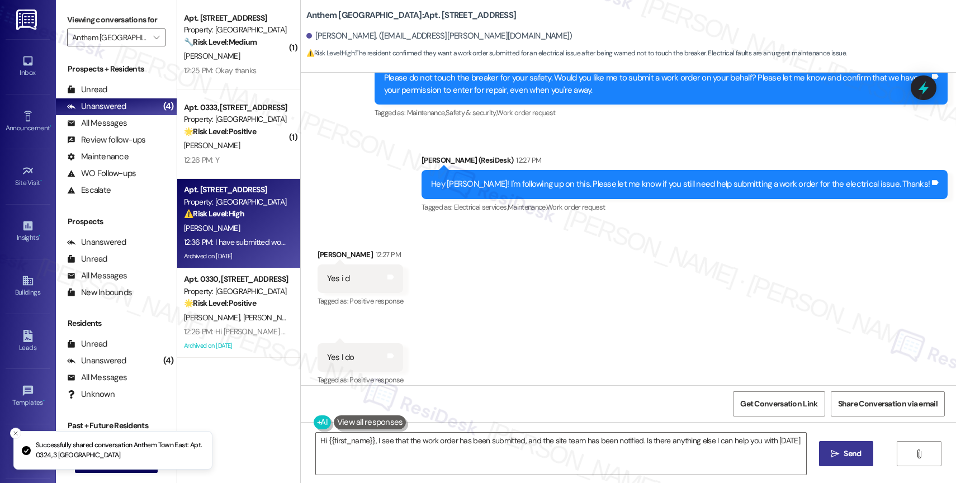
type textarea "Hi {{first_name}}, I see that the work order has been submitted, and the site t…"
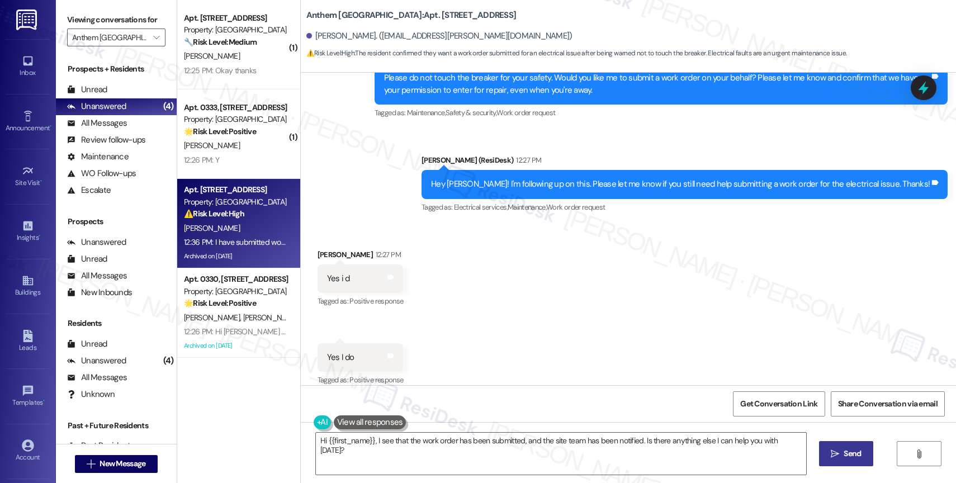
scroll to position [3345, 0]
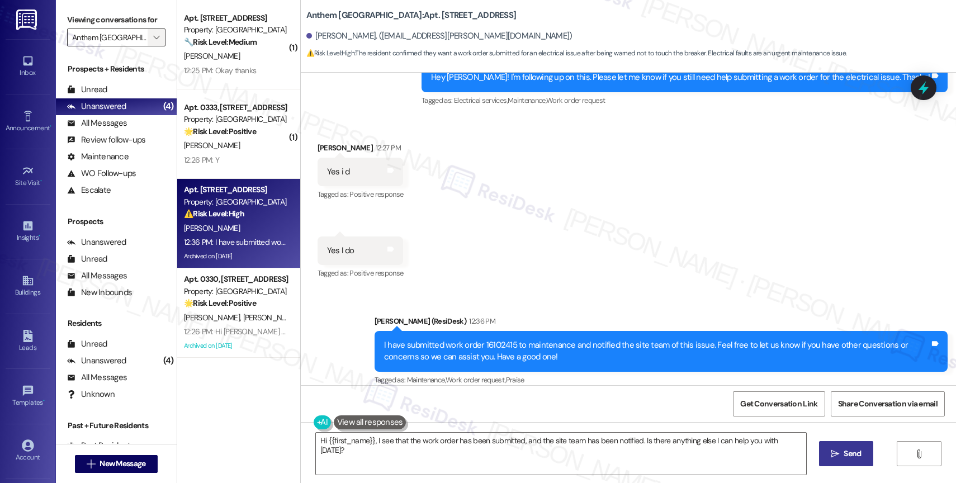
click at [153, 42] on icon "" at bounding box center [156, 37] width 6 height 9
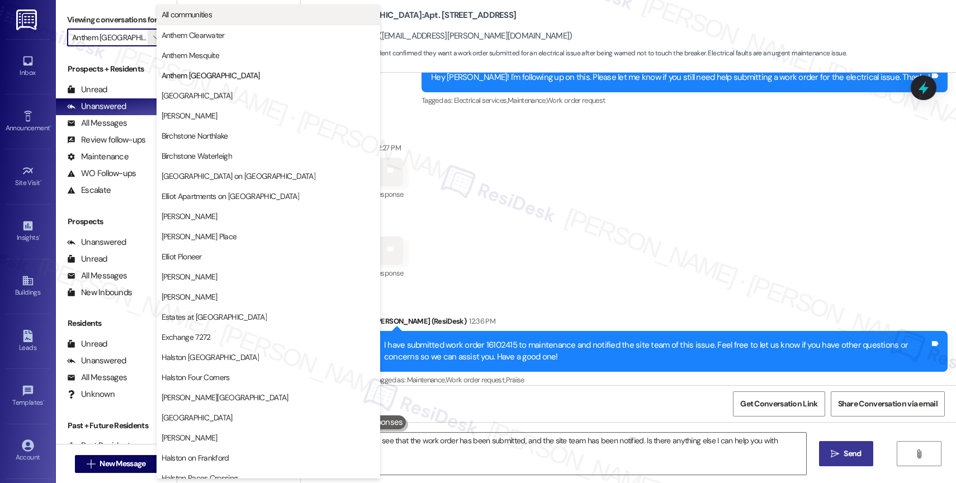
click at [205, 11] on span "All communities" at bounding box center [187, 14] width 51 height 11
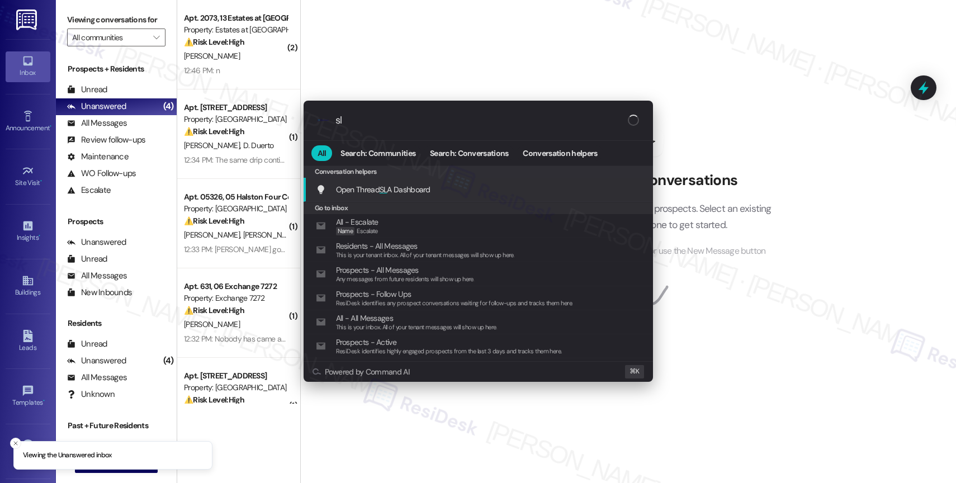
type input "sla"
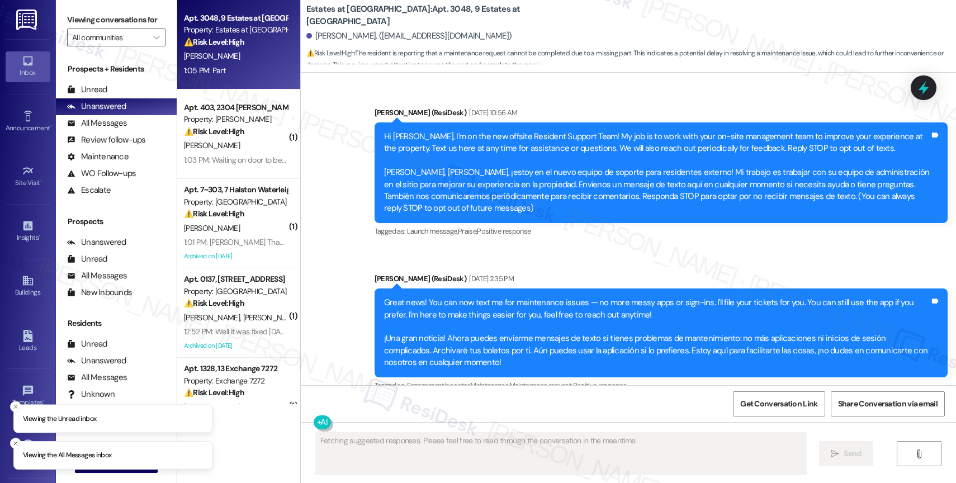
scroll to position [6896, 0]
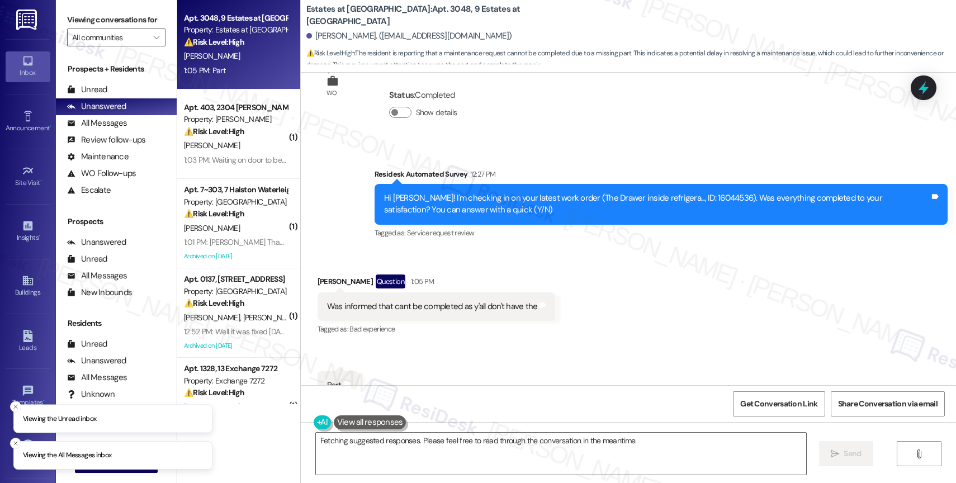
click at [469, 249] on div "Received via SMS [PERSON_NAME] Question 1:05 PM Was informed that cant be compl…" at bounding box center [628, 328] width 655 height 159
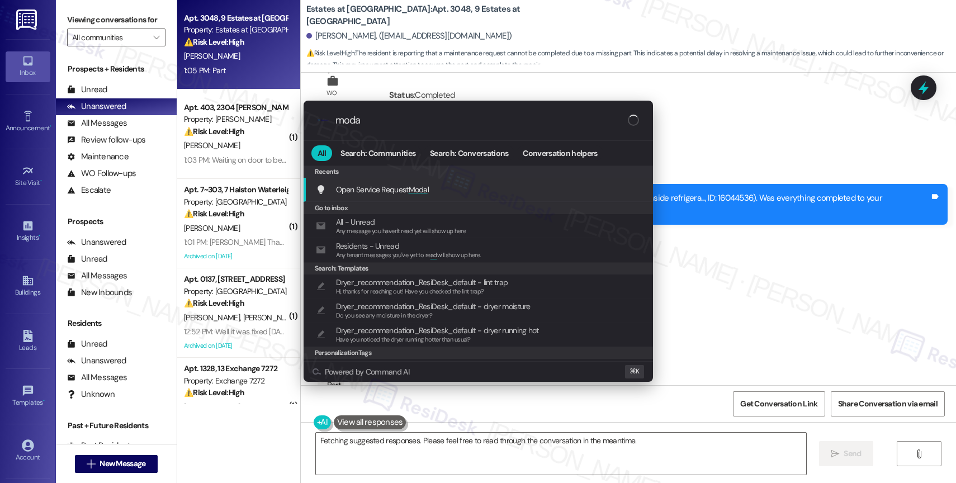
type input "modal"
